Goal: Task Accomplishment & Management: Manage account settings

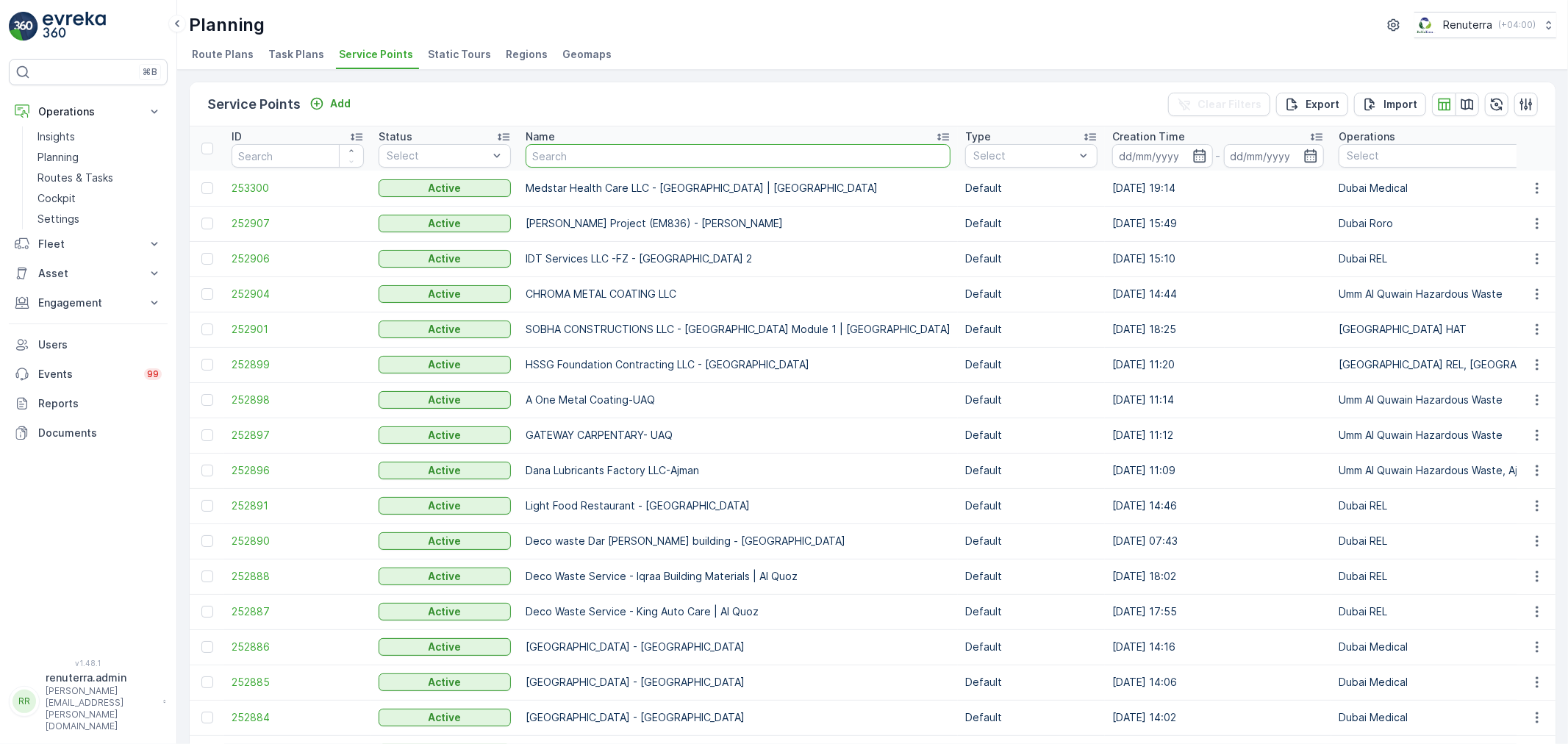
click at [555, 148] on input "text" at bounding box center [738, 156] width 425 height 23
type input "rxi"
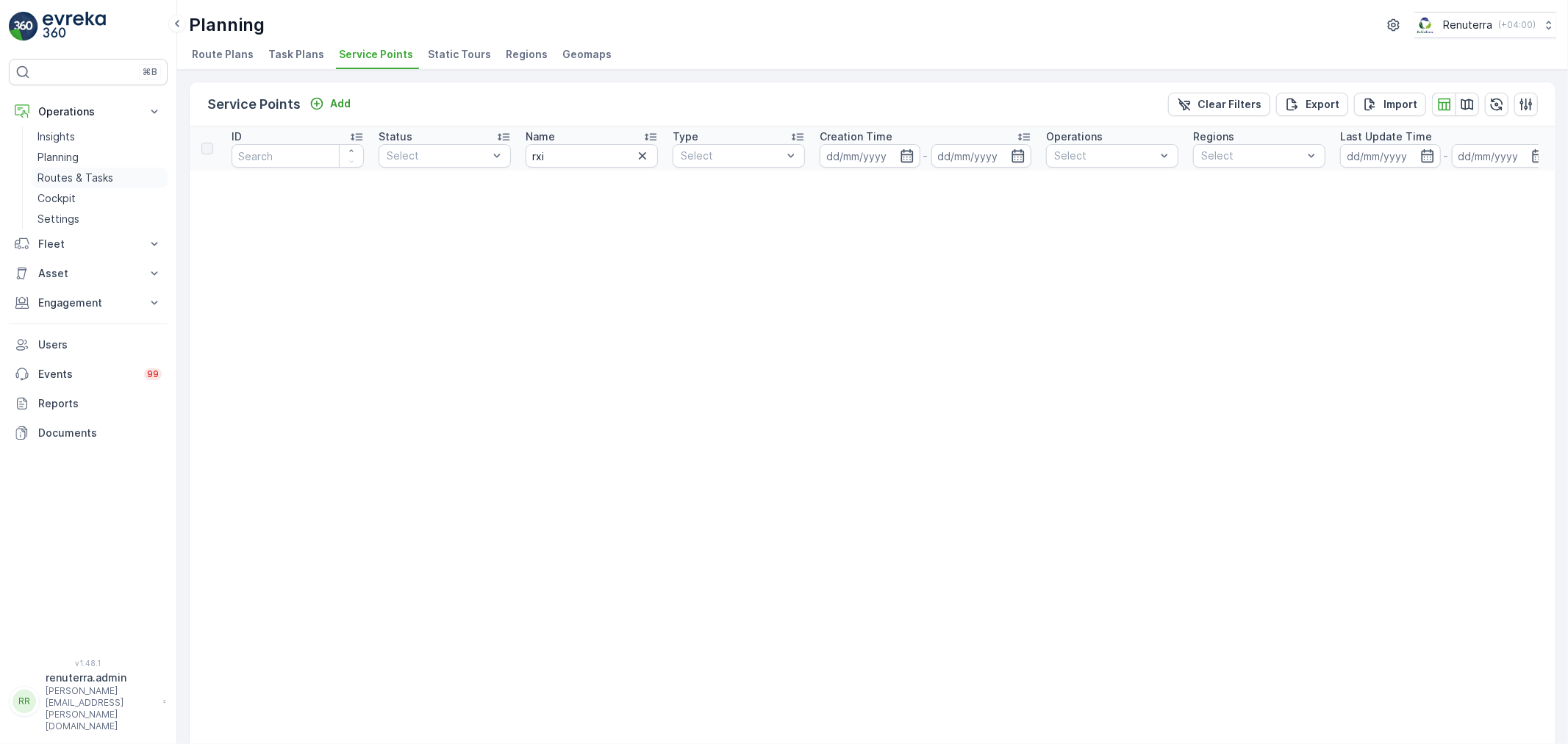
click at [76, 173] on p "Routes & Tasks" at bounding box center [75, 178] width 76 height 15
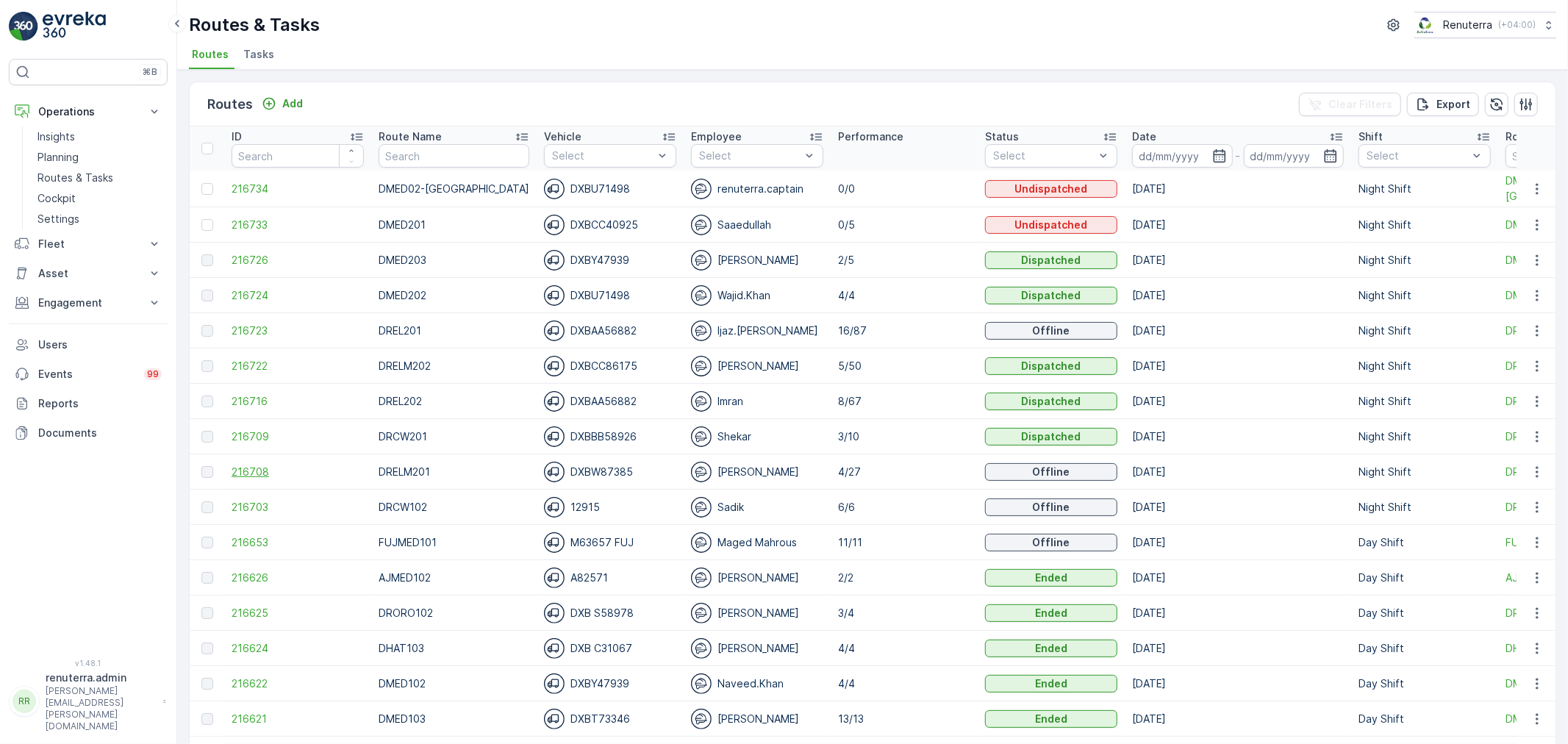
click at [237, 467] on span "216708" at bounding box center [298, 472] width 132 height 15
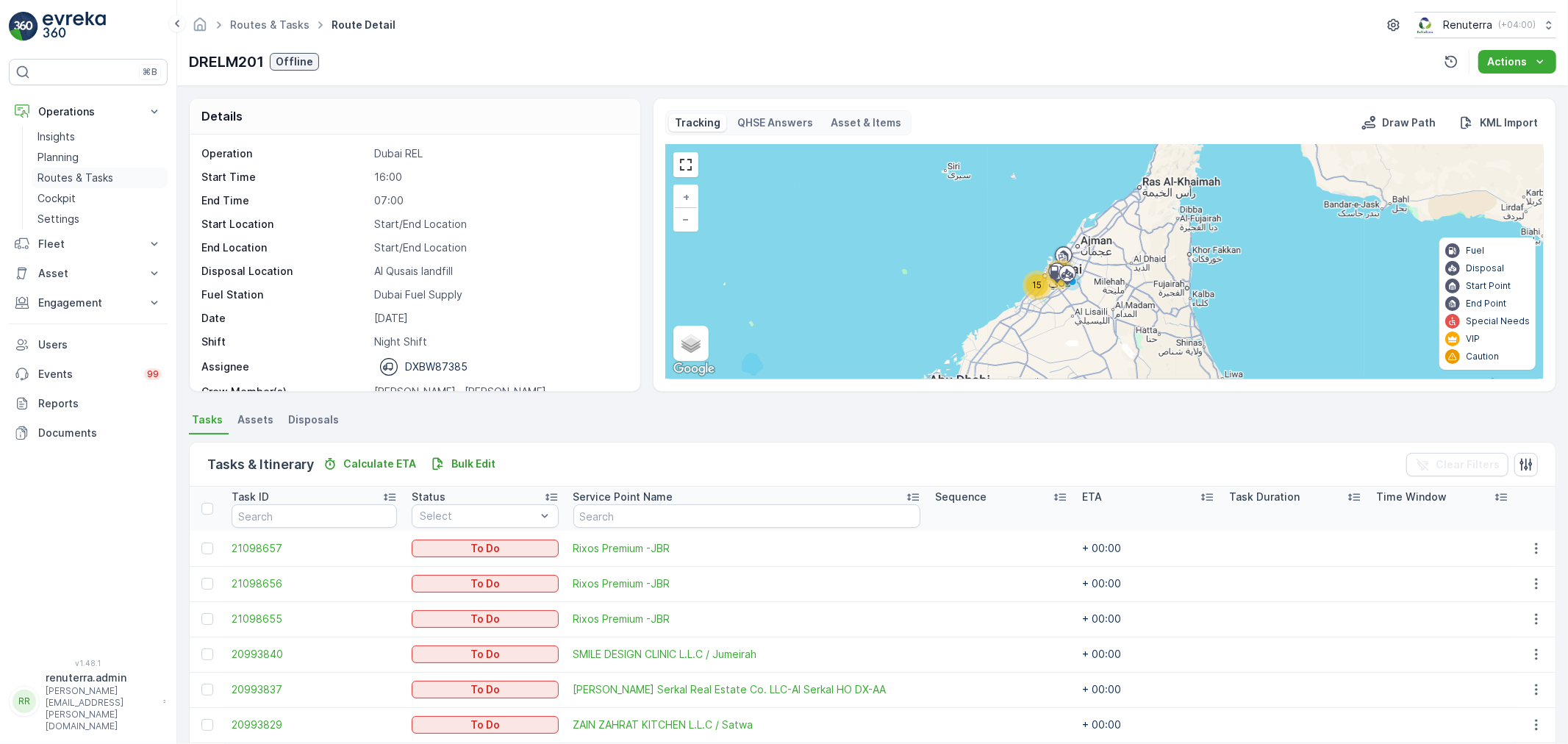
click at [82, 179] on p "Routes & Tasks" at bounding box center [75, 178] width 76 height 15
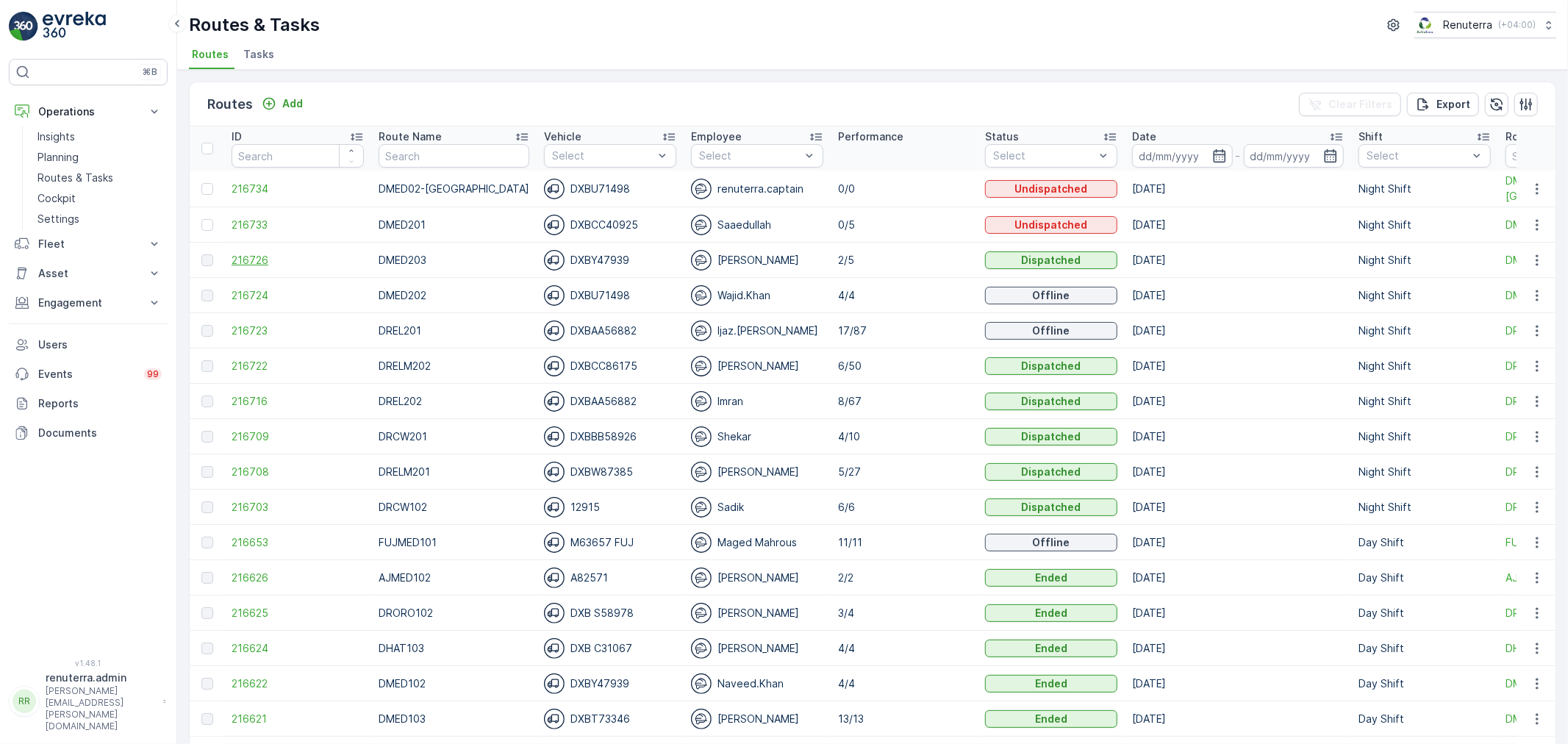
click at [253, 263] on span "216726" at bounding box center [298, 260] width 132 height 15
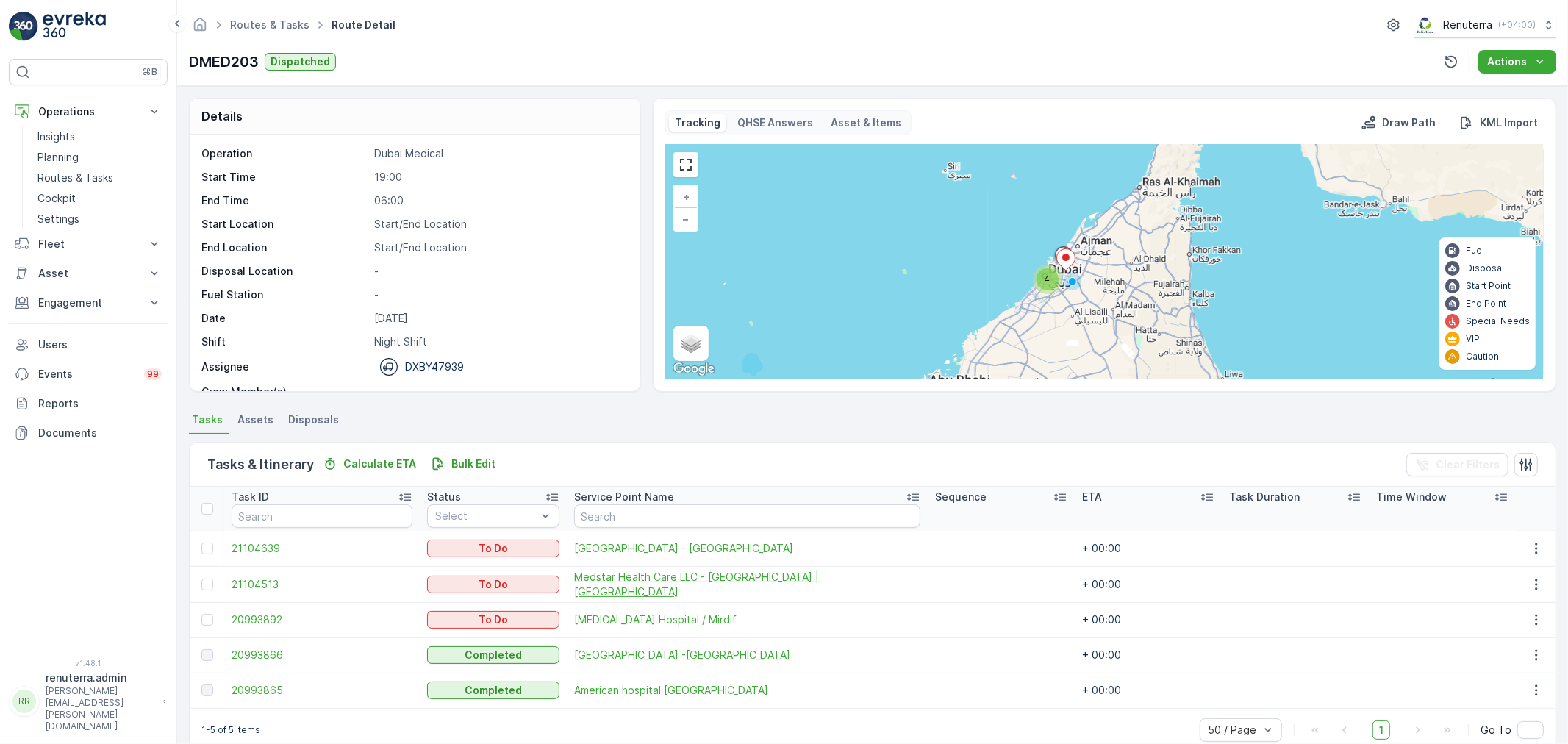
click at [648, 583] on span "Medstar Health Care LLC - [GEOGRAPHIC_DATA] | [GEOGRAPHIC_DATA]" at bounding box center [747, 584] width 346 height 29
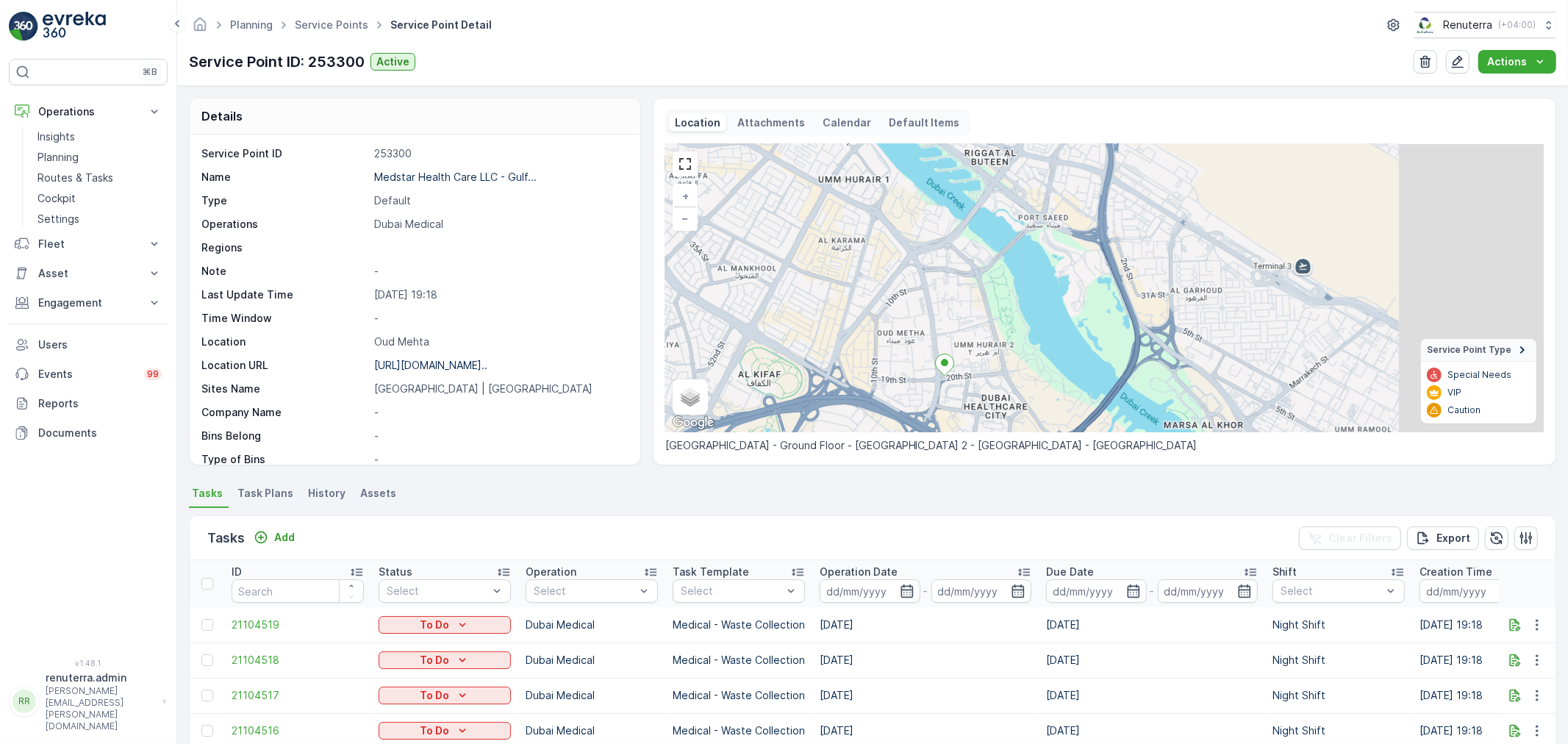
drag, startPoint x: 1096, startPoint y: 318, endPoint x: 951, endPoint y: 394, distance: 163.7
click at [951, 394] on div "+ − Satellite Roadmap Terrain Hybrid Leaflet Keyboard shortcuts Map Data Map da…" at bounding box center [1104, 288] width 879 height 288
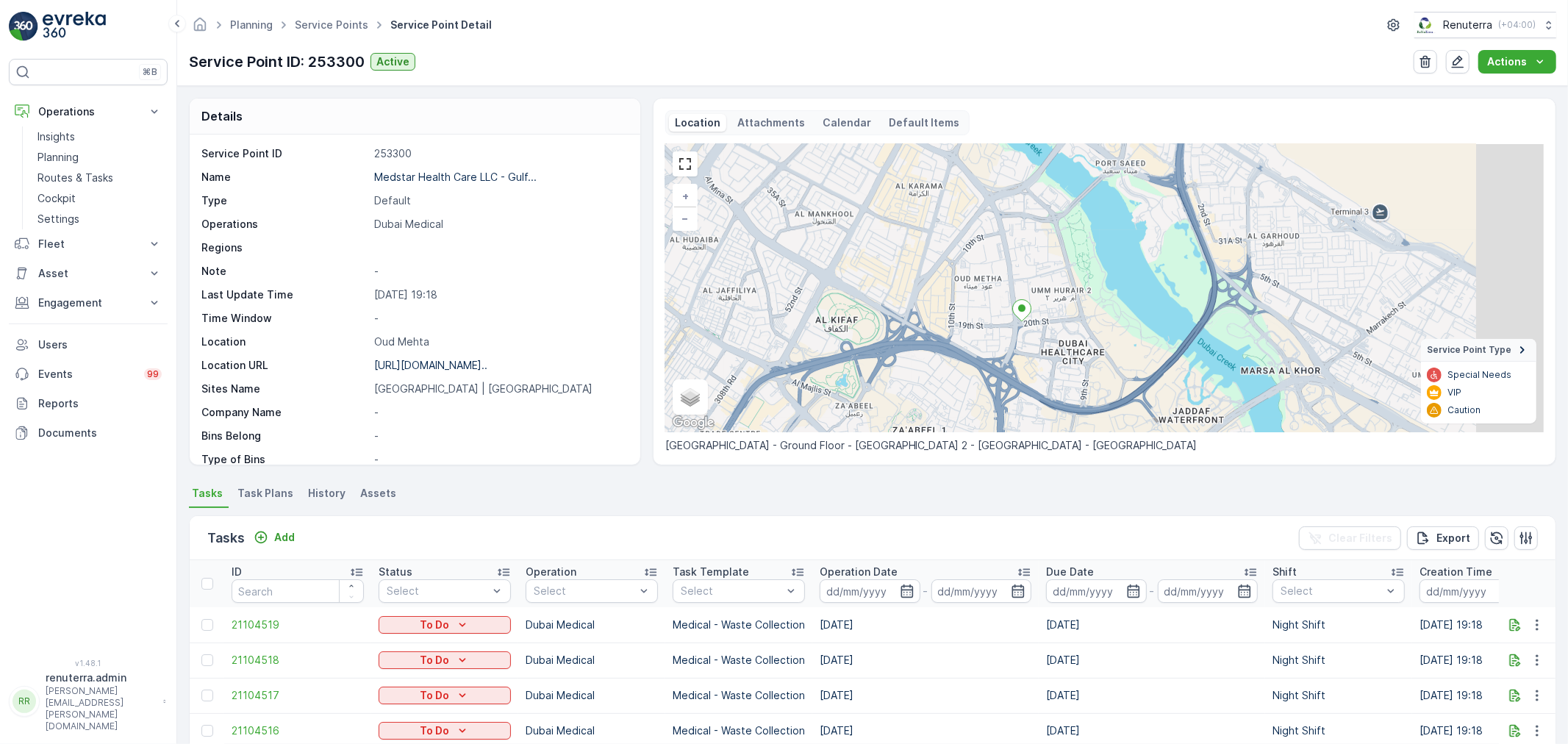
drag, startPoint x: 1125, startPoint y: 304, endPoint x: 1024, endPoint y: 317, distance: 101.8
click at [1024, 317] on icon at bounding box center [1021, 310] width 19 height 22
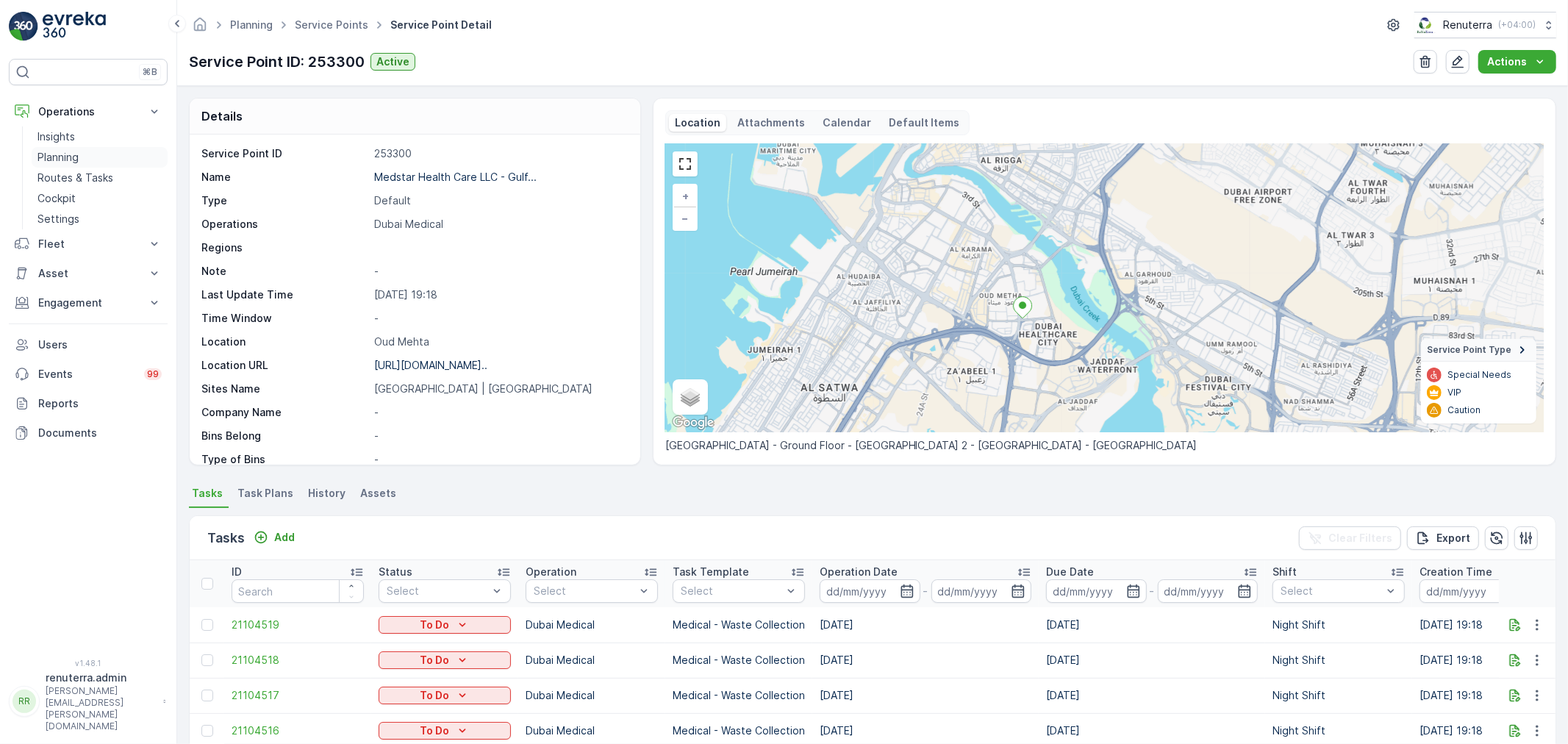
click at [109, 153] on link "Planning" at bounding box center [99, 158] width 136 height 21
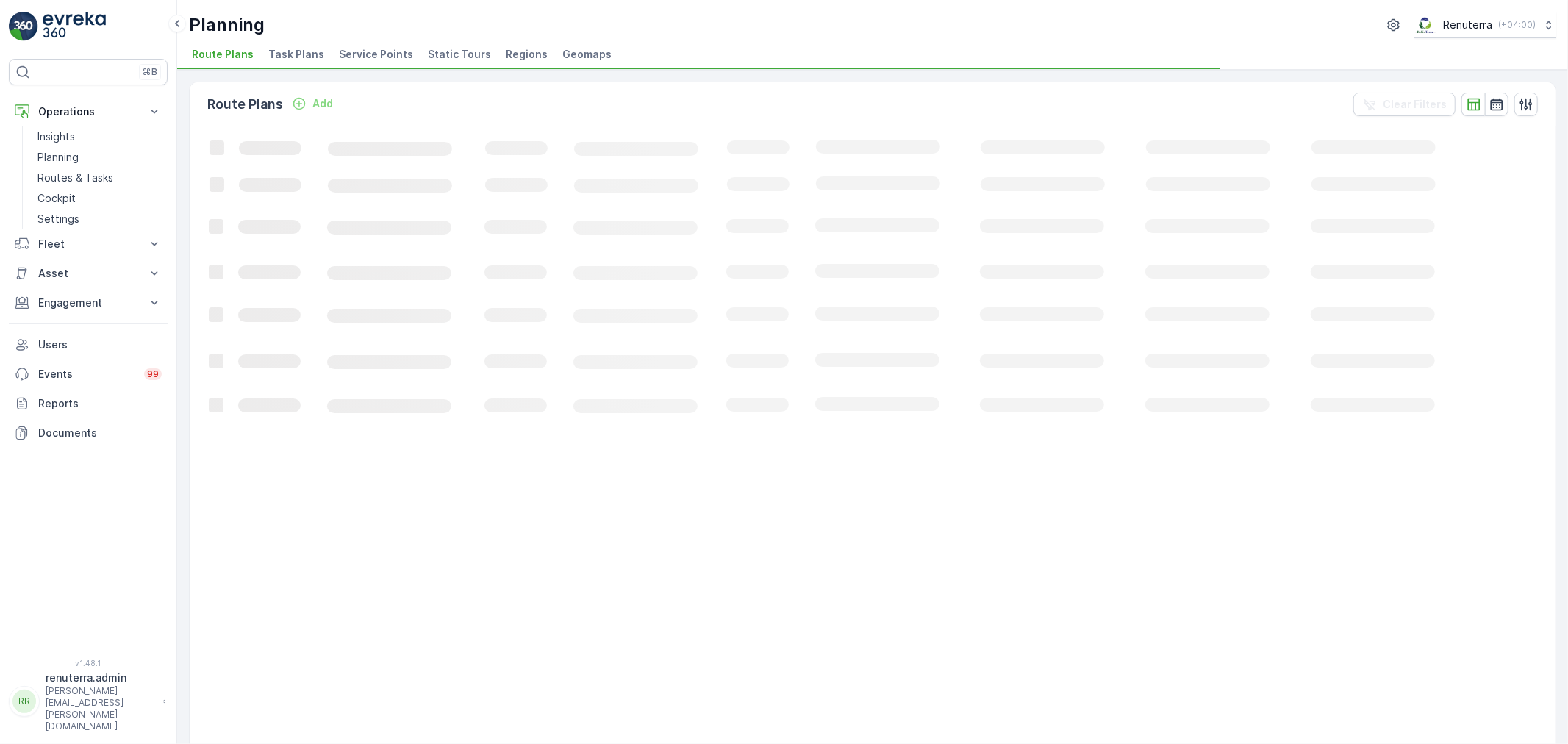
click at [385, 52] on span "Service Points" at bounding box center [375, 55] width 74 height 15
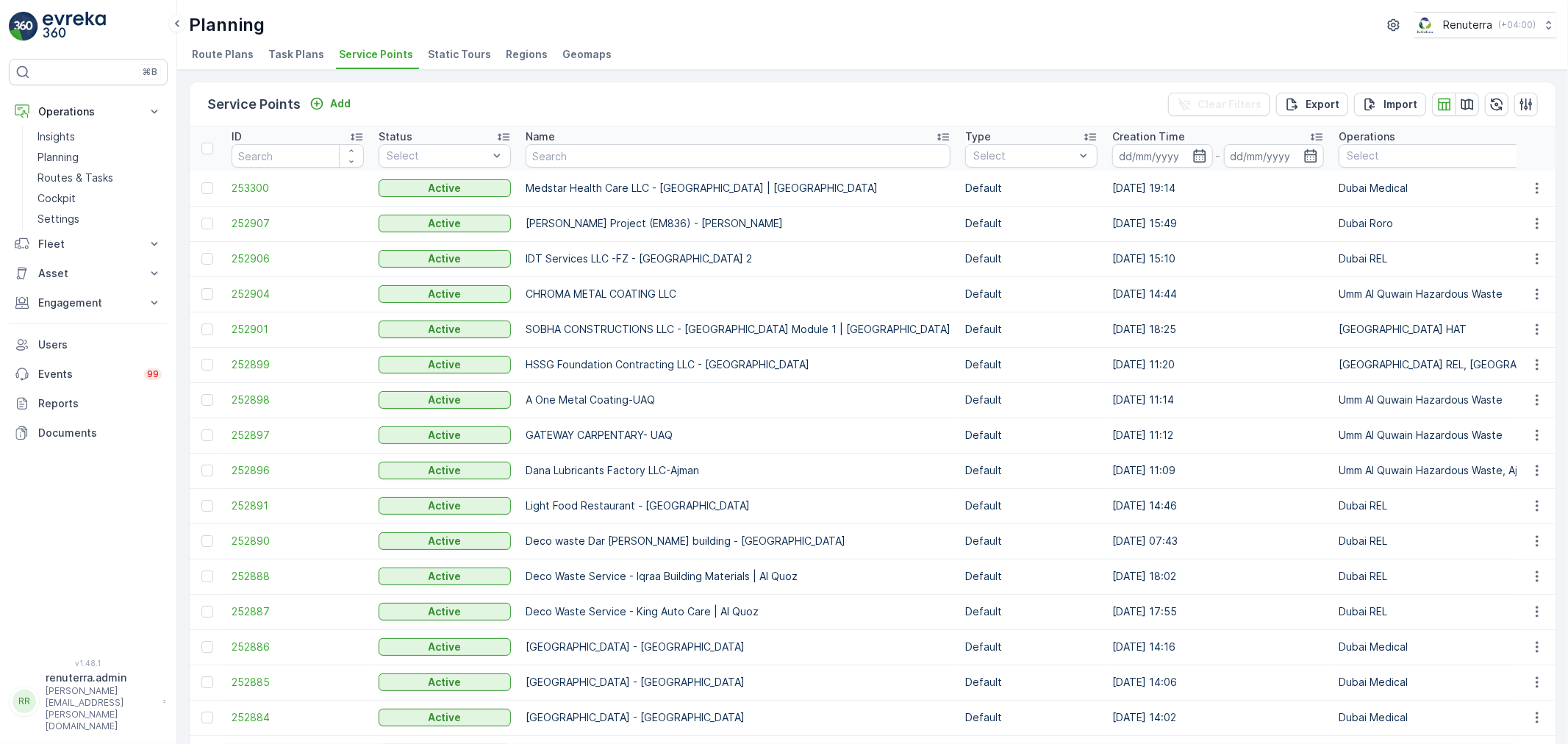
click at [604, 150] on input "text" at bounding box center [738, 156] width 425 height 23
paste input "Natwar"
type input "Natwar"
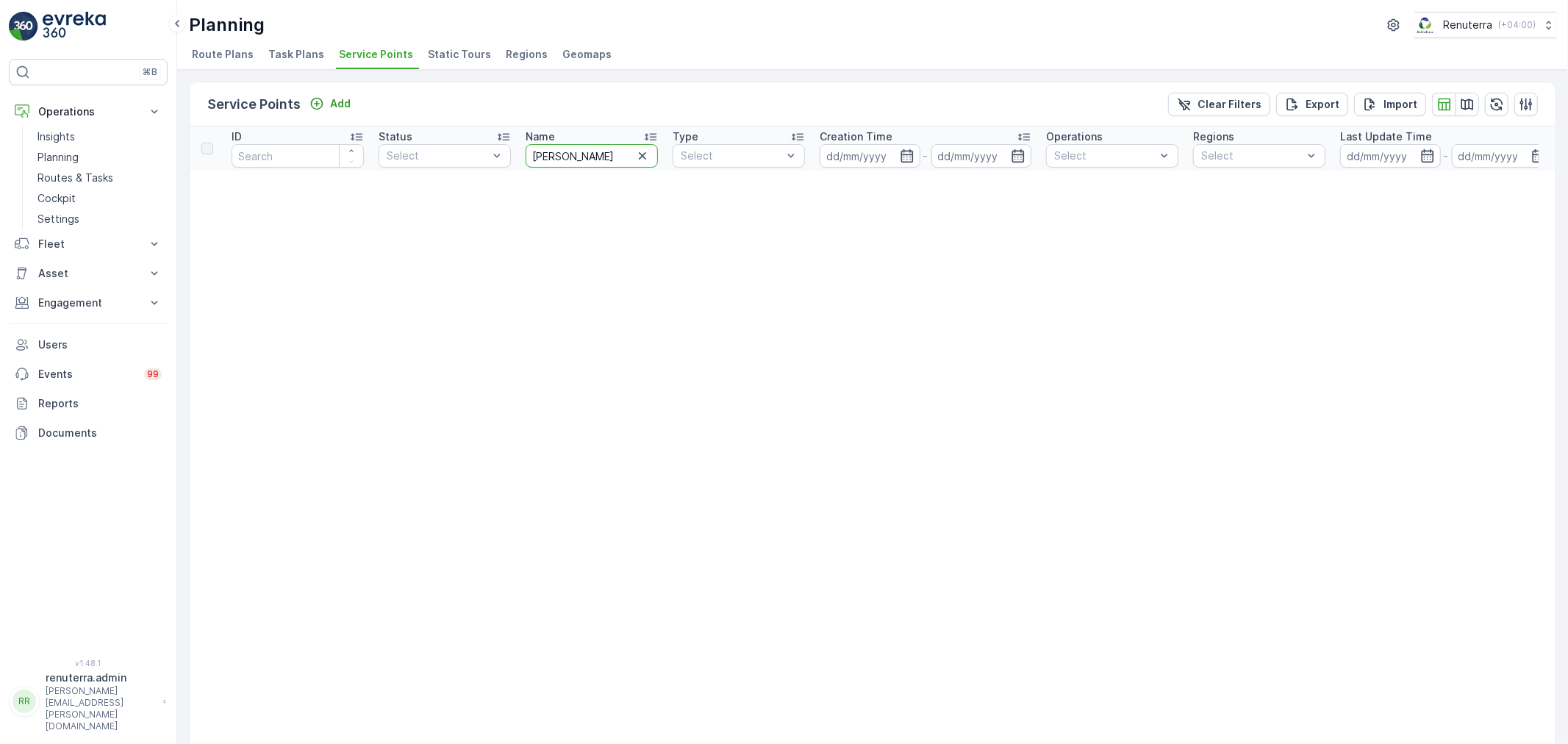
click at [596, 159] on input "Natwar" at bounding box center [591, 156] width 132 height 23
type input "Natwar"
click at [596, 159] on input "Natwar" at bounding box center [591, 156] width 132 height 23
type input "Natw"
click at [595, 159] on input "Natw" at bounding box center [591, 156] width 132 height 23
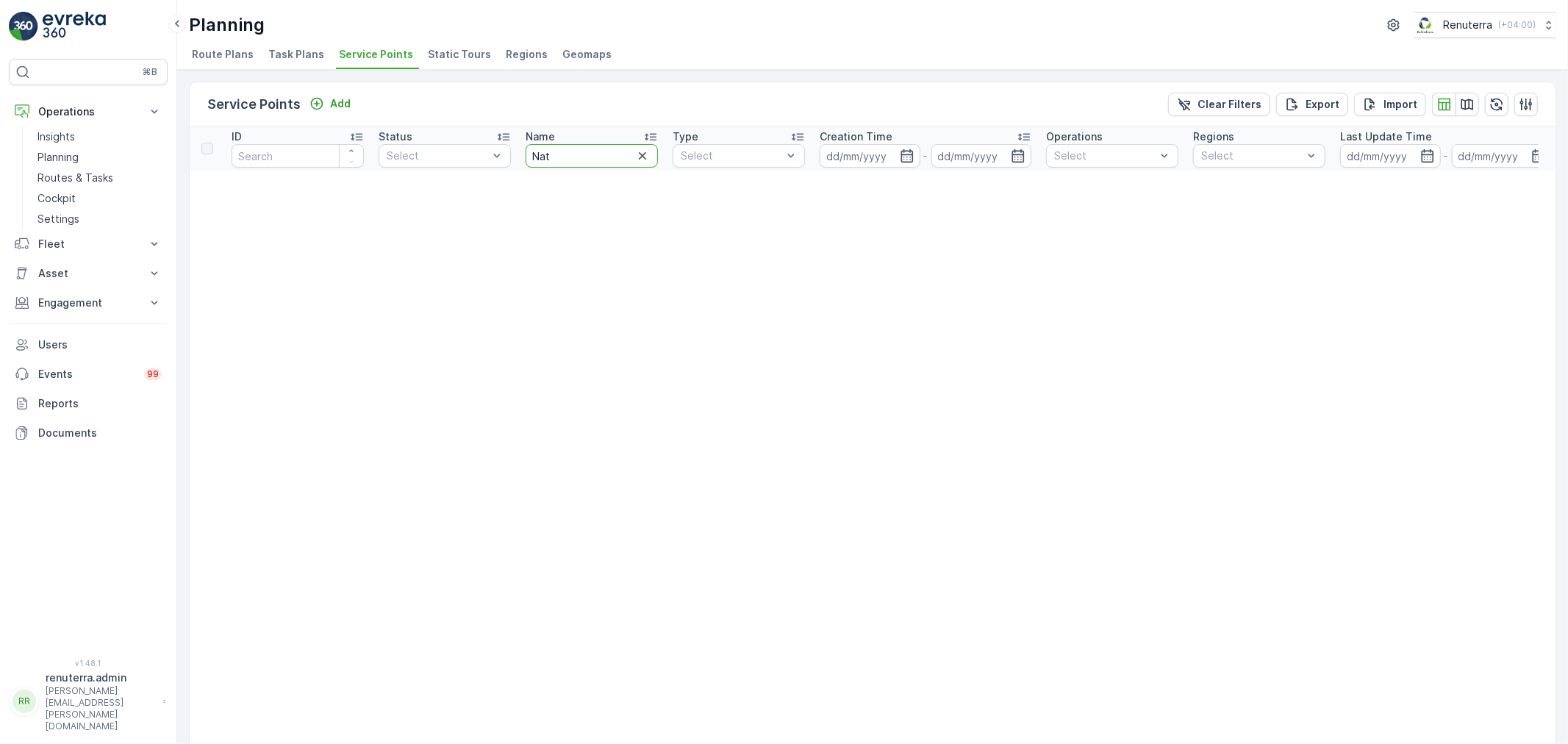
type input "Na"
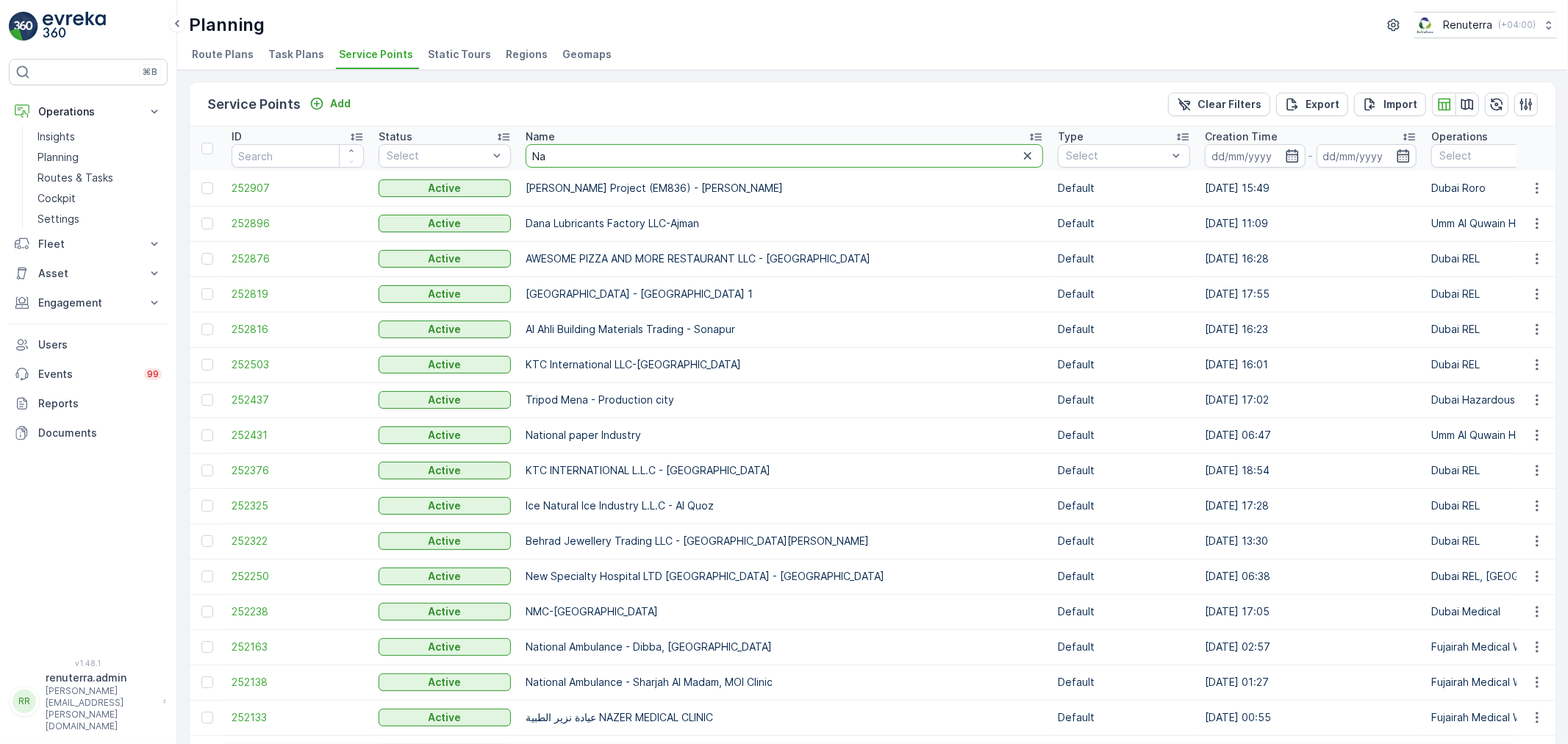
click at [585, 156] on input "Na" at bounding box center [784, 156] width 517 height 23
type input "Nat"
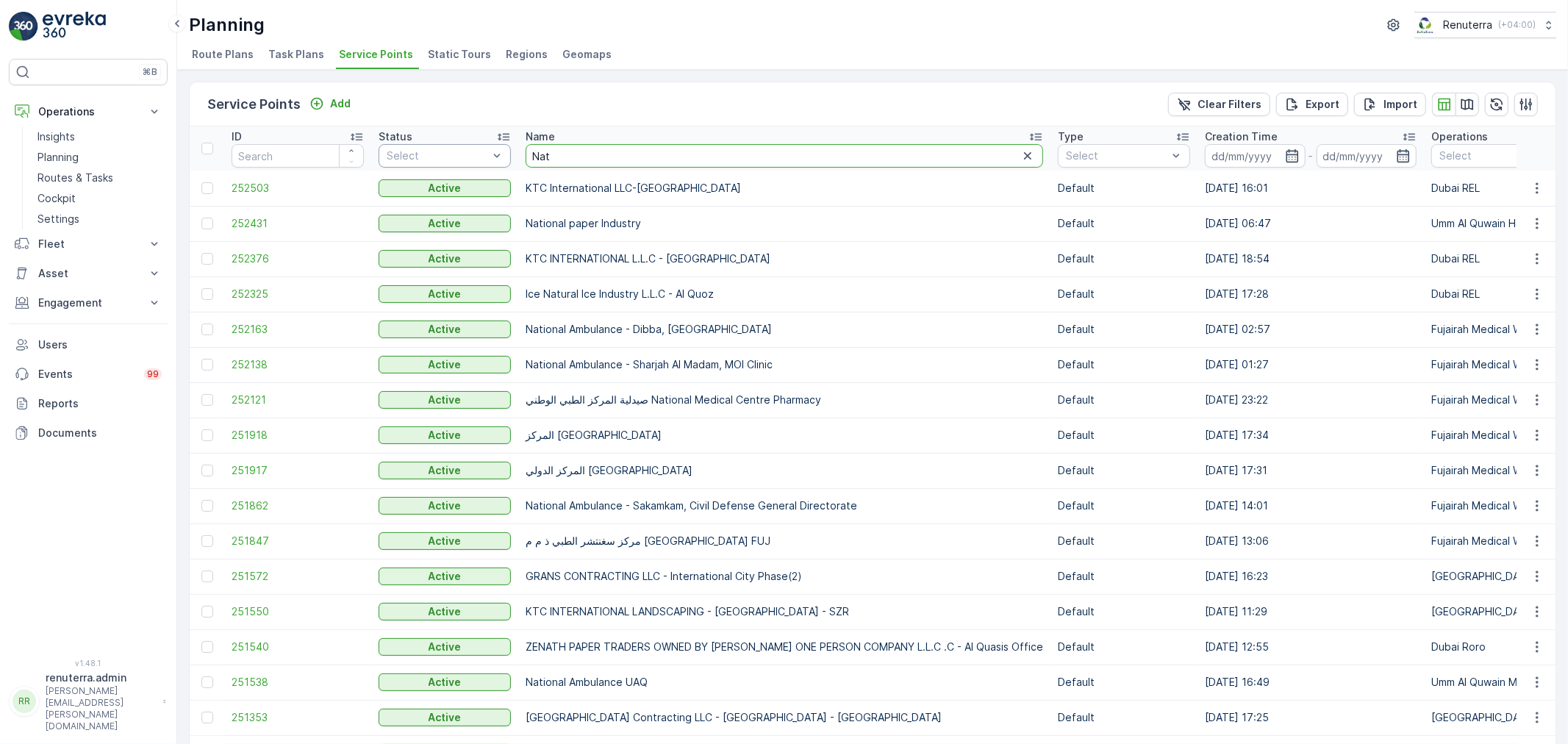
drag, startPoint x: 561, startPoint y: 160, endPoint x: 458, endPoint y: 152, distance: 103.3
type input "amd co"
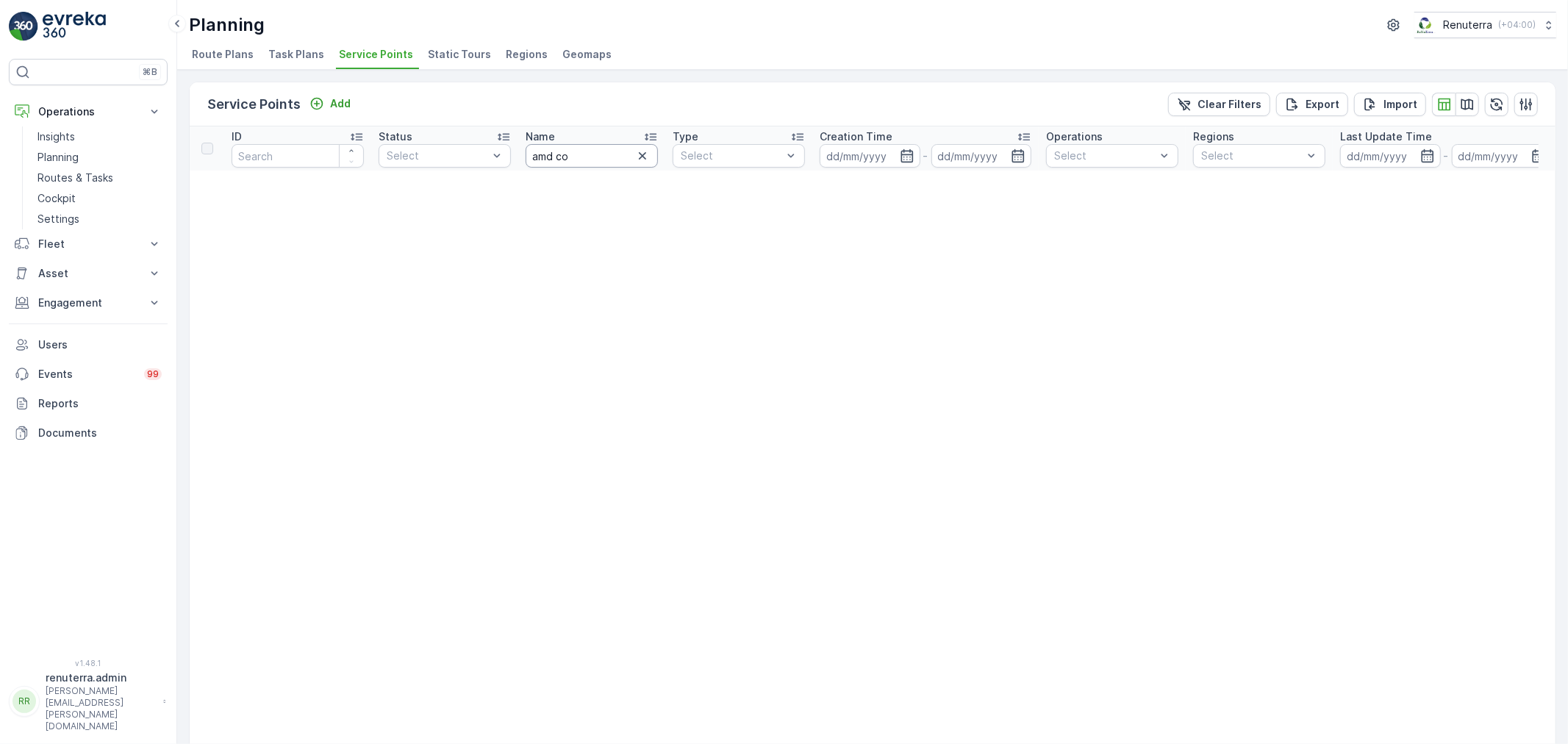
click at [546, 156] on input "amd co" at bounding box center [591, 156] width 132 height 23
type input "and co"
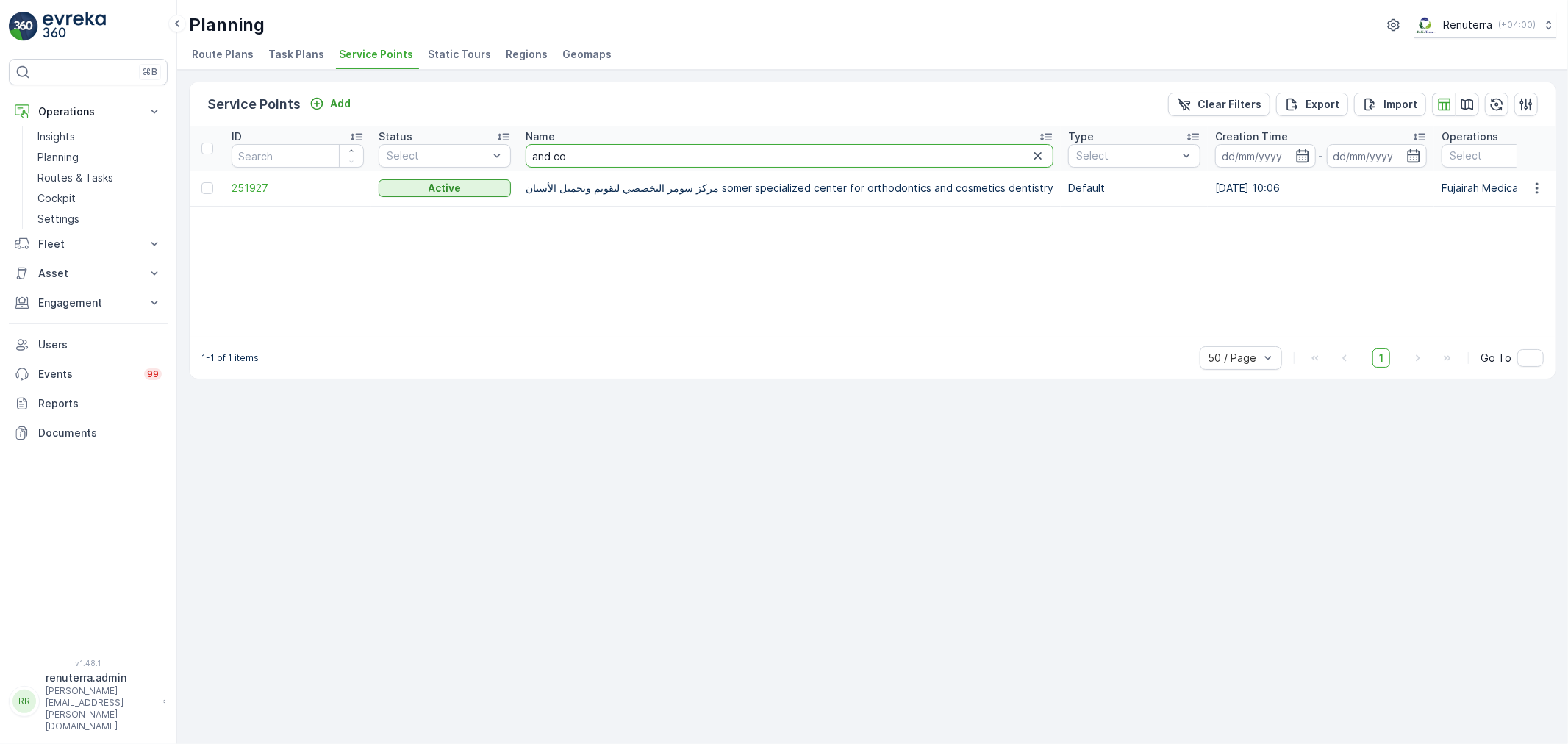
click at [571, 159] on input "and co" at bounding box center [790, 156] width 528 height 23
drag, startPoint x: 611, startPoint y: 158, endPoint x: 529, endPoint y: 167, distance: 82.5
click at [529, 167] on th "Name and co" at bounding box center [790, 148] width 543 height 44
type input "nat"
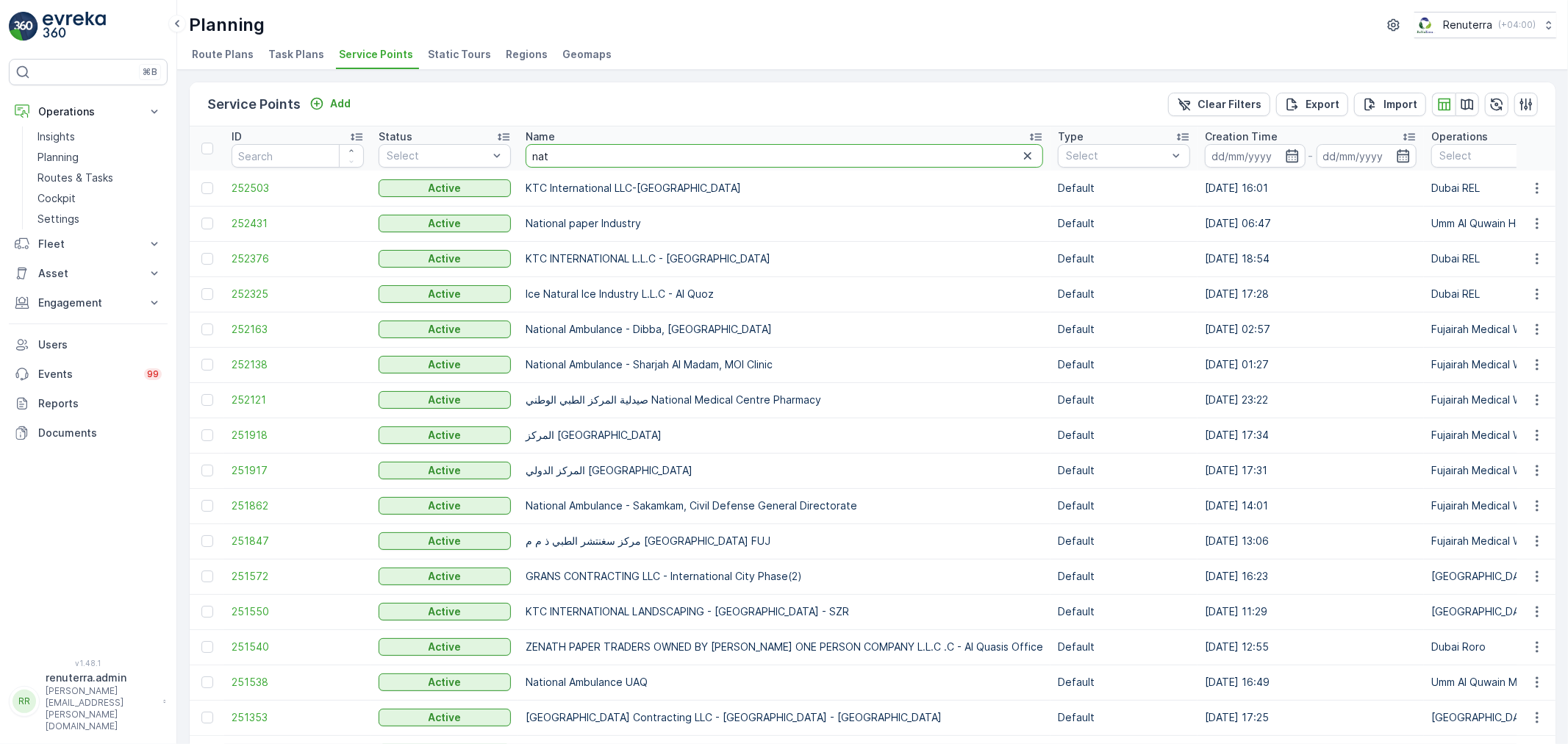
click at [636, 162] on input "nat" at bounding box center [784, 156] width 517 height 23
type input "happy h"
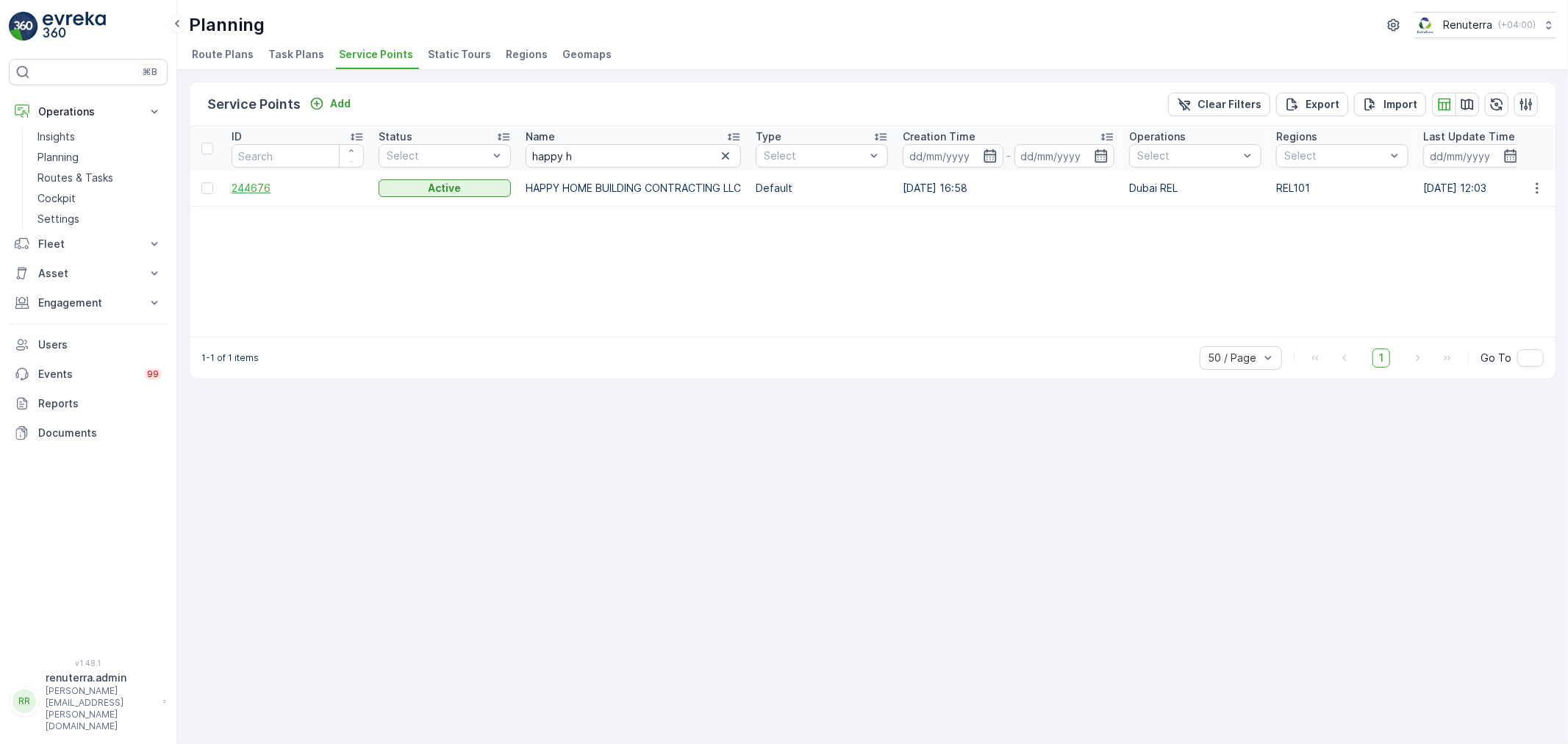
click at [259, 187] on span "244676" at bounding box center [298, 188] width 132 height 15
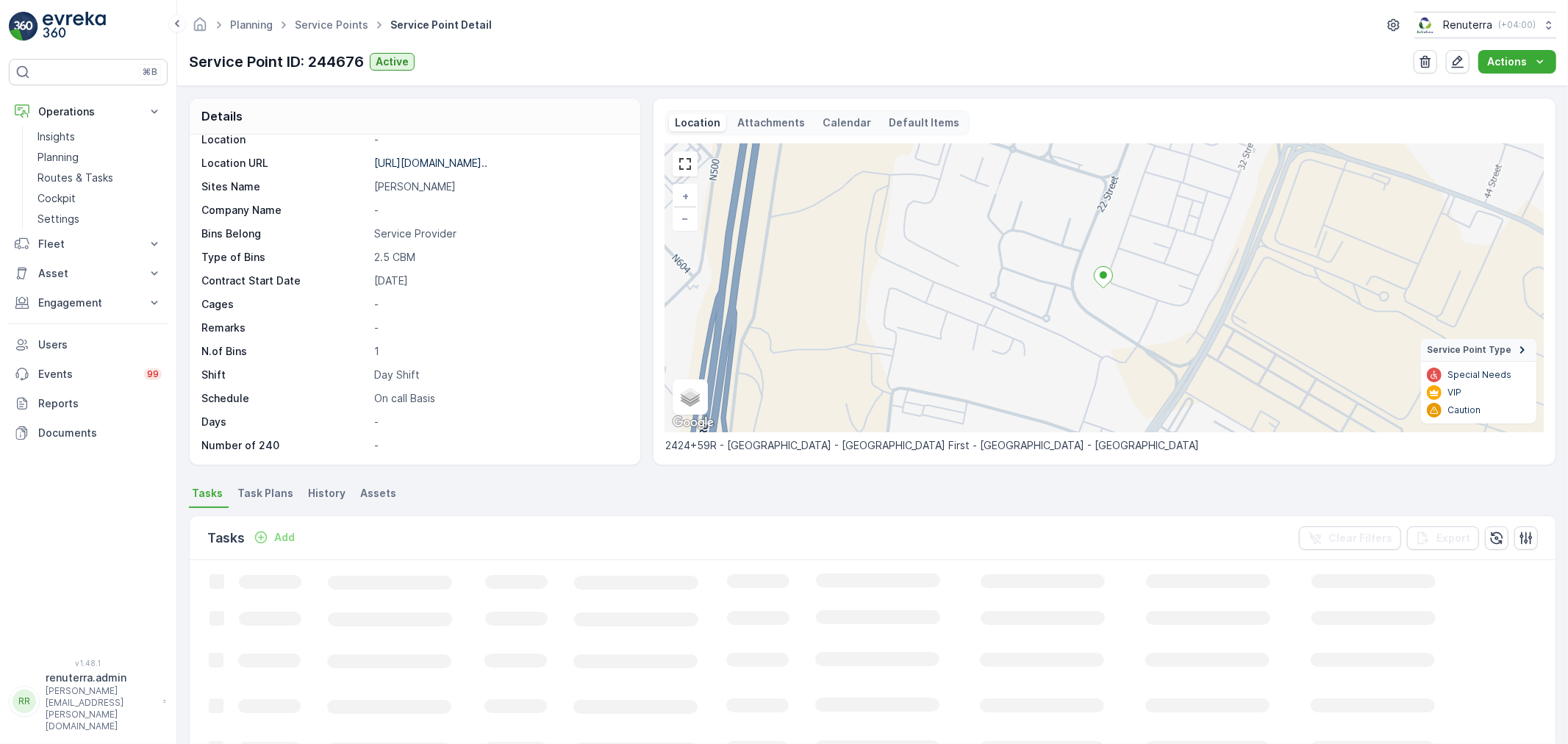
scroll to position [82, 0]
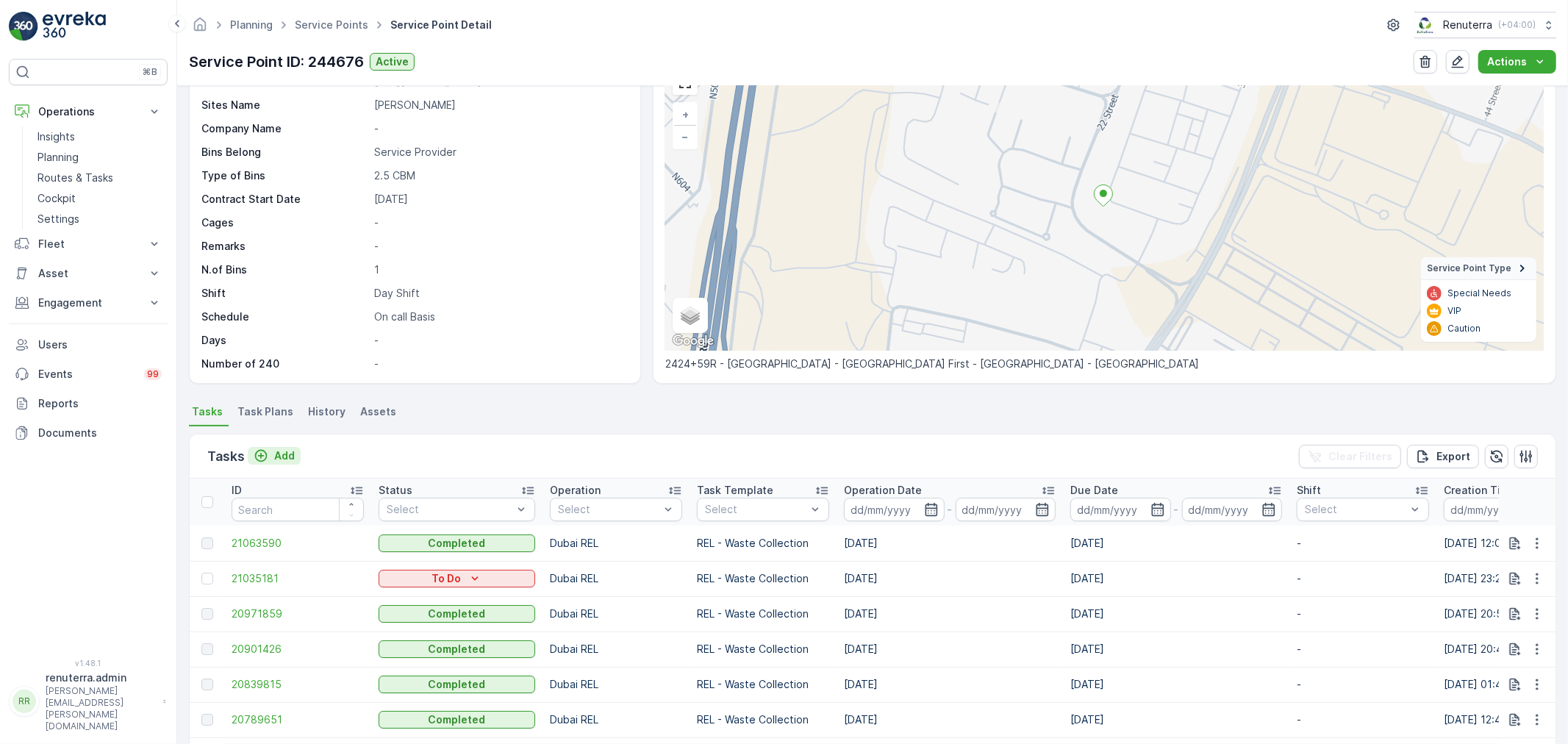
click at [277, 447] on button "Add" at bounding box center [274, 456] width 53 height 18
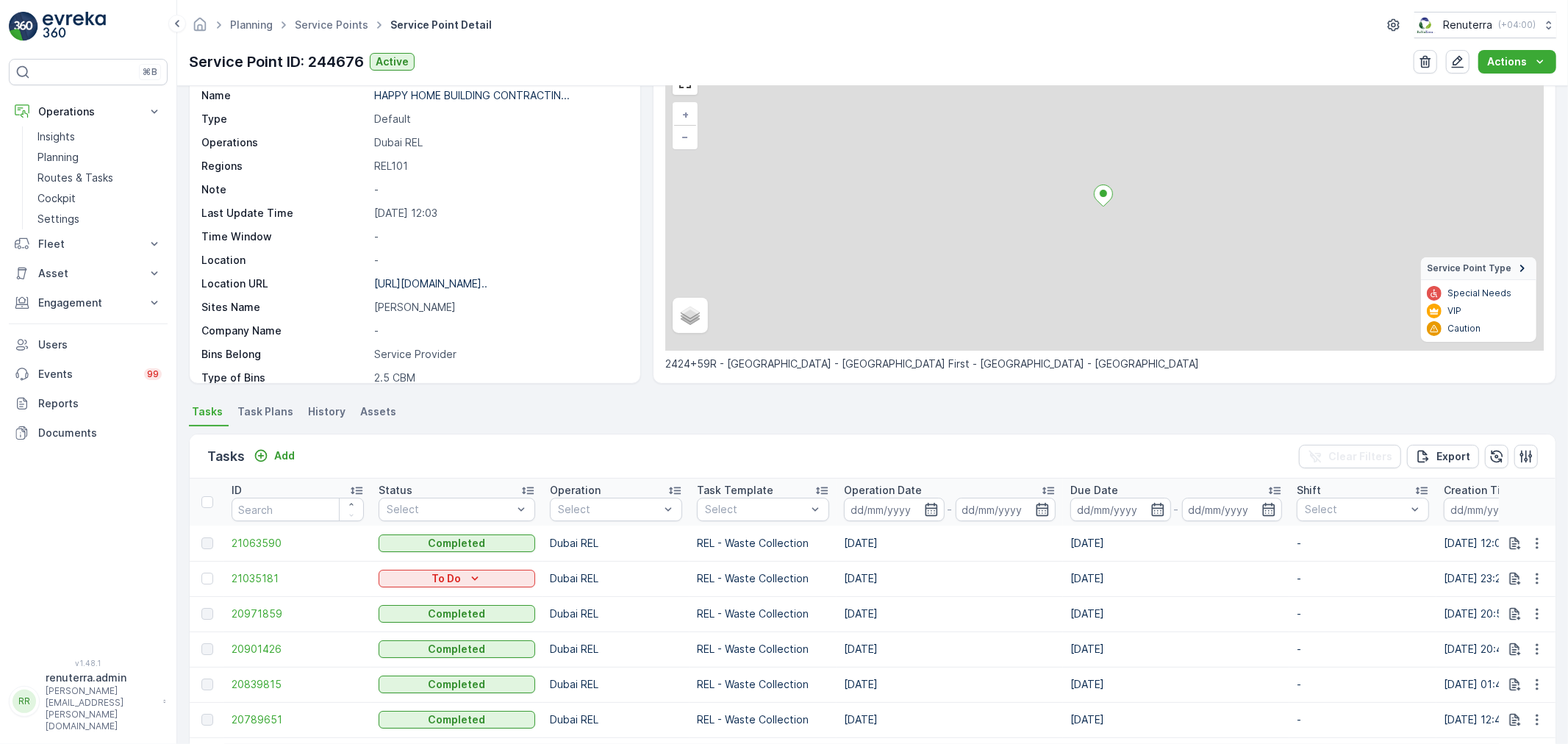
scroll to position [163, 0]
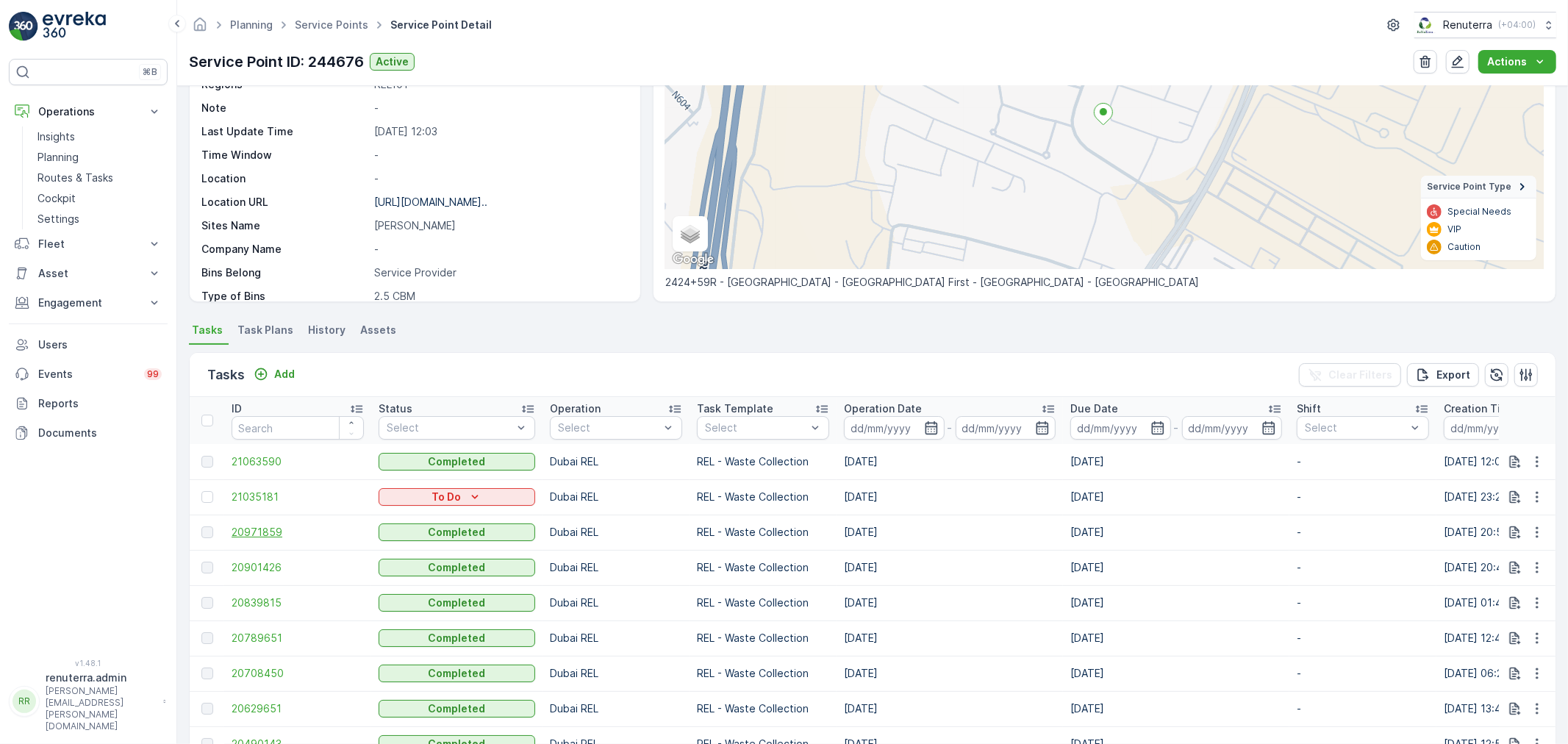
click at [241, 527] on span "20971859" at bounding box center [298, 532] width 132 height 15
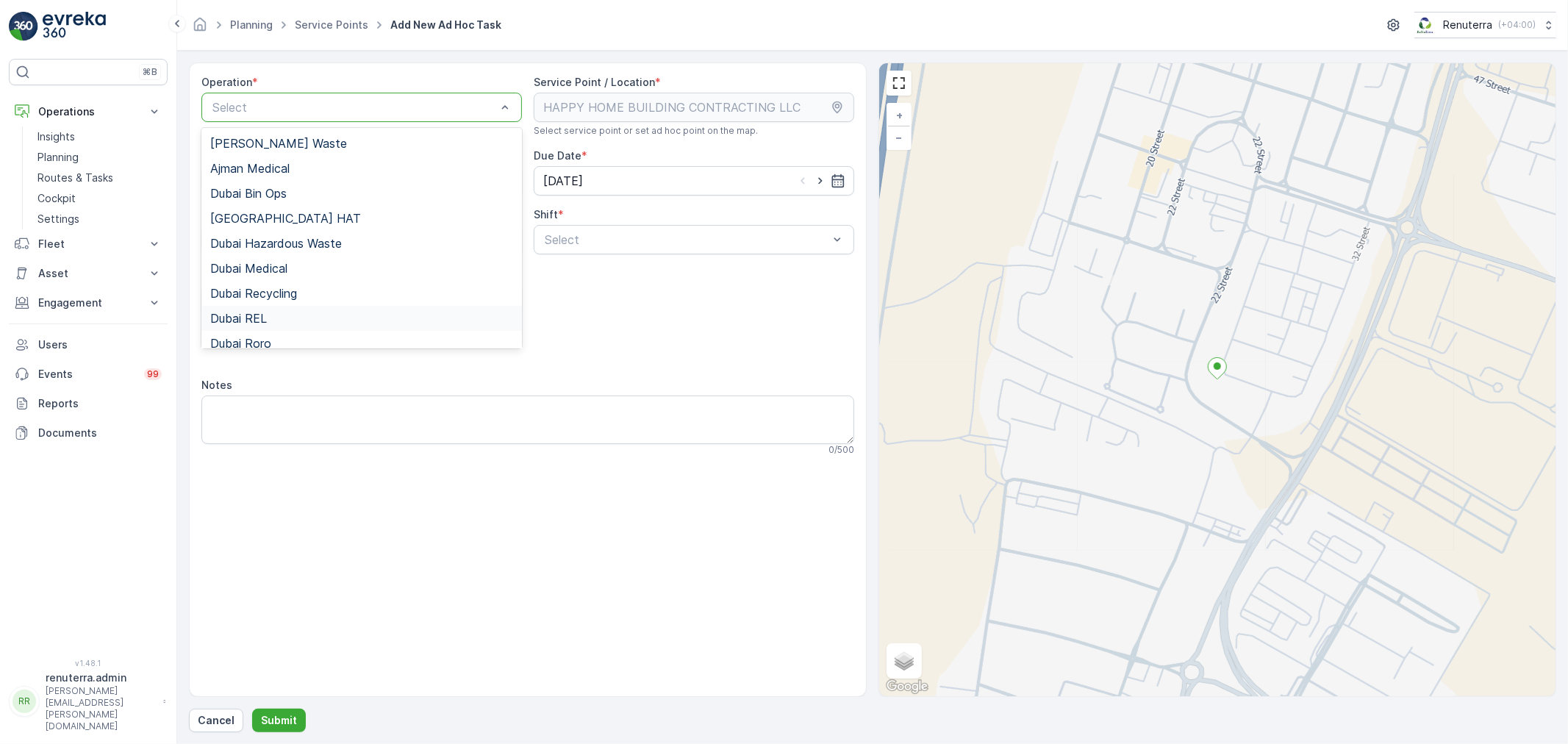
drag, startPoint x: 260, startPoint y: 328, endPoint x: 348, endPoint y: 304, distance: 91.2
click at [263, 326] on div "Dubai REL" at bounding box center [361, 318] width 321 height 25
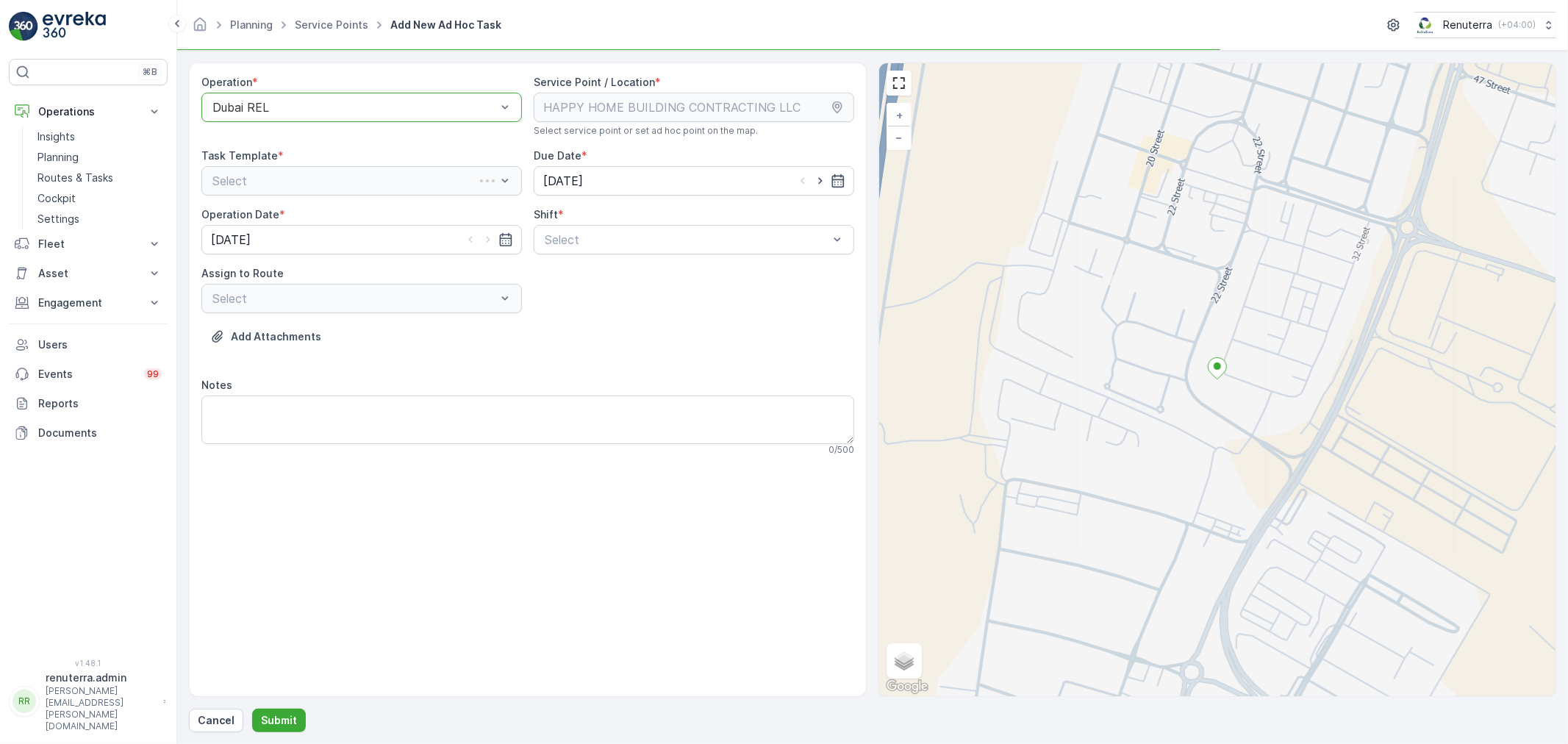
drag, startPoint x: 553, startPoint y: 241, endPoint x: 556, endPoint y: 255, distance: 14.3
click at [555, 248] on div "Select" at bounding box center [694, 239] width 321 height 29
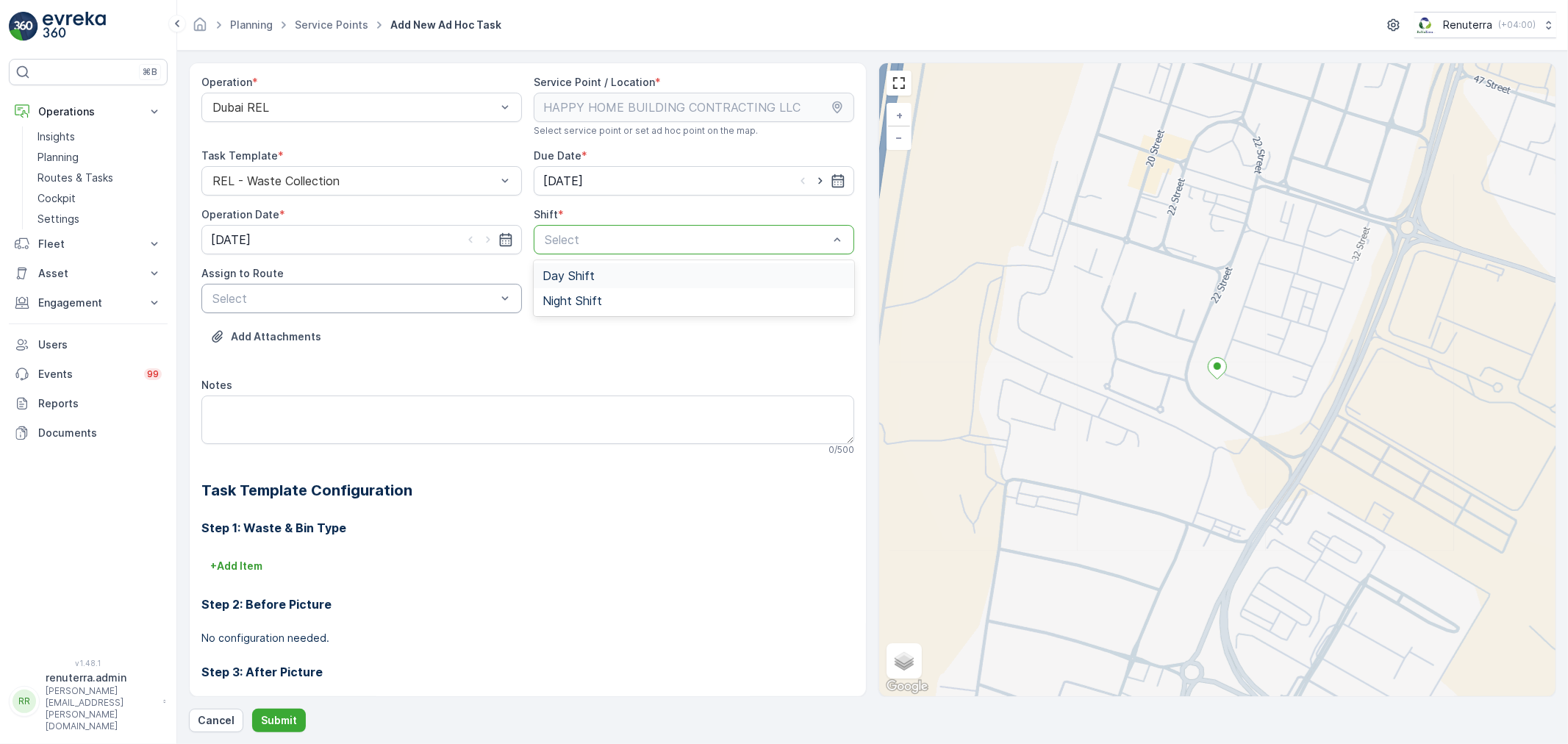
click at [400, 298] on div at bounding box center [354, 298] width 286 height 13
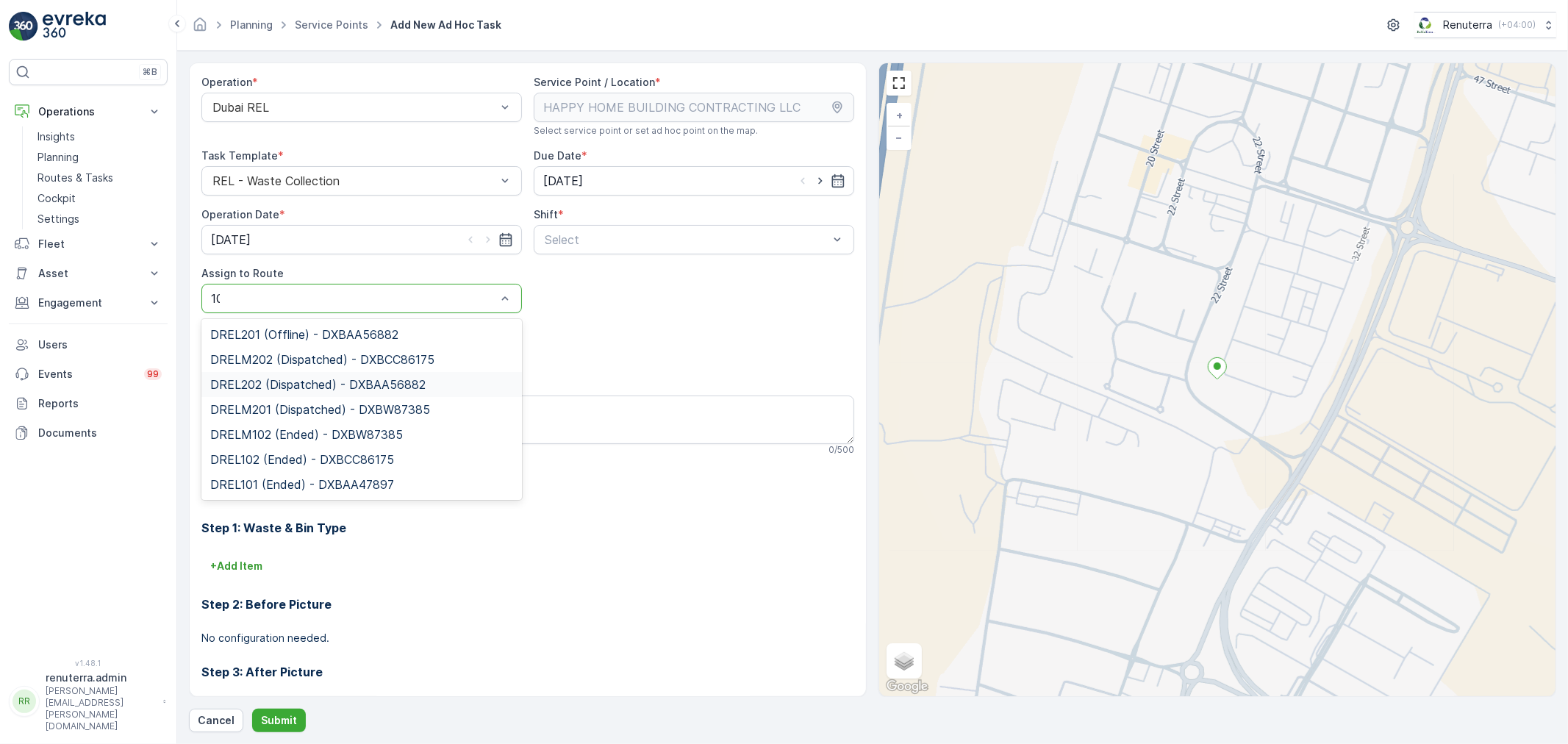
type input "101"
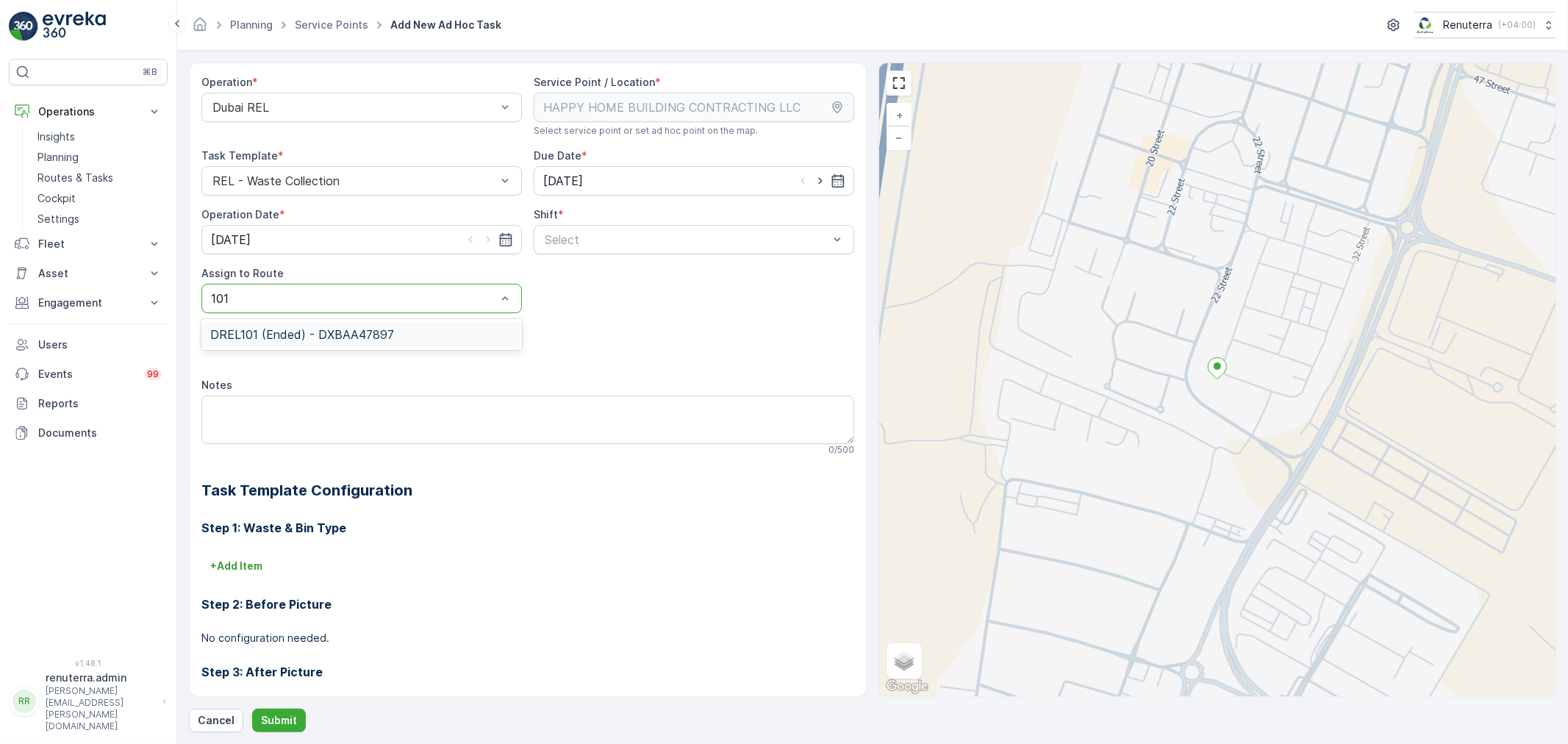
drag, startPoint x: 309, startPoint y: 345, endPoint x: 313, endPoint y: 353, distance: 8.9
click at [310, 343] on div "DREL101 (Ended) - DXBAA47897" at bounding box center [361, 334] width 321 height 25
click at [817, 188] on input "[DATE]" at bounding box center [694, 180] width 321 height 29
click at [642, 363] on div "20" at bounding box center [636, 363] width 23 height 23
type input "[DATE]"
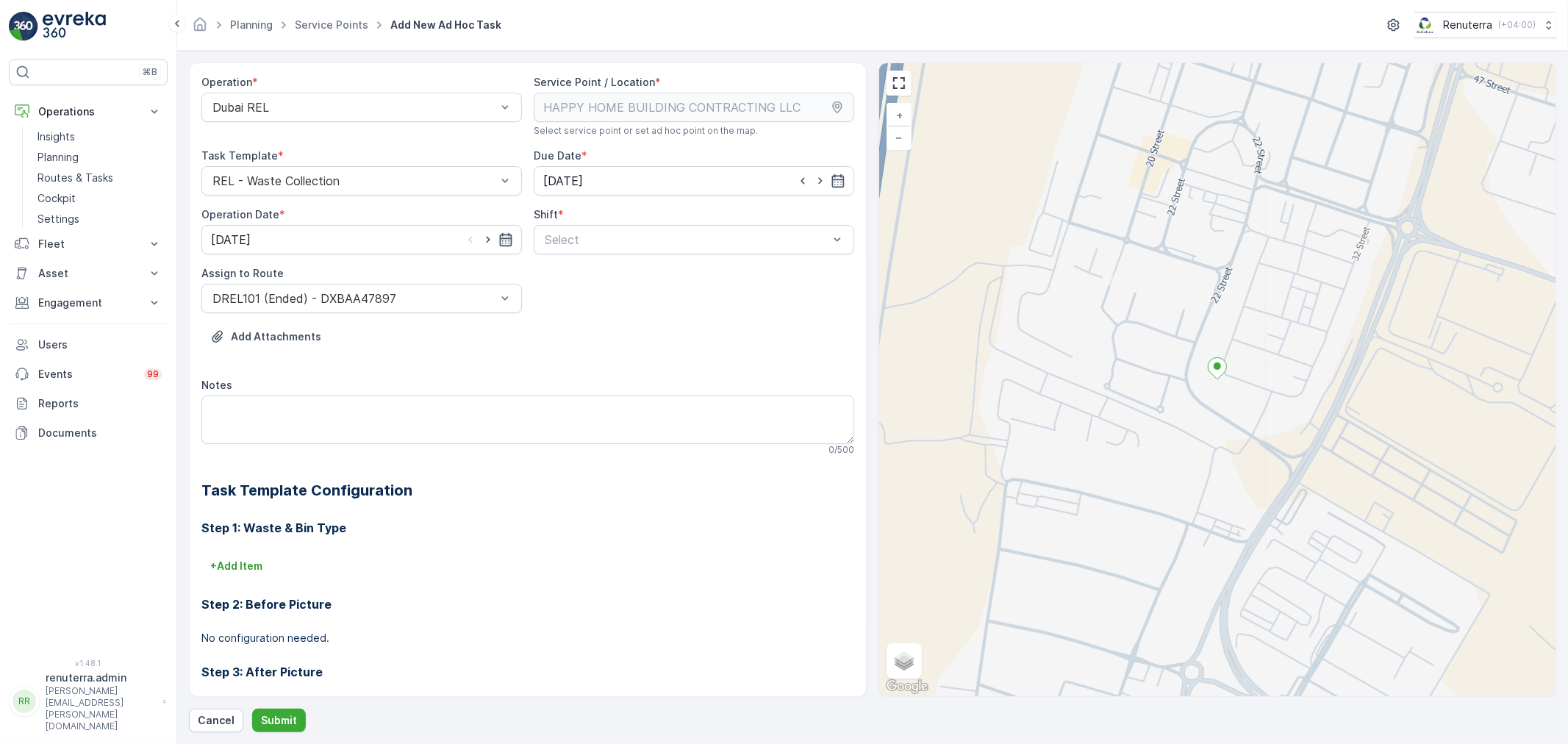
click at [505, 245] on icon "button" at bounding box center [506, 240] width 13 height 13
click at [300, 414] on div "20" at bounding box center [305, 422] width 23 height 23
type input "[DATE]"
click at [292, 719] on p "Submit" at bounding box center [279, 721] width 36 height 15
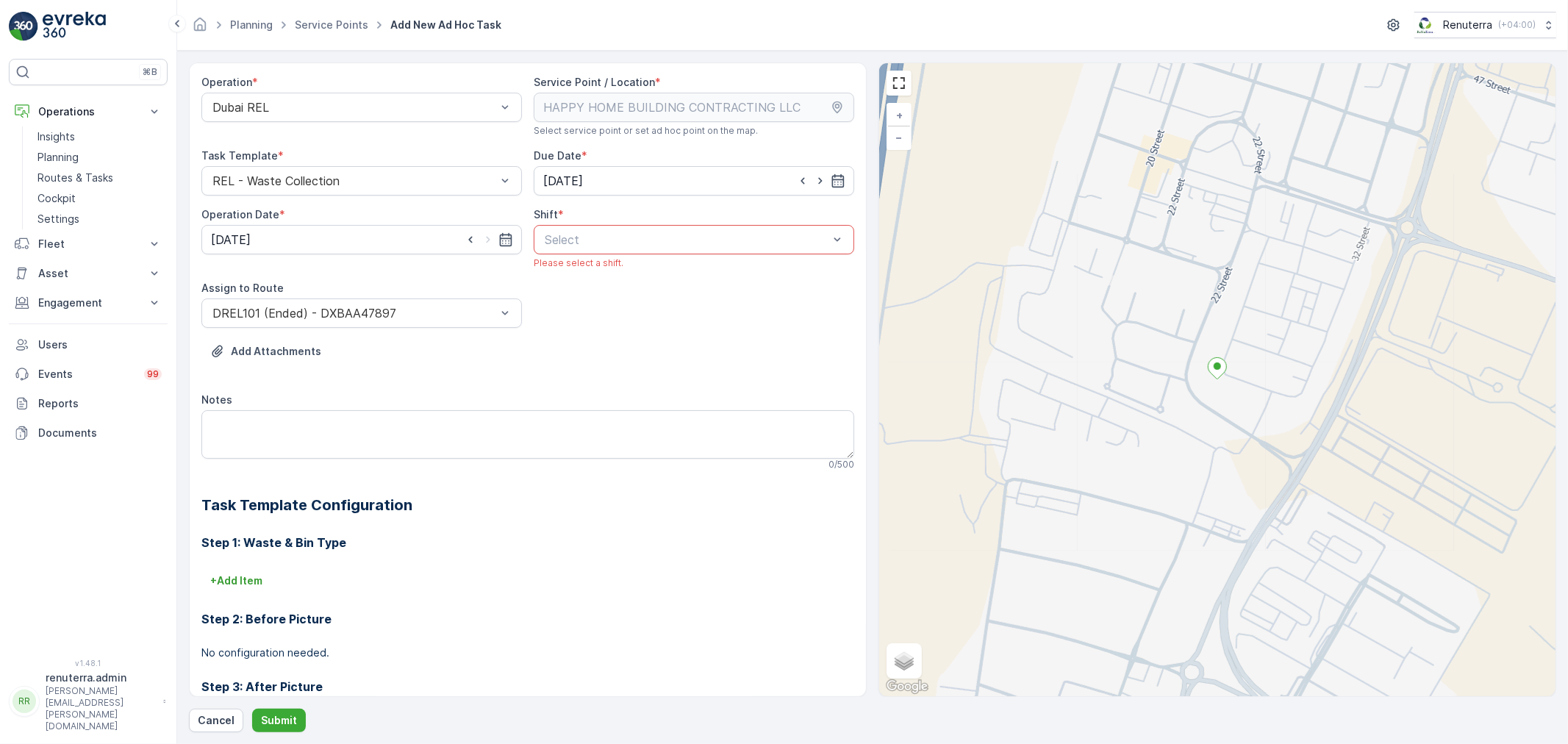
drag, startPoint x: 675, startPoint y: 246, endPoint x: 669, endPoint y: 257, distance: 12.5
click at [675, 247] on p "Select" at bounding box center [687, 240] width 284 height 18
click at [642, 274] on div "Day Shift" at bounding box center [694, 276] width 303 height 13
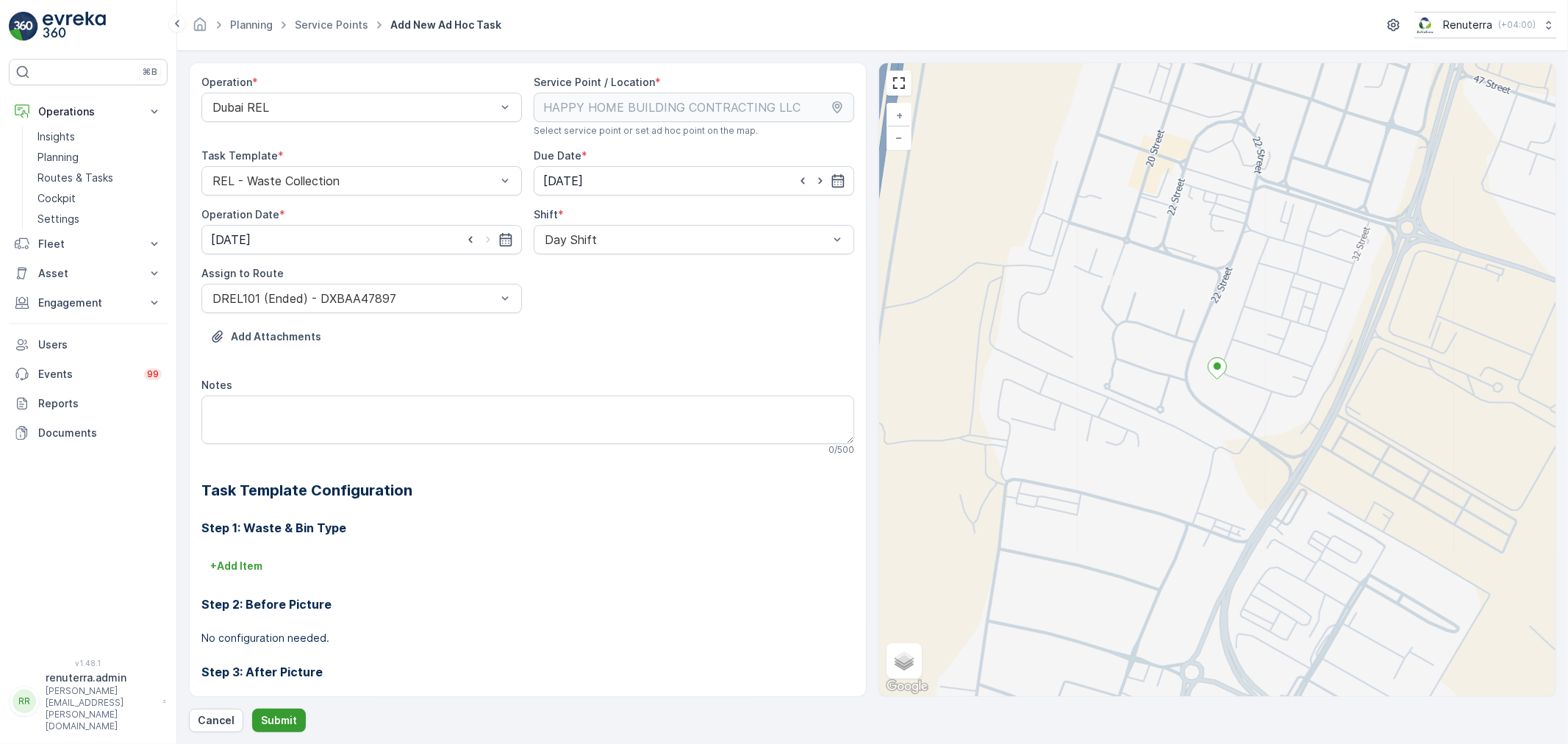
click at [288, 714] on p "Submit" at bounding box center [279, 721] width 36 height 15
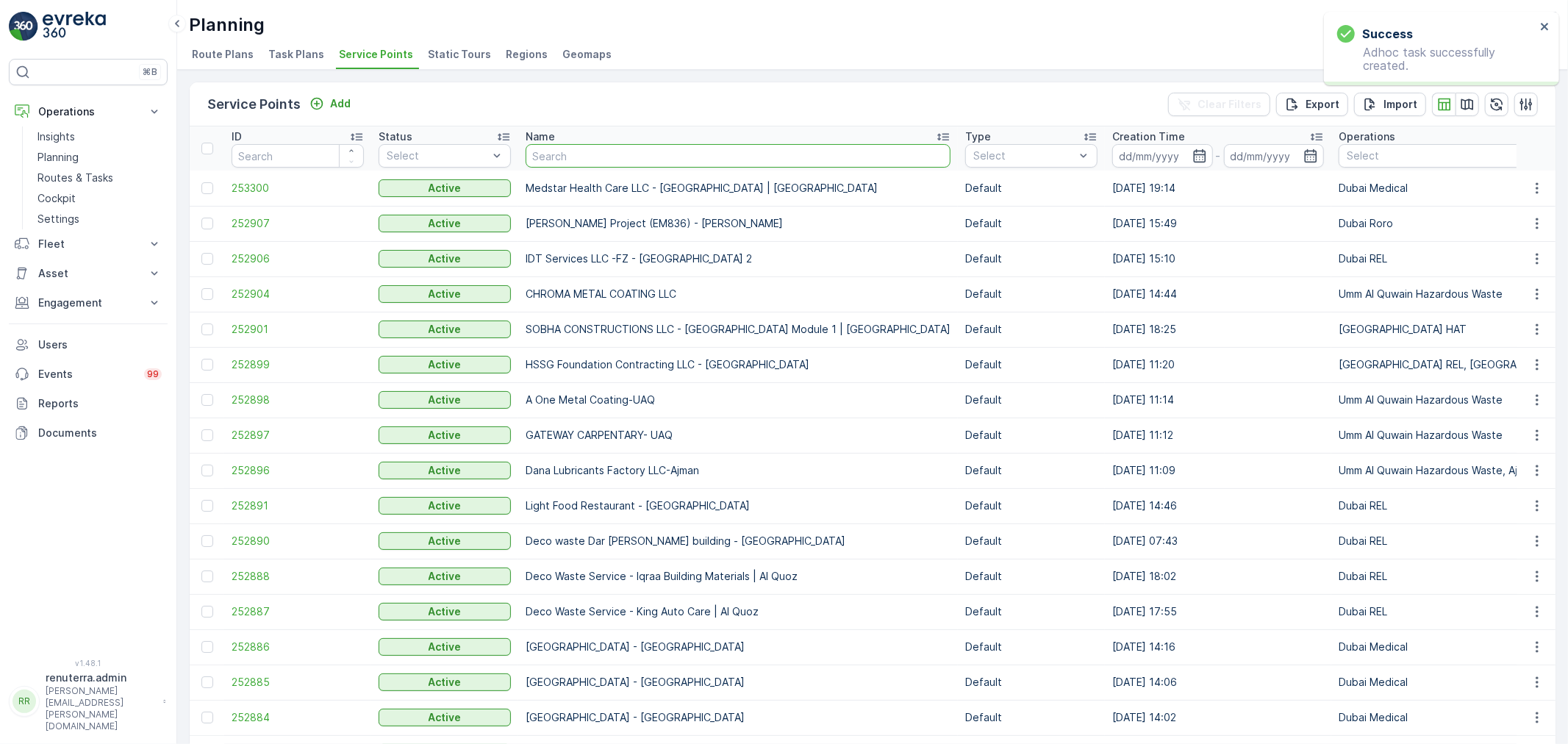
click at [634, 157] on input "text" at bounding box center [738, 156] width 425 height 23
click at [574, 155] on input "text" at bounding box center [738, 156] width 425 height 23
type input "nab"
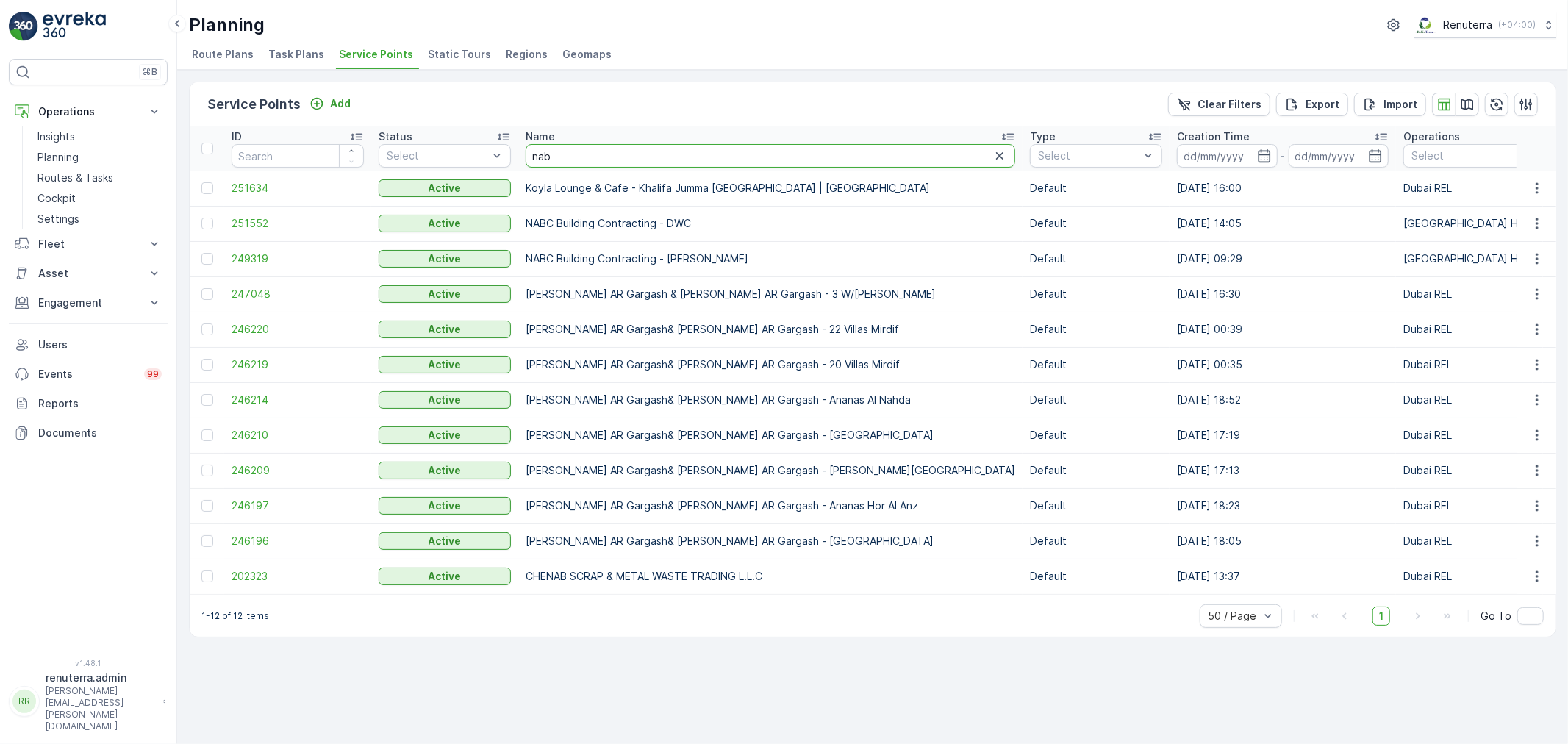
click at [569, 160] on input "nab" at bounding box center [770, 156] width 490 height 23
type input "nabw"
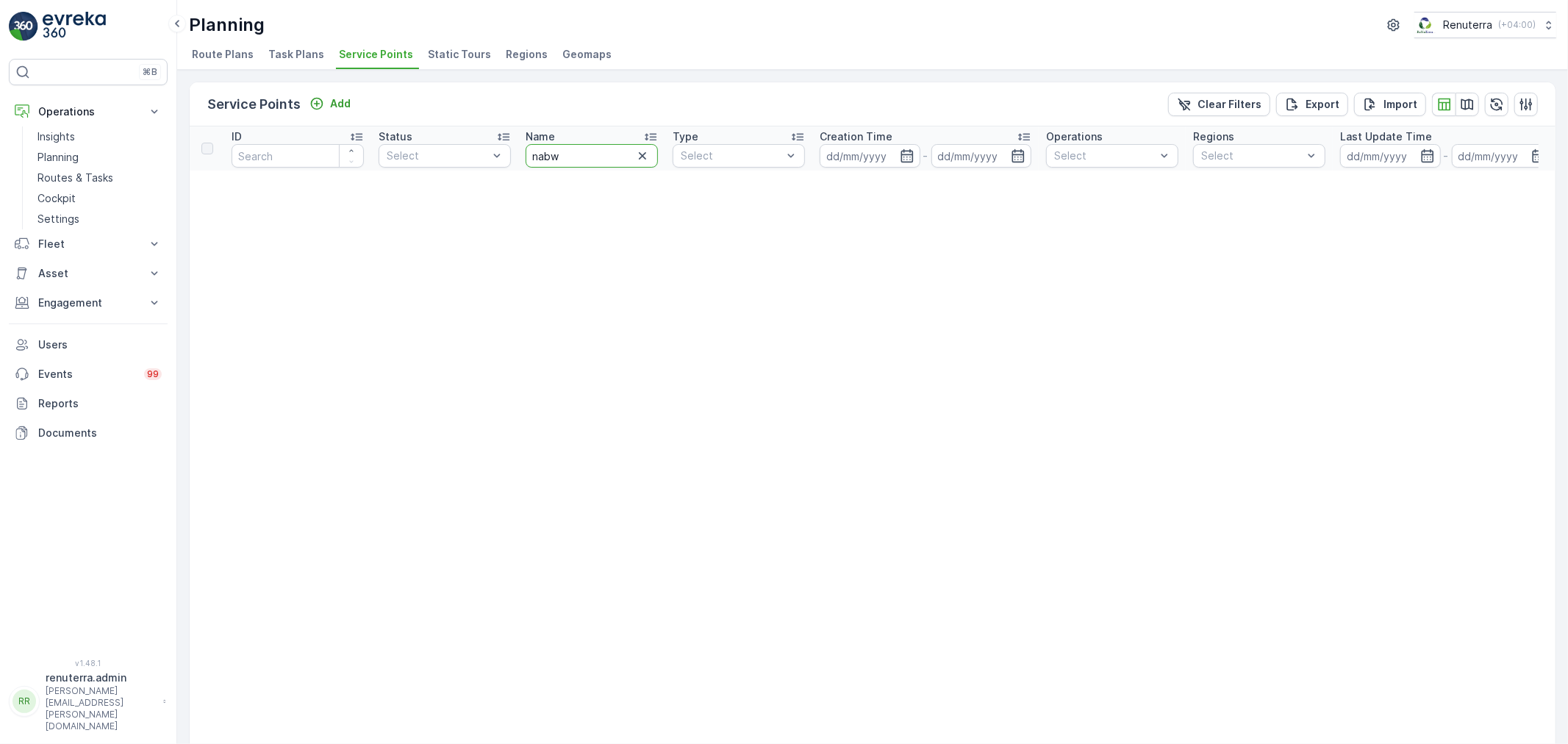
click at [569, 160] on input "nabw" at bounding box center [591, 156] width 132 height 23
type input "na"
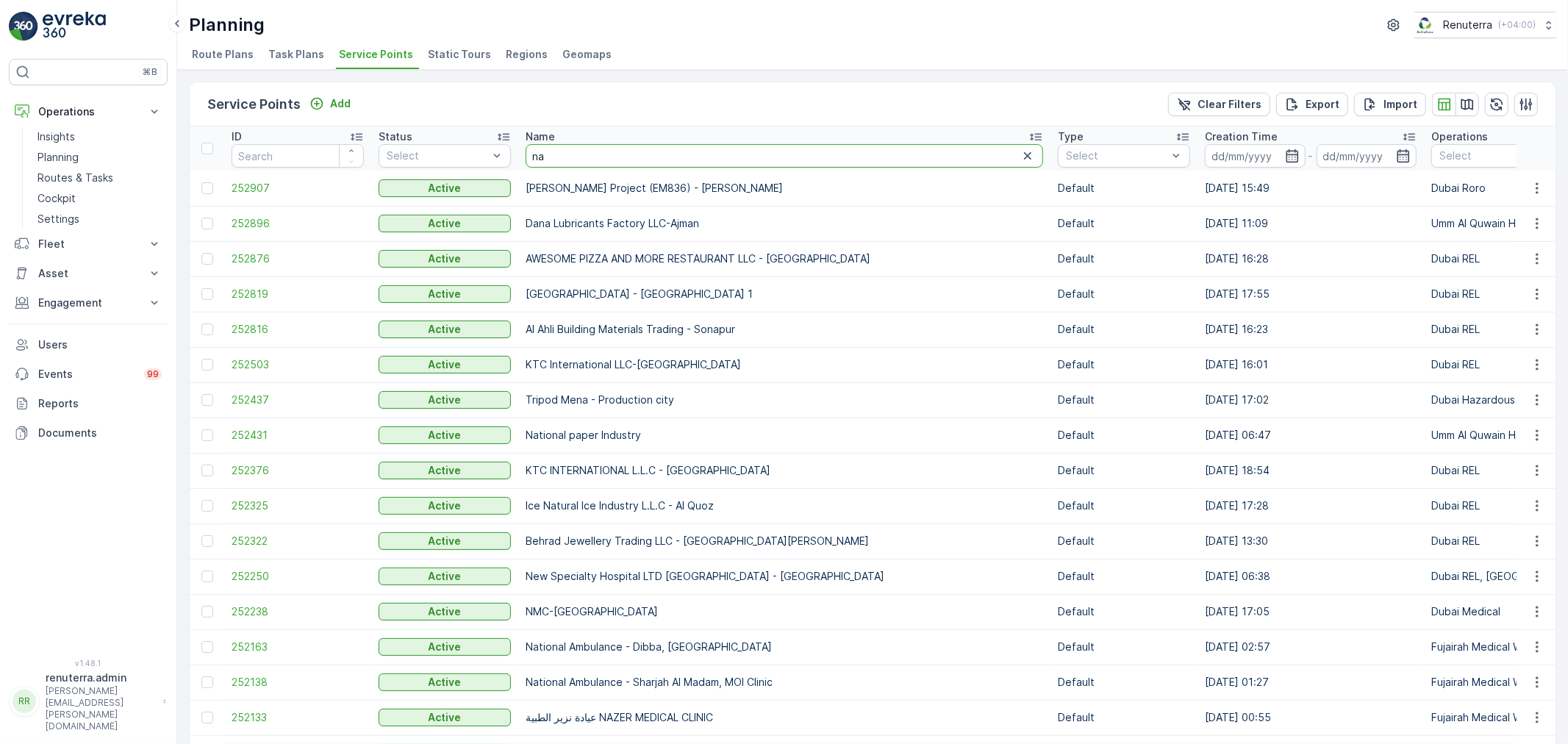
click at [553, 158] on input "na" at bounding box center [784, 156] width 517 height 23
click at [591, 153] on input "na" at bounding box center [784, 156] width 517 height 23
type input "Al"
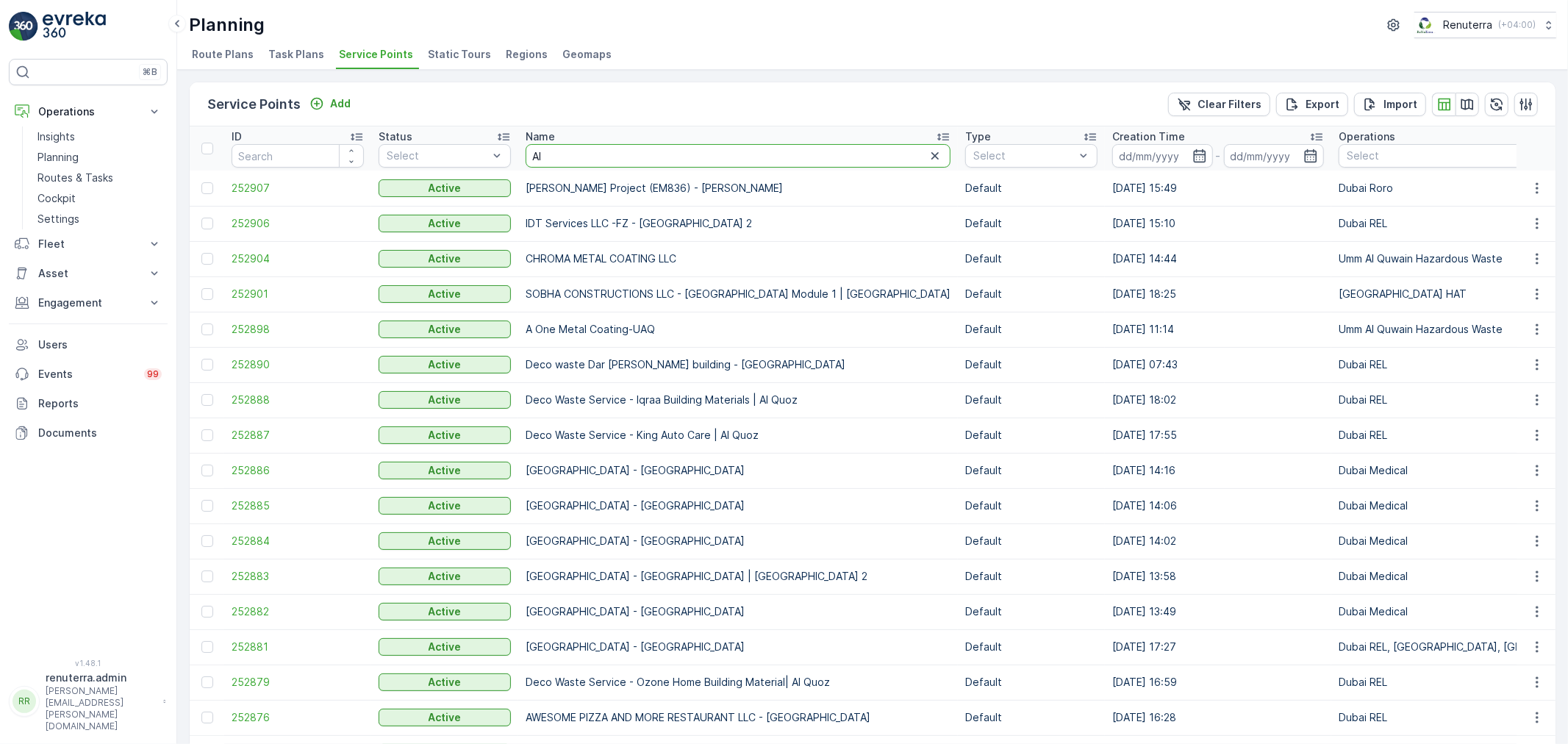
click at [570, 165] on input "Al" at bounding box center [738, 156] width 425 height 23
type input "Al hur"
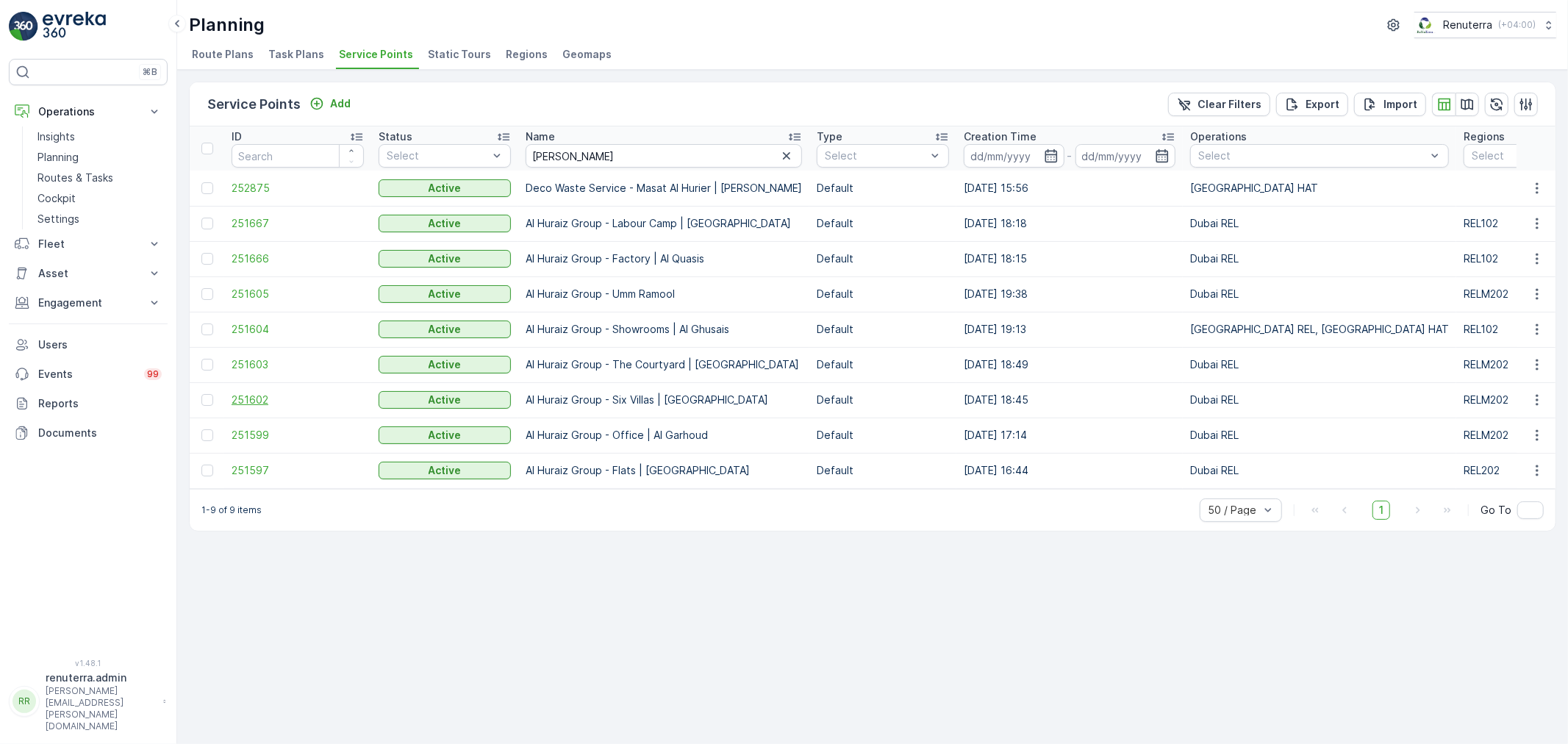
click at [248, 394] on span "251602" at bounding box center [298, 400] width 132 height 15
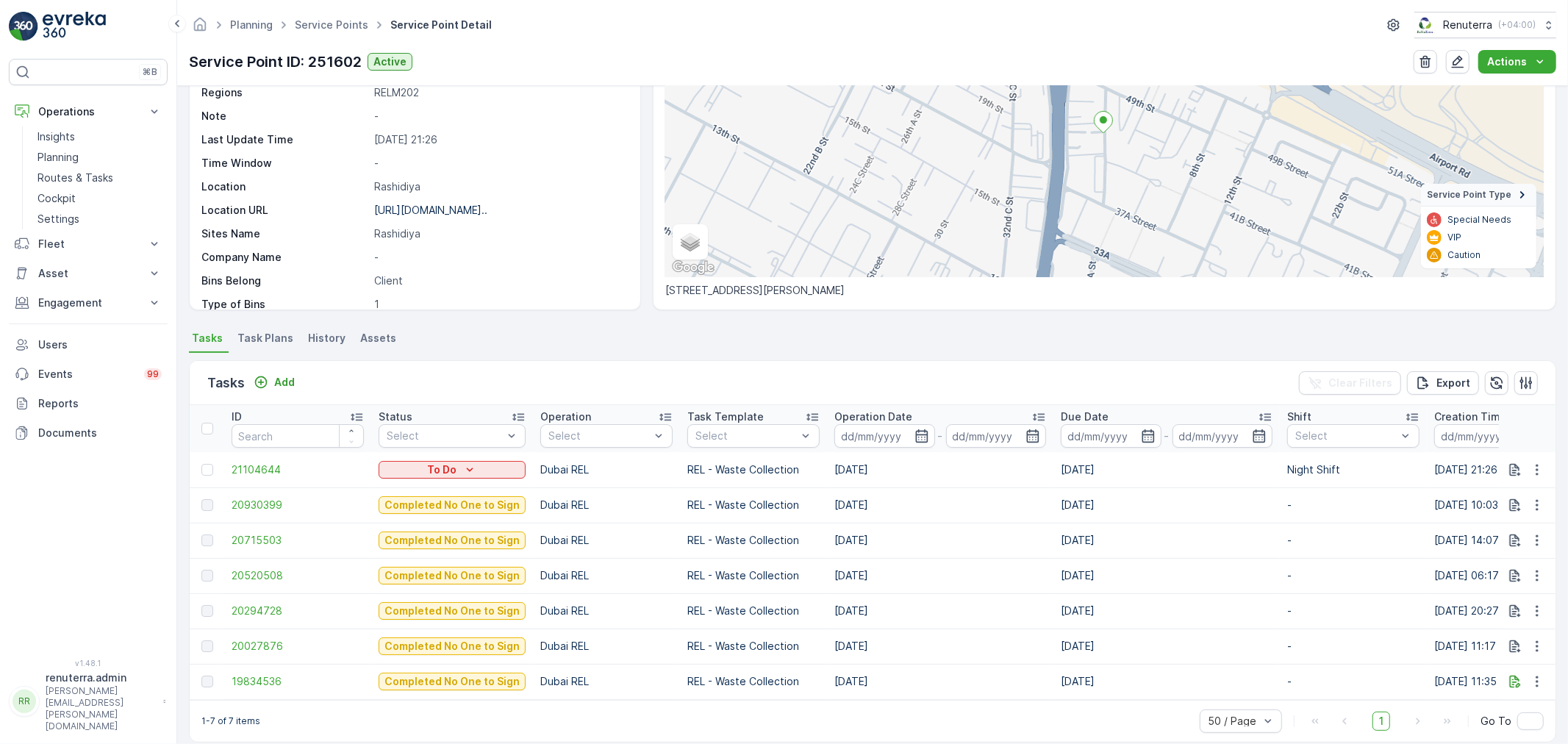
scroll to position [163, 0]
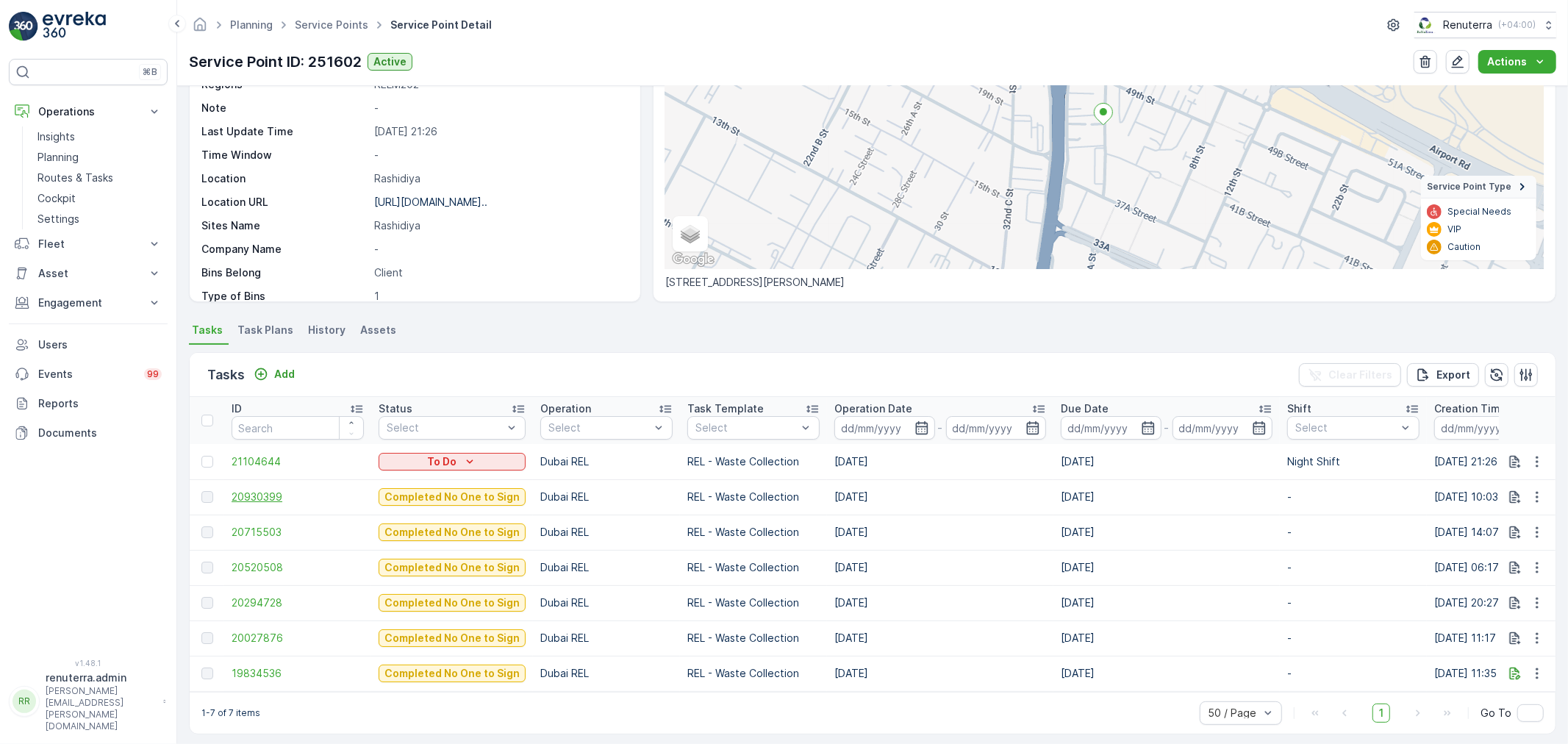
click at [276, 494] on span "20930399" at bounding box center [298, 497] width 132 height 15
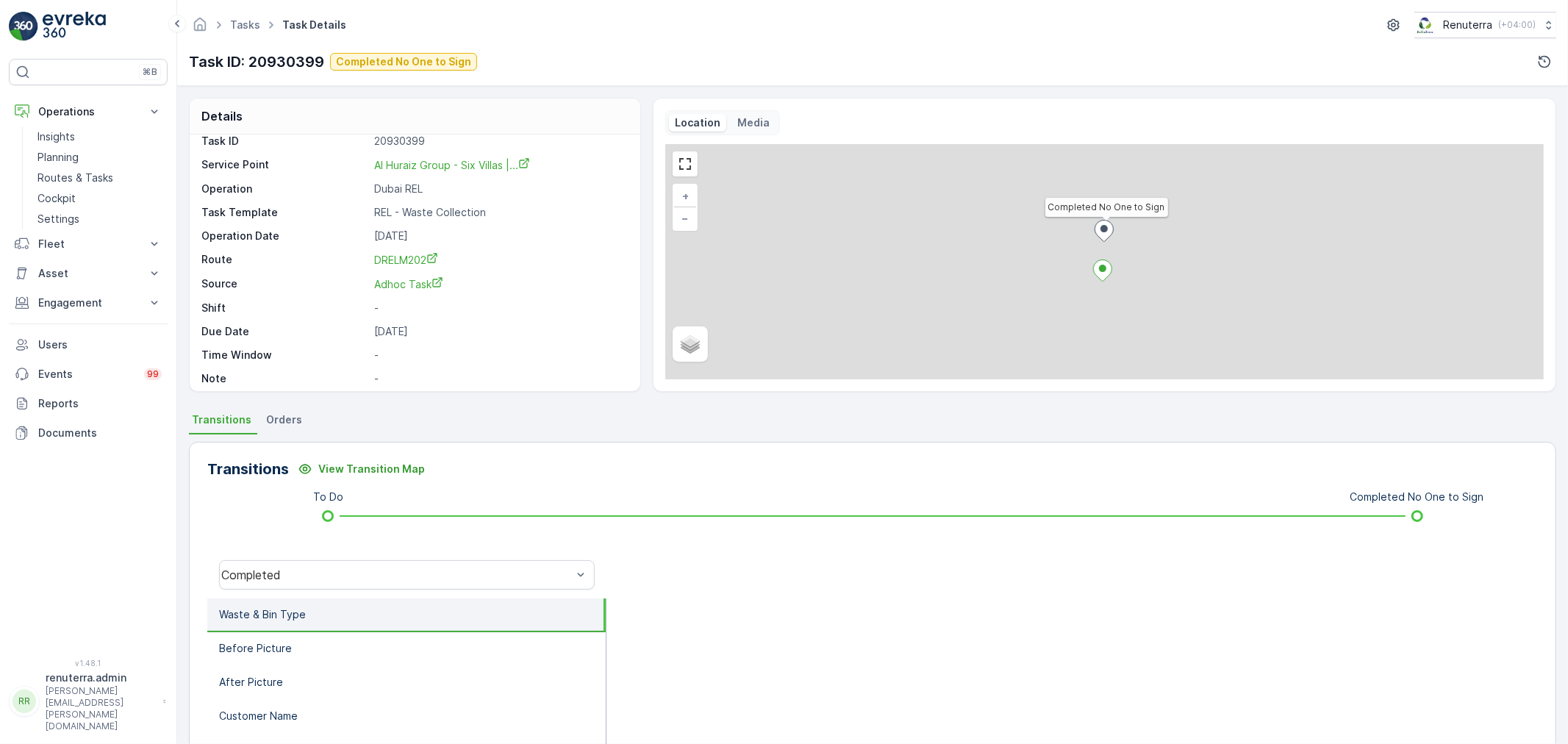
scroll to position [20, 0]
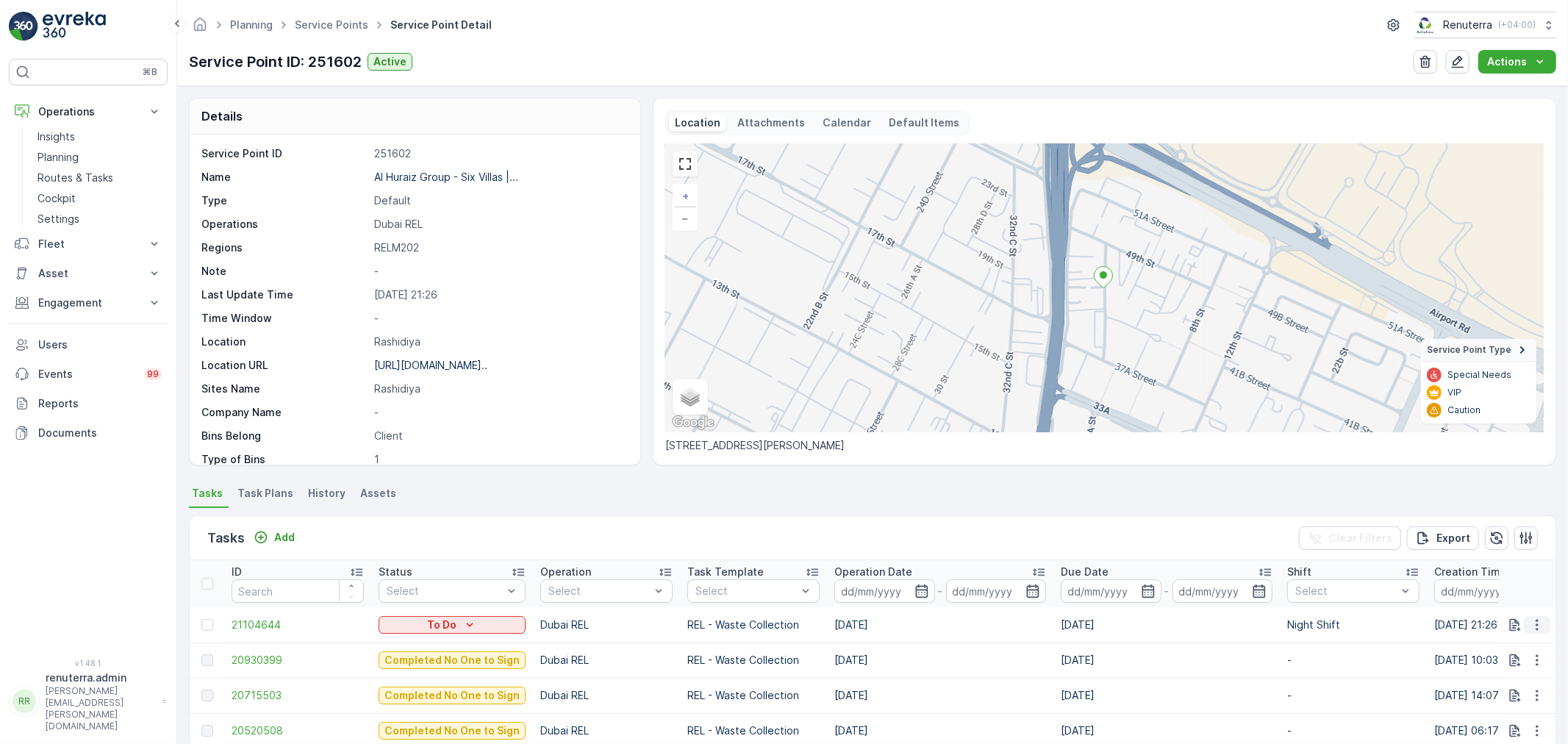
click at [1541, 618] on icon "button" at bounding box center [1537, 625] width 15 height 15
click at [1522, 559] on span "Change Route" at bounding box center [1499, 555] width 71 height 15
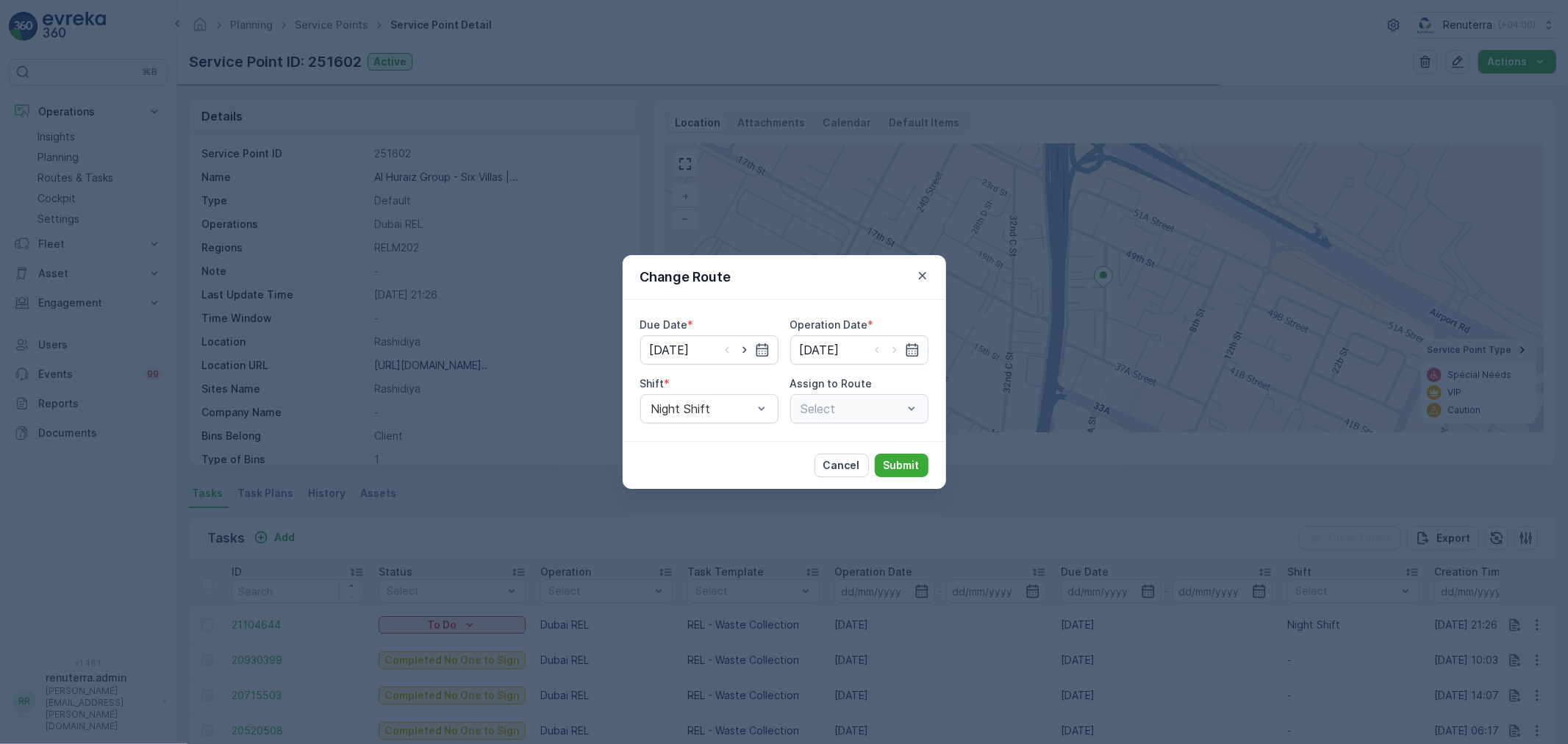
type input "[DATE]"
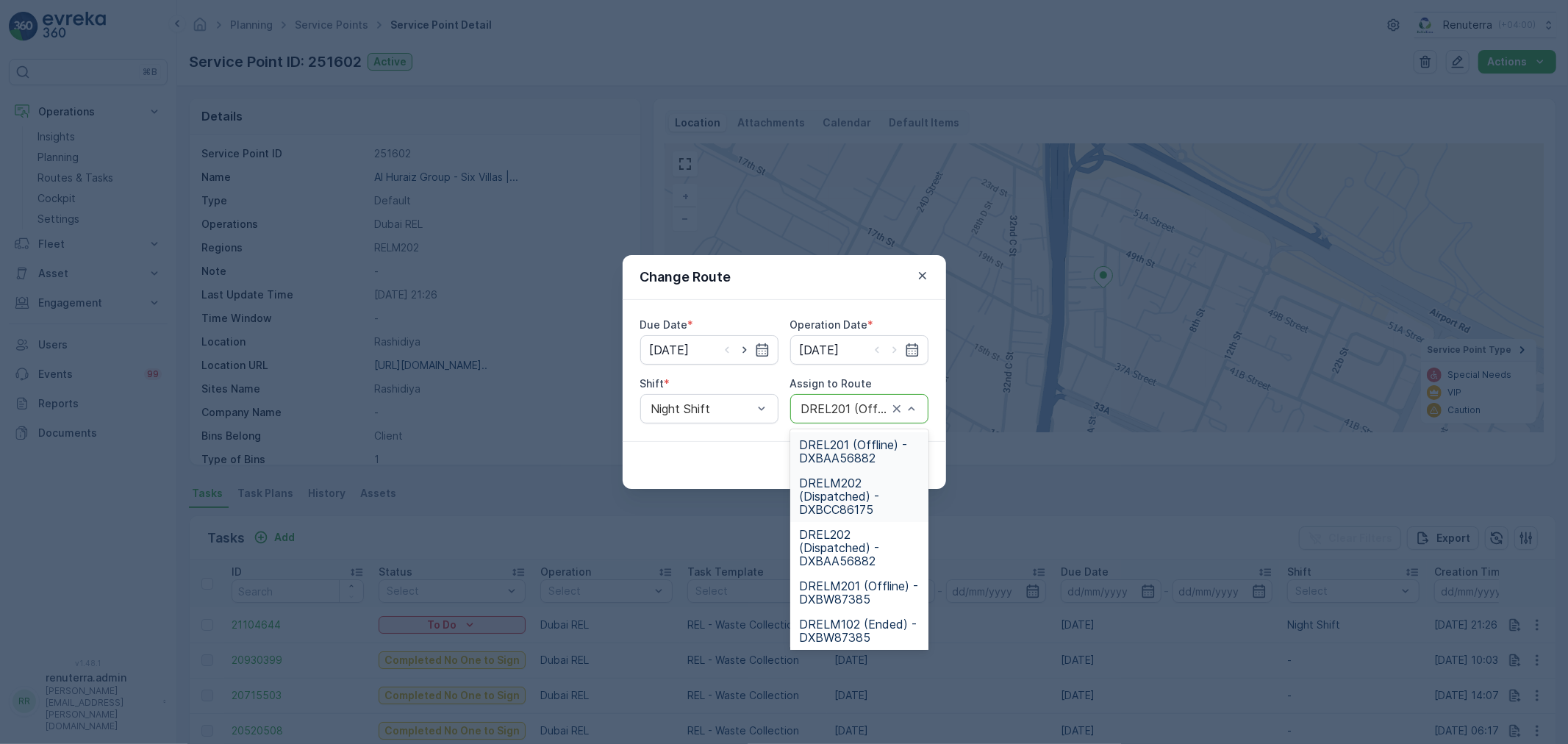
click at [840, 502] on span "DRELM202 (Dispatched) - DXBCC86175" at bounding box center [859, 496] width 120 height 40
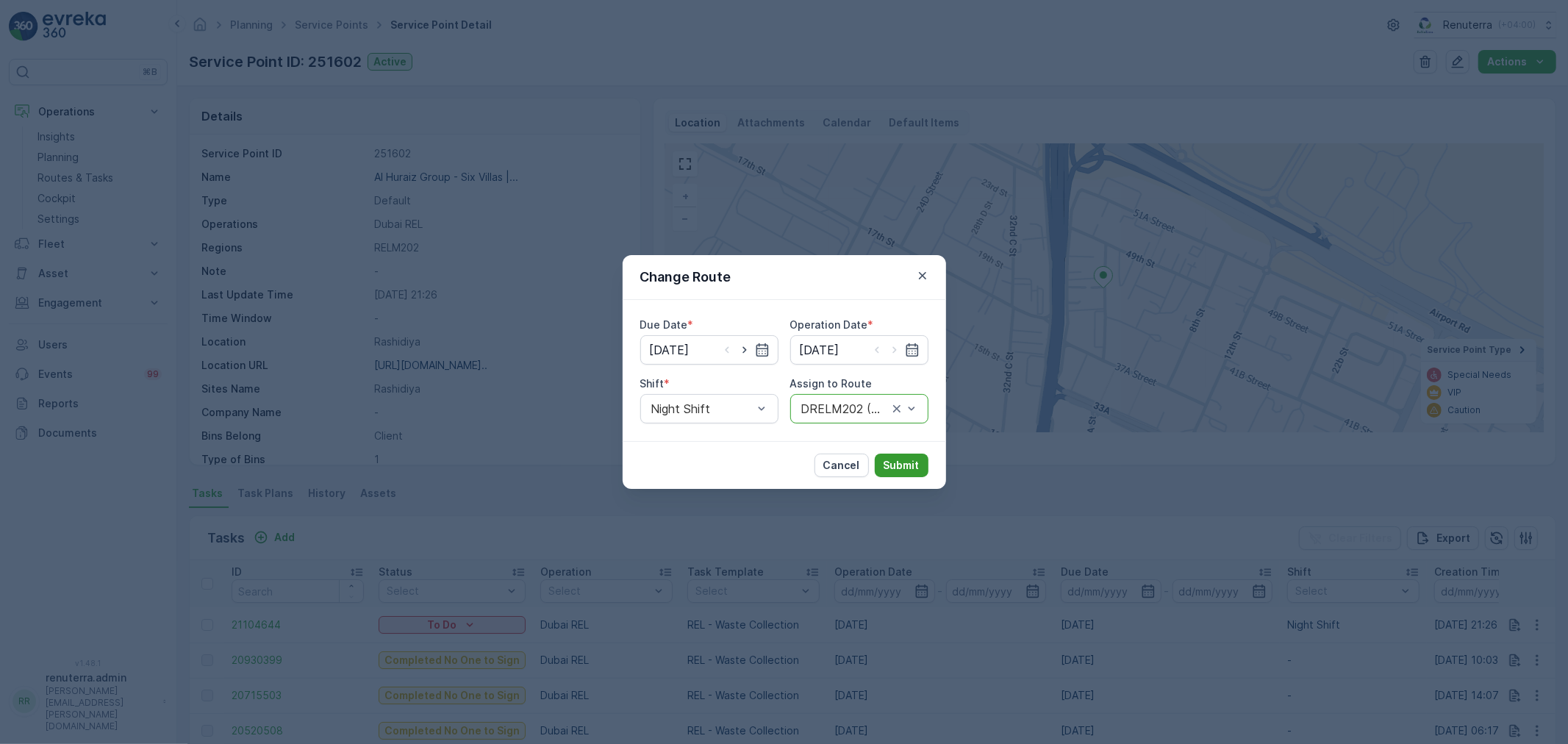
click at [915, 468] on p "Submit" at bounding box center [902, 466] width 36 height 15
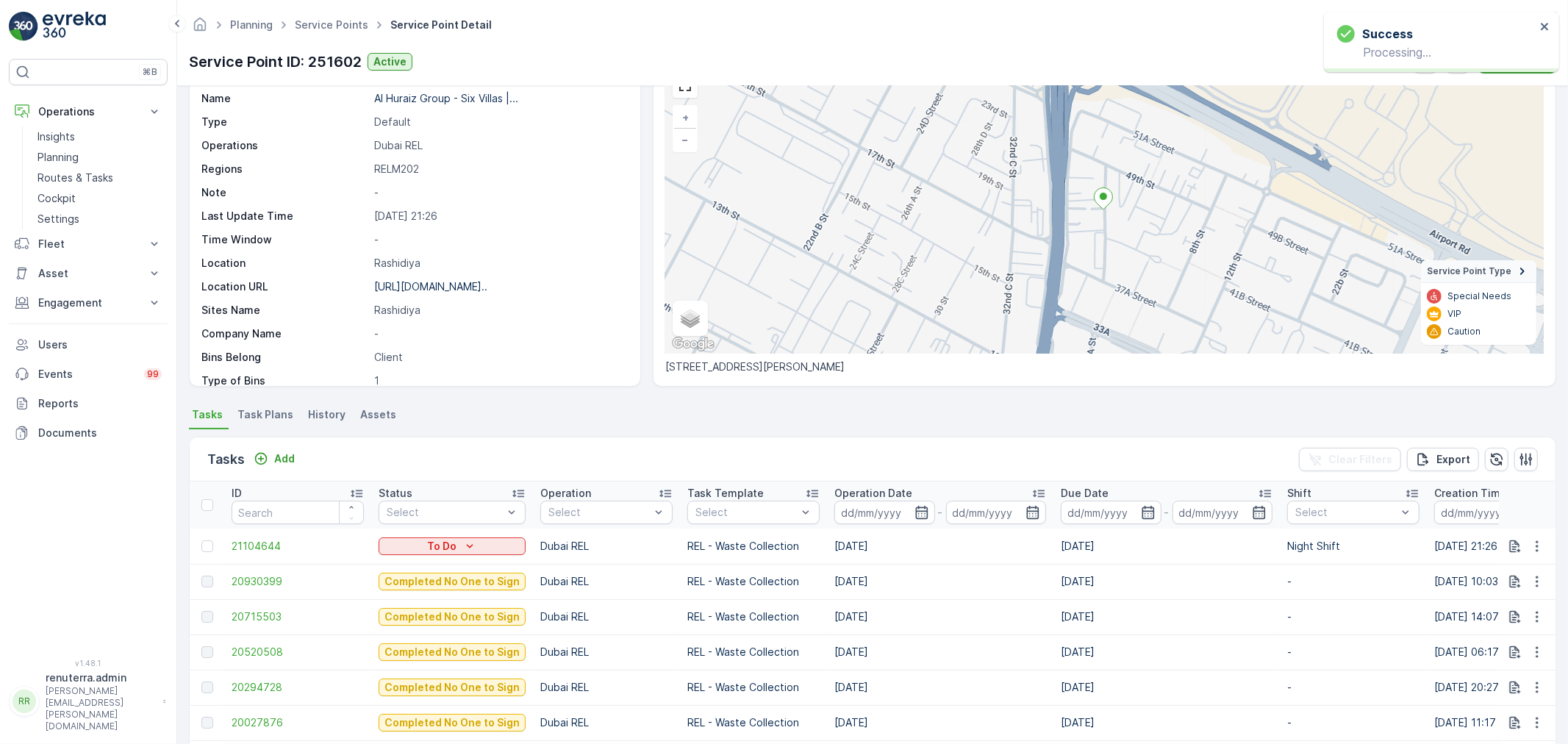
scroll to position [82, 0]
click at [270, 579] on span "20930399" at bounding box center [298, 579] width 132 height 15
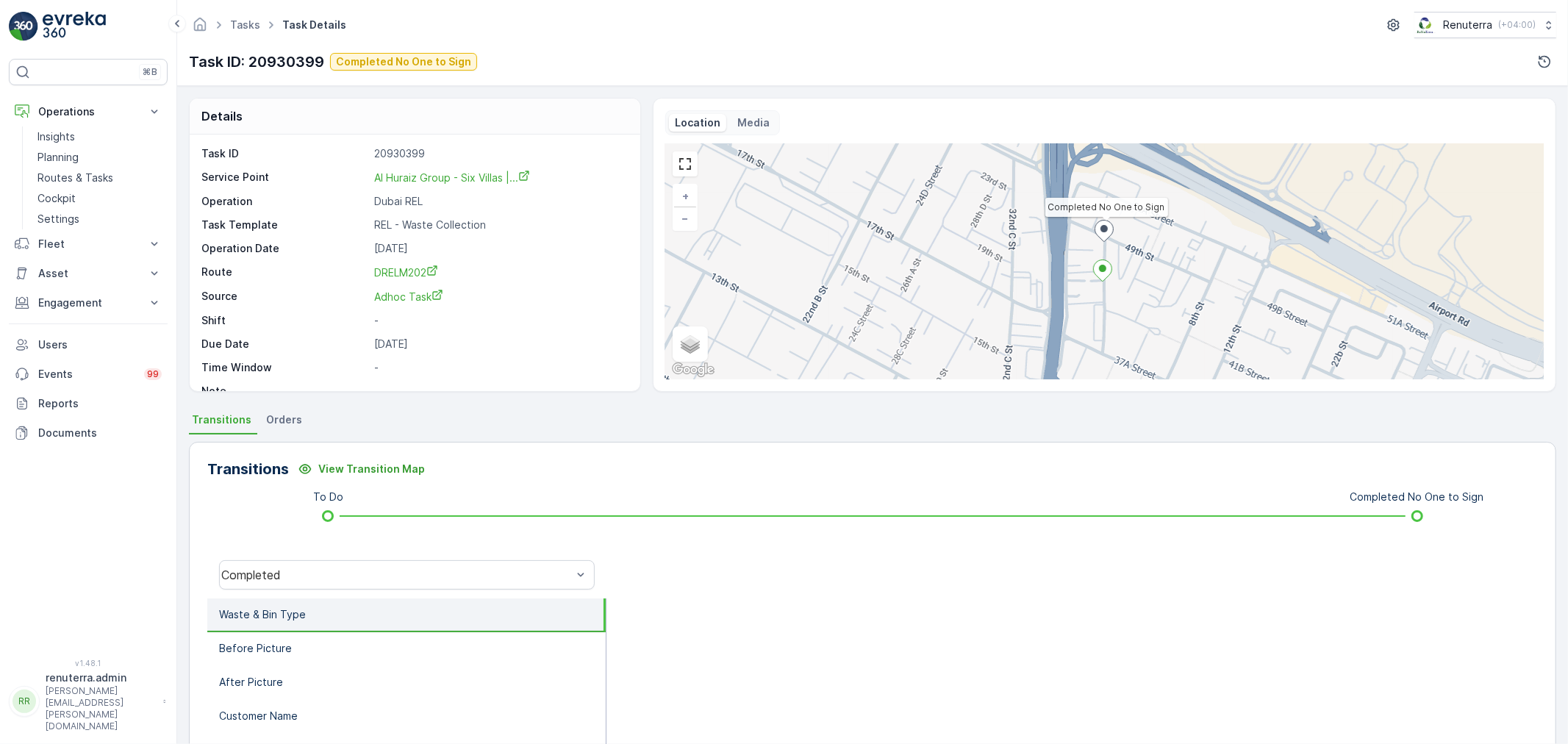
drag, startPoint x: 366, startPoint y: 579, endPoint x: 365, endPoint y: 556, distance: 23.0
click at [366, 577] on div "Completed" at bounding box center [396, 575] width 351 height 13
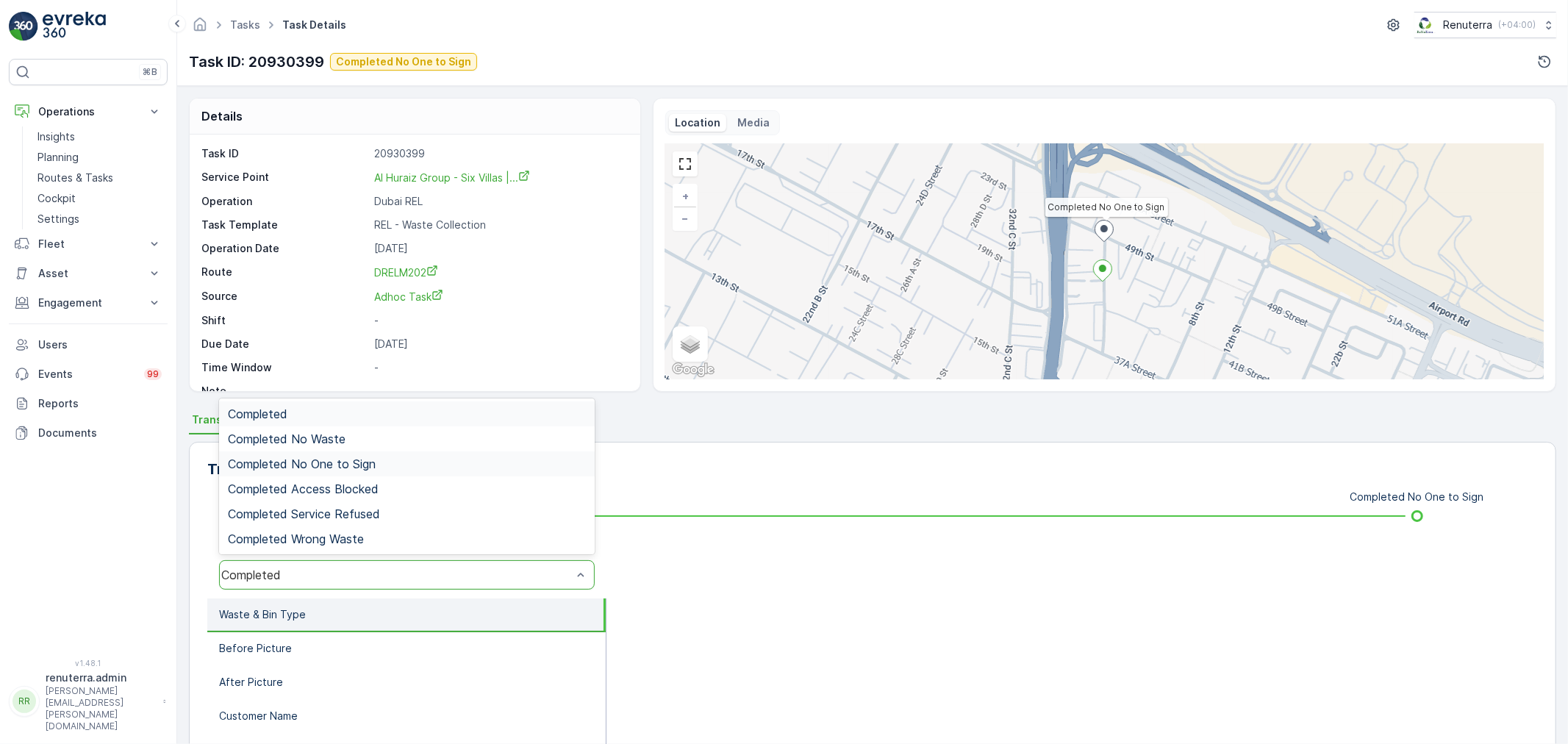
click at [357, 473] on div "Completed No One to Sign" at bounding box center [407, 464] width 375 height 25
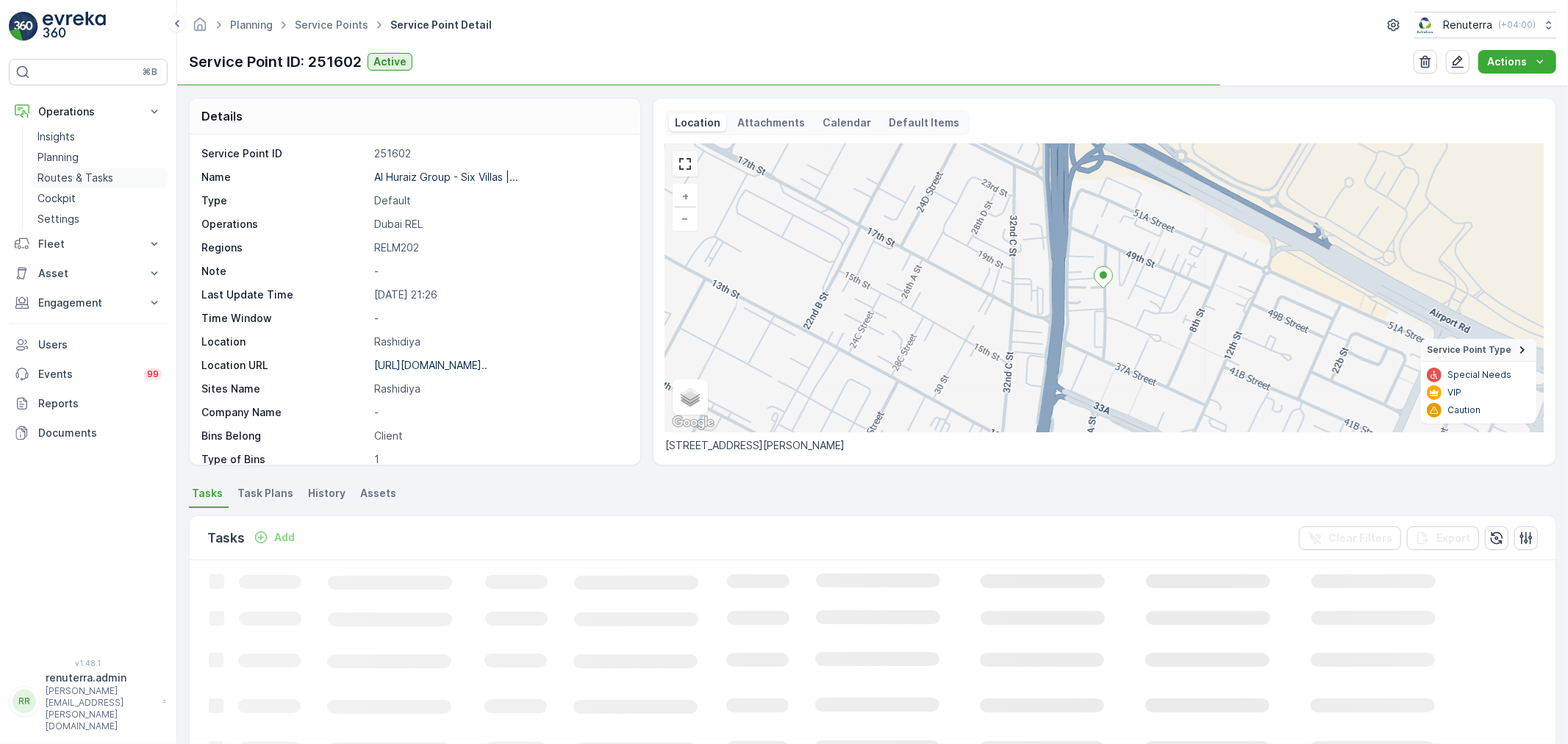
click at [47, 170] on link "Routes & Tasks" at bounding box center [99, 178] width 136 height 21
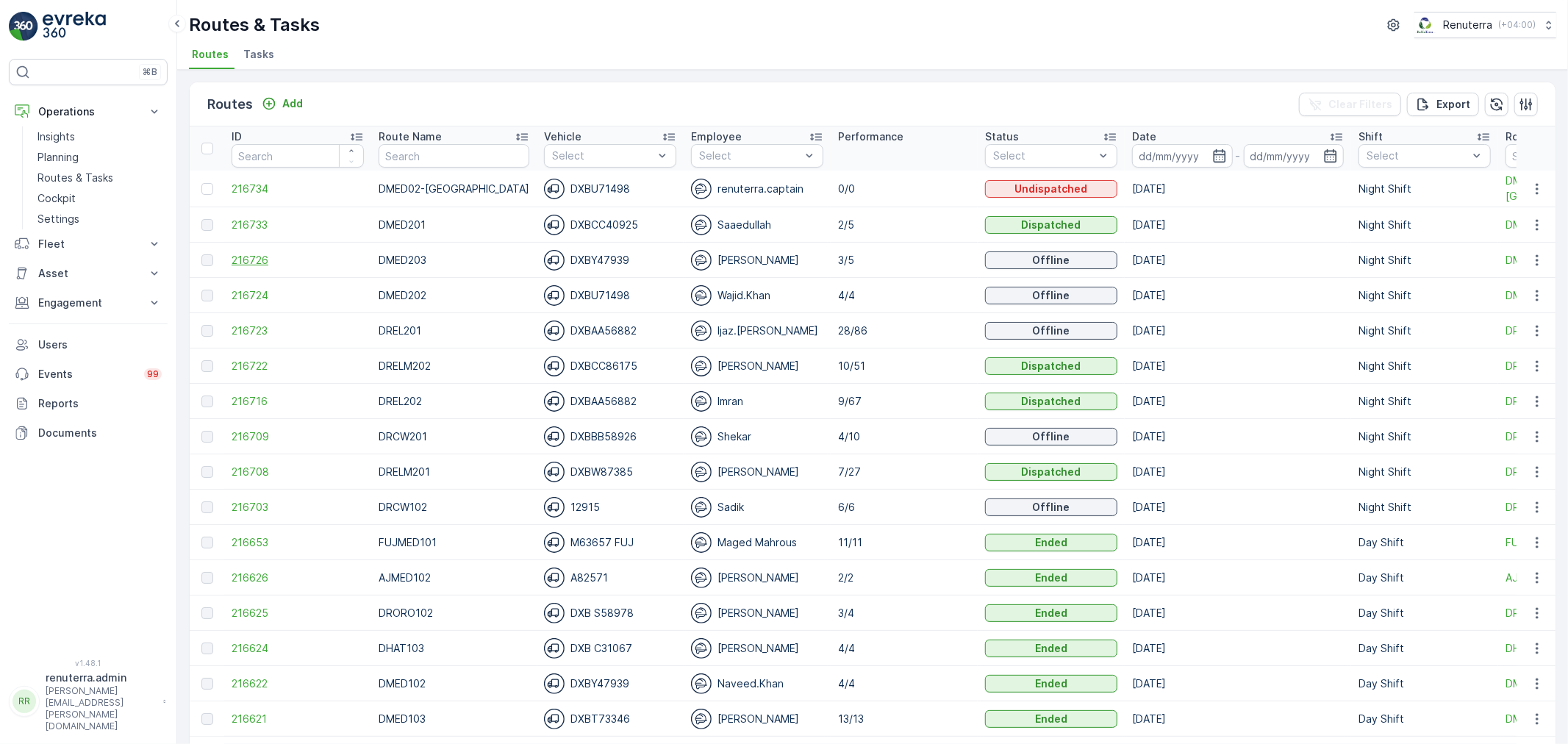
click at [255, 259] on span "216726" at bounding box center [298, 260] width 132 height 15
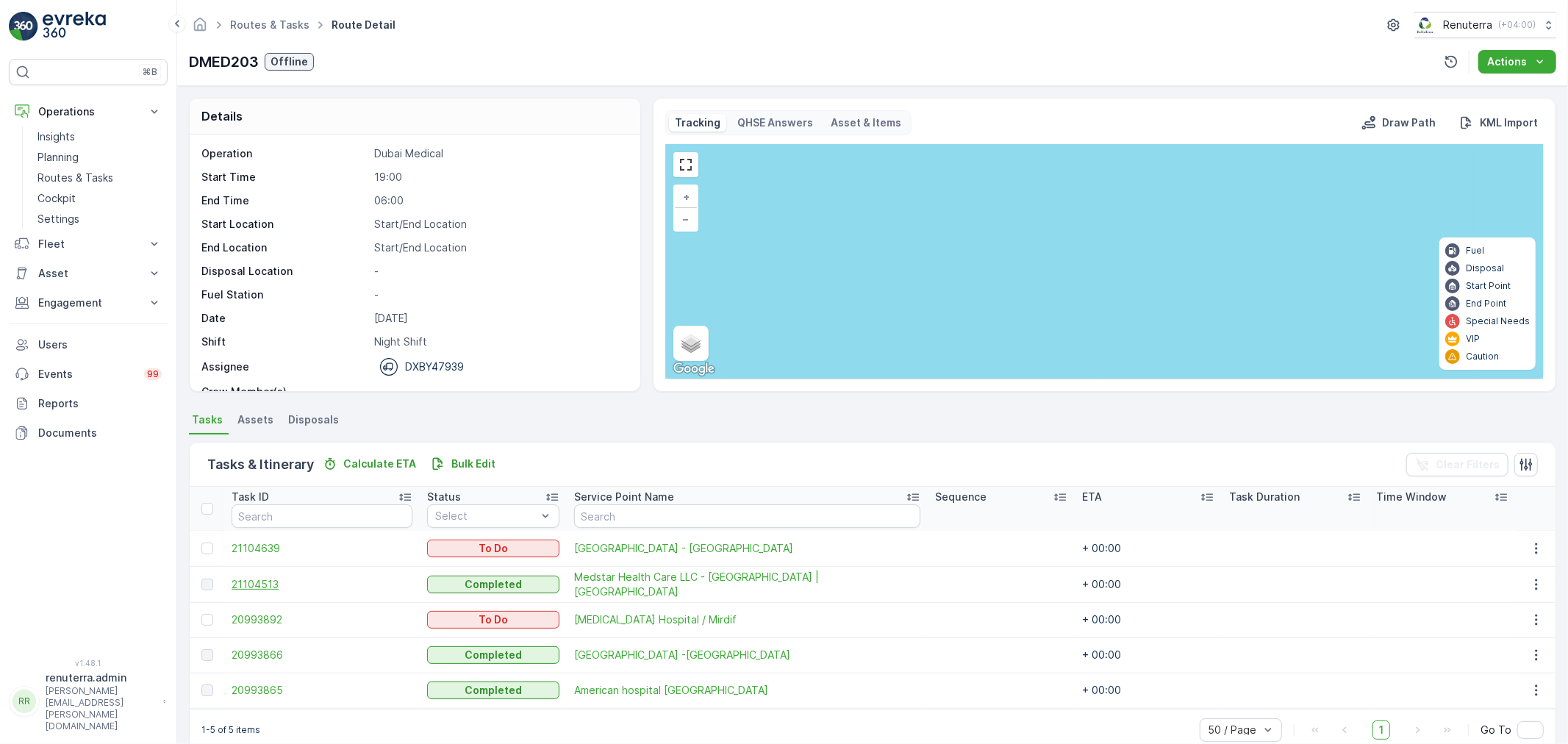
click at [282, 582] on span "21104513" at bounding box center [322, 585] width 181 height 15
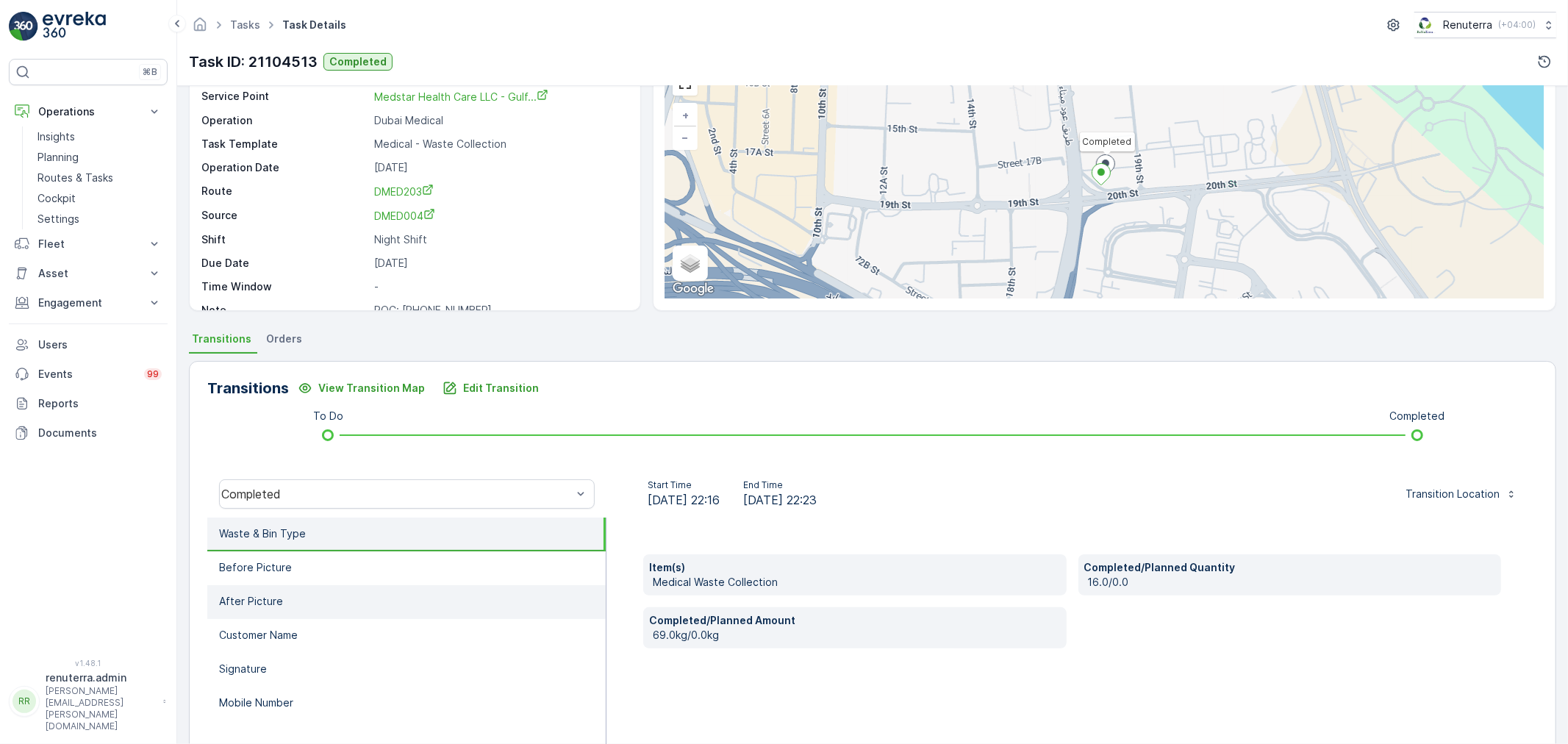
scroll to position [82, 0]
click at [302, 577] on li "Before Picture" at bounding box center [406, 567] width 399 height 34
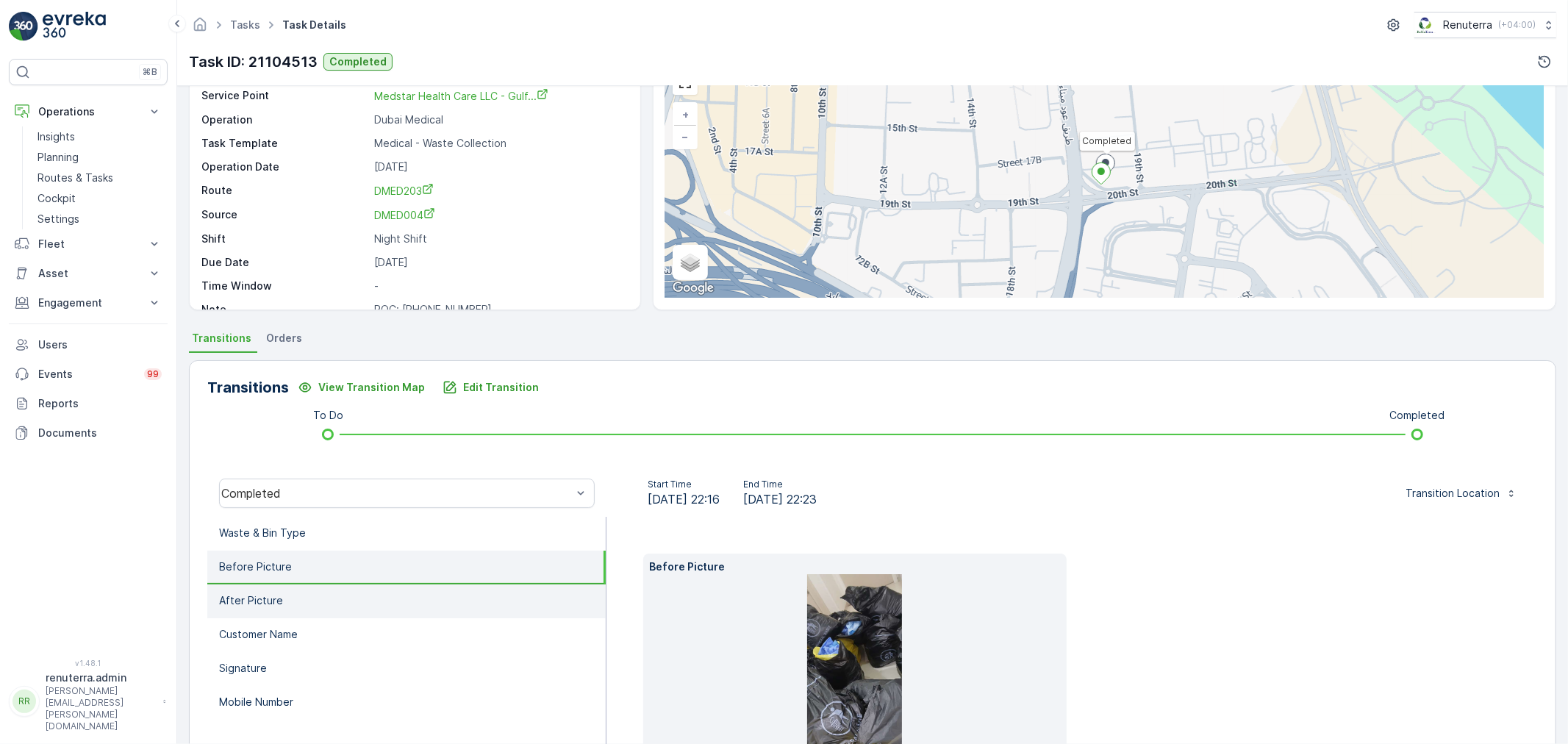
click at [334, 605] on li "After Picture" at bounding box center [406, 601] width 399 height 34
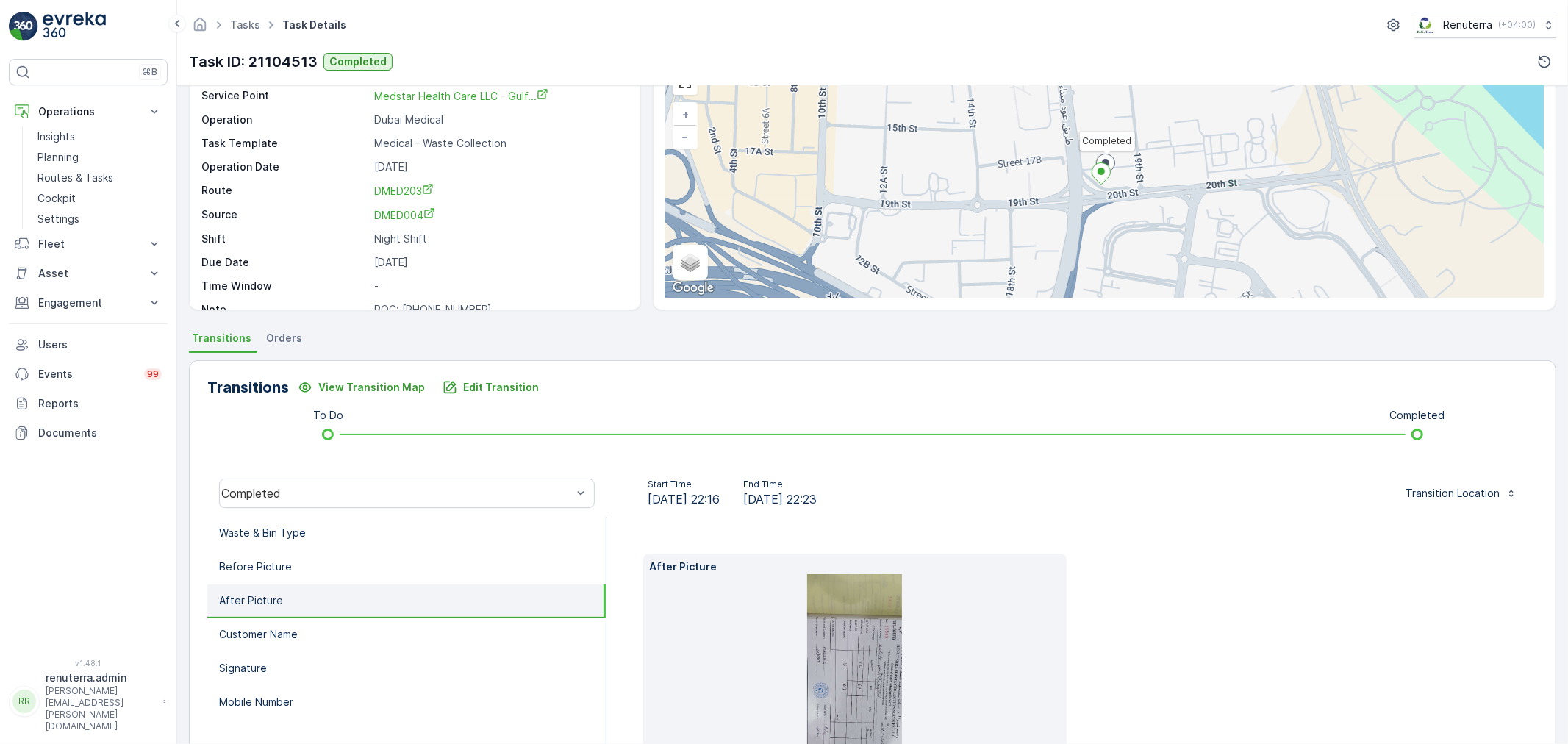
click at [849, 635] on img at bounding box center [855, 677] width 95 height 206
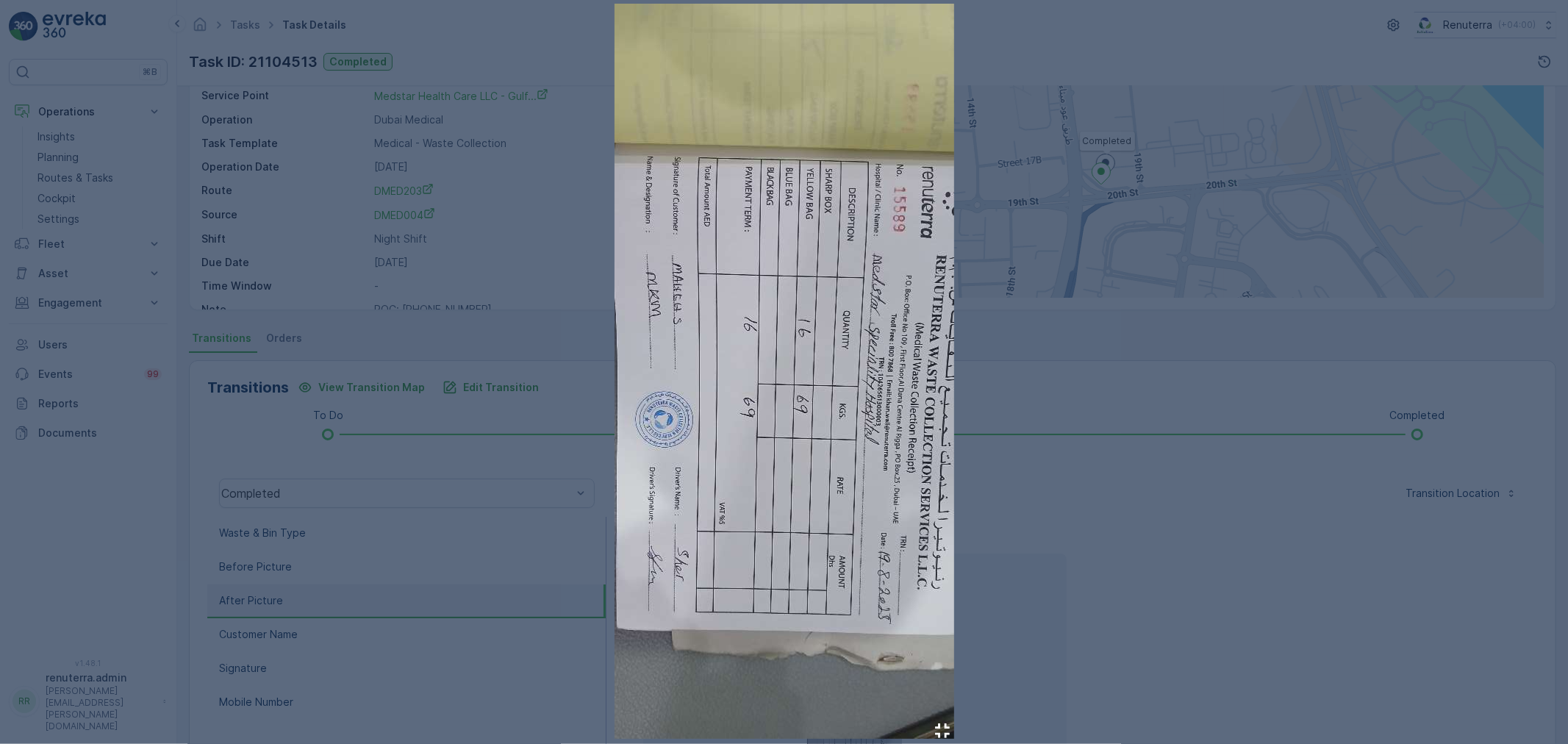
click at [740, 215] on img at bounding box center [784, 371] width 339 height 735
click at [1039, 207] on div at bounding box center [784, 372] width 1568 height 744
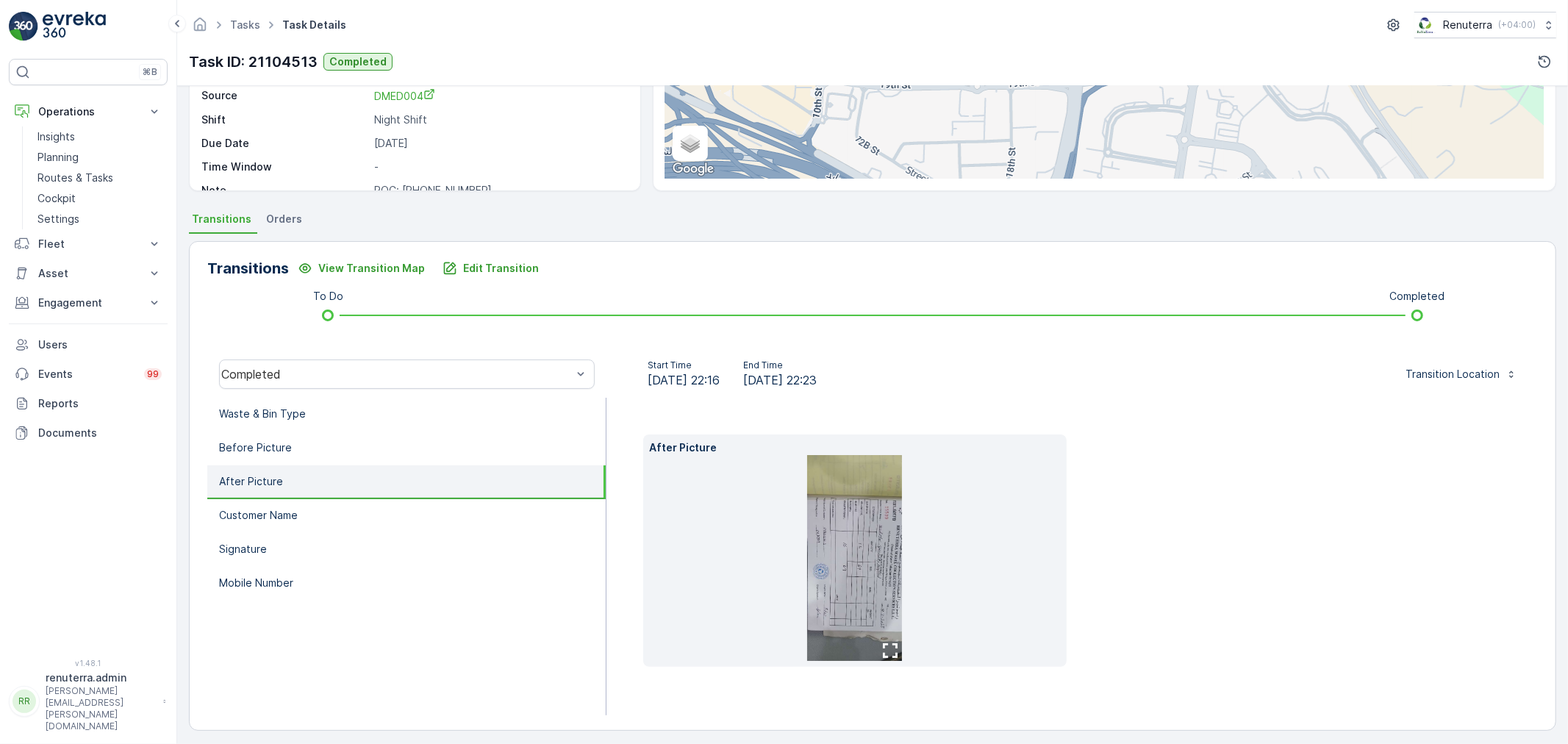
scroll to position [206, 0]
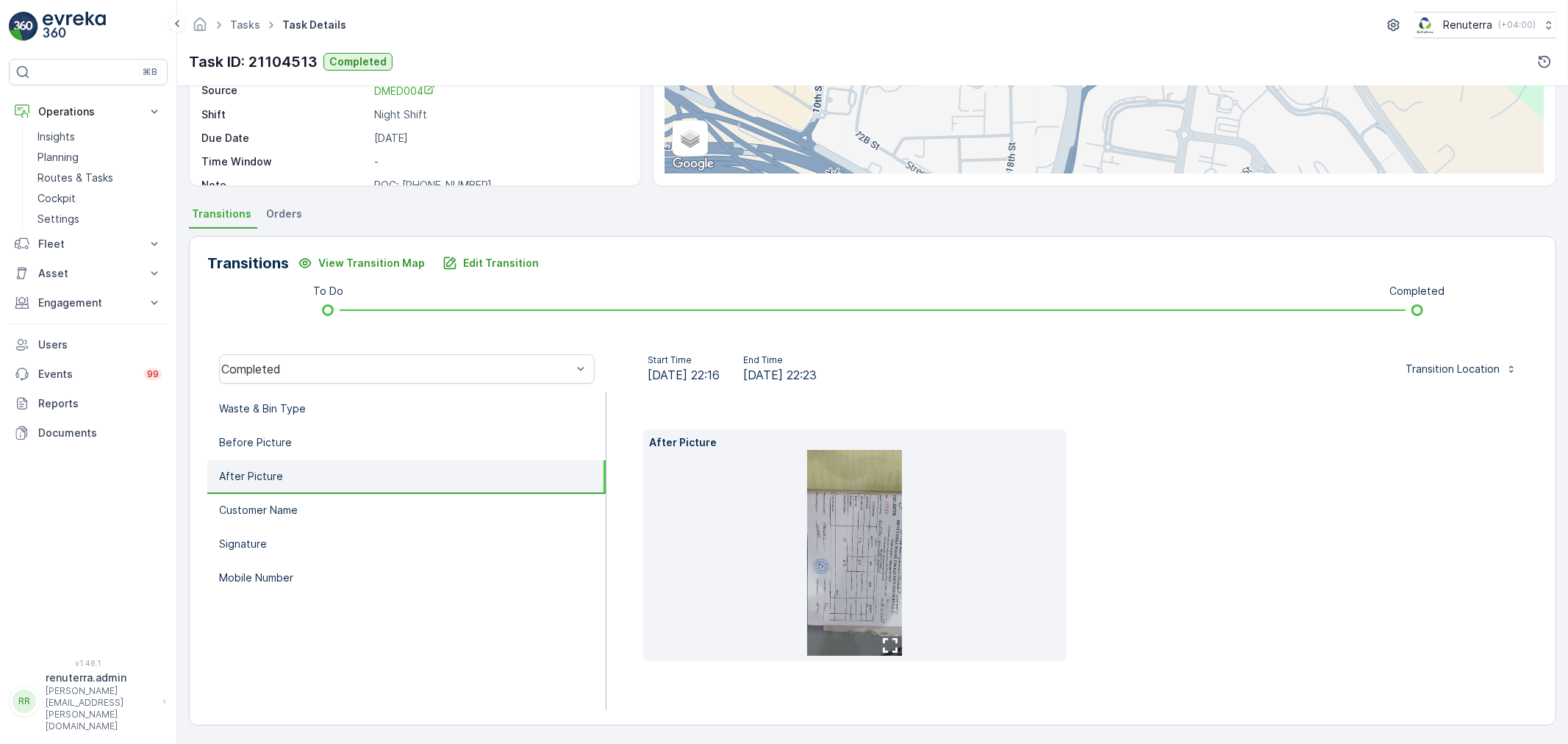
click at [849, 527] on img at bounding box center [855, 553] width 95 height 206
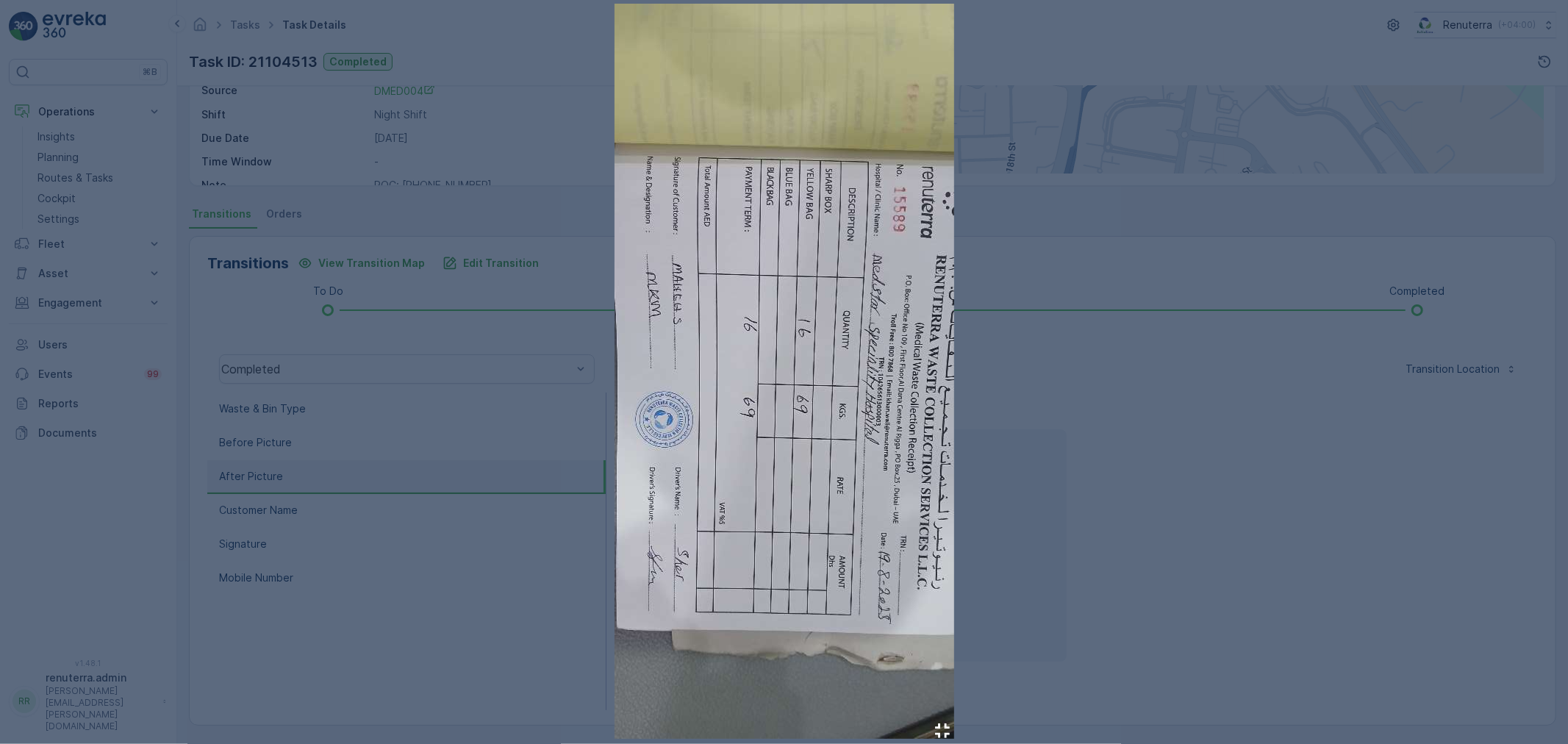
click at [1033, 435] on div at bounding box center [784, 372] width 1568 height 744
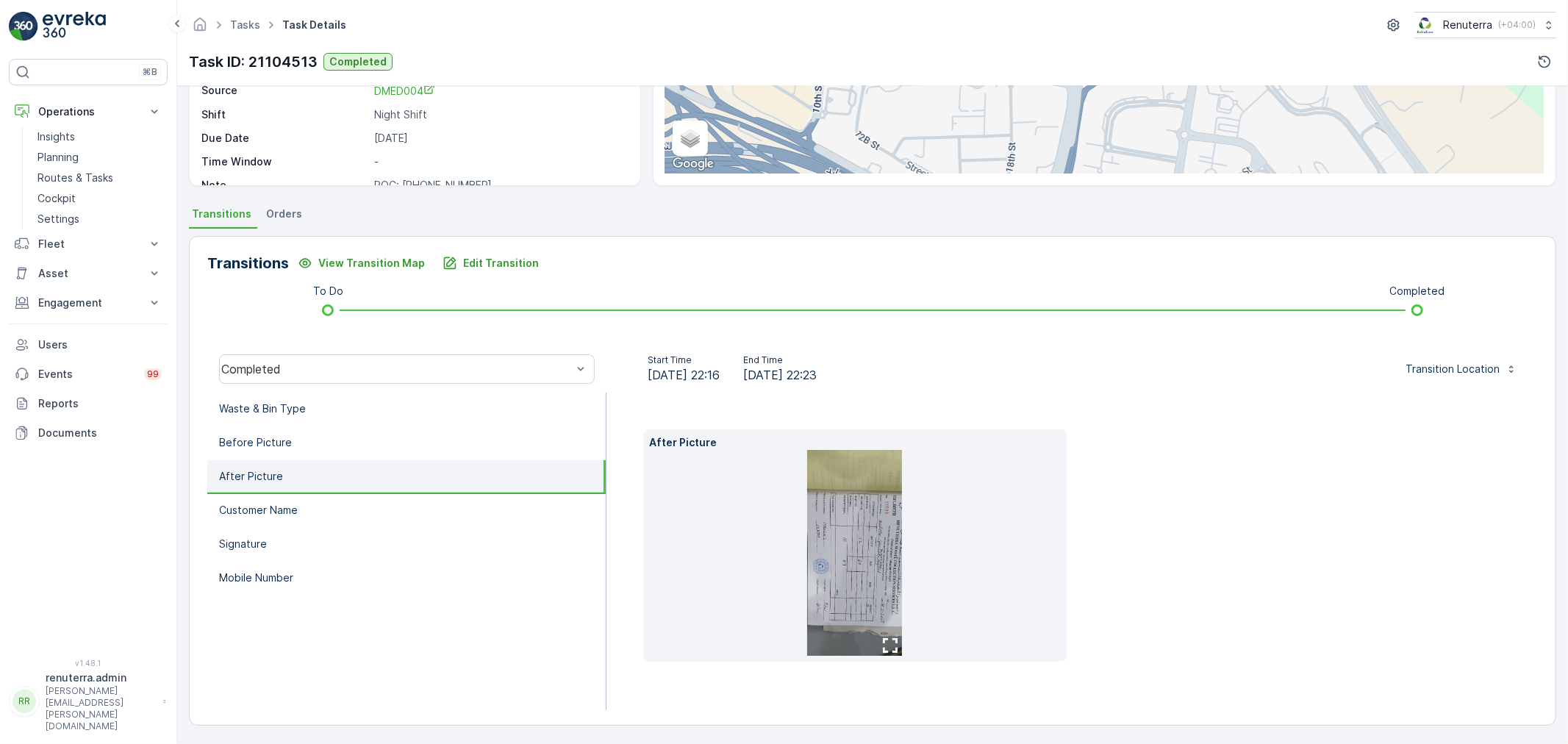
click at [844, 502] on img at bounding box center [855, 553] width 95 height 206
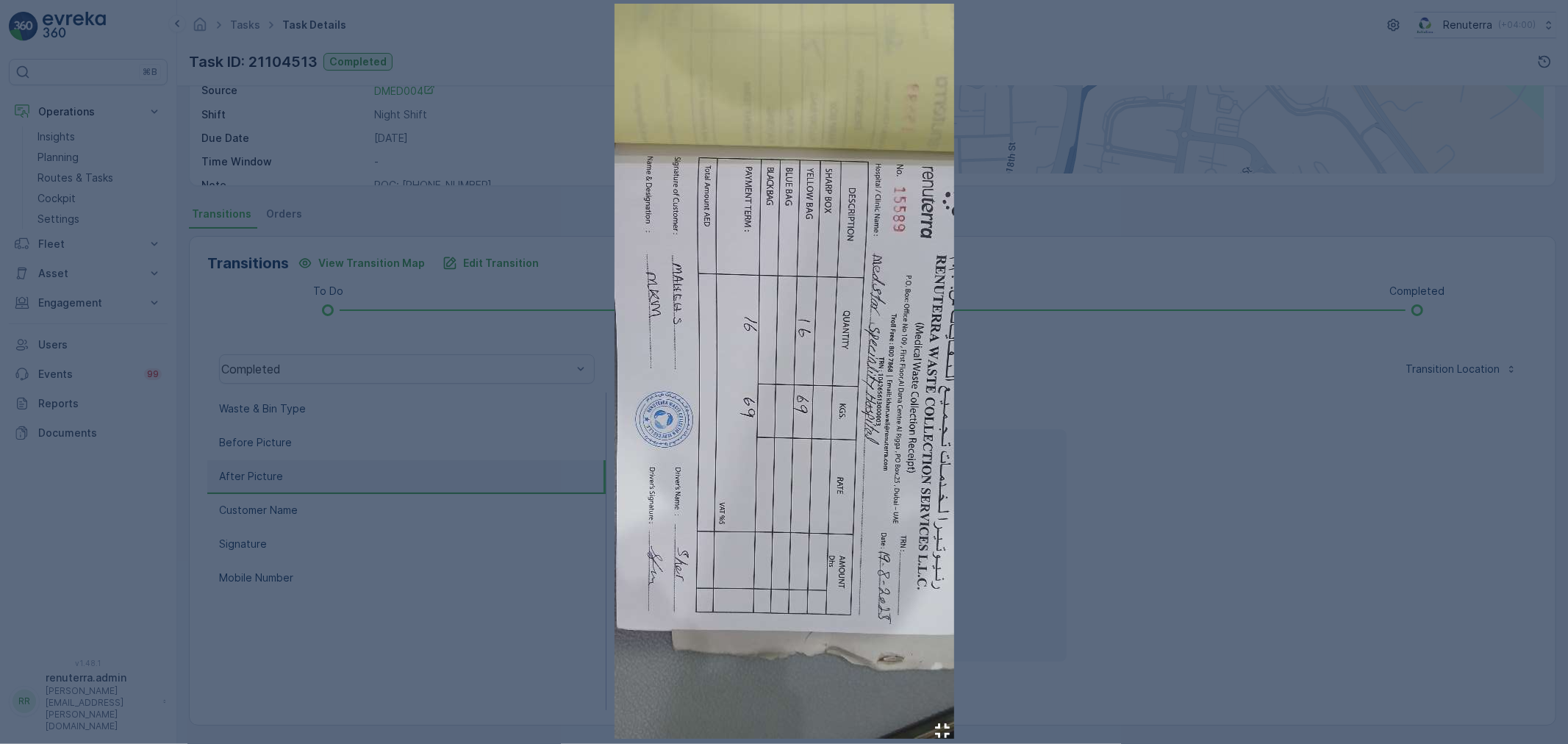
click at [1019, 422] on div at bounding box center [784, 372] width 1568 height 744
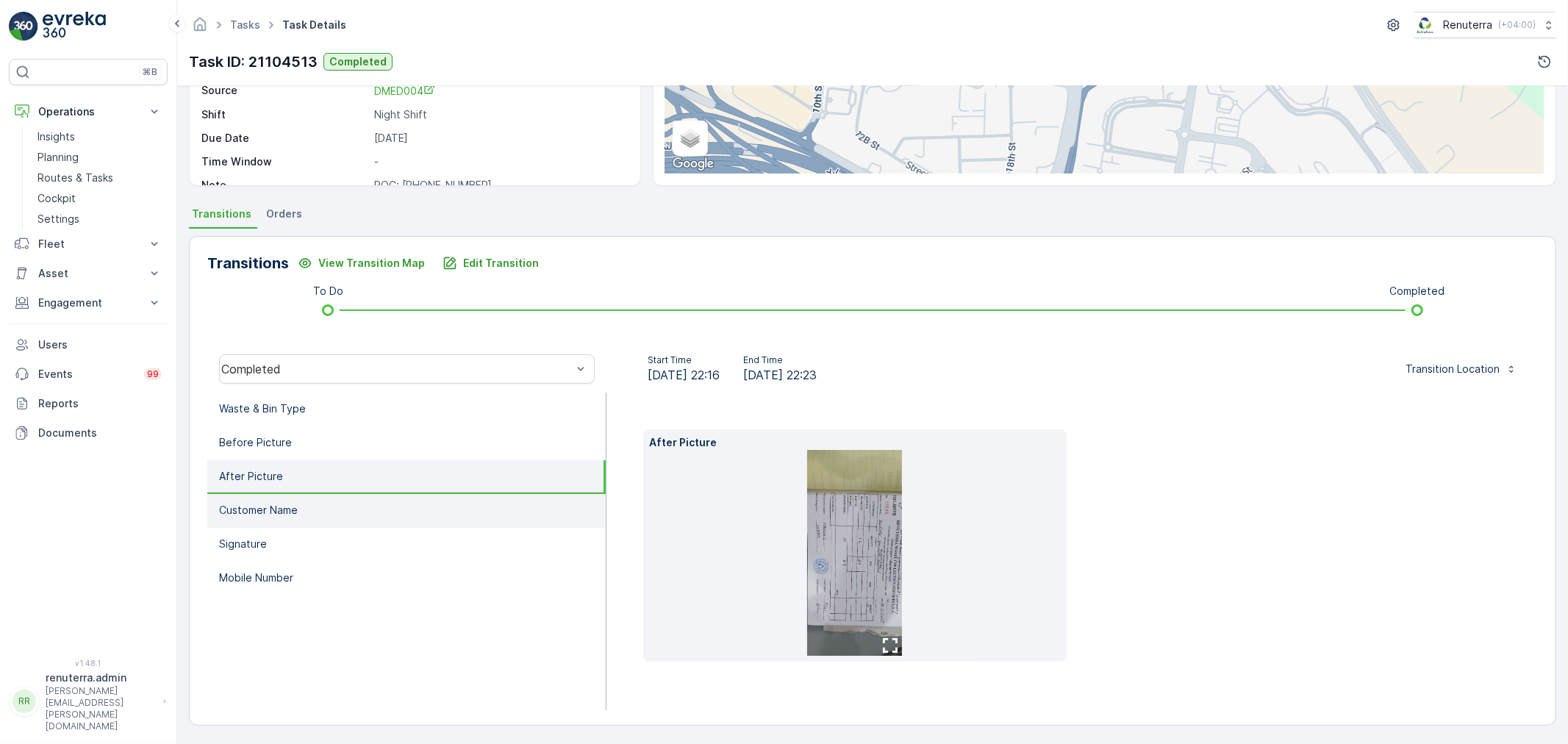
click at [310, 513] on li "Customer Name" at bounding box center [406, 511] width 399 height 34
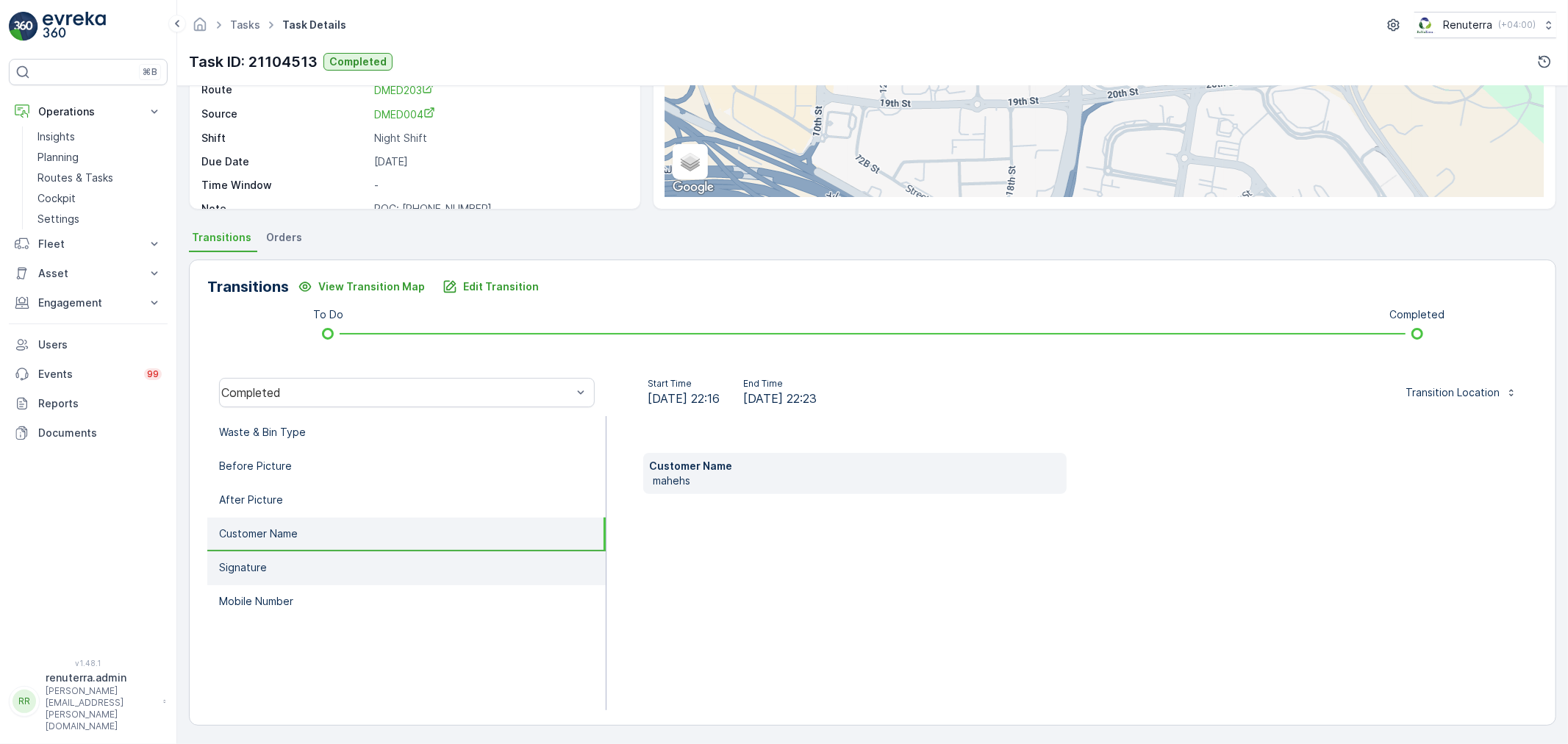
click at [326, 560] on li "Signature" at bounding box center [406, 568] width 399 height 34
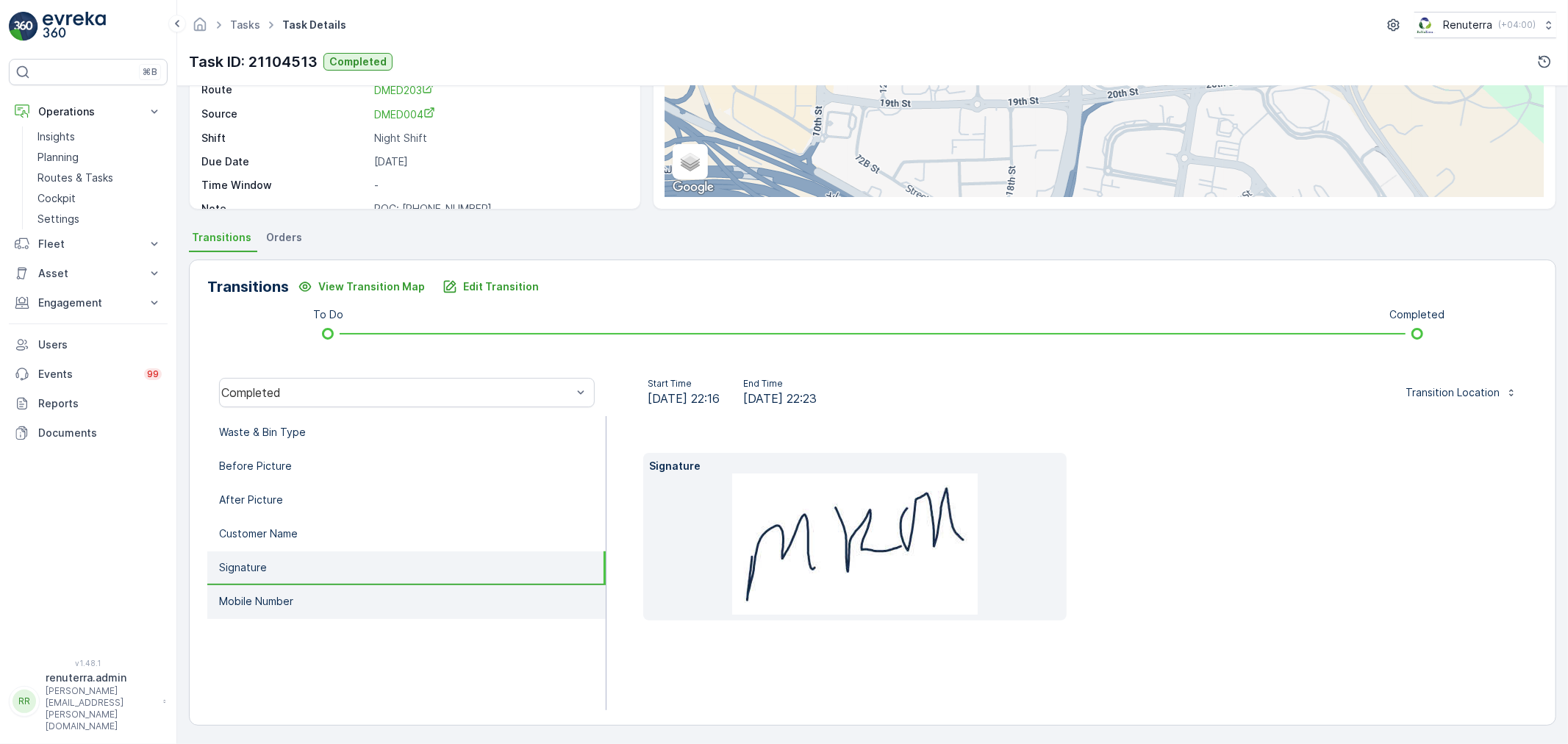
click at [319, 593] on li "Mobile Number" at bounding box center [406, 602] width 399 height 34
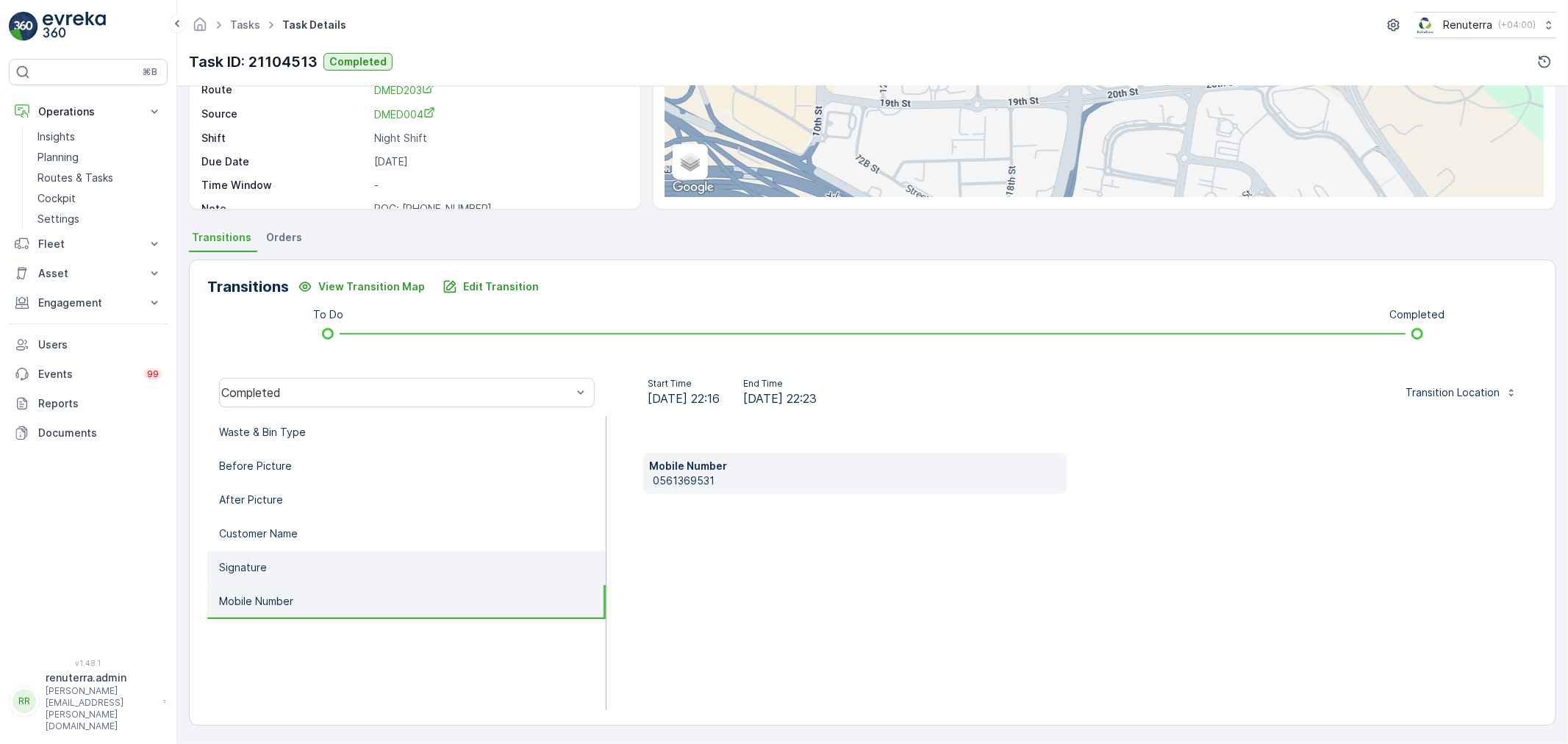
click at [333, 565] on li "Signature" at bounding box center [406, 568] width 399 height 34
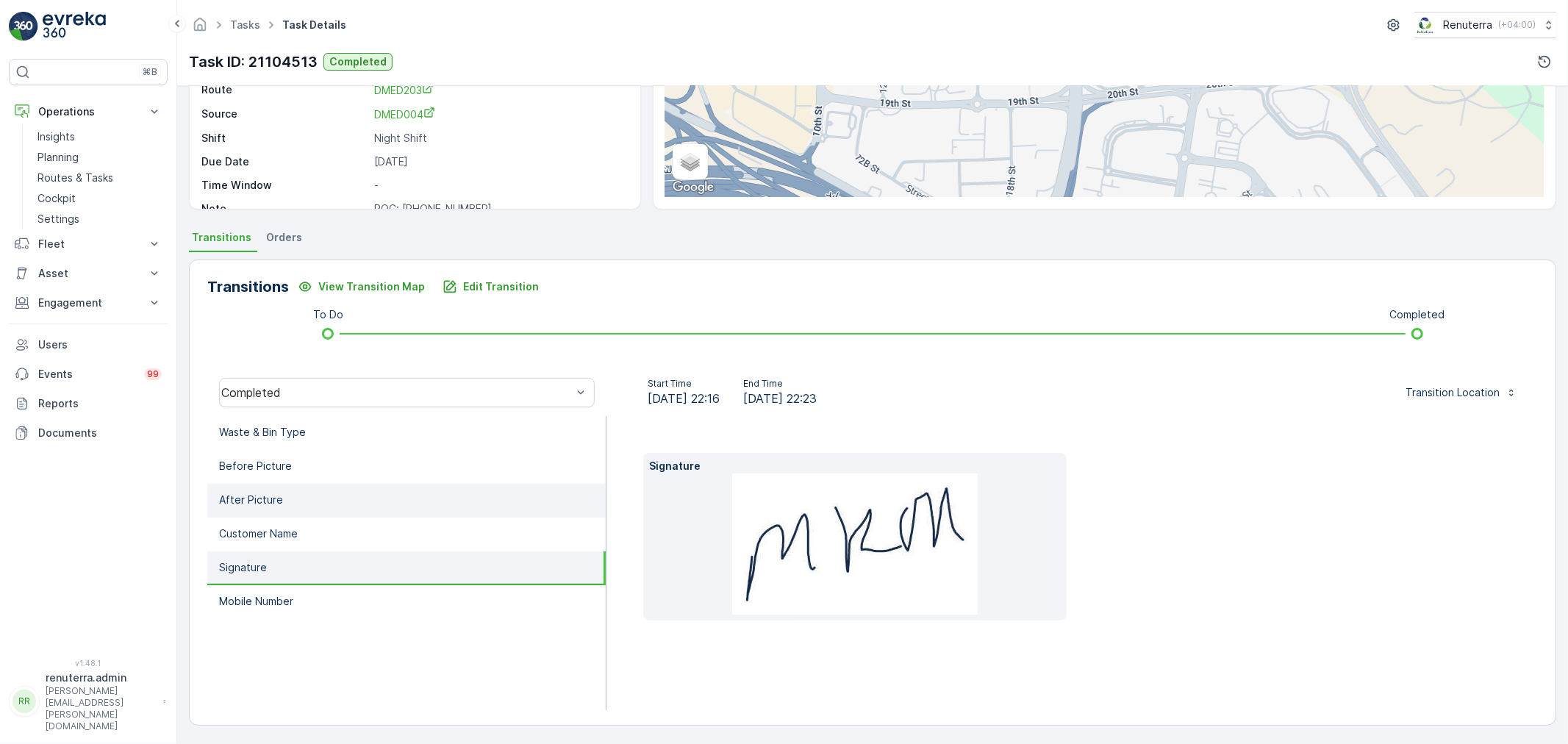
drag, startPoint x: 332, startPoint y: 517, endPoint x: 345, endPoint y: 488, distance: 31.8
click at [339, 517] on li "Customer Name" at bounding box center [406, 534] width 399 height 34
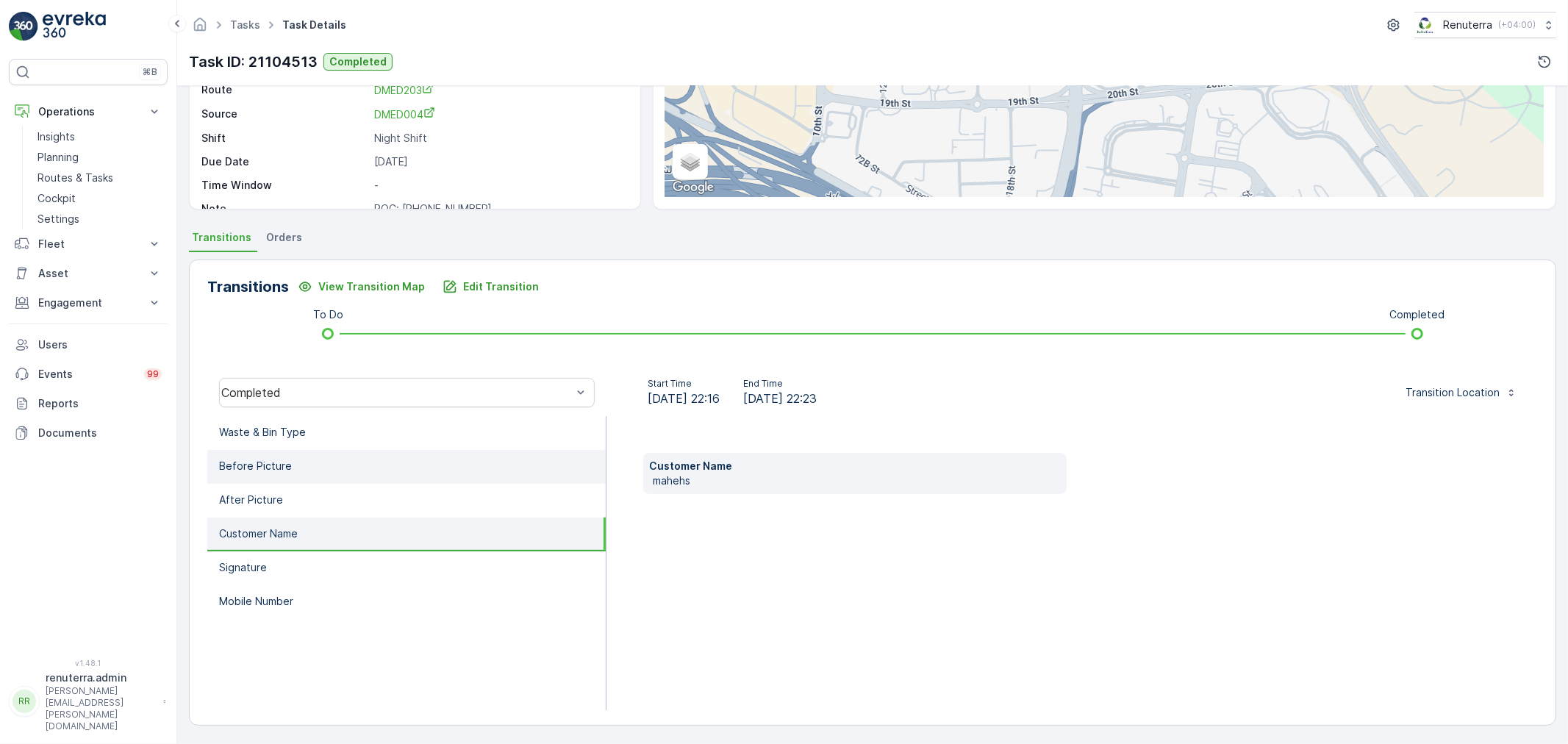
drag, startPoint x: 345, startPoint y: 484, endPoint x: 341, endPoint y: 459, distance: 25.3
click at [345, 480] on ul "Waste & Bin Type Before Picture After Picture Customer Name Signature Mobile Nu…" at bounding box center [407, 562] width 399 height 294
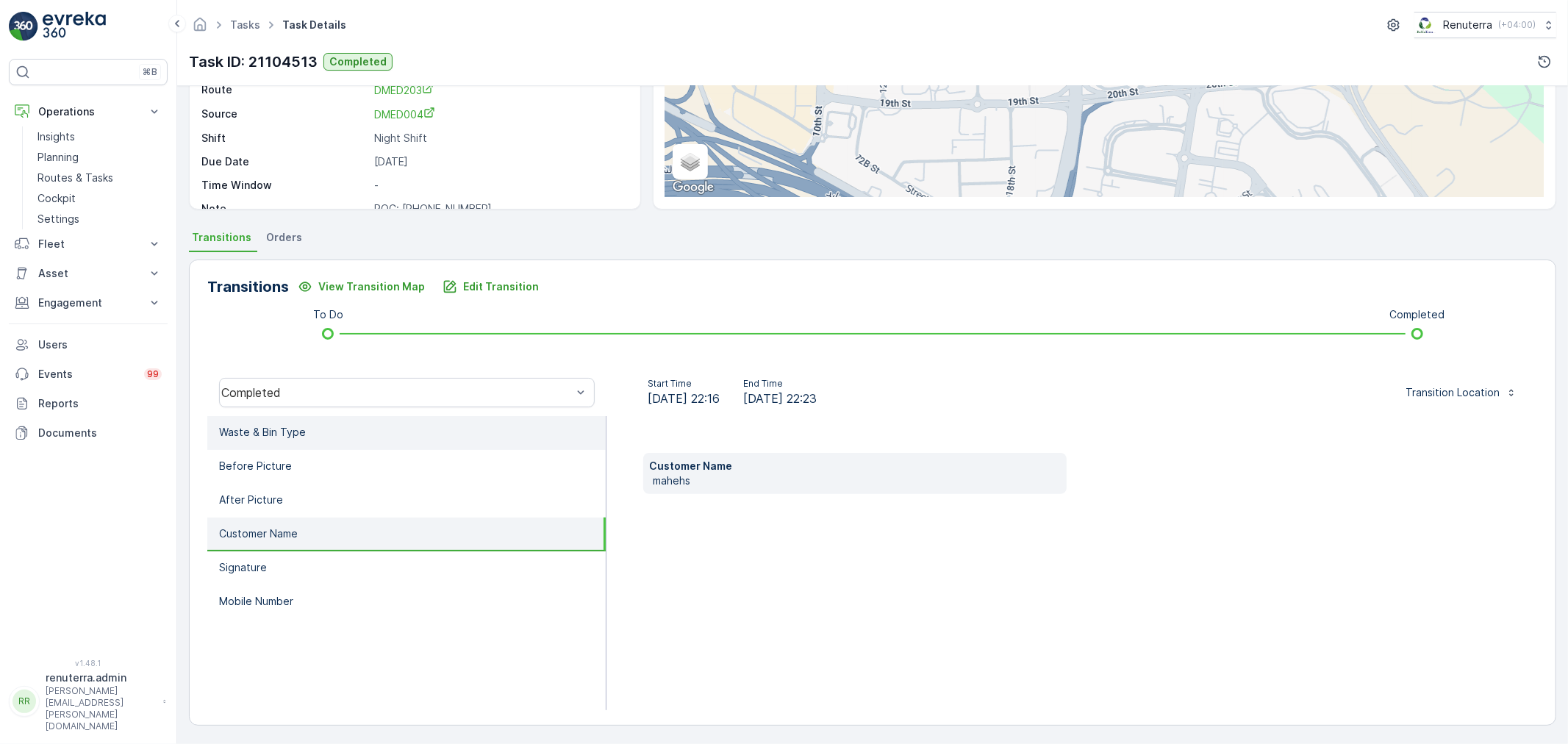
click at [340, 426] on li "Waste & Bin Type" at bounding box center [406, 432] width 399 height 34
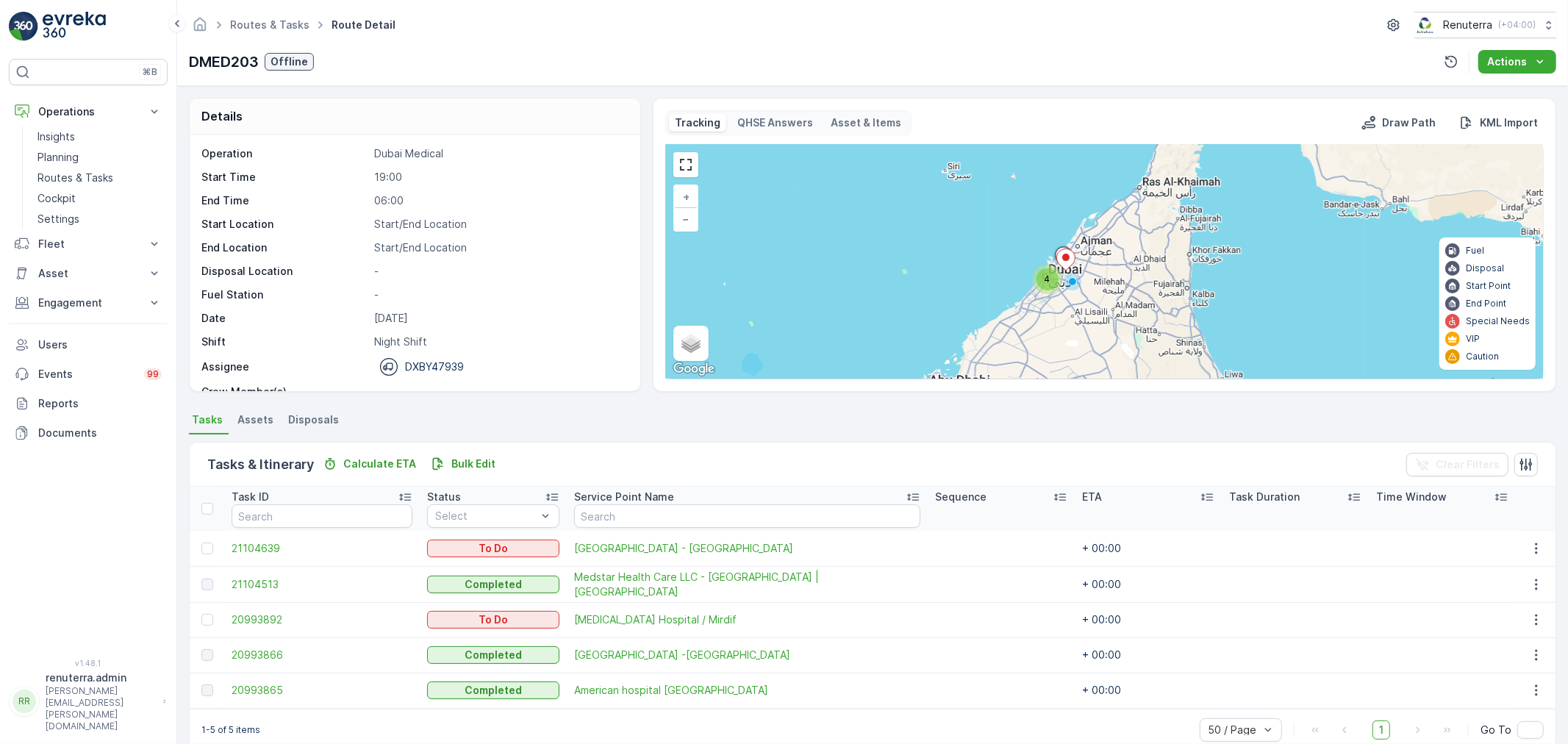
scroll to position [25, 0]
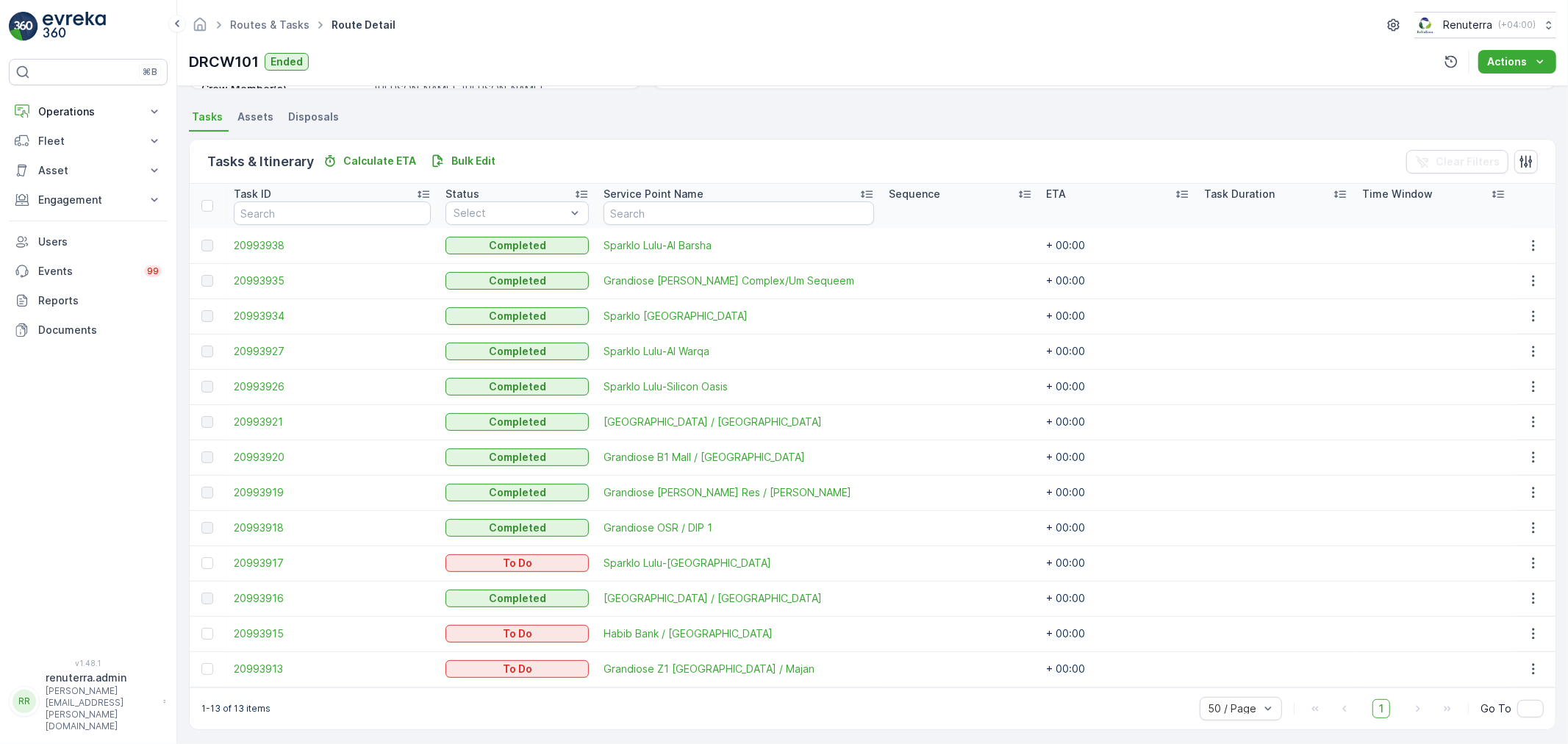
scroll to position [307, 0]
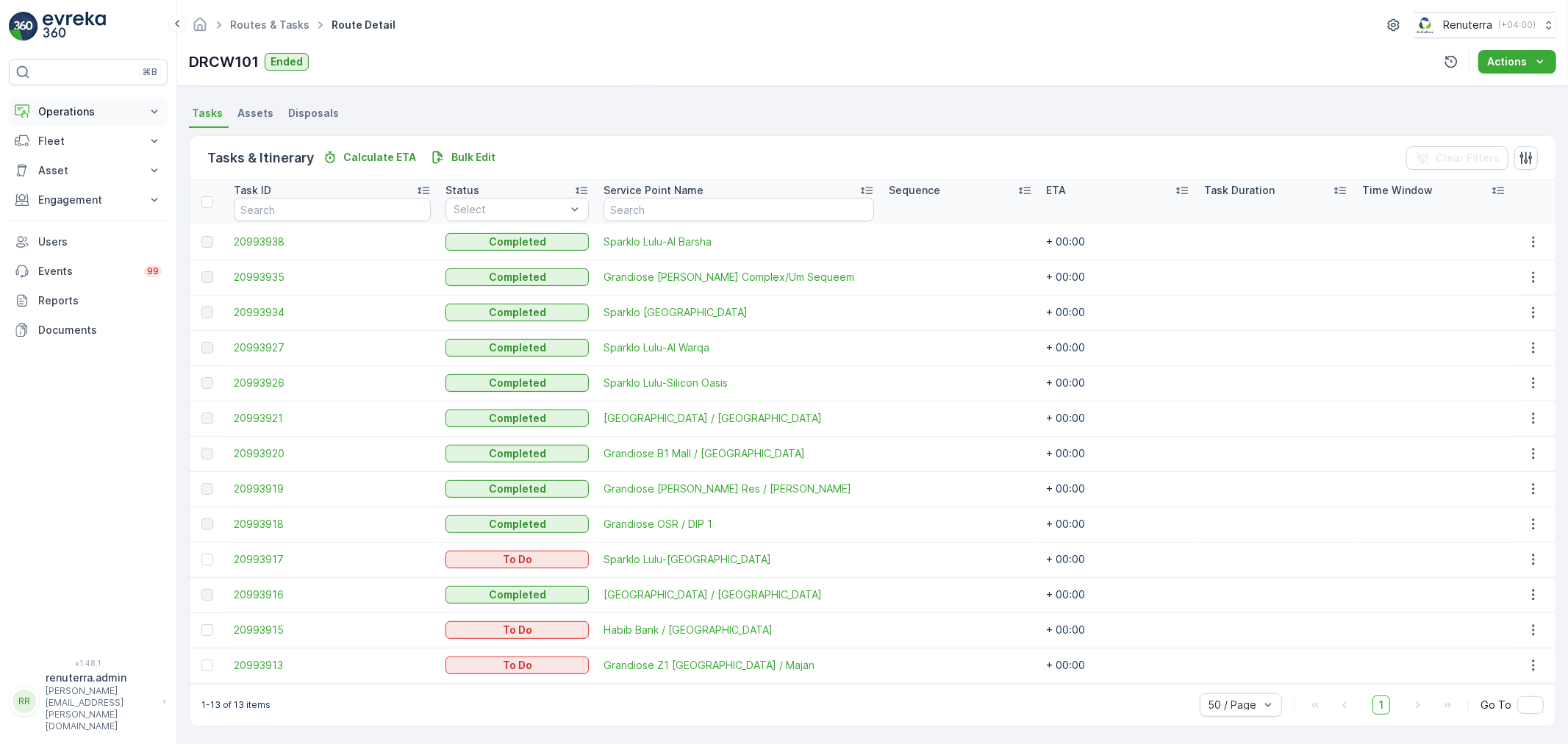
click at [126, 111] on p "Operations" at bounding box center [88, 112] width 100 height 15
drag, startPoint x: 82, startPoint y: 154, endPoint x: 142, endPoint y: 143, distance: 61.0
click at [82, 154] on link "Planning" at bounding box center [99, 158] width 136 height 21
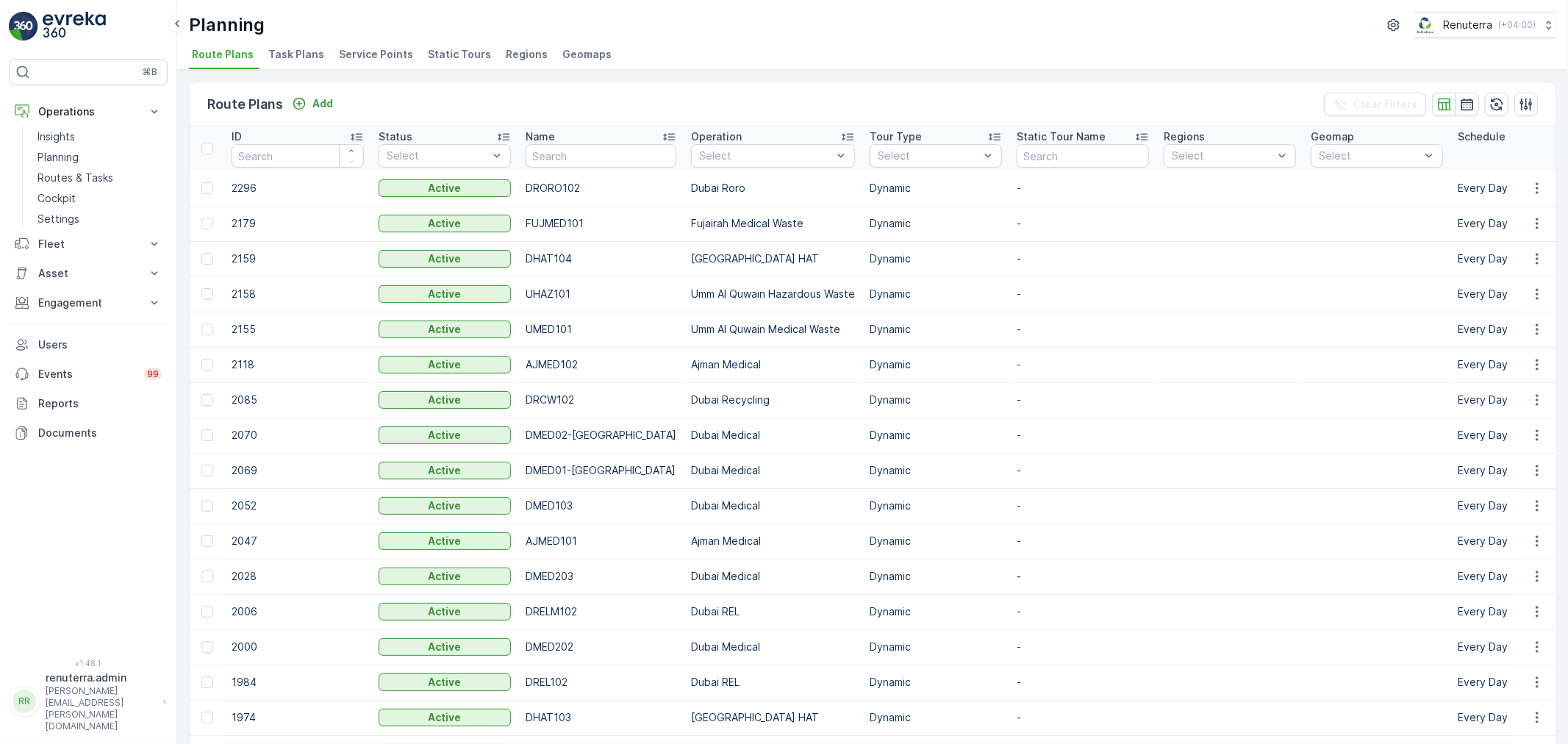
click at [387, 55] on span "Service Points" at bounding box center [375, 55] width 74 height 15
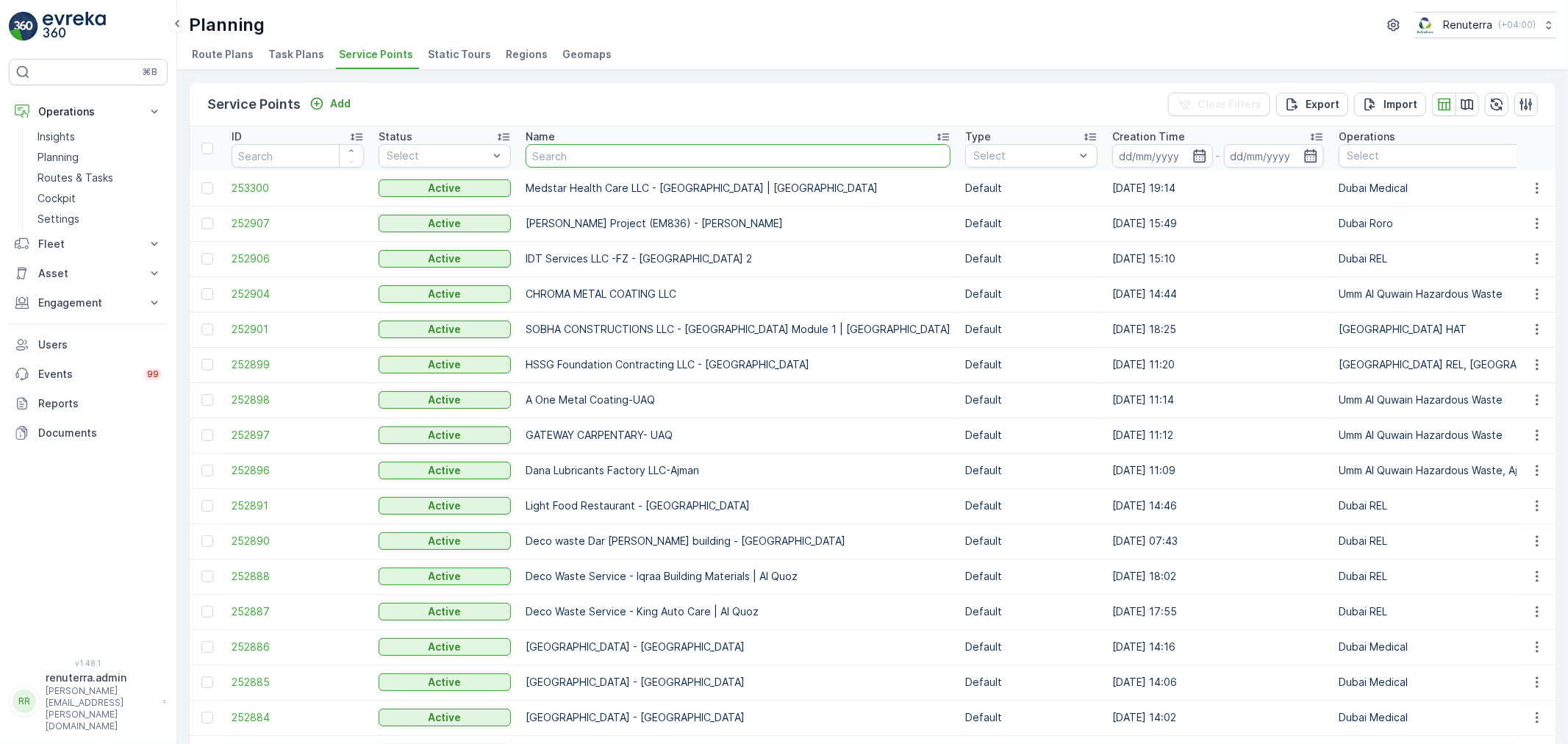
click at [597, 154] on input "text" at bounding box center [738, 156] width 425 height 23
type input "goldrn san"
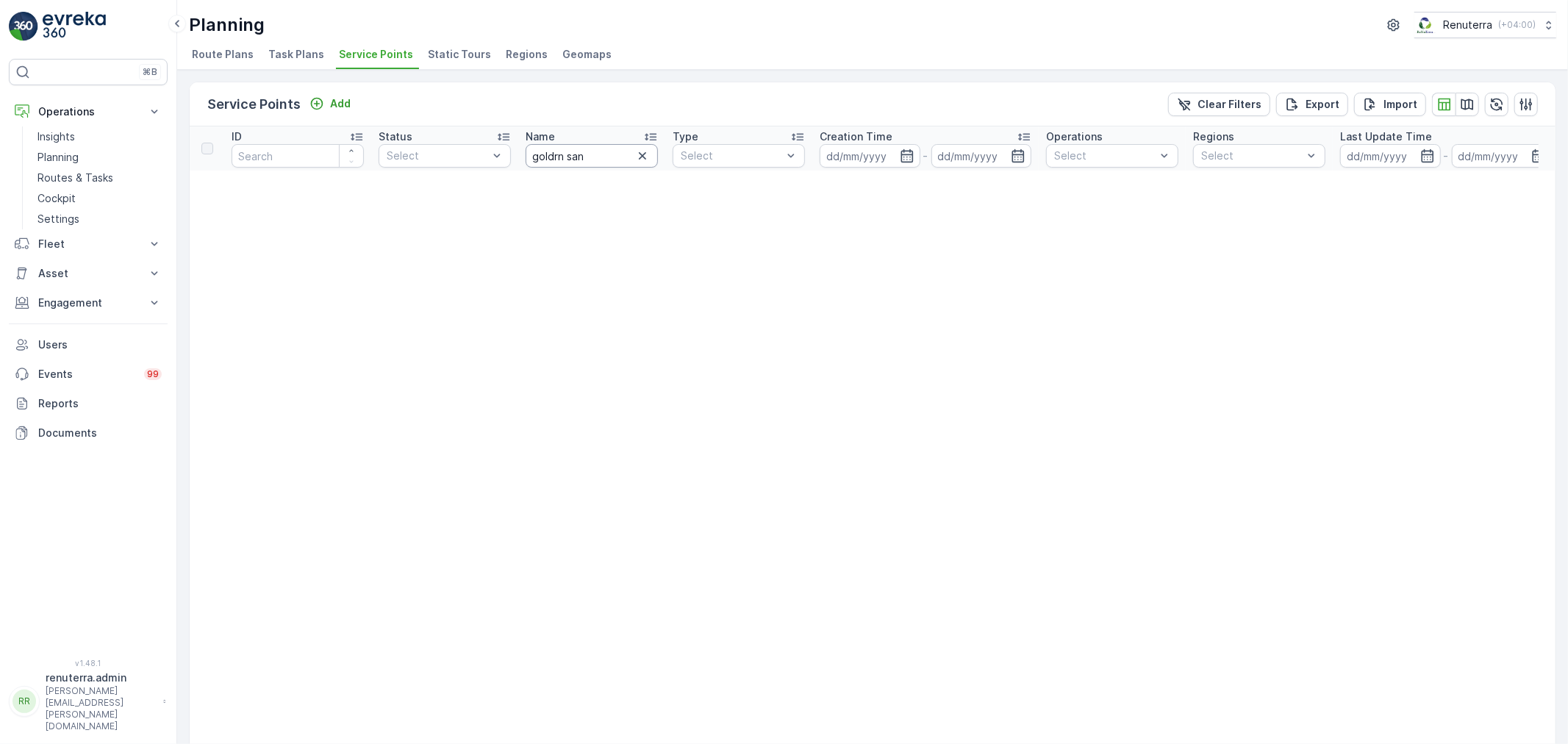
click at [559, 154] on input "goldrn san" at bounding box center [591, 156] width 132 height 23
type input "golden san"
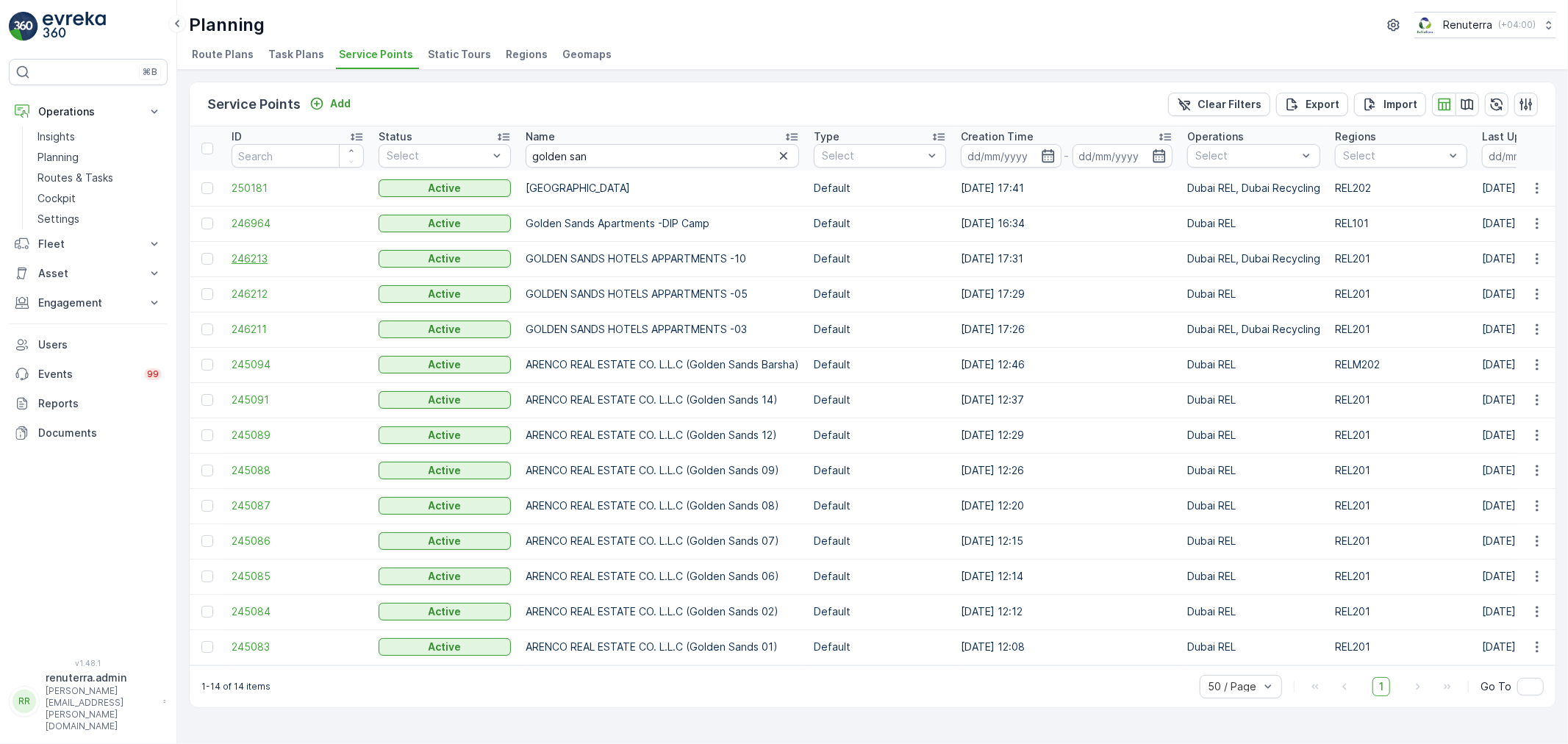
click at [261, 256] on span "246213" at bounding box center [298, 259] width 132 height 15
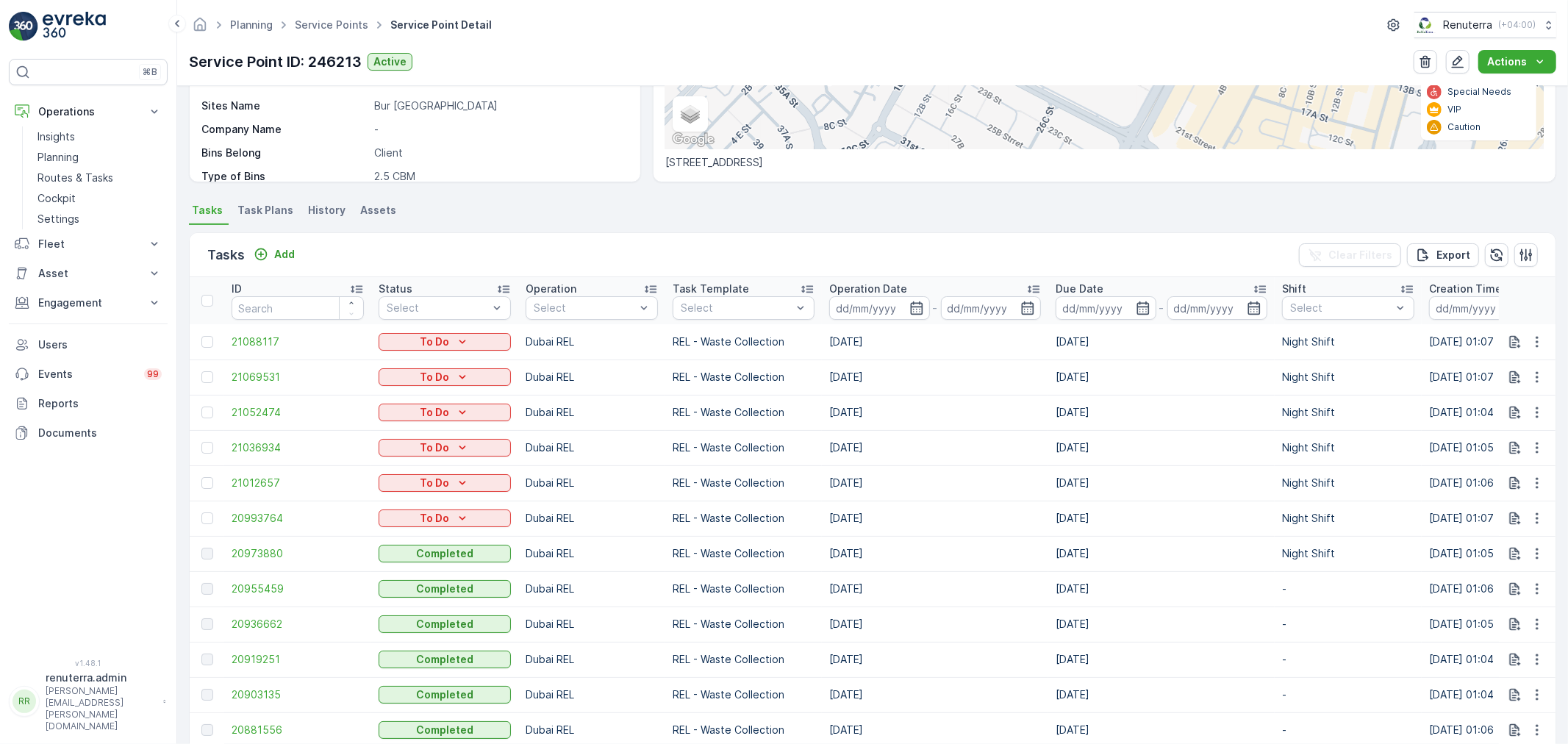
scroll to position [245, 0]
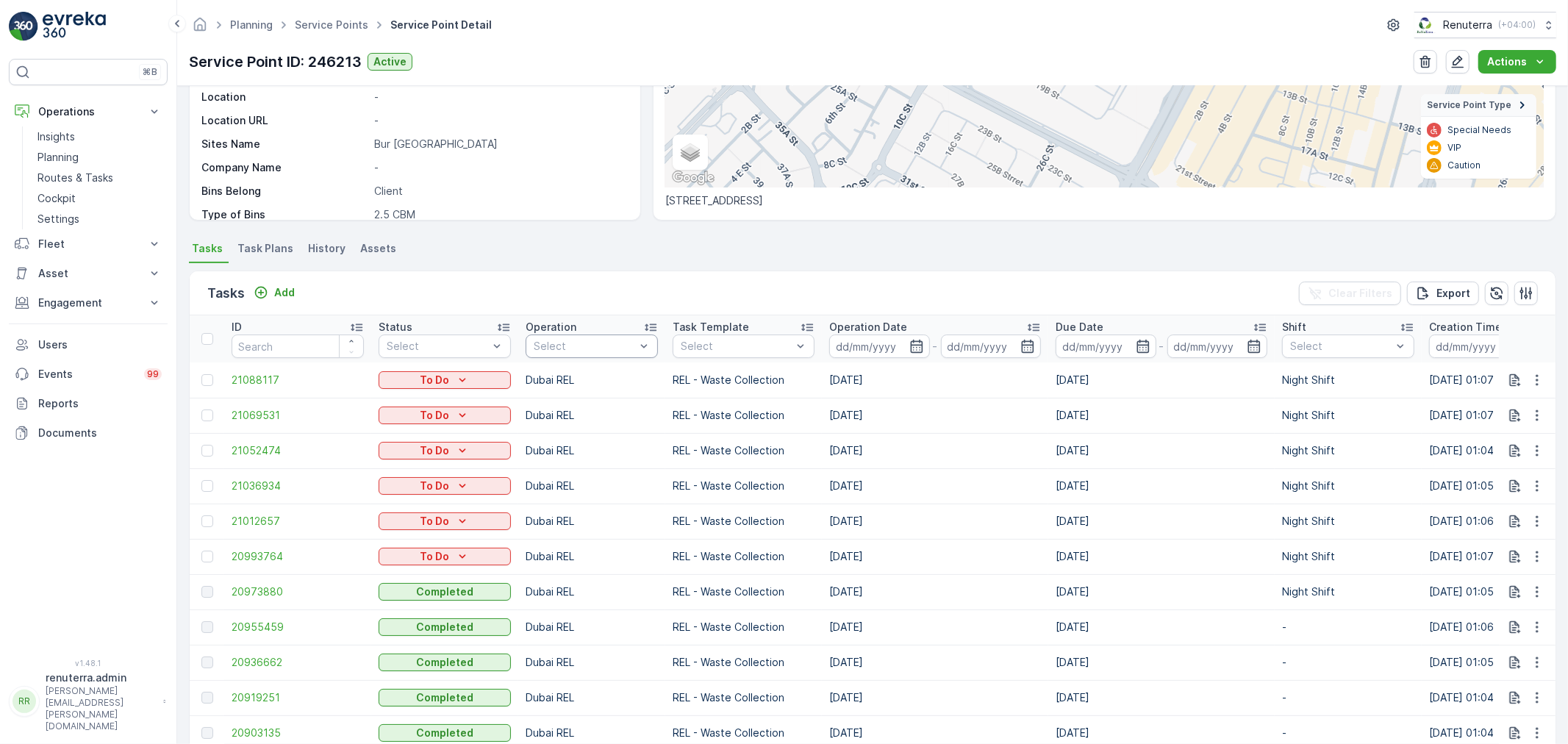
click at [563, 350] on div at bounding box center [585, 346] width 105 height 12
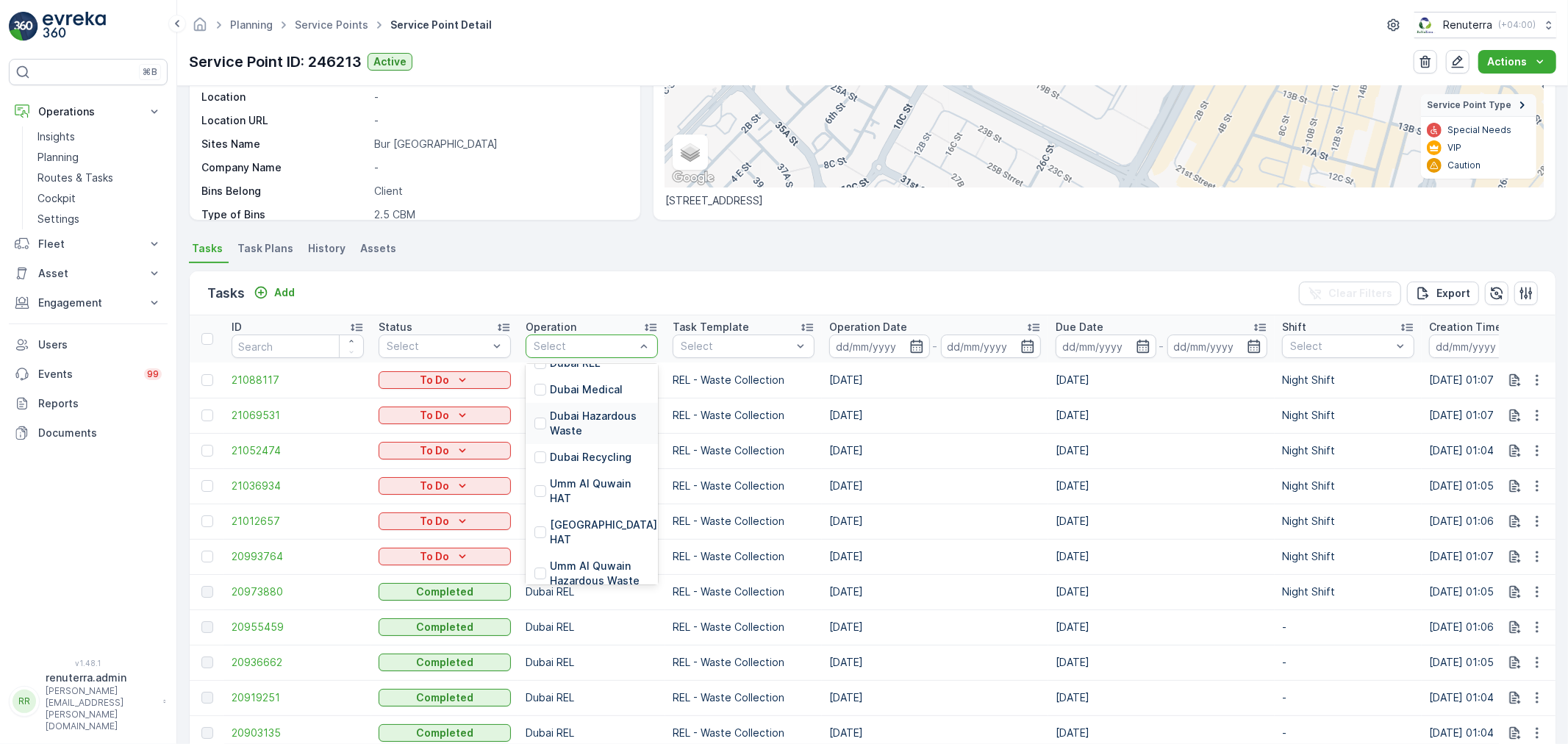
scroll to position [163, 0]
click at [562, 416] on p "Dubai Recycling" at bounding box center [590, 420] width 82 height 15
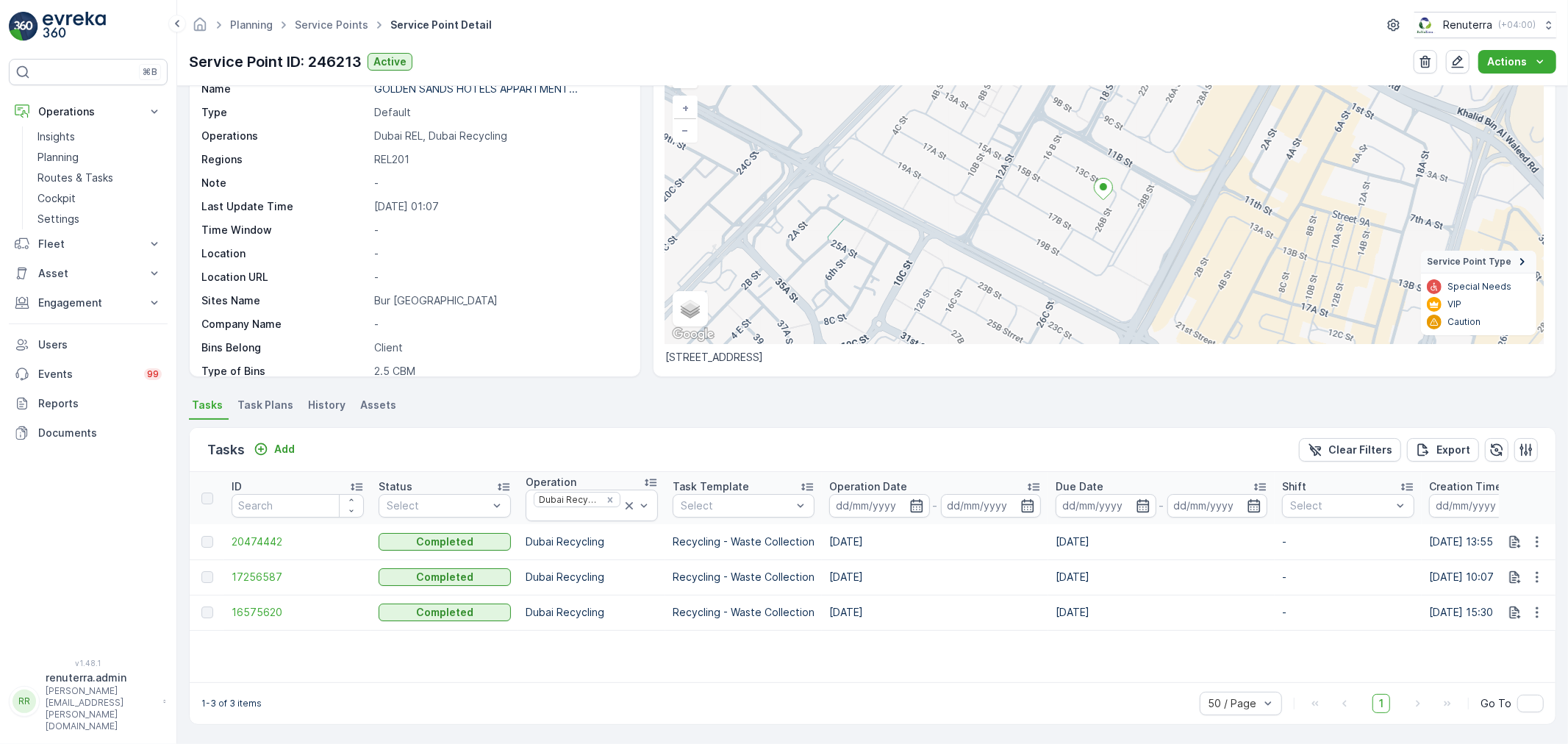
scroll to position [88, 0]
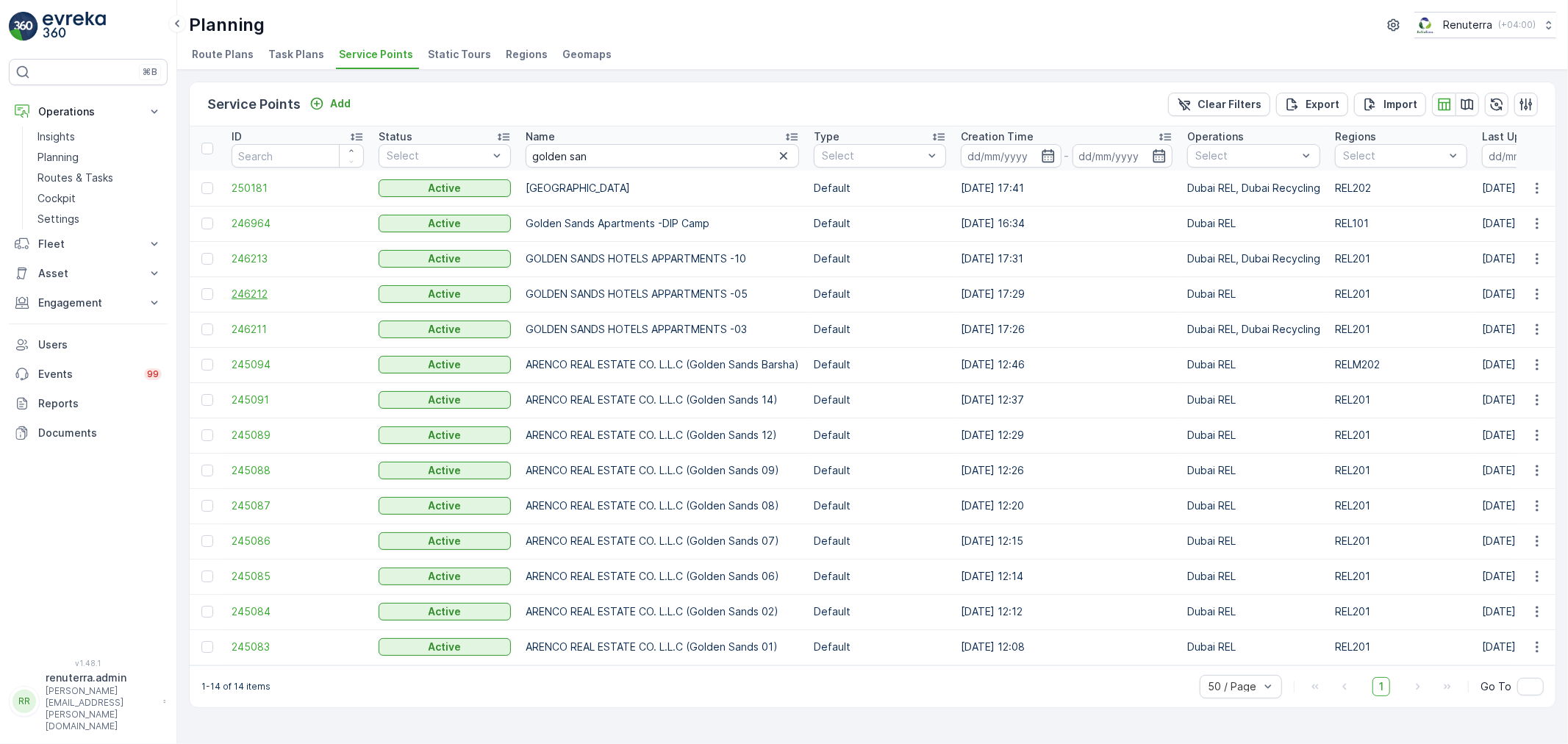
click at [256, 298] on span "246212" at bounding box center [298, 294] width 132 height 15
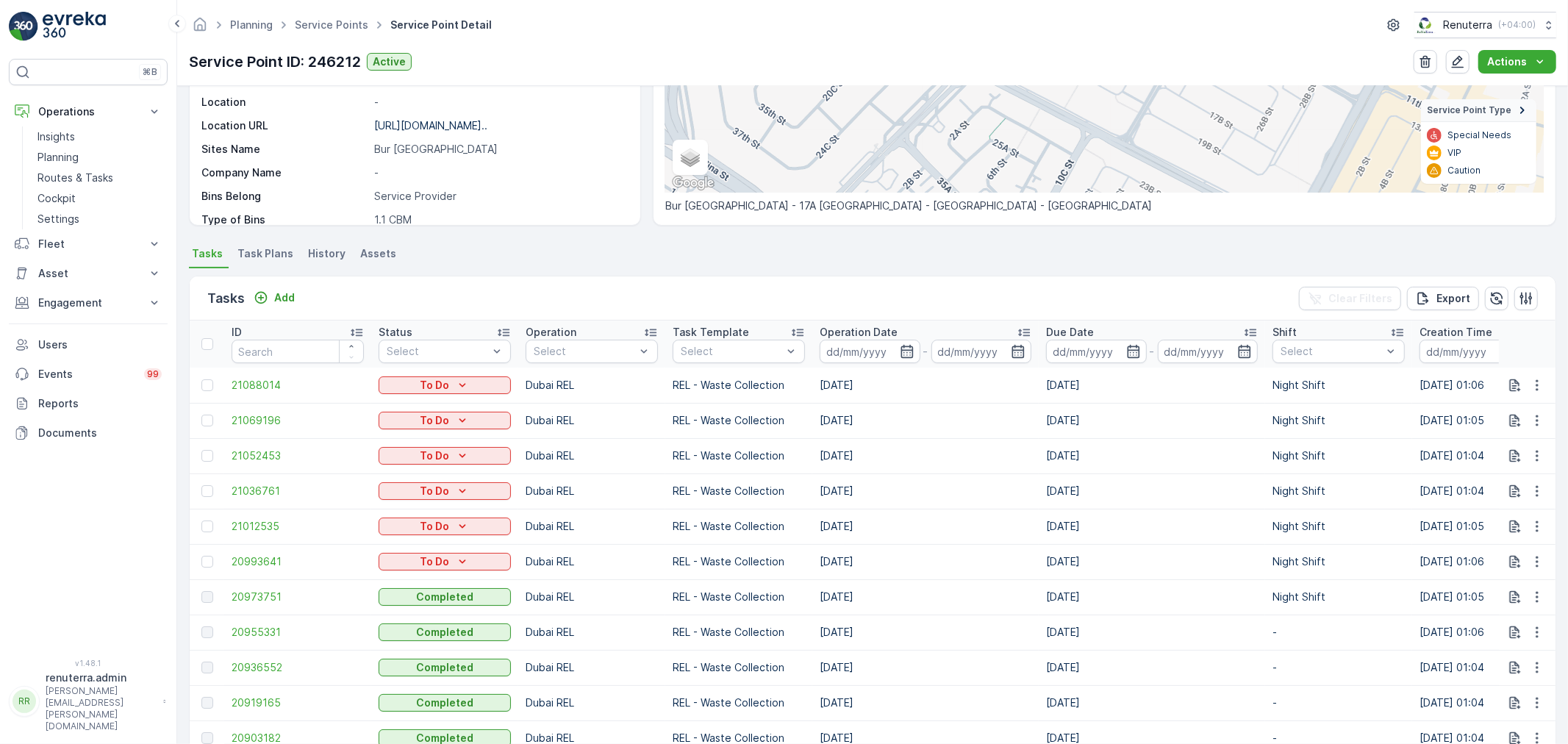
scroll to position [245, 0]
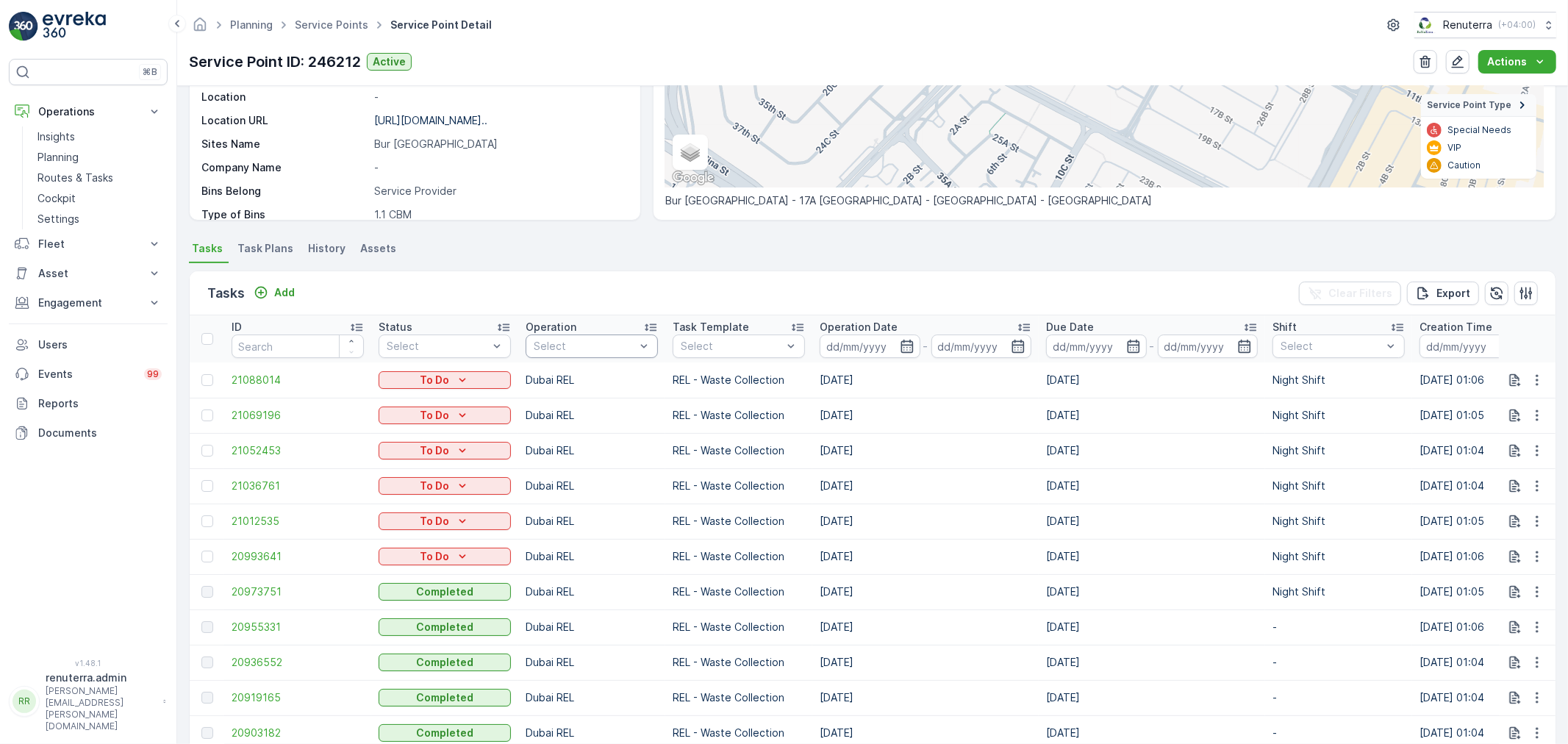
click at [595, 342] on div at bounding box center [585, 346] width 105 height 12
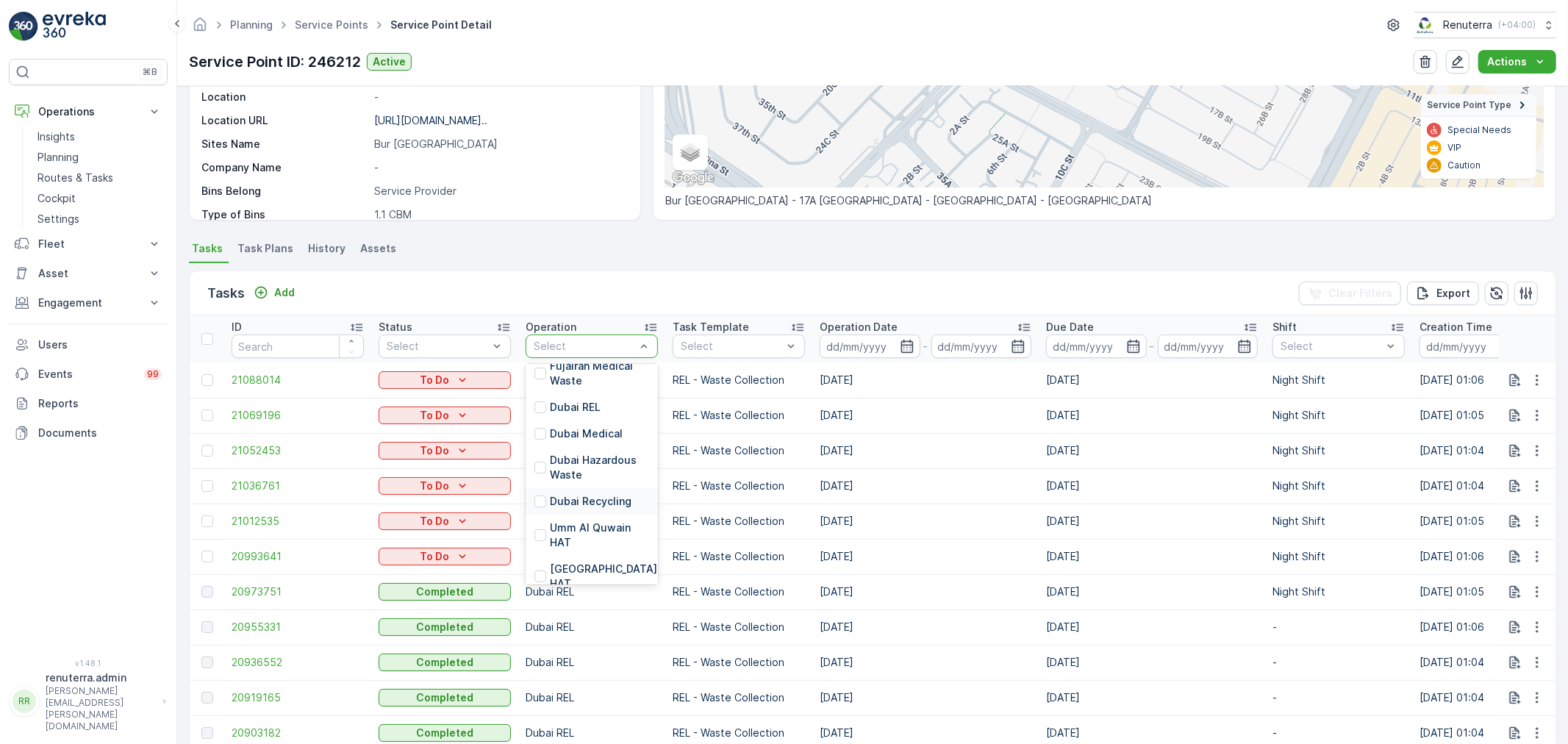
click at [592, 502] on p "Dubai Recycling" at bounding box center [590, 502] width 82 height 15
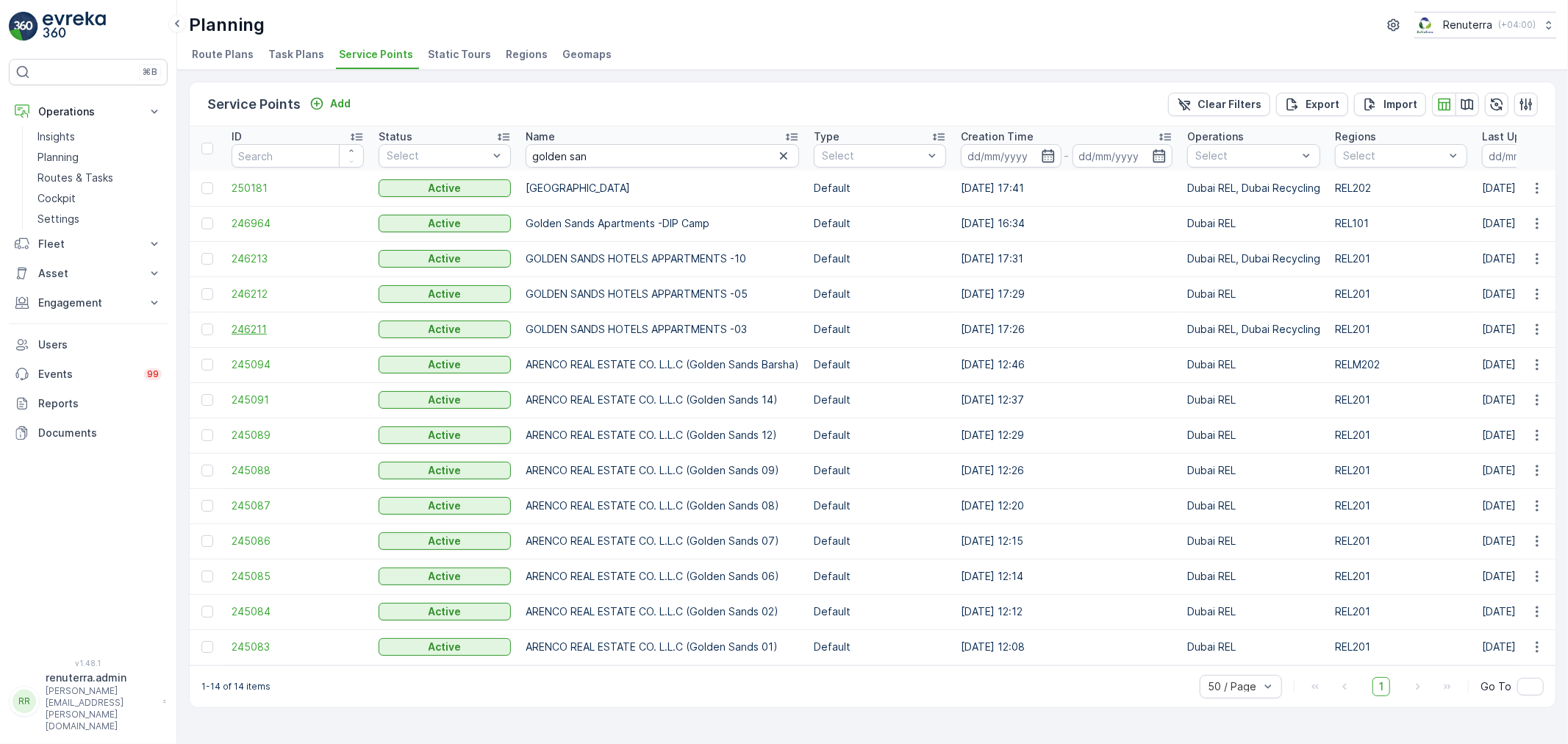
click at [236, 333] on span "246211" at bounding box center [298, 330] width 132 height 15
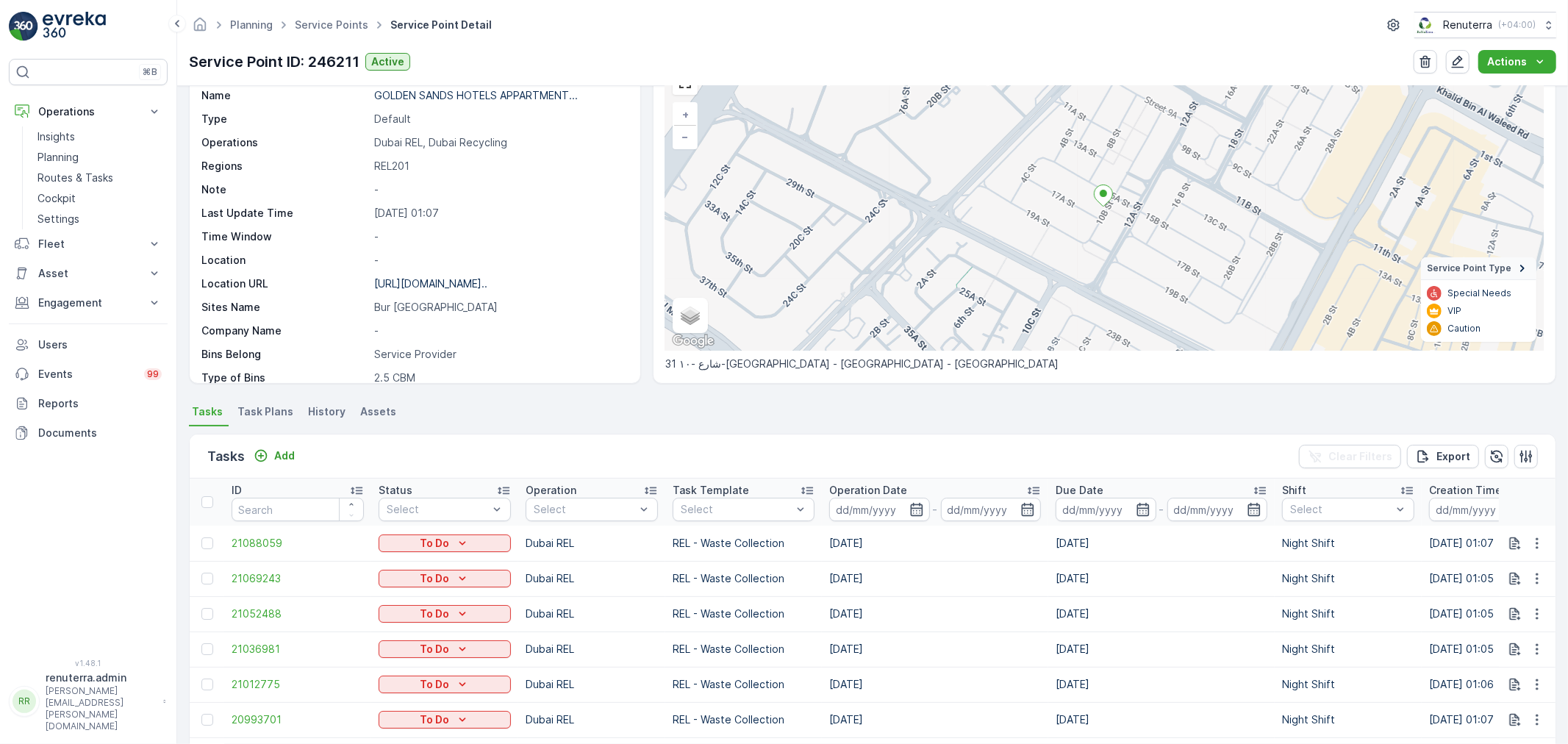
scroll to position [245, 0]
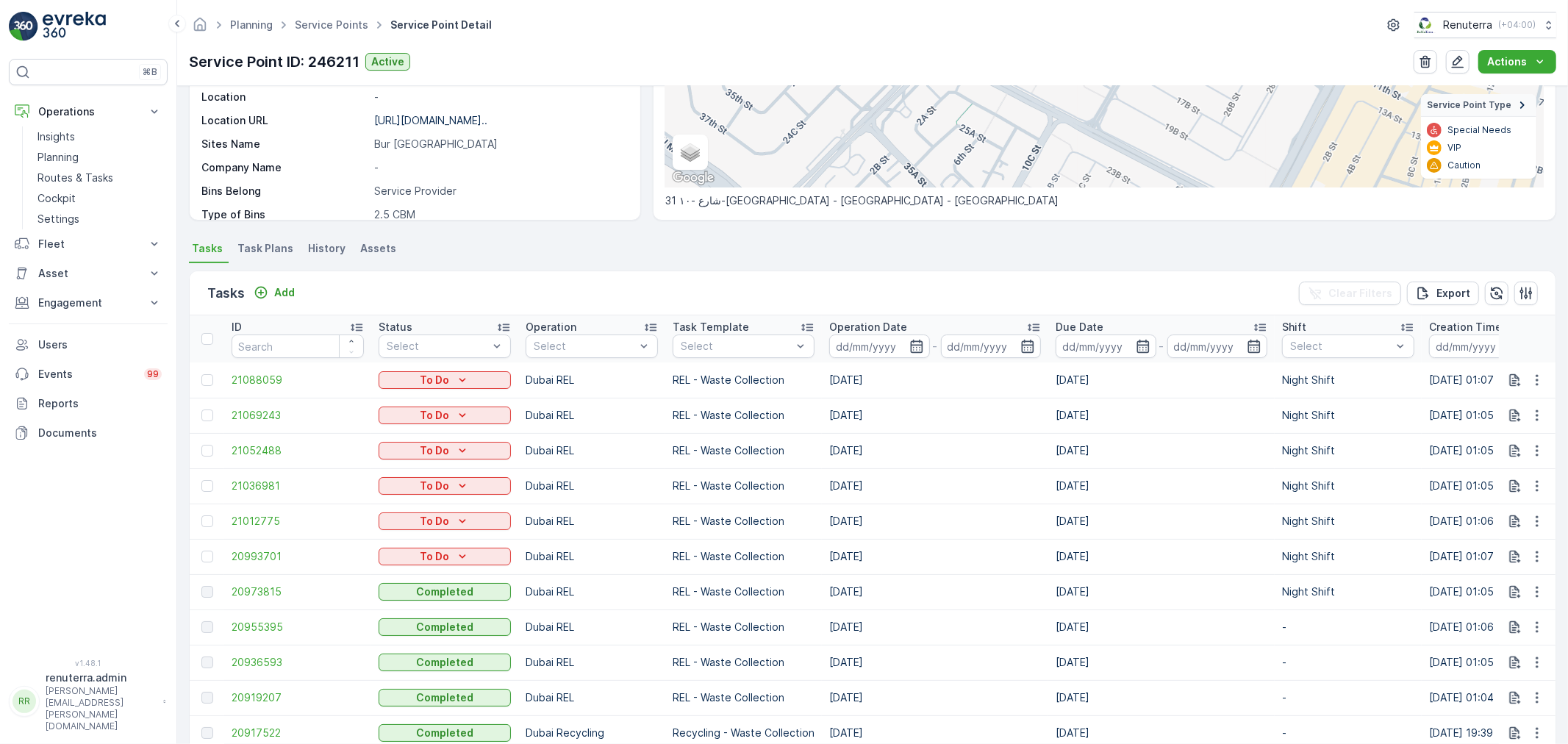
click at [564, 499] on td "Dubai REL" at bounding box center [591, 485] width 147 height 35
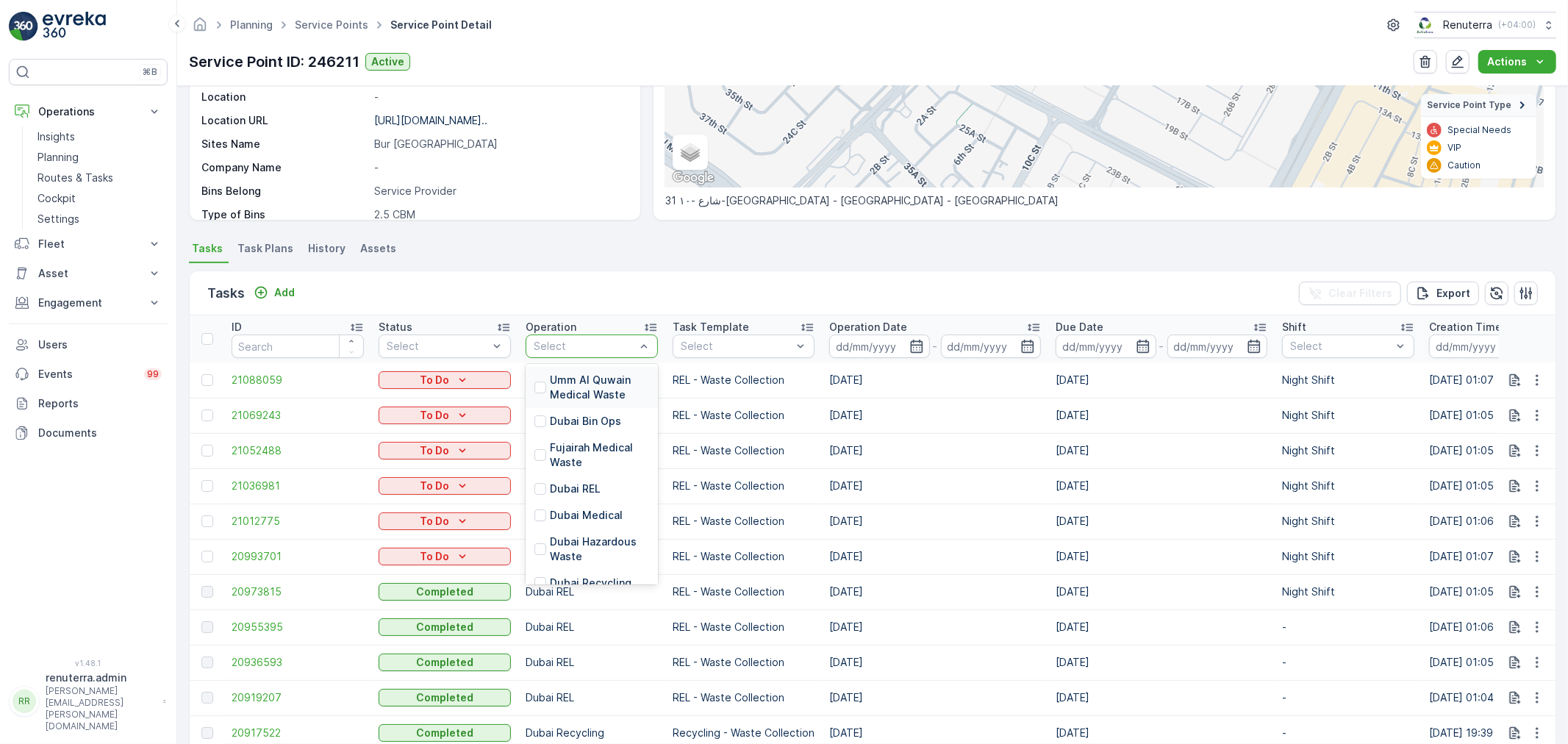
click at [576, 349] on div at bounding box center [585, 346] width 105 height 12
click at [589, 572] on div "Dubai Recycling" at bounding box center [591, 582] width 132 height 26
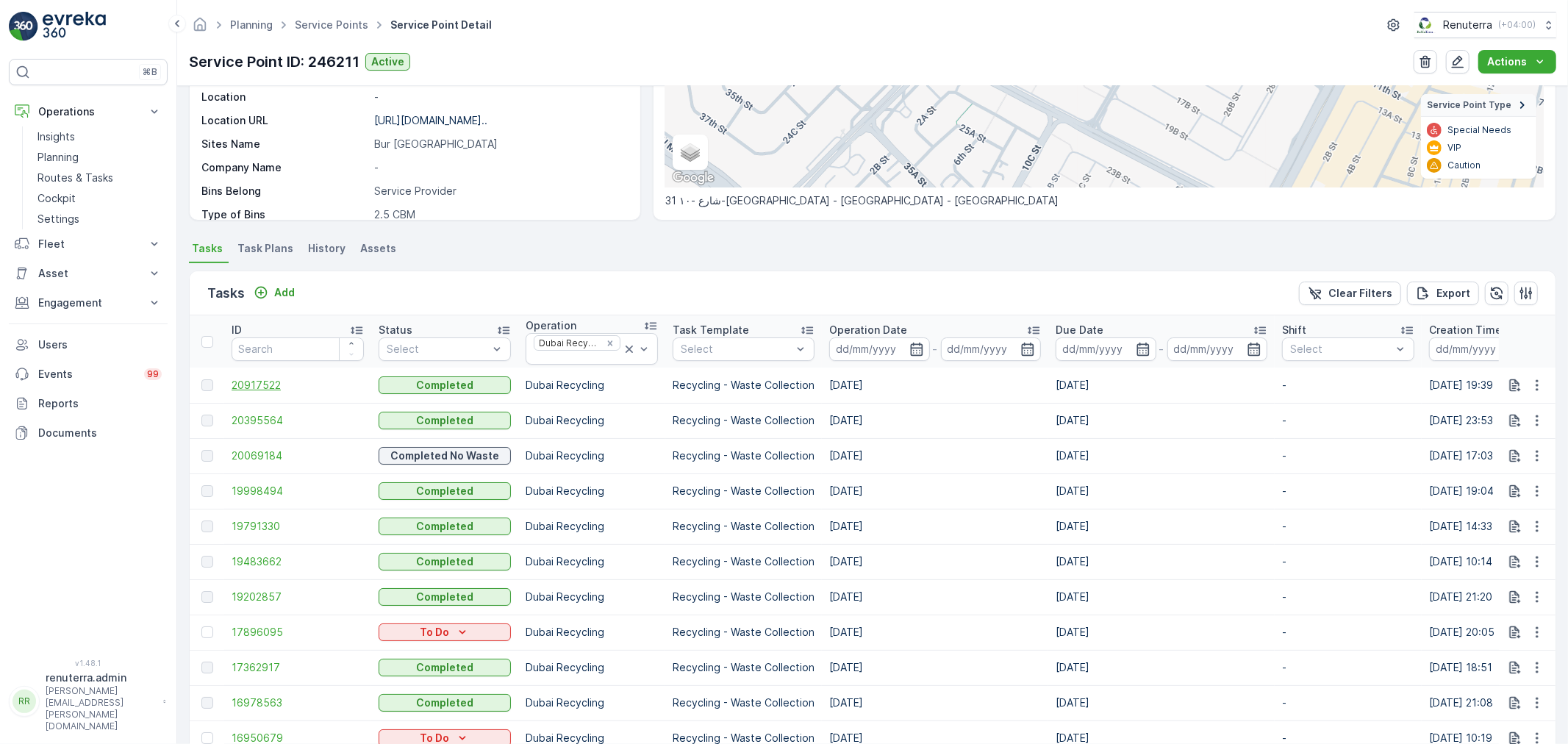
click at [256, 382] on span "20917522" at bounding box center [298, 385] width 132 height 15
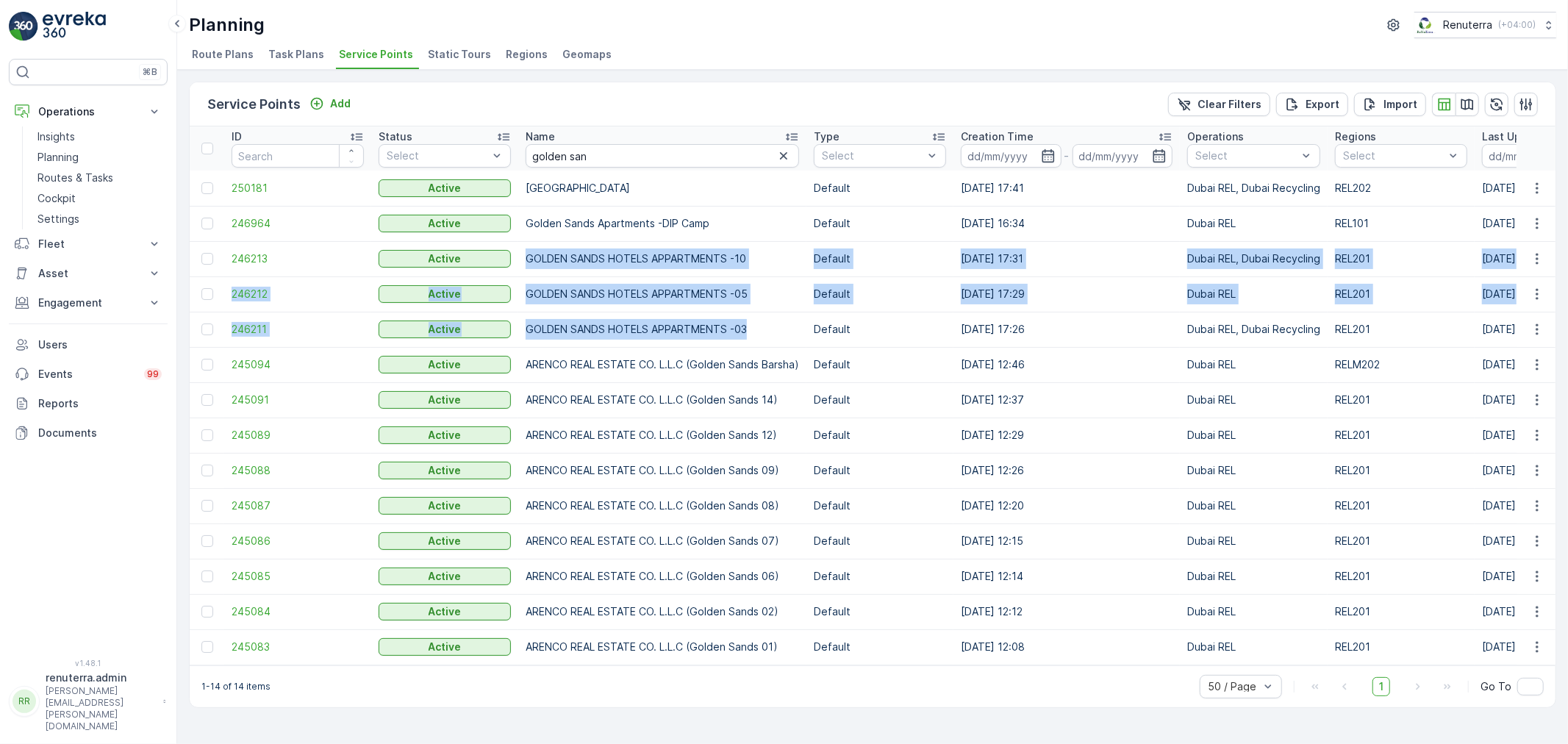
drag, startPoint x: 526, startPoint y: 257, endPoint x: 772, endPoint y: 333, distance: 257.5
click at [775, 332] on td "GOLDEN SANDS HOTELS APPARTMENTS -03" at bounding box center [662, 329] width 288 height 35
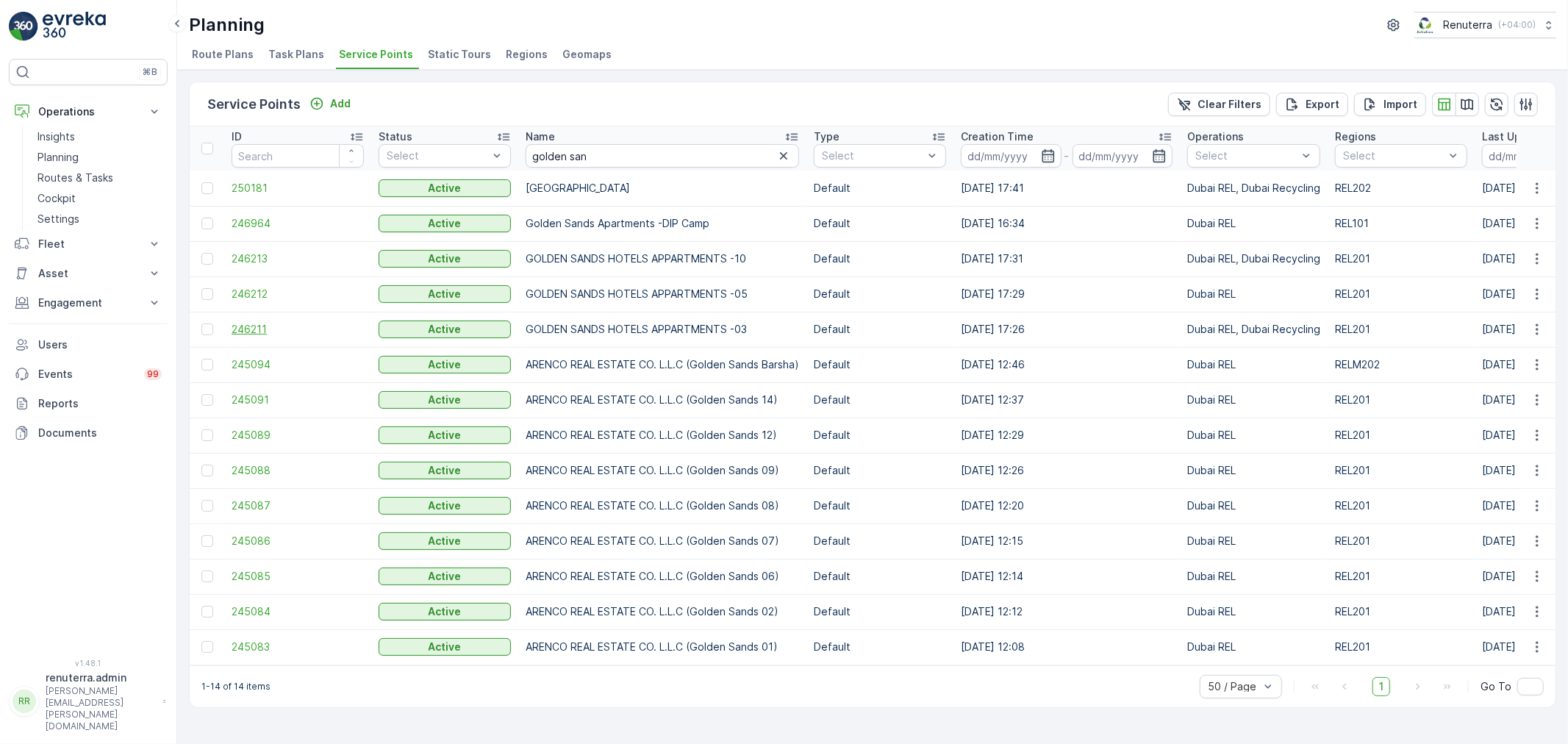
click at [257, 331] on span "246211" at bounding box center [298, 330] width 132 height 15
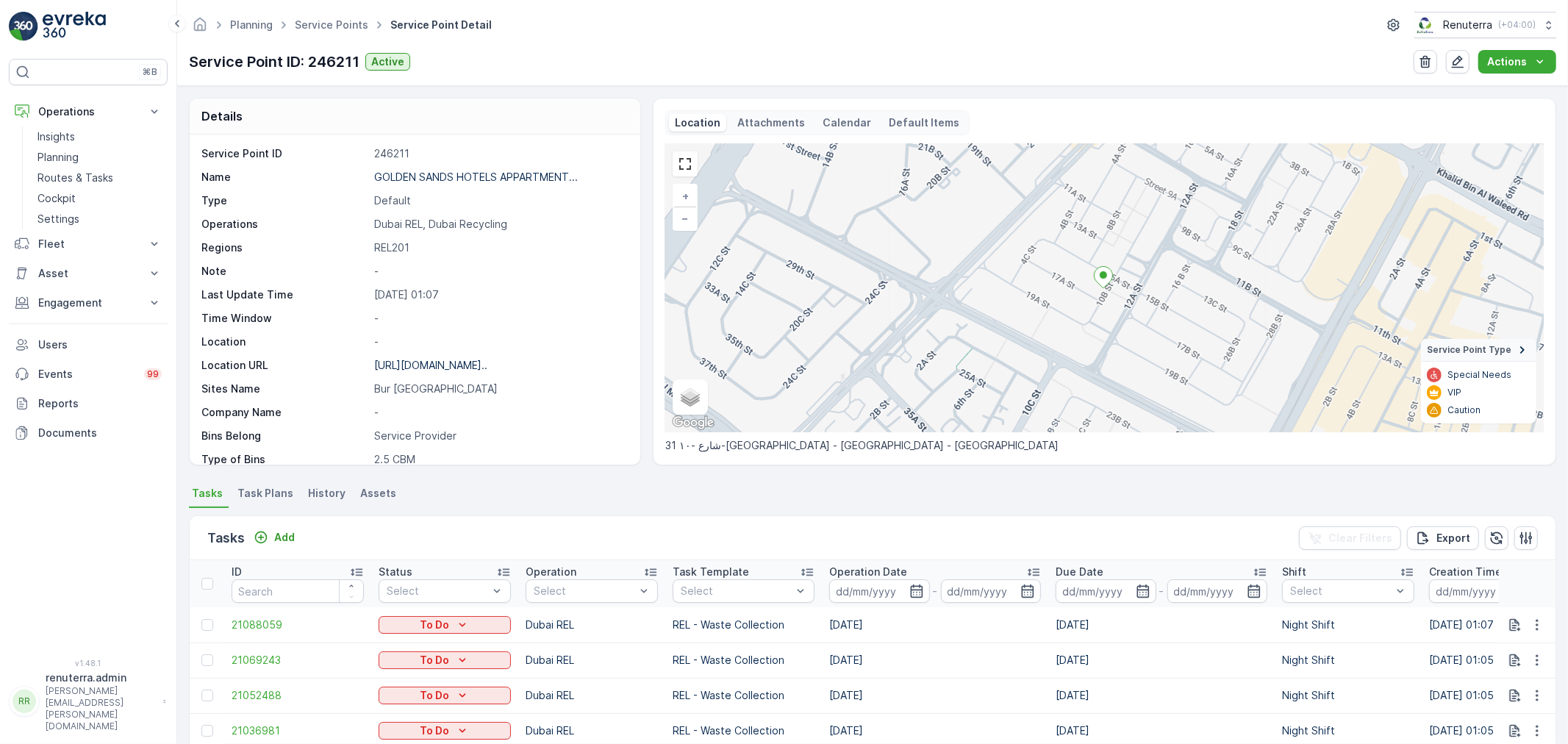
scroll to position [245, 0]
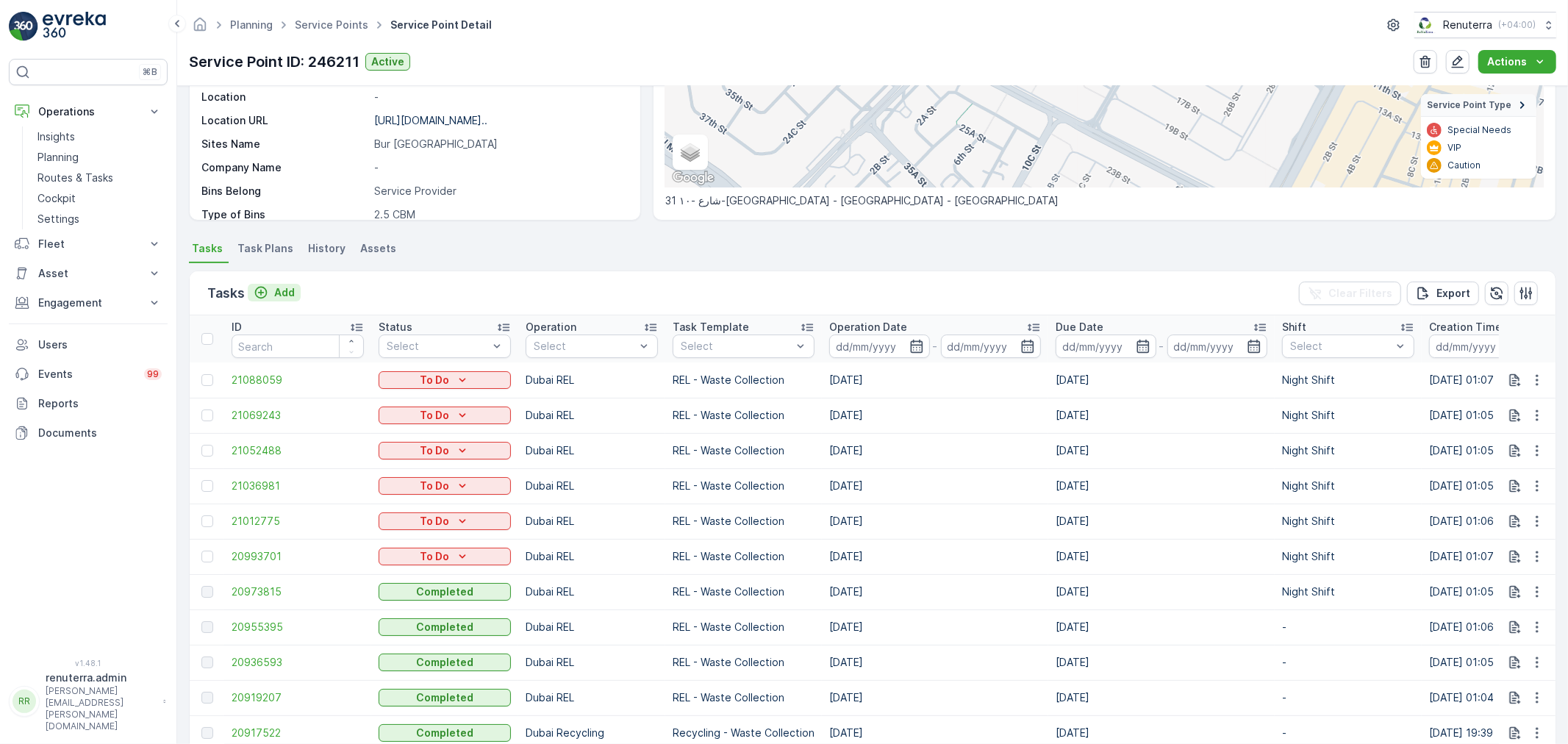
click at [285, 296] on p "Add" at bounding box center [285, 292] width 21 height 15
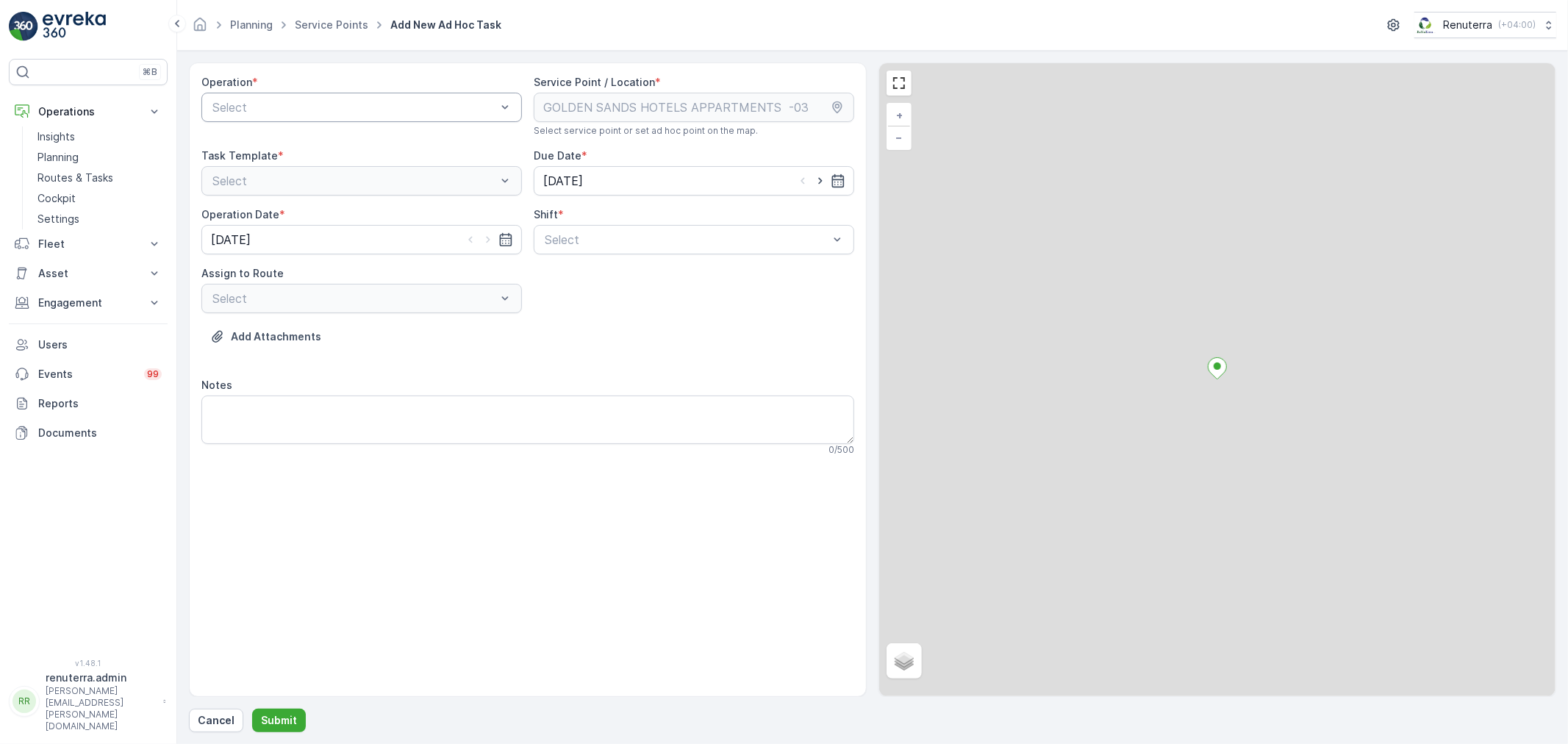
click at [267, 109] on div at bounding box center [354, 108] width 286 height 13
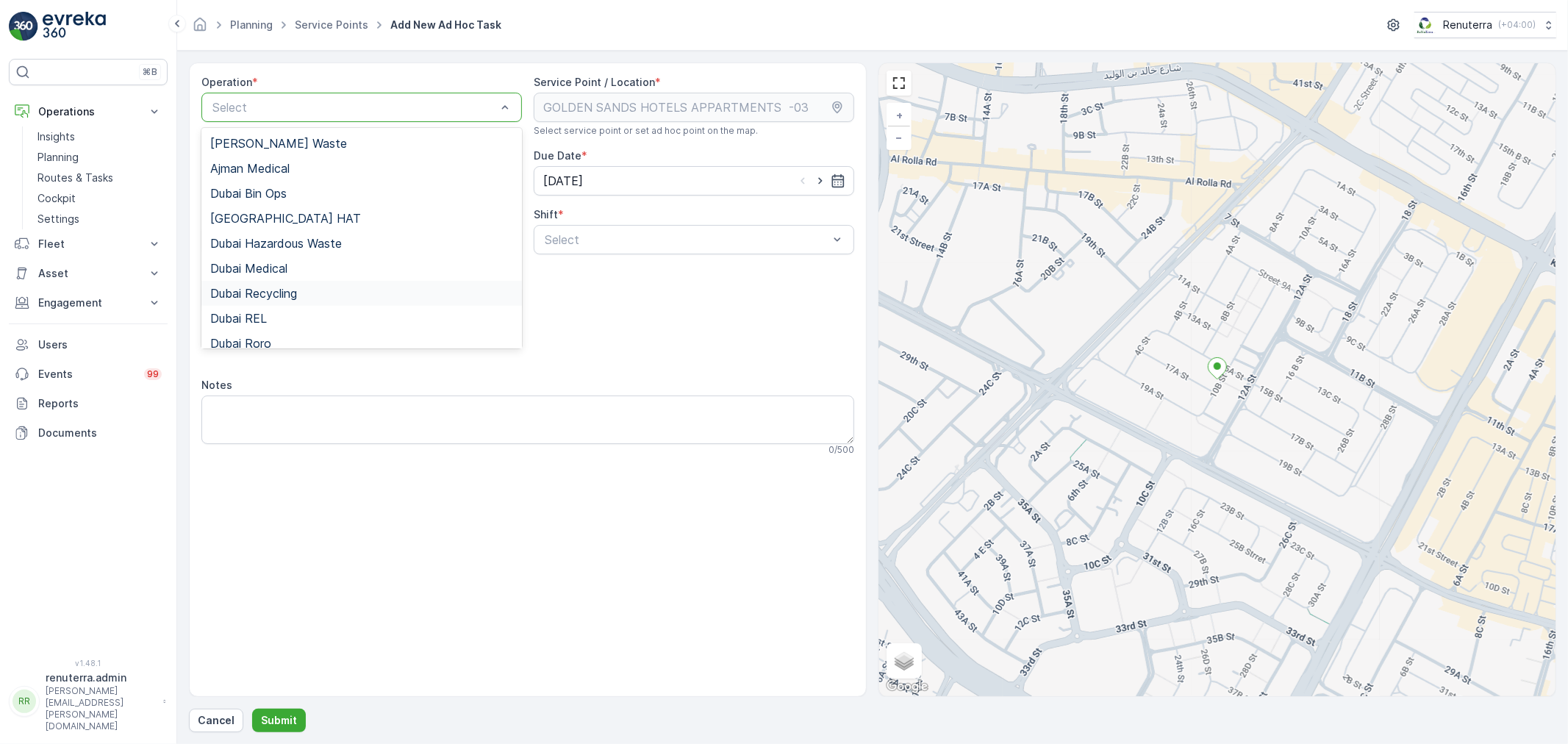
click at [273, 300] on div "Dubai Recycling" at bounding box center [361, 293] width 321 height 25
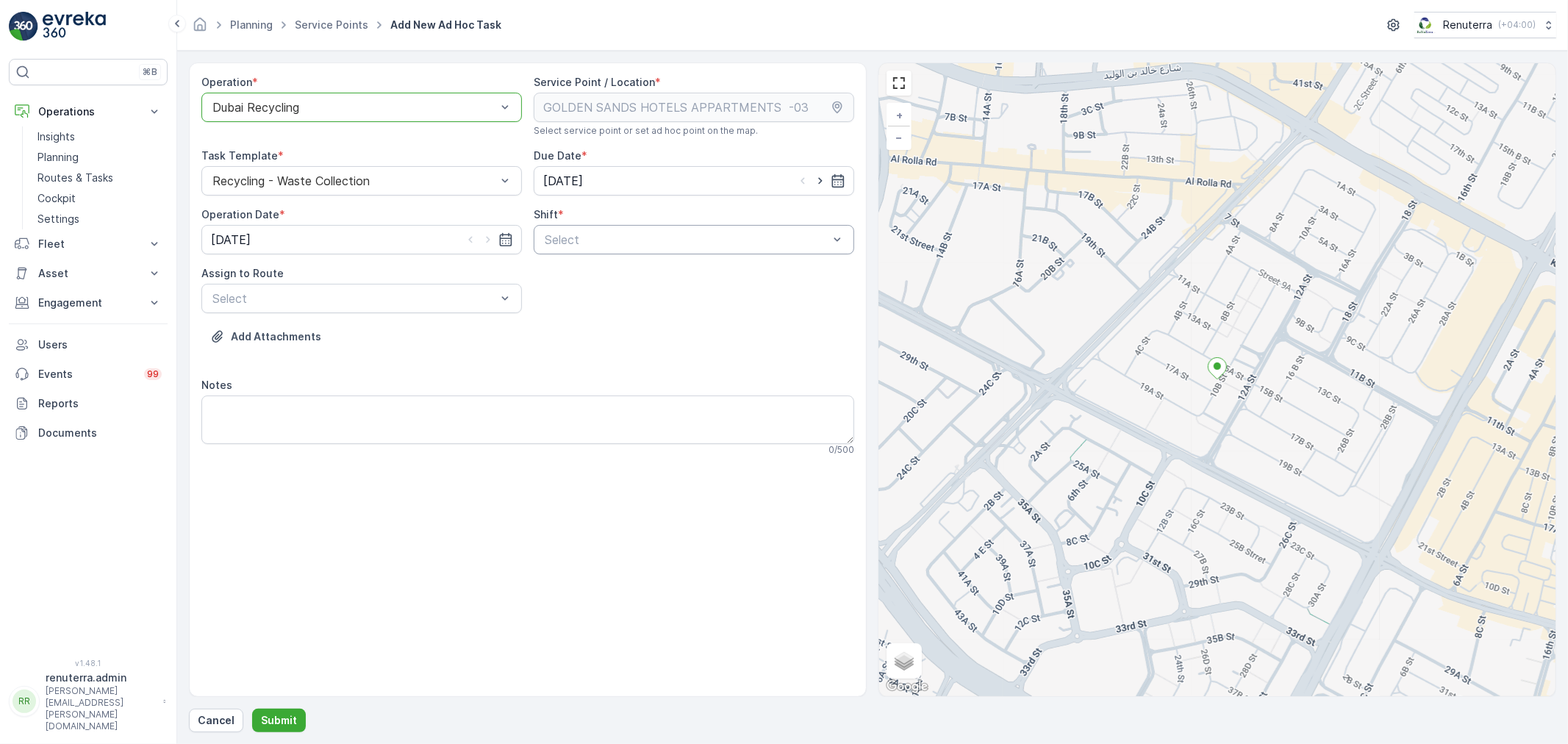
click at [681, 248] on div "Select" at bounding box center [694, 239] width 321 height 29
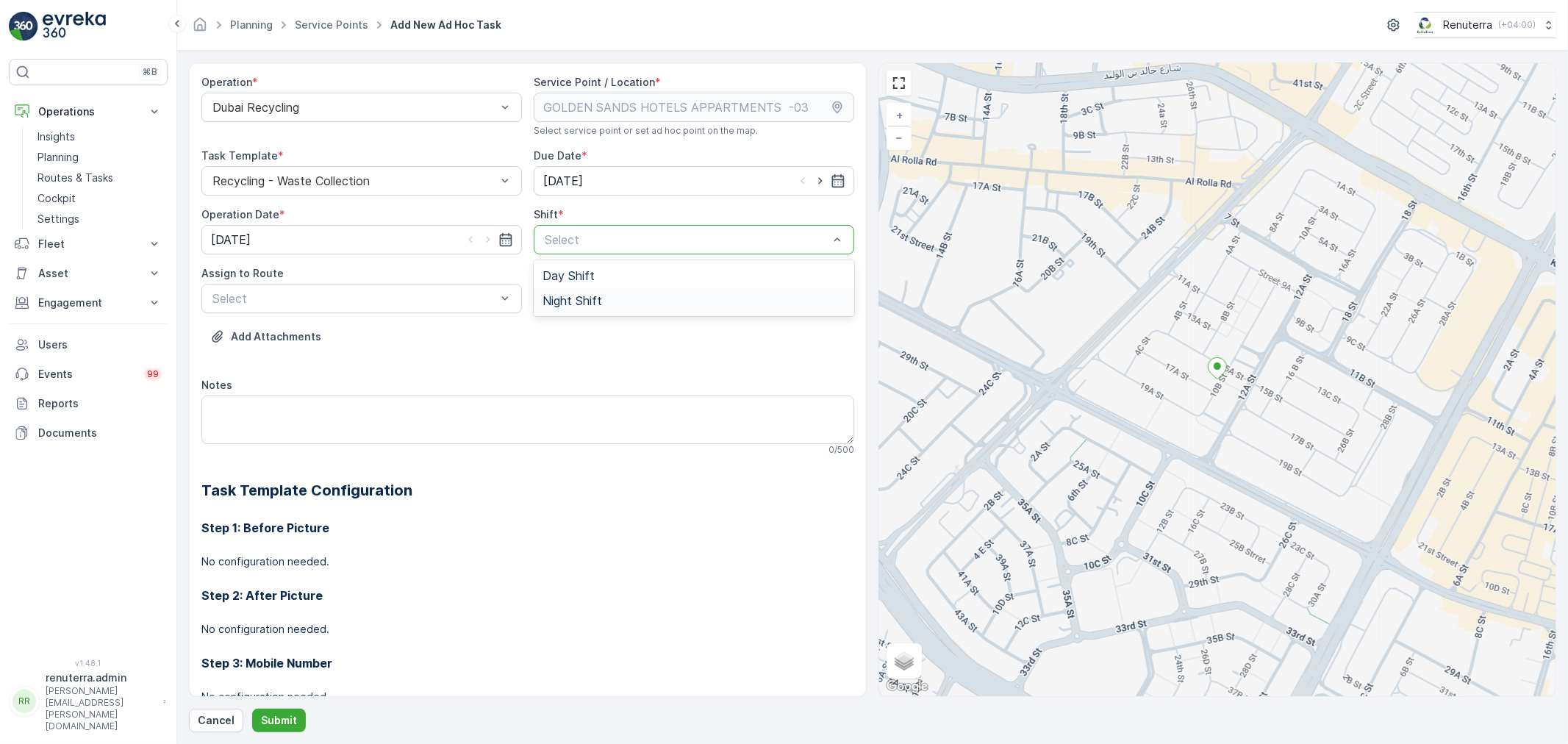
drag, startPoint x: 681, startPoint y: 248, endPoint x: 621, endPoint y: 319, distance: 93.0
click at [624, 295] on div "Night Shift" at bounding box center [694, 301] width 303 height 13
click at [814, 180] on icon "button" at bounding box center [820, 181] width 15 height 15
type input "[DATE]"
click at [485, 236] on icon "button" at bounding box center [488, 240] width 15 height 15
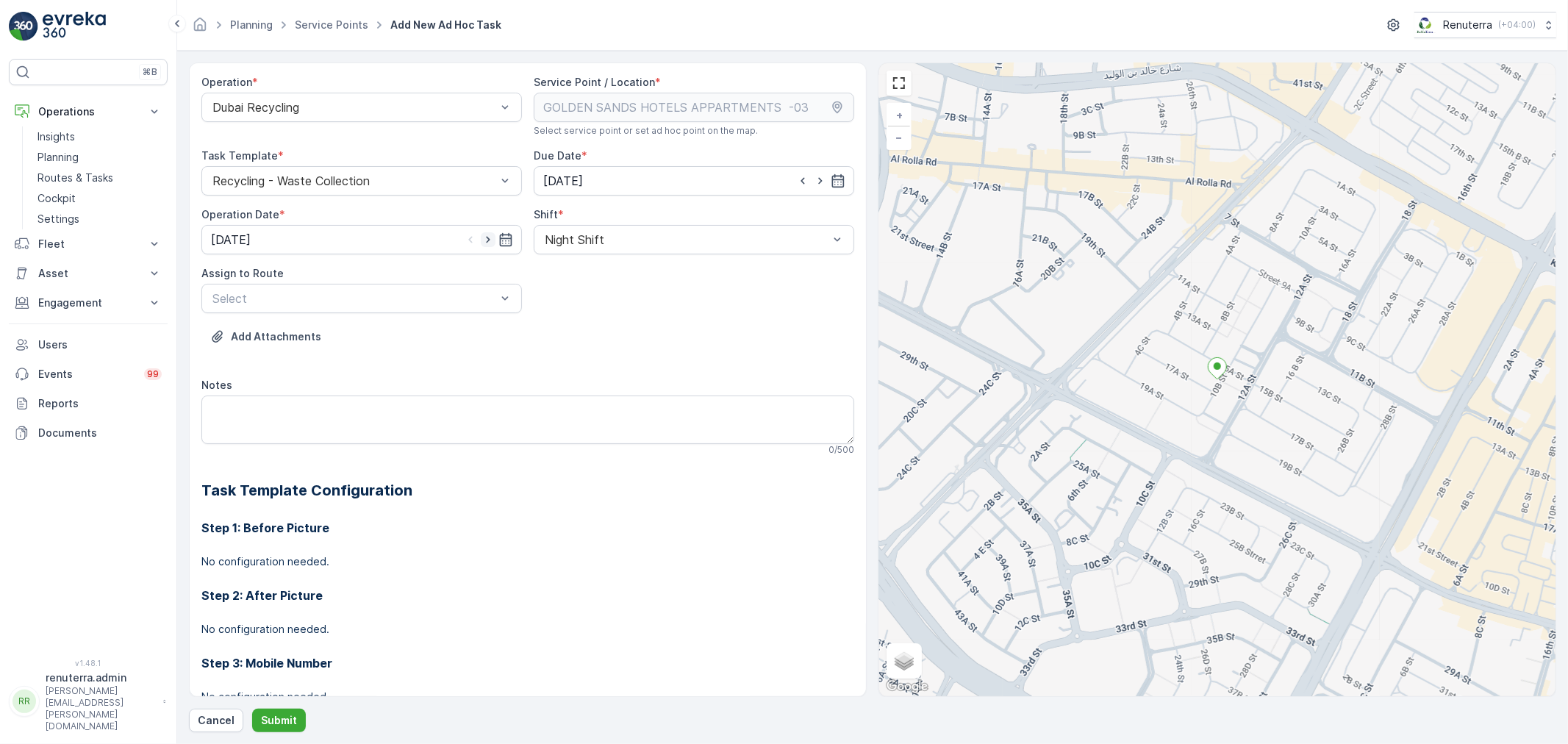
type input "[DATE]"
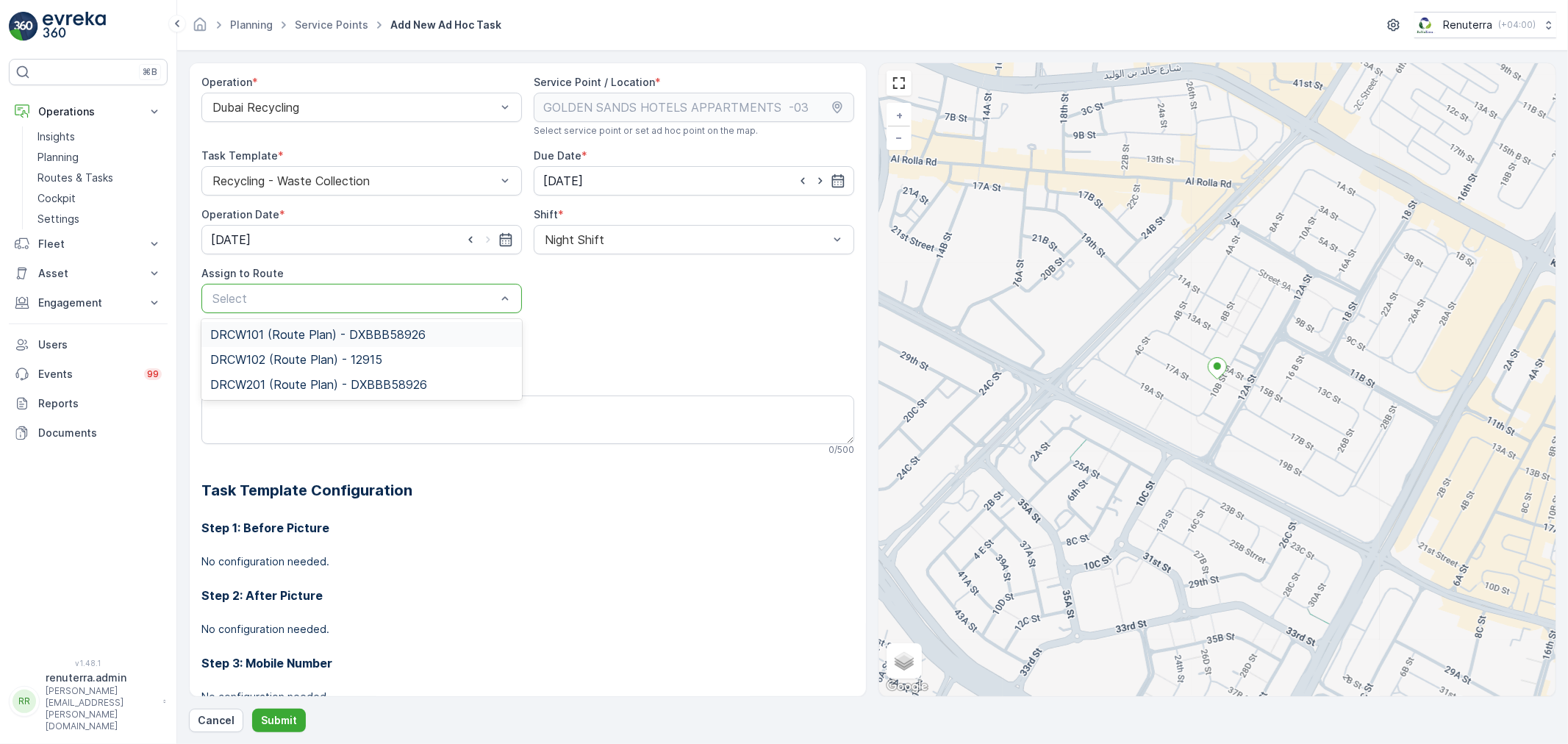
click at [443, 302] on div at bounding box center [354, 298] width 286 height 13
click at [316, 376] on div "DRCW201 (Route Plan) - DXBBB58926" at bounding box center [361, 384] width 321 height 25
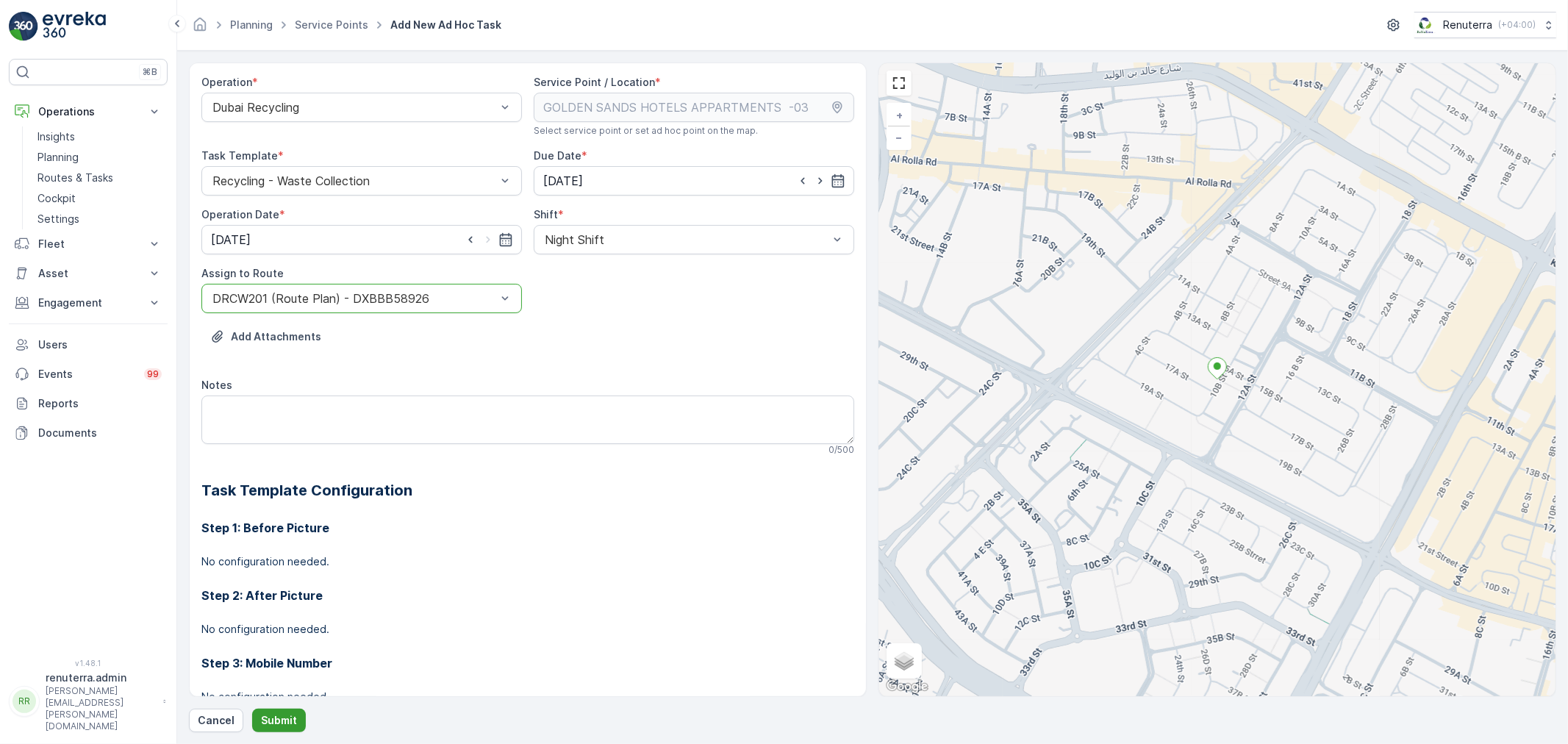
click at [278, 715] on p "Submit" at bounding box center [279, 721] width 36 height 15
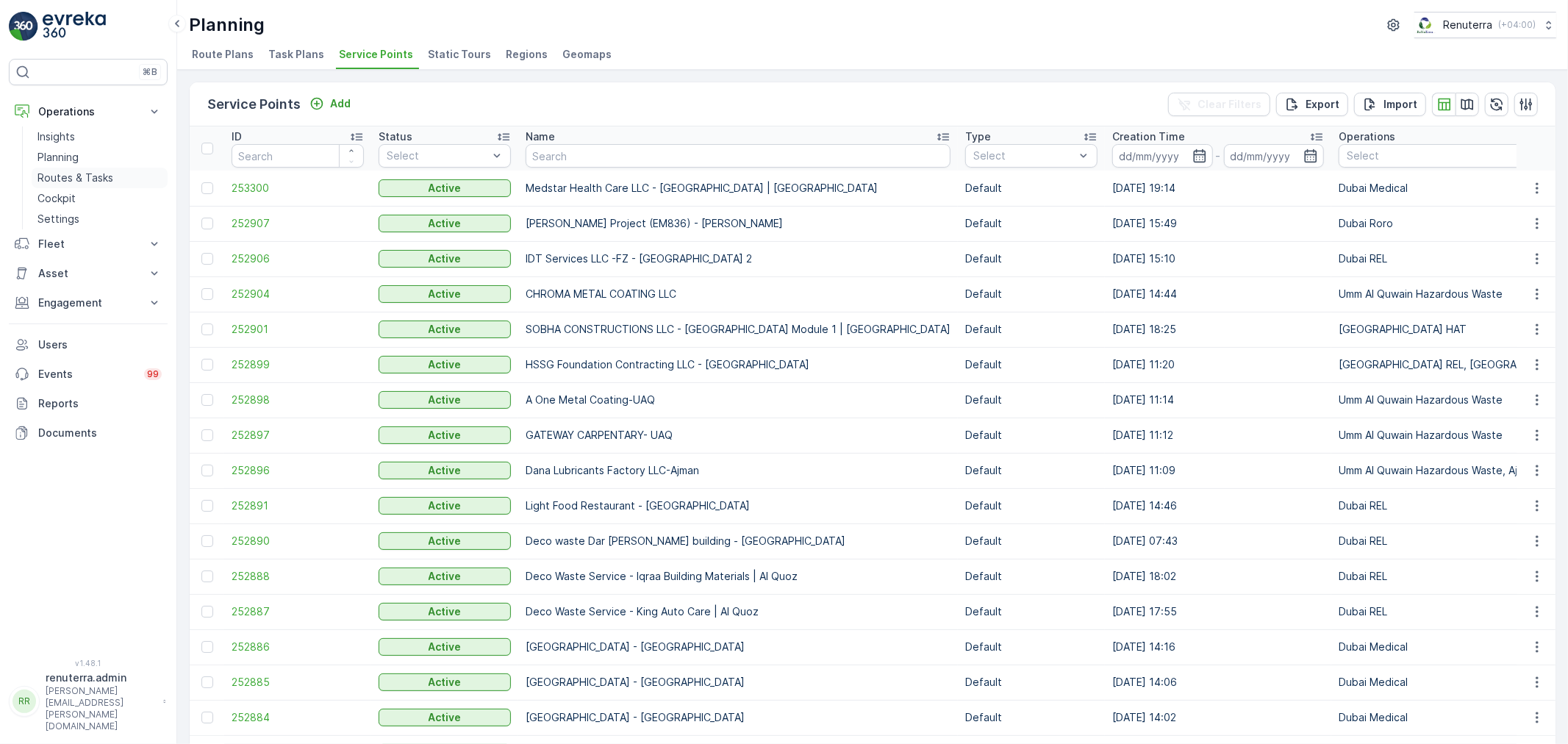
click at [107, 170] on p "Routes & Tasks" at bounding box center [75, 178] width 76 height 15
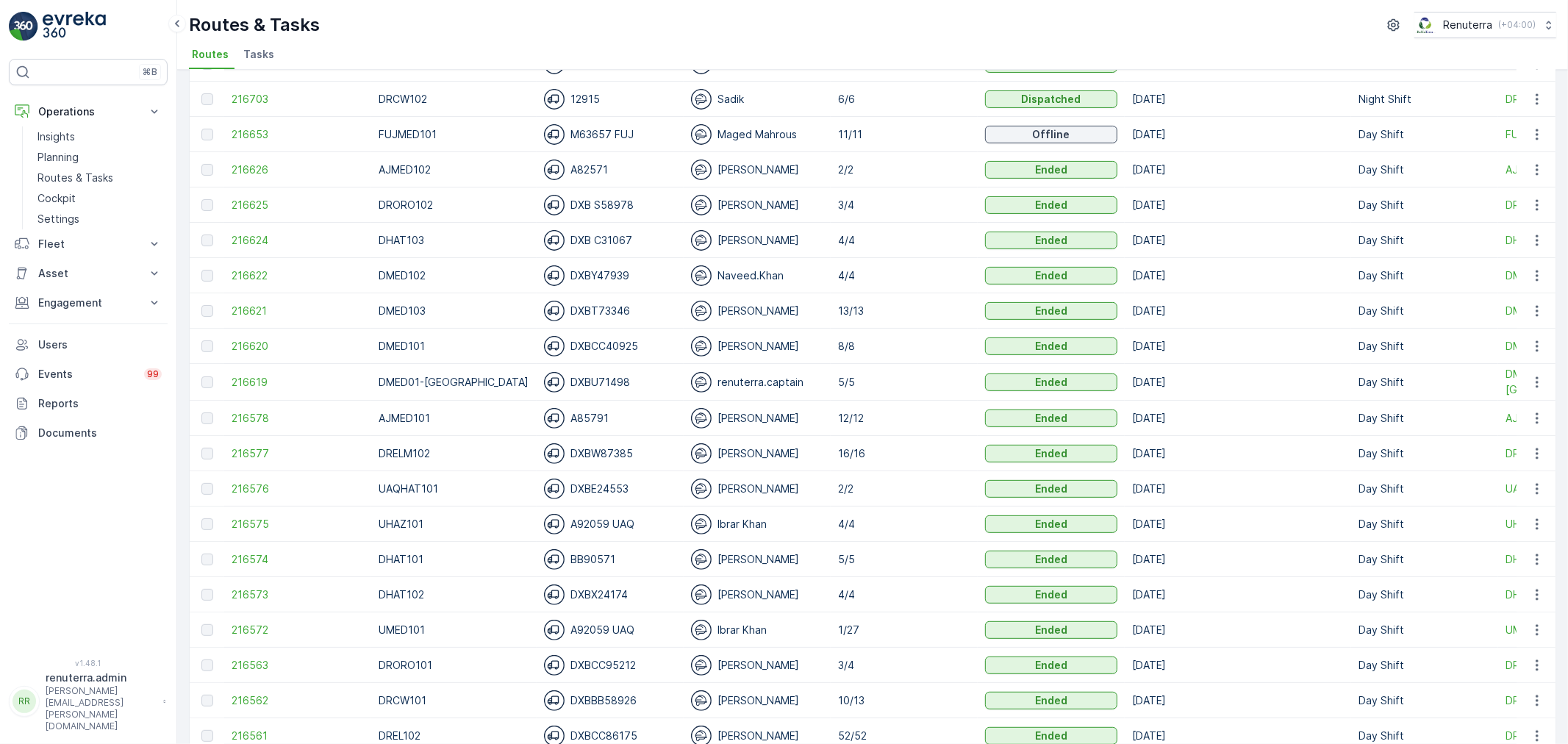
scroll to position [327, 0]
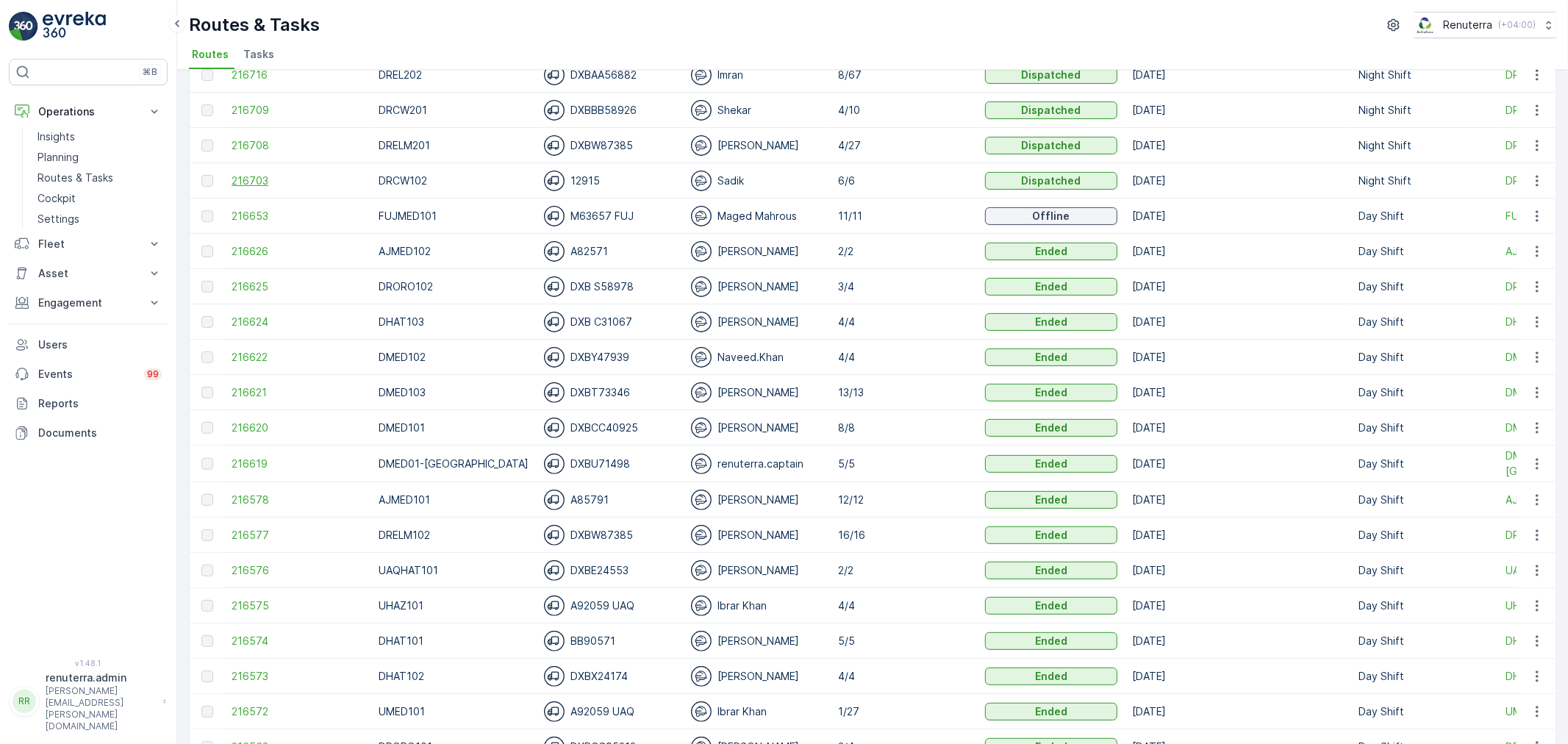
click at [256, 173] on span "216703" at bounding box center [298, 181] width 132 height 15
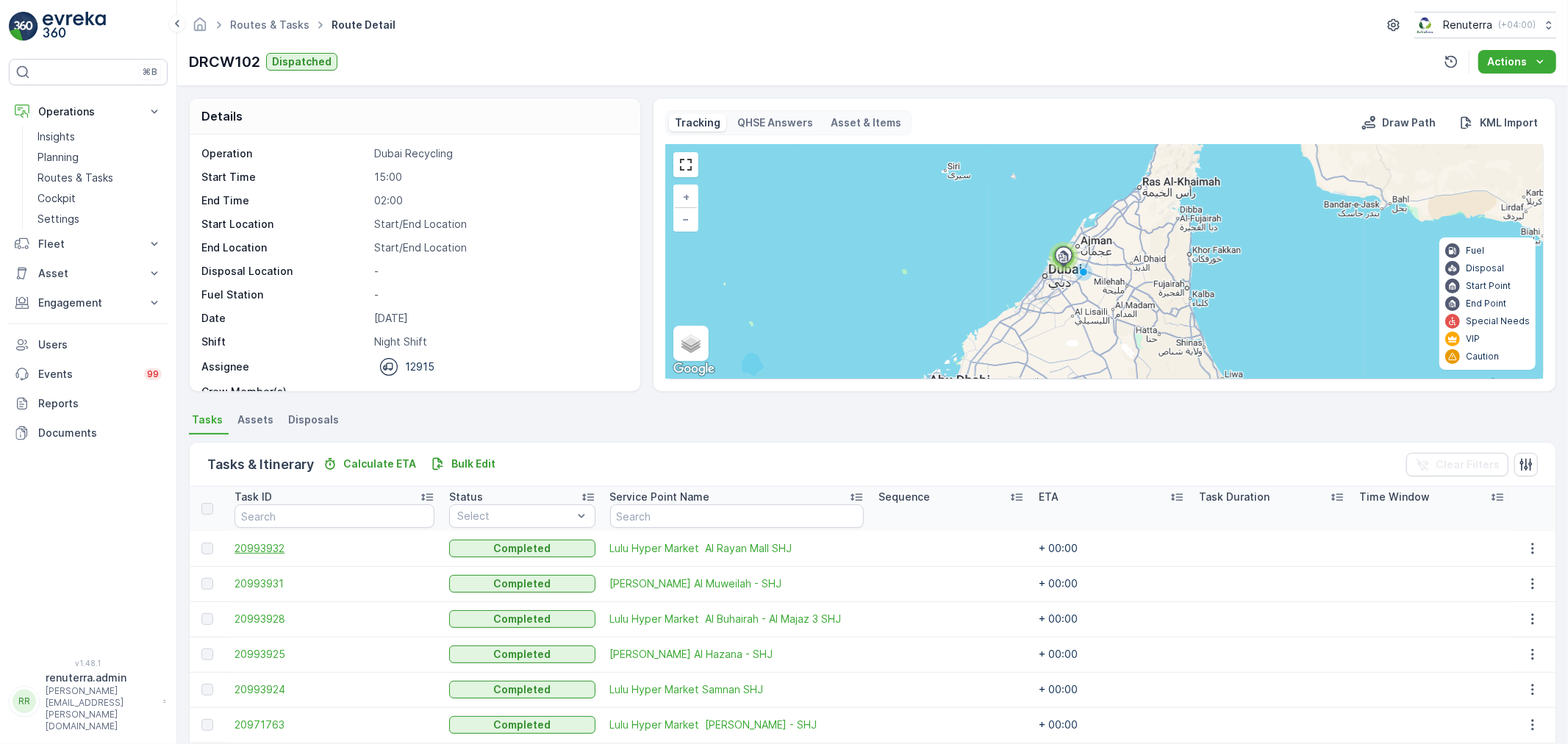
click at [253, 549] on span "20993932" at bounding box center [334, 549] width 200 height 15
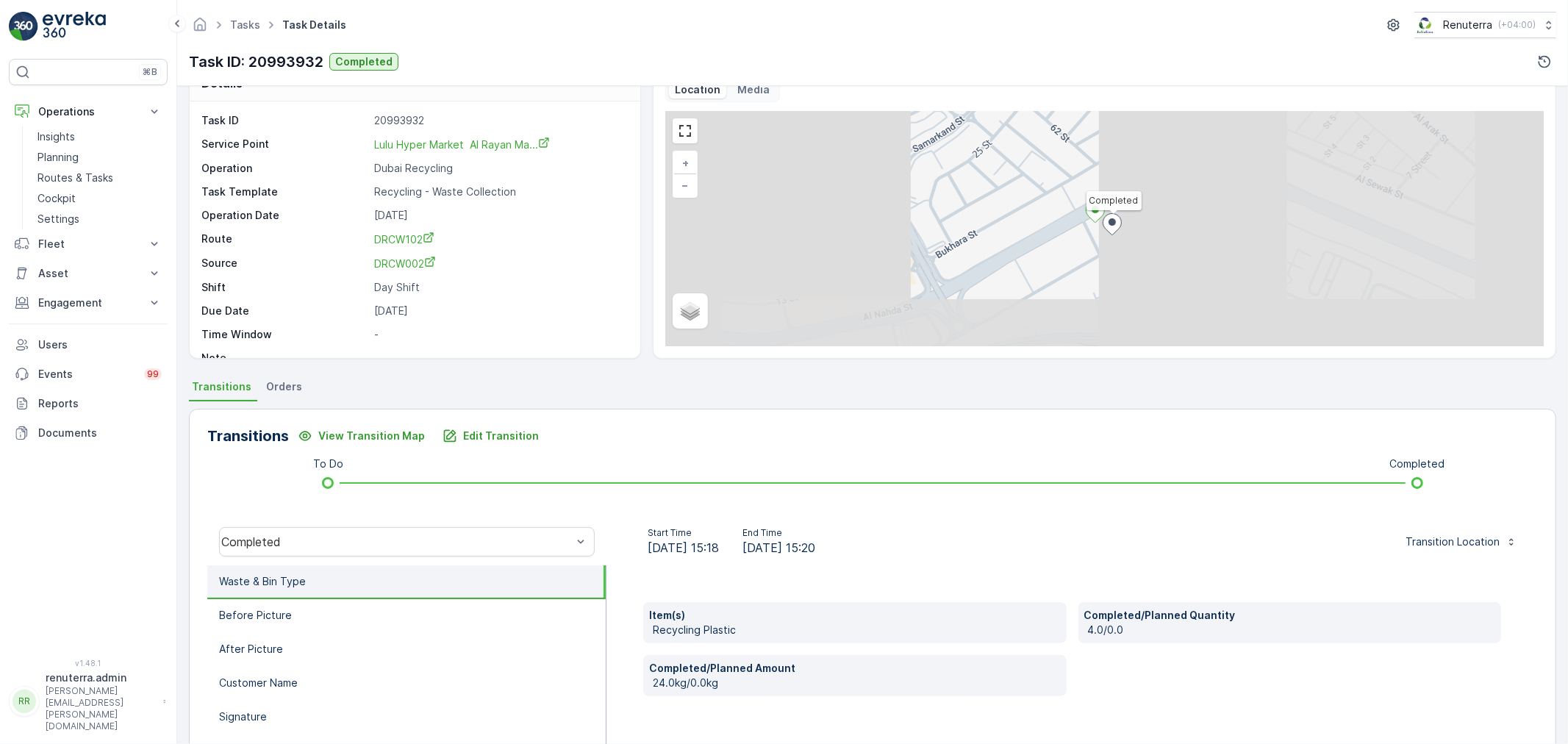
scroll to position [182, 0]
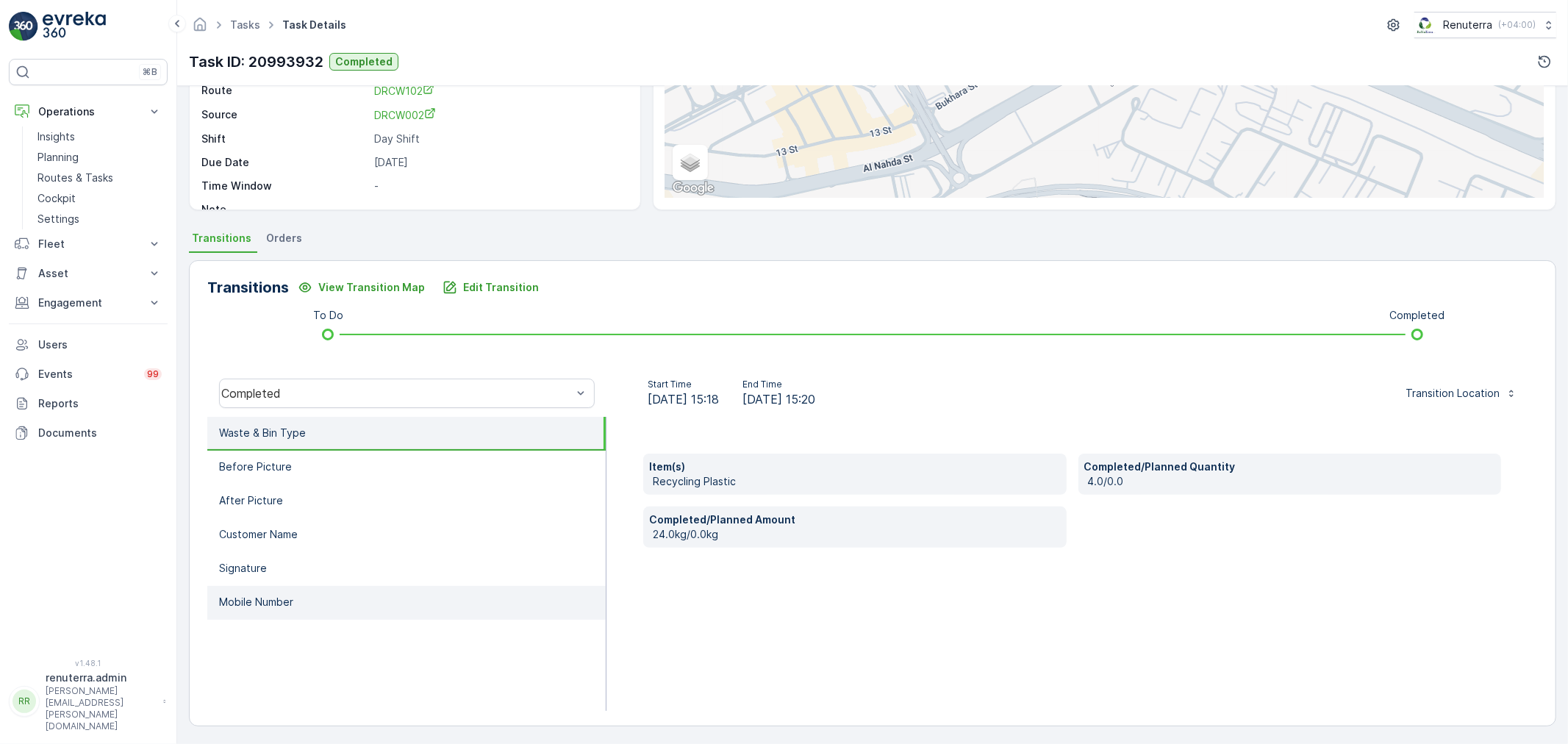
click at [275, 606] on li "Mobile Number" at bounding box center [406, 603] width 399 height 34
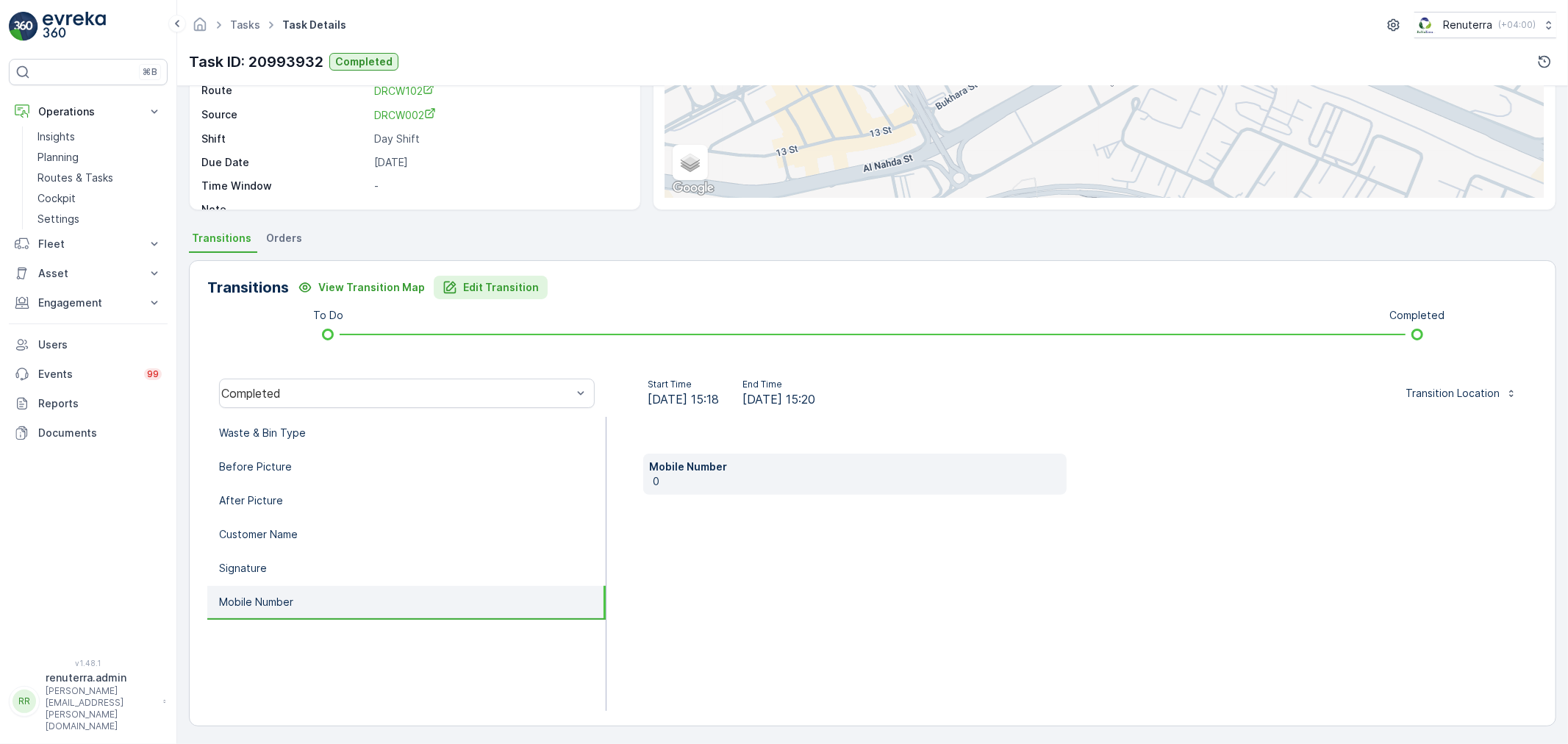
click at [519, 288] on p "Edit Transition" at bounding box center [500, 288] width 76 height 15
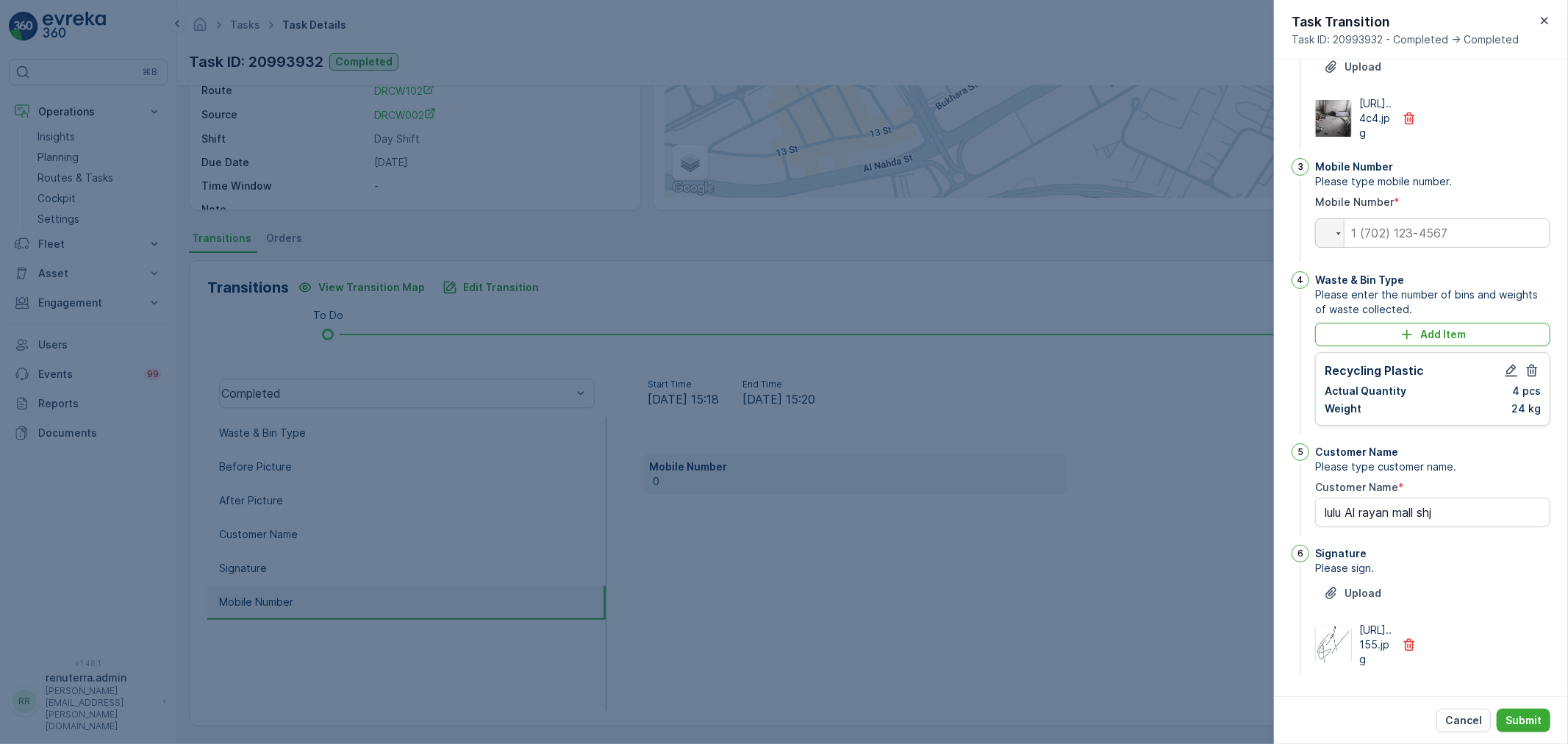
scroll to position [0, 0]
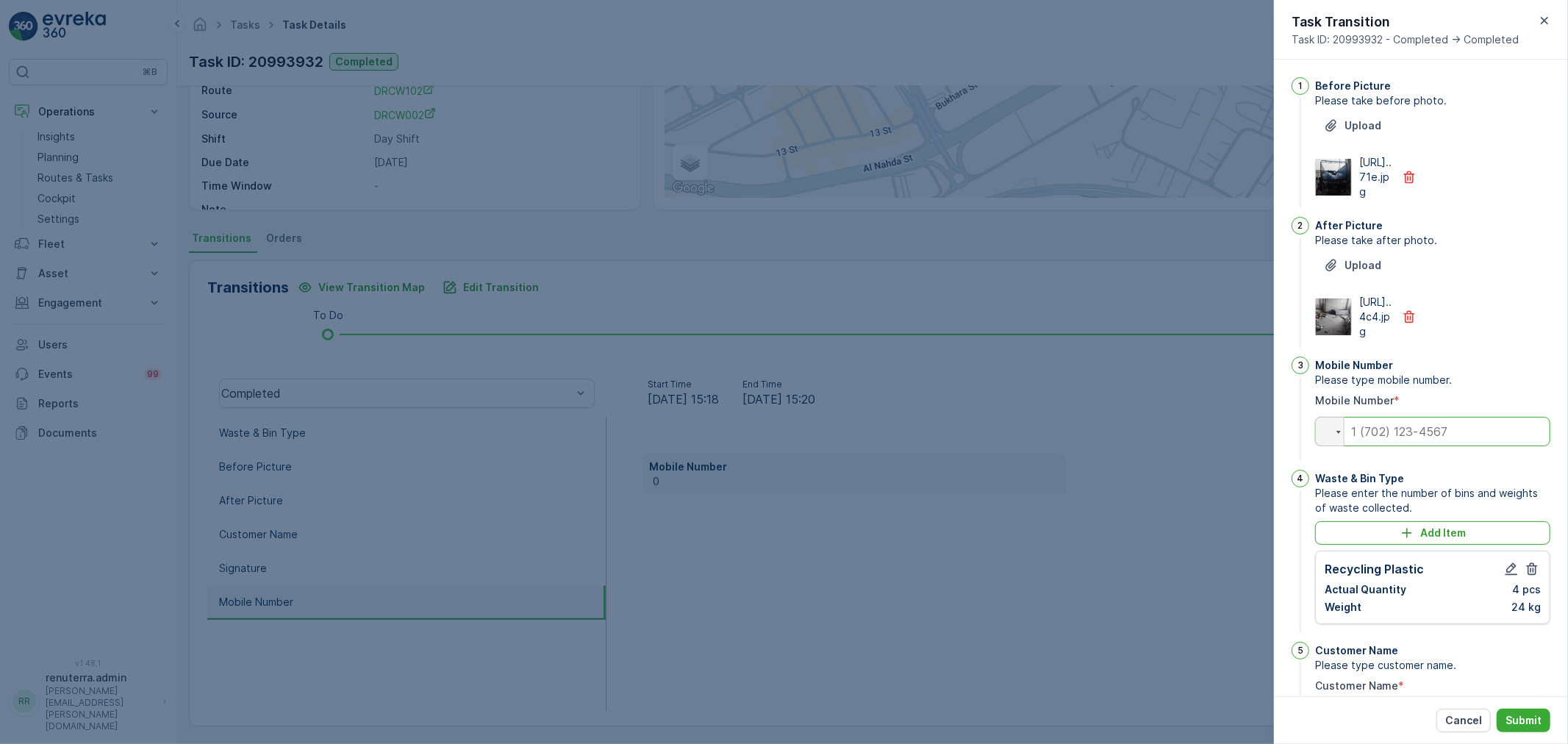
click at [1399, 446] on input "tel" at bounding box center [1433, 431] width 236 height 29
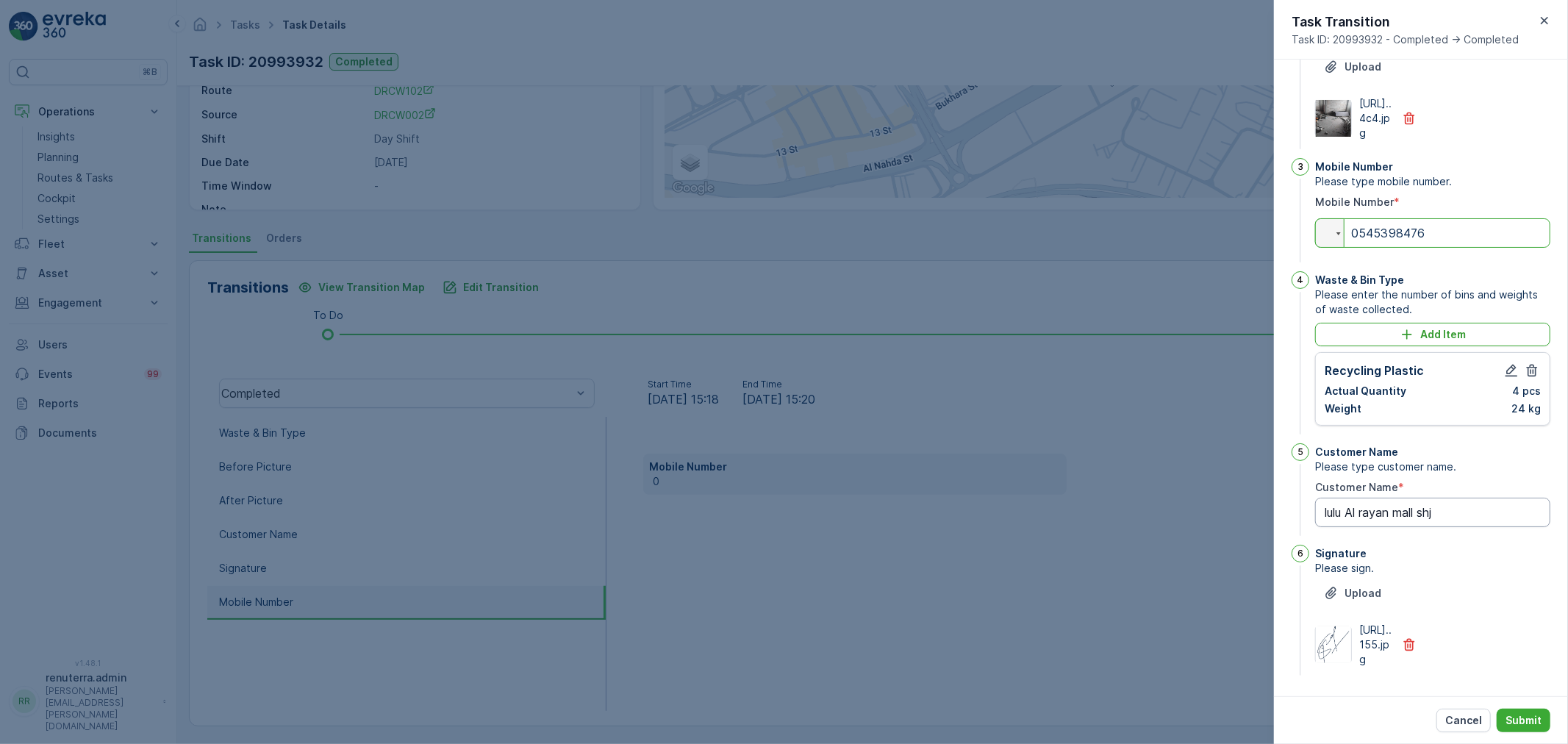
scroll to position [286, 0]
type input "0545398476"
click at [1524, 712] on button "Submit" at bounding box center [1524, 720] width 54 height 23
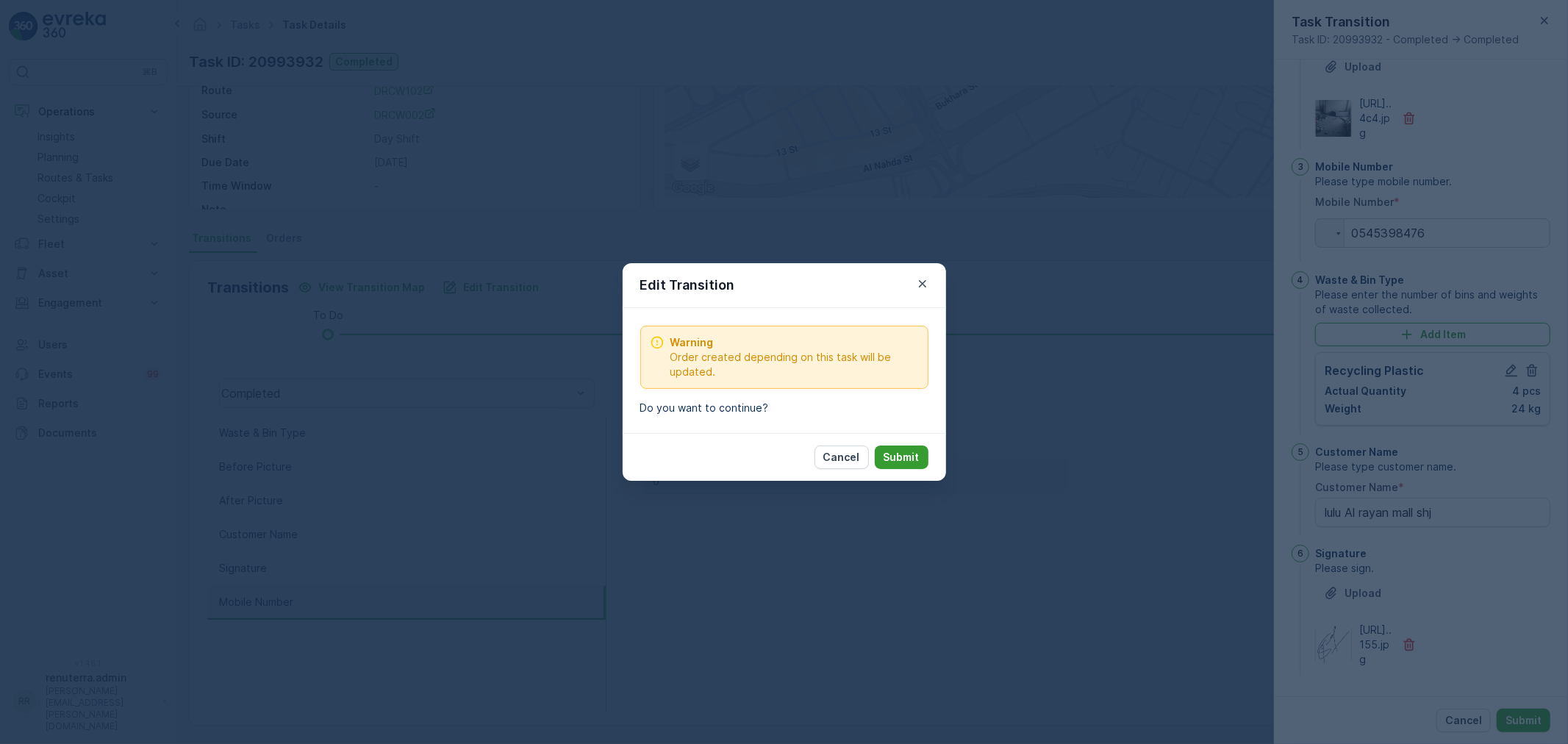
drag, startPoint x: 907, startPoint y: 441, endPoint x: 906, endPoint y: 455, distance: 14.0
click at [906, 446] on div "Cancel Submit" at bounding box center [784, 457] width 324 height 48
click at [906, 455] on p "Submit" at bounding box center [902, 458] width 36 height 15
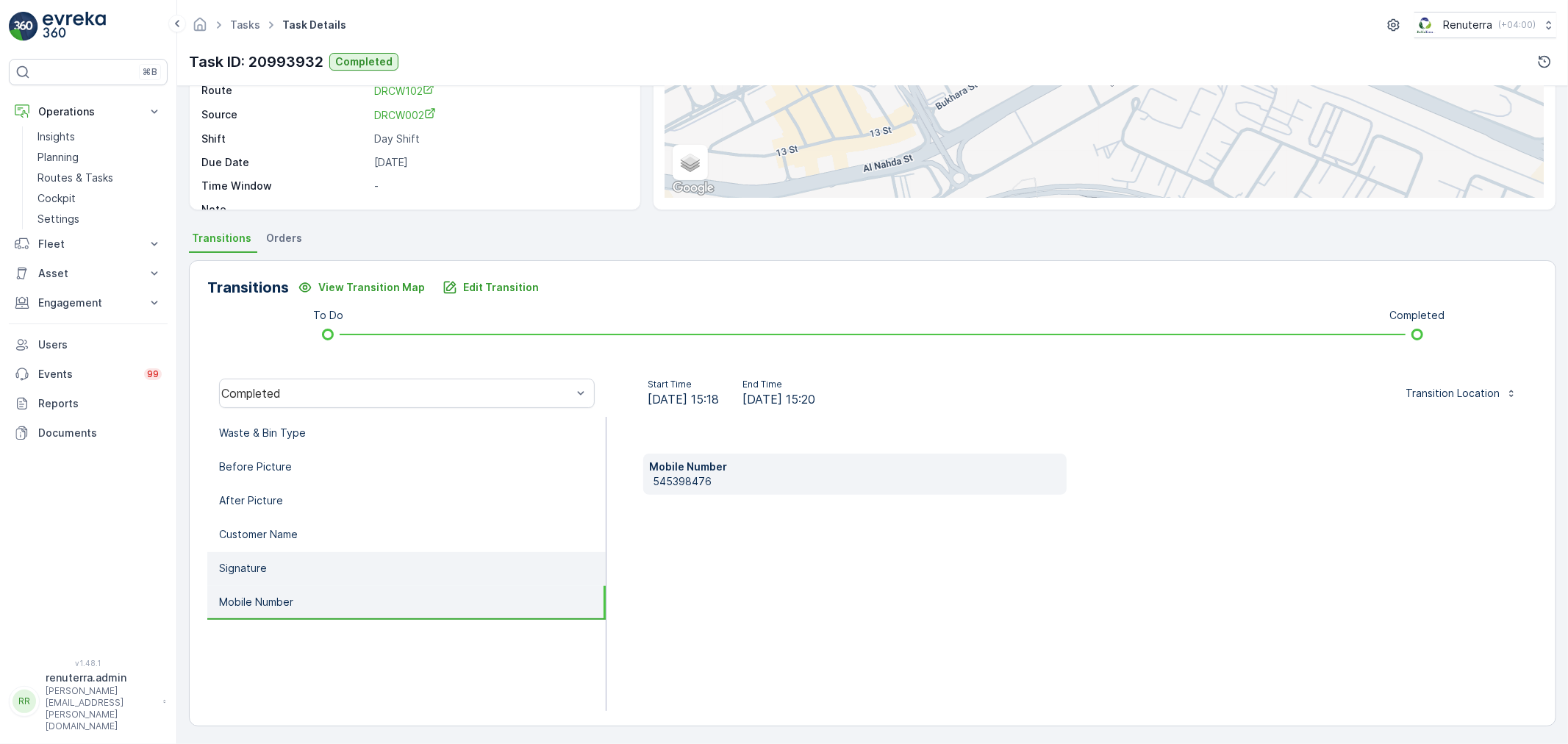
click at [298, 576] on li "Signature" at bounding box center [406, 568] width 399 height 34
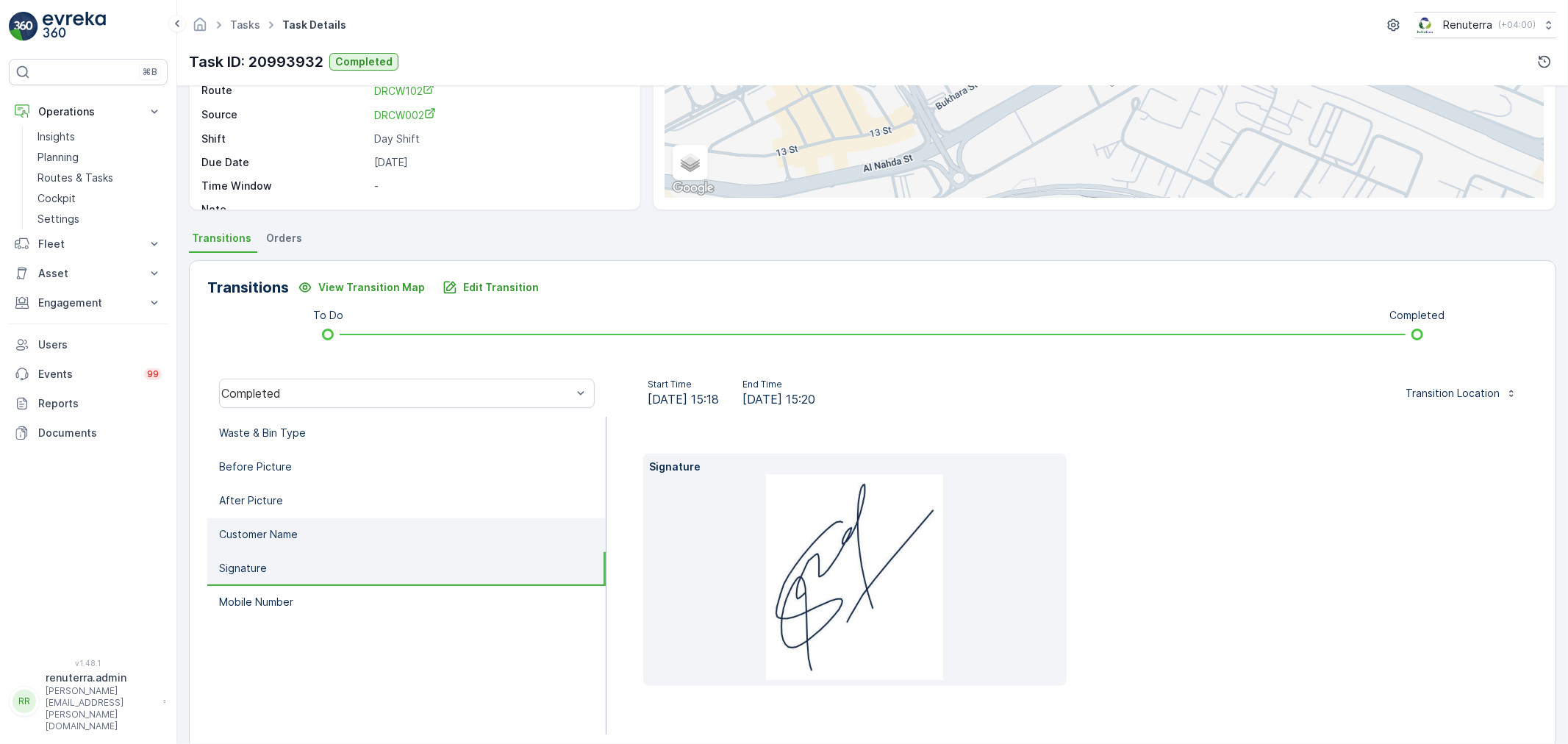
click at [307, 547] on li "Customer Name" at bounding box center [406, 535] width 399 height 34
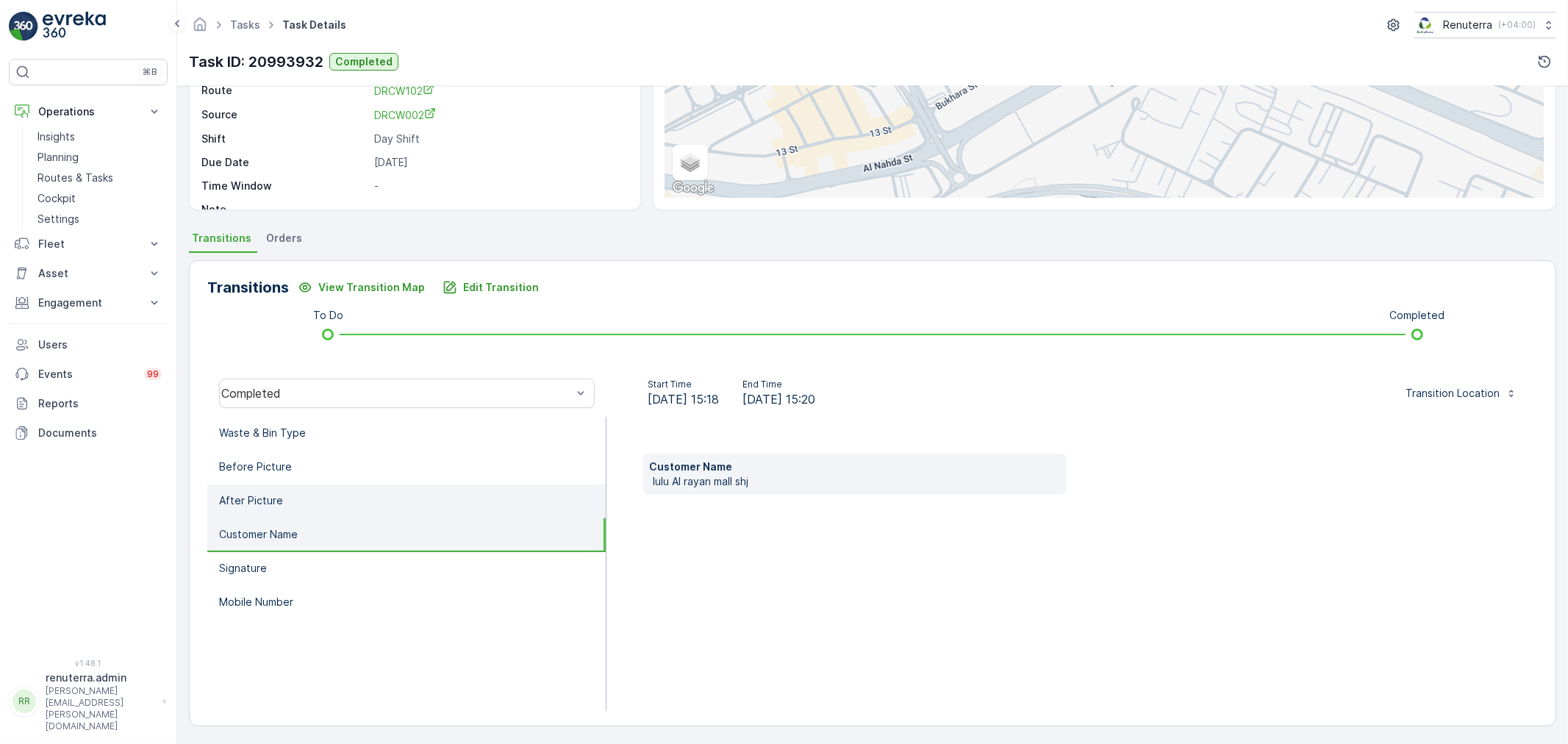
click at [313, 512] on li "After Picture" at bounding box center [406, 501] width 399 height 34
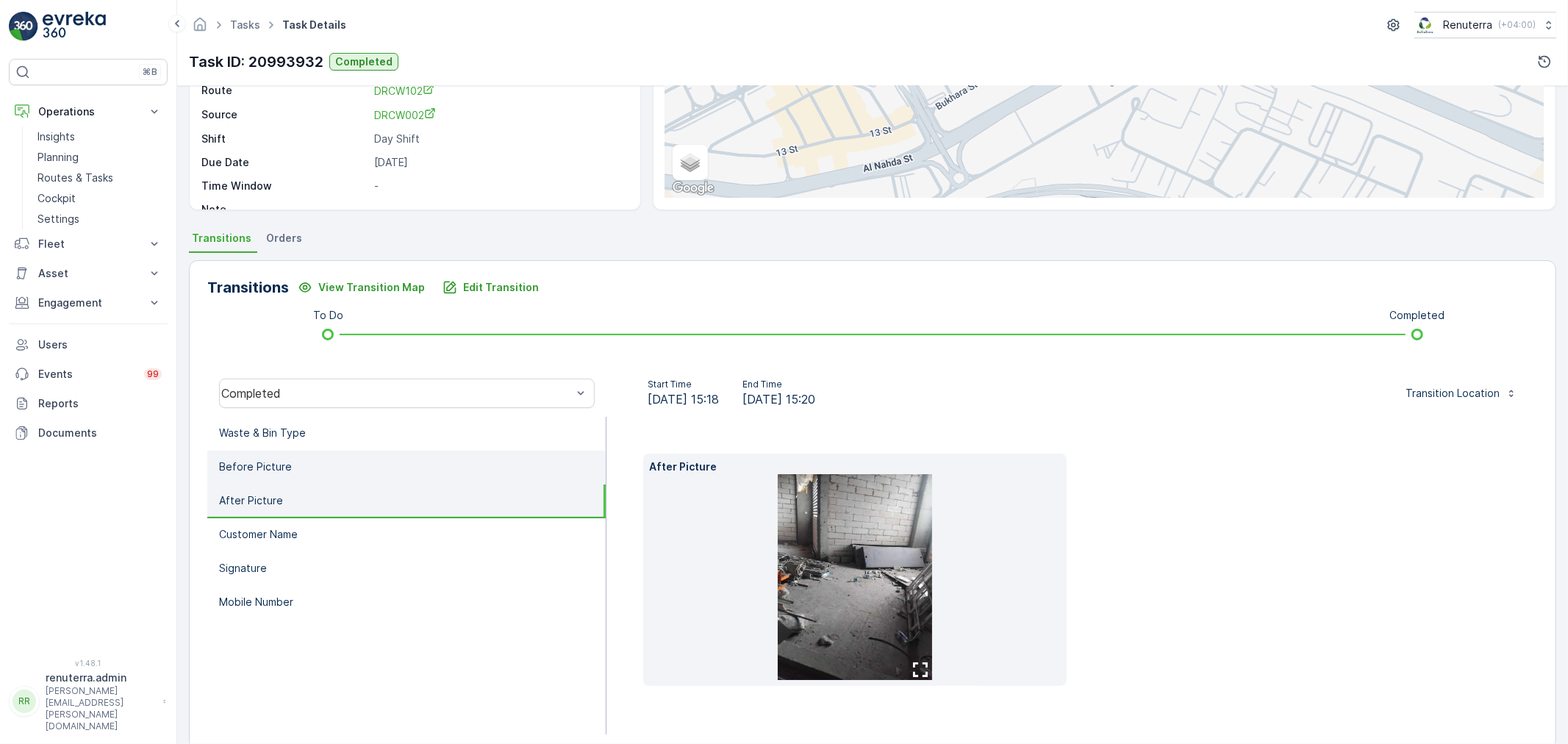
click at [307, 481] on li "Before Picture" at bounding box center [406, 467] width 399 height 34
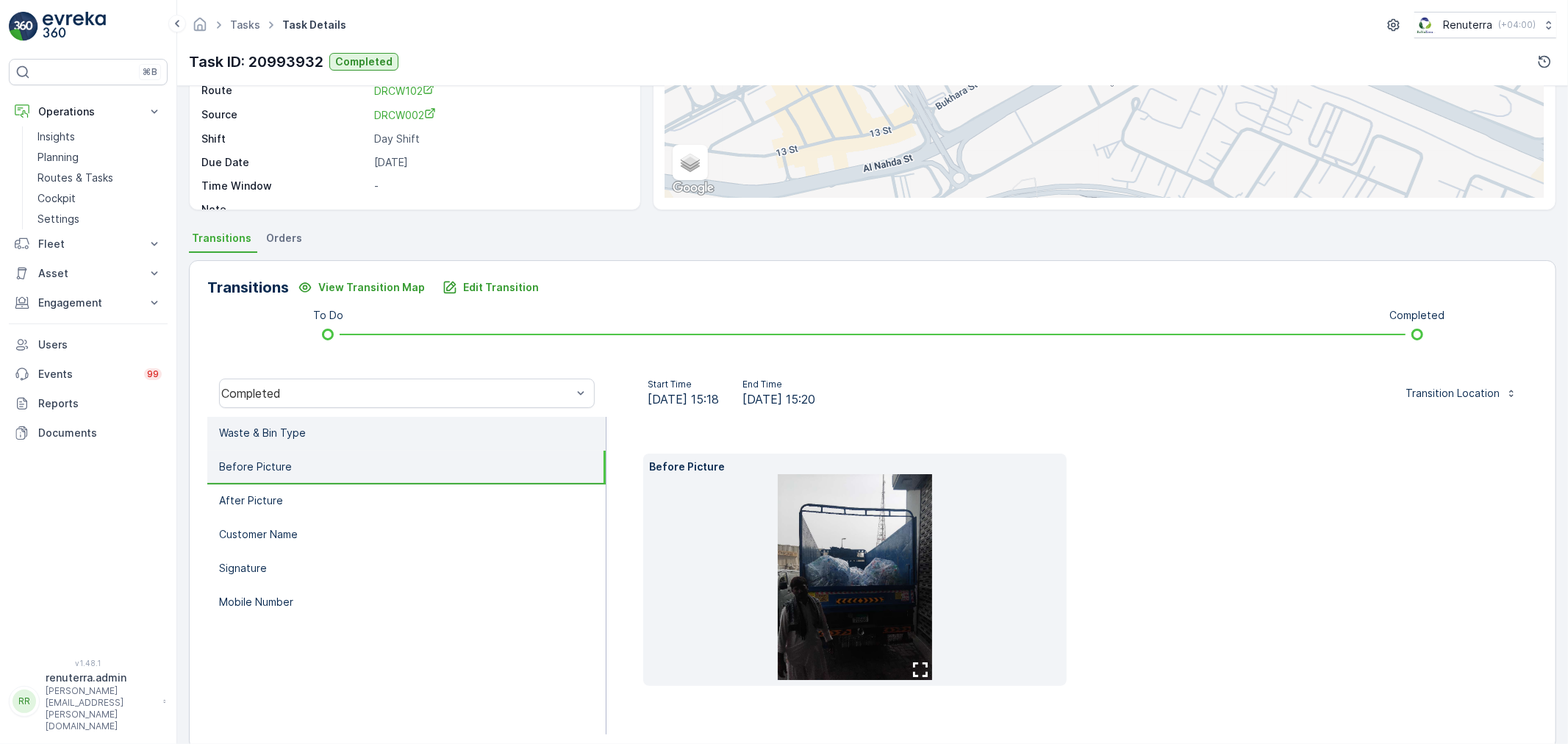
click at [320, 437] on li "Waste & Bin Type" at bounding box center [406, 433] width 399 height 34
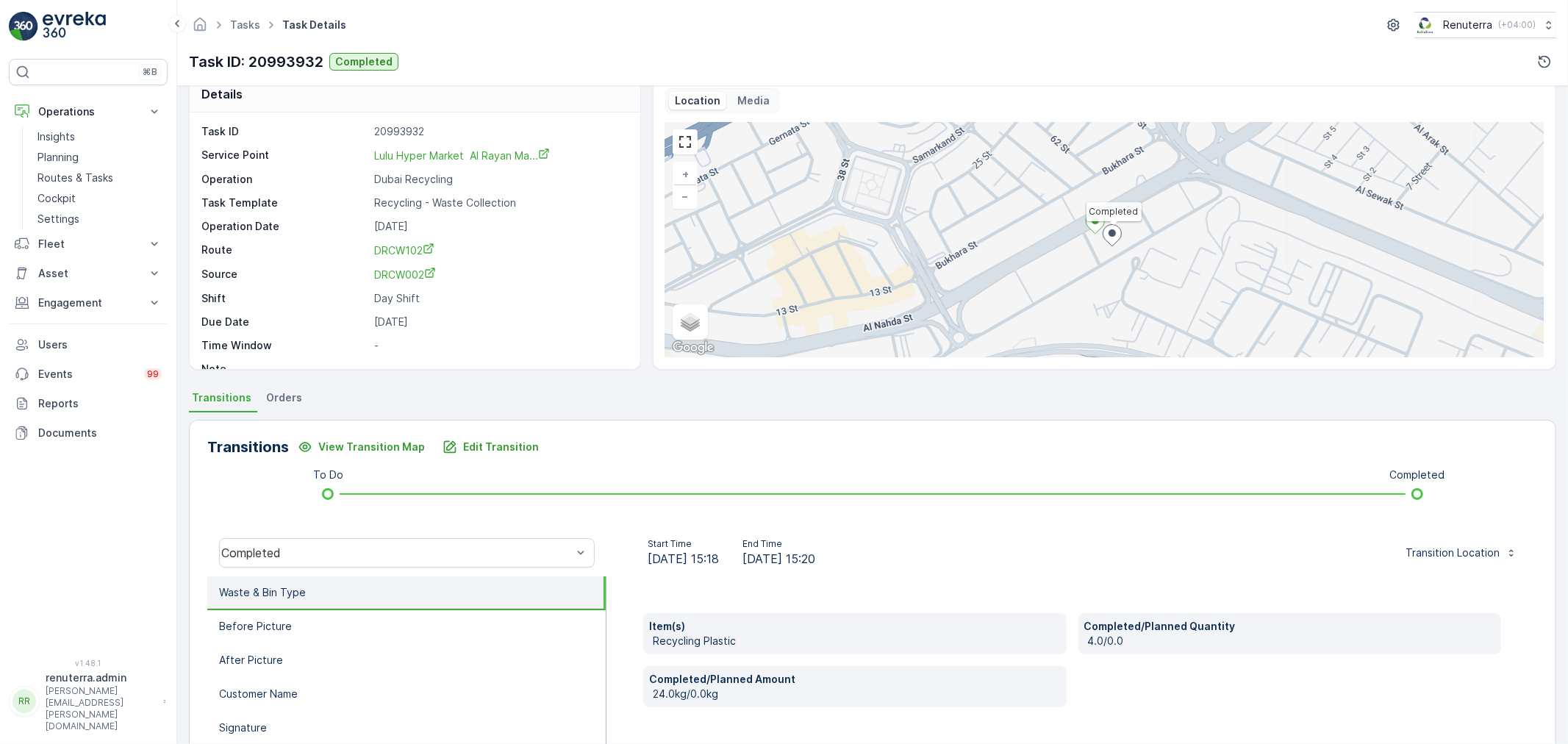
scroll to position [0, 0]
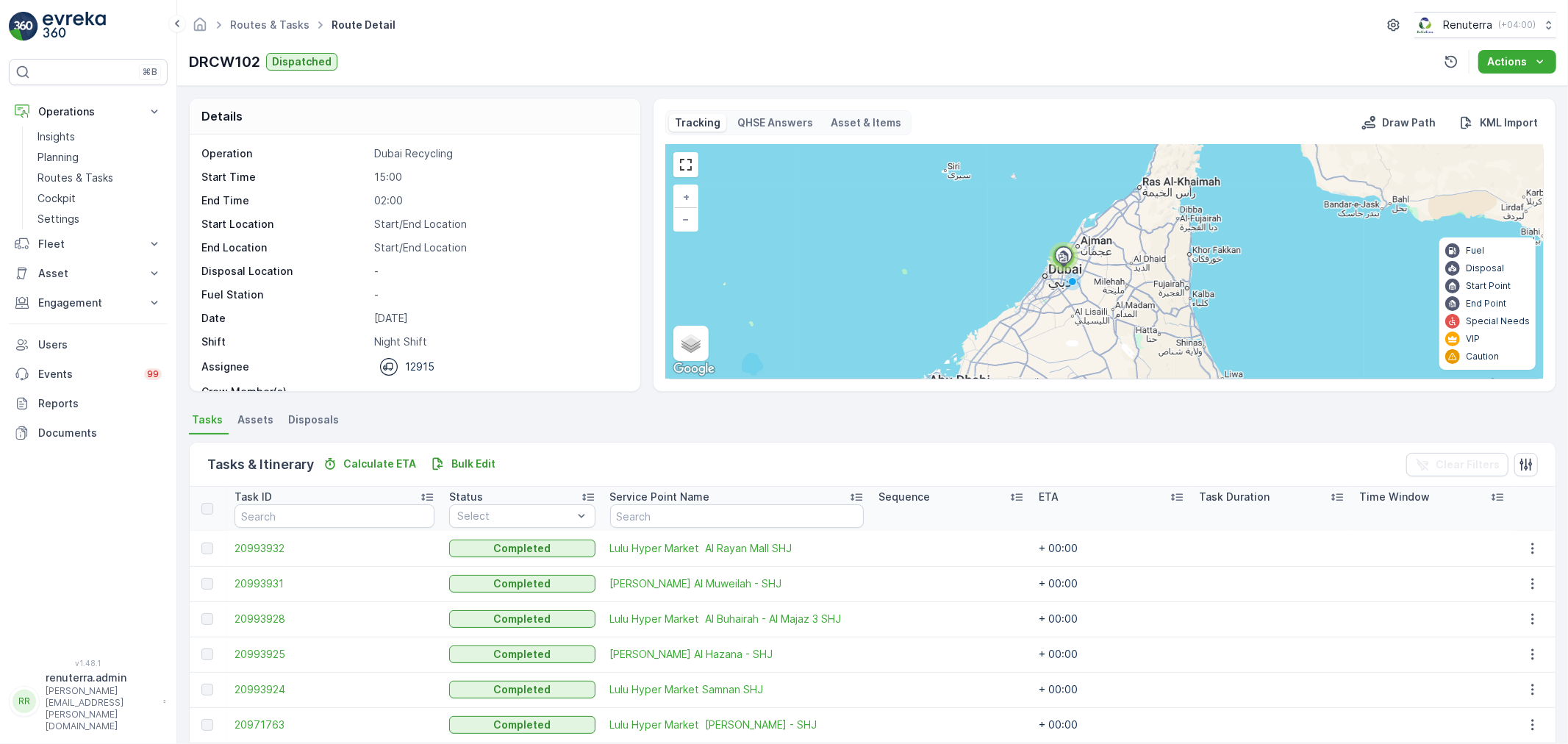
scroll to position [61, 0]
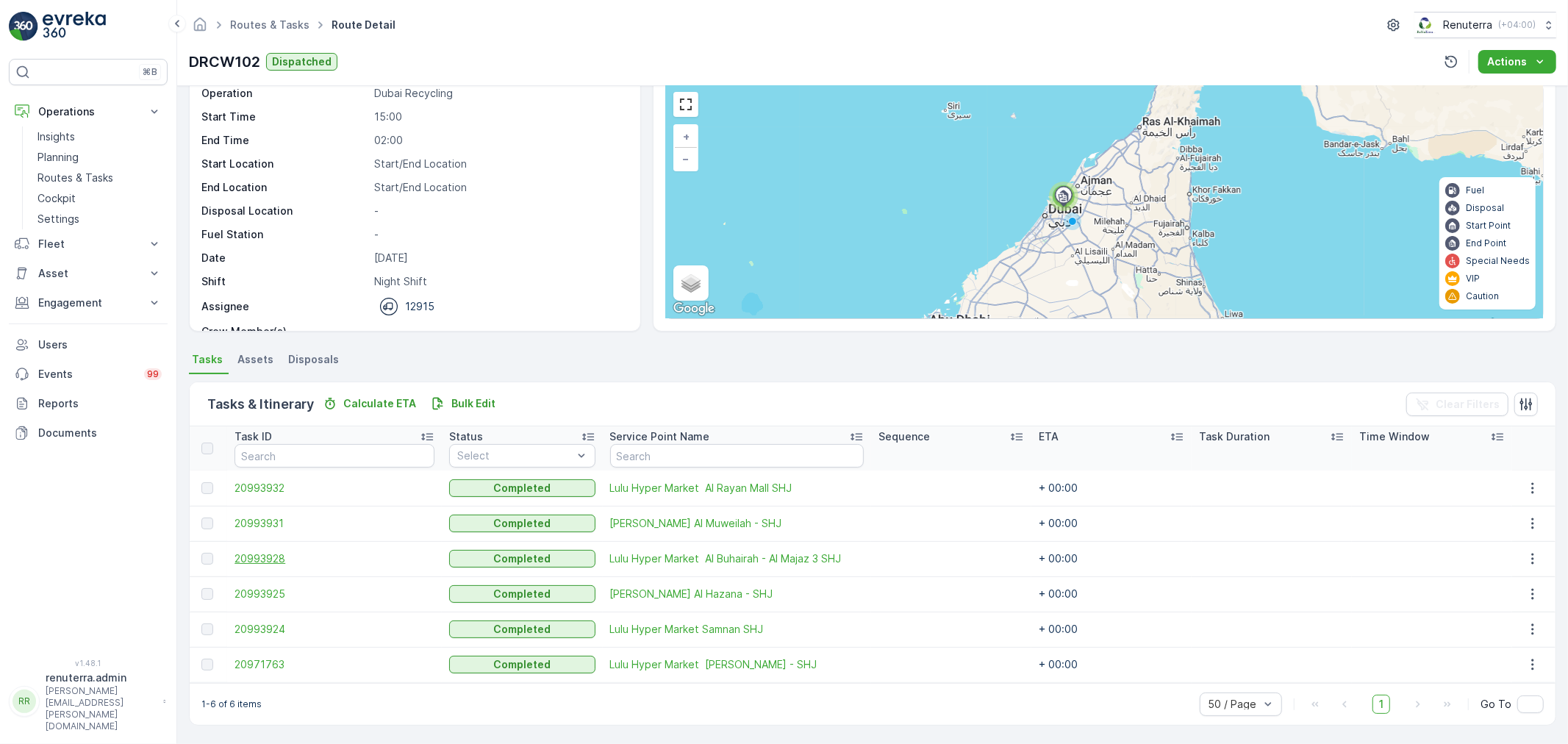
click at [270, 553] on span "20993928" at bounding box center [334, 559] width 200 height 15
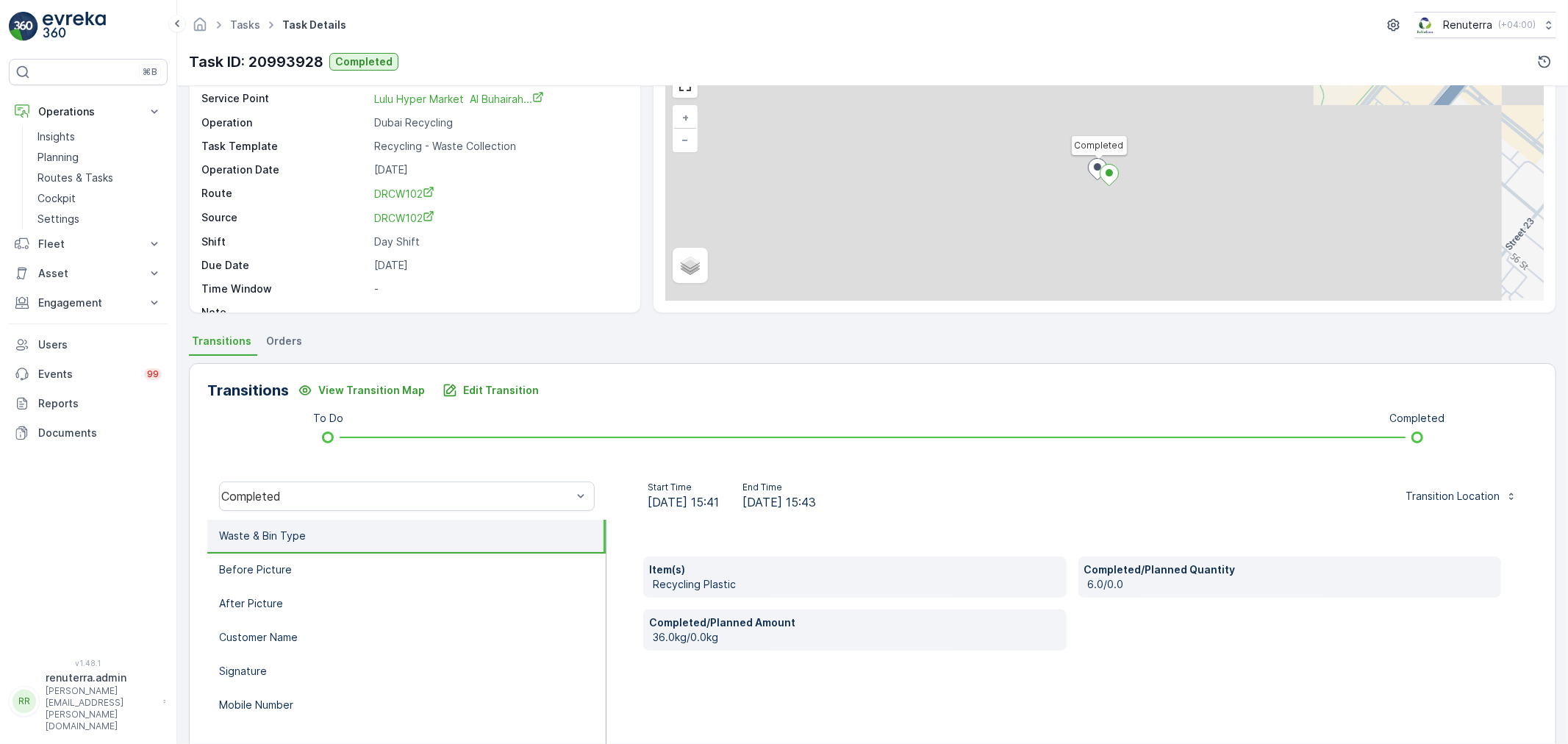
scroll to position [82, 0]
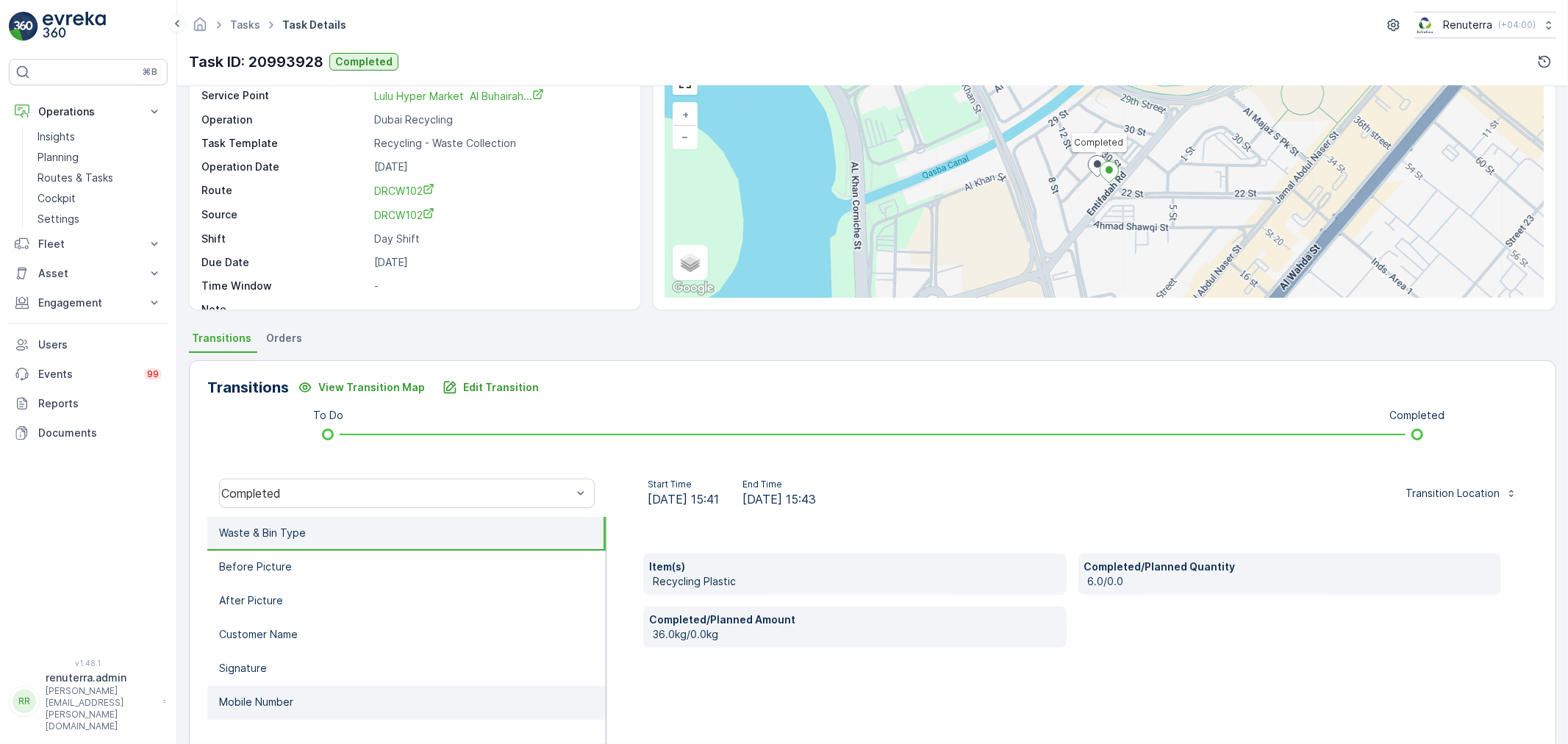
click at [241, 686] on li "Mobile Number" at bounding box center [406, 702] width 399 height 34
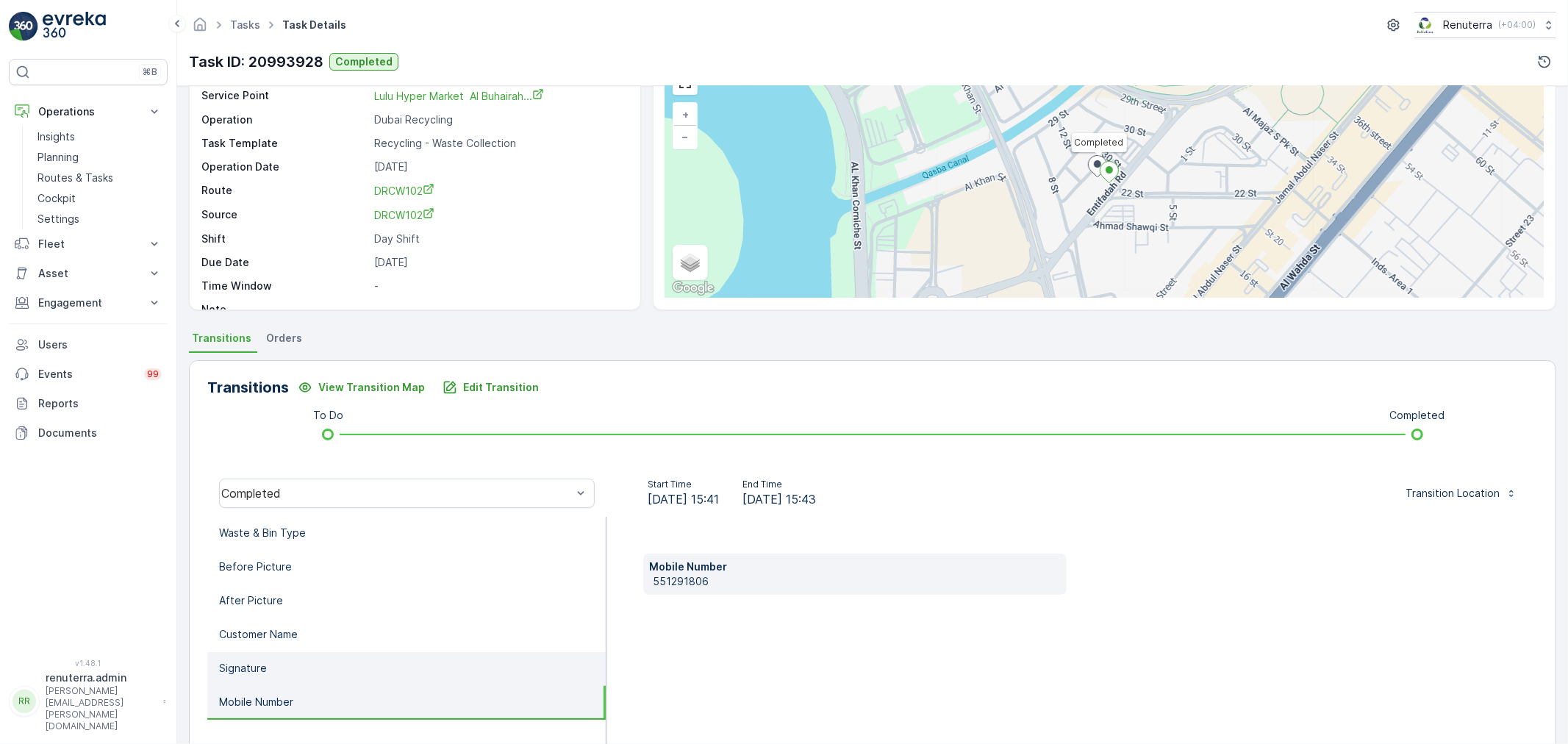
click at [272, 660] on li "Signature" at bounding box center [406, 668] width 399 height 34
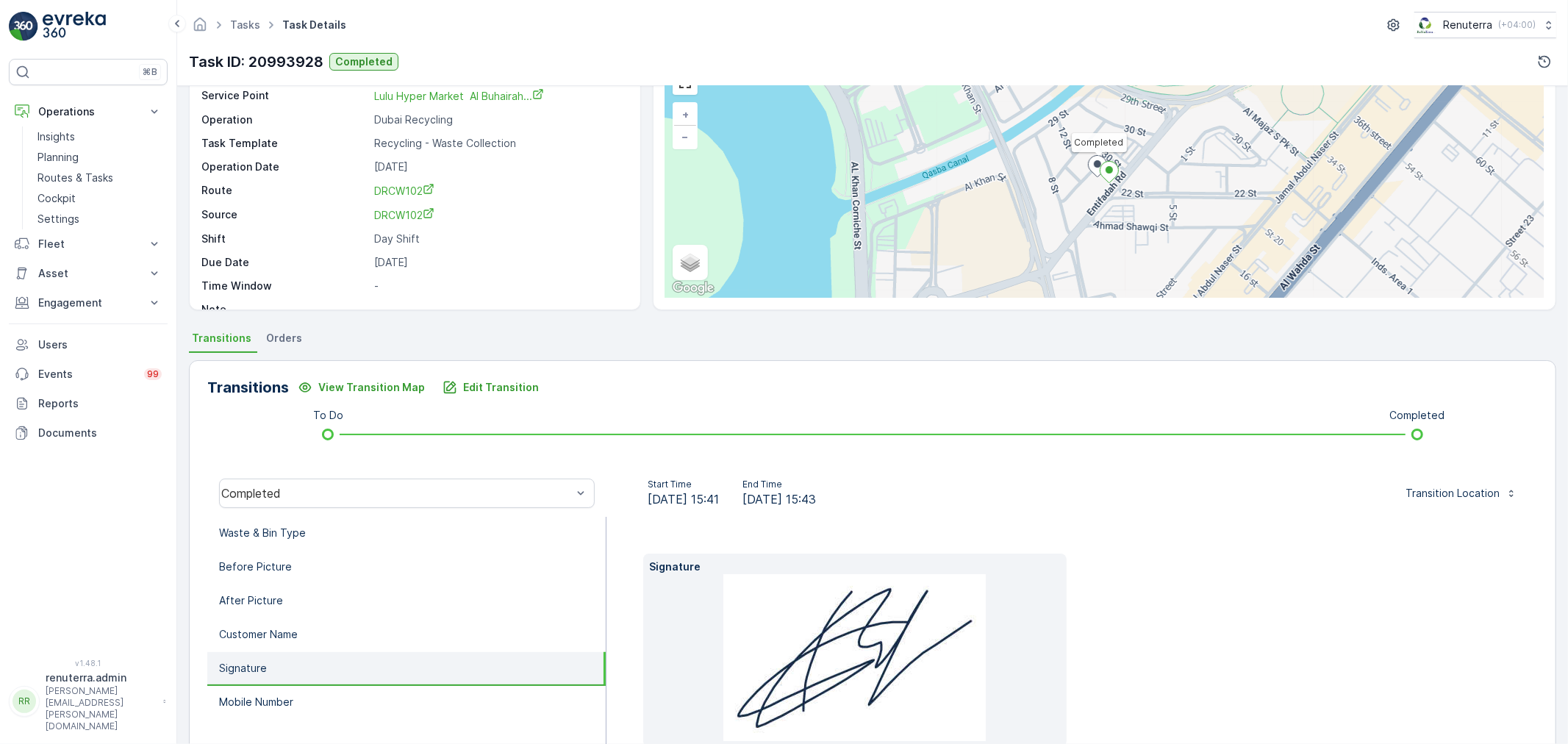
click at [274, 680] on li "Signature" at bounding box center [406, 668] width 399 height 34
click at [270, 686] on li "Mobile Number" at bounding box center [406, 702] width 399 height 34
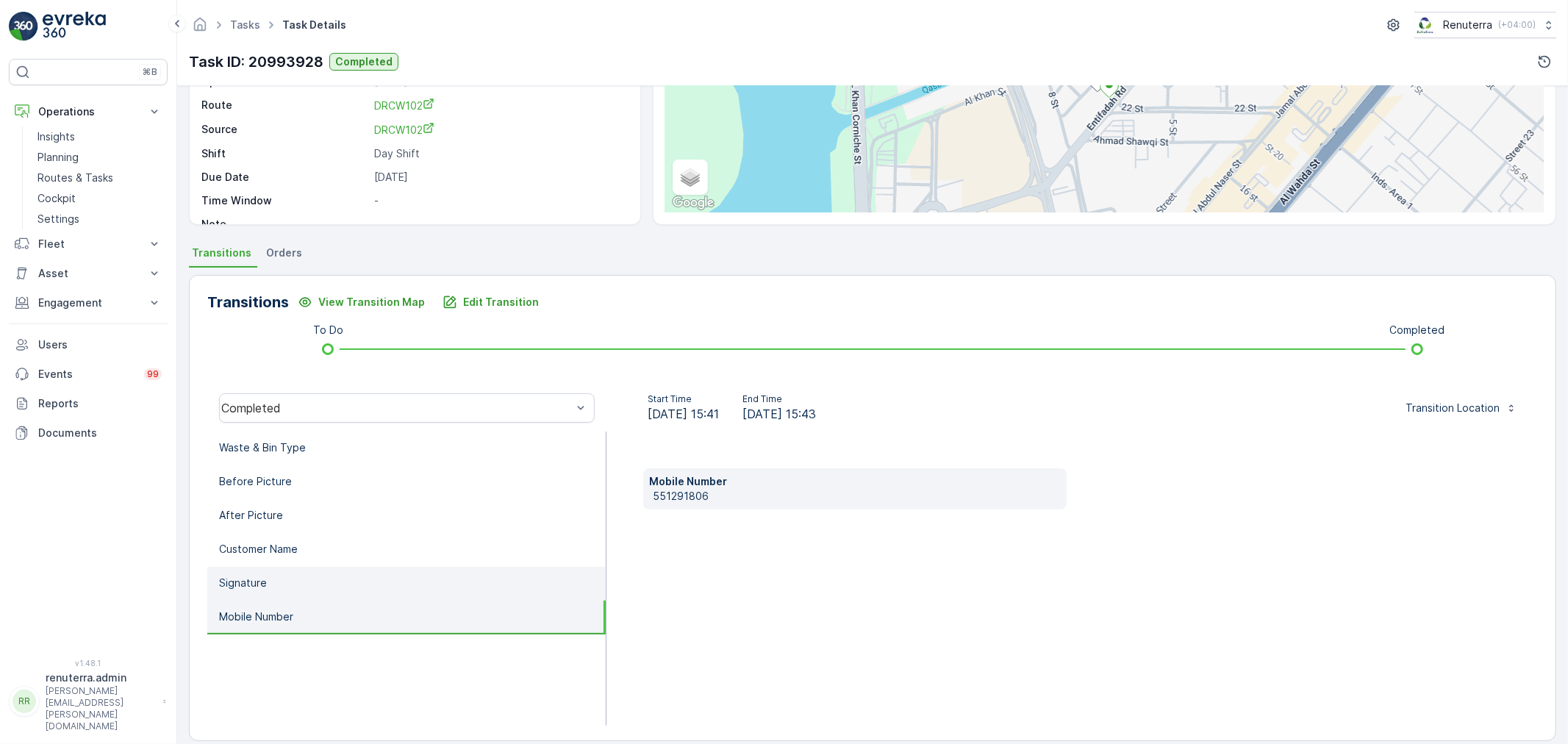
scroll to position [182, 0]
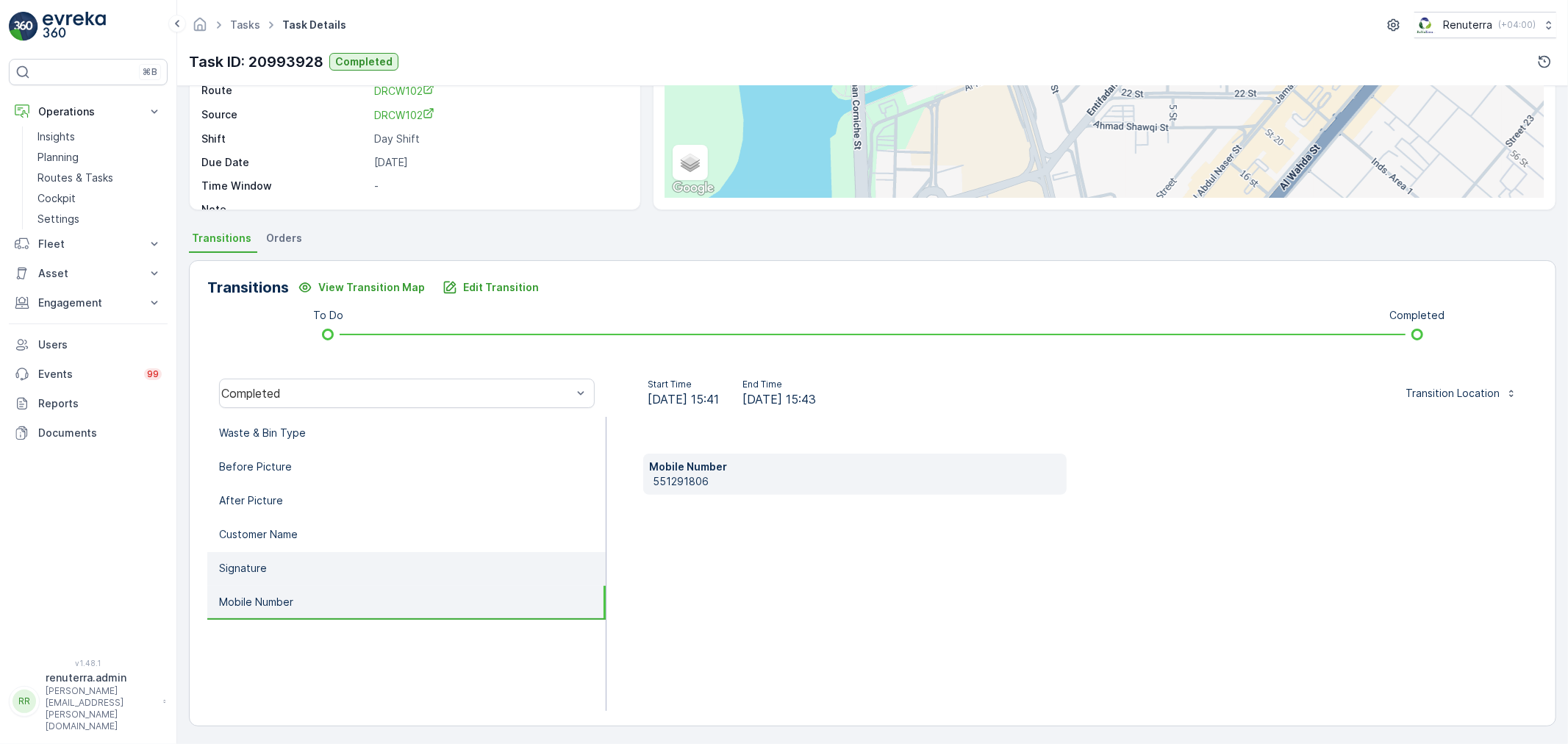
click at [304, 562] on li "Signature" at bounding box center [406, 568] width 399 height 34
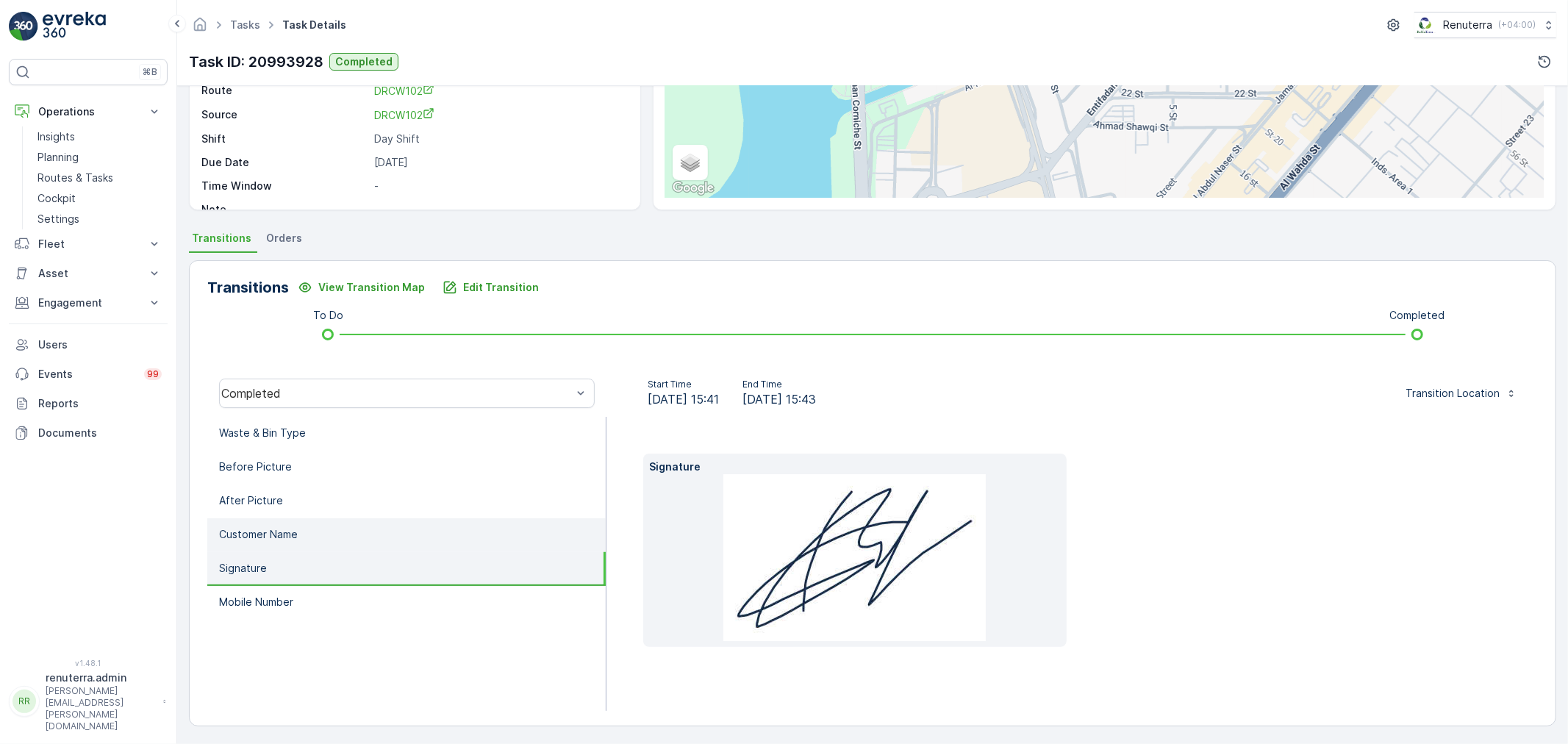
click at [310, 525] on li "Customer Name" at bounding box center [406, 535] width 399 height 34
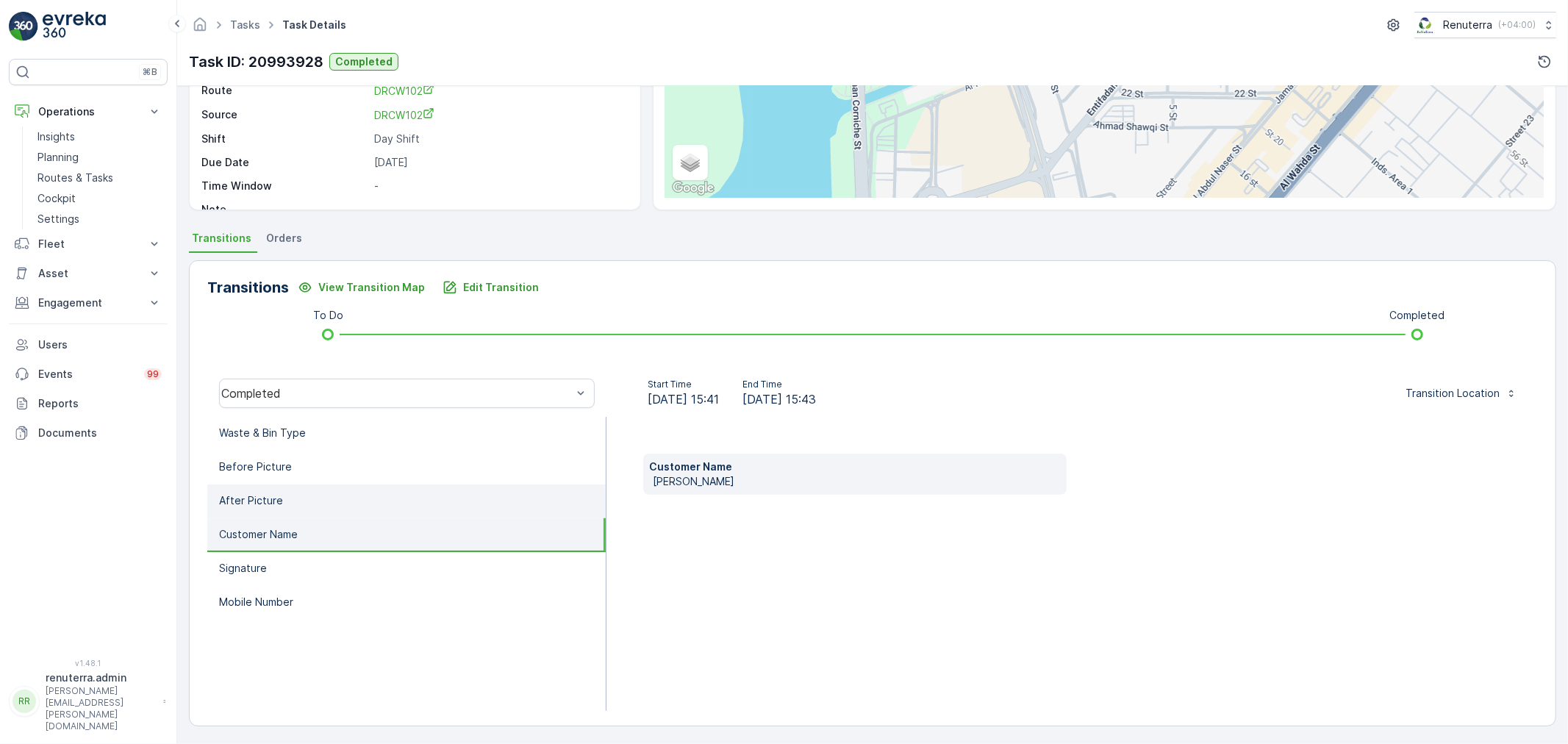
click at [312, 494] on li "After Picture" at bounding box center [406, 501] width 399 height 34
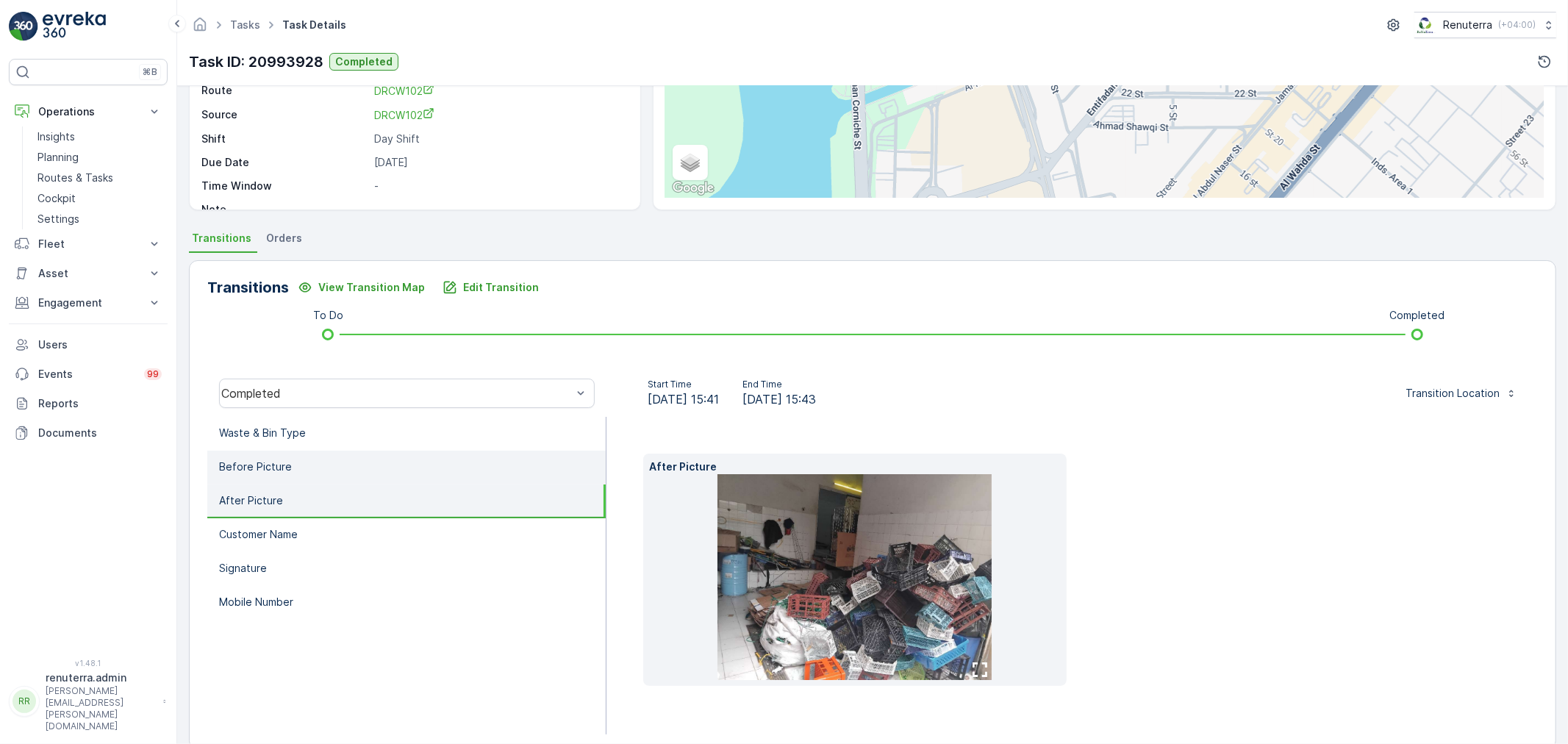
click at [316, 470] on li "Before Picture" at bounding box center [406, 467] width 399 height 34
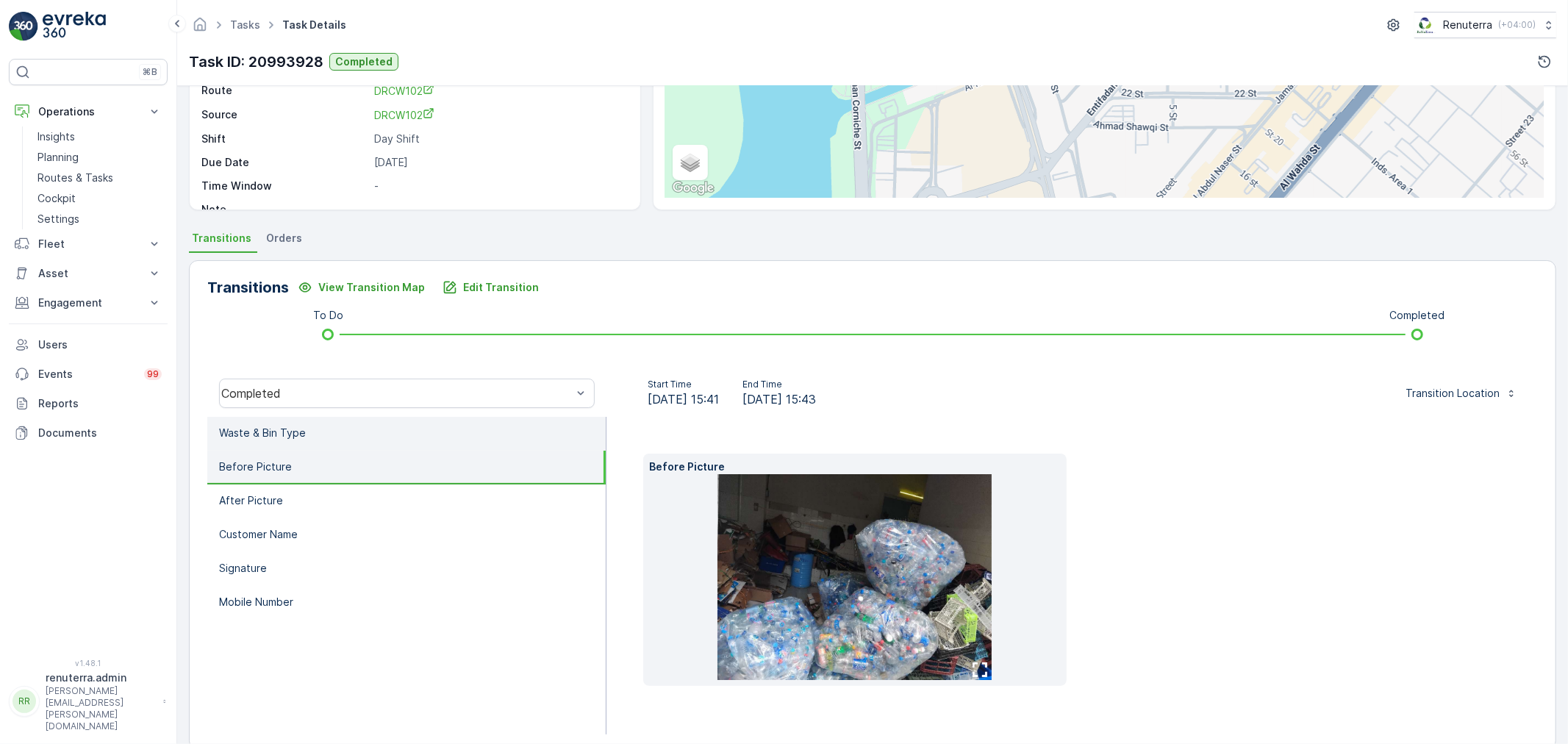
click at [320, 441] on li "Waste & Bin Type" at bounding box center [406, 433] width 399 height 34
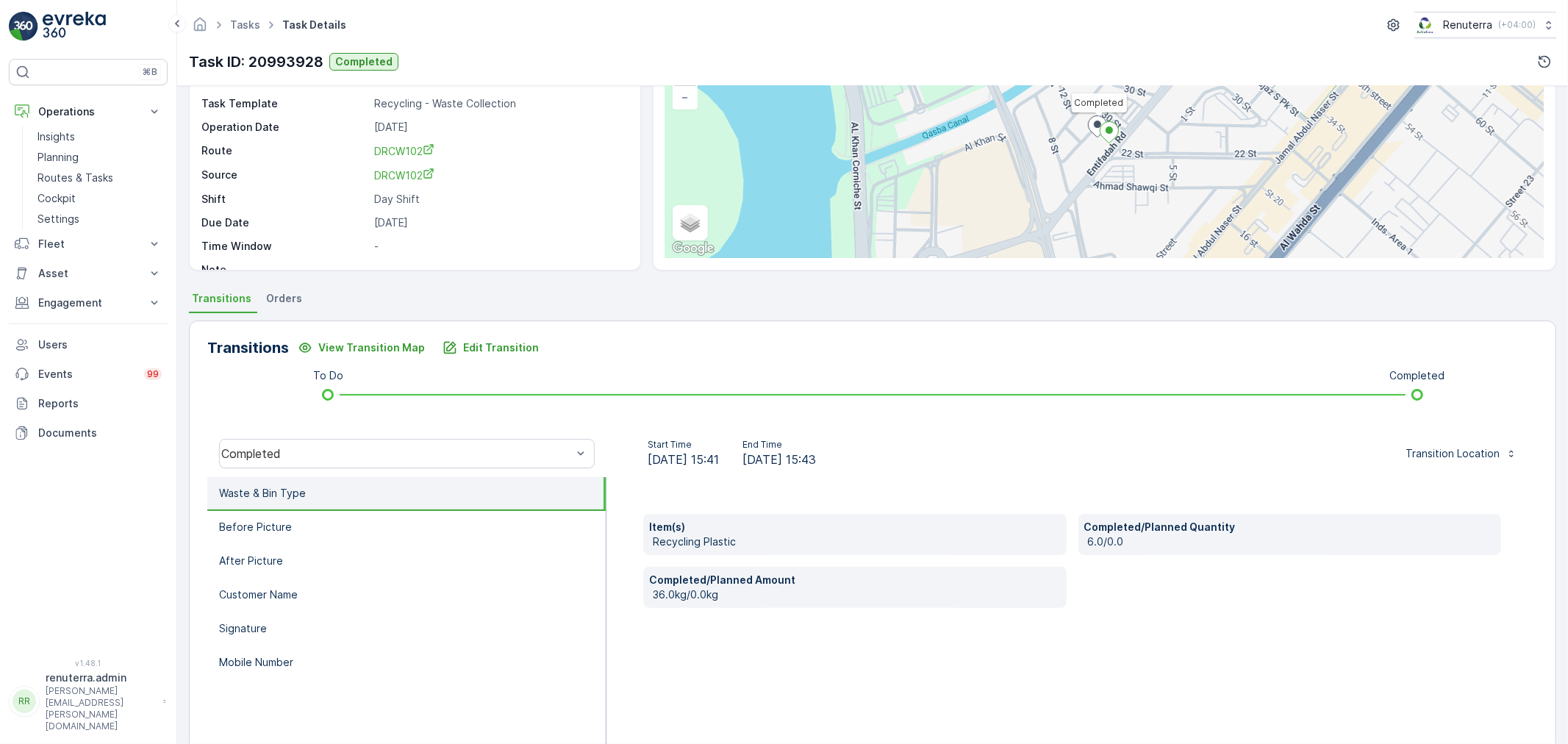
scroll to position [0, 0]
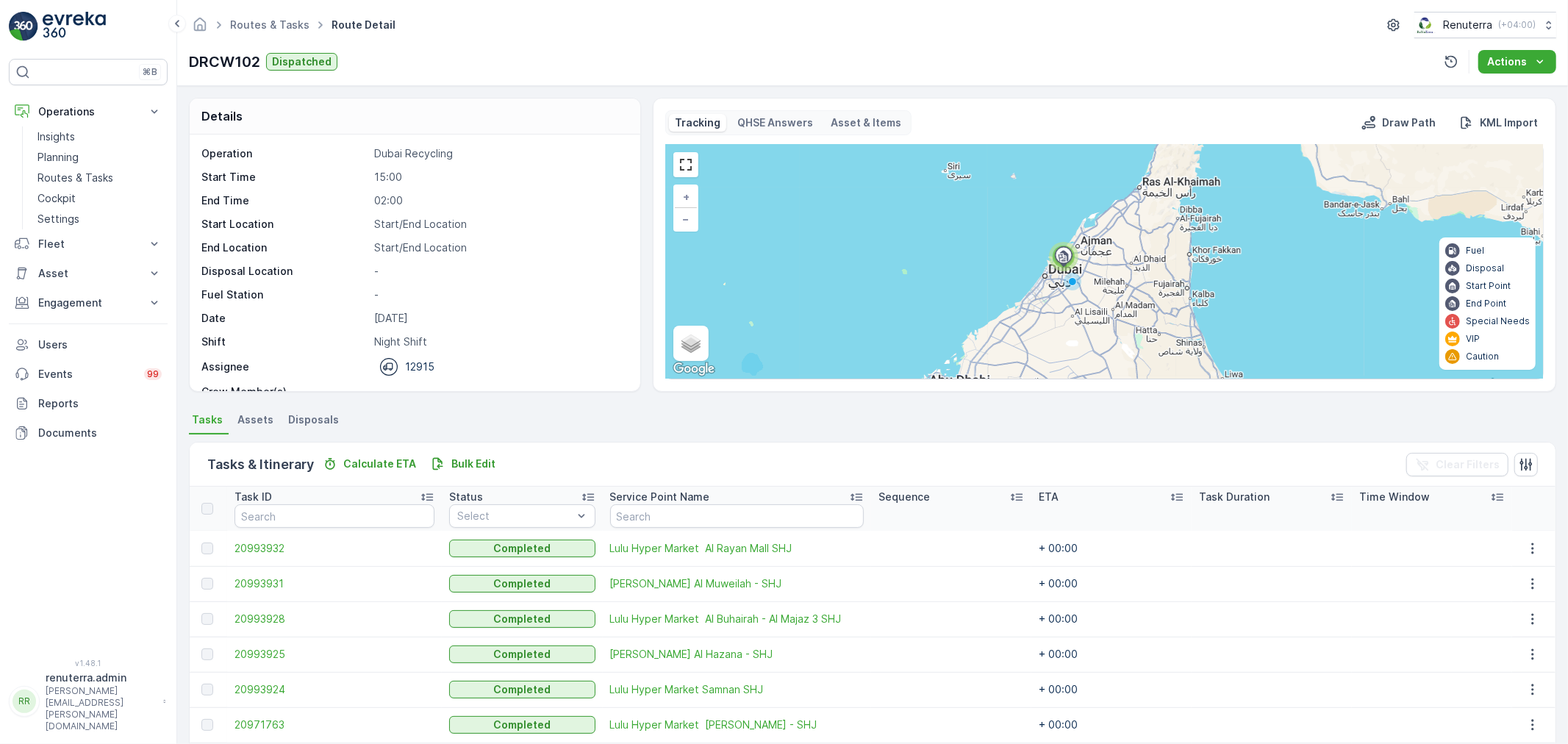
scroll to position [61, 0]
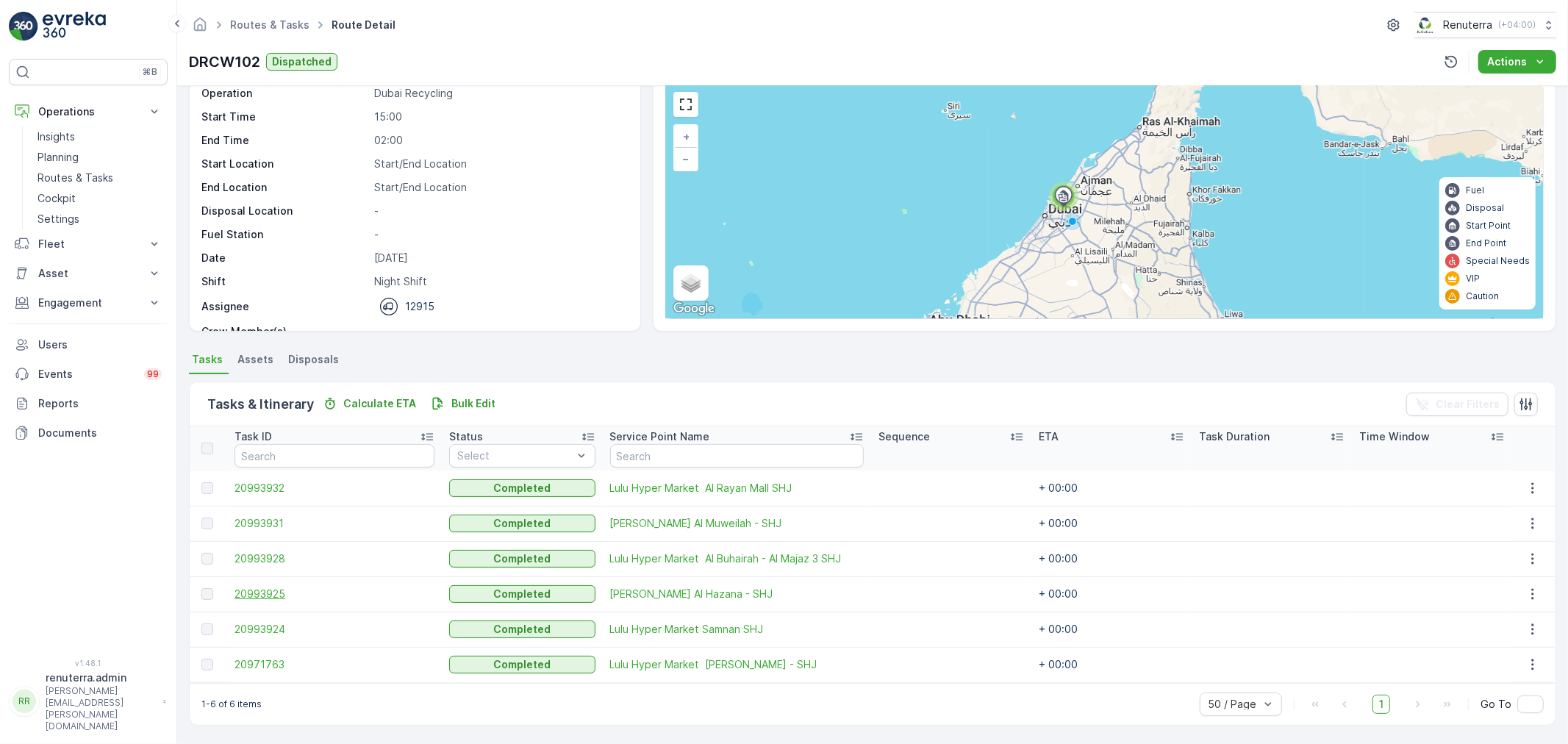
click at [271, 591] on span "20993925" at bounding box center [334, 594] width 200 height 15
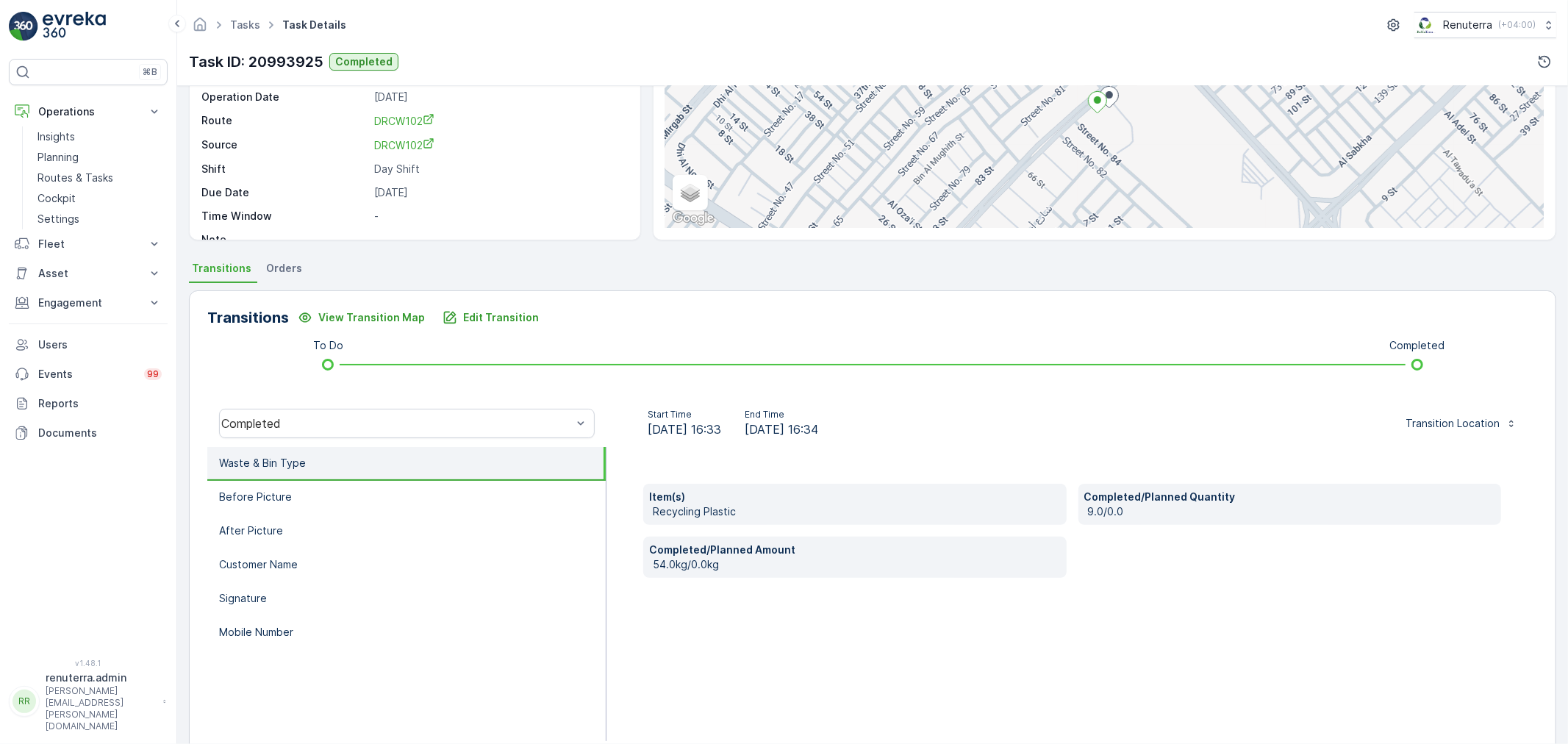
scroll to position [163, 0]
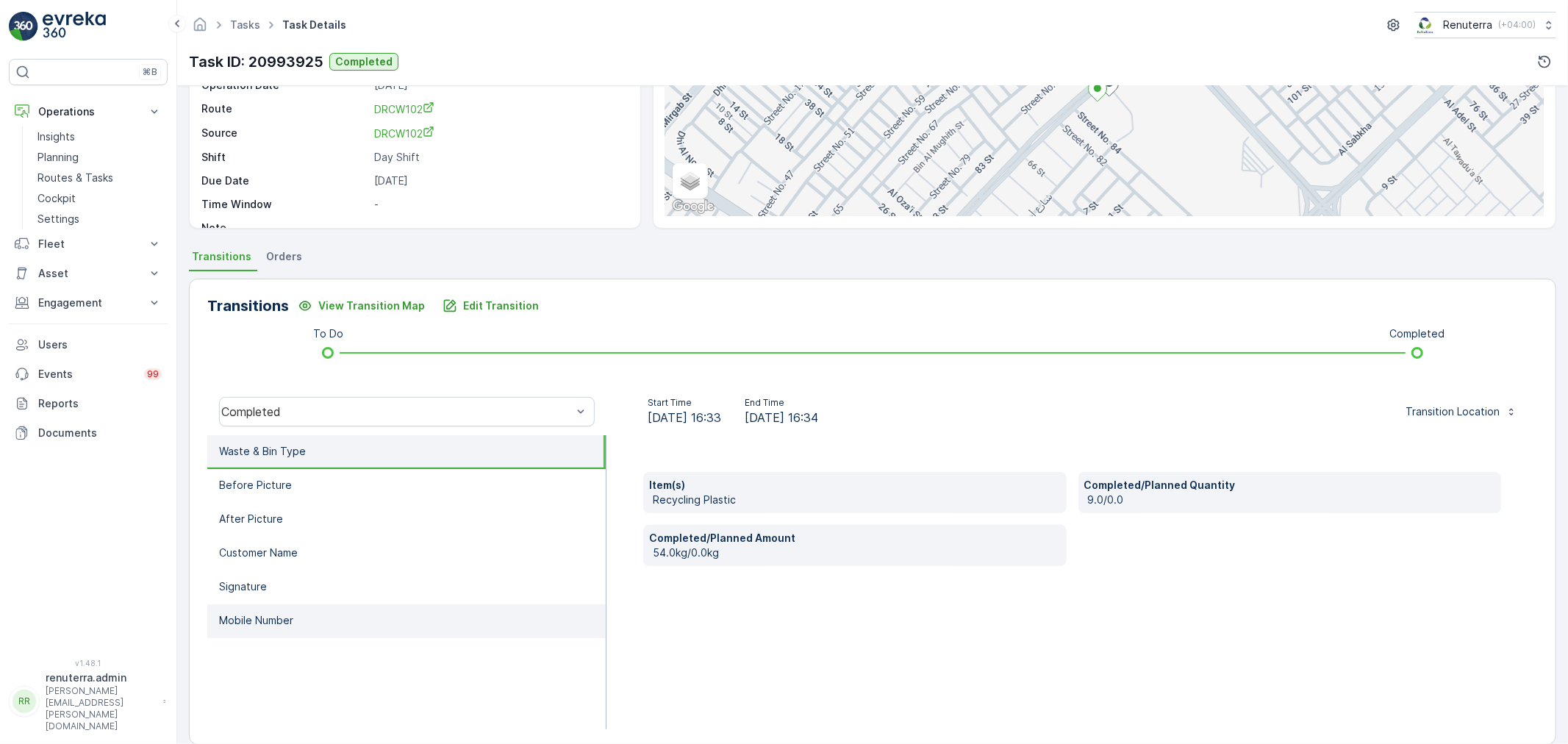
click at [247, 621] on p "Mobile Number" at bounding box center [256, 621] width 74 height 15
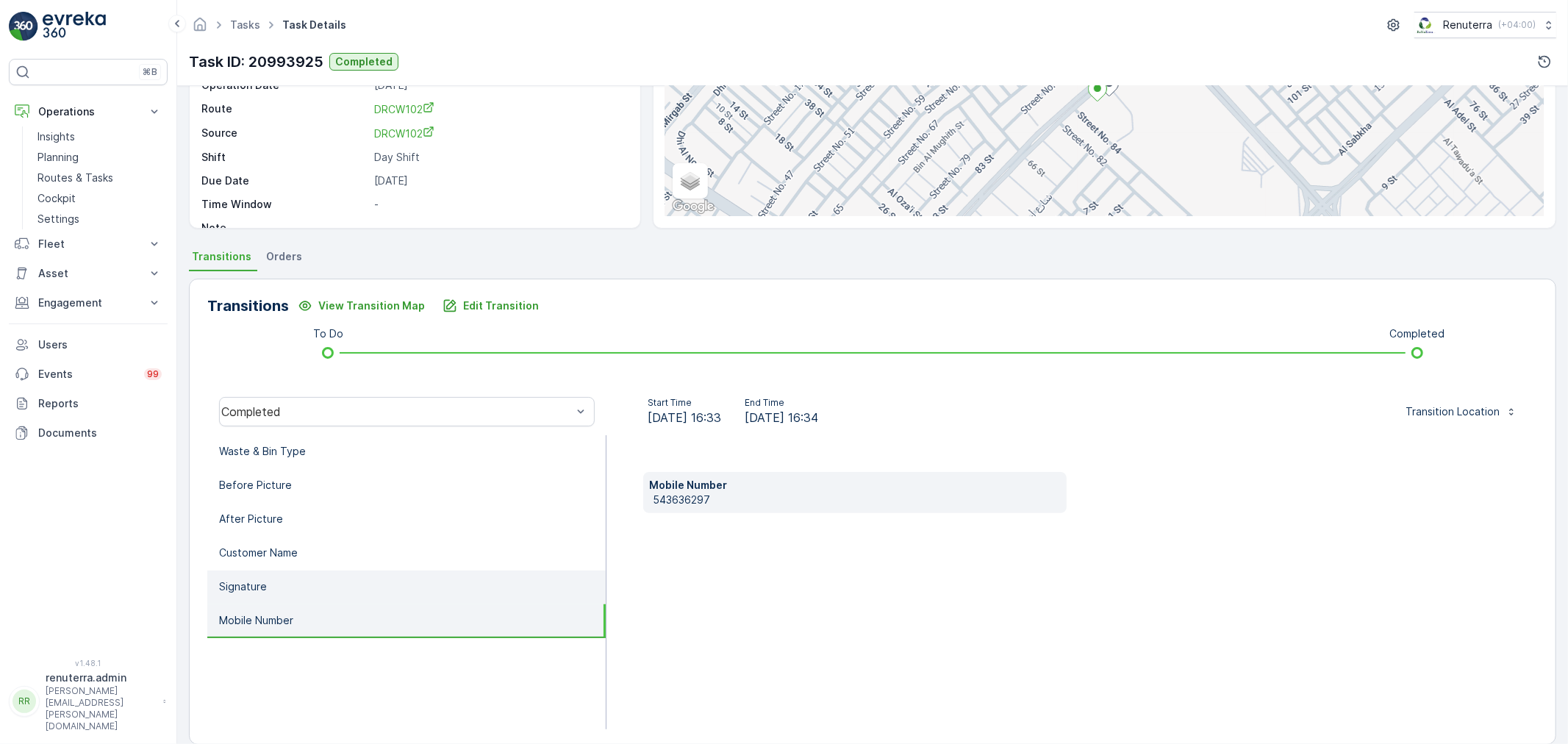
click at [270, 577] on li "Signature" at bounding box center [406, 587] width 399 height 34
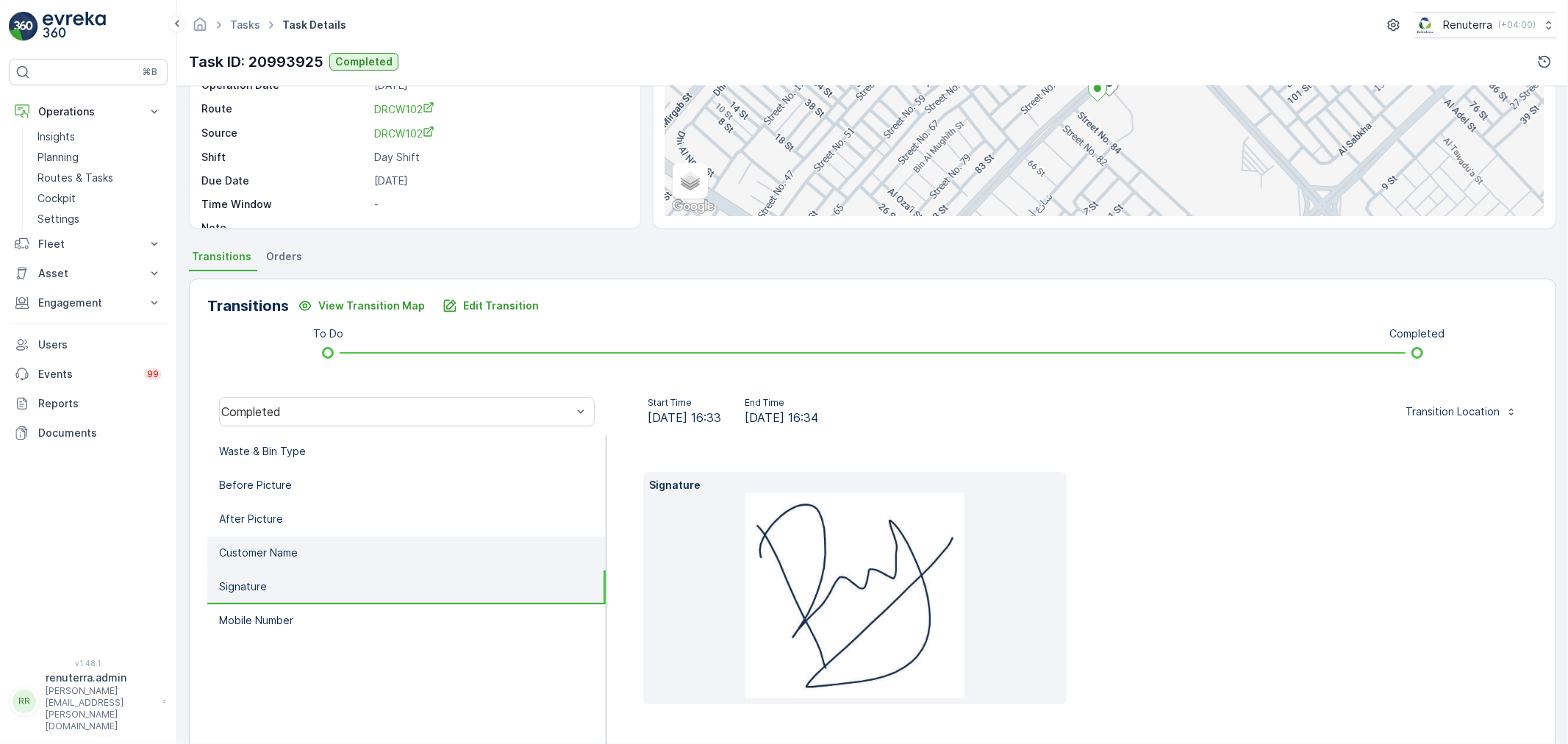
click at [274, 555] on p "Customer Name" at bounding box center [258, 553] width 79 height 15
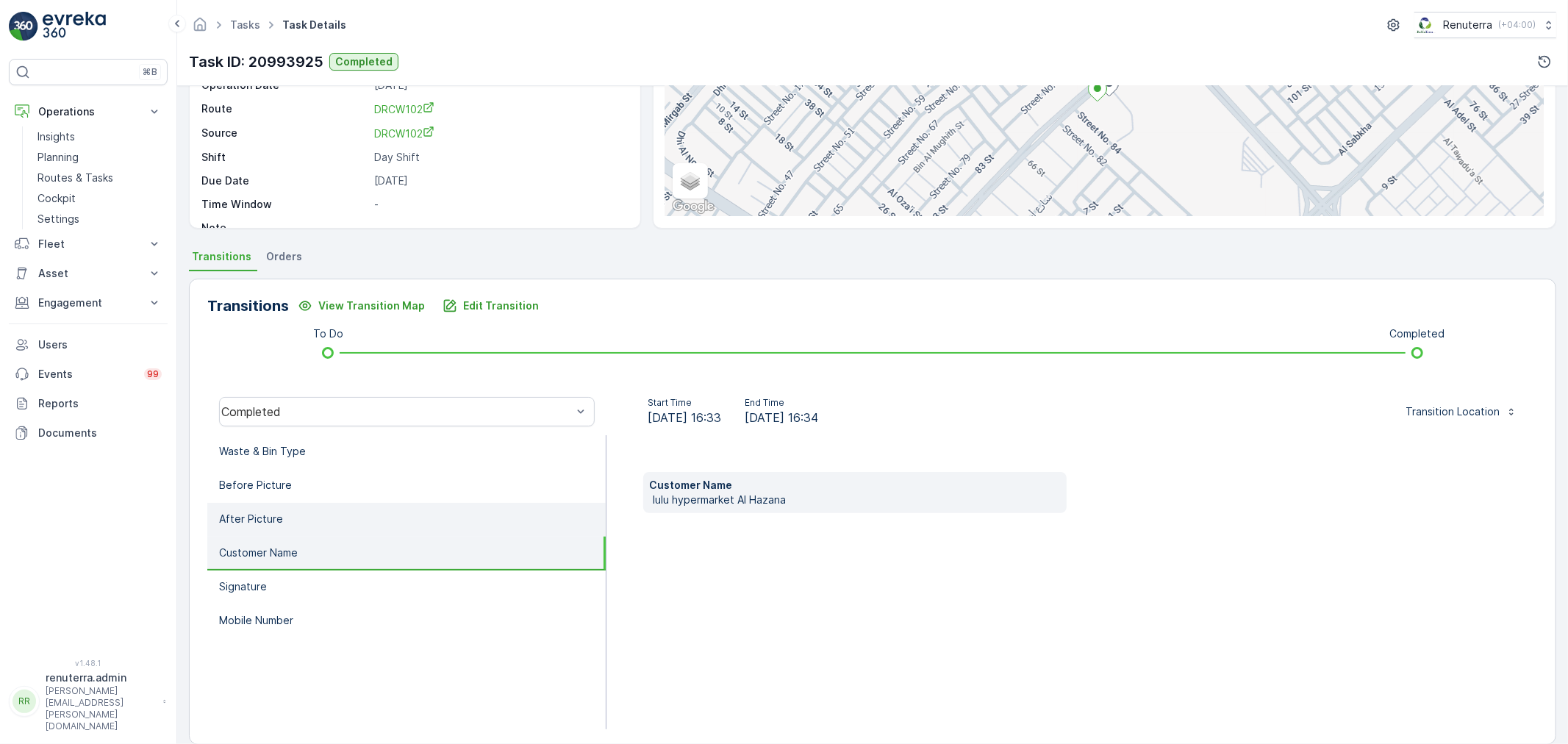
click at [285, 516] on li "After Picture" at bounding box center [406, 520] width 399 height 34
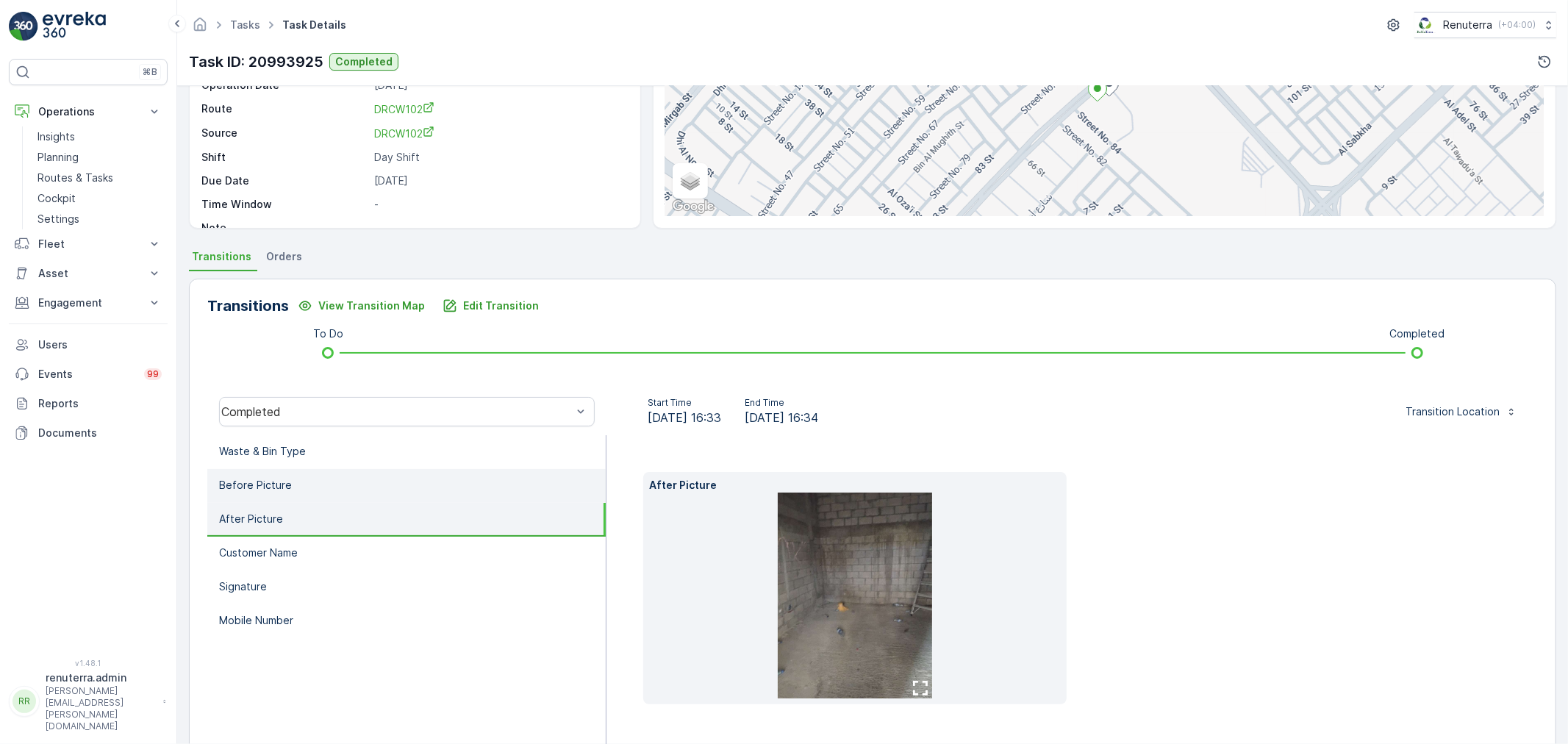
click at [296, 495] on li "Before Picture" at bounding box center [406, 485] width 399 height 34
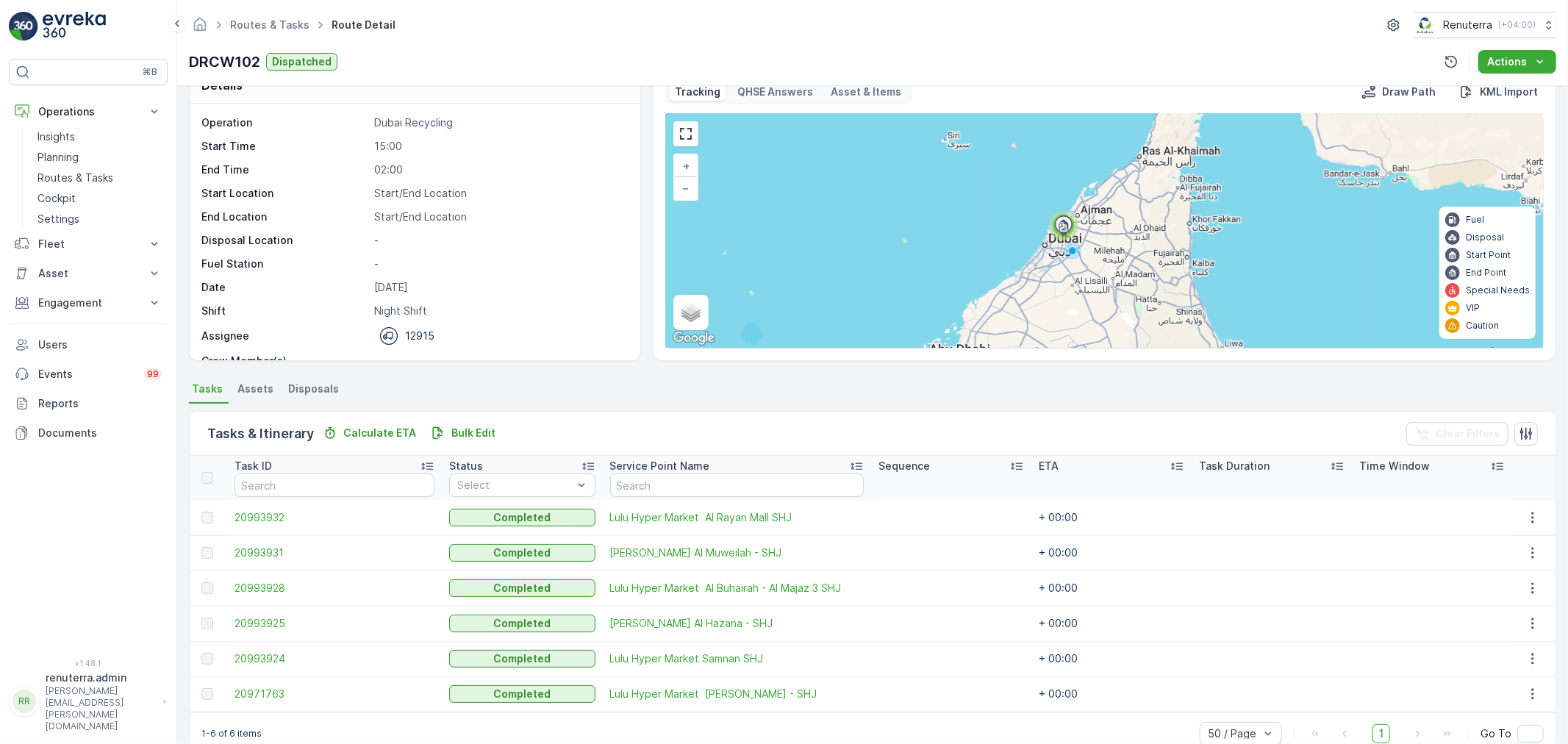
scroll to position [61, 0]
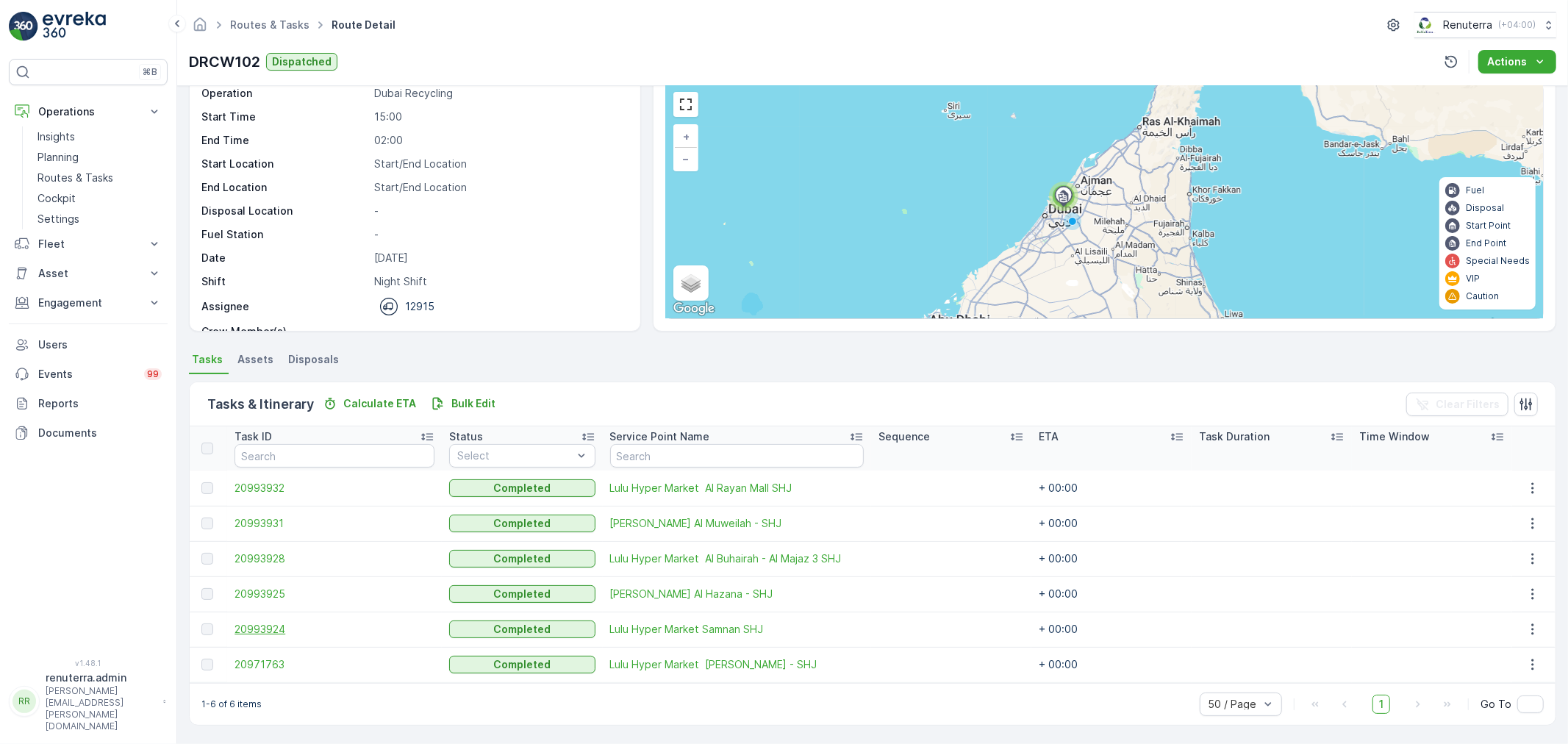
click at [260, 627] on span "20993924" at bounding box center [334, 630] width 200 height 15
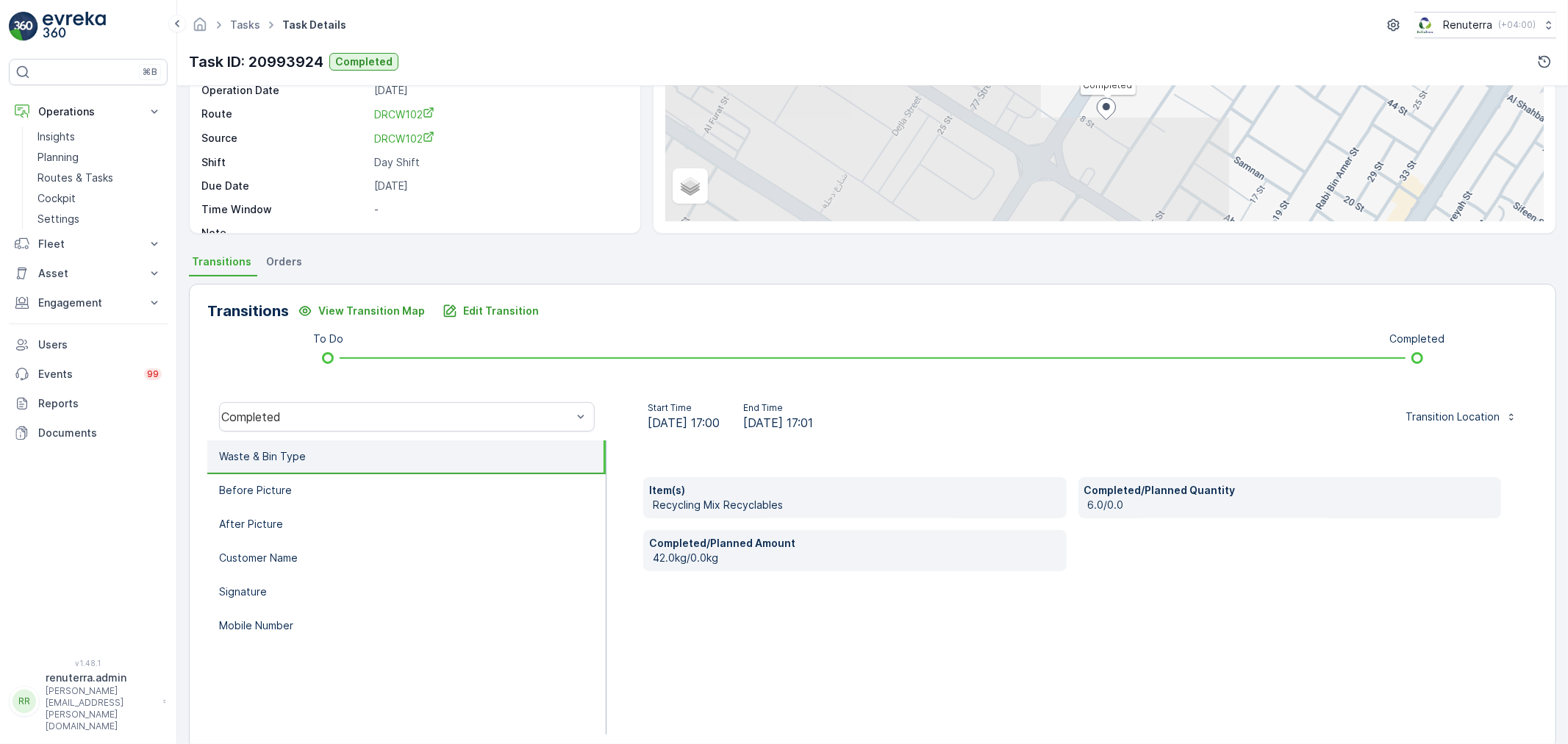
scroll to position [163, 0]
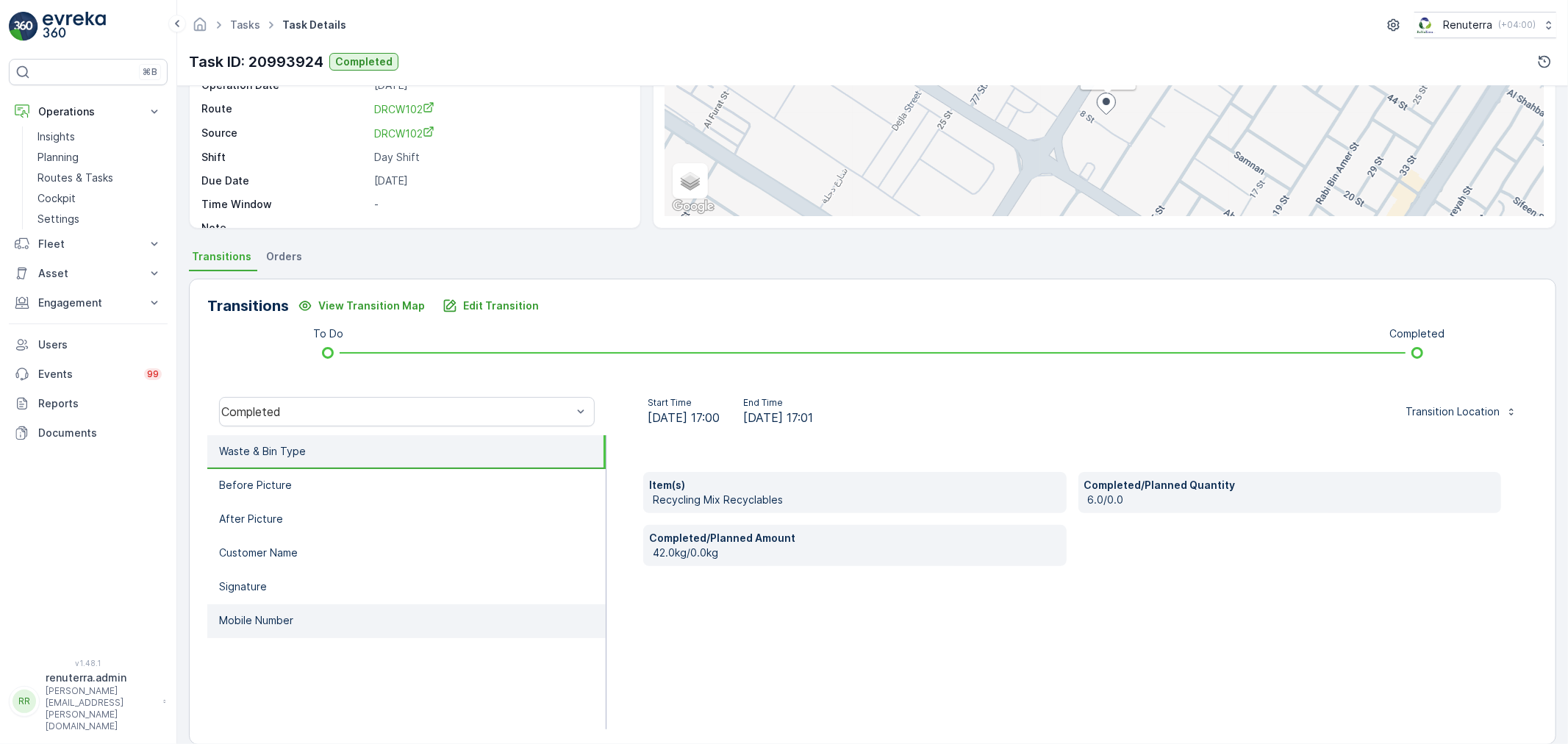
click at [344, 613] on li "Mobile Number" at bounding box center [406, 621] width 399 height 34
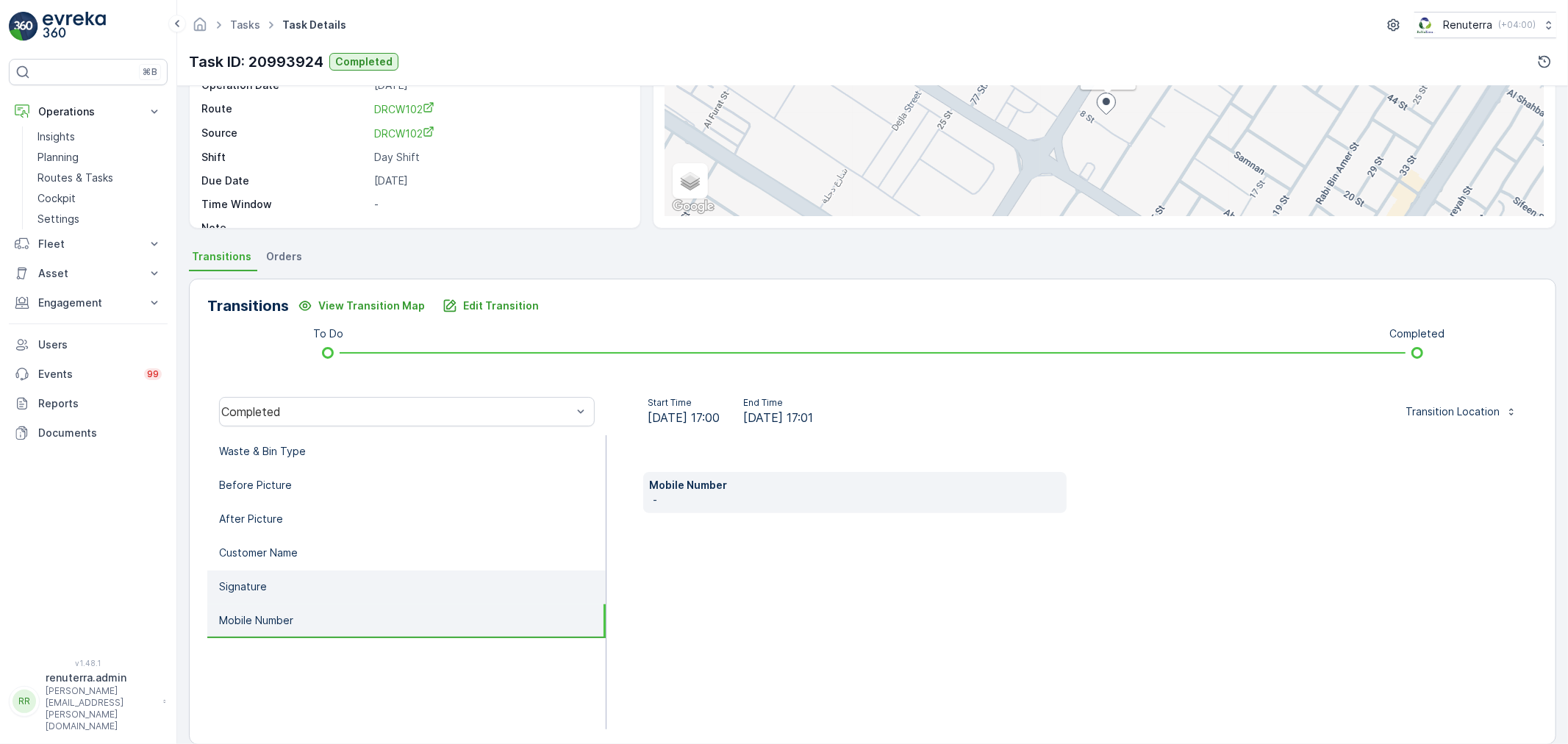
click at [295, 576] on li "Signature" at bounding box center [406, 587] width 399 height 34
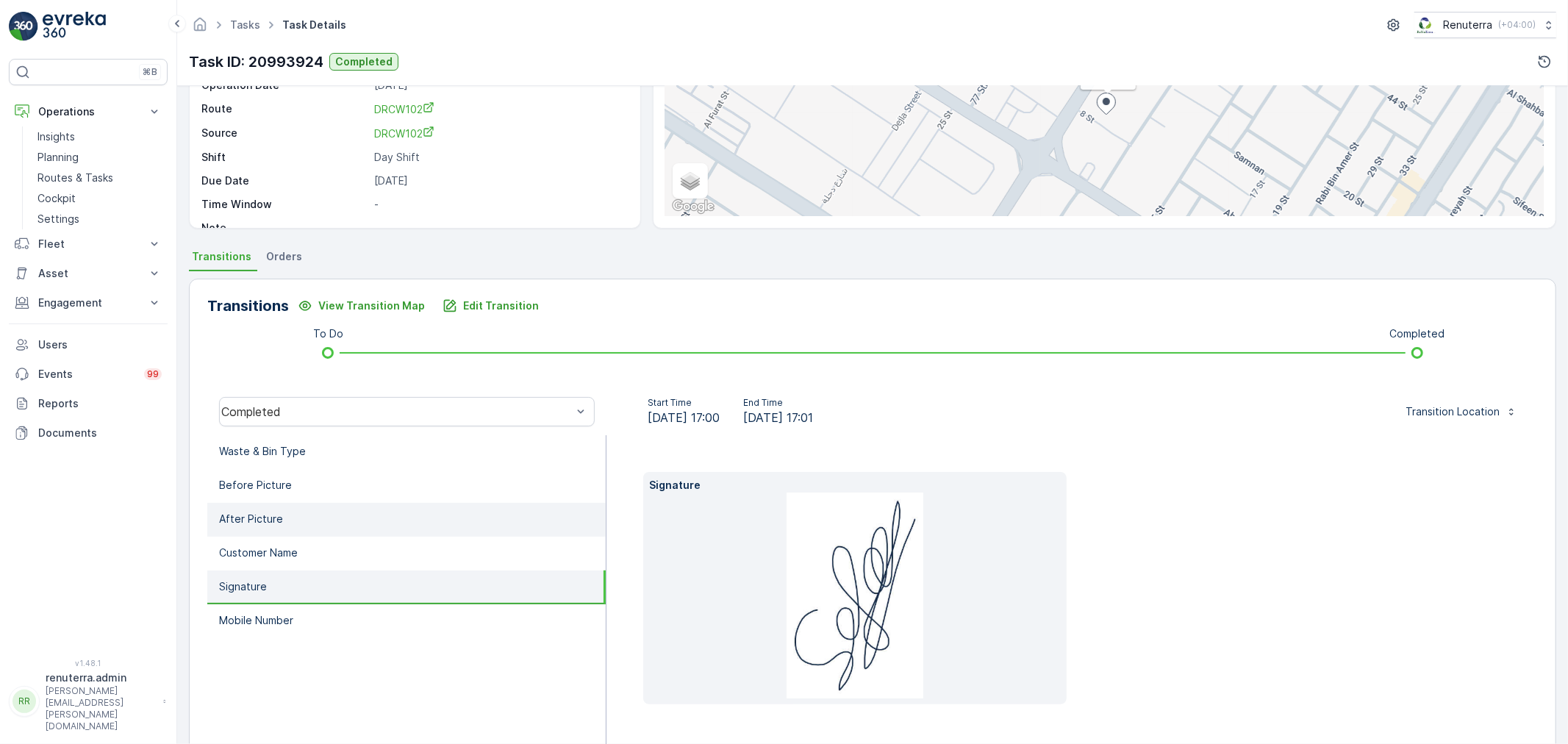
drag, startPoint x: 310, startPoint y: 547, endPoint x: 320, endPoint y: 523, distance: 26.0
click at [312, 547] on li "Customer Name" at bounding box center [406, 553] width 399 height 34
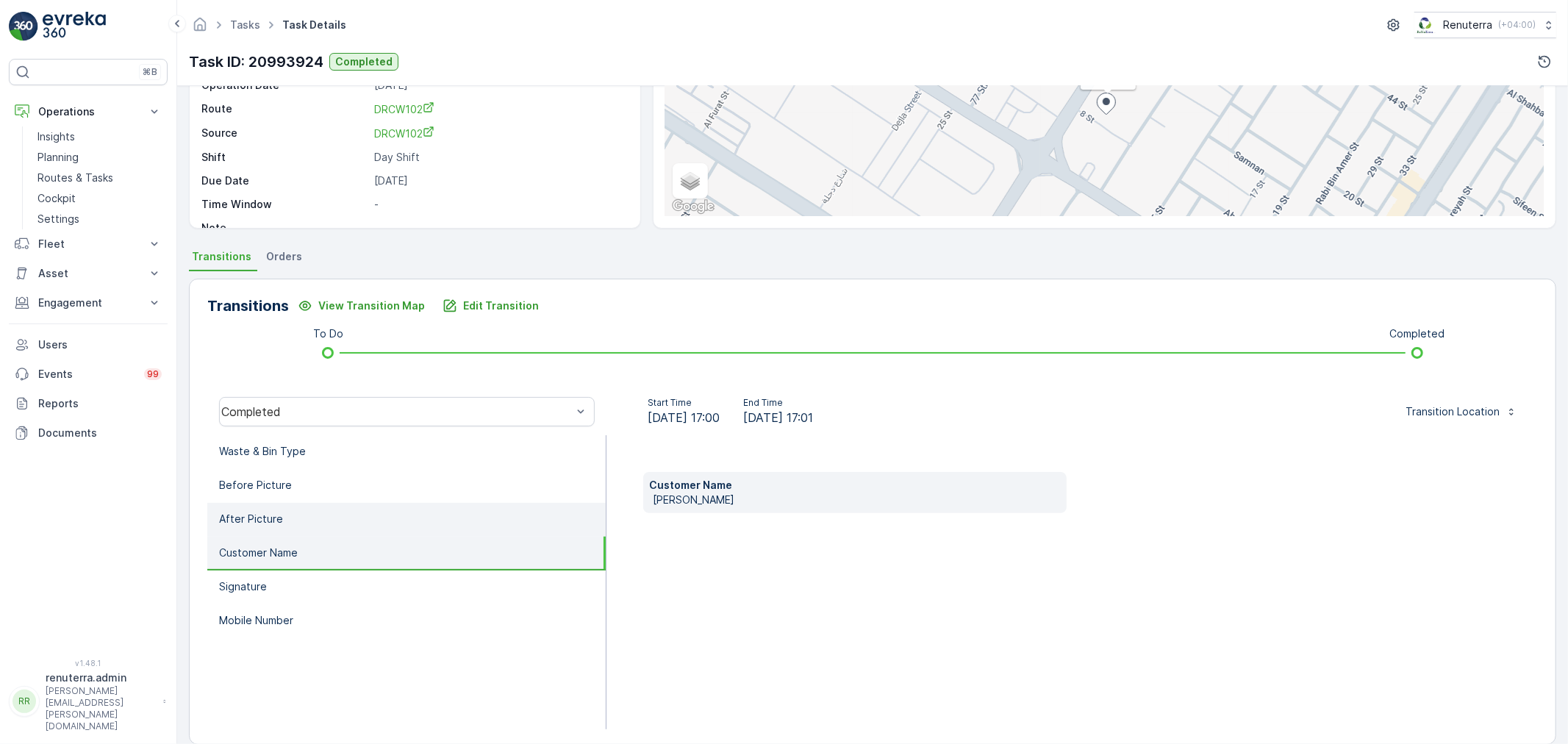
click at [321, 522] on li "After Picture" at bounding box center [406, 520] width 399 height 34
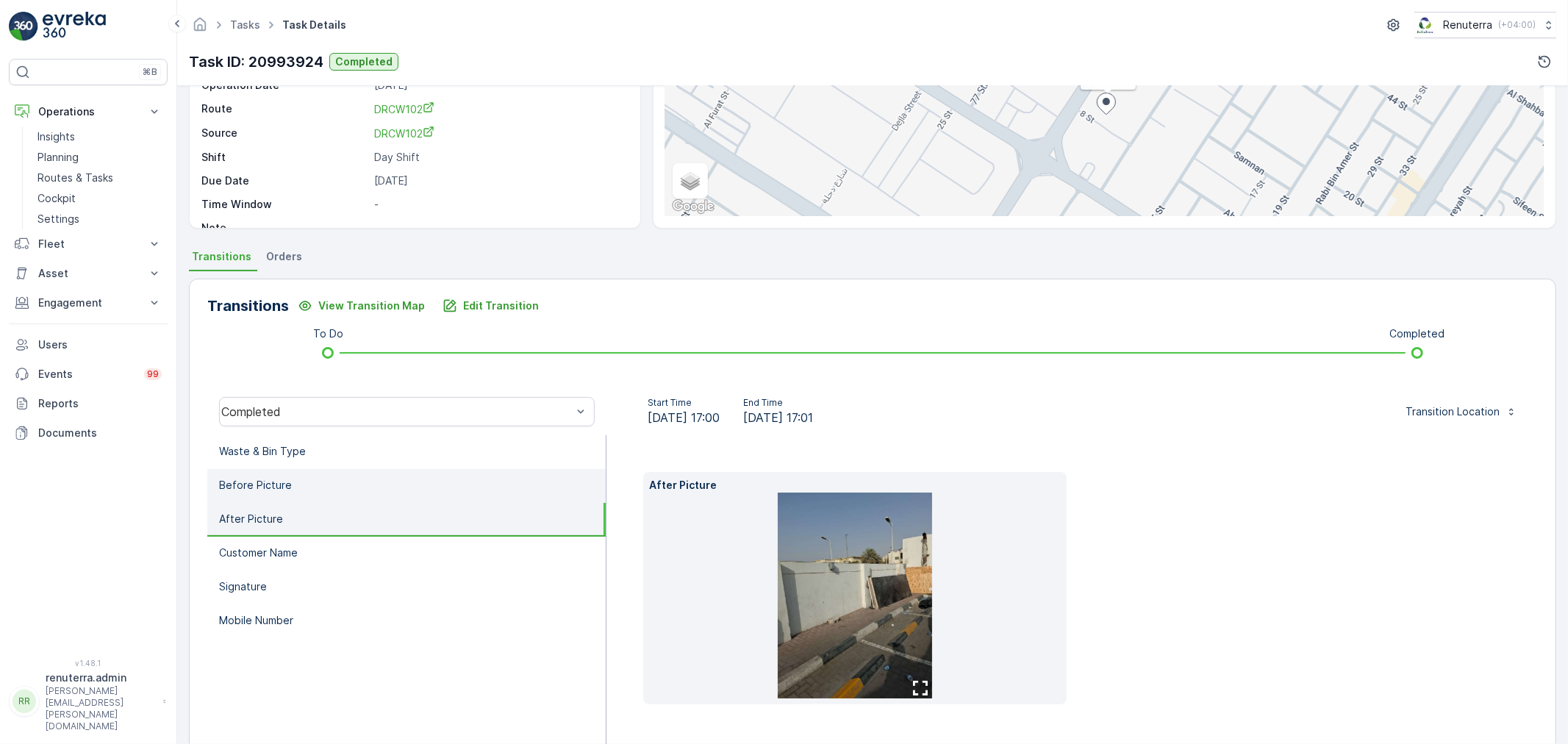
click at [322, 491] on li "Before Picture" at bounding box center [406, 485] width 399 height 34
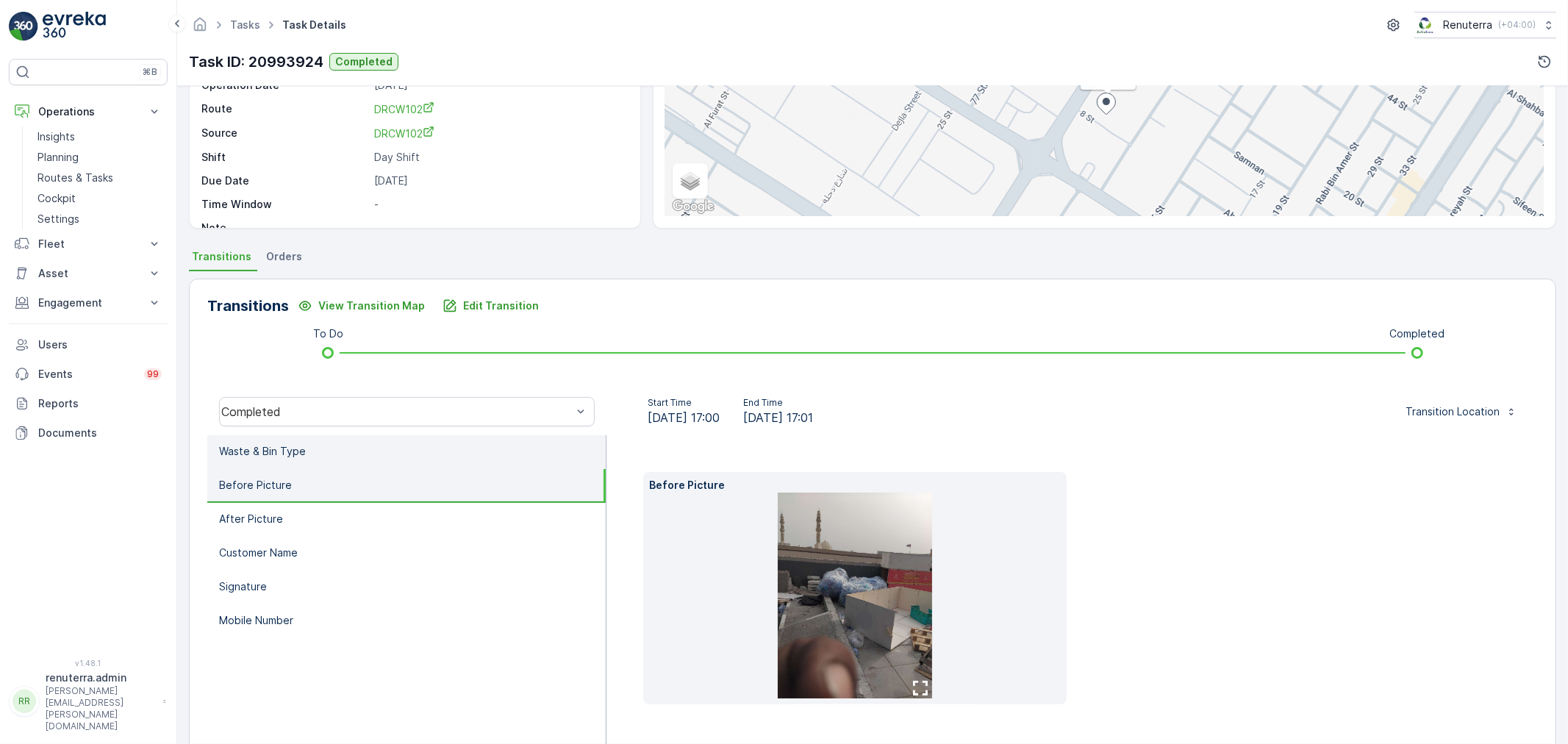
click at [317, 459] on li "Waste & Bin Type" at bounding box center [406, 452] width 399 height 34
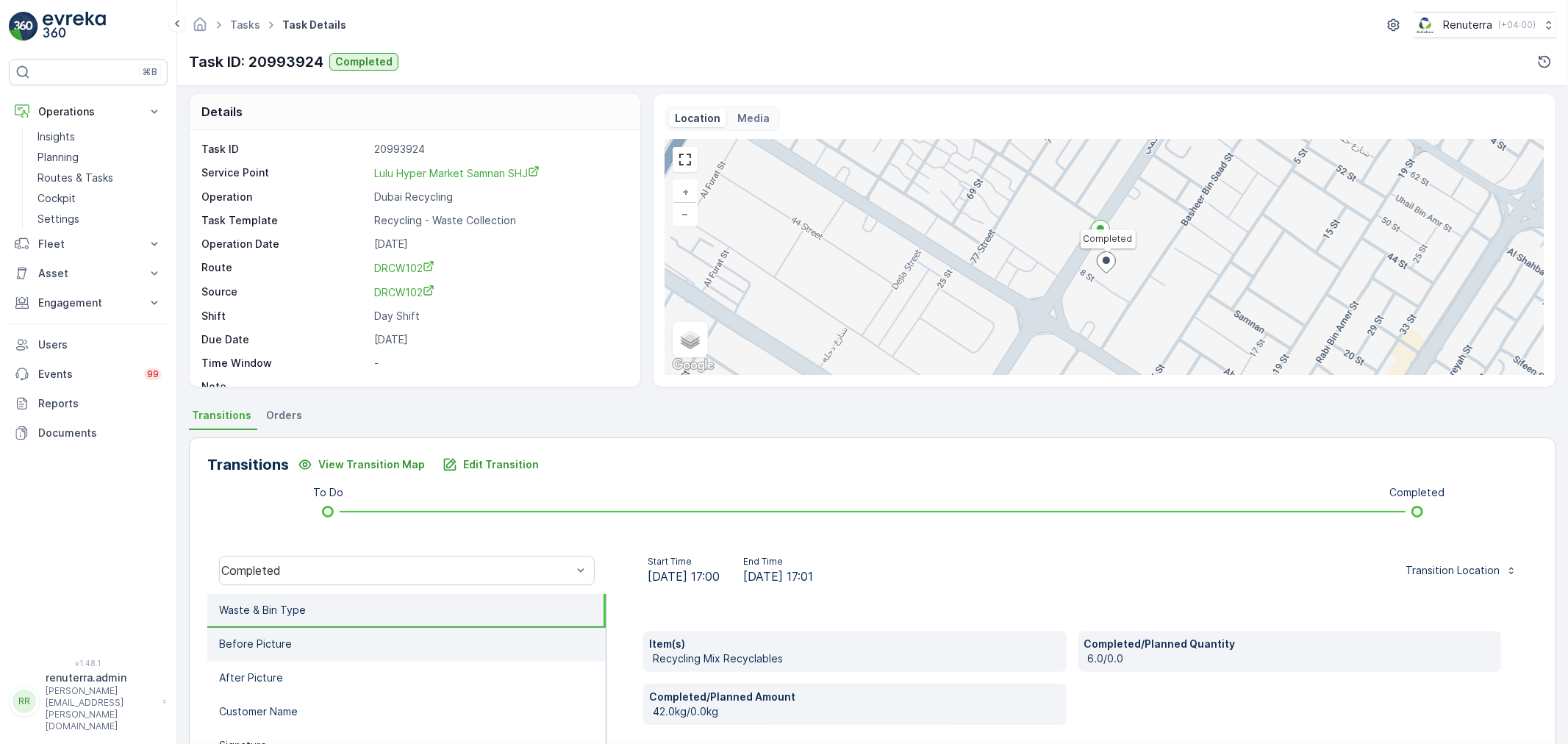
scroll to position [0, 0]
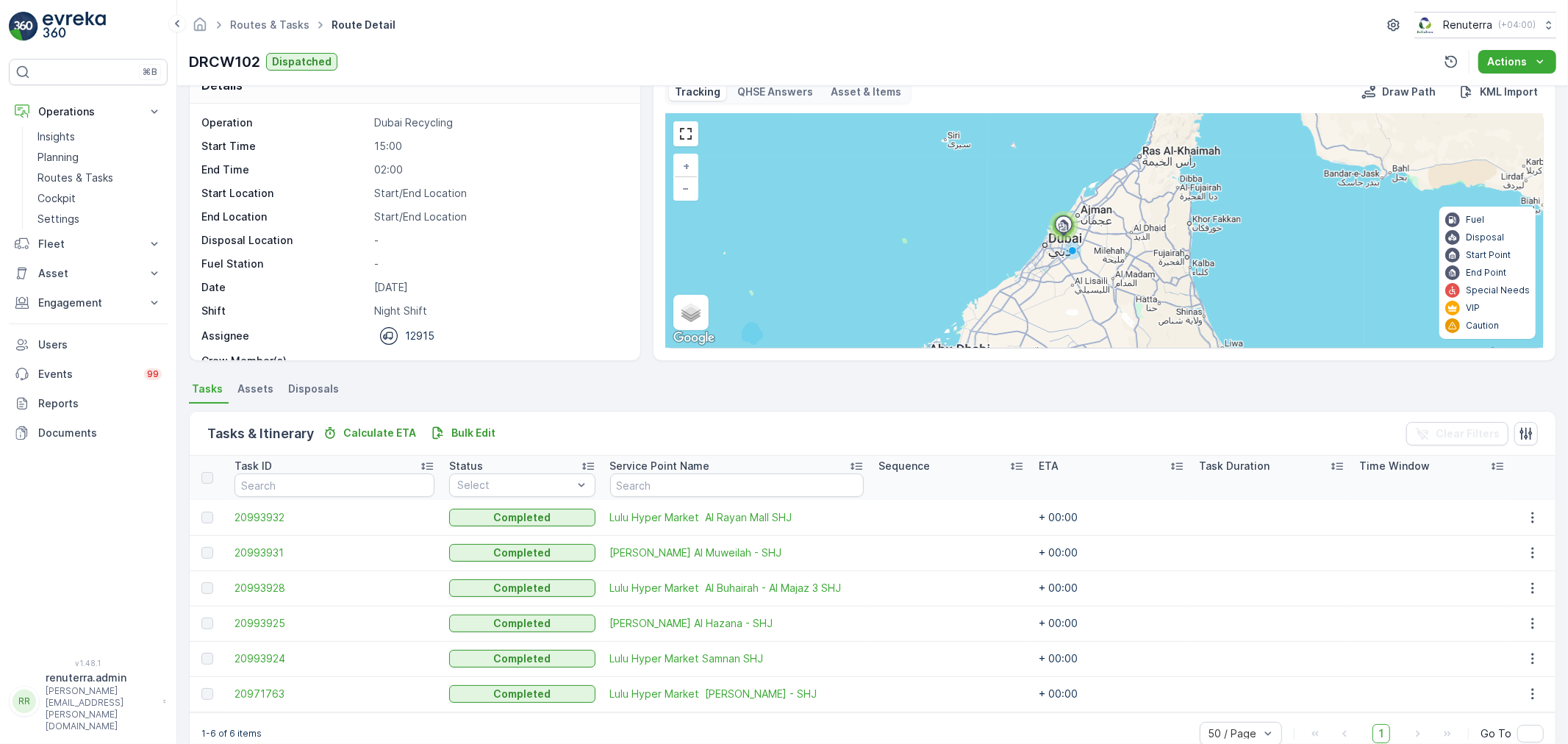
scroll to position [61, 0]
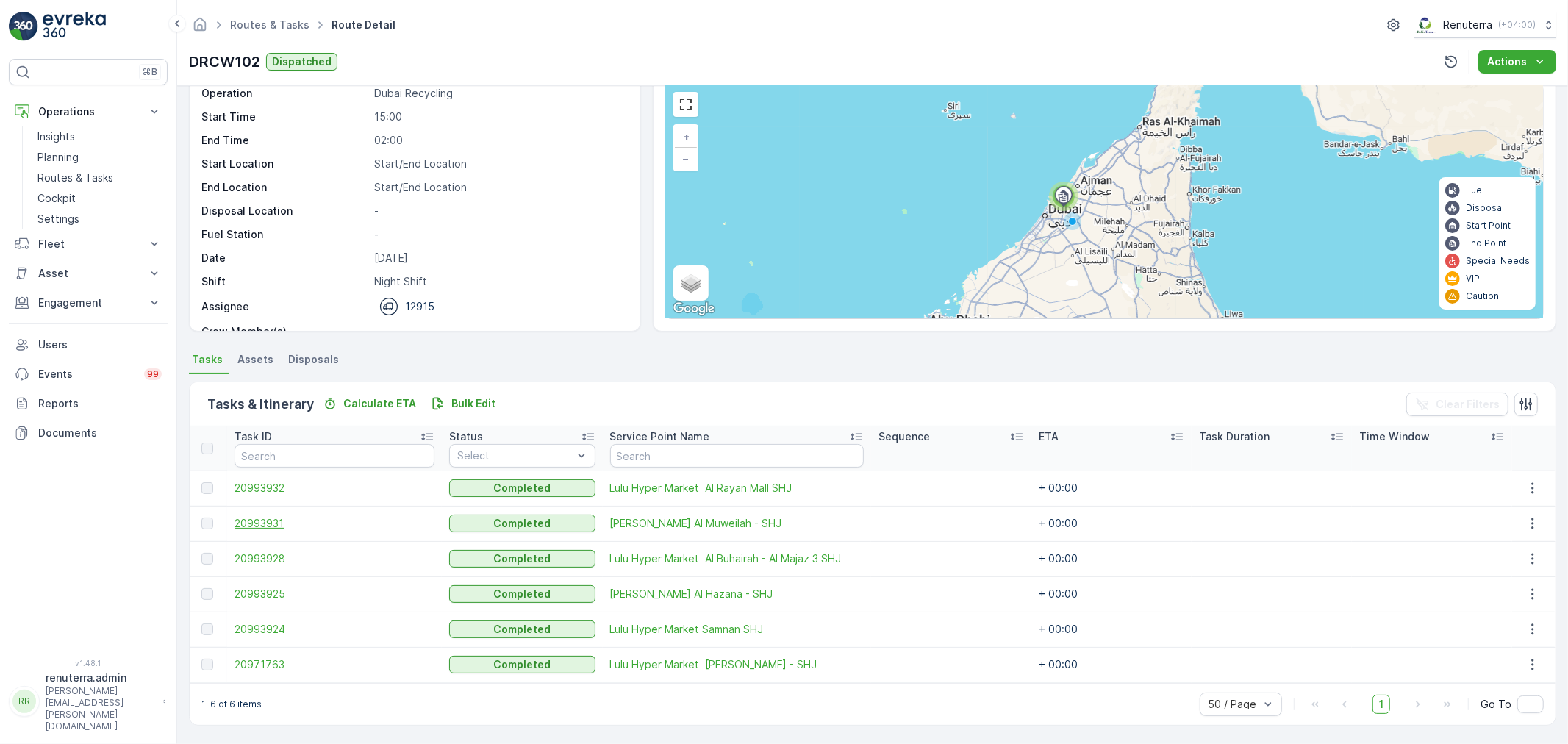
click at [269, 526] on span "20993931" at bounding box center [334, 523] width 200 height 15
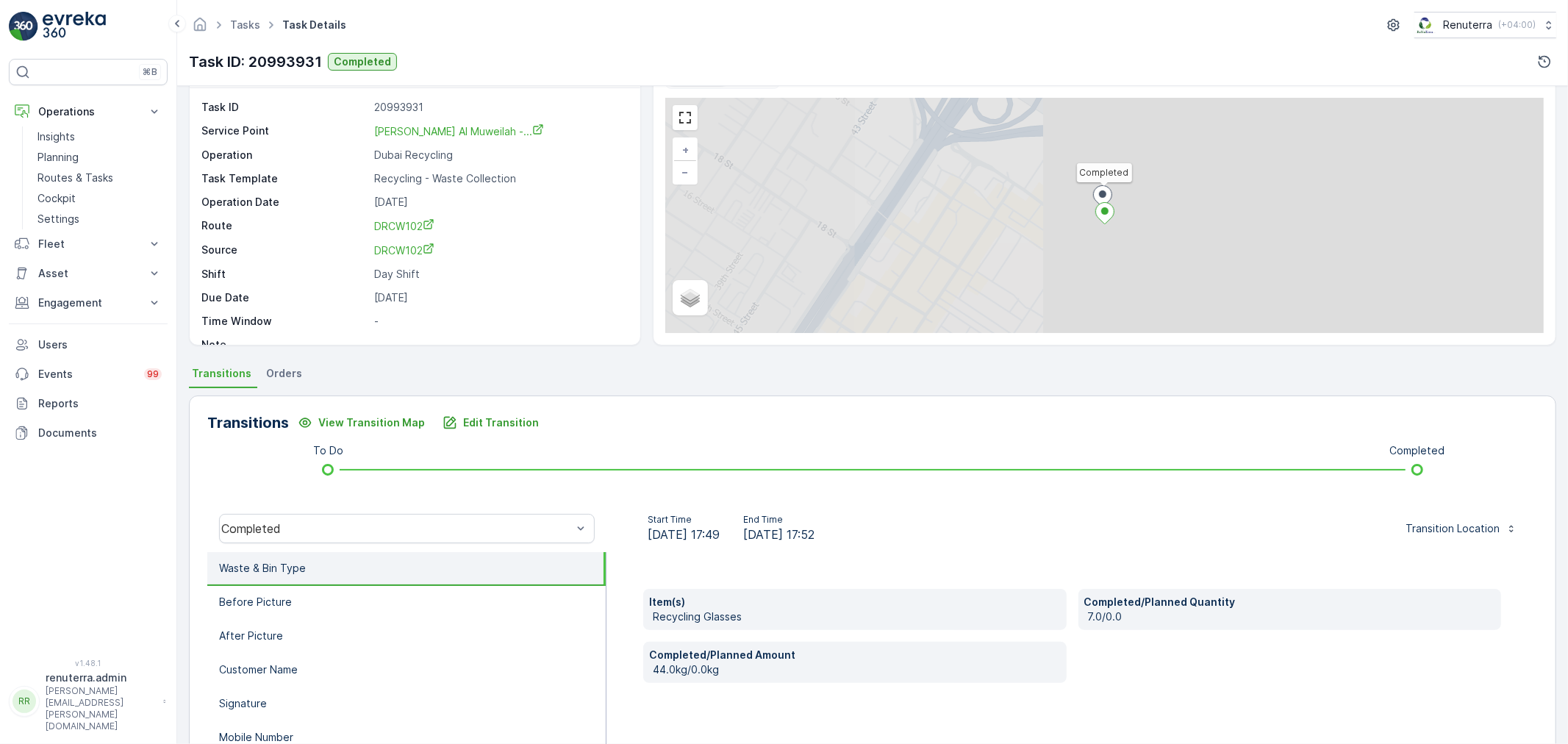
scroll to position [82, 0]
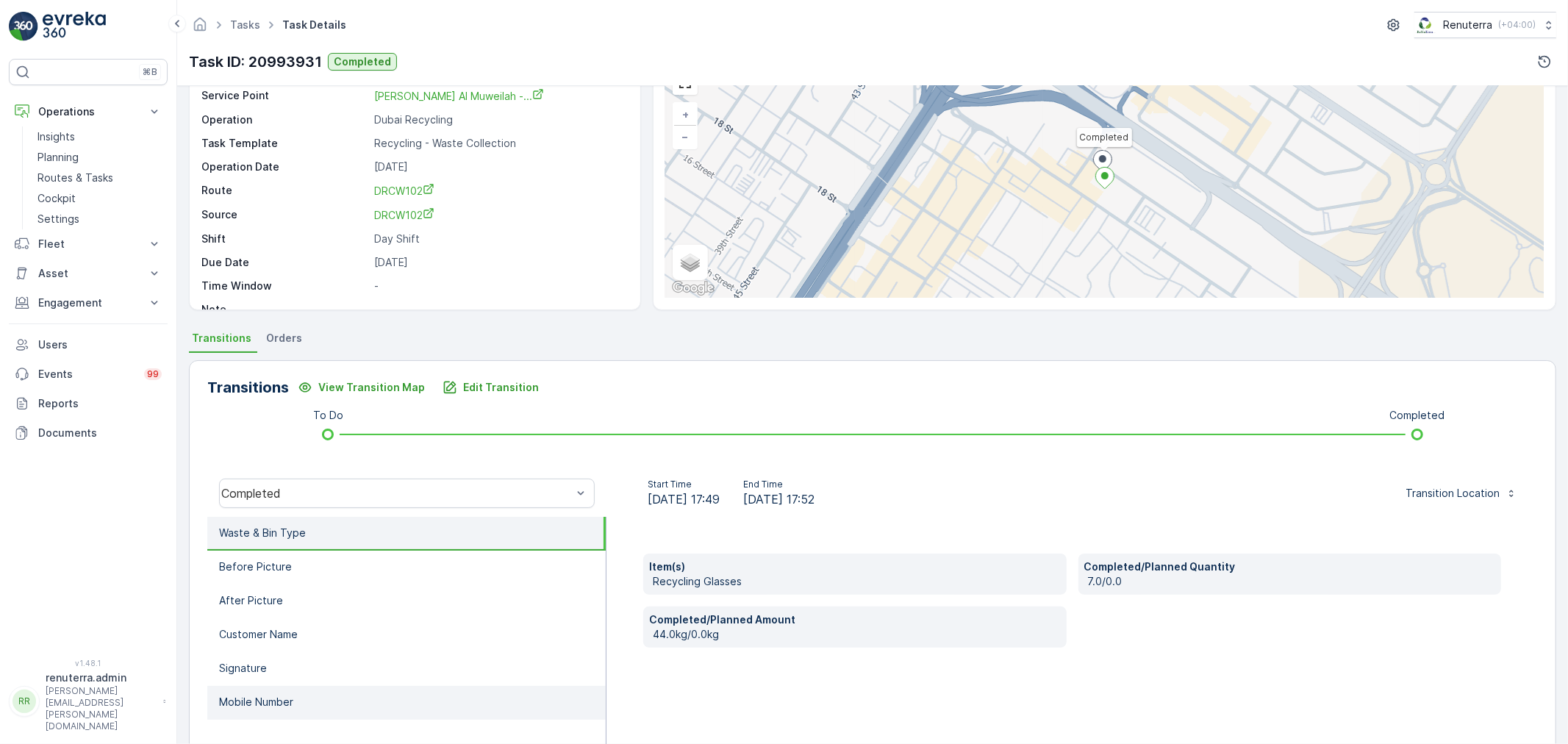
click at [253, 695] on p "Mobile Number" at bounding box center [256, 702] width 74 height 15
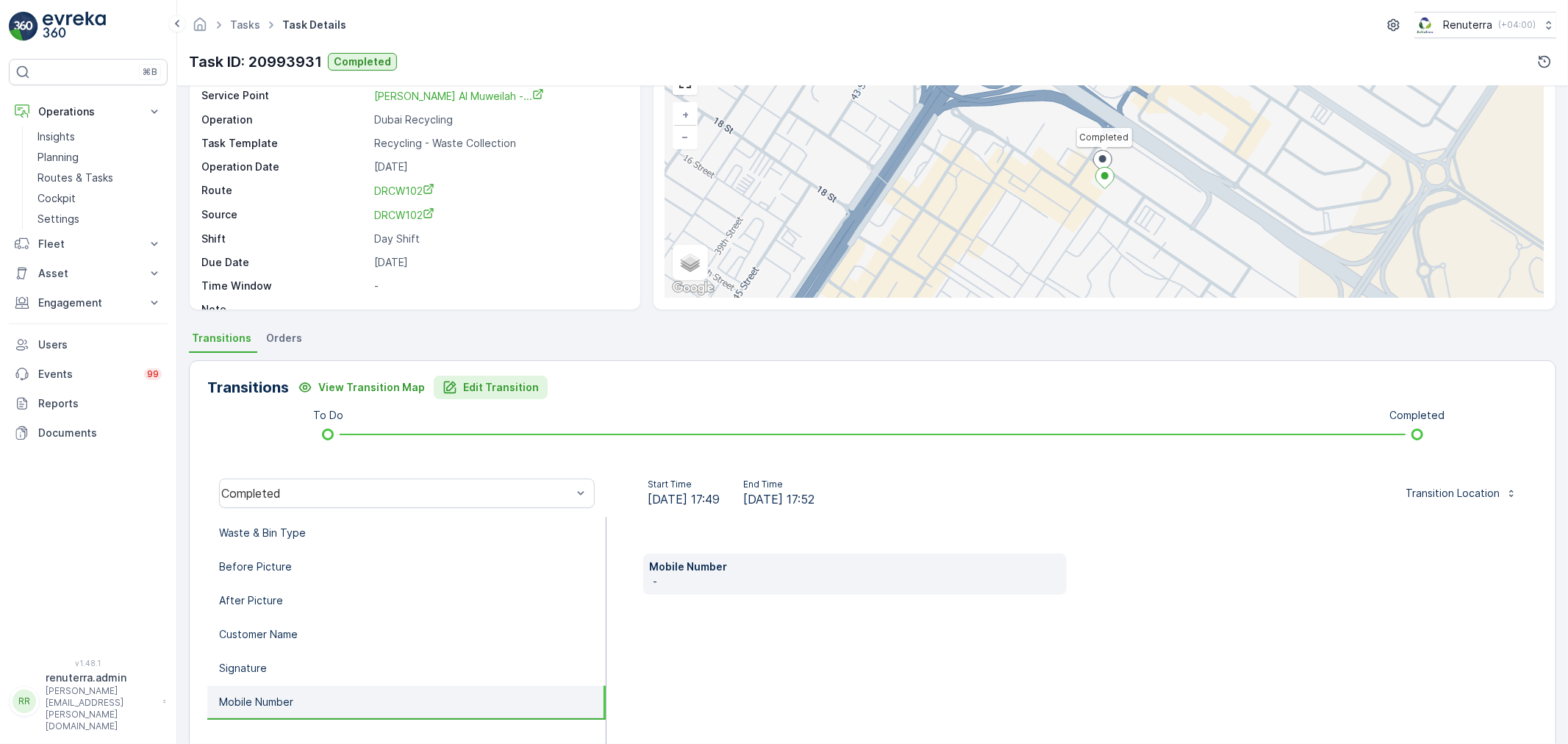
click at [489, 383] on p "Edit Transition" at bounding box center [500, 387] width 76 height 15
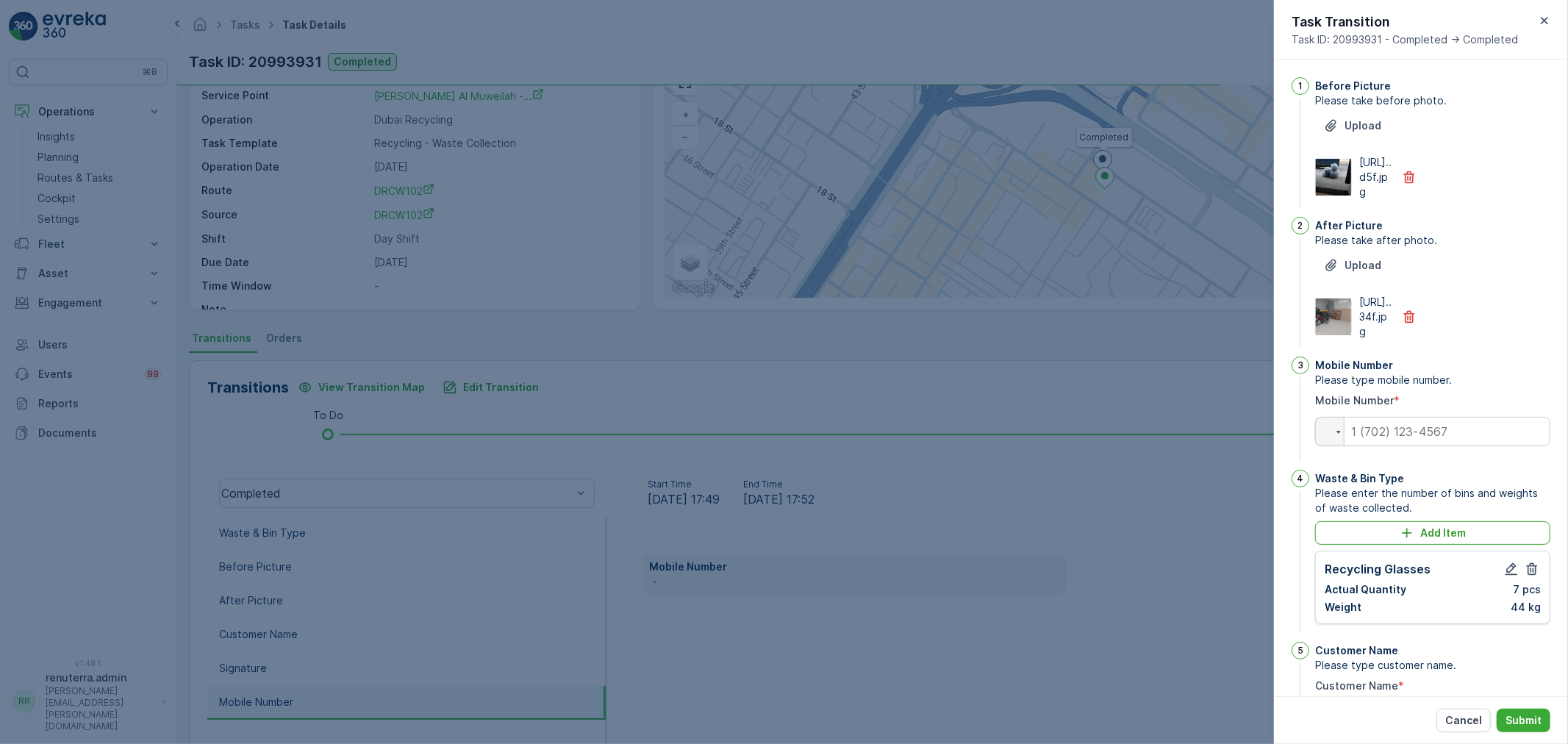
scroll to position [286, 0]
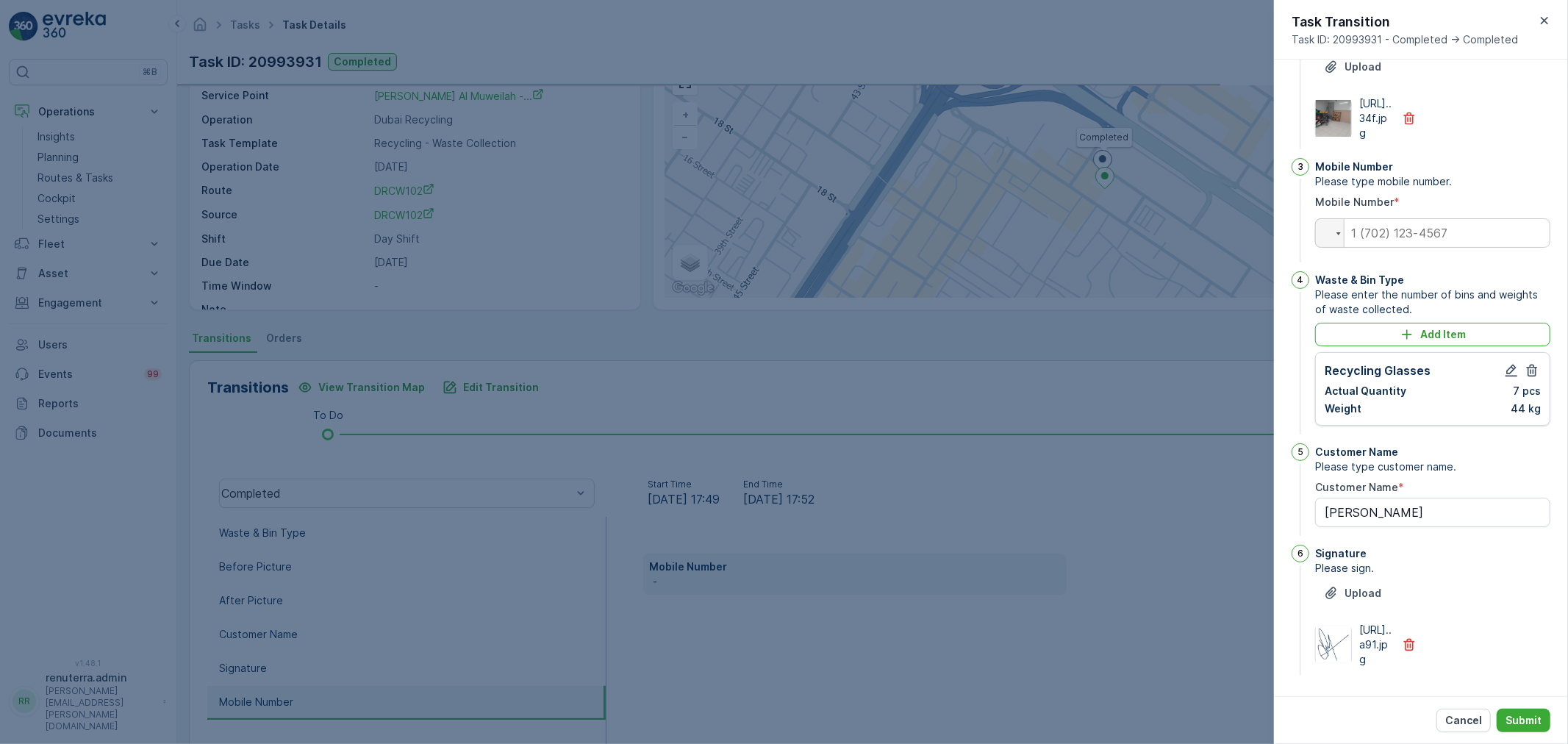
type Name "lulu muweilah"
click at [1445, 218] on input "tel" at bounding box center [1433, 233] width 236 height 29
type input "0"
type Name "lulu muweilah"
type input "05"
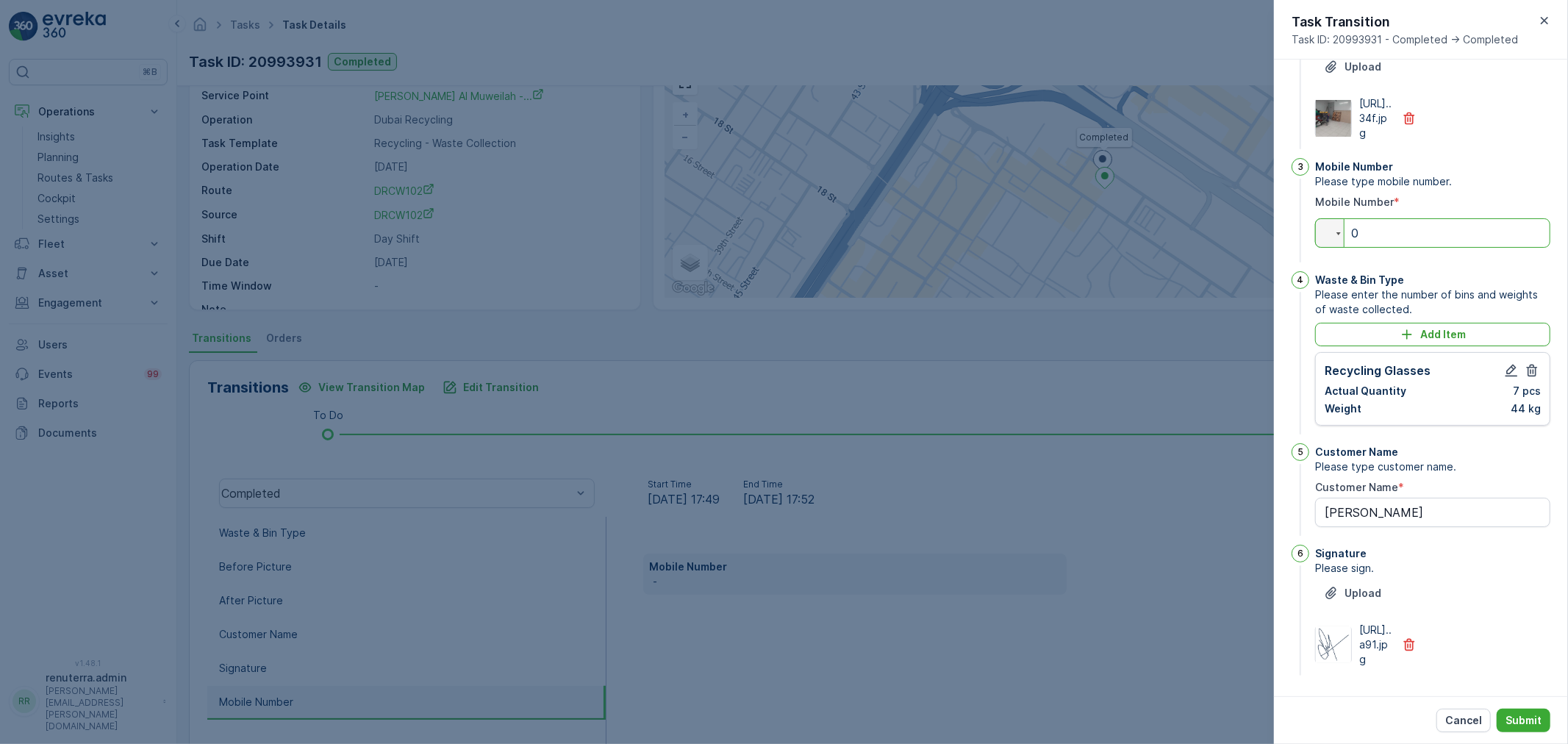
type Name "lulu muweilah"
type input "055"
type Name "lulu muweilah"
type input "0552"
type Name "lulu muweilah"
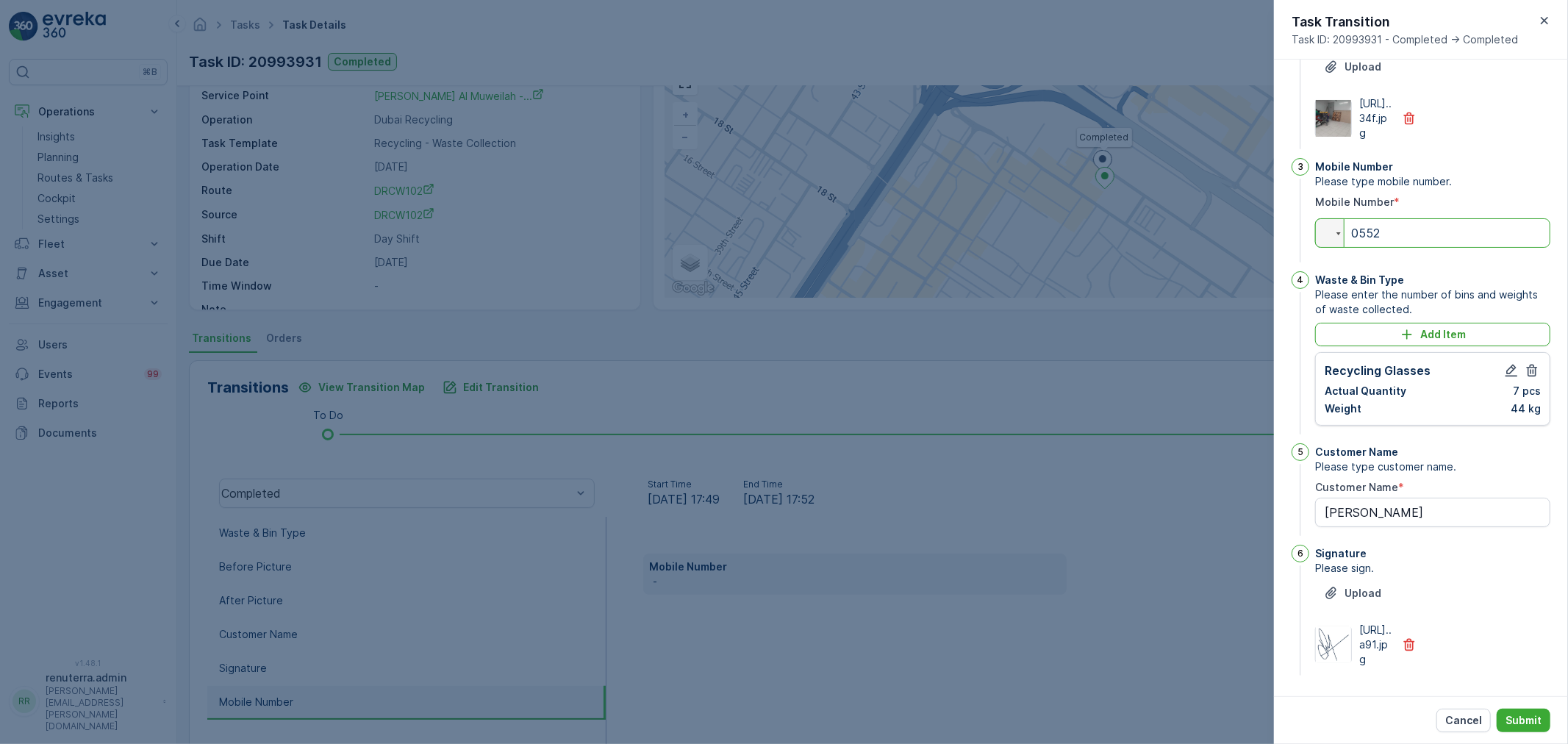
type input "05523"
type Name "lulu muweilah"
type input "055231"
type Name "lulu muweilah"
type input "0552318"
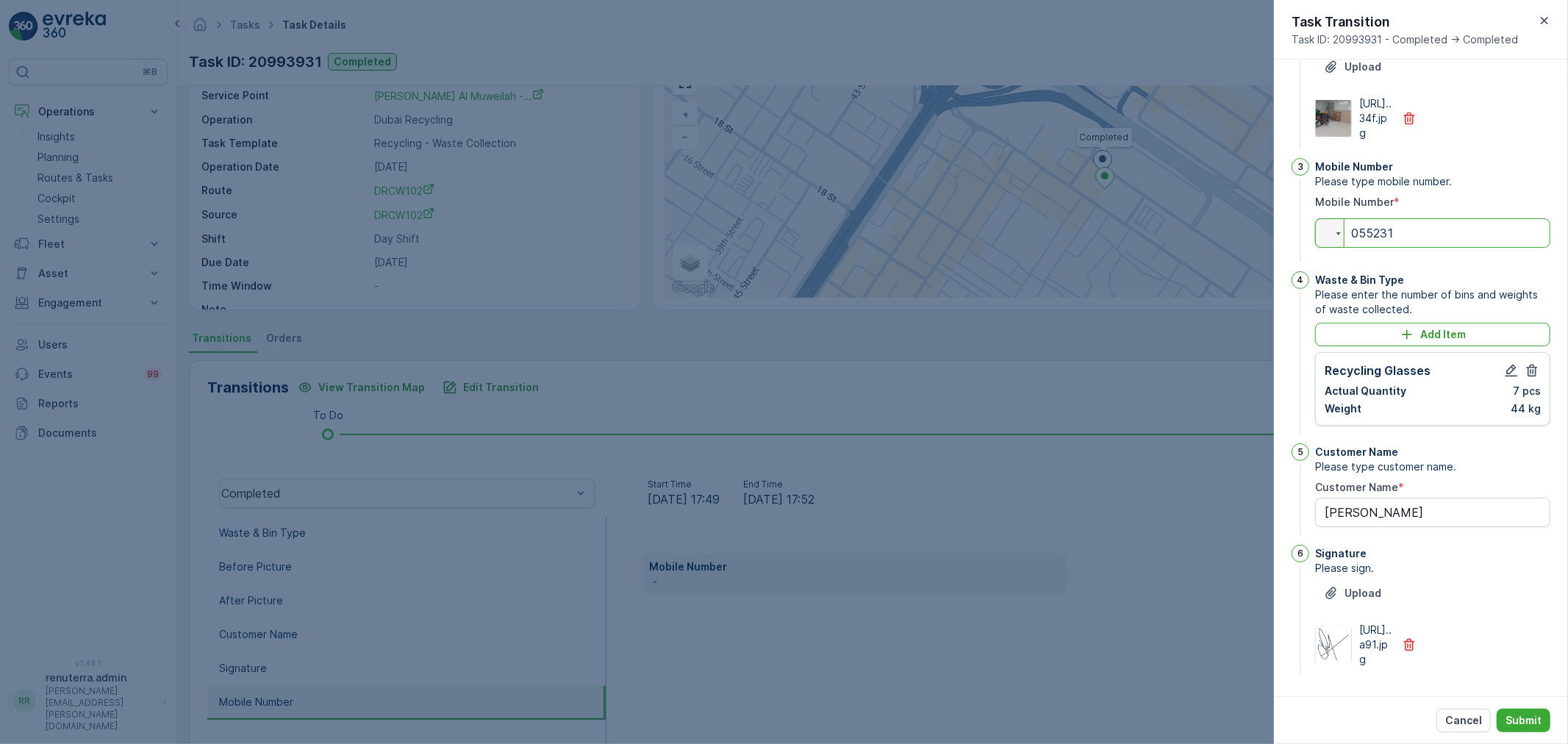
type Name "lulu muweilah"
type input "05523184"
type Name "lulu muweilah"
type input "055231847"
type Name "lulu muweilah"
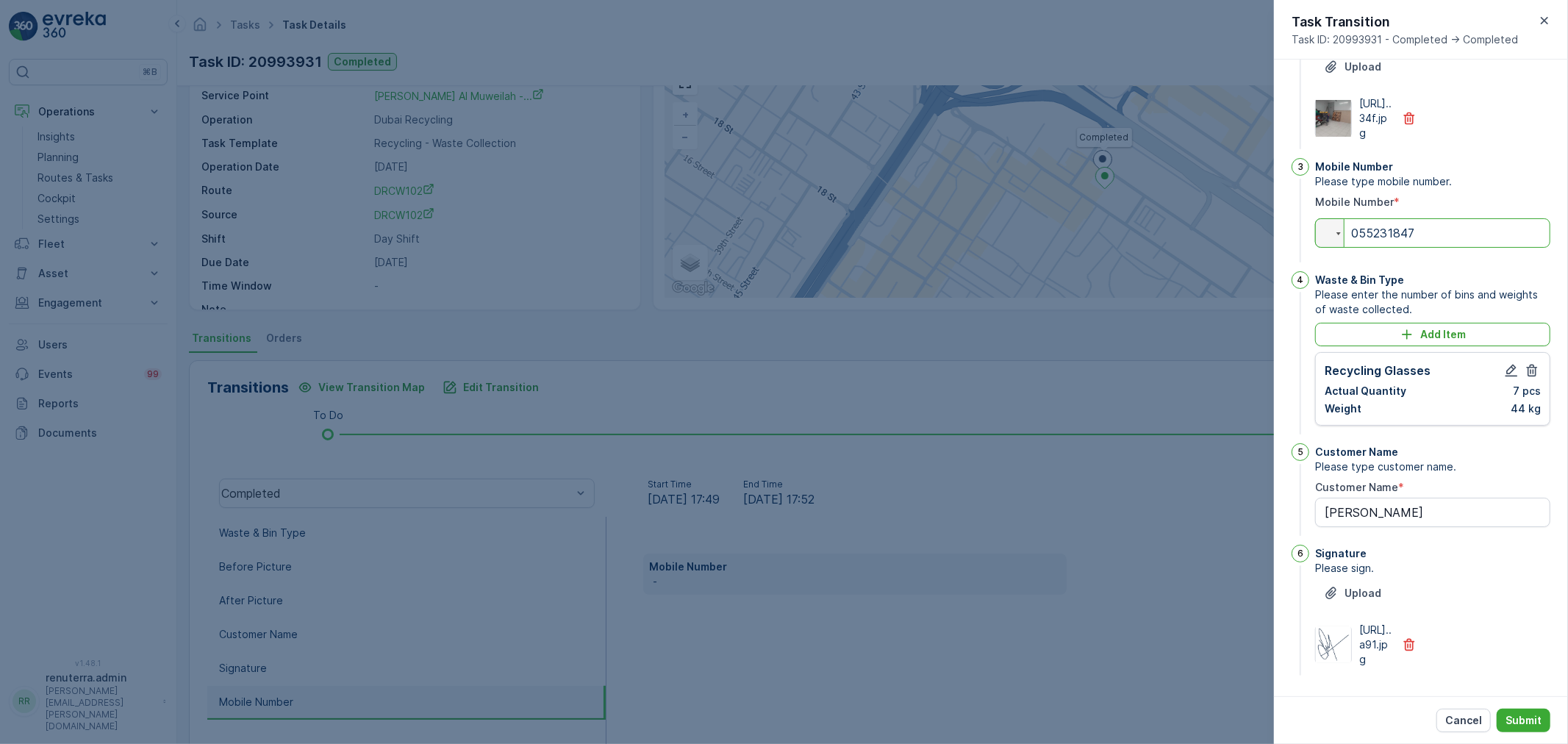
type input "0552318471"
type Name "lulu muweilah"
type input "0552318471"
click at [1520, 704] on div "Cancel Submit" at bounding box center [1421, 720] width 294 height 48
click at [1520, 710] on button "Submit" at bounding box center [1524, 720] width 54 height 23
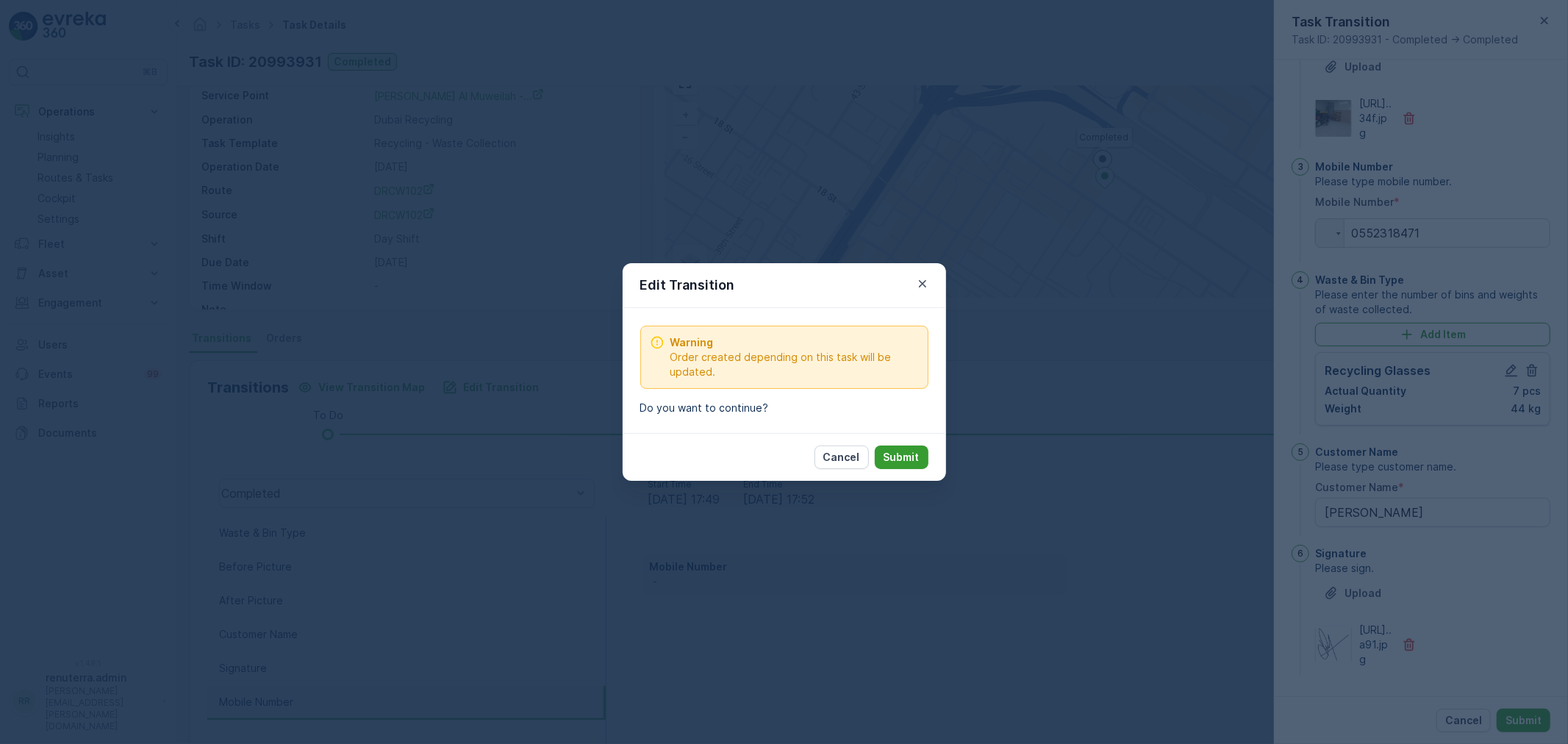
click at [917, 466] on button "Submit" at bounding box center [902, 457] width 54 height 23
type Name "lulu muweilah"
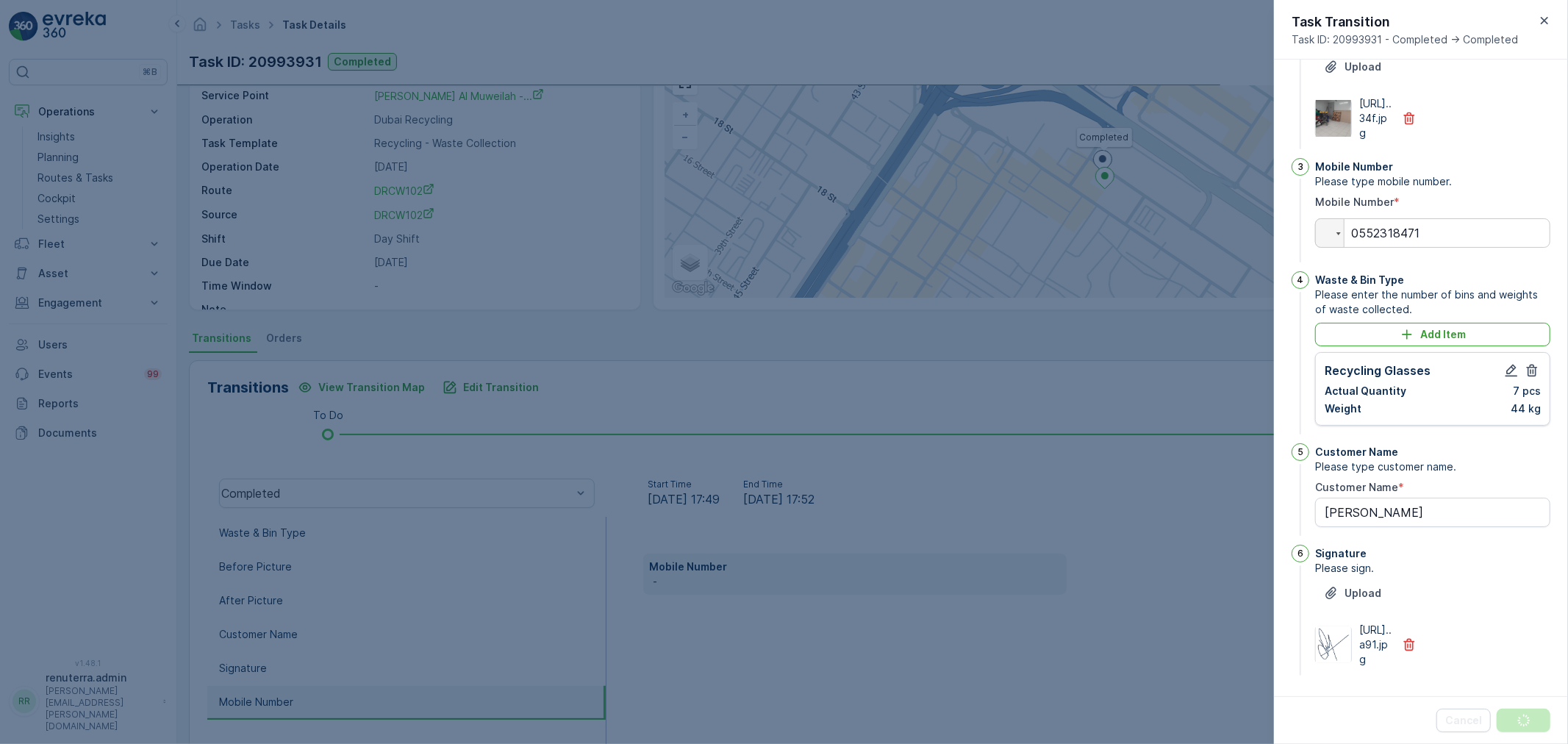
scroll to position [0, 0]
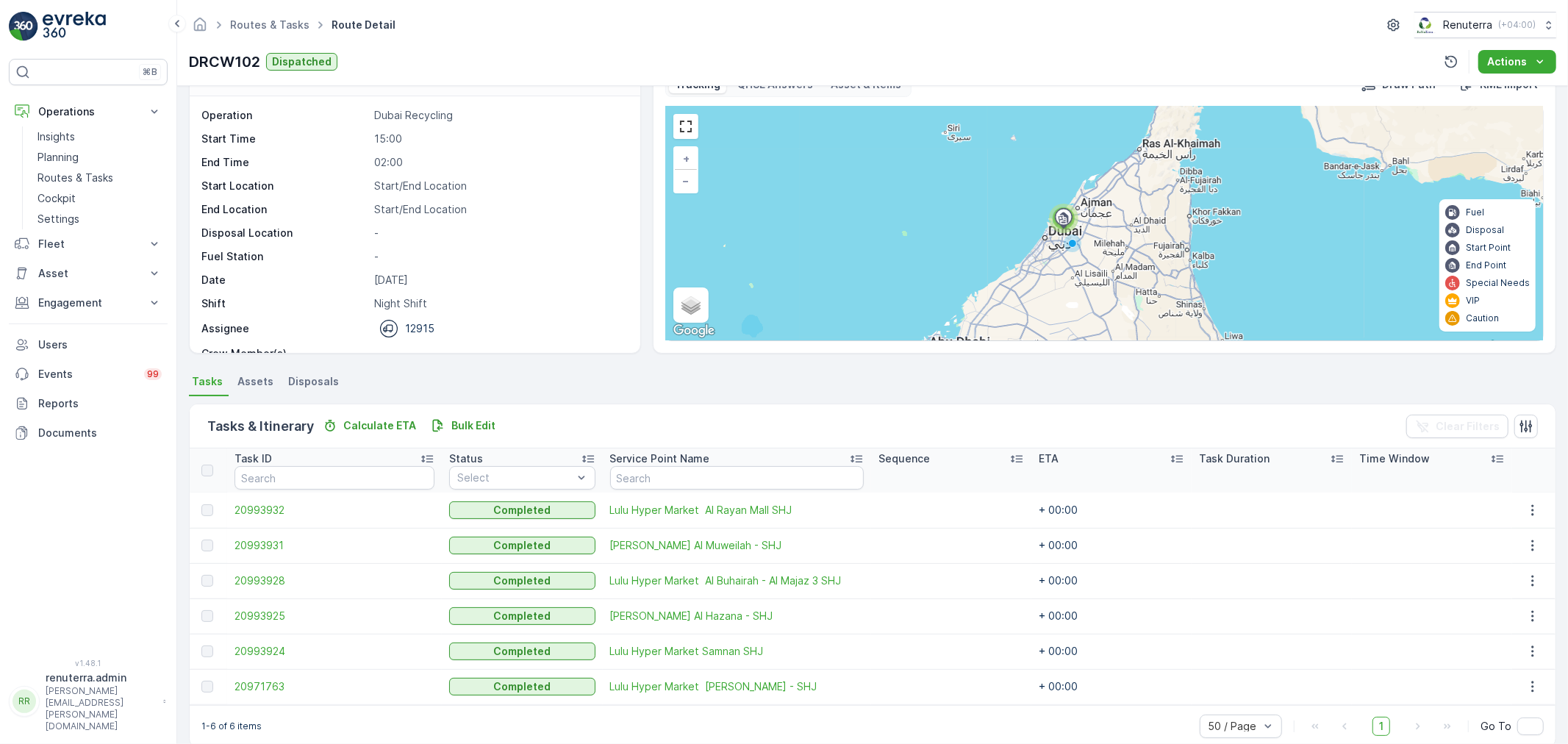
scroll to position [61, 0]
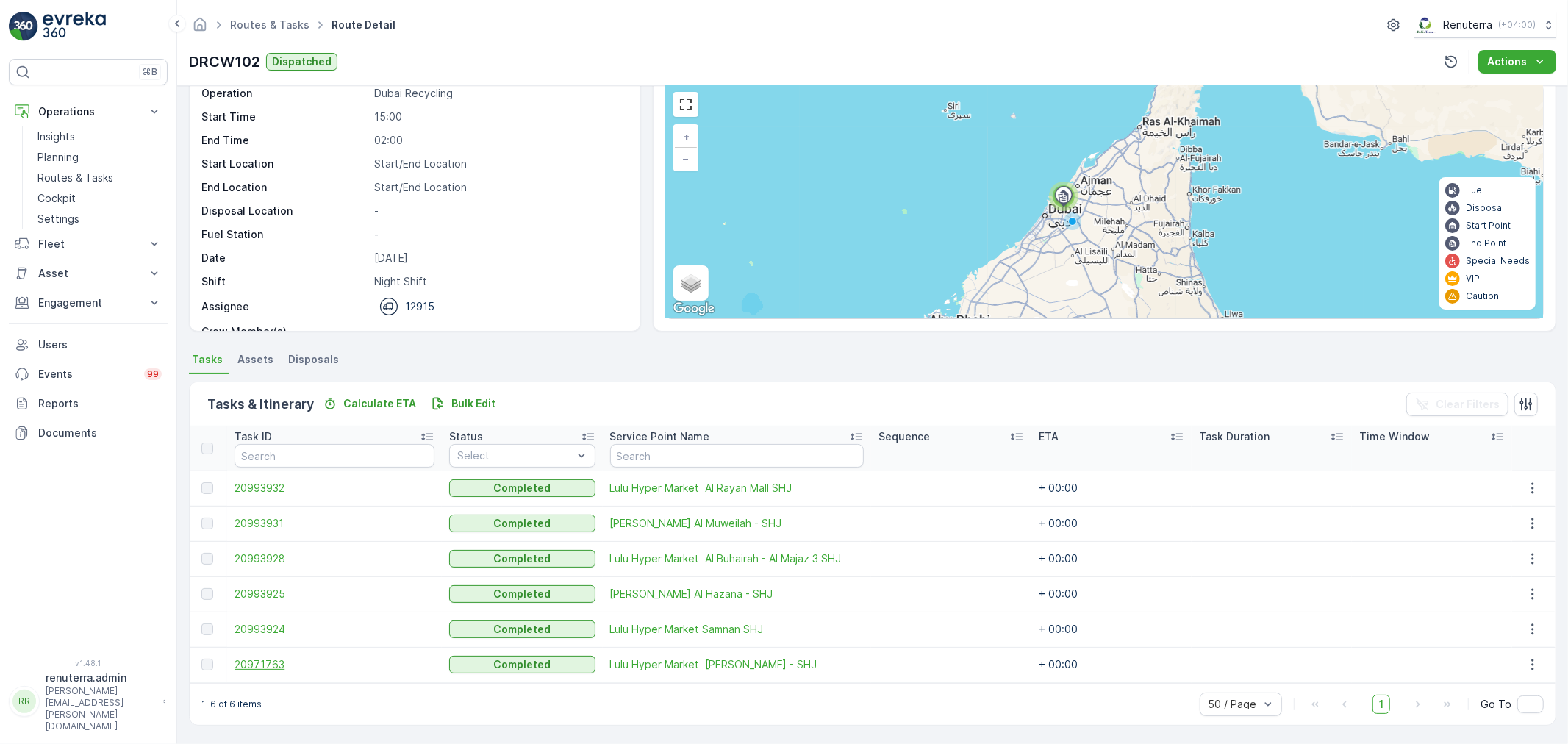
click at [259, 668] on span "20971763" at bounding box center [334, 665] width 200 height 15
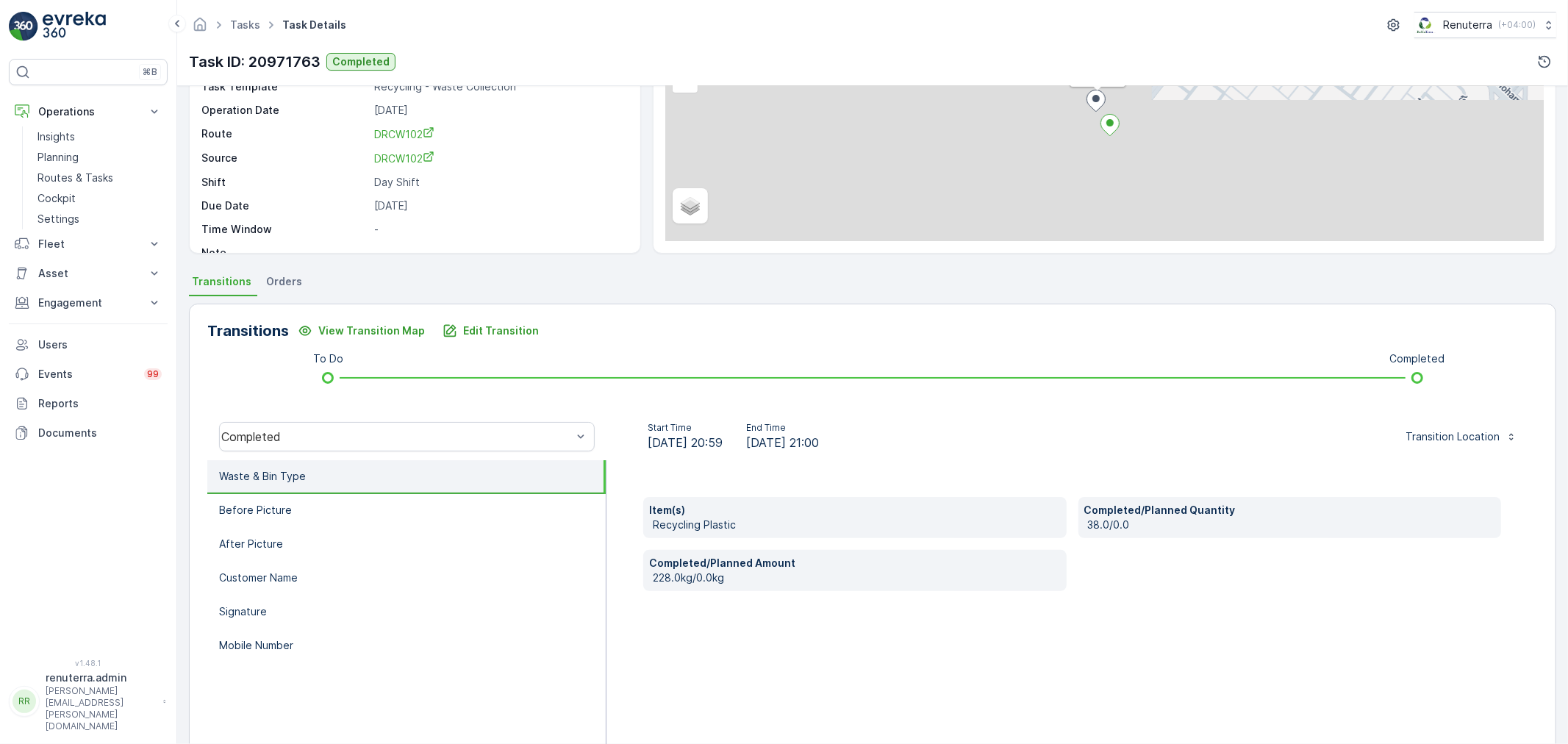
scroll to position [163, 0]
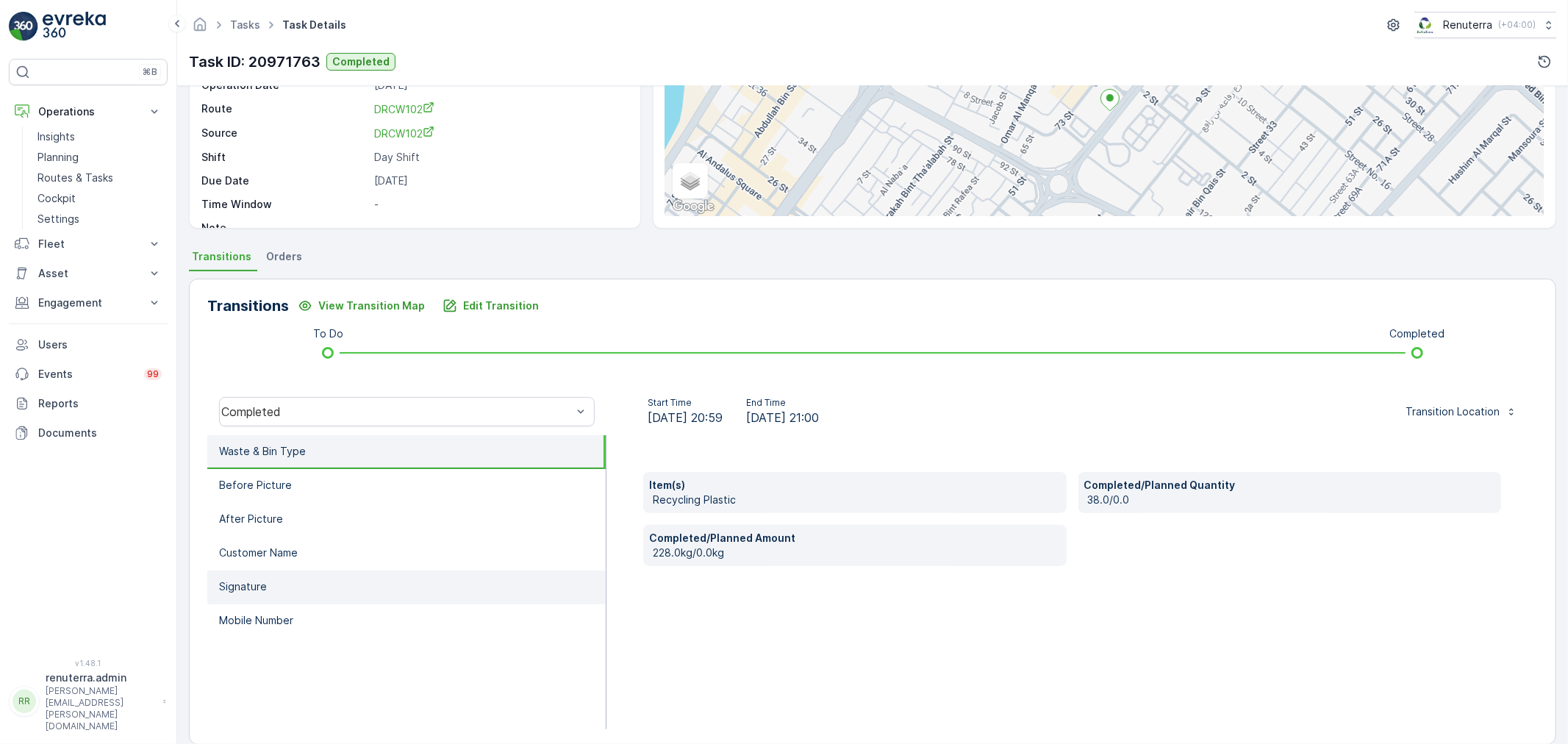
click at [295, 597] on li "Signature" at bounding box center [406, 587] width 399 height 34
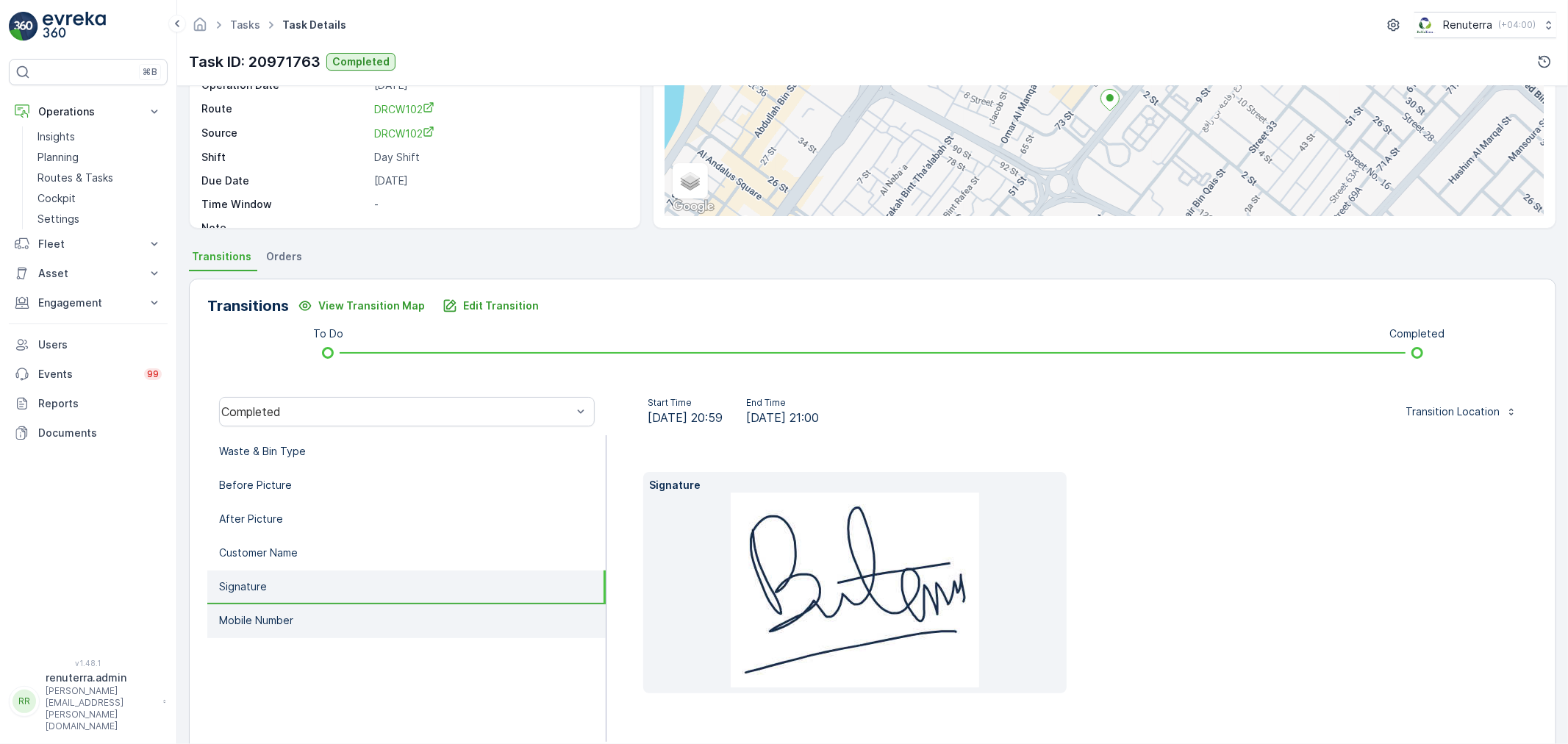
click at [290, 613] on p "Mobile Number" at bounding box center [256, 621] width 74 height 15
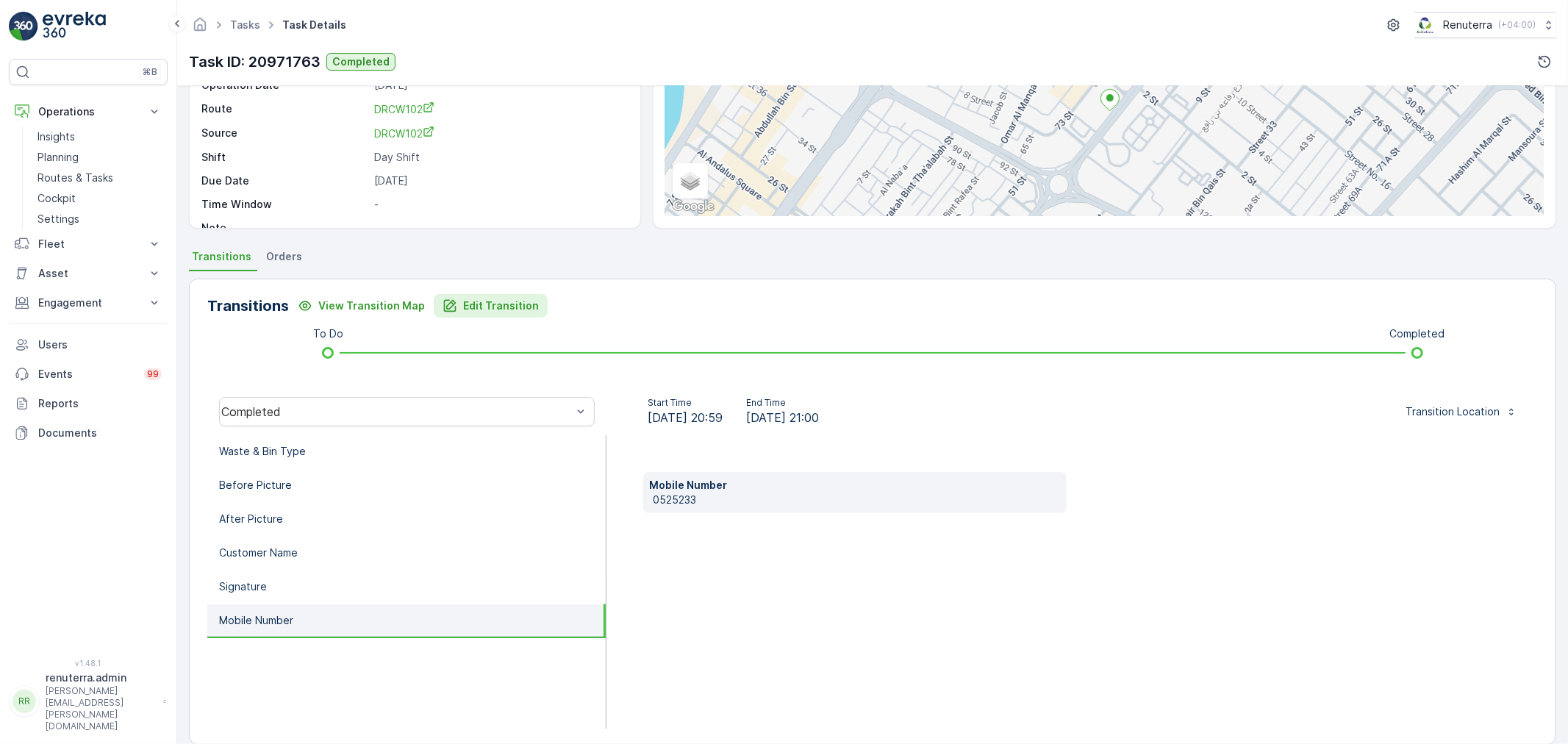
click at [503, 307] on p "Edit Transition" at bounding box center [500, 306] width 76 height 15
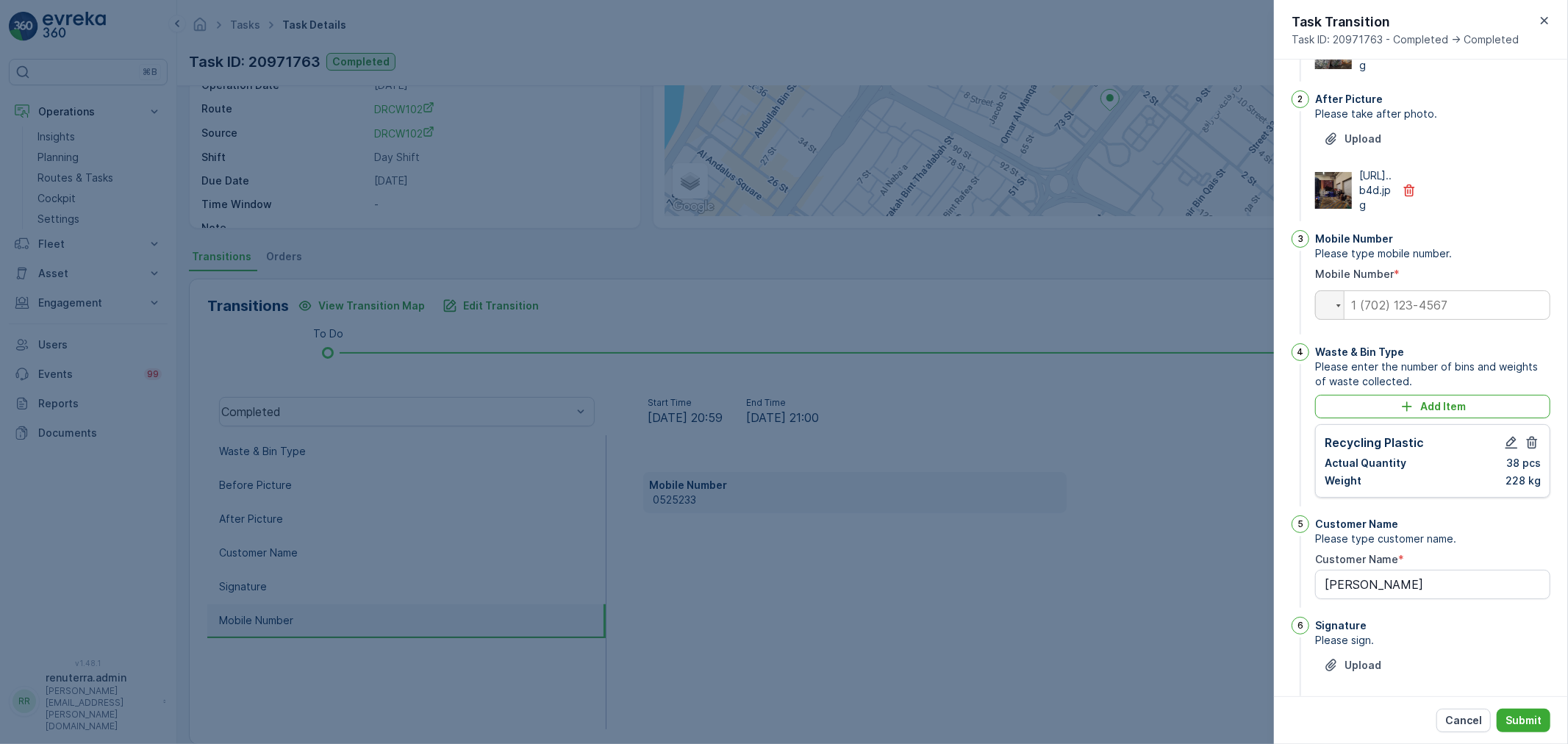
scroll to position [123, 0]
click at [1436, 324] on input "tel" at bounding box center [1433, 308] width 236 height 29
type input "0525233747"
click at [1519, 713] on p "Submit" at bounding box center [1524, 721] width 36 height 15
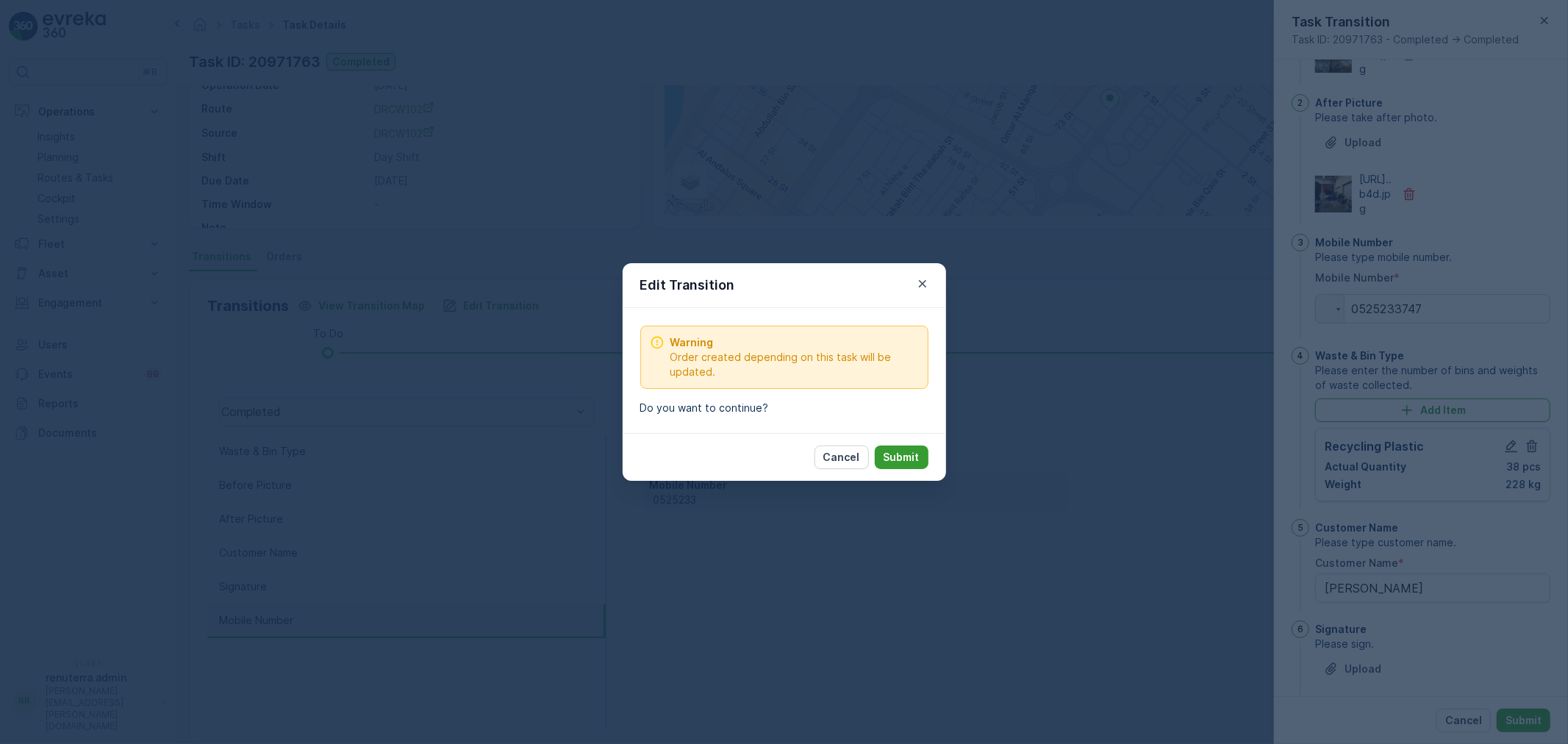
click at [907, 465] on button "Submit" at bounding box center [902, 457] width 54 height 23
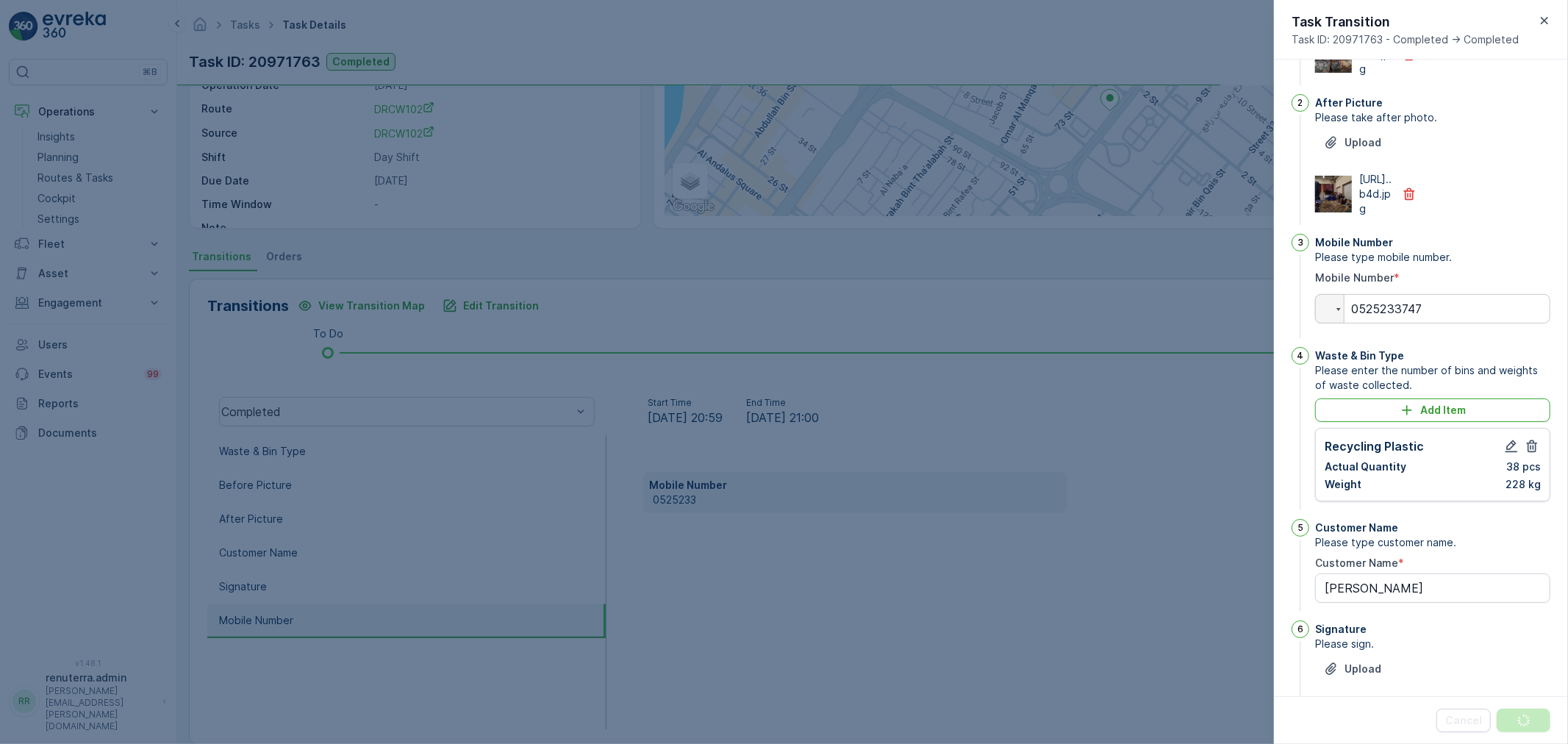
scroll to position [0, 0]
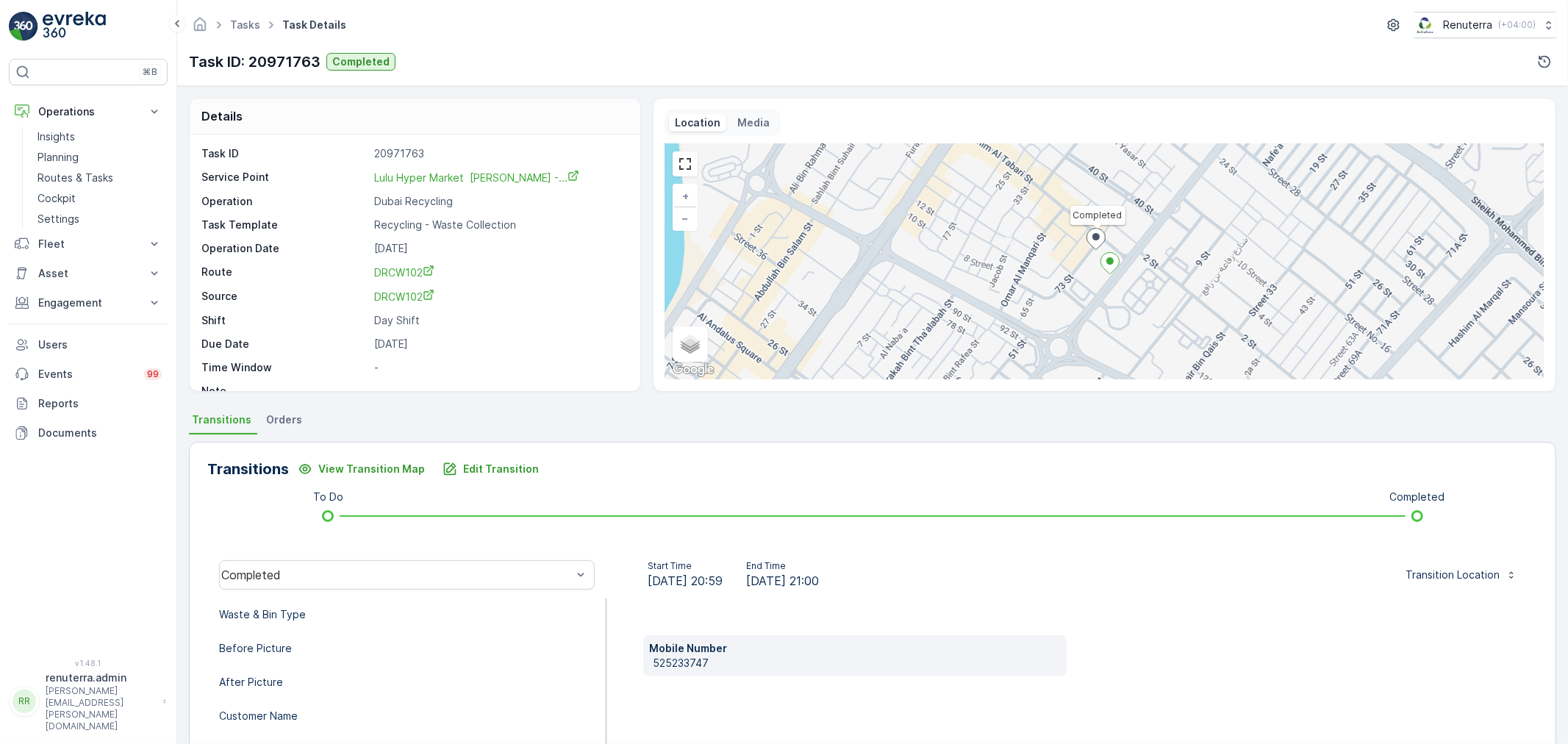
scroll to position [163, 0]
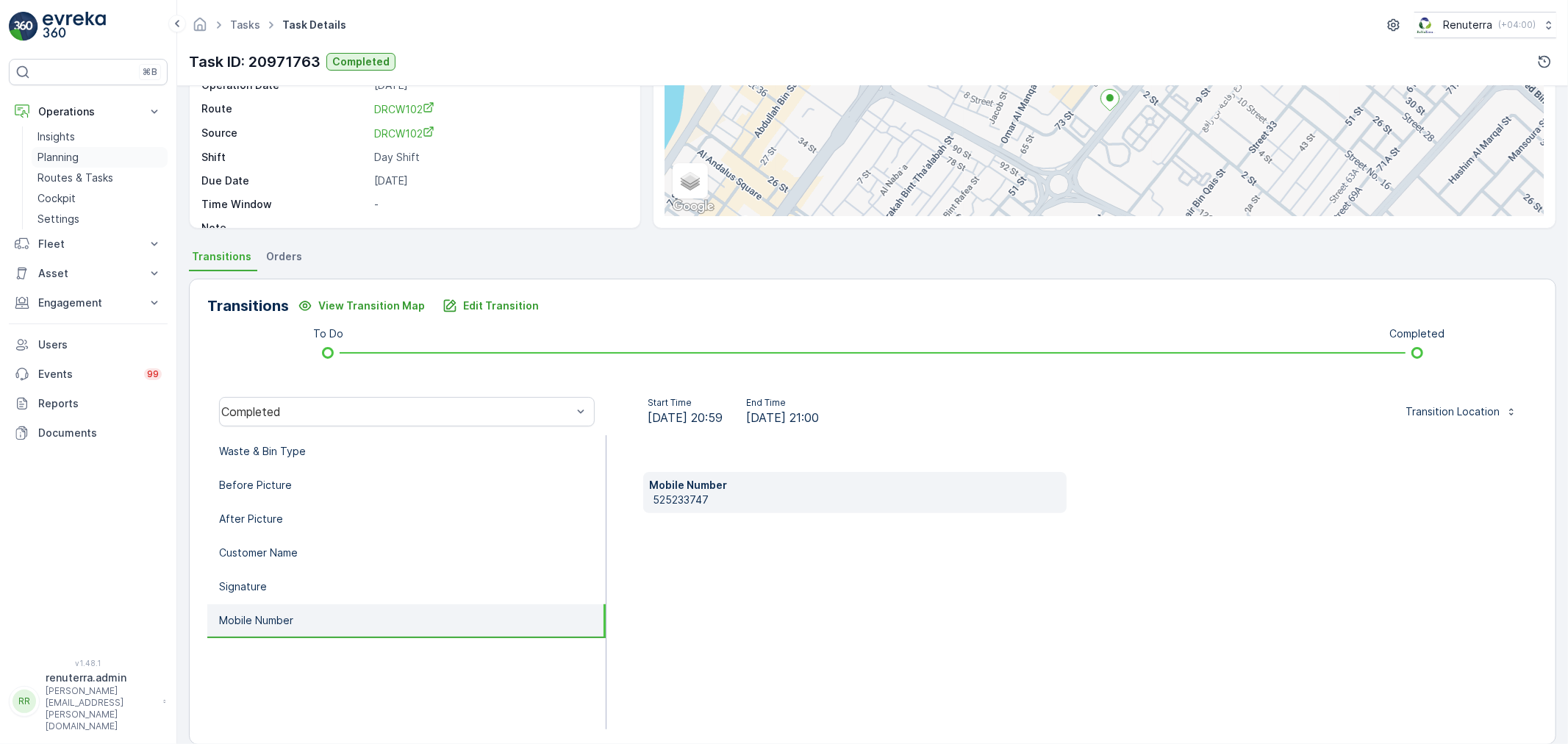
drag, startPoint x: 70, startPoint y: 159, endPoint x: 92, endPoint y: 148, distance: 24.6
click at [70, 159] on p "Planning" at bounding box center [58, 158] width 41 height 15
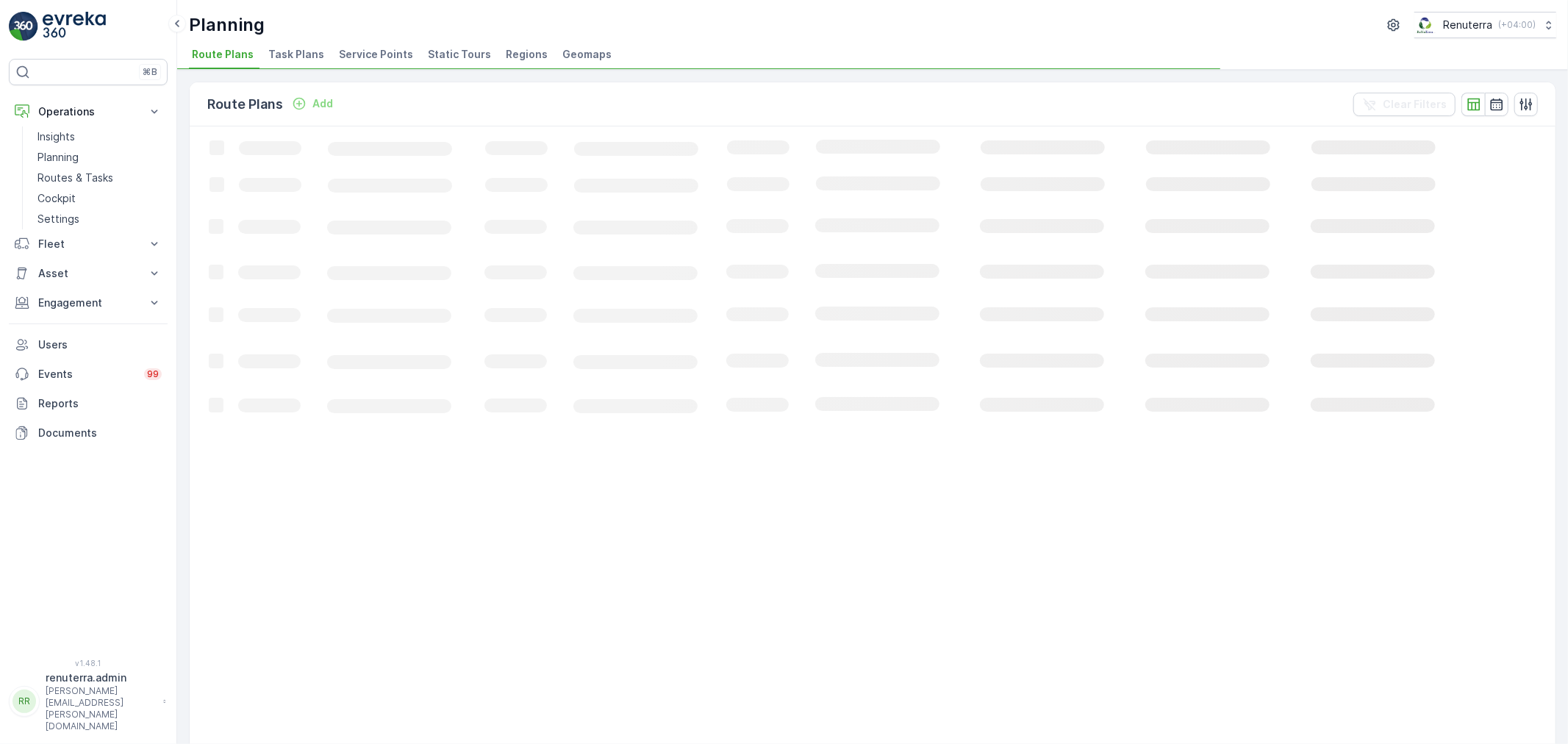
click at [360, 54] on span "Service Points" at bounding box center [375, 55] width 74 height 15
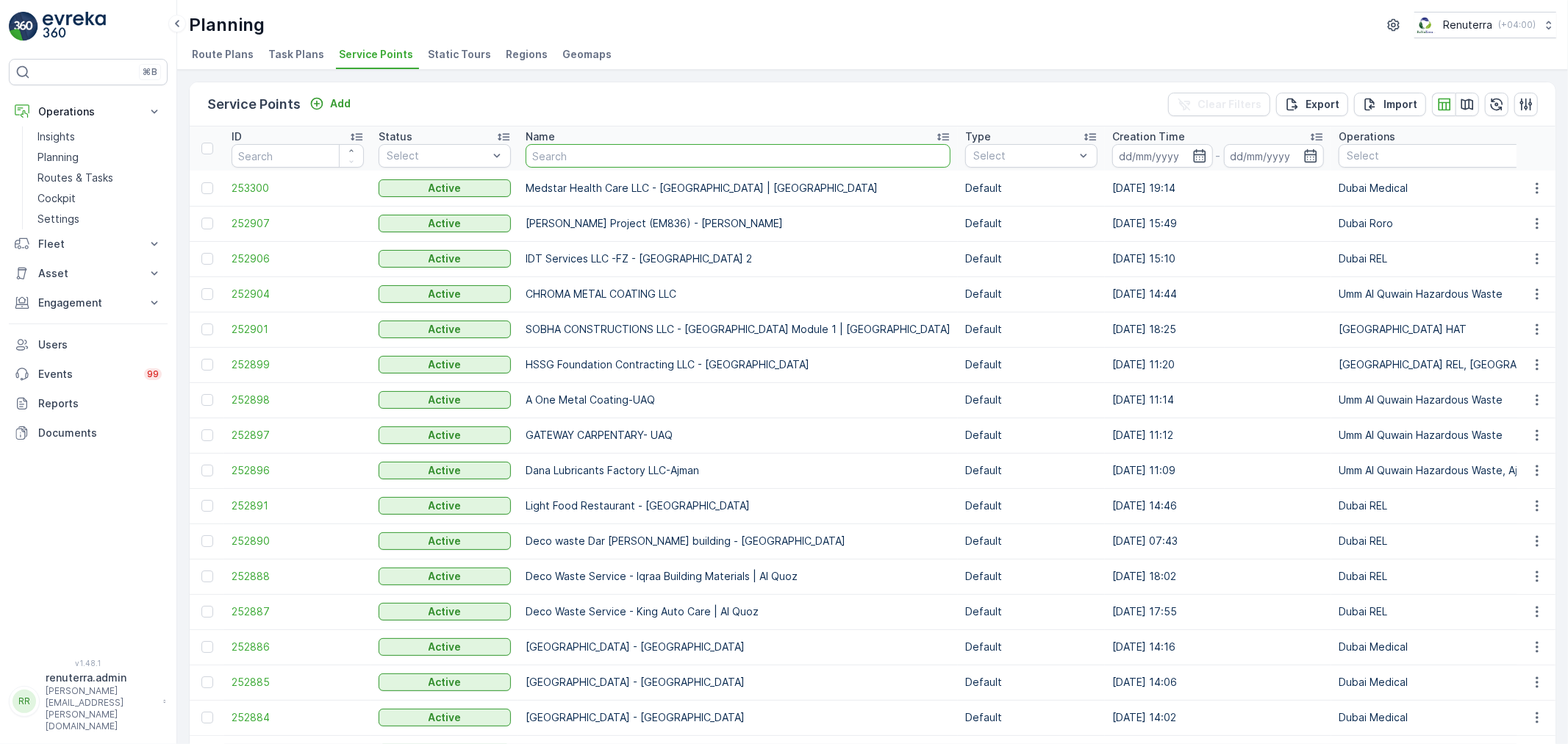
click at [598, 166] on input "text" at bounding box center [738, 156] width 425 height 23
type input "salam"
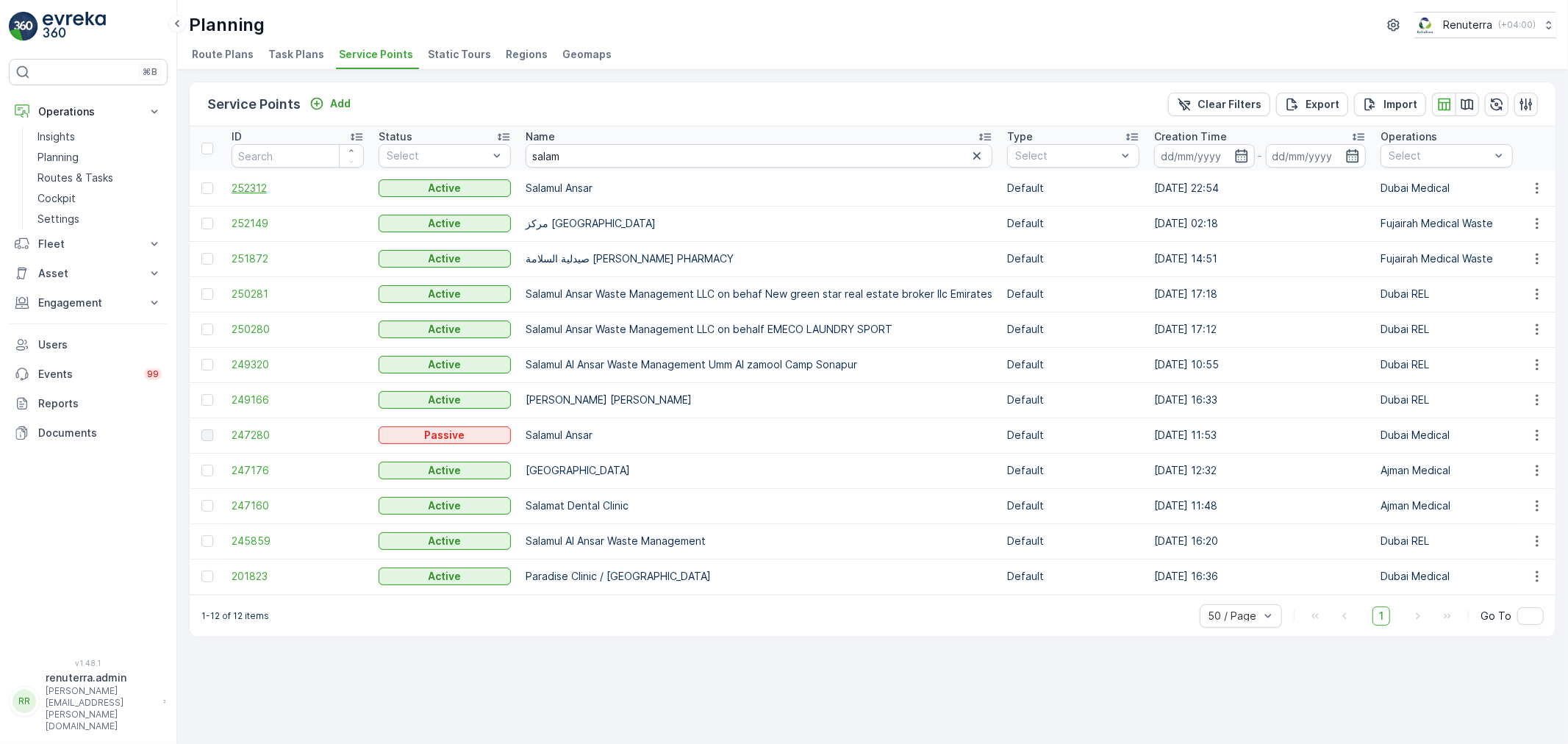
click at [259, 186] on span "252312" at bounding box center [298, 188] width 132 height 15
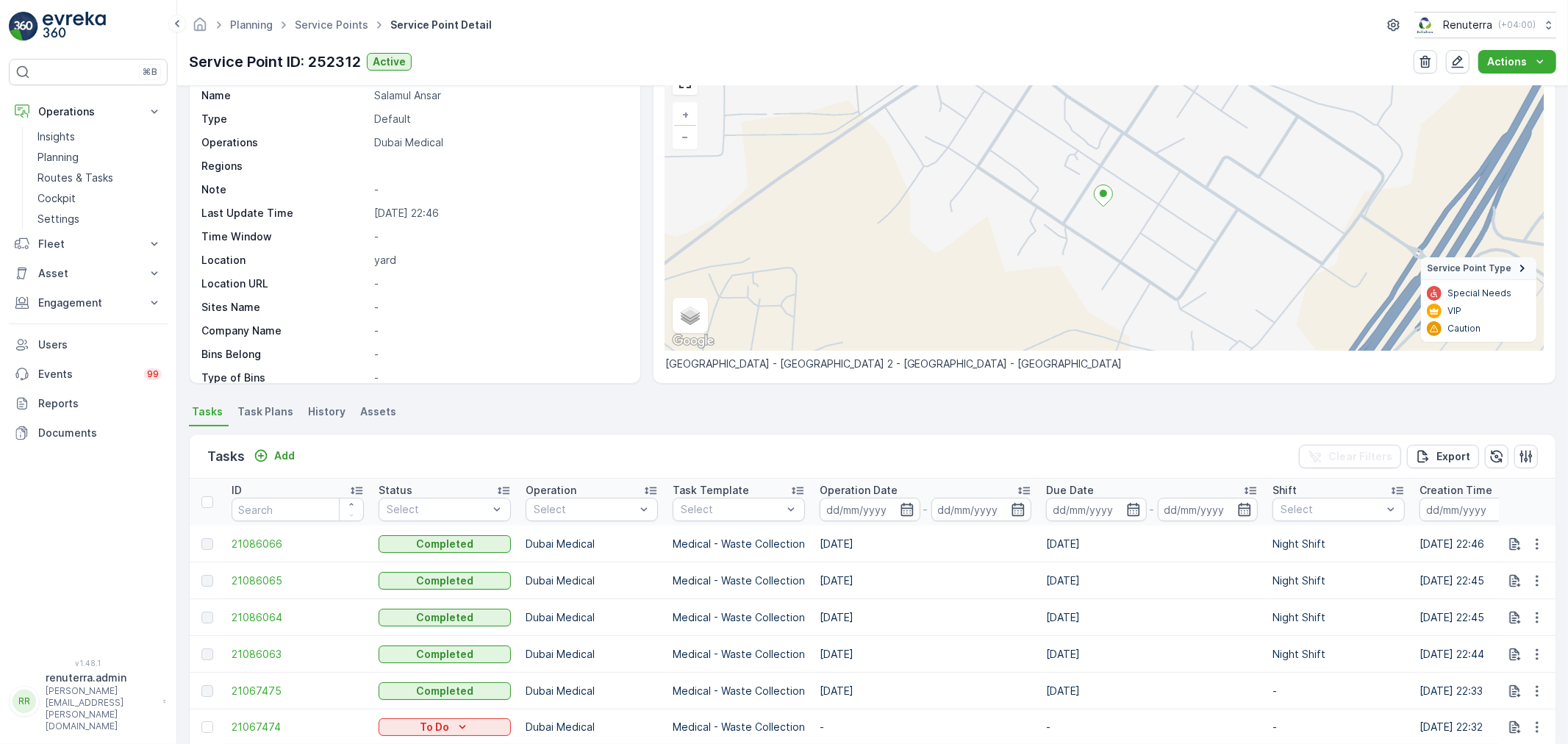
scroll to position [163, 0]
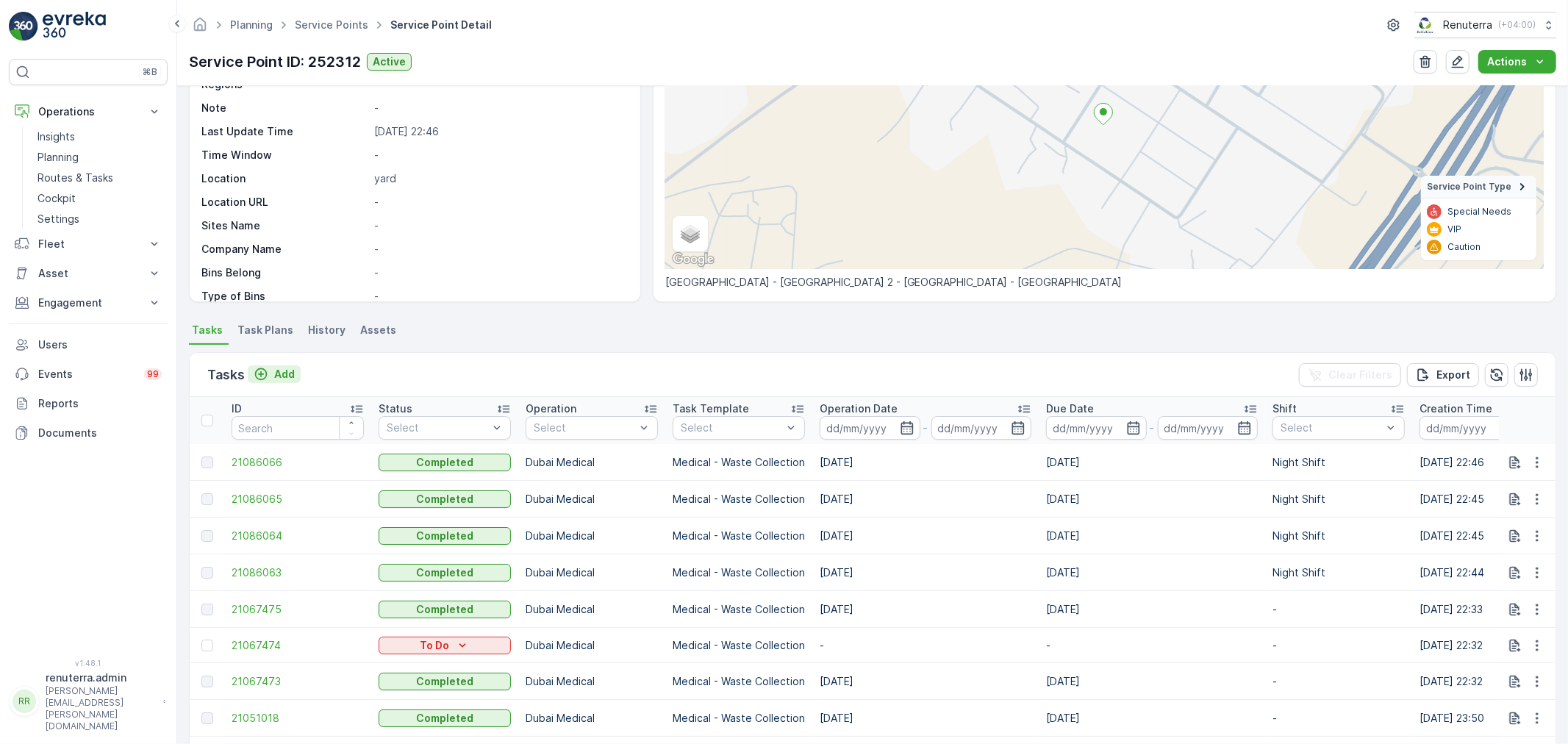
click at [275, 367] on p "Add" at bounding box center [285, 375] width 21 height 15
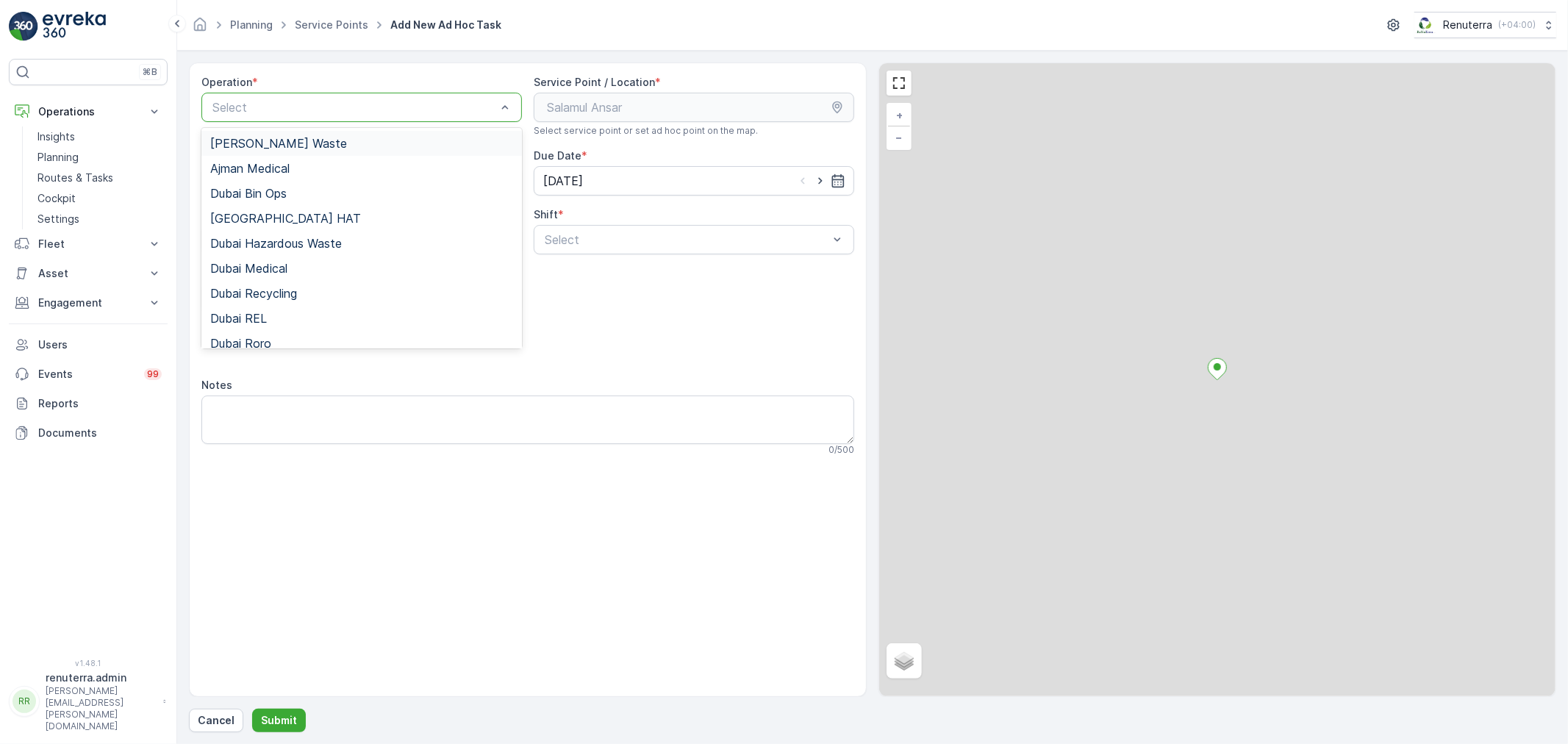
click at [265, 93] on div "Select" at bounding box center [361, 107] width 321 height 29
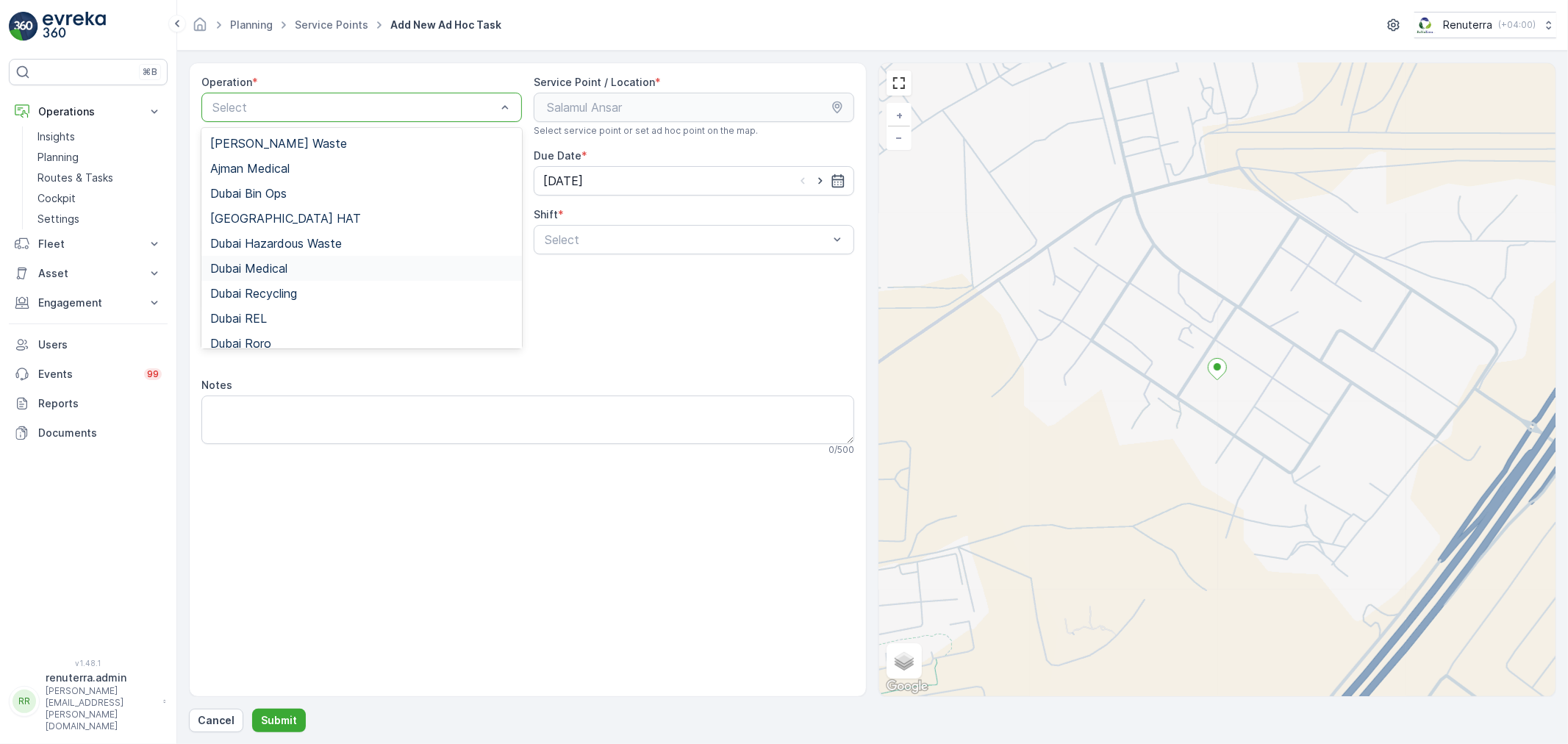
click at [277, 274] on div "Dubai Medical" at bounding box center [361, 268] width 321 height 25
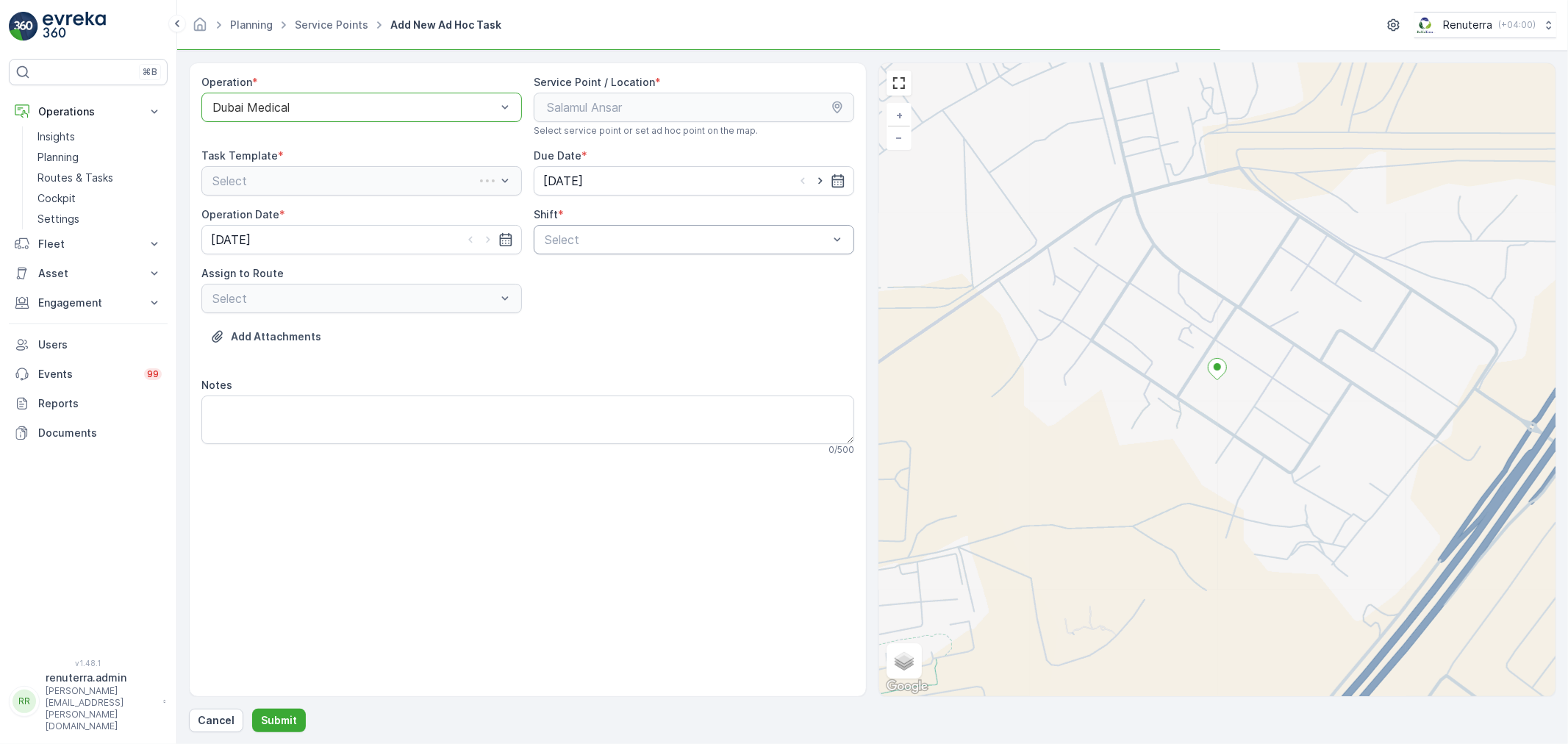
drag, startPoint x: 665, startPoint y: 238, endPoint x: 659, endPoint y: 243, distance: 7.8
click at [662, 241] on div at bounding box center [686, 240] width 286 height 13
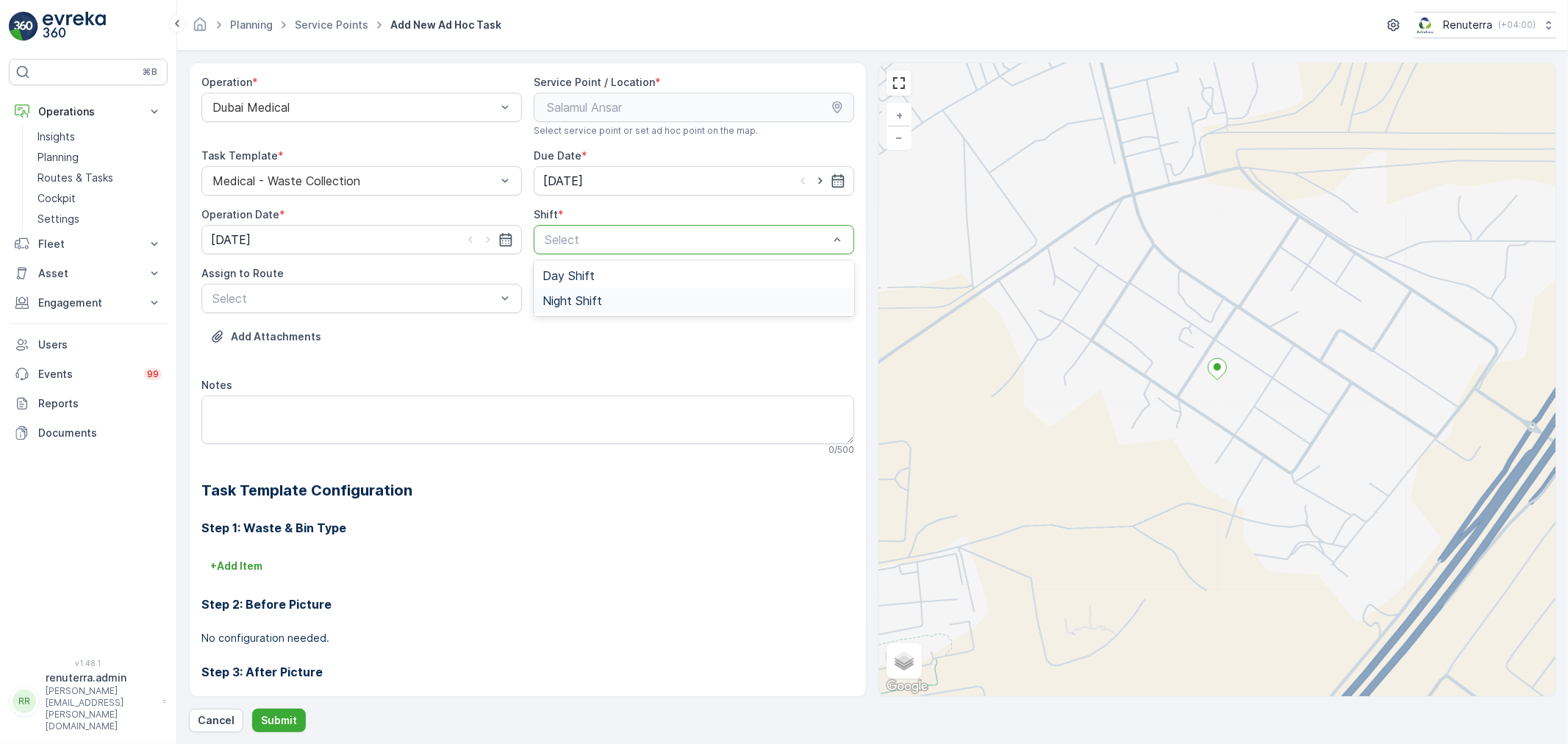
drag, startPoint x: 686, startPoint y: 309, endPoint x: 595, endPoint y: 313, distance: 91.1
click at [675, 309] on div "Night Shift" at bounding box center [694, 300] width 321 height 25
click at [408, 302] on div at bounding box center [354, 298] width 286 height 13
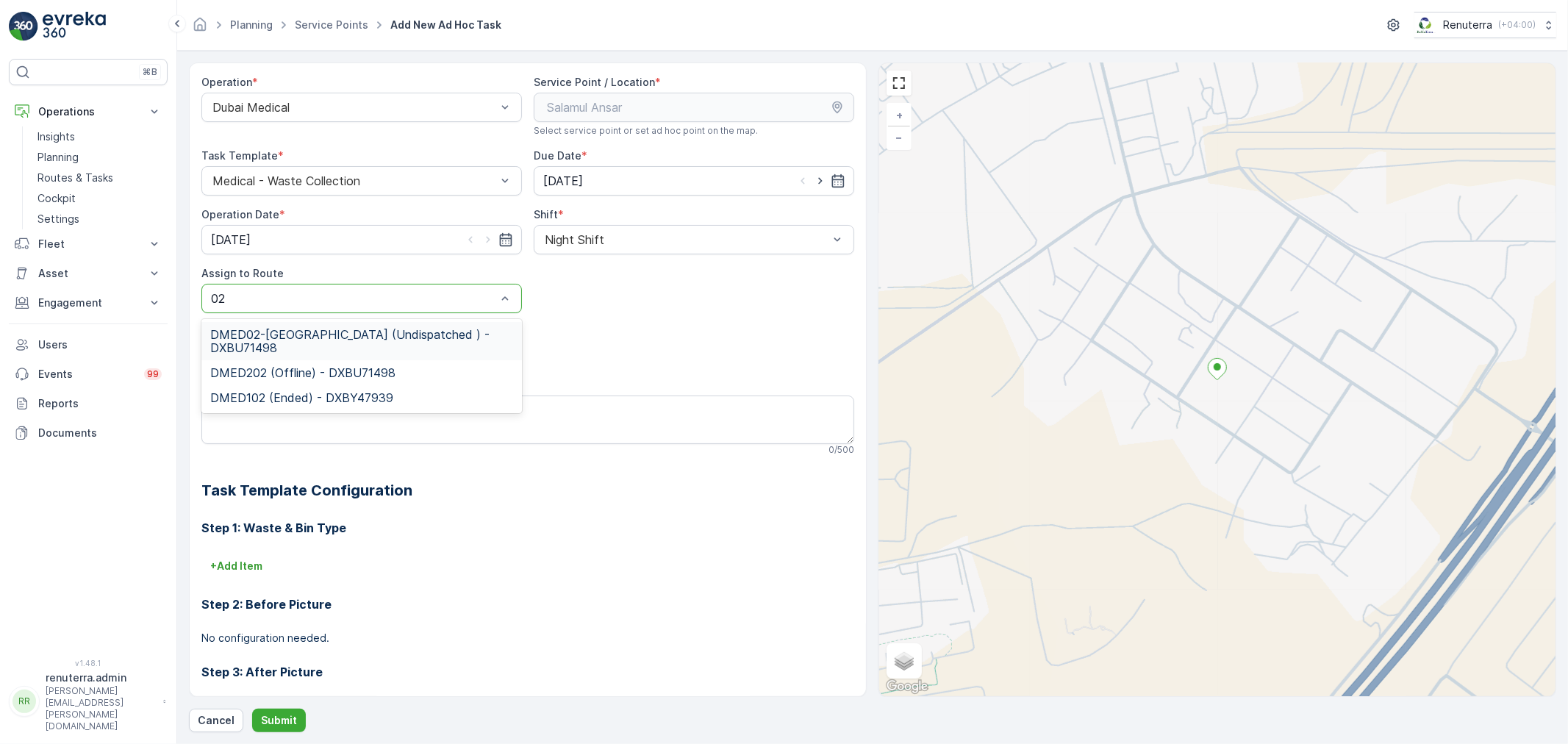
type input "02"
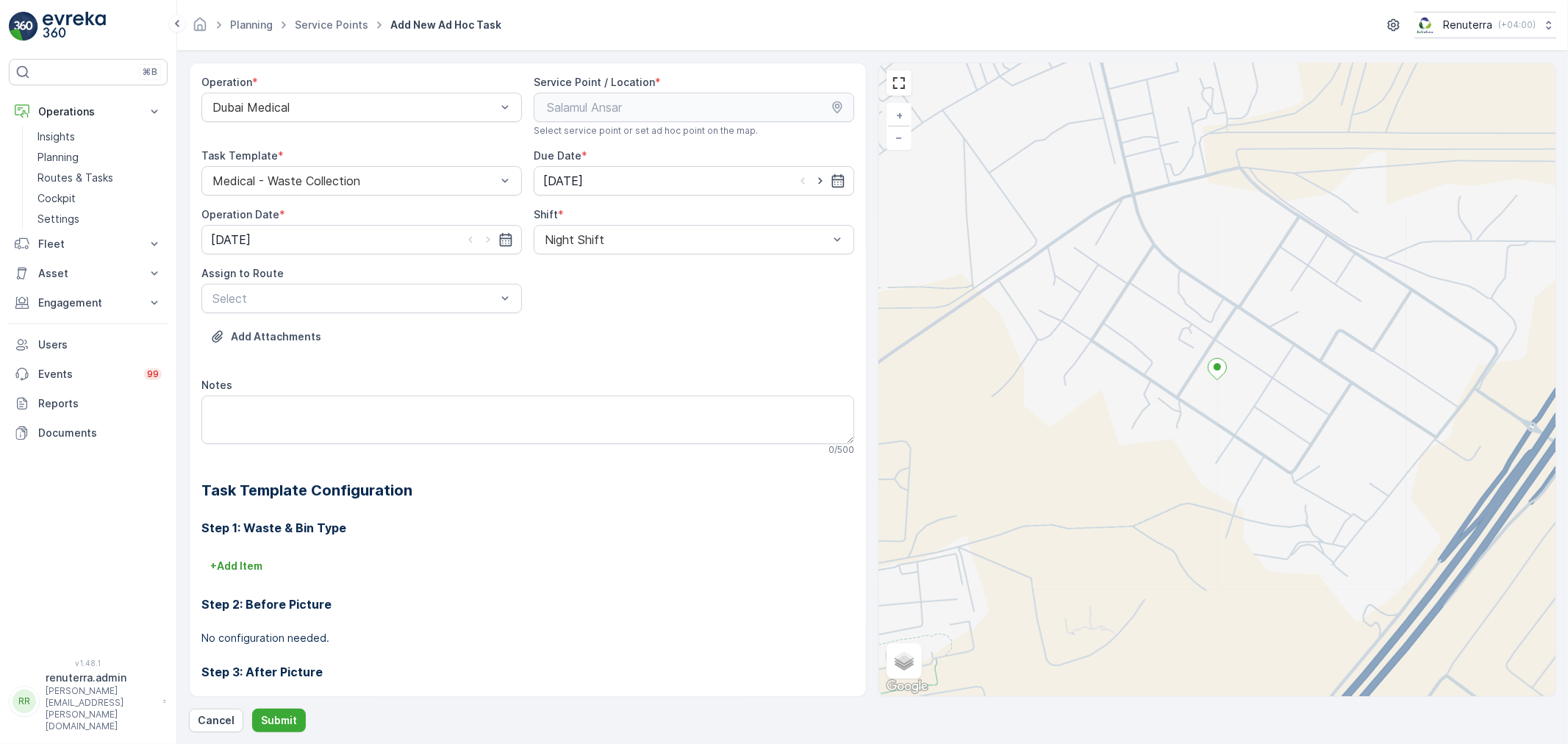
drag, startPoint x: 391, startPoint y: 318, endPoint x: 387, endPoint y: 328, distance: 10.8
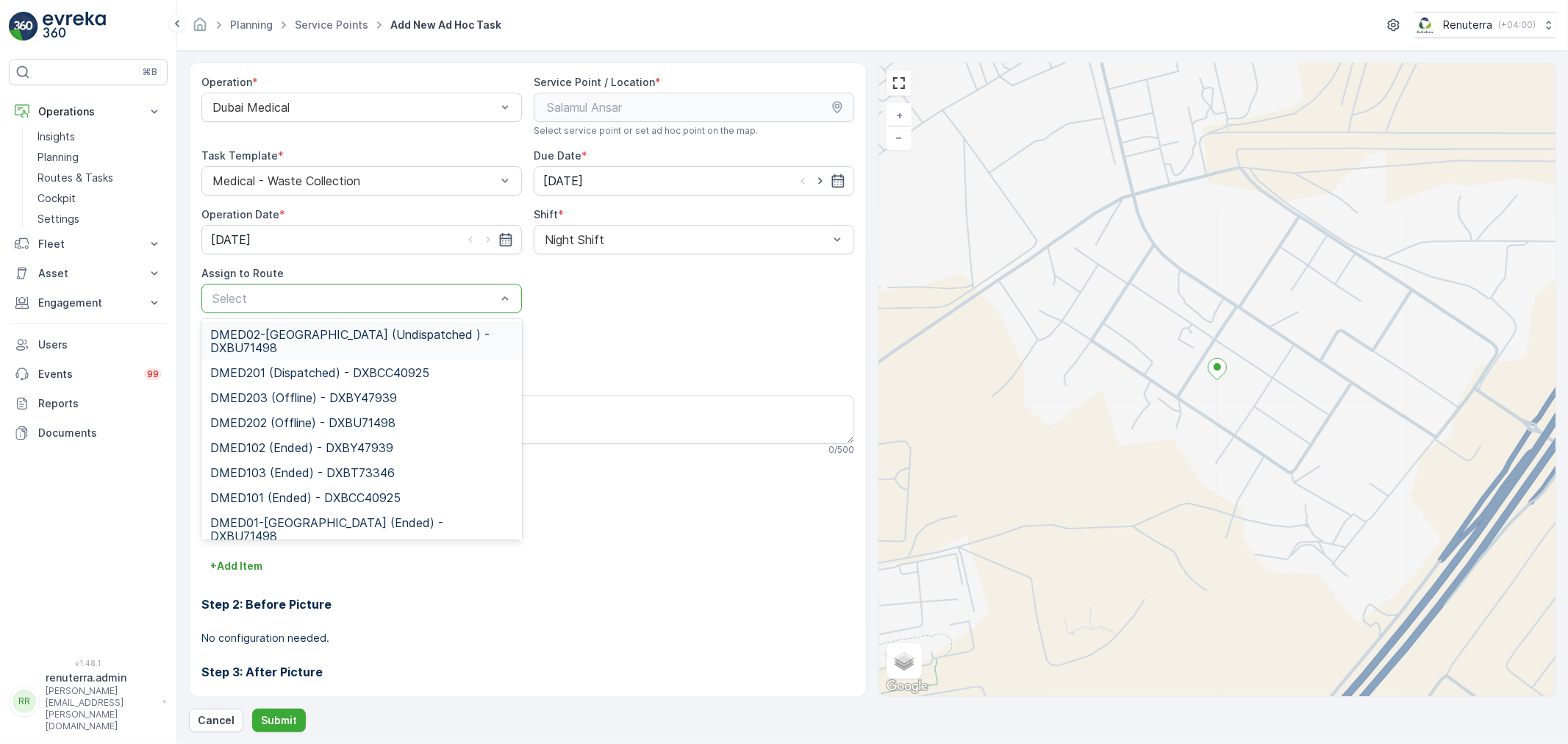
click at [383, 299] on div at bounding box center [354, 298] width 286 height 13
click at [316, 348] on span "DMED02-Khawaneej Yard (Undispatched ) - DXBU71498" at bounding box center [361, 341] width 303 height 26
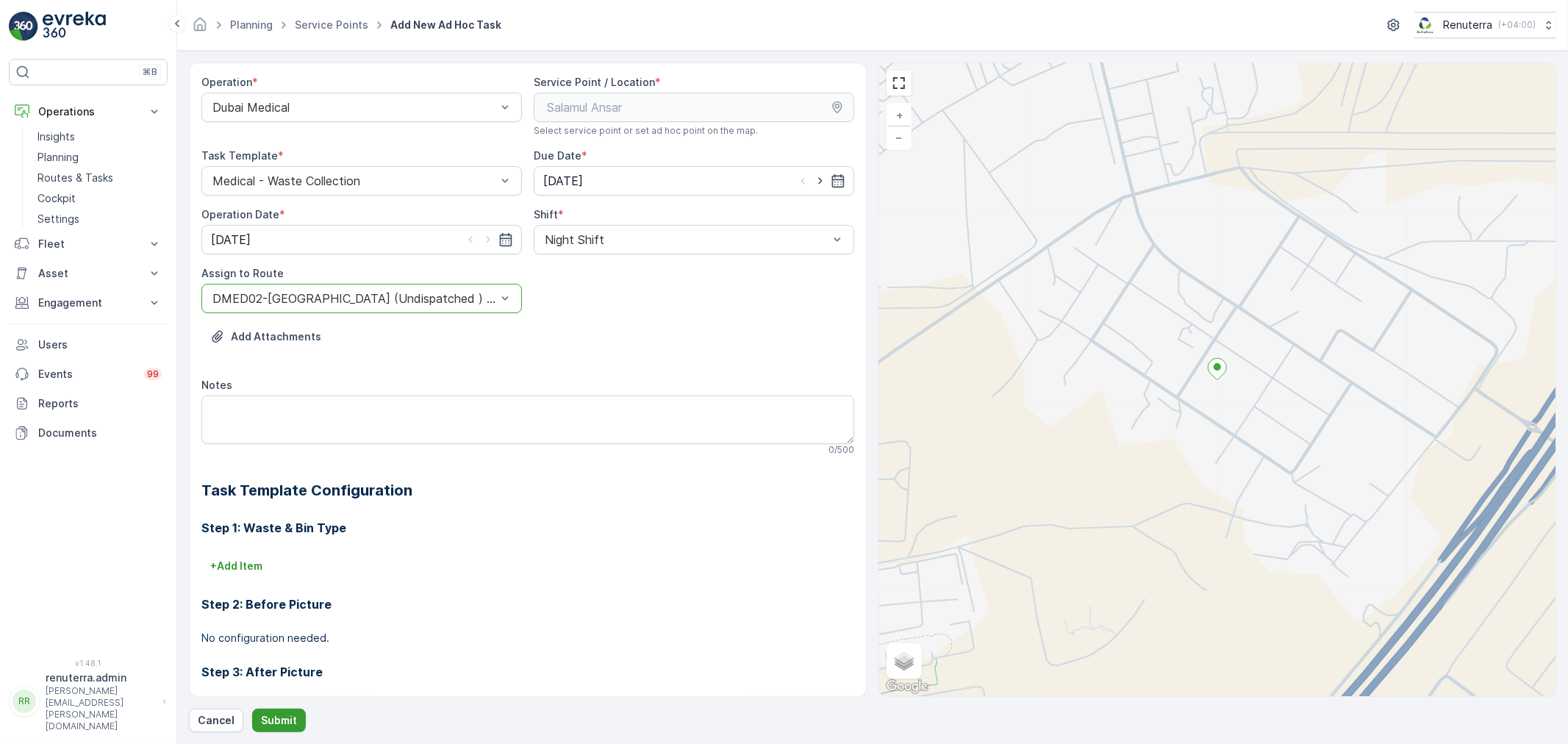
click at [275, 719] on p "Submit" at bounding box center [279, 721] width 36 height 15
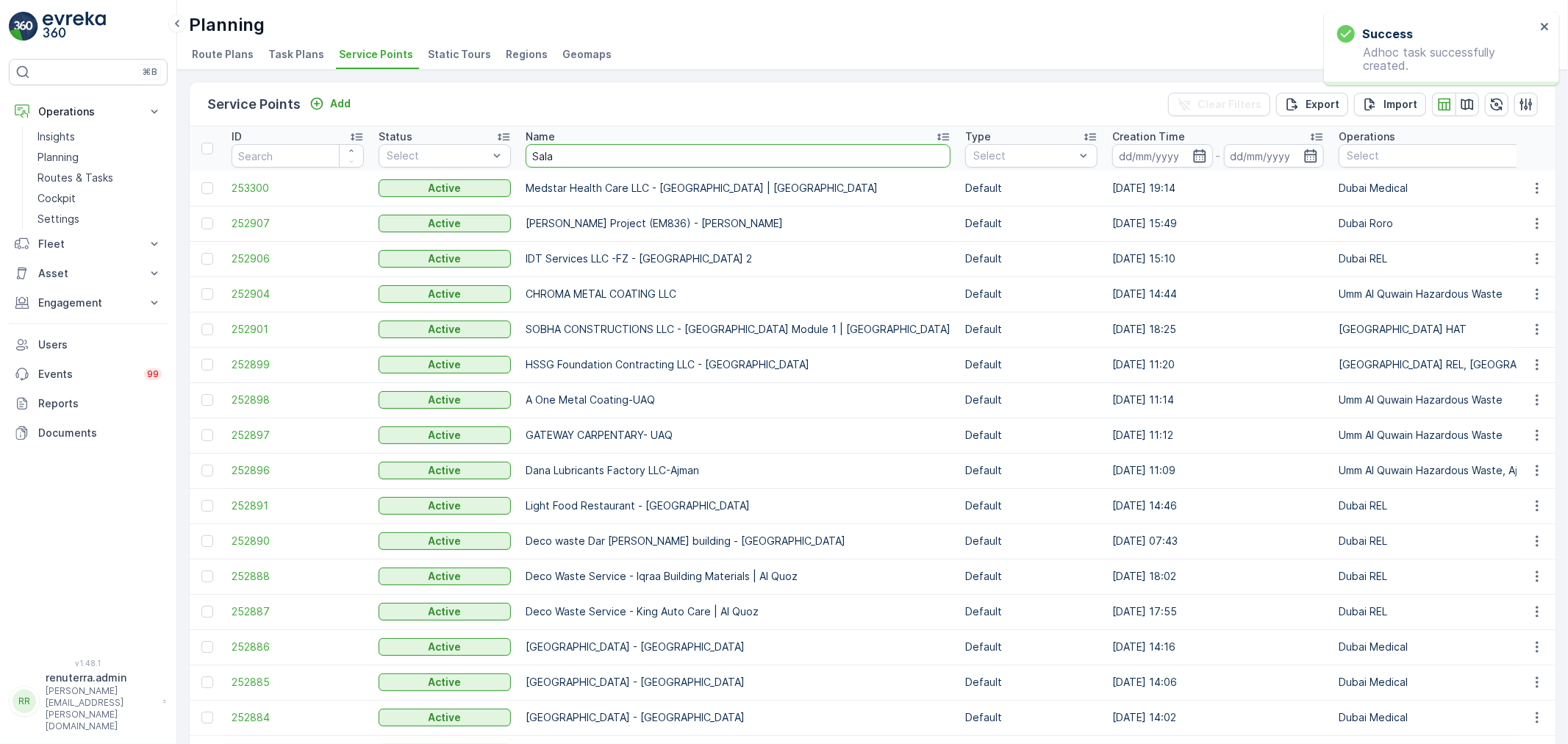
type input "Salam"
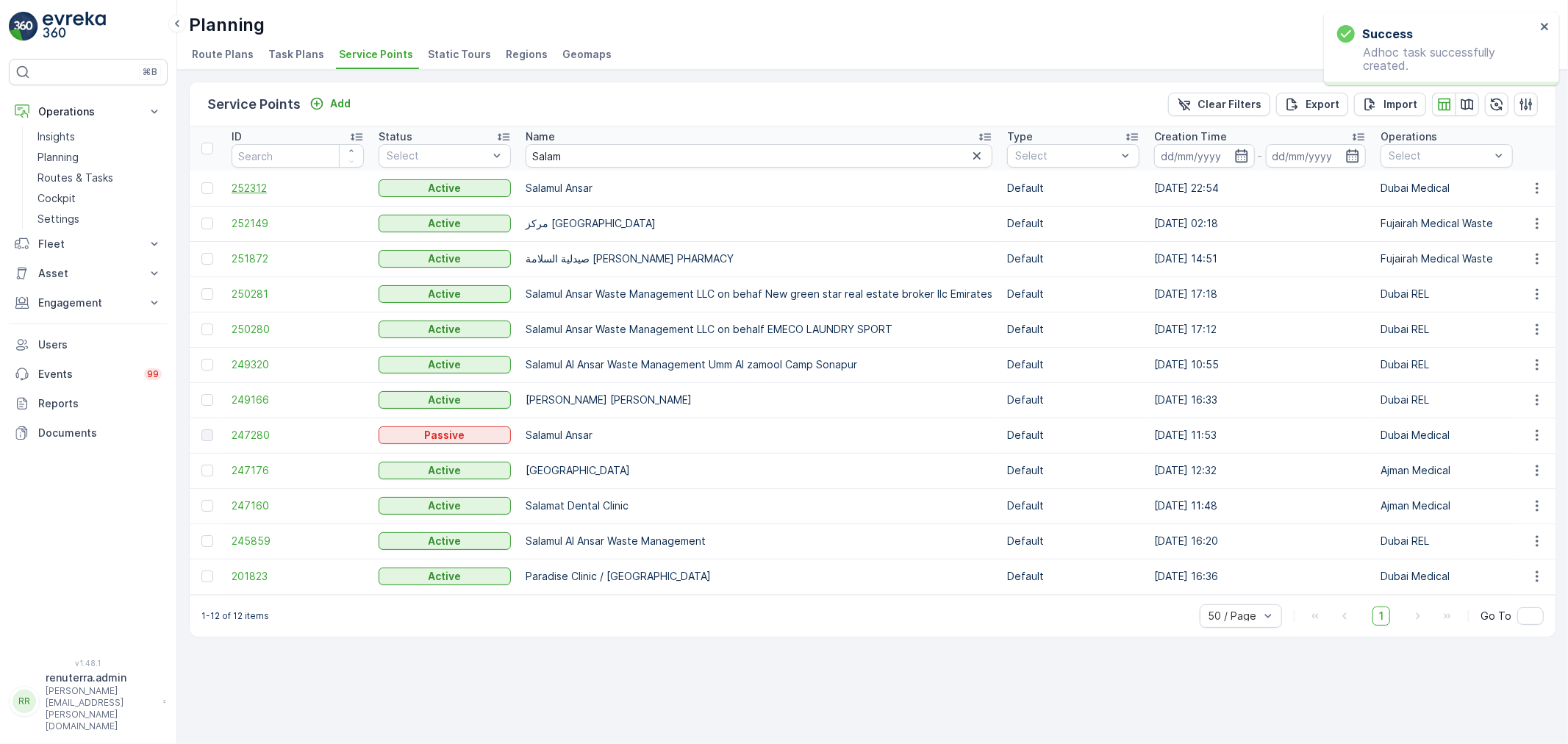
click at [253, 182] on span "252312" at bounding box center [298, 188] width 132 height 15
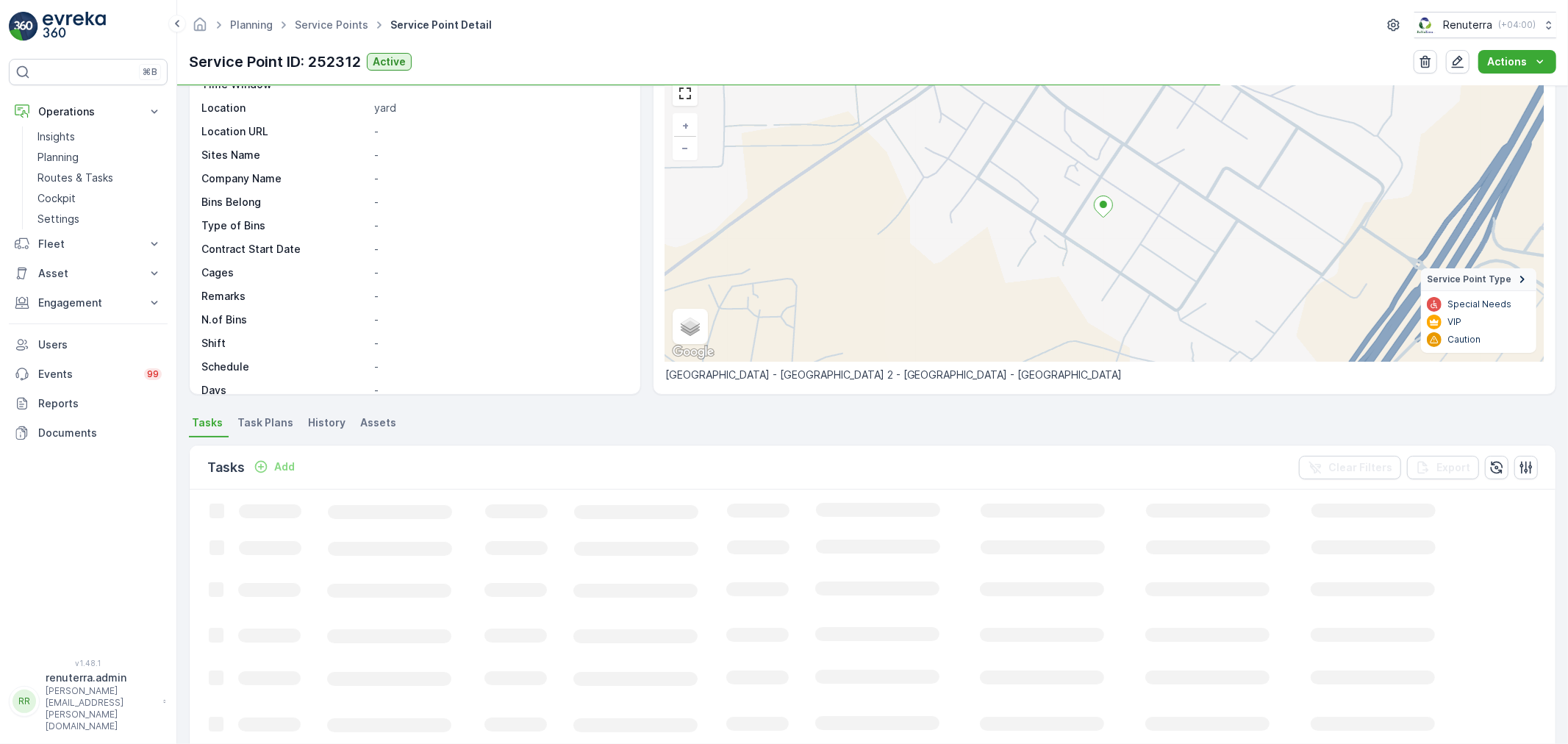
scroll to position [163, 0]
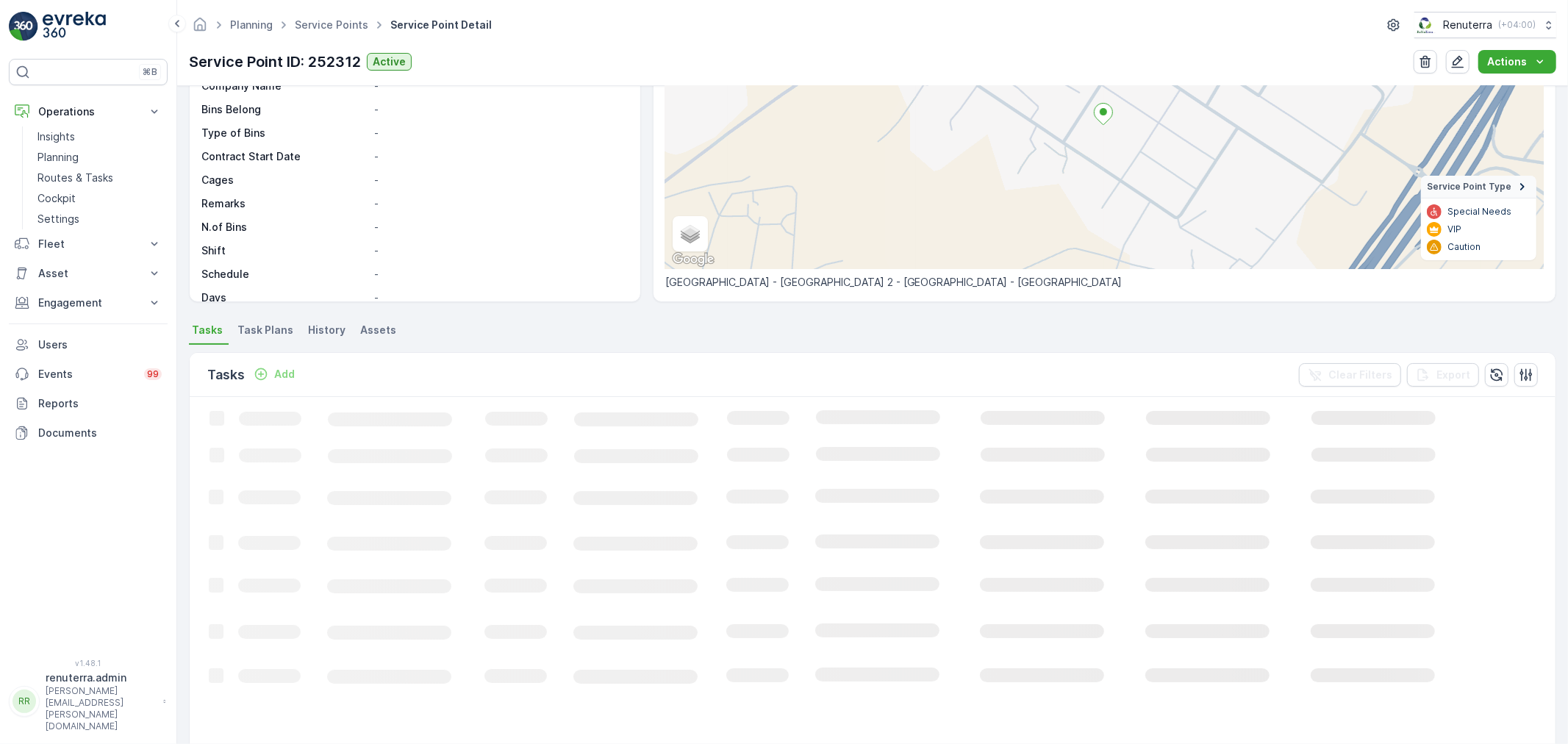
click at [286, 375] on p "Add" at bounding box center [285, 375] width 21 height 15
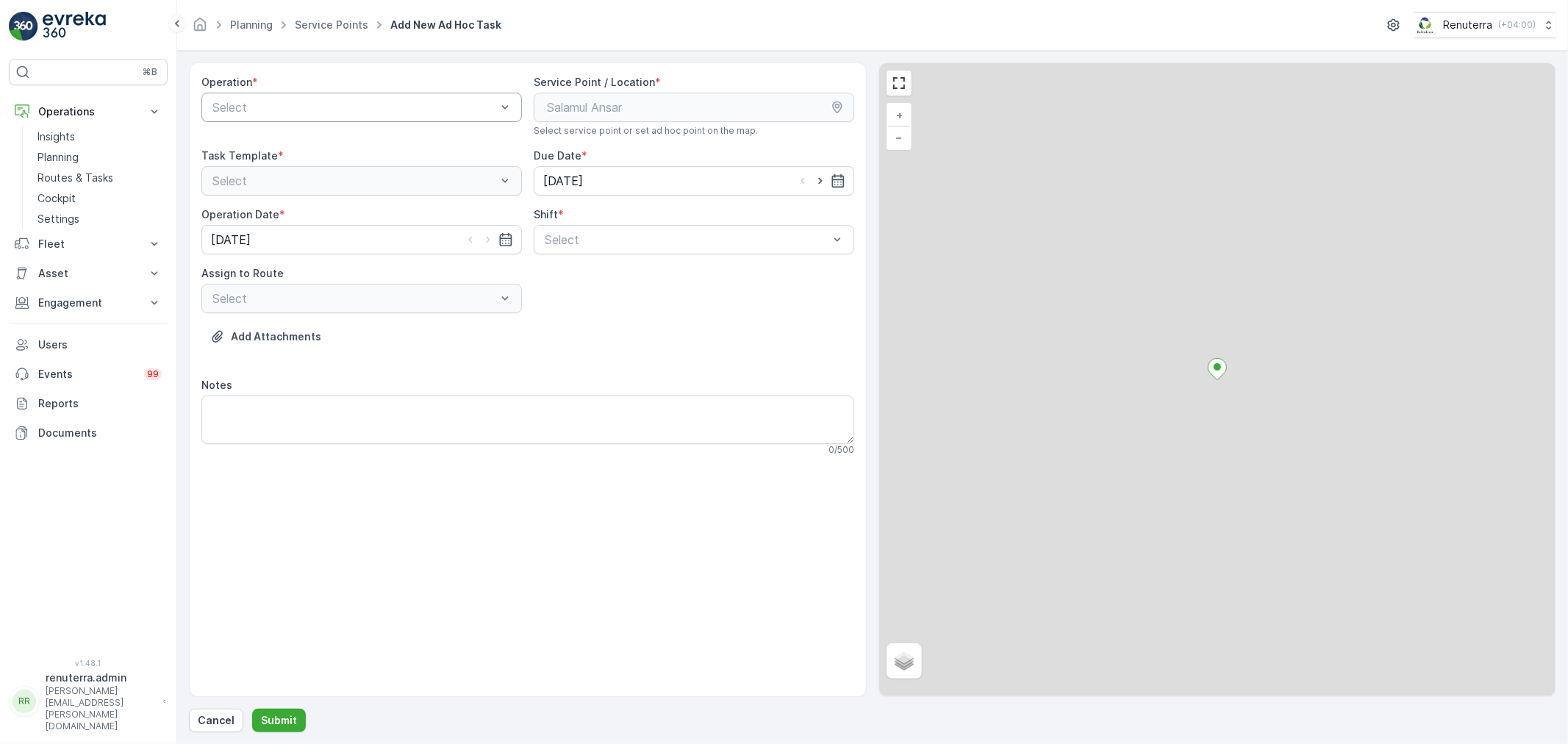
click at [315, 105] on div at bounding box center [354, 108] width 286 height 13
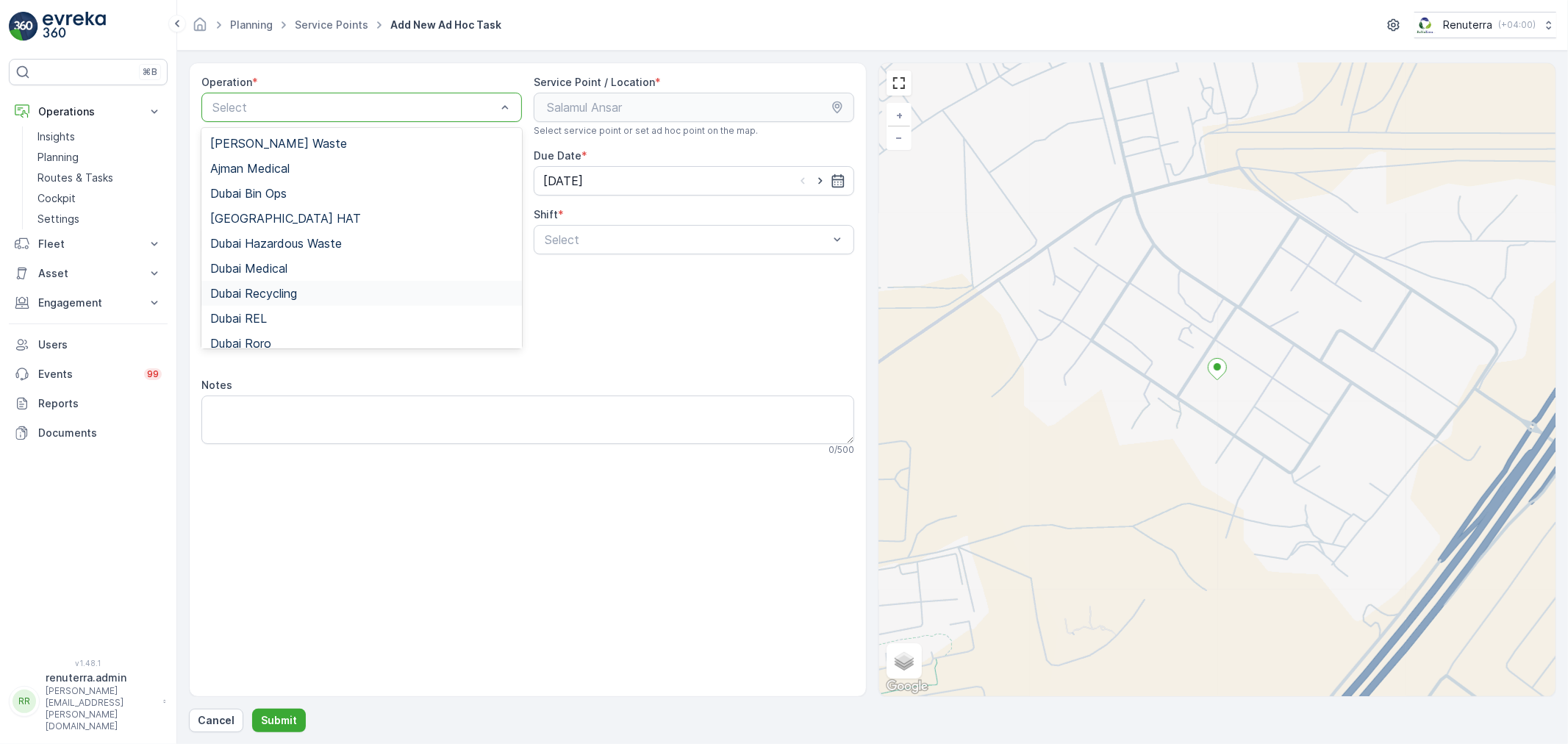
drag, startPoint x: 292, startPoint y: 284, endPoint x: 320, endPoint y: 285, distance: 28.0
click at [294, 284] on div "Dubai Recycling" at bounding box center [361, 293] width 321 height 25
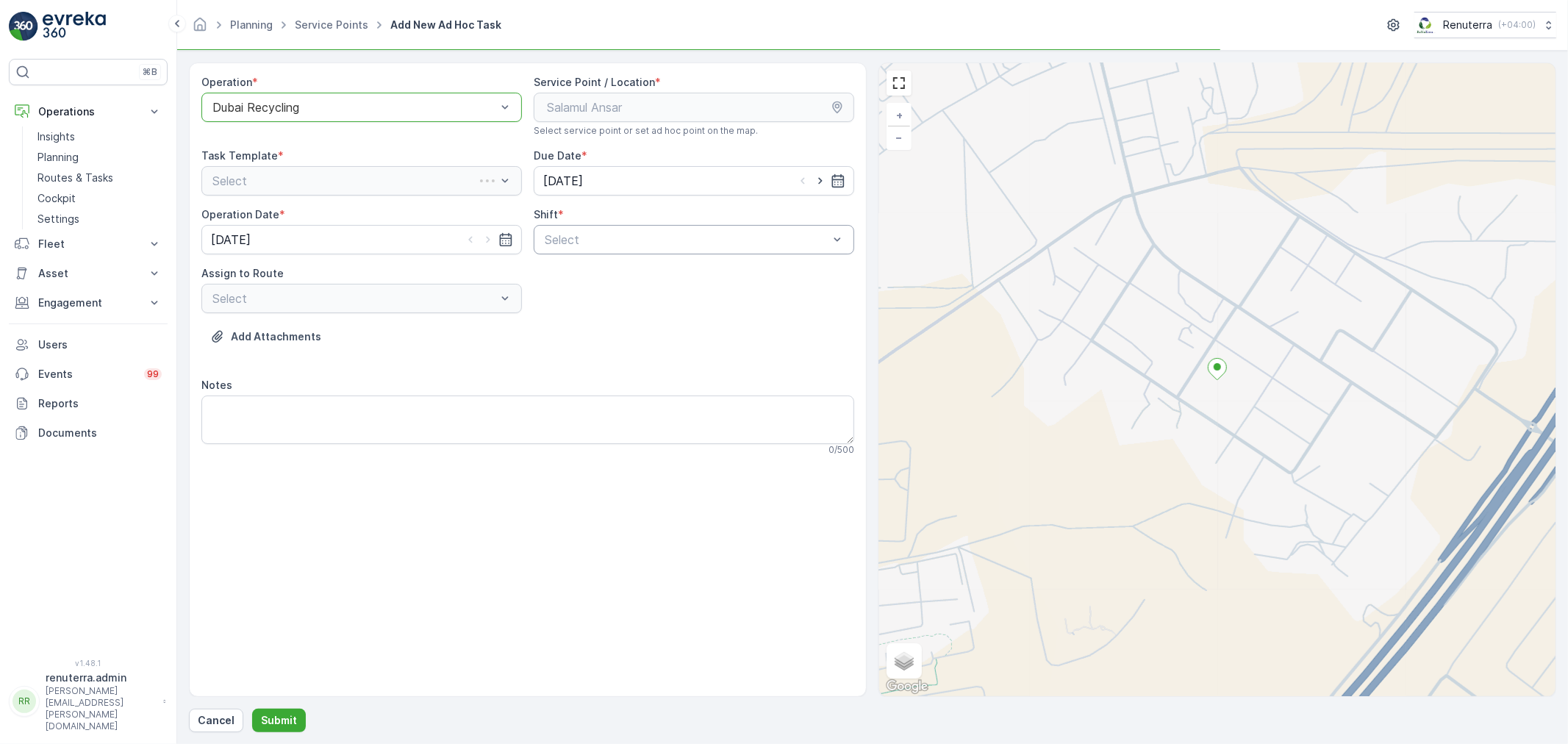
click at [547, 248] on div "Select" at bounding box center [694, 239] width 321 height 29
drag, startPoint x: 547, startPoint y: 248, endPoint x: 520, endPoint y: 310, distance: 67.6
click at [547, 304] on span "Night Shift" at bounding box center [573, 301] width 60 height 13
click at [431, 309] on div "Select" at bounding box center [361, 298] width 321 height 29
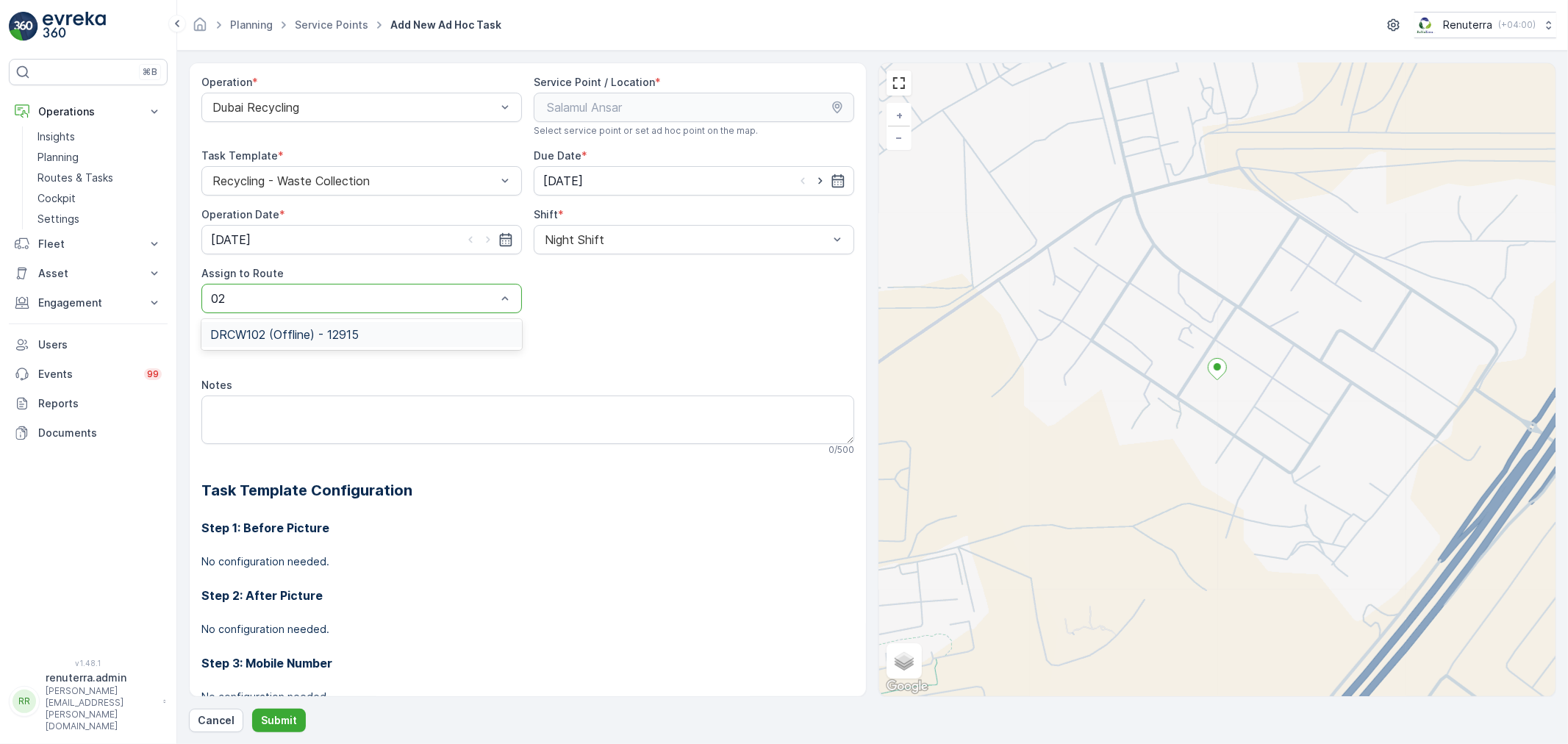
type input "0"
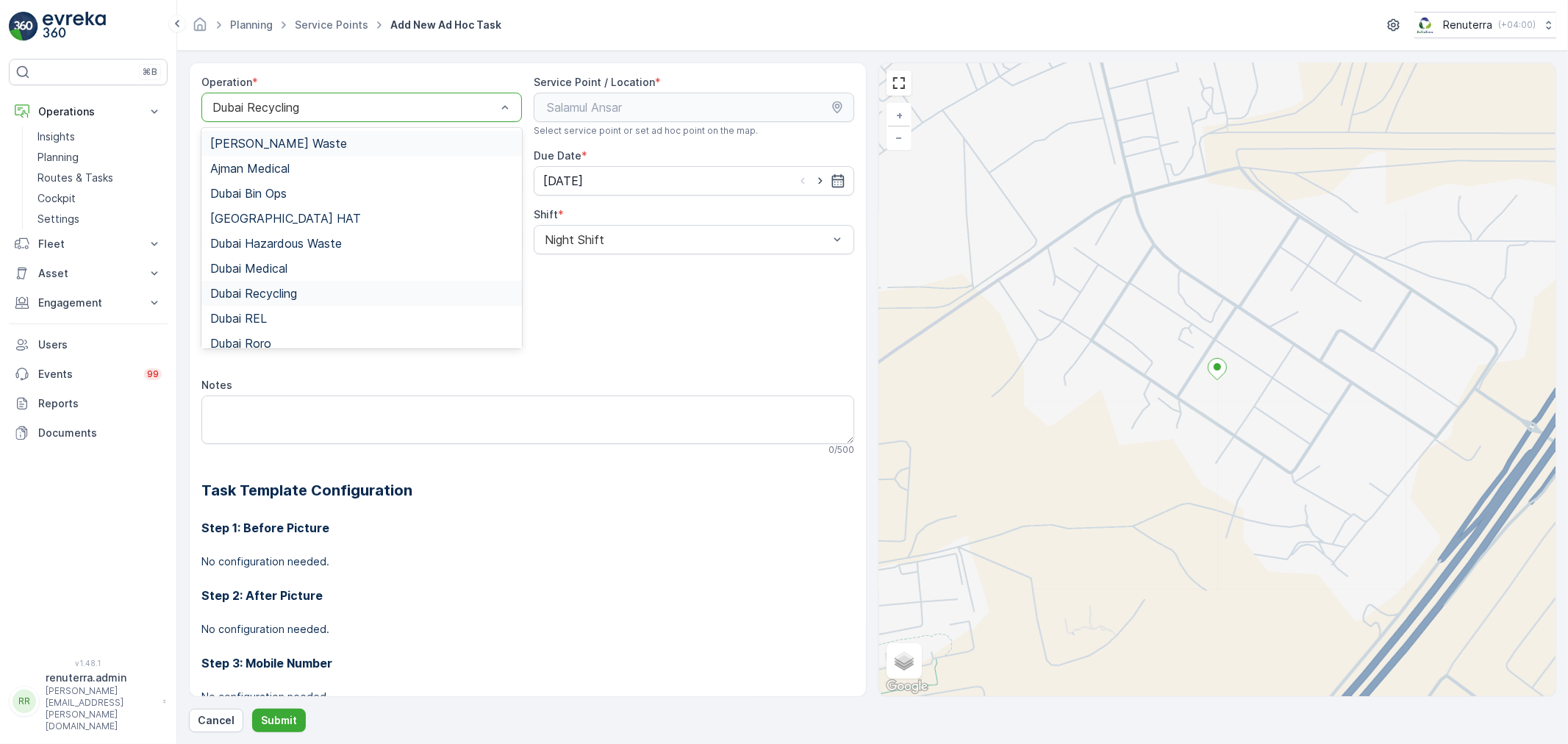
click at [328, 111] on div at bounding box center [354, 108] width 286 height 13
drag, startPoint x: 316, startPoint y: 275, endPoint x: 312, endPoint y: 322, distance: 47.2
click at [318, 274] on div "Dubai Medical" at bounding box center [361, 268] width 321 height 25
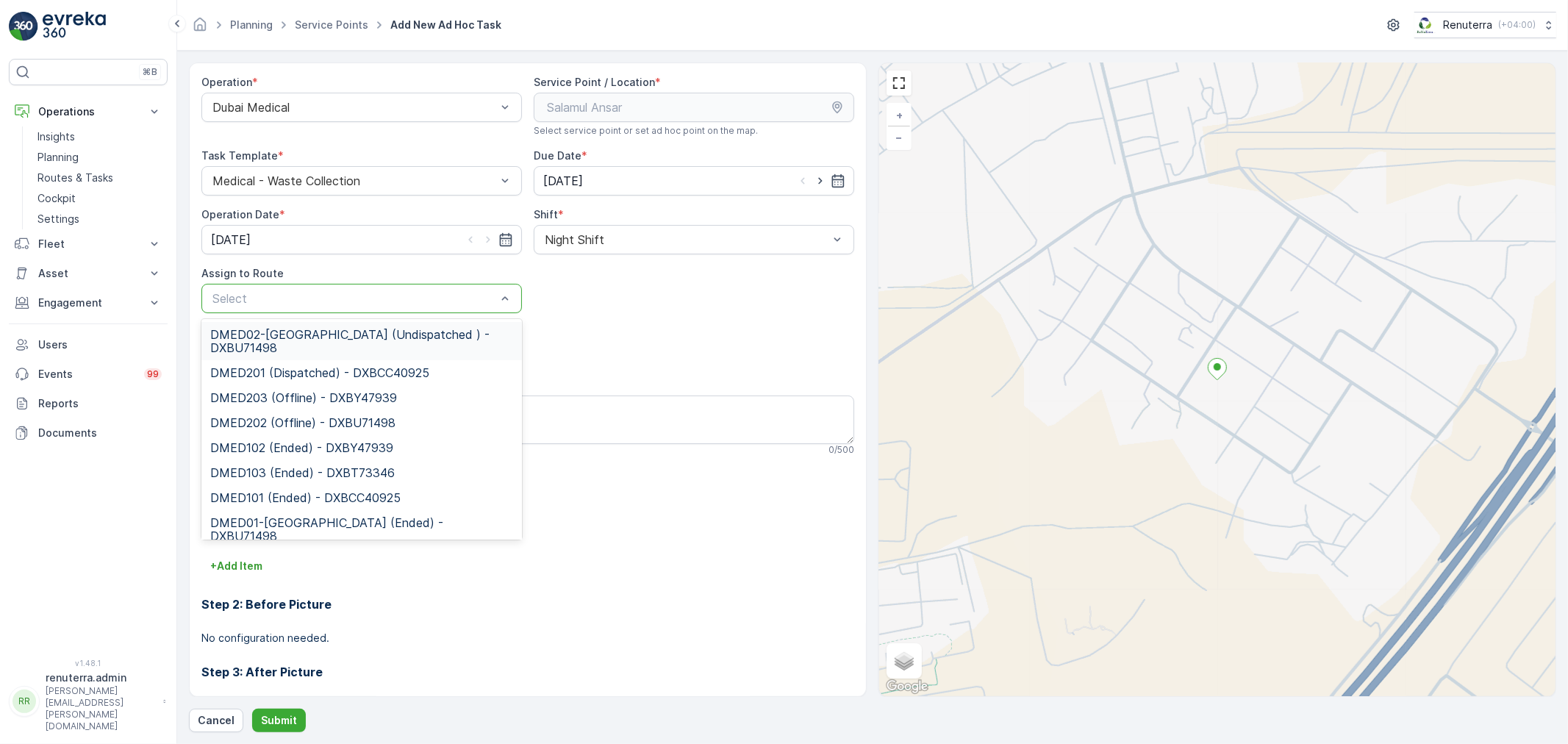
drag, startPoint x: 332, startPoint y: 290, endPoint x: 333, endPoint y: 332, distance: 42.0
click at [322, 331] on span "DMED02-Khawaneej Yard (Undispatched ) - DXBU71498" at bounding box center [361, 341] width 303 height 26
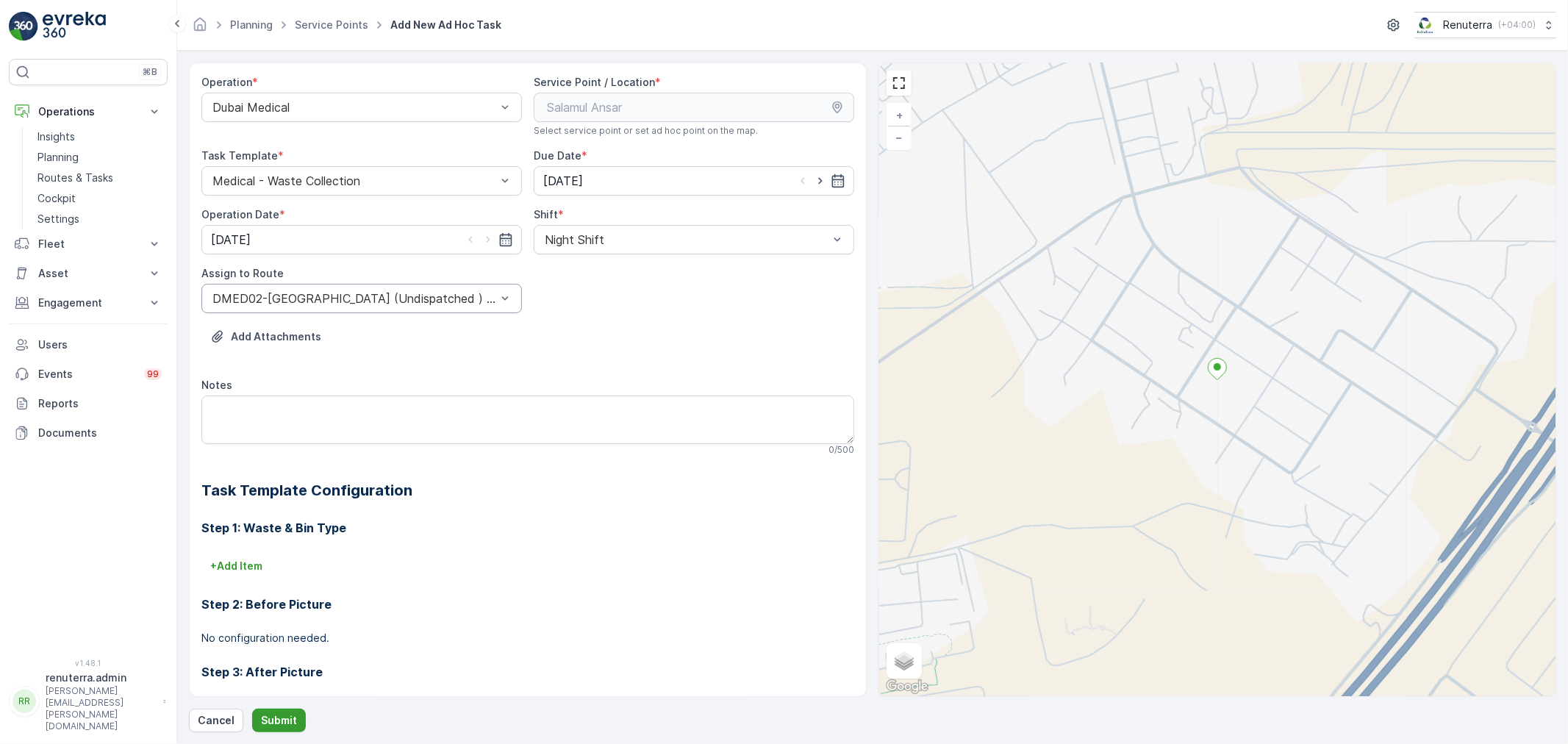
click at [281, 718] on p "Submit" at bounding box center [279, 721] width 36 height 15
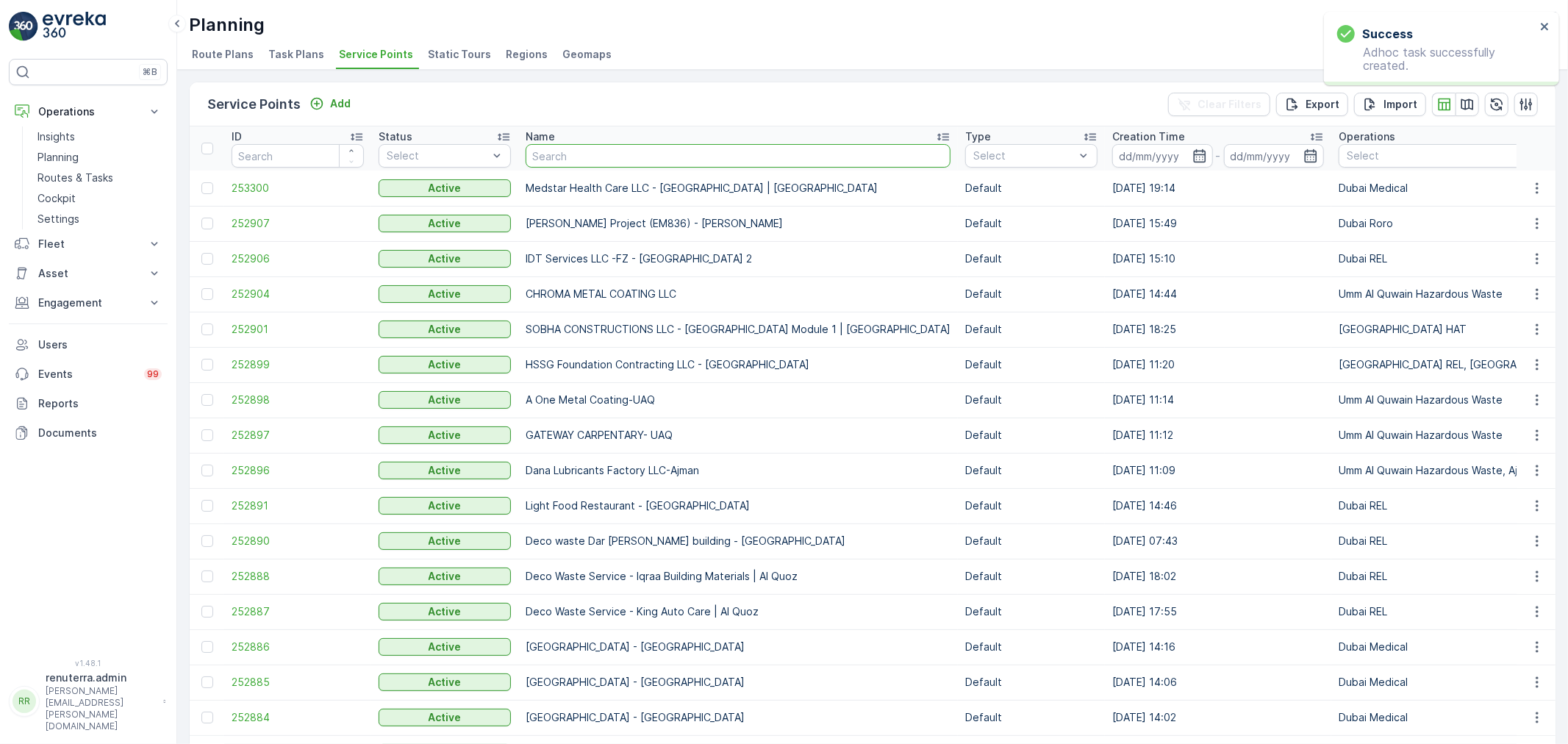
click at [569, 150] on input "text" at bounding box center [738, 156] width 425 height 23
type input "neph"
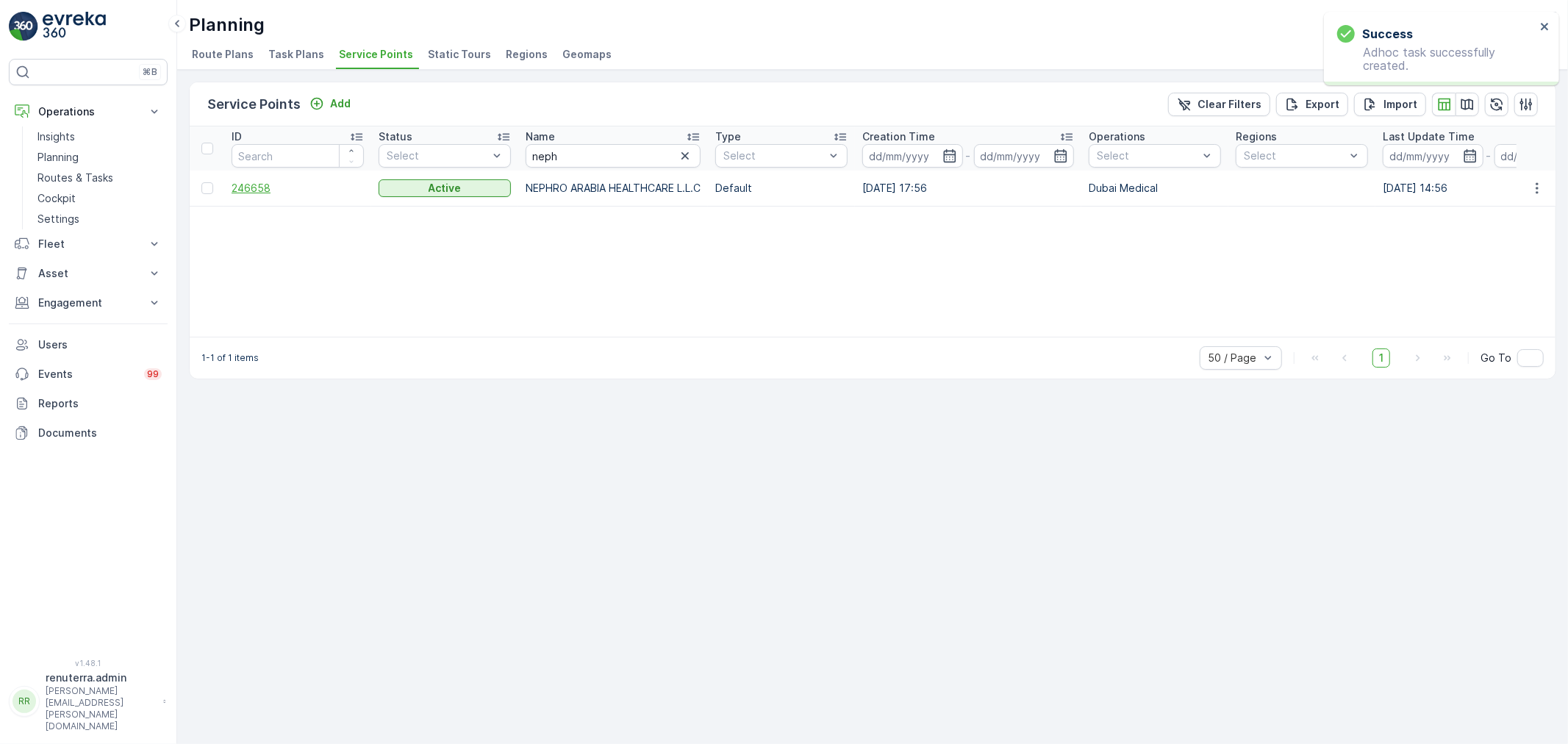
click at [262, 189] on span "246658" at bounding box center [298, 188] width 132 height 15
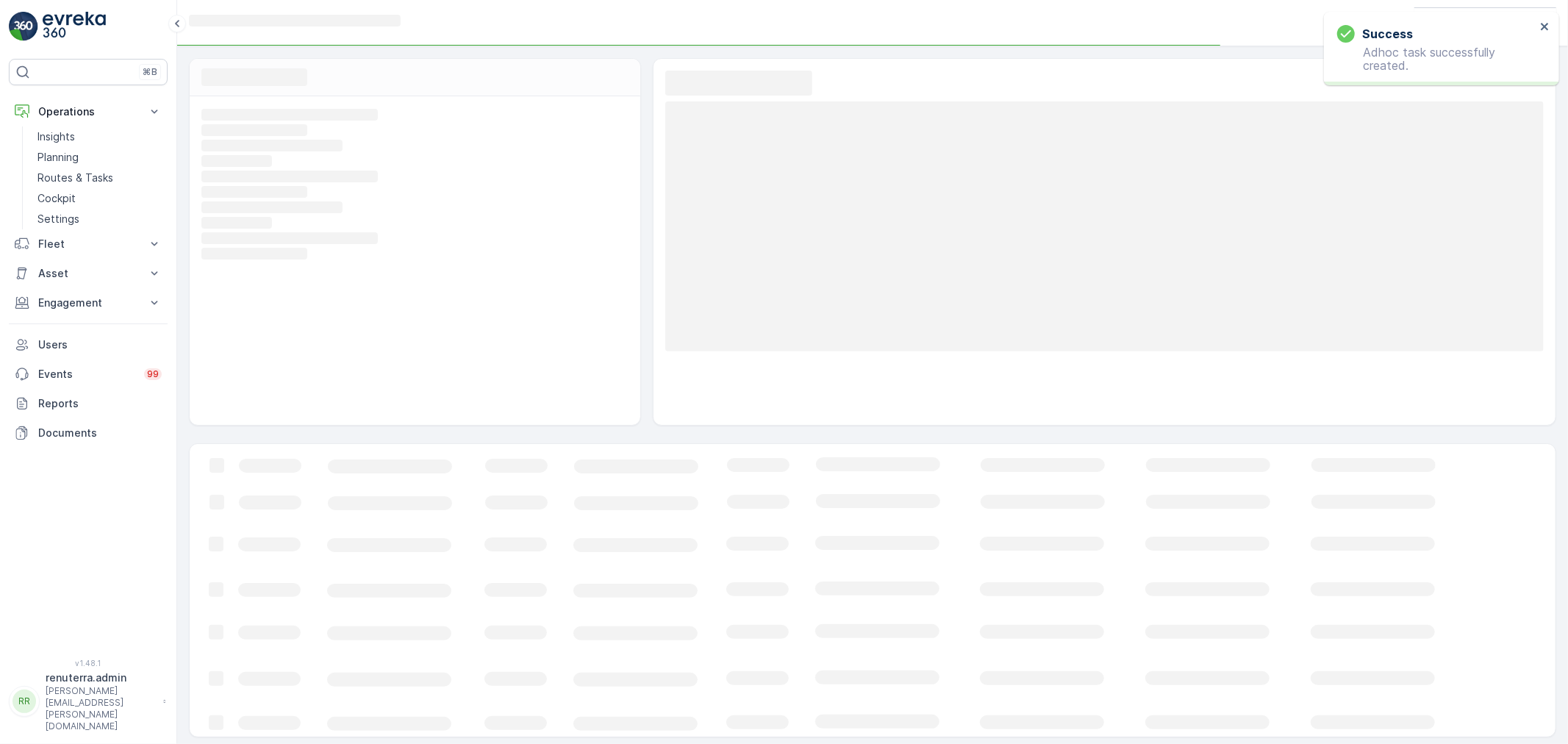
scroll to position [10, 0]
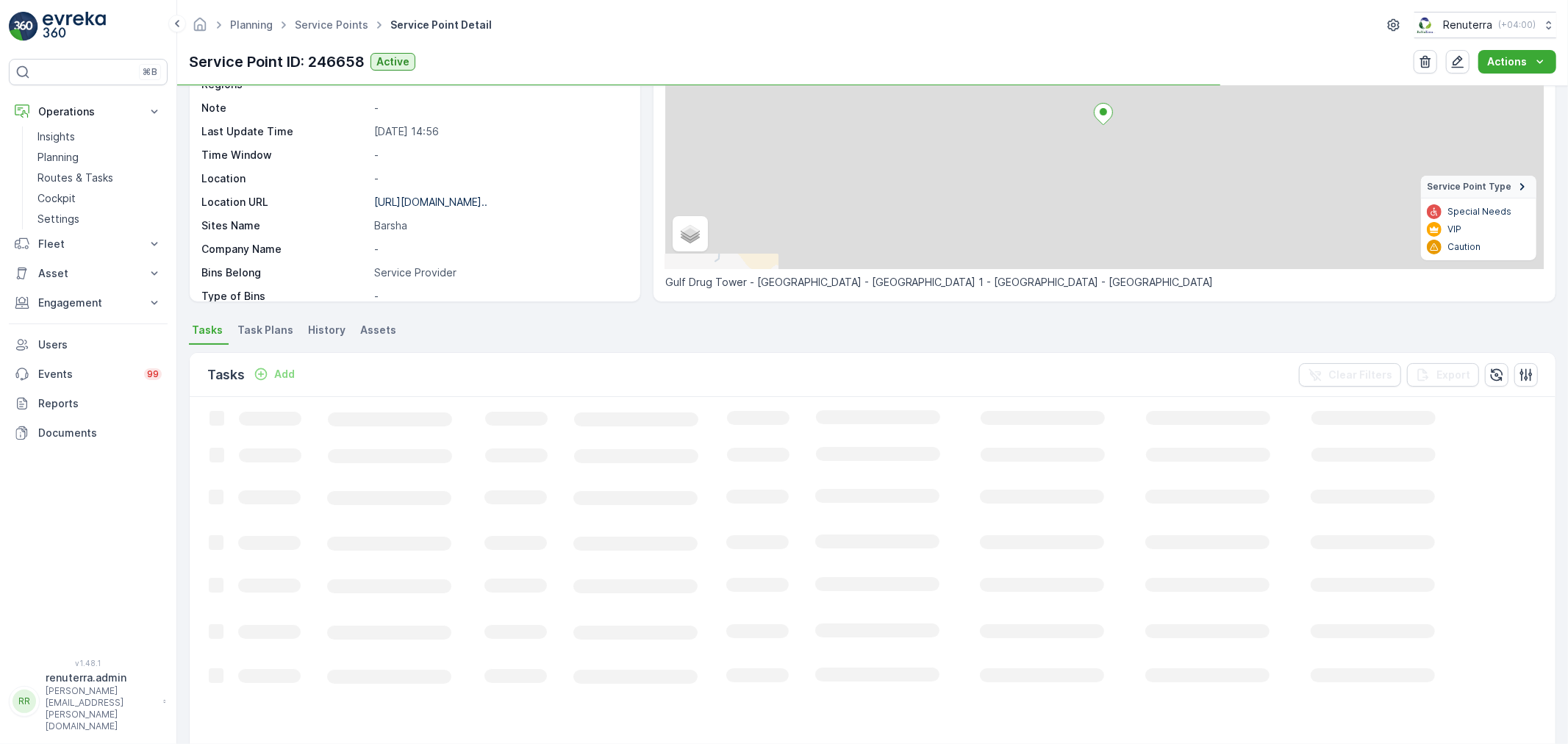
scroll to position [163, 0]
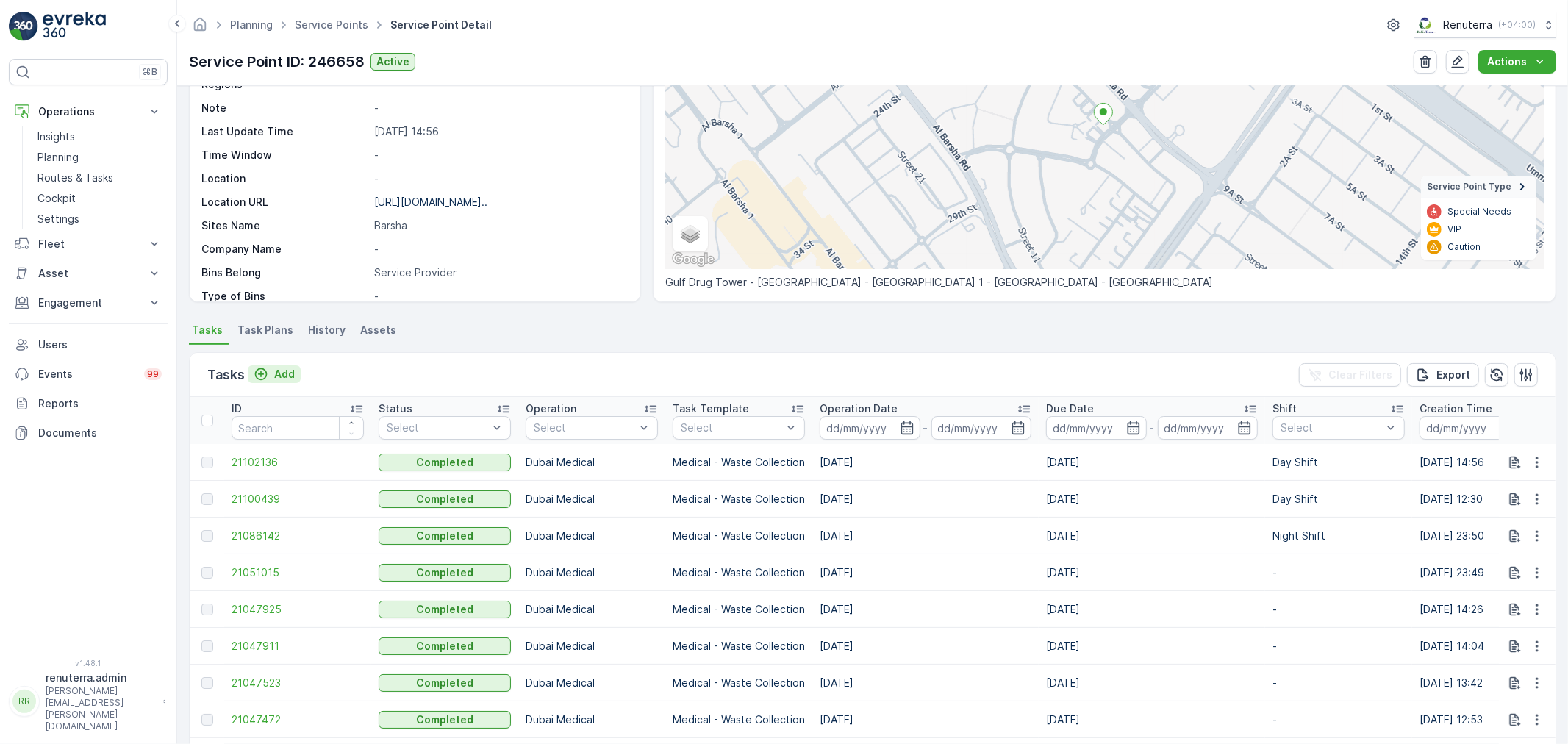
click at [289, 379] on button "Add" at bounding box center [274, 375] width 53 height 18
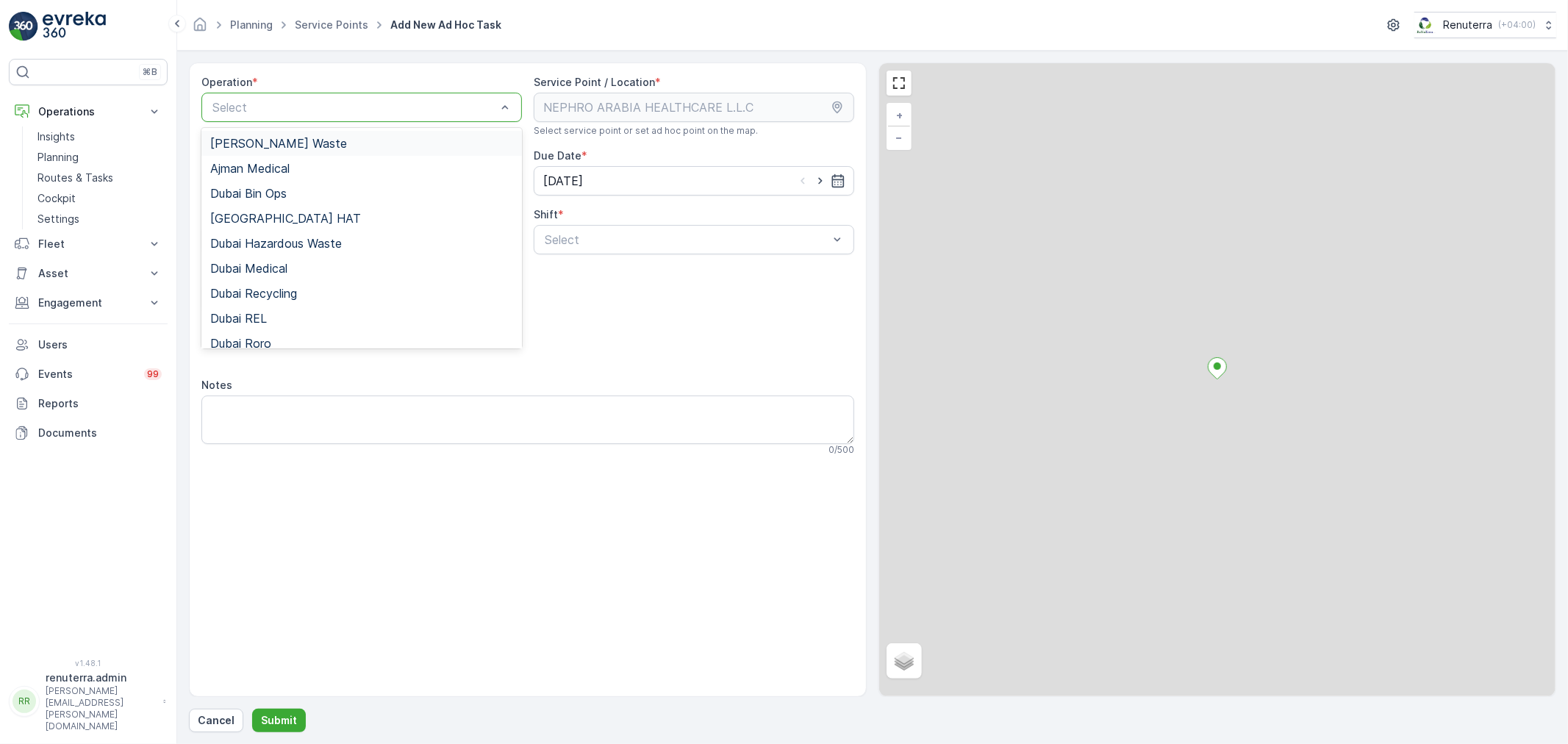
click at [310, 102] on div at bounding box center [354, 108] width 286 height 13
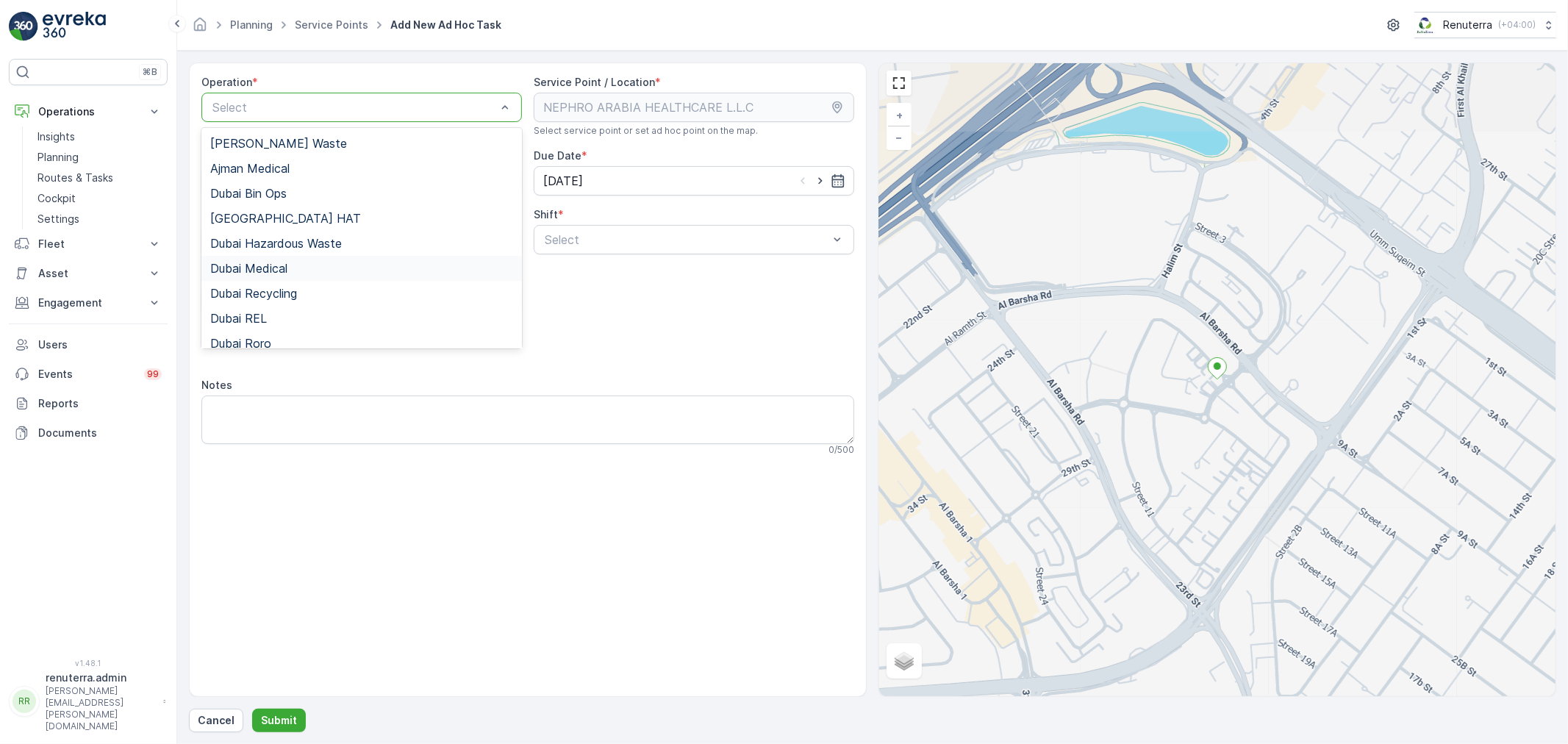
drag, startPoint x: 289, startPoint y: 265, endPoint x: 484, endPoint y: 259, distance: 195.1
click at [294, 266] on div "Dubai Medical" at bounding box center [361, 268] width 303 height 13
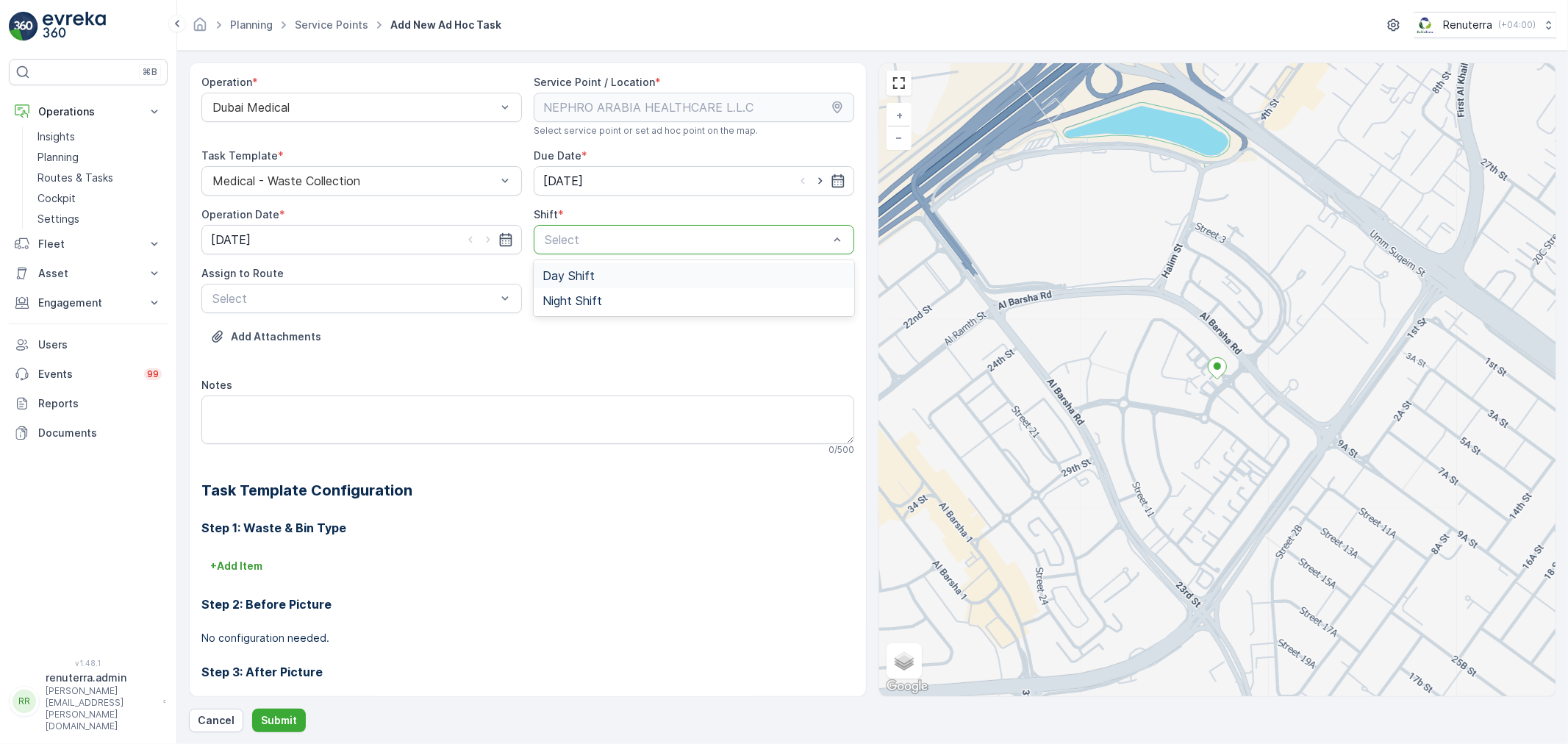
drag, startPoint x: 636, startPoint y: 230, endPoint x: 609, endPoint y: 274, distance: 51.6
click at [636, 233] on div "Select" at bounding box center [694, 239] width 321 height 29
click at [598, 298] on span "Night Shift" at bounding box center [573, 301] width 60 height 13
click at [353, 297] on div at bounding box center [354, 298] width 286 height 13
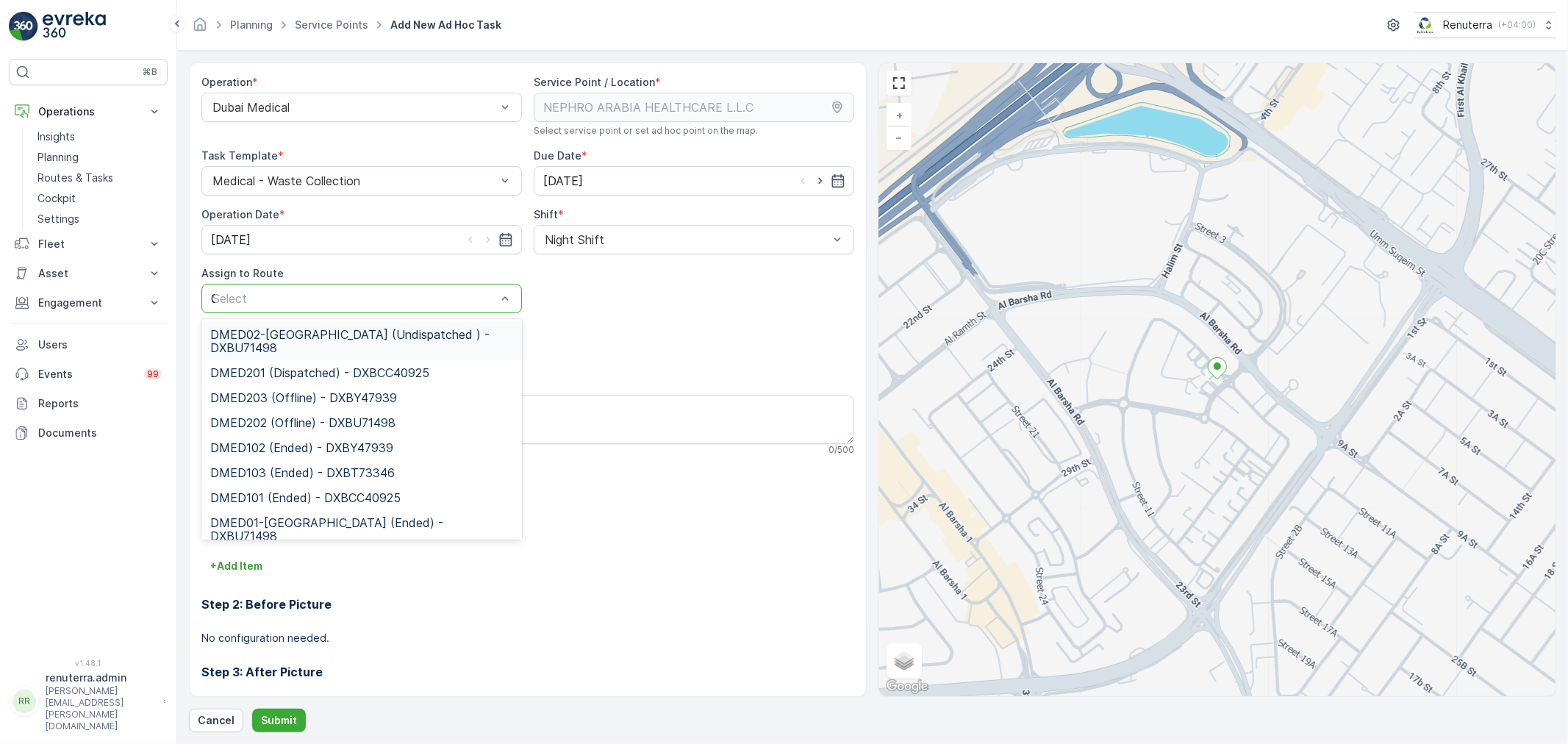
type input "02"
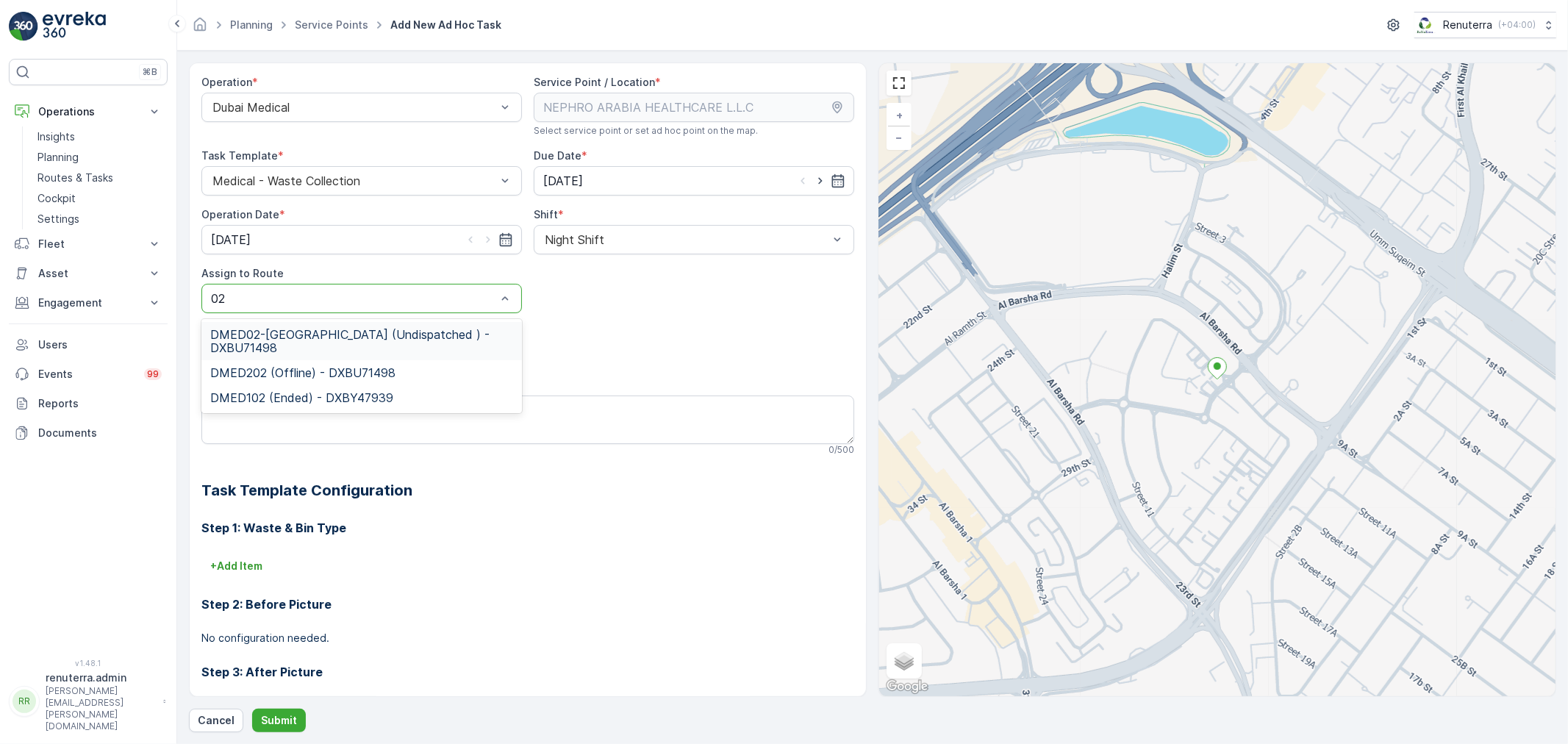
click at [393, 335] on span "DMED02-Khawaneej Yard (Undispatched ) - DXBU71498" at bounding box center [361, 341] width 303 height 26
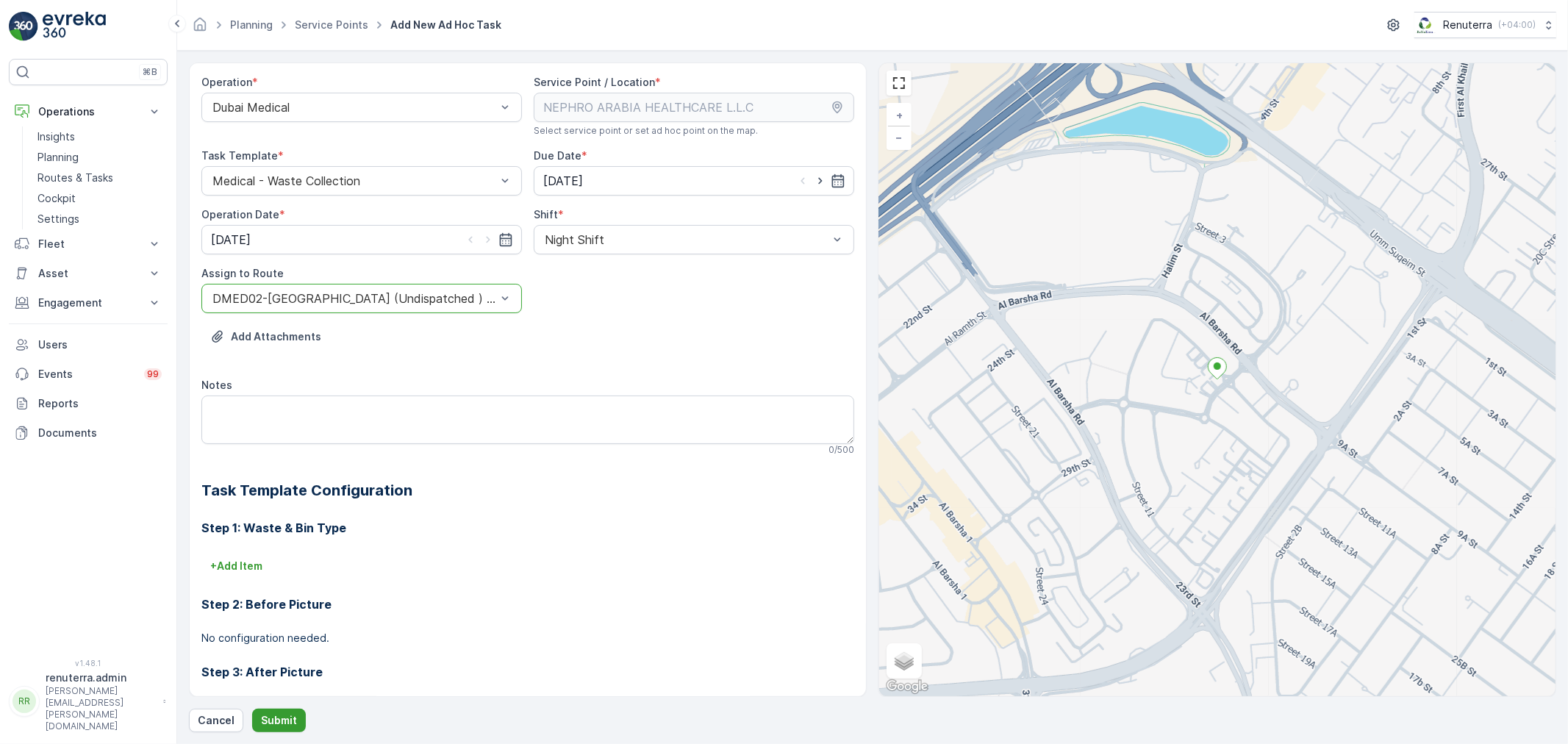
click at [277, 714] on p "Submit" at bounding box center [279, 721] width 36 height 15
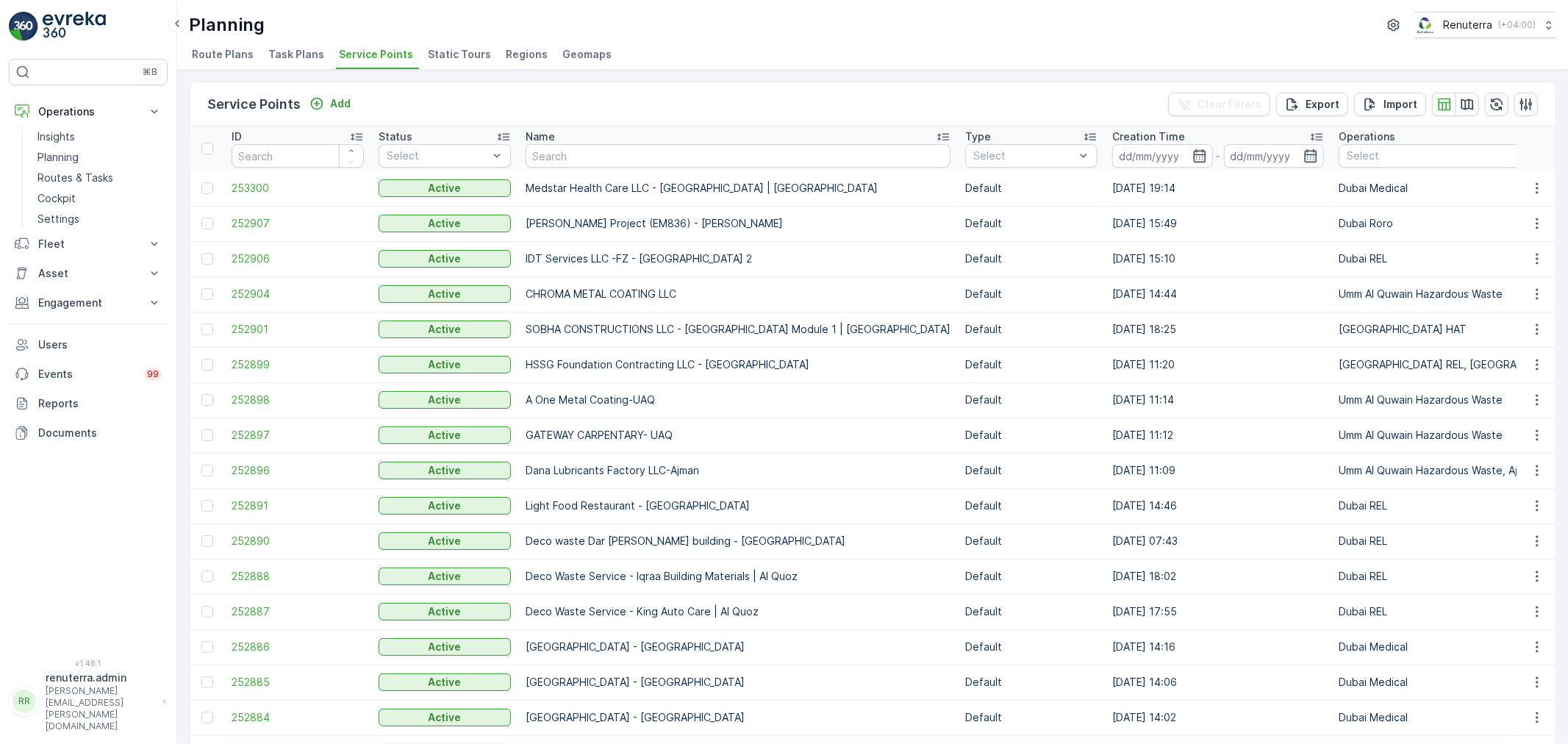
drag, startPoint x: 557, startPoint y: 173, endPoint x: 574, endPoint y: 165, distance: 18.8
click at [562, 171] on td "Medstar Health Care LLC - [GEOGRAPHIC_DATA] | [GEOGRAPHIC_DATA]" at bounding box center [738, 188] width 440 height 35
click at [574, 165] on input "text" at bounding box center [738, 156] width 425 height 23
type input "Al hur"
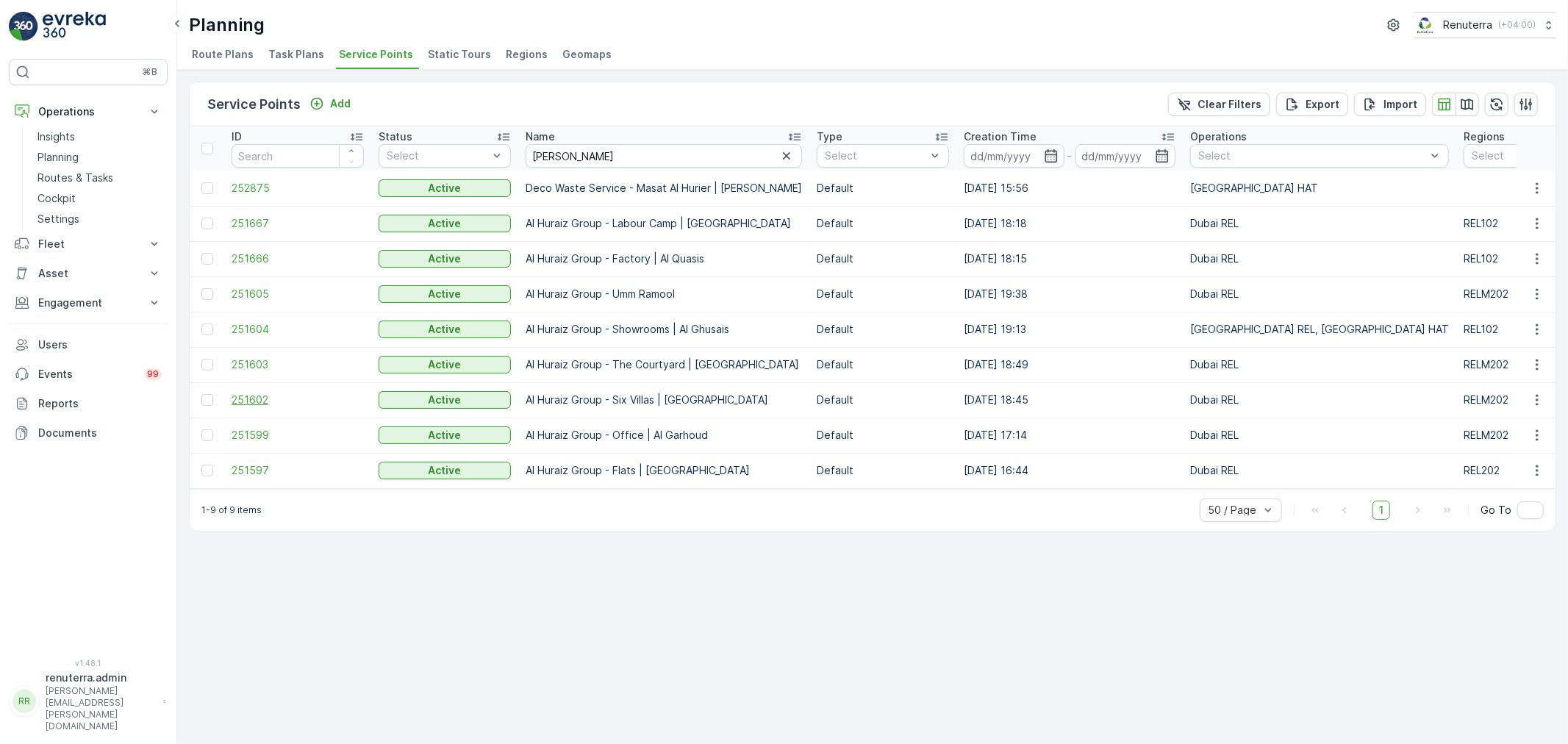
click at [267, 400] on span "251602" at bounding box center [298, 400] width 132 height 15
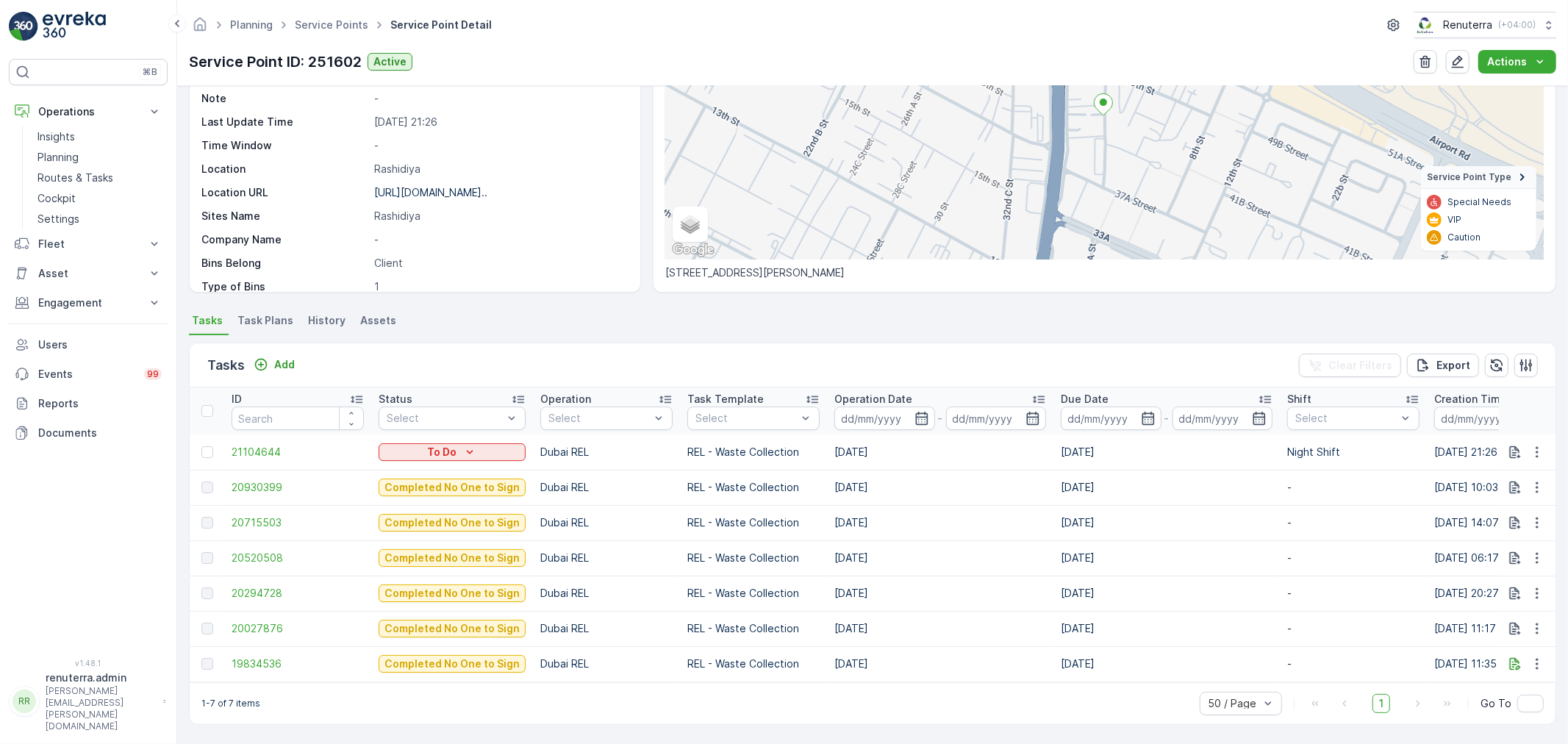
scroll to position [179, 0]
click at [272, 447] on span "21104644" at bounding box center [298, 452] width 132 height 15
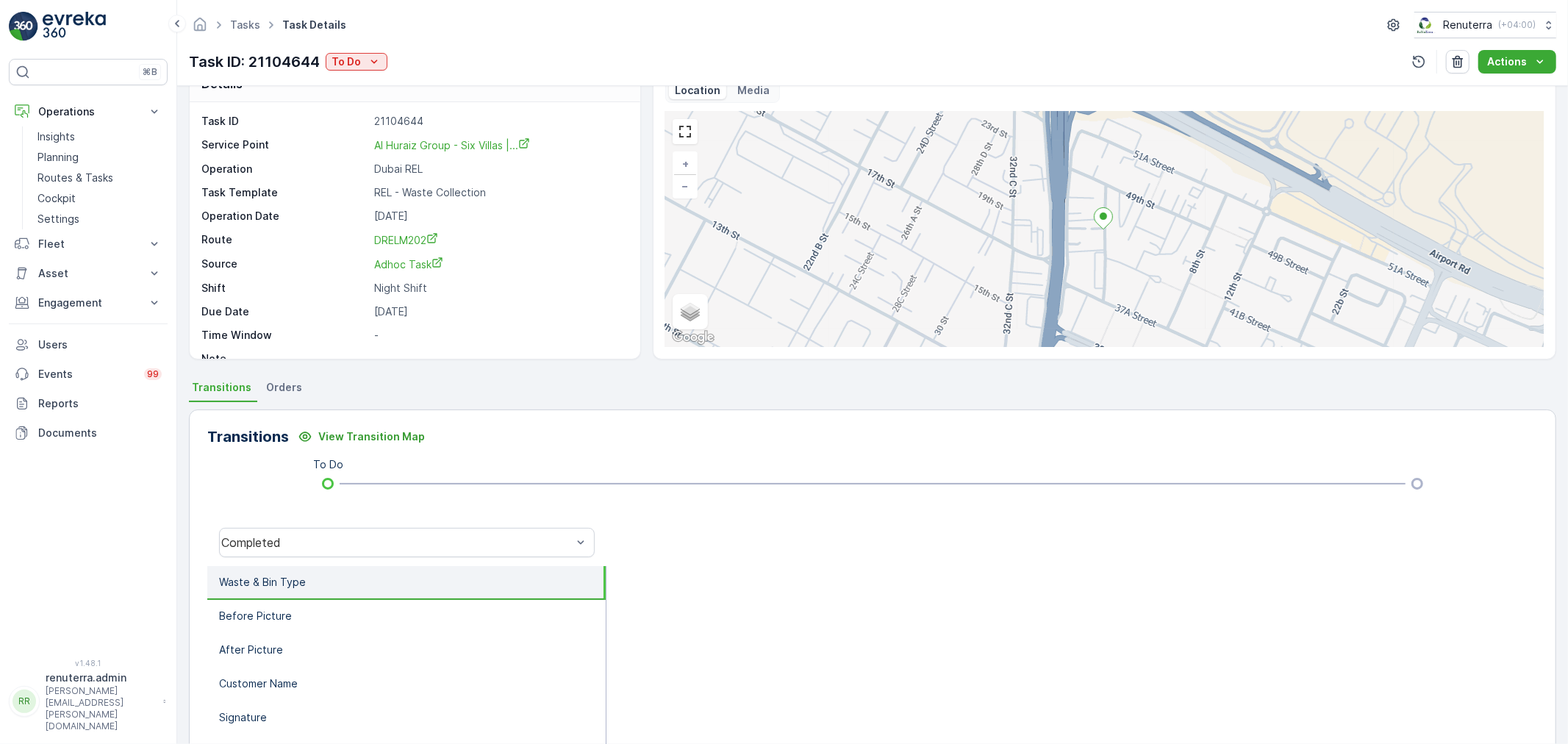
scroll to position [19, 0]
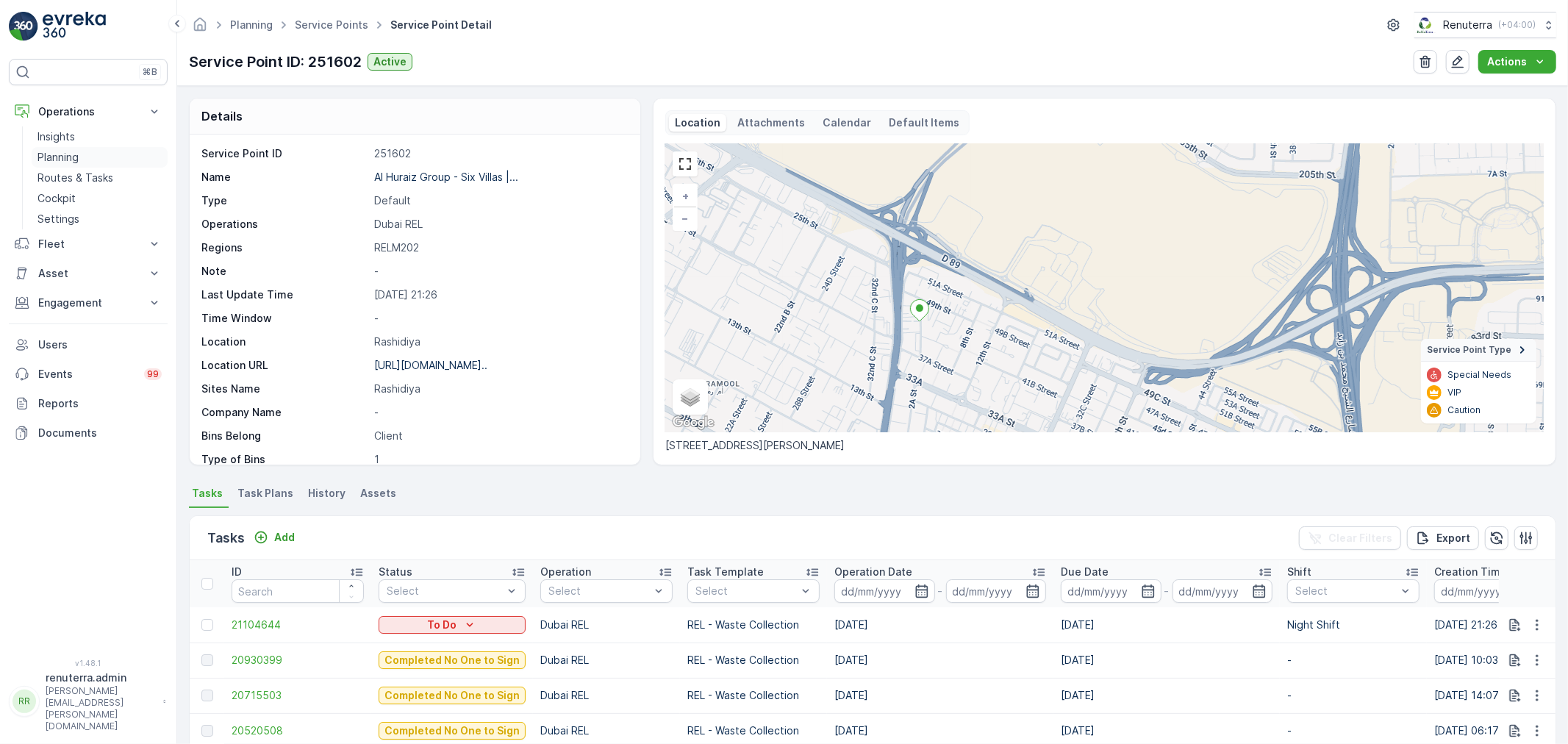
click at [94, 164] on link "Planning" at bounding box center [99, 158] width 136 height 21
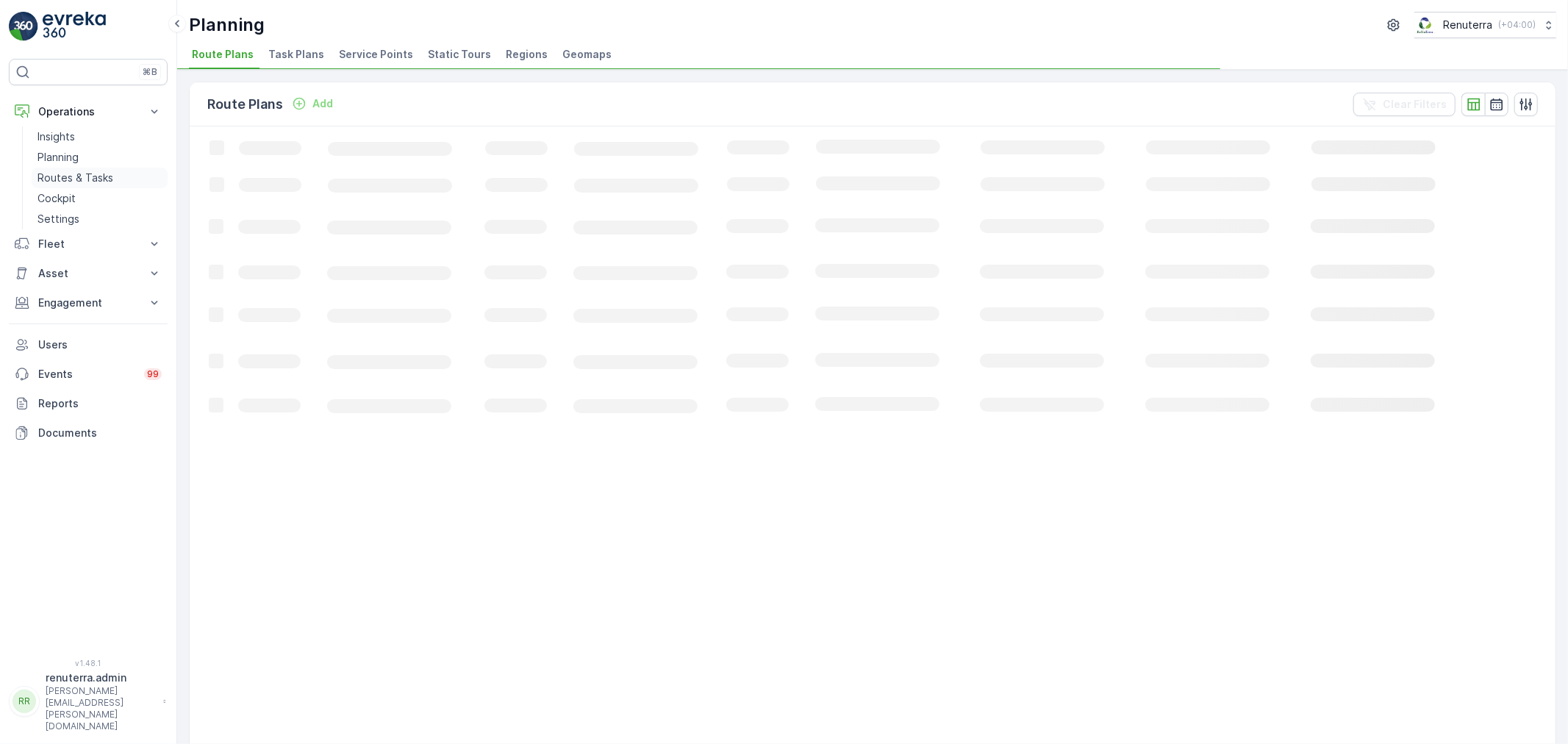
click at [89, 167] on link "Routes & Tasks" at bounding box center [99, 178] width 136 height 21
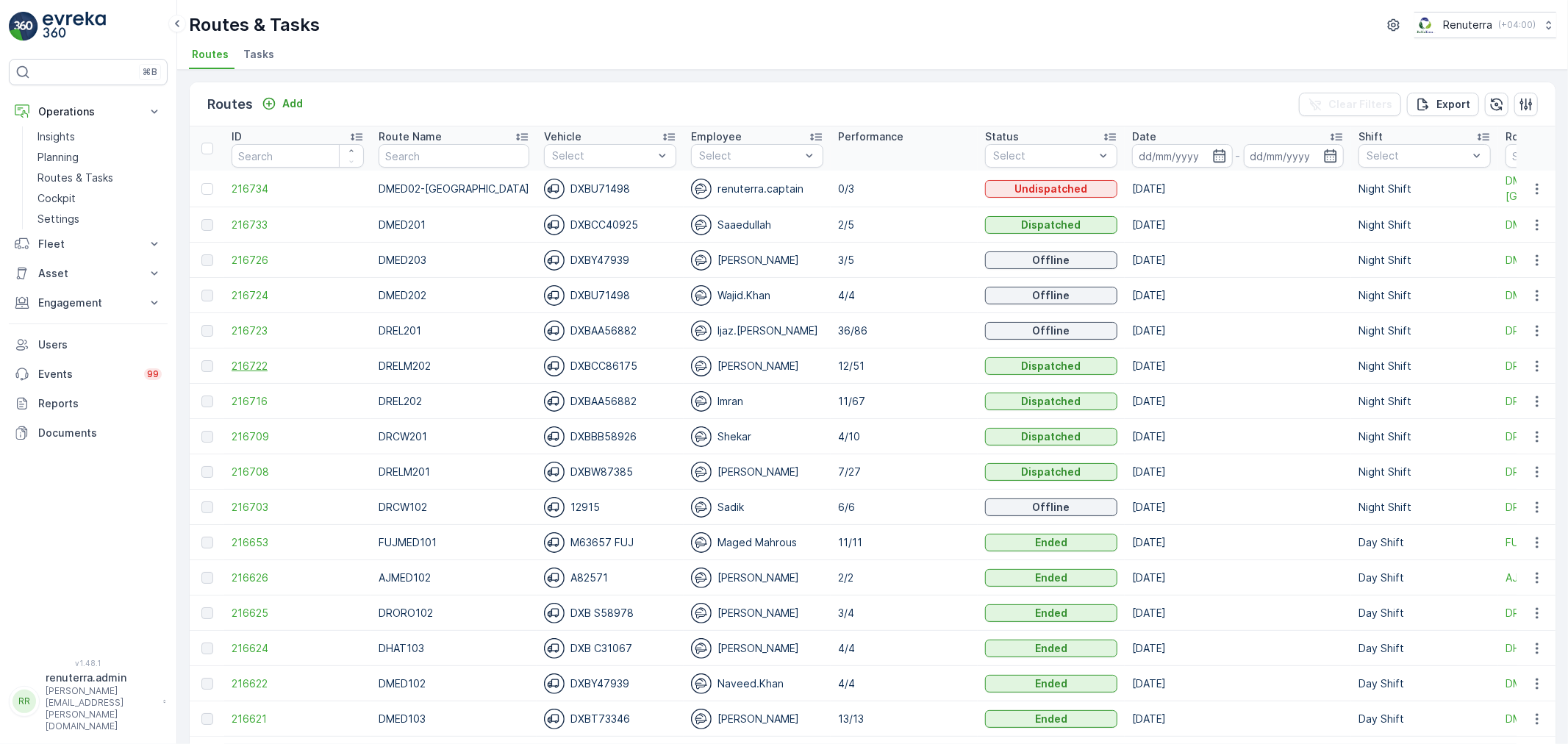
click at [262, 365] on span "216722" at bounding box center [298, 366] width 132 height 15
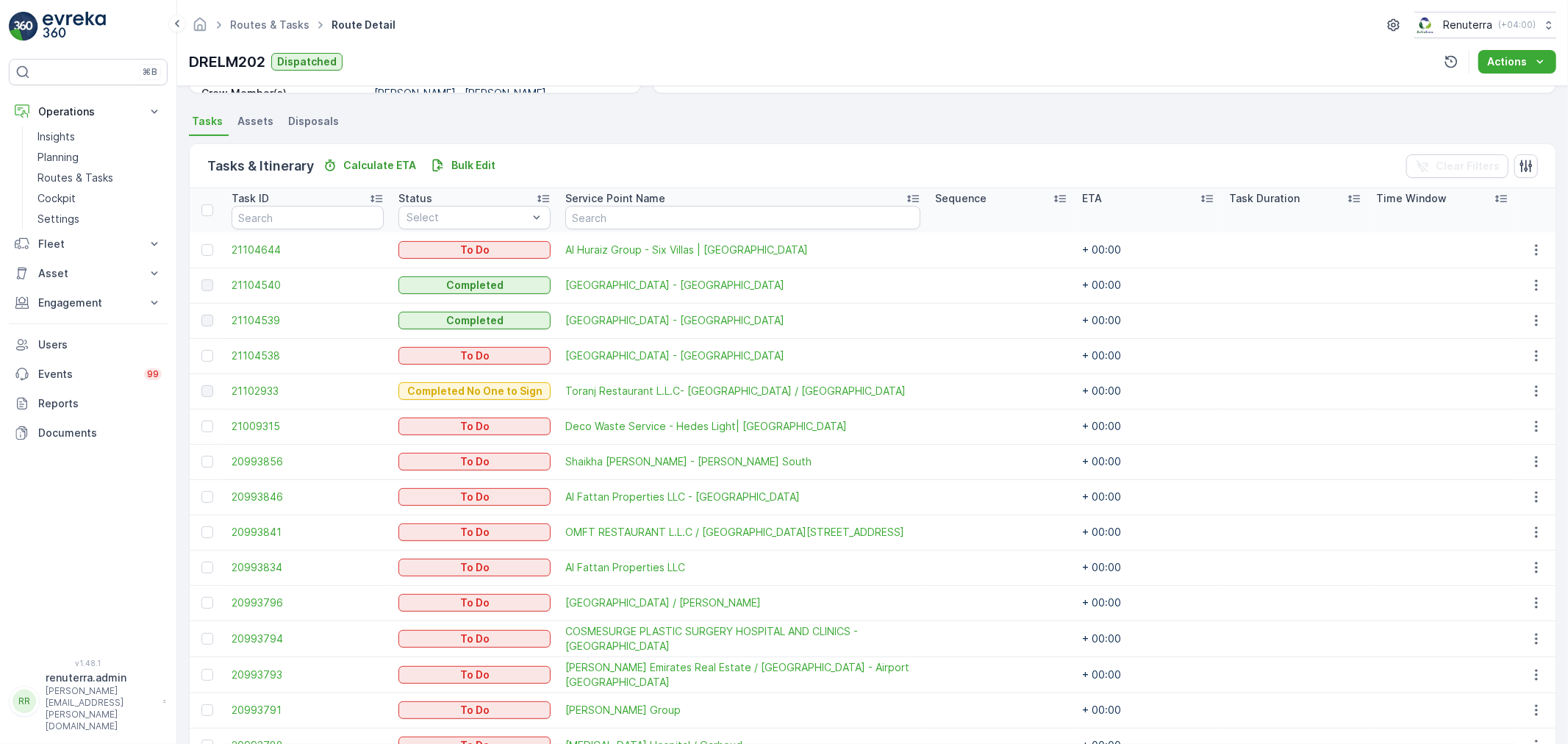
scroll to position [228, 0]
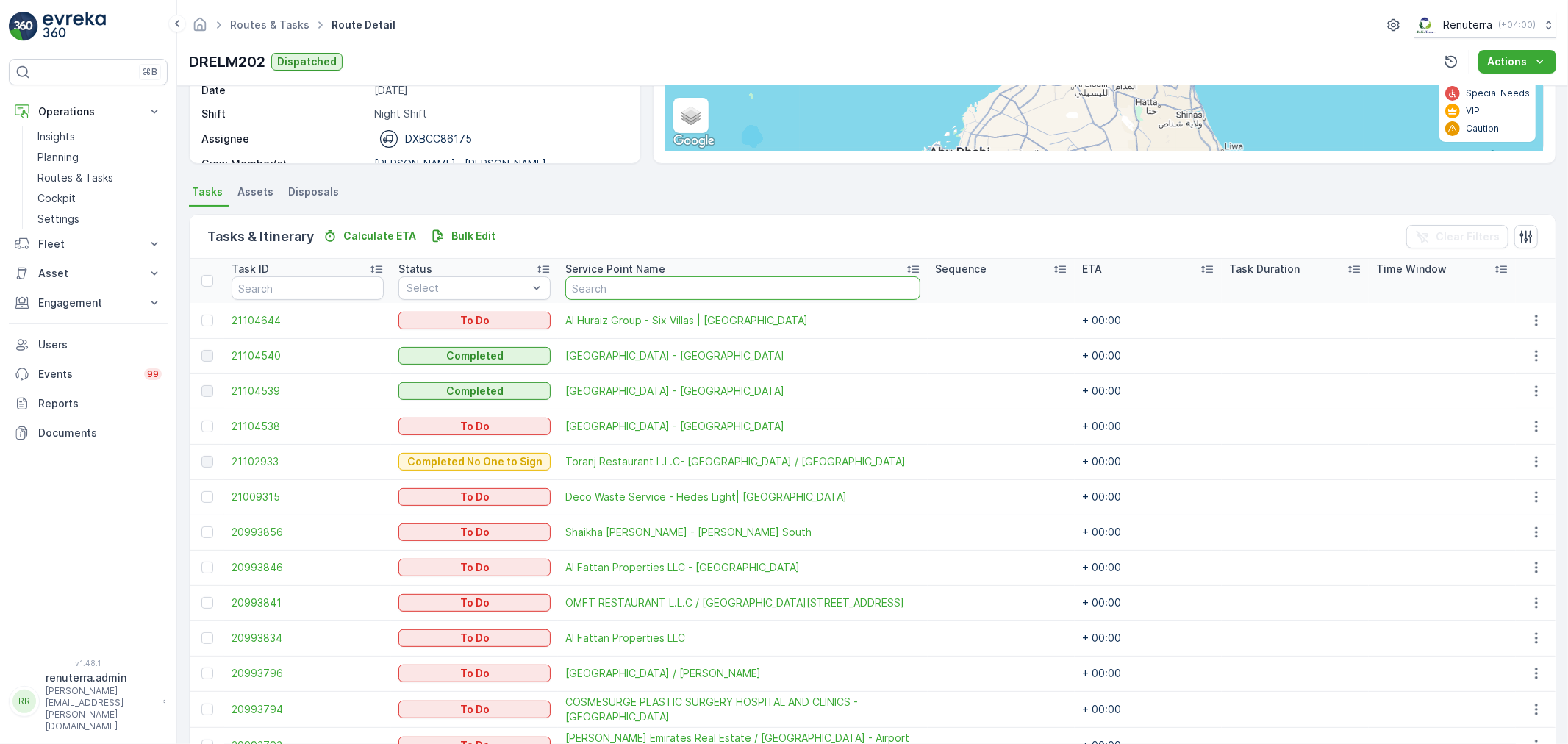
click at [680, 285] on input "text" at bounding box center [743, 288] width 355 height 23
type input "j"
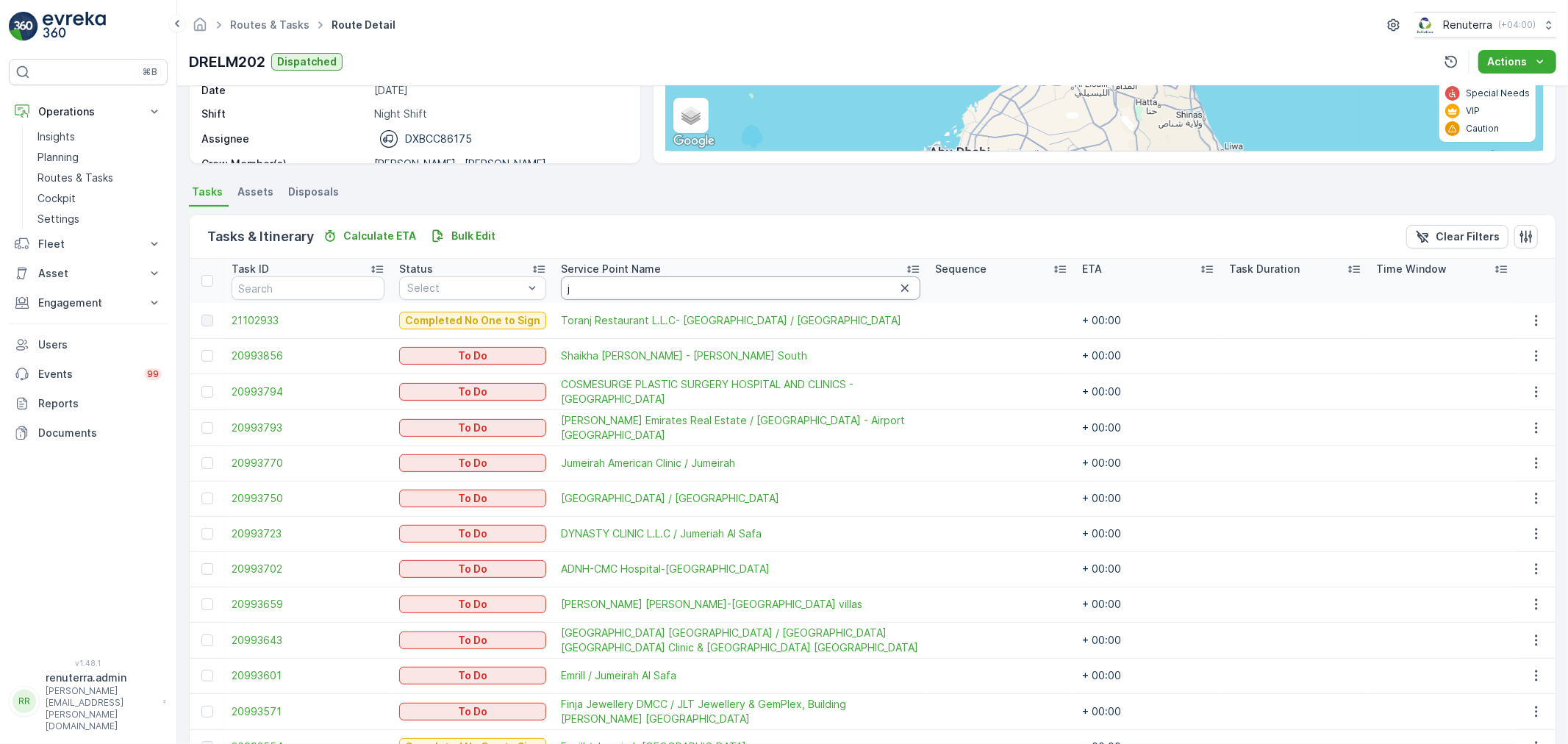
click at [687, 292] on input "j" at bounding box center [740, 288] width 360 height 23
type input "south"
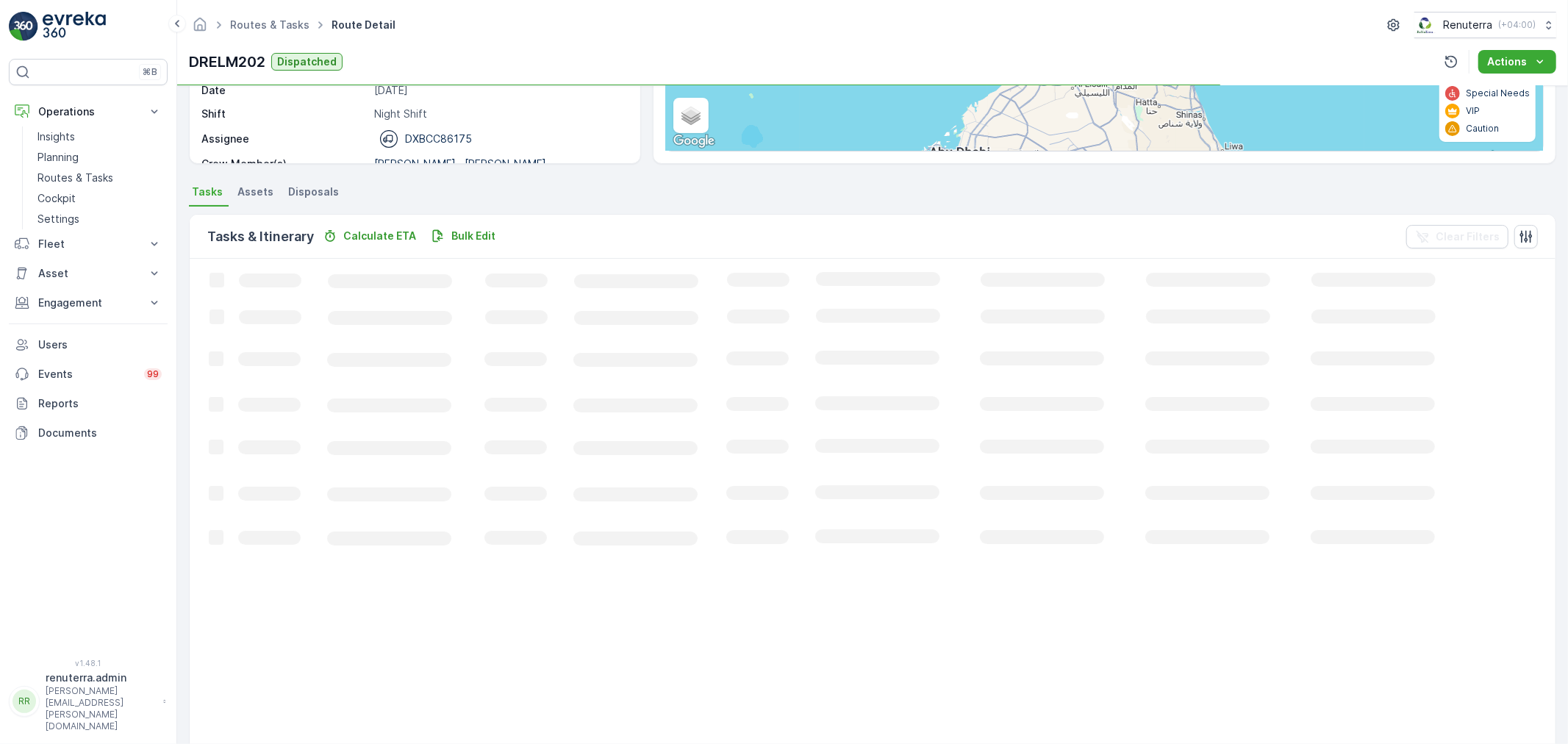
scroll to position [15, 0]
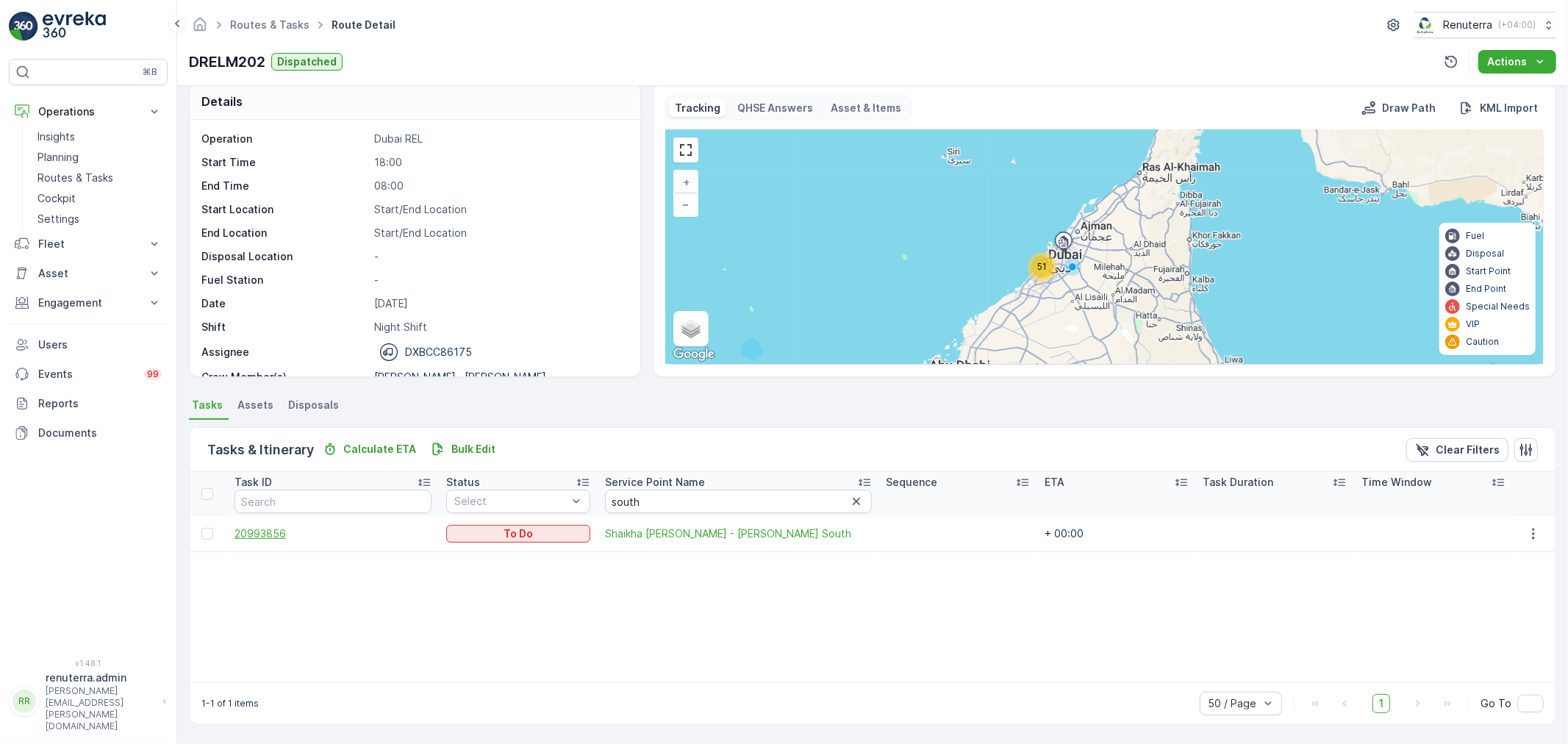
click at [270, 534] on span "20993856" at bounding box center [333, 534] width 197 height 15
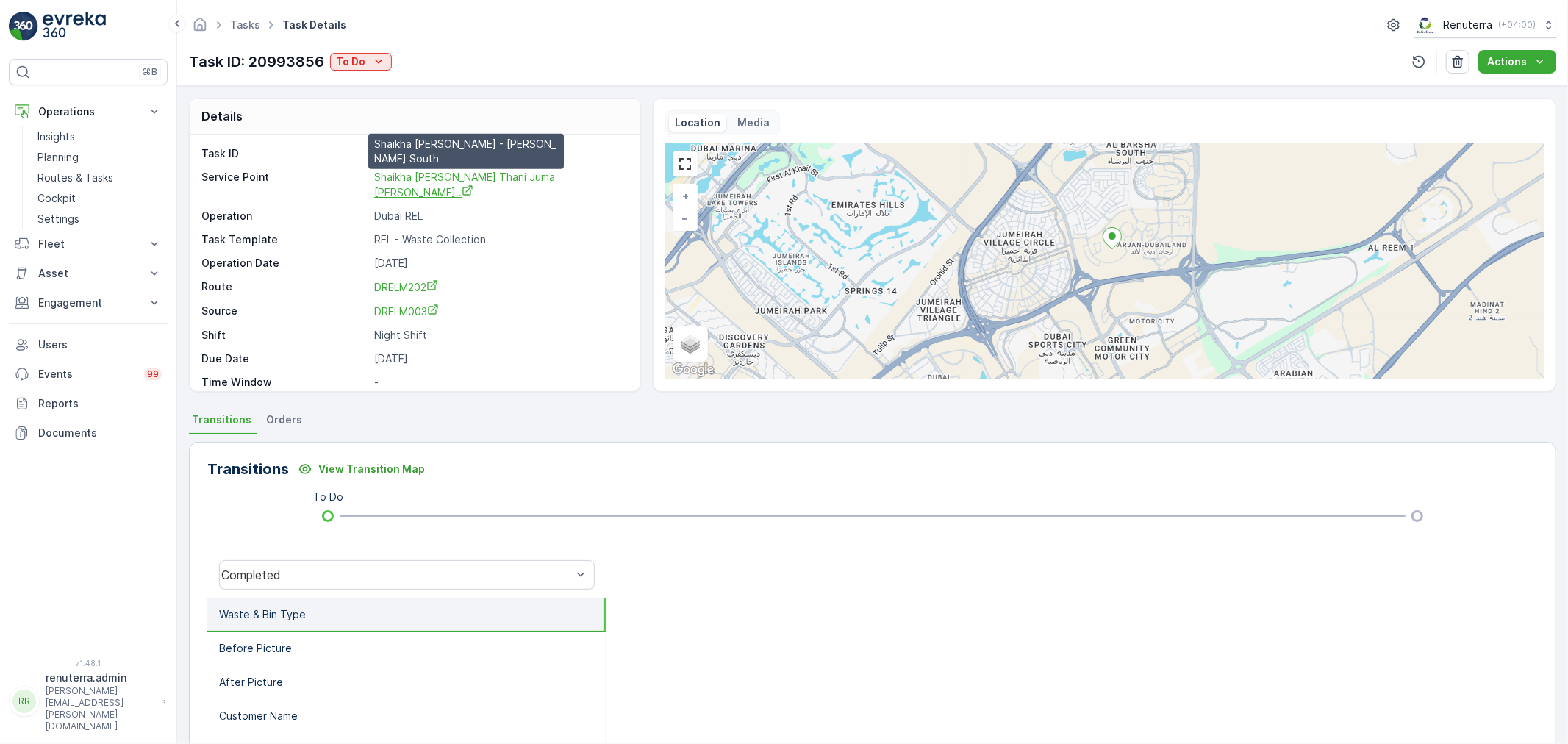
click at [479, 180] on span "Shaikha [PERSON_NAME] Thani Juma [PERSON_NAME].." at bounding box center [466, 184] width 184 height 28
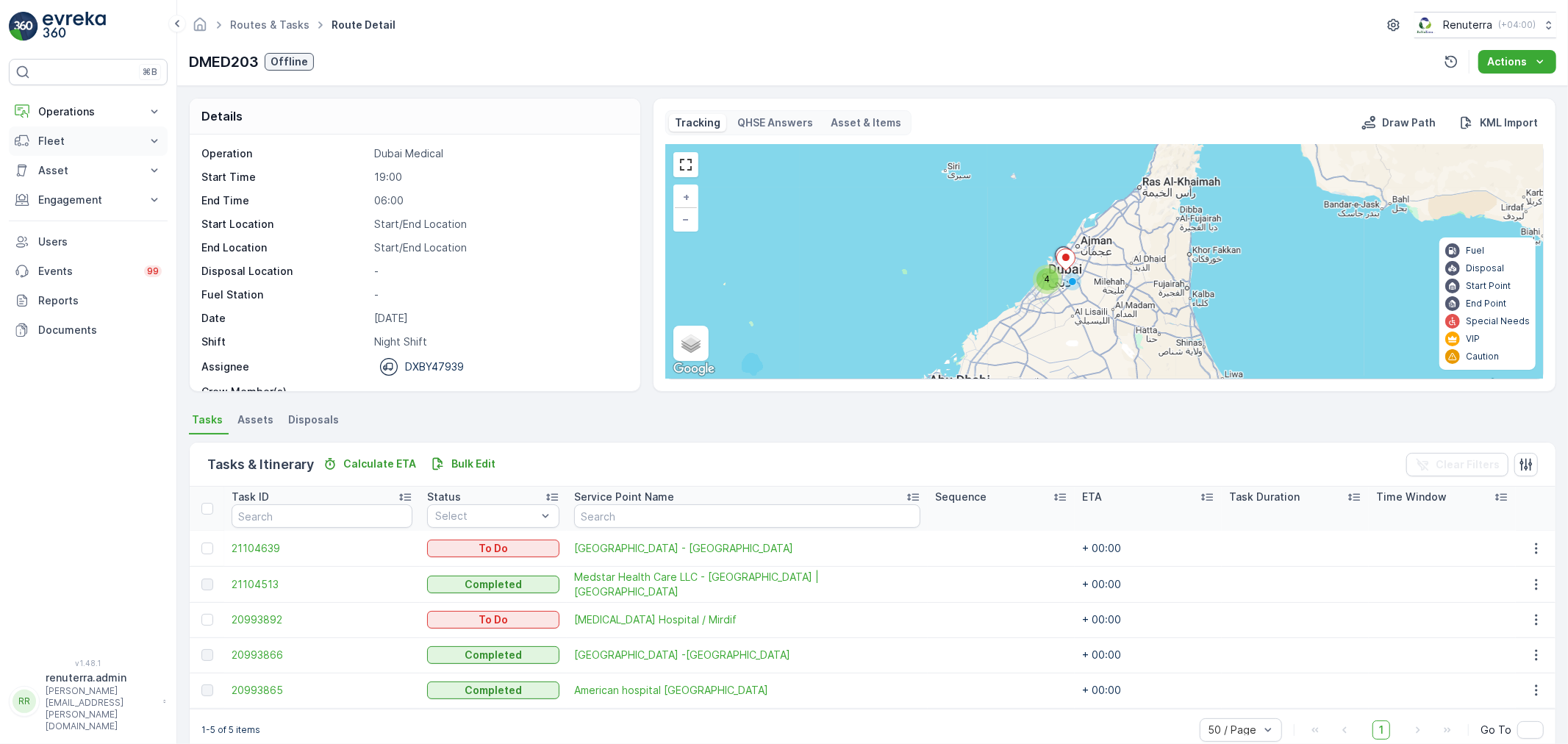
click at [82, 126] on button "Fleet" at bounding box center [88, 141] width 159 height 29
click at [90, 112] on p "Operations" at bounding box center [88, 112] width 100 height 15
click at [75, 173] on p "Routes & Tasks" at bounding box center [75, 178] width 76 height 15
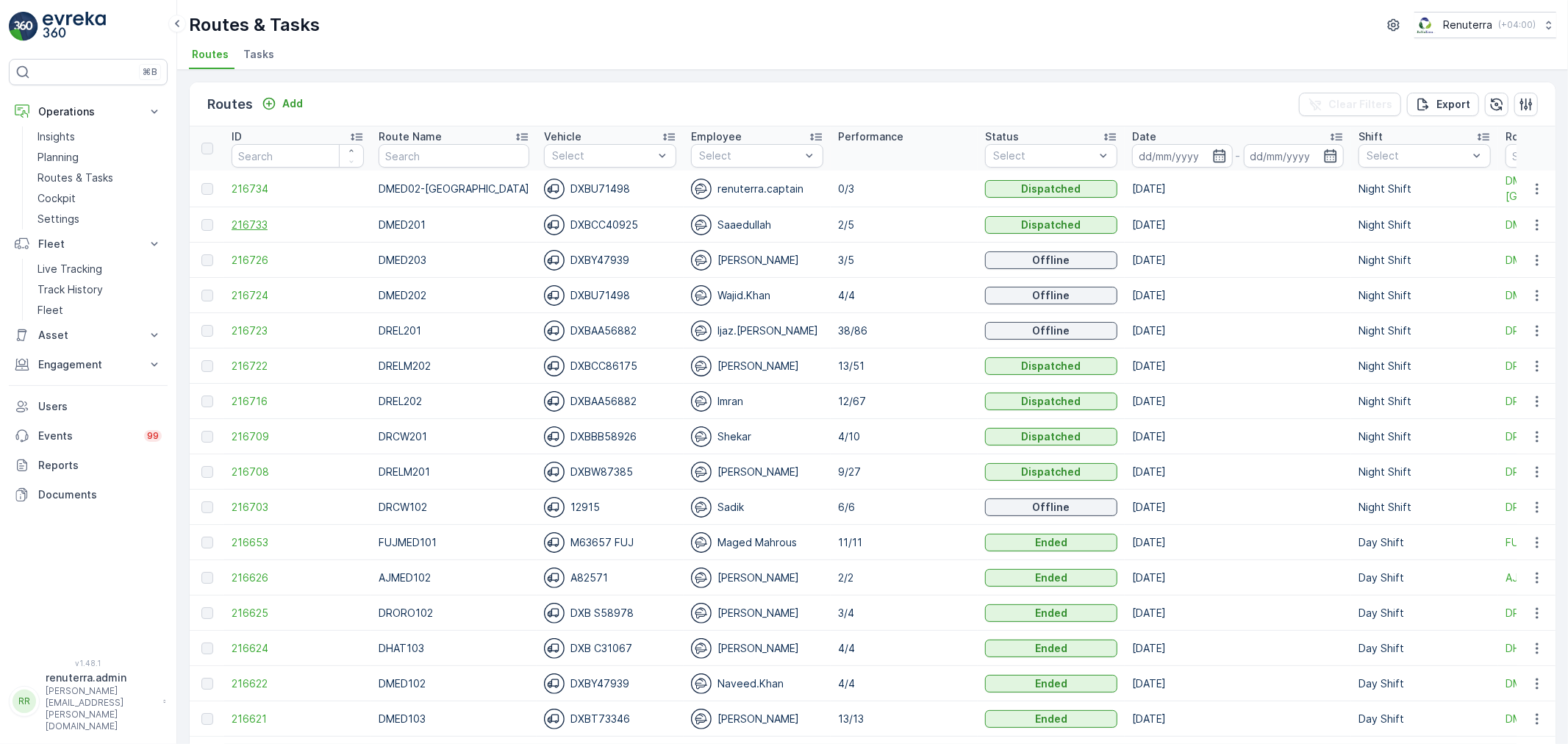
click at [246, 229] on span "216733" at bounding box center [298, 225] width 132 height 15
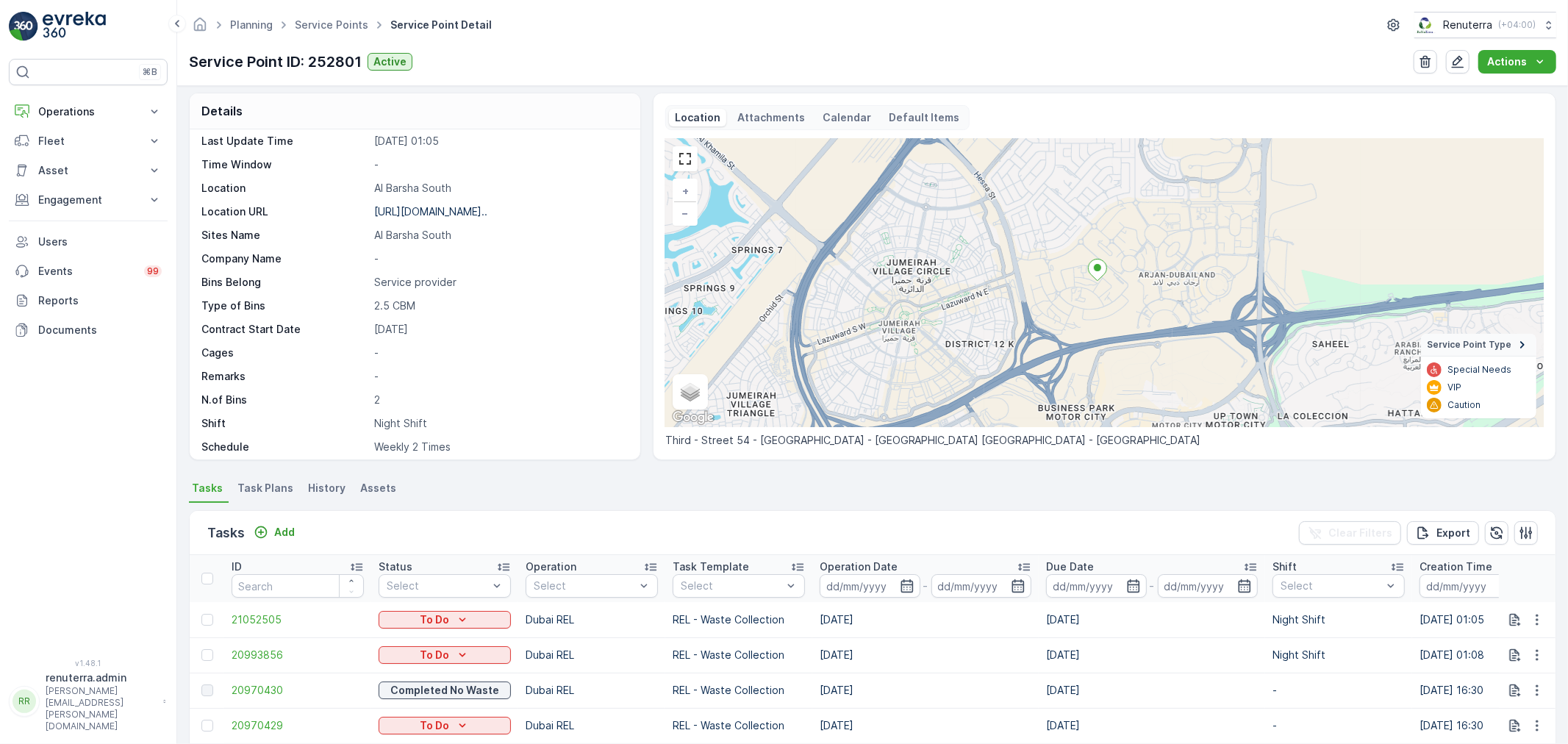
scroll to position [202, 0]
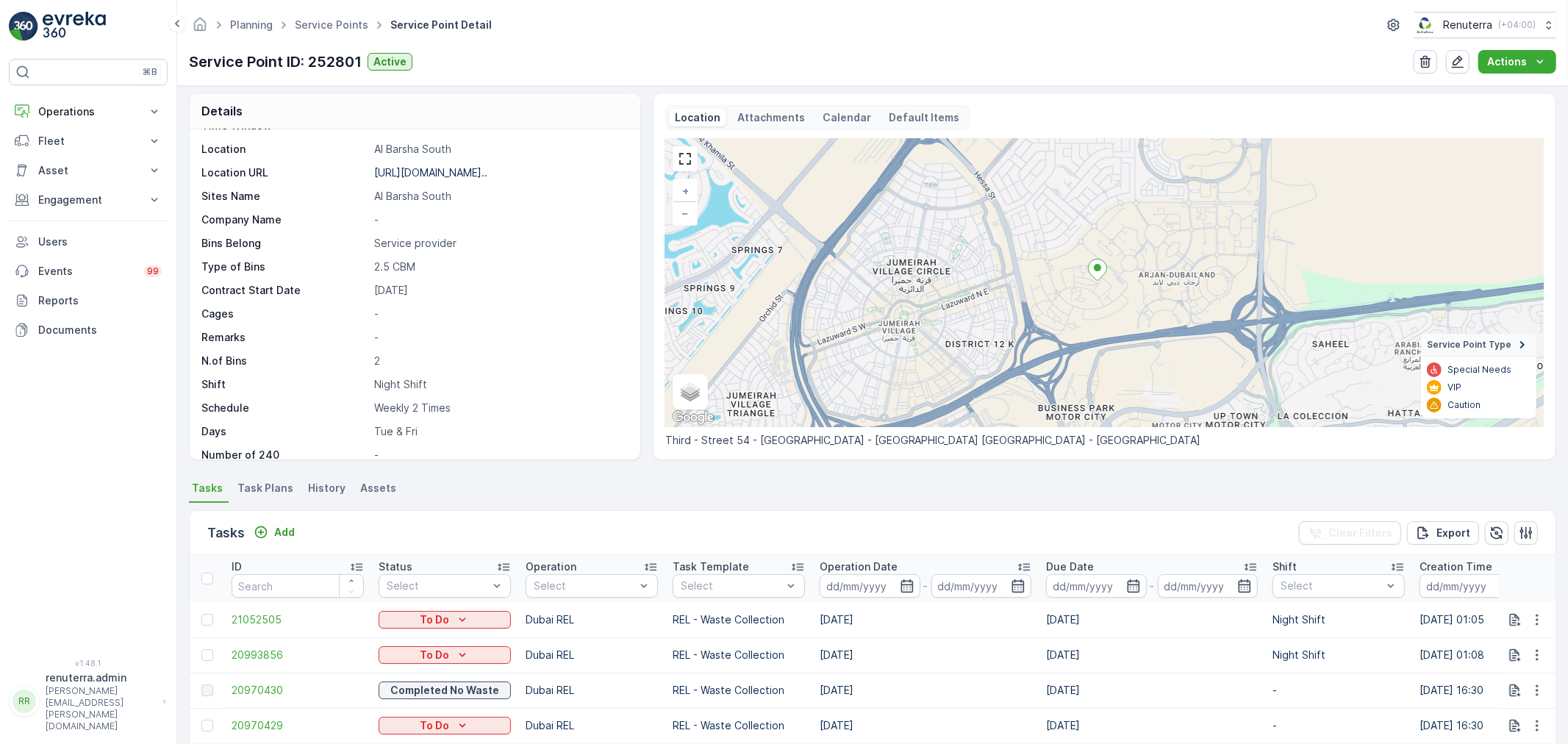
click at [1221, 514] on div "Tasks Add Clear Filters Export" at bounding box center [873, 532] width 1366 height 44
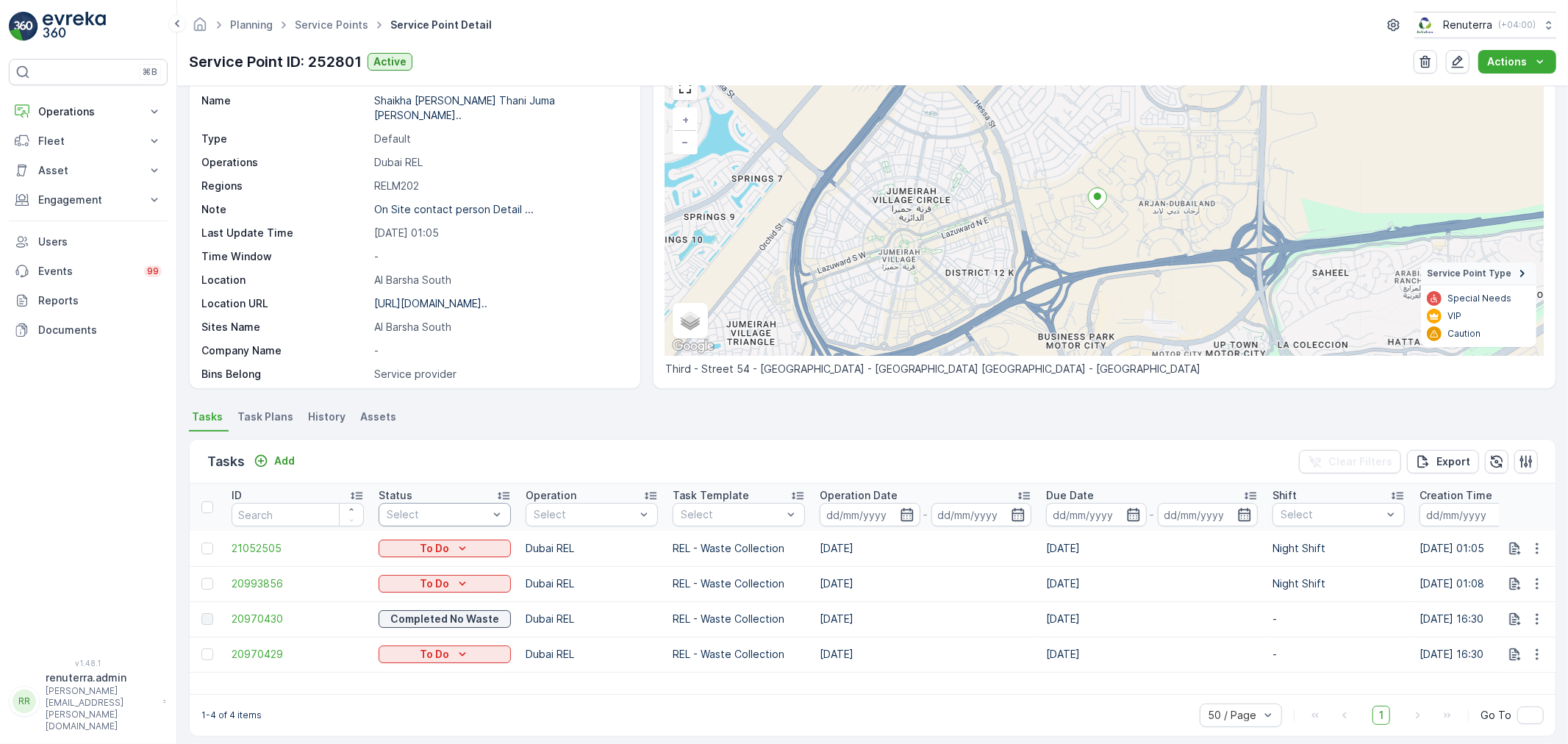
scroll to position [87, 0]
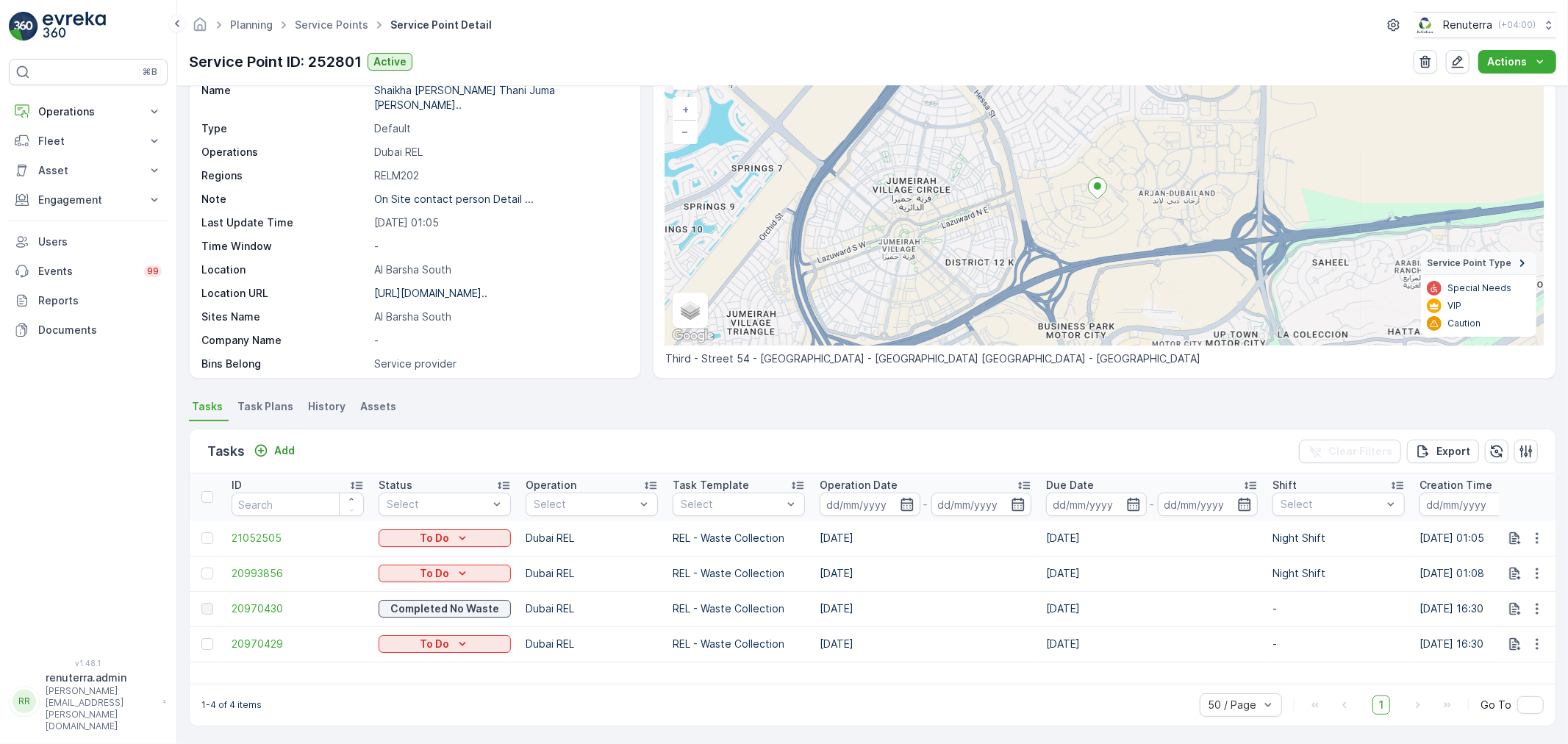
click at [740, 712] on div "1-4 of 4 items 50 / Page 1 Go To" at bounding box center [873, 704] width 1366 height 42
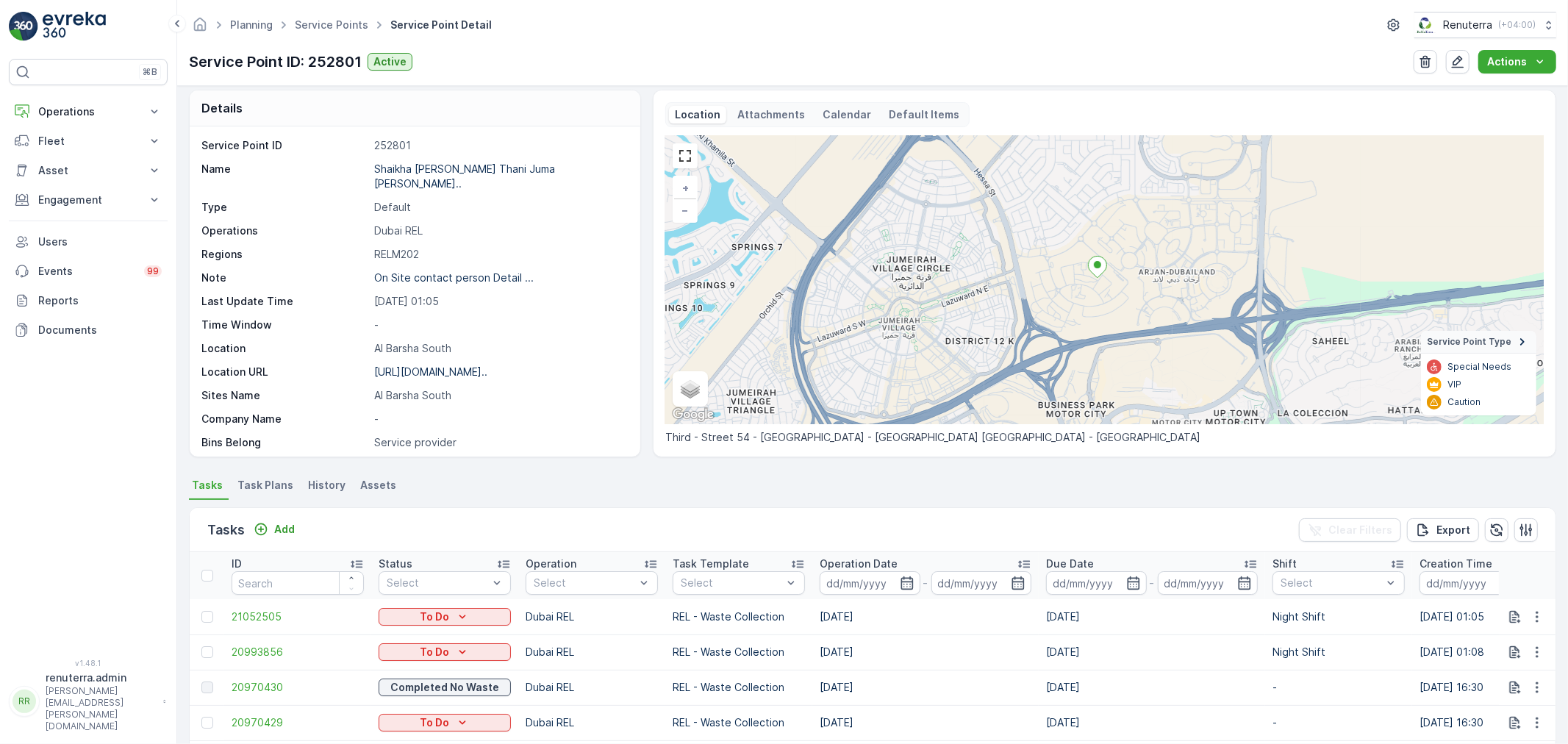
scroll to position [0, 0]
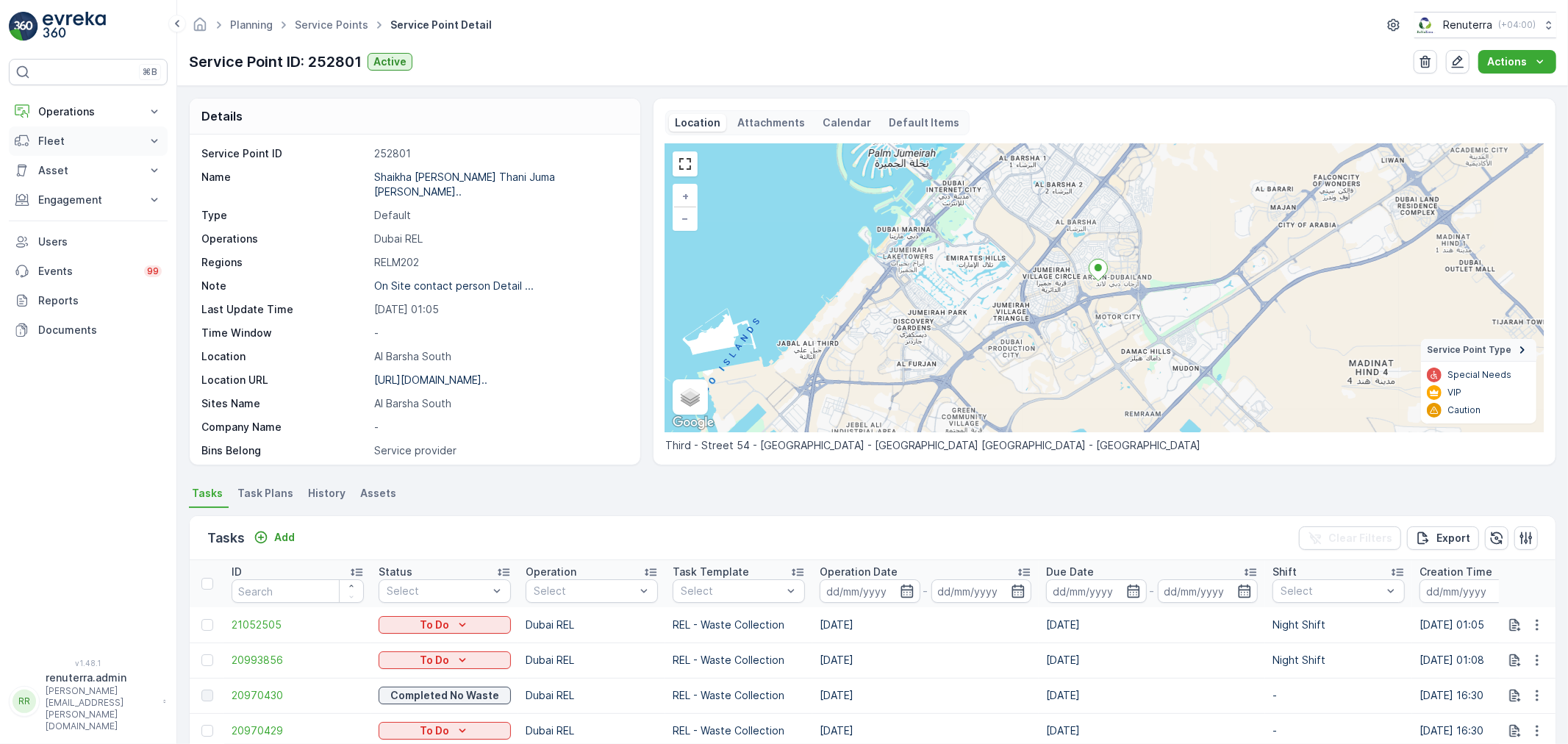
drag, startPoint x: 76, startPoint y: 115, endPoint x: 79, endPoint y: 144, distance: 29.2
click at [79, 123] on button "Operations" at bounding box center [88, 111] width 159 height 29
click at [79, 154] on link "Planning" at bounding box center [99, 158] width 136 height 21
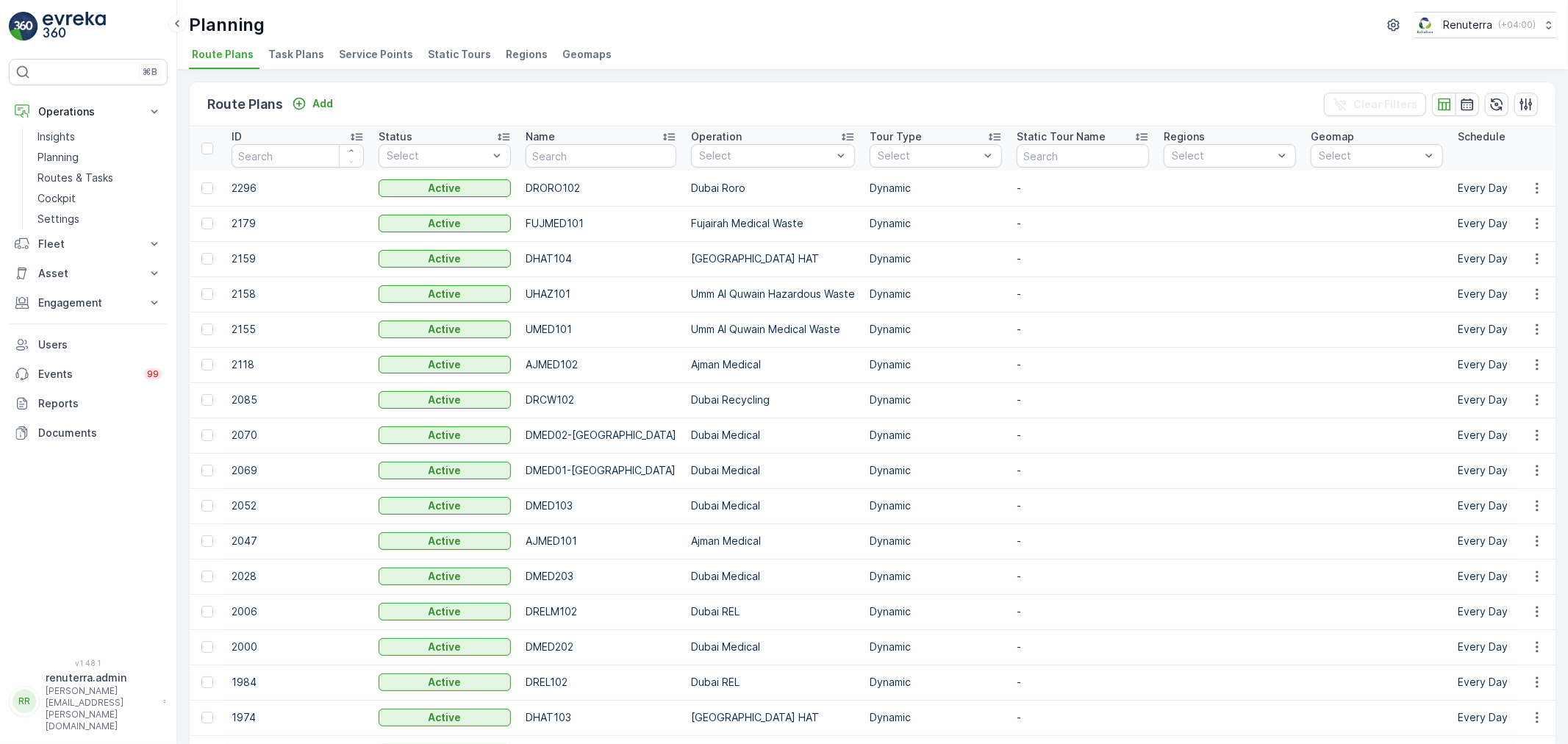
click at [292, 47] on span "Task Plans" at bounding box center [296, 55] width 56 height 15
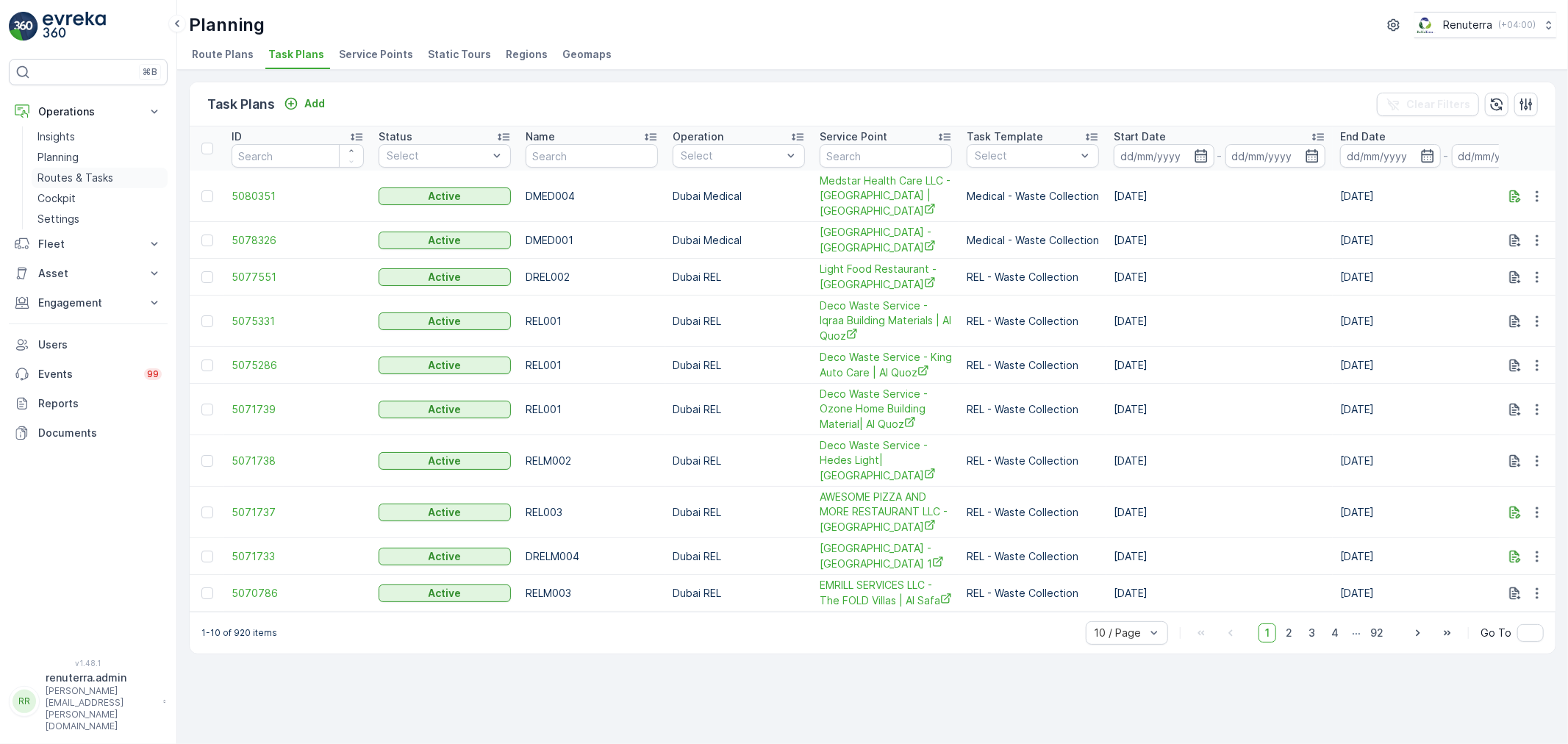
click at [101, 173] on p "Routes & Tasks" at bounding box center [75, 178] width 76 height 15
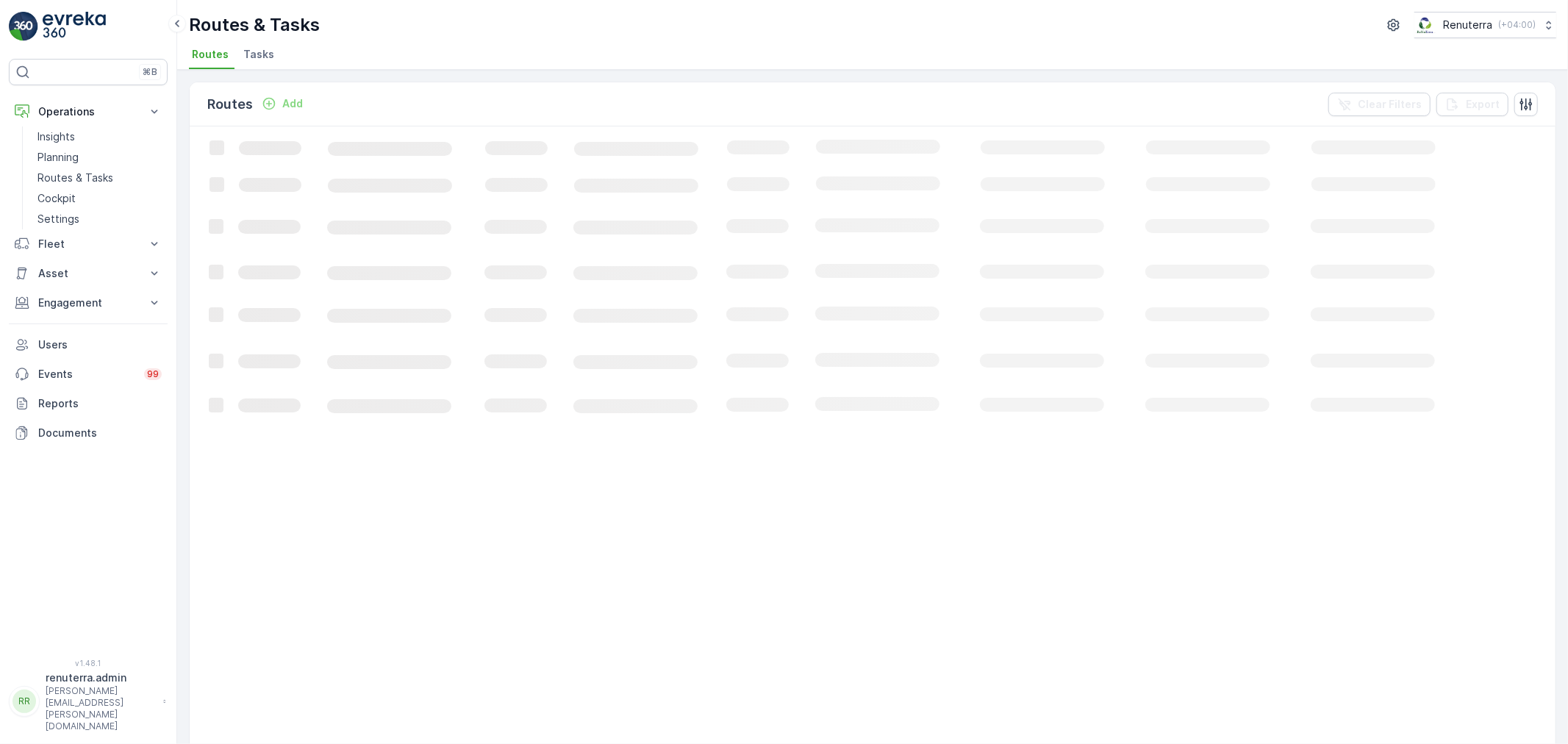
click at [274, 61] on li "Tasks" at bounding box center [260, 56] width 40 height 25
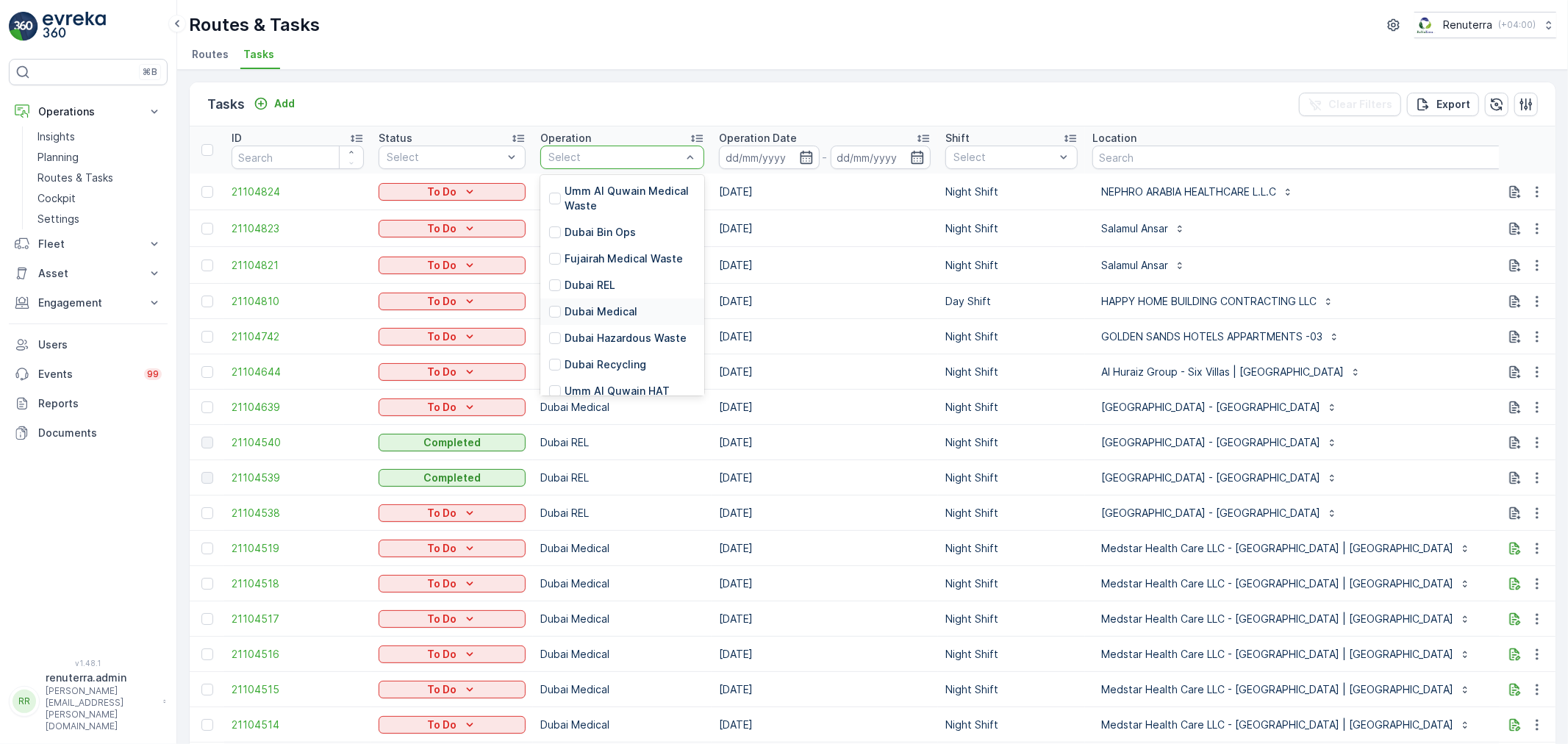
click at [600, 311] on p "Dubai Medical" at bounding box center [600, 312] width 73 height 15
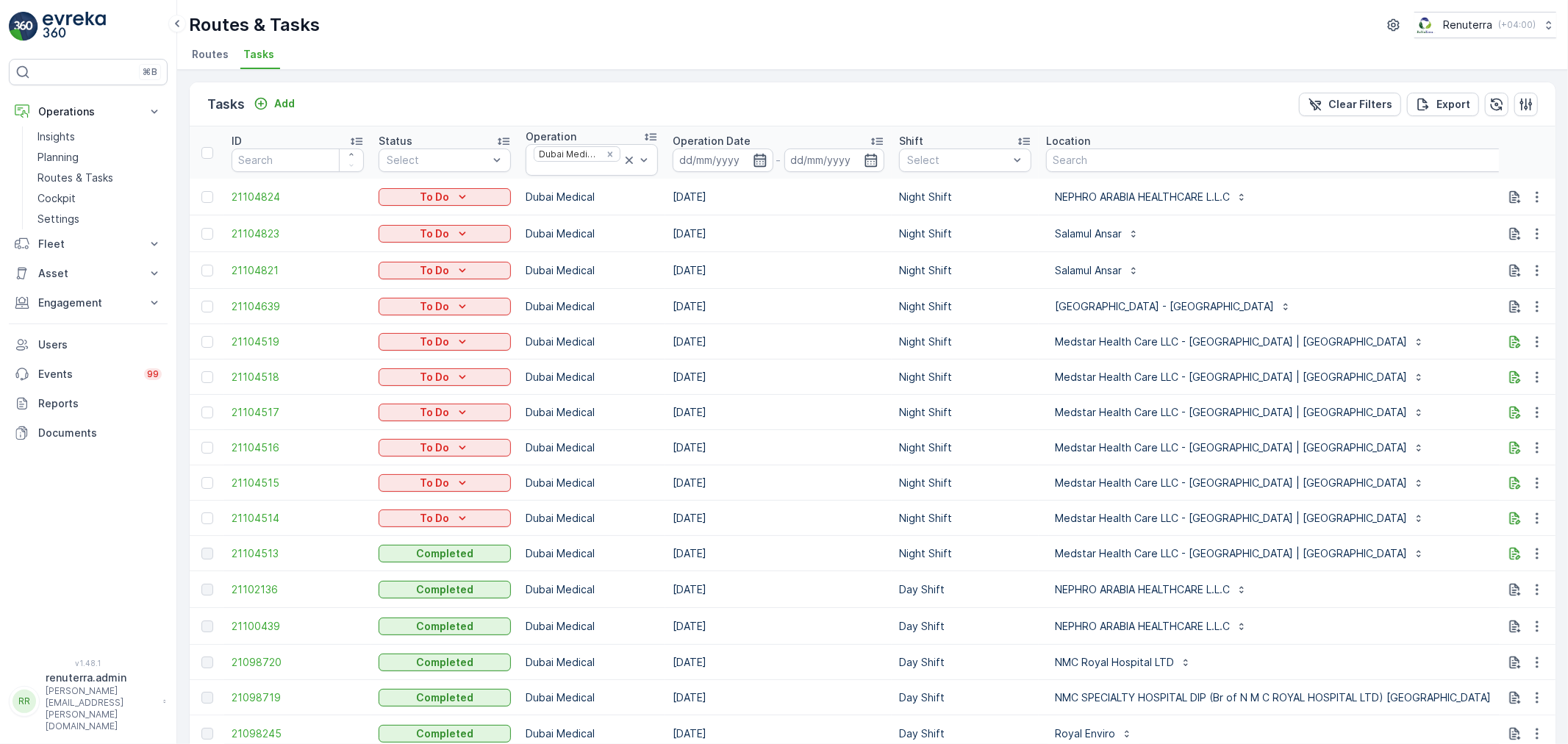
click at [765, 156] on icon "button" at bounding box center [760, 161] width 15 height 15
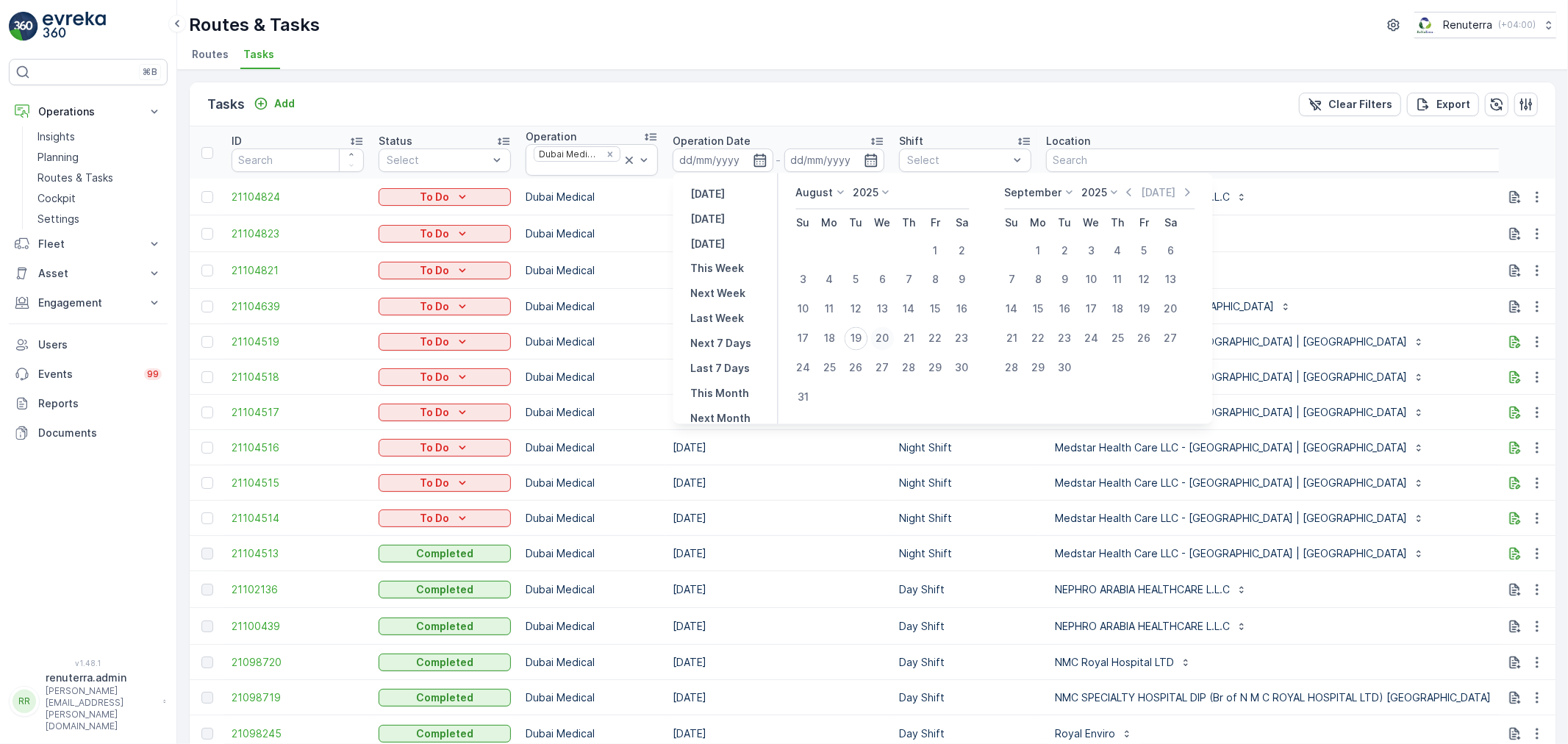
click at [886, 333] on div "20" at bounding box center [882, 339] width 23 height 23
type input "[DATE]"
click at [886, 333] on div "20" at bounding box center [882, 339] width 23 height 23
type input "[DATE]"
click at [886, 333] on div "20" at bounding box center [882, 339] width 23 height 23
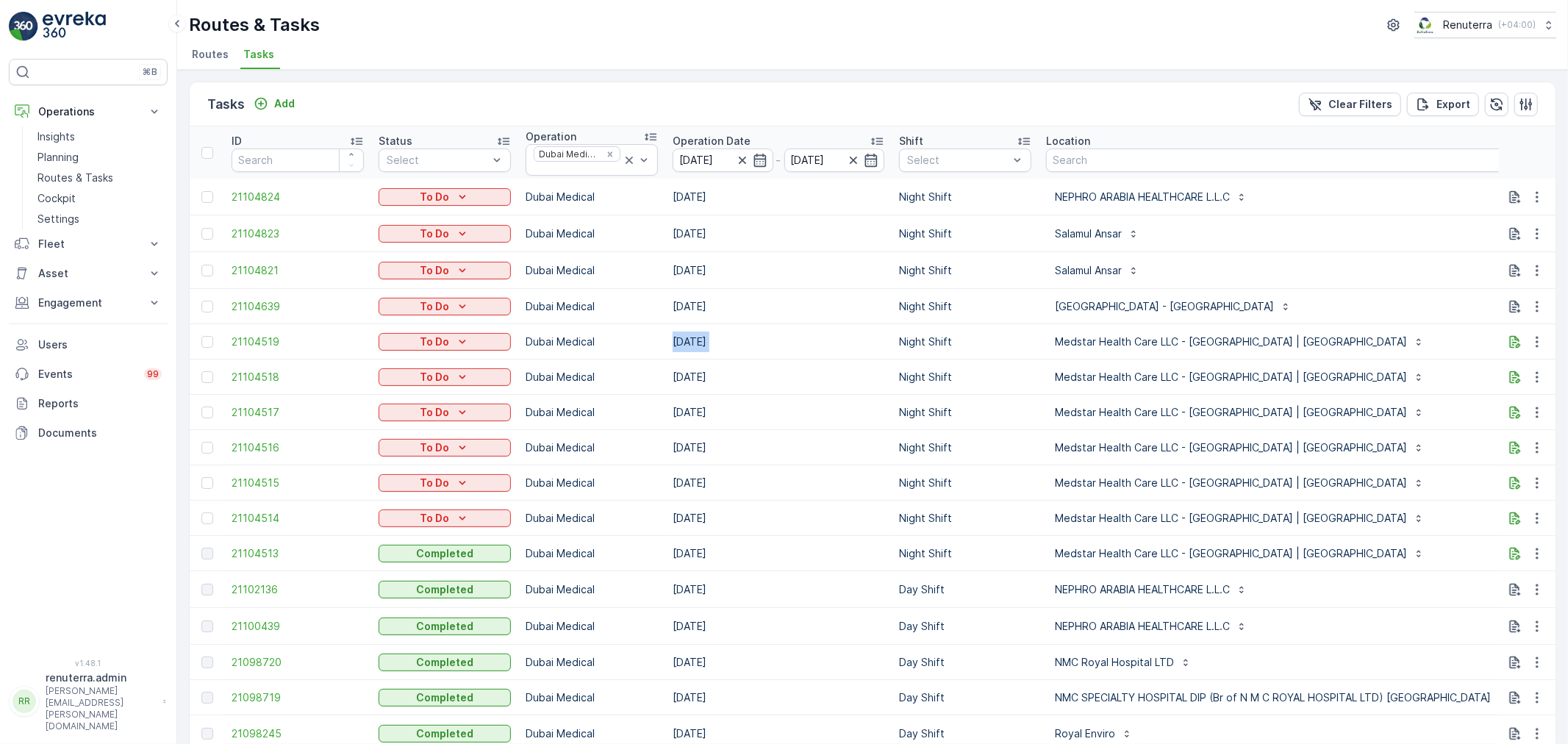
click at [886, 333] on td "[DATE]" at bounding box center [778, 342] width 227 height 35
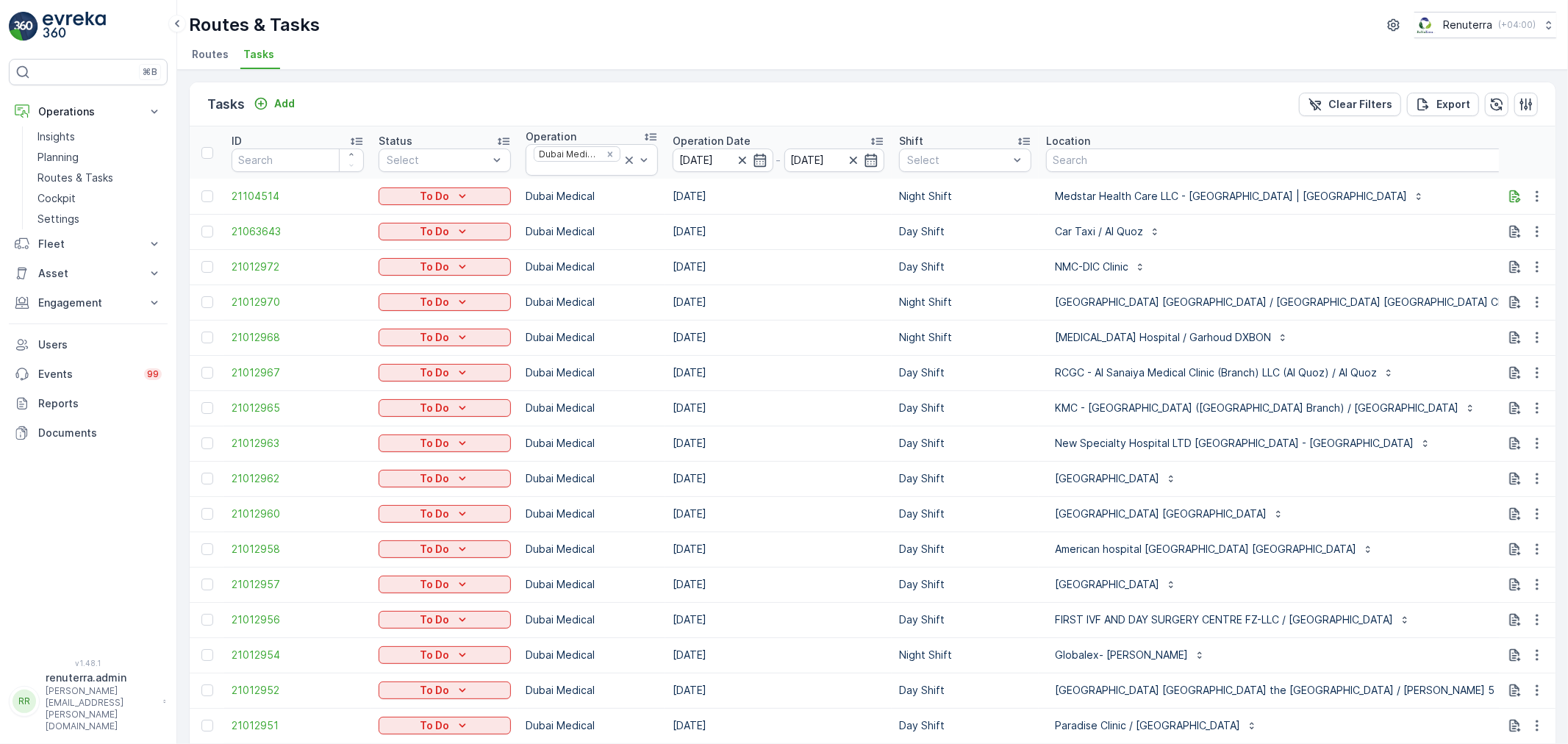
click at [1386, 230] on div "Car Taxi / Al Quoz" at bounding box center [1406, 231] width 722 height 23
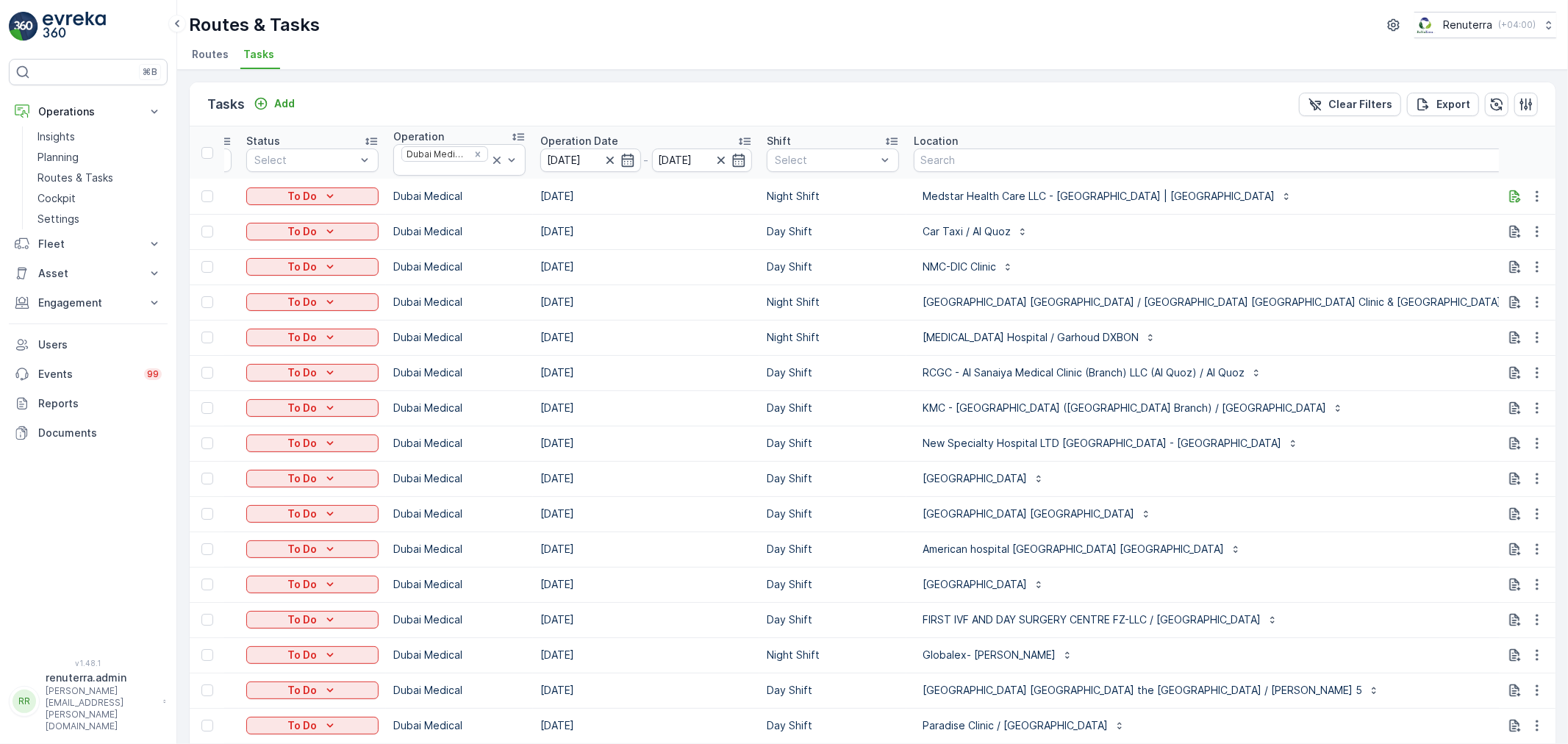
scroll to position [0, 138]
click at [814, 158] on div at bounding box center [820, 160] width 105 height 12
click at [824, 236] on p "Day Shift" at bounding box center [808, 242] width 46 height 15
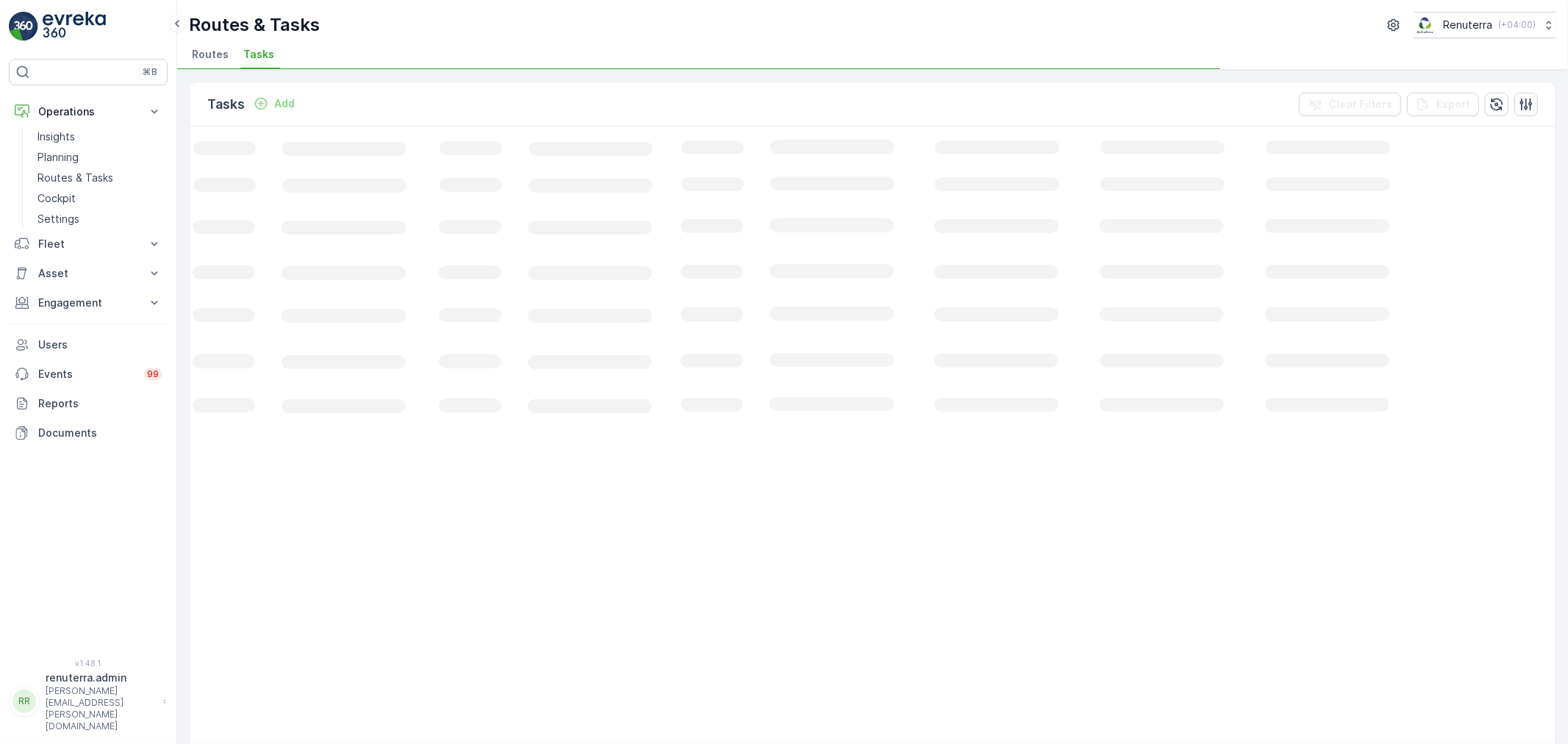
scroll to position [0, 49]
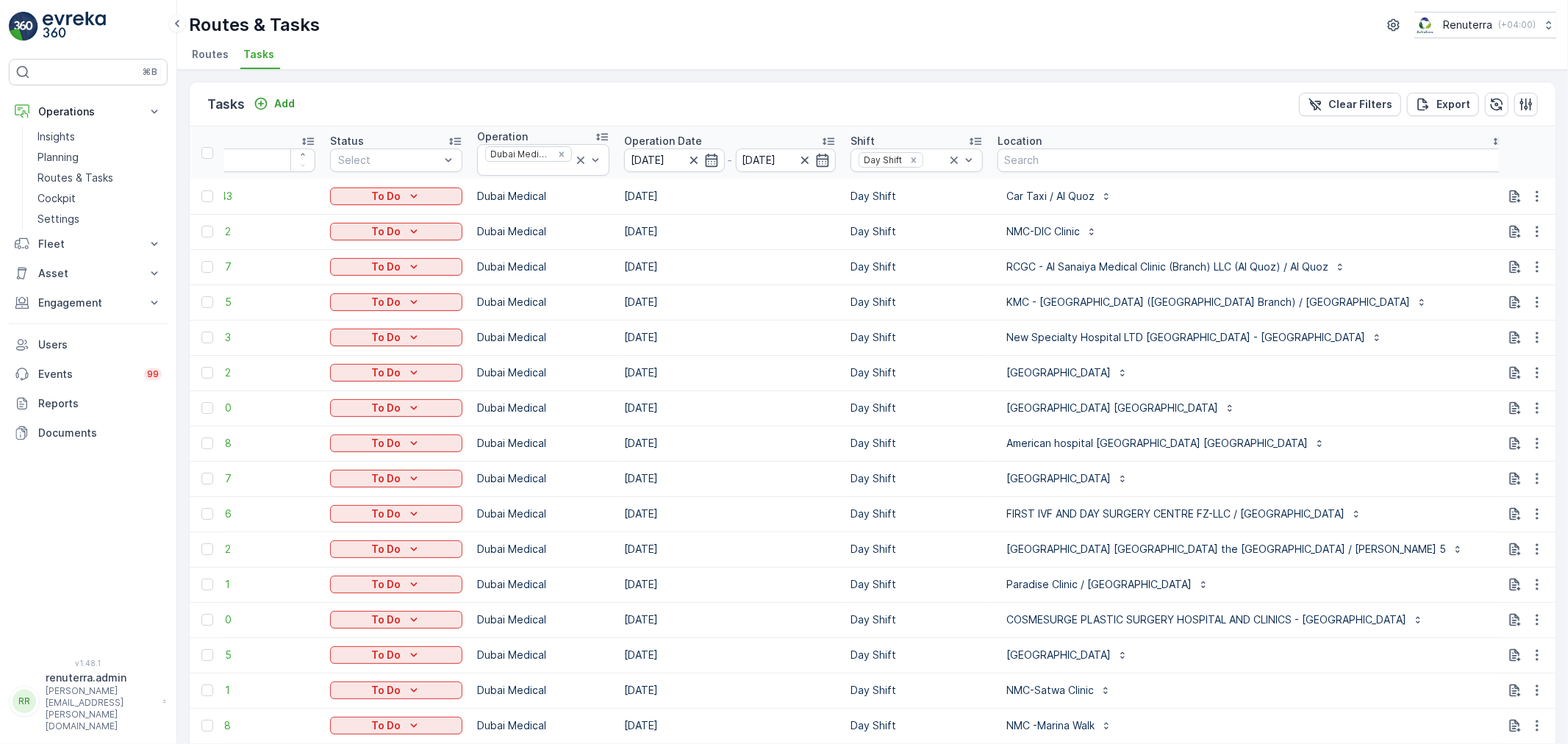
click at [1522, 156] on input "text" at bounding box center [1587, 162] width 132 height 23
type input "101"
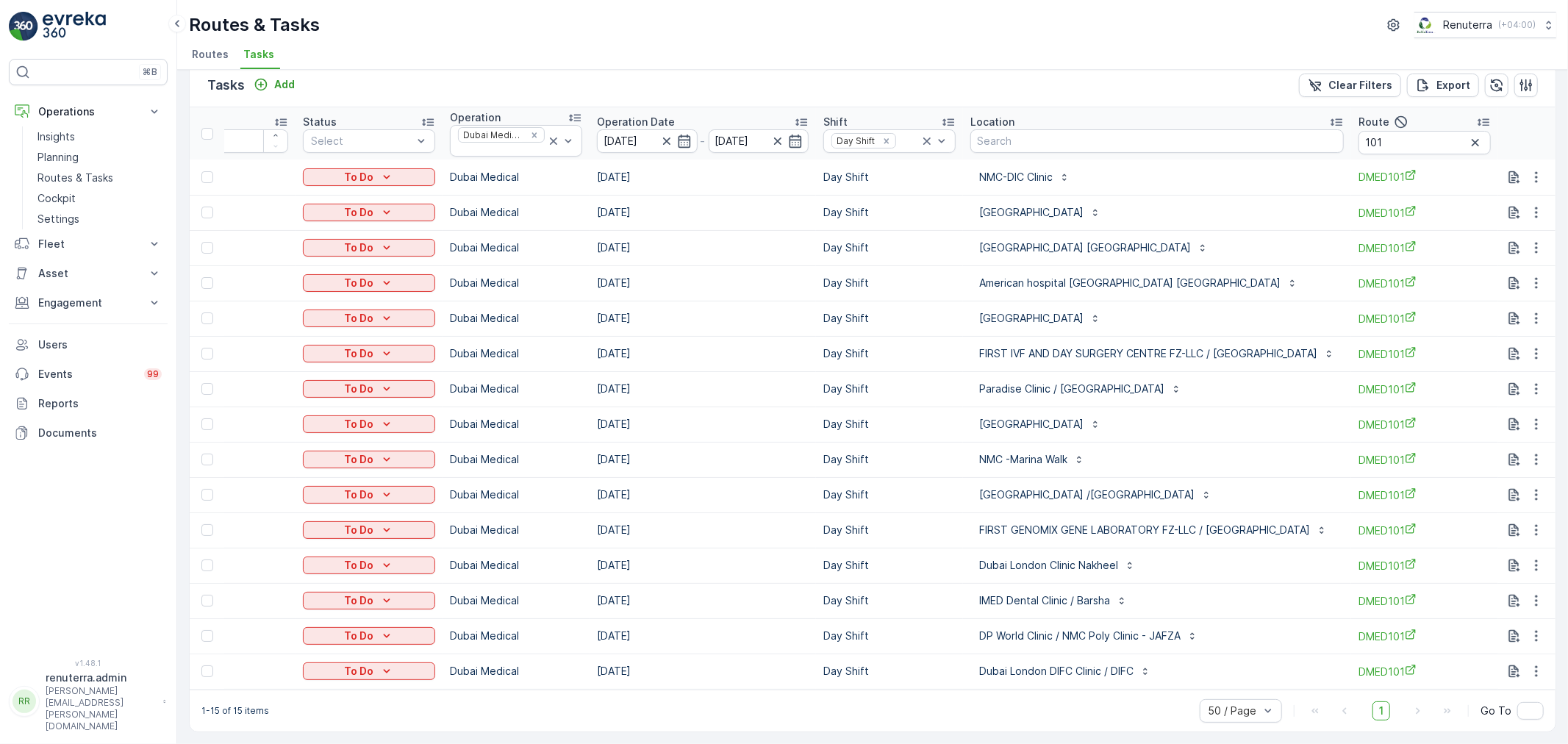
scroll to position [0, 88]
click at [1390, 143] on input "101" at bounding box center [1424, 142] width 132 height 23
type input "103"
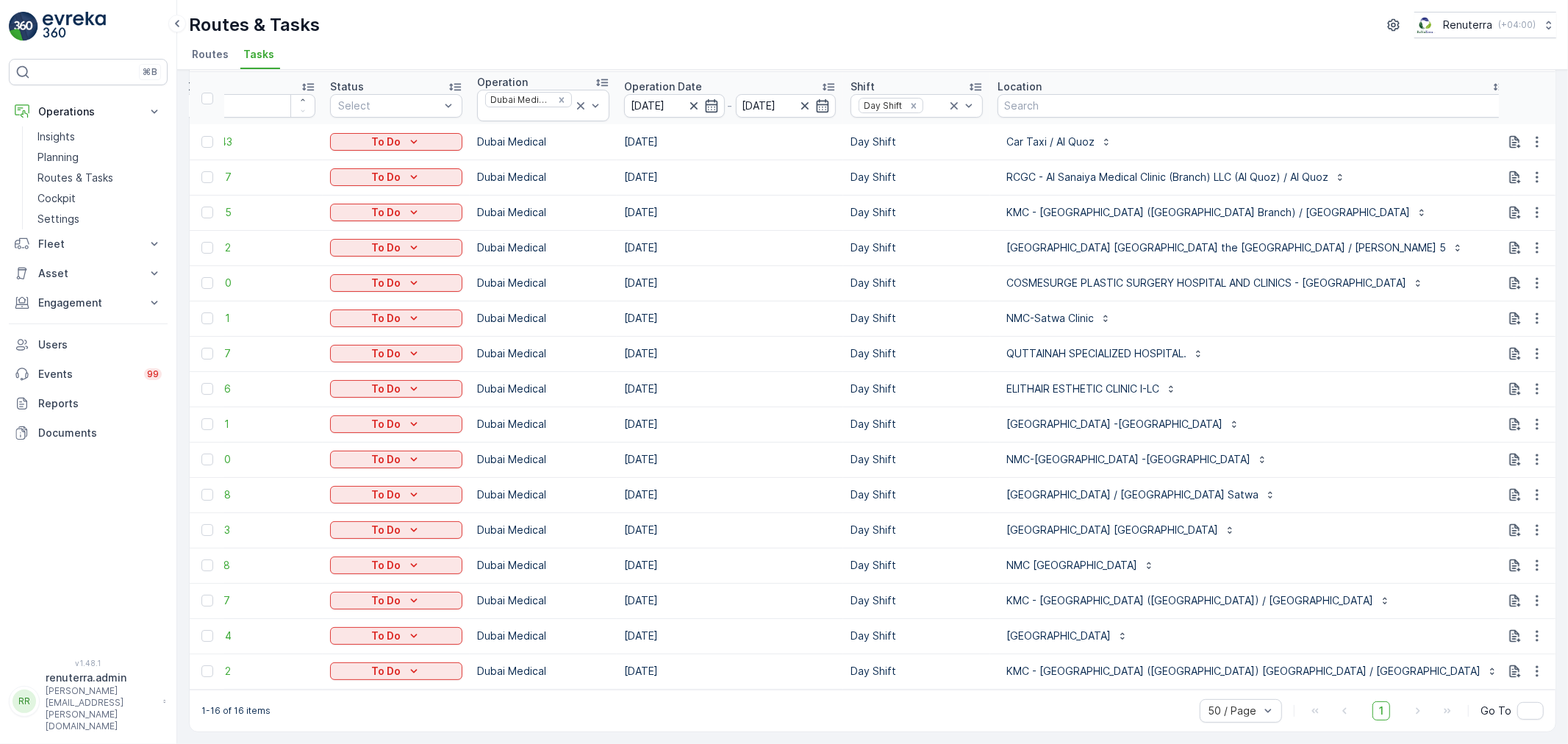
scroll to position [0, 93]
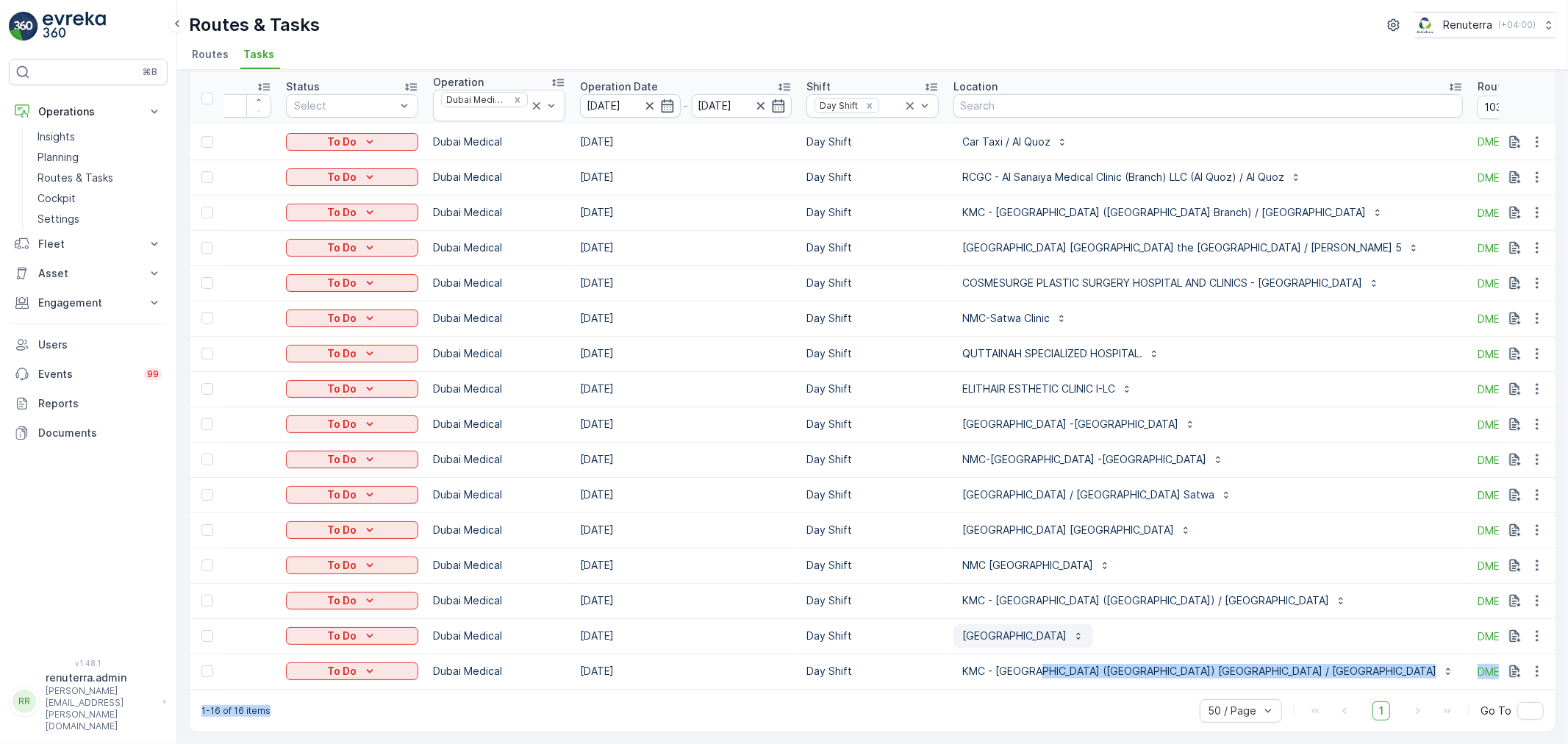
drag, startPoint x: 1010, startPoint y: 689, endPoint x: 1039, endPoint y: 639, distance: 57.8
click at [1038, 663] on div "Tasks Add Clear Filters Export ID Status Select Operation Dubai Medical Operati…" at bounding box center [873, 379] width 1368 height 705
click at [1253, 434] on td "American Hospital -Oud Mehta" at bounding box center [1208, 424] width 524 height 35
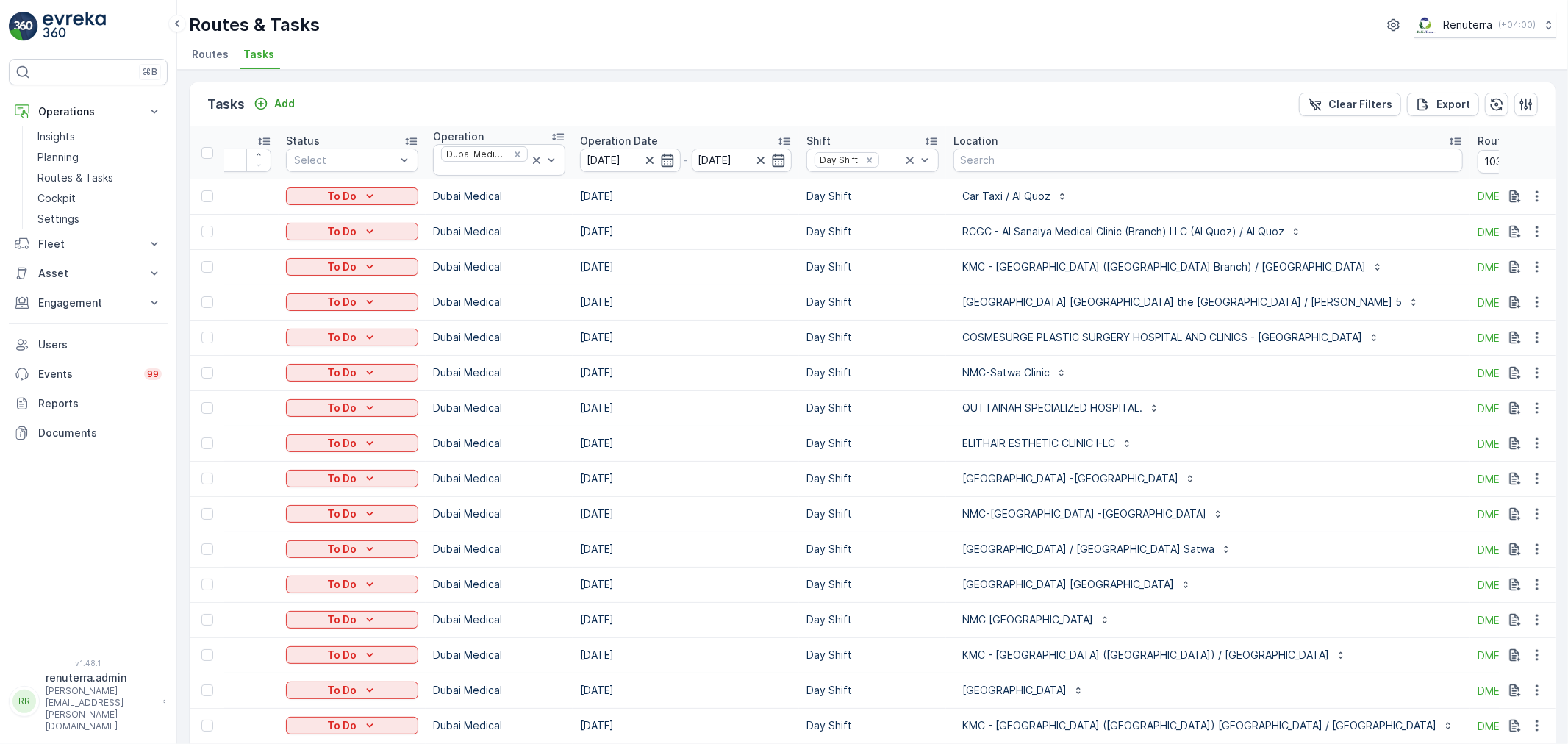
scroll to position [61, 0]
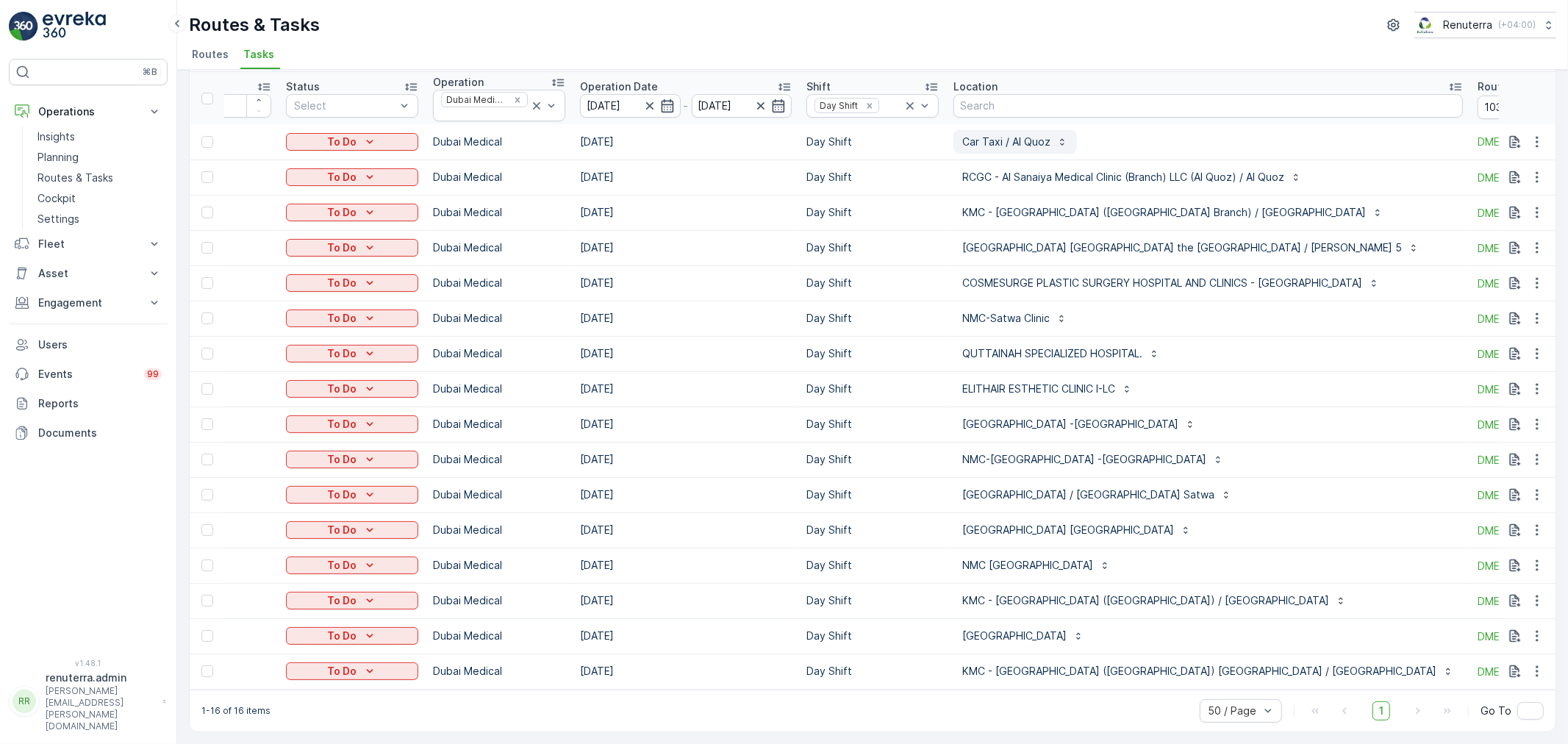
click at [998, 135] on p "Car Taxi / Al Quoz" at bounding box center [1006, 142] width 88 height 15
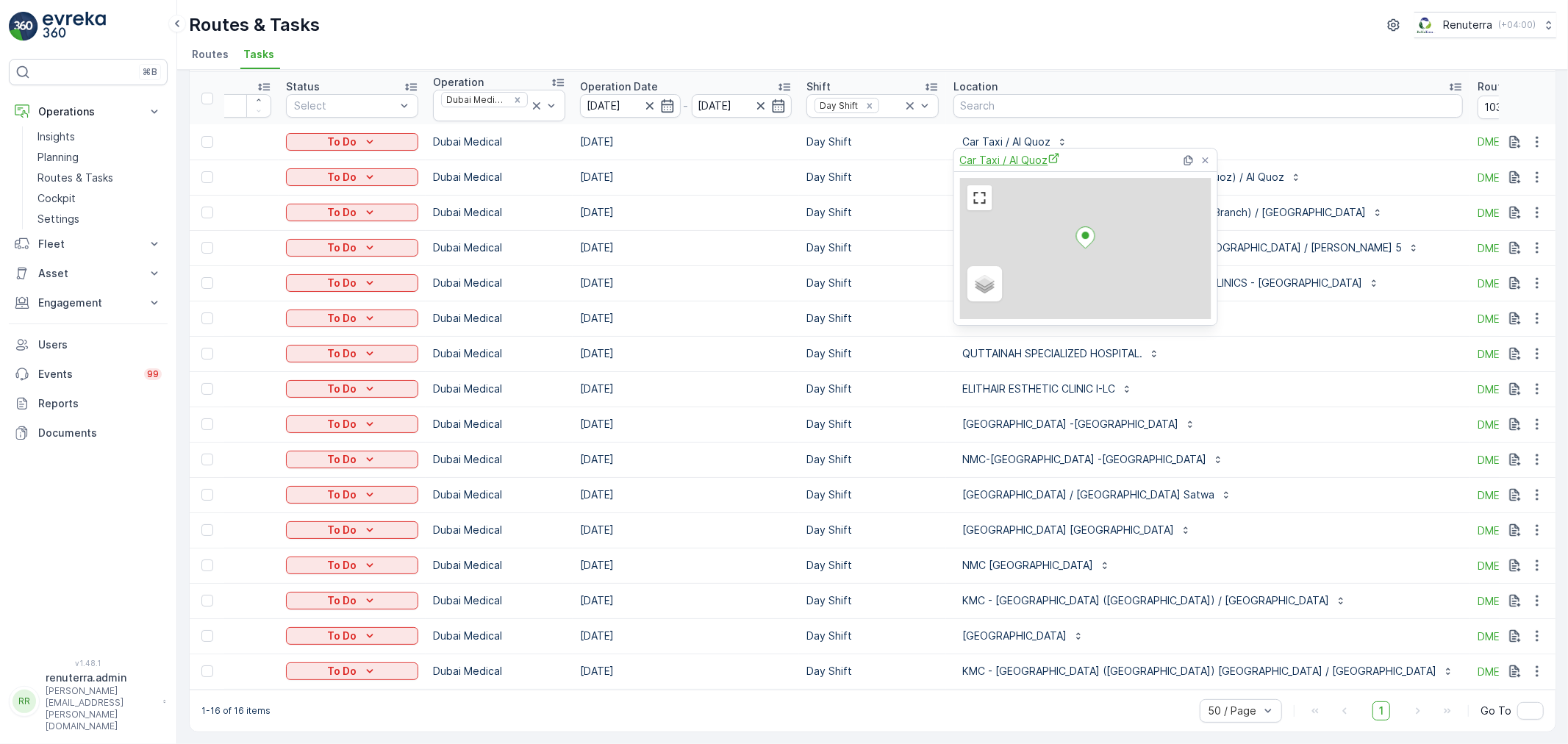
click at [1011, 166] on span "Car Taxi / Al Quoz" at bounding box center [1010, 160] width 100 height 16
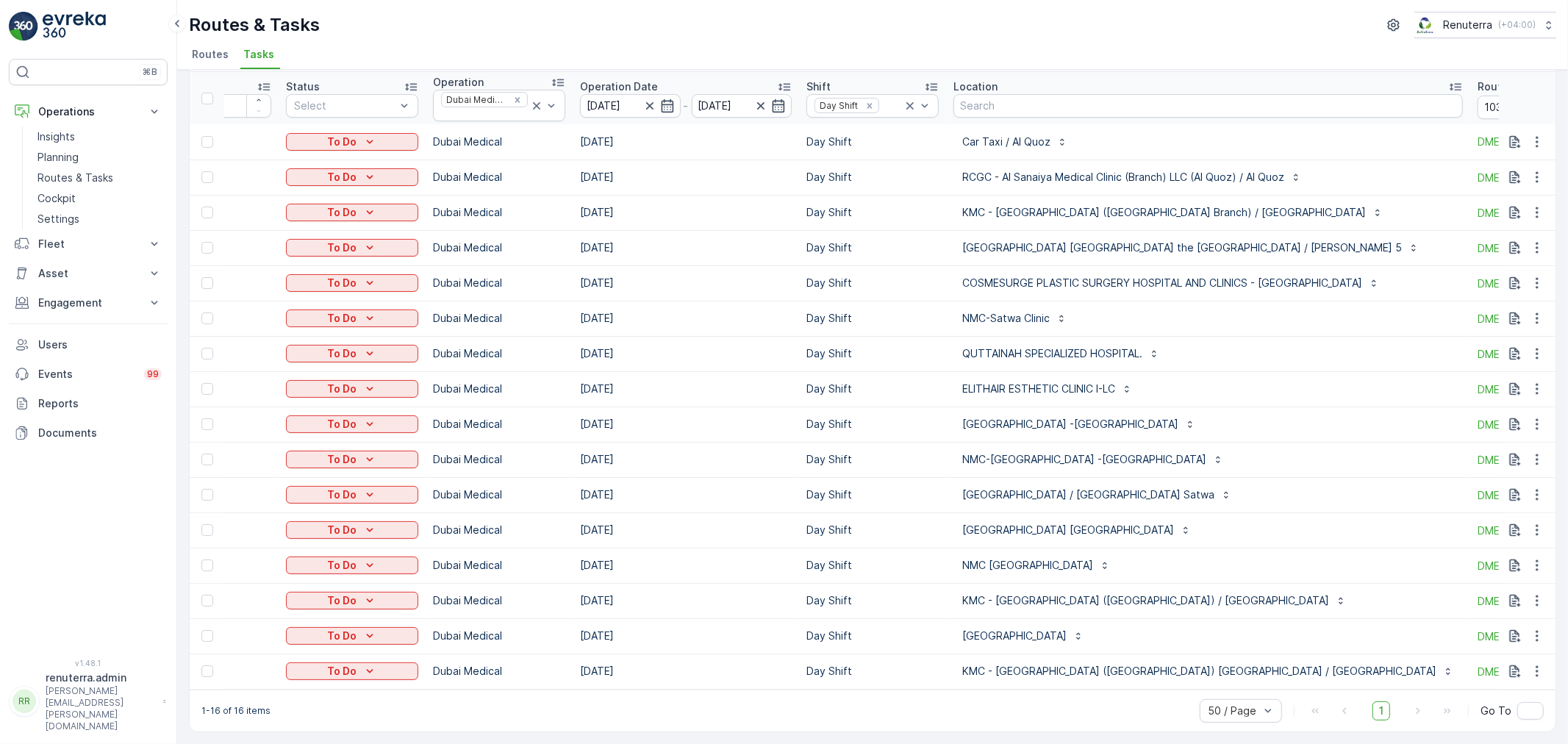
click at [1215, 31] on div "Routes & Tasks Renuterra ( +04:00 )" at bounding box center [873, 25] width 1368 height 26
click at [1010, 679] on td "KMC - Karama Medical Center (Al Quoz Branch) Grand City / Al Quoz" at bounding box center [1208, 671] width 524 height 35
drag, startPoint x: 1009, startPoint y: 689, endPoint x: 1130, endPoint y: 684, distance: 121.1
click at [1138, 687] on div "Tasks Add Clear Filters Export ID Status Select Operation Dubai Medical Operati…" at bounding box center [873, 379] width 1368 height 705
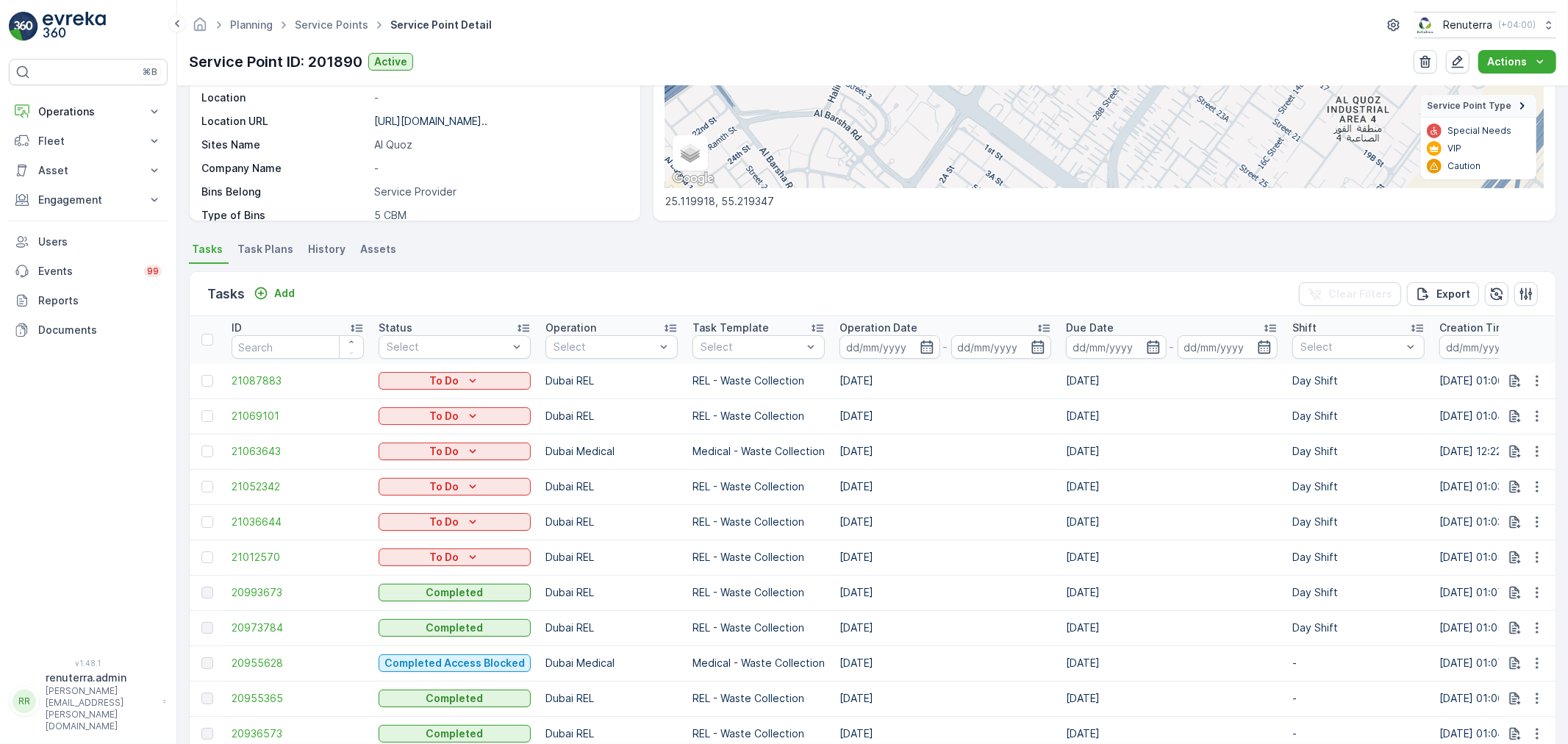
scroll to position [245, 0]
drag, startPoint x: 566, startPoint y: 331, endPoint x: 568, endPoint y: 348, distance: 17.1
click at [567, 331] on p "Operation" at bounding box center [571, 328] width 51 height 15
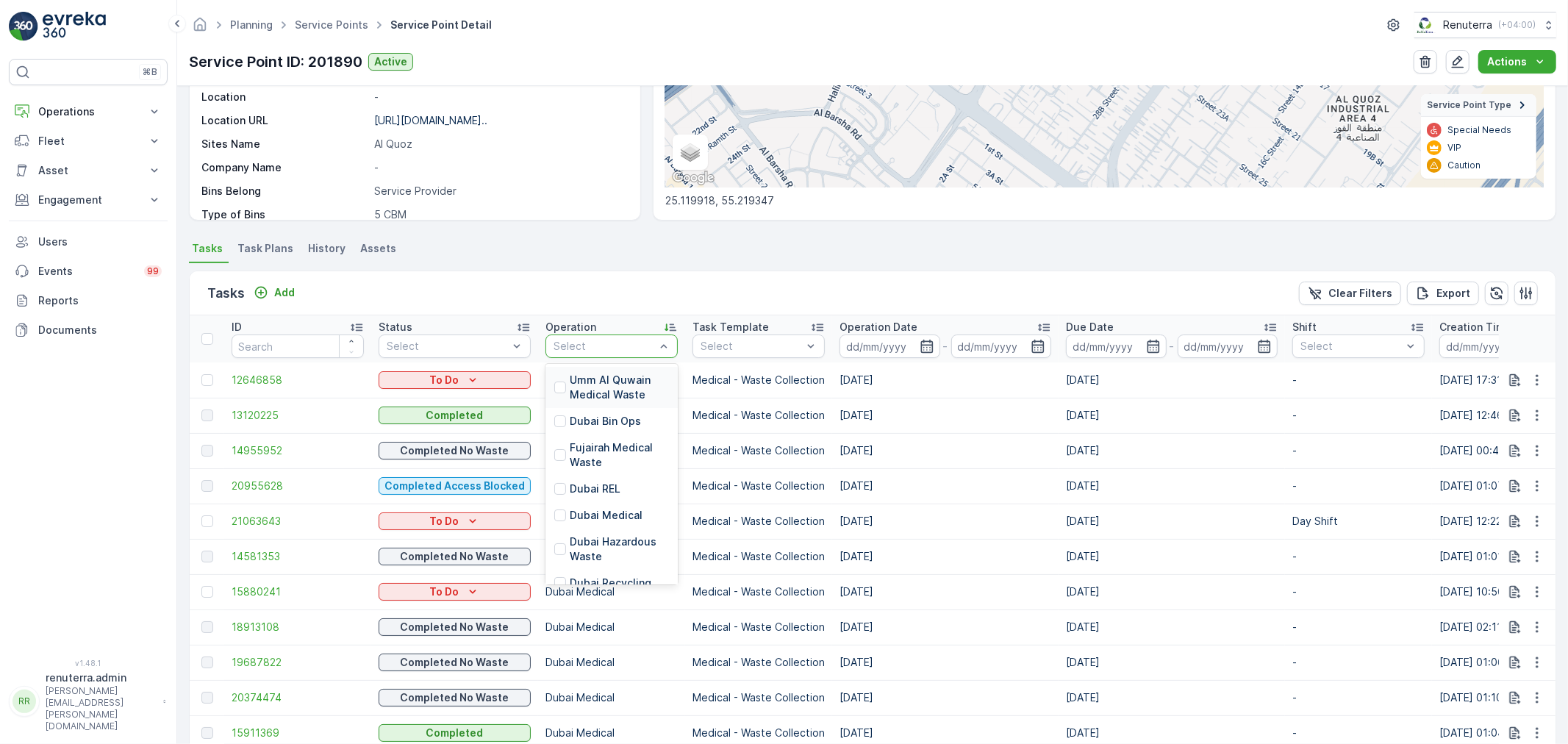
drag, startPoint x: 566, startPoint y: 344, endPoint x: 571, endPoint y: 362, distance: 18.7
click at [568, 344] on div at bounding box center [604, 346] width 105 height 12
click at [596, 513] on p "Dubai Medical" at bounding box center [606, 515] width 73 height 15
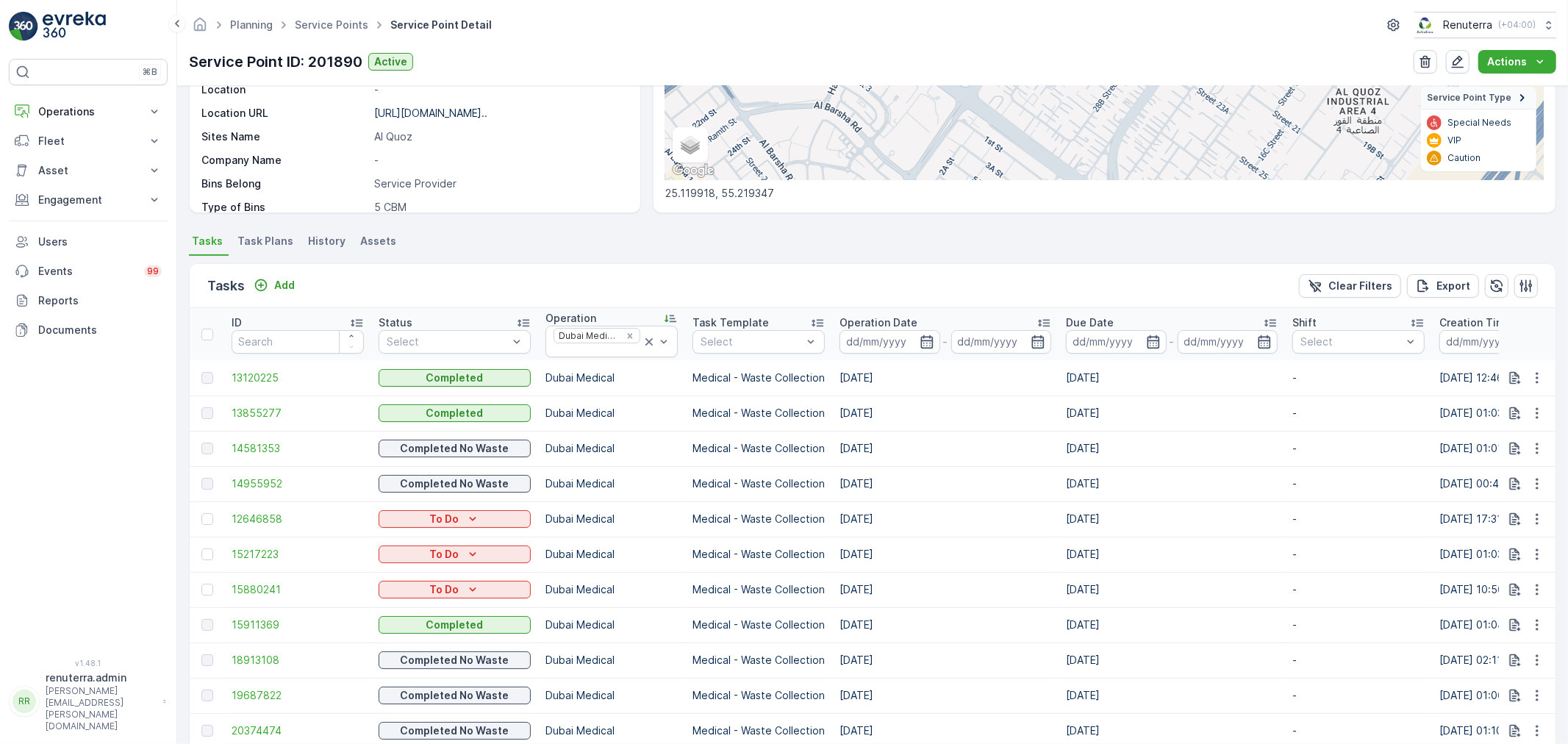
scroll to position [233, 0]
